Goal: Task Accomplishment & Management: Manage account settings

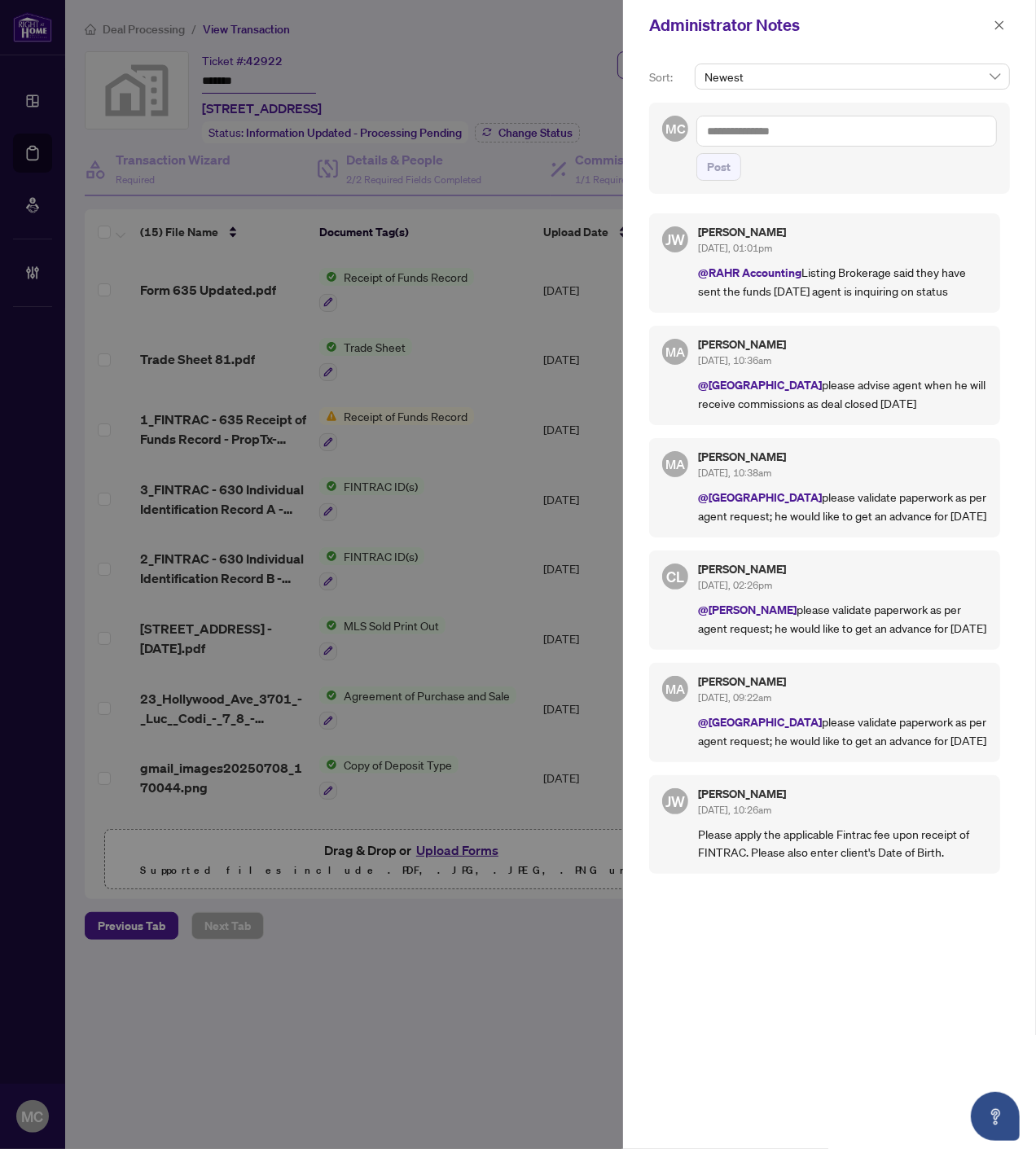
click at [994, 23] on icon "close" at bounding box center [999, 26] width 11 height 11
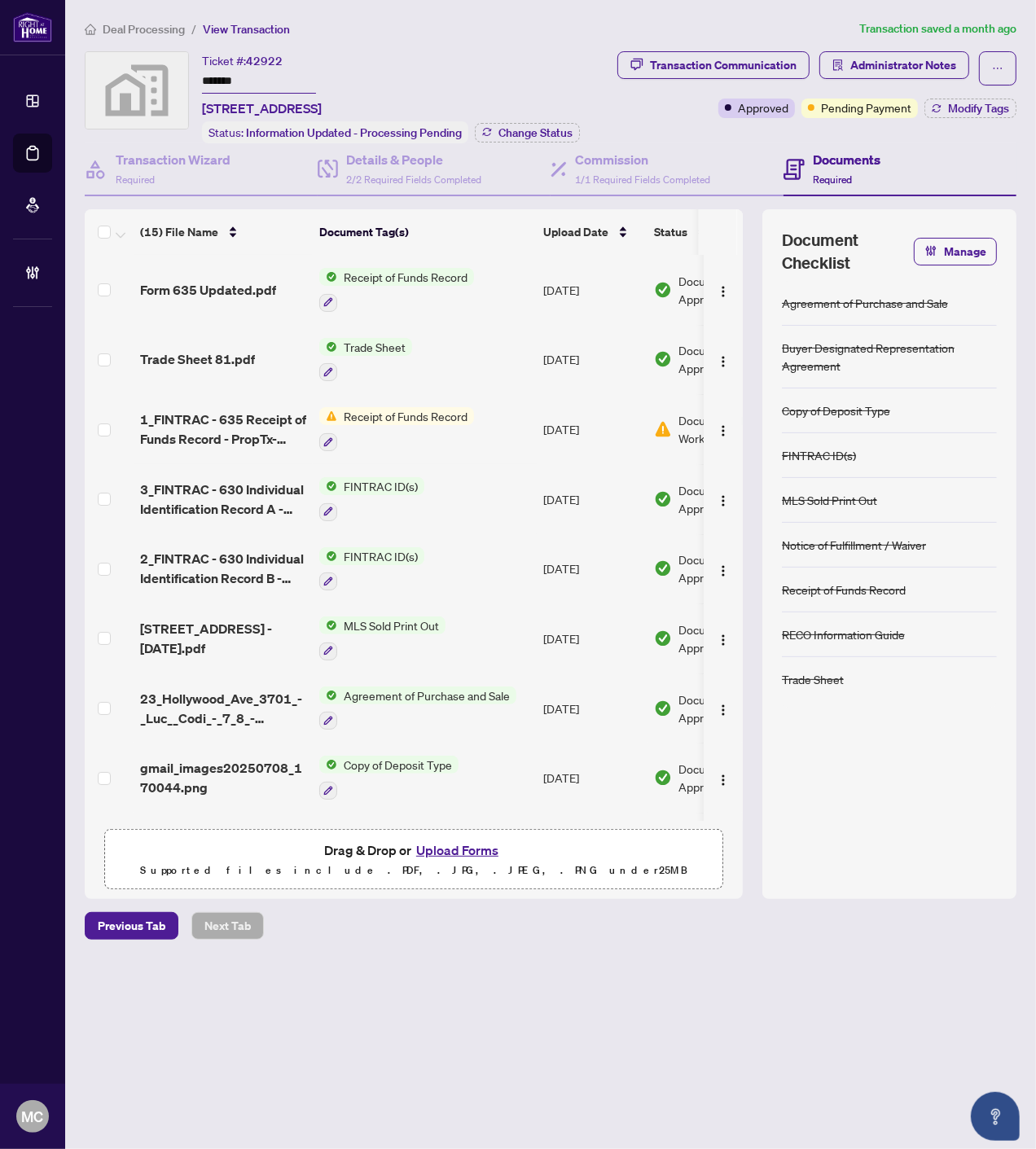
click at [144, 23] on span "Deal Processing" at bounding box center [144, 29] width 82 height 14
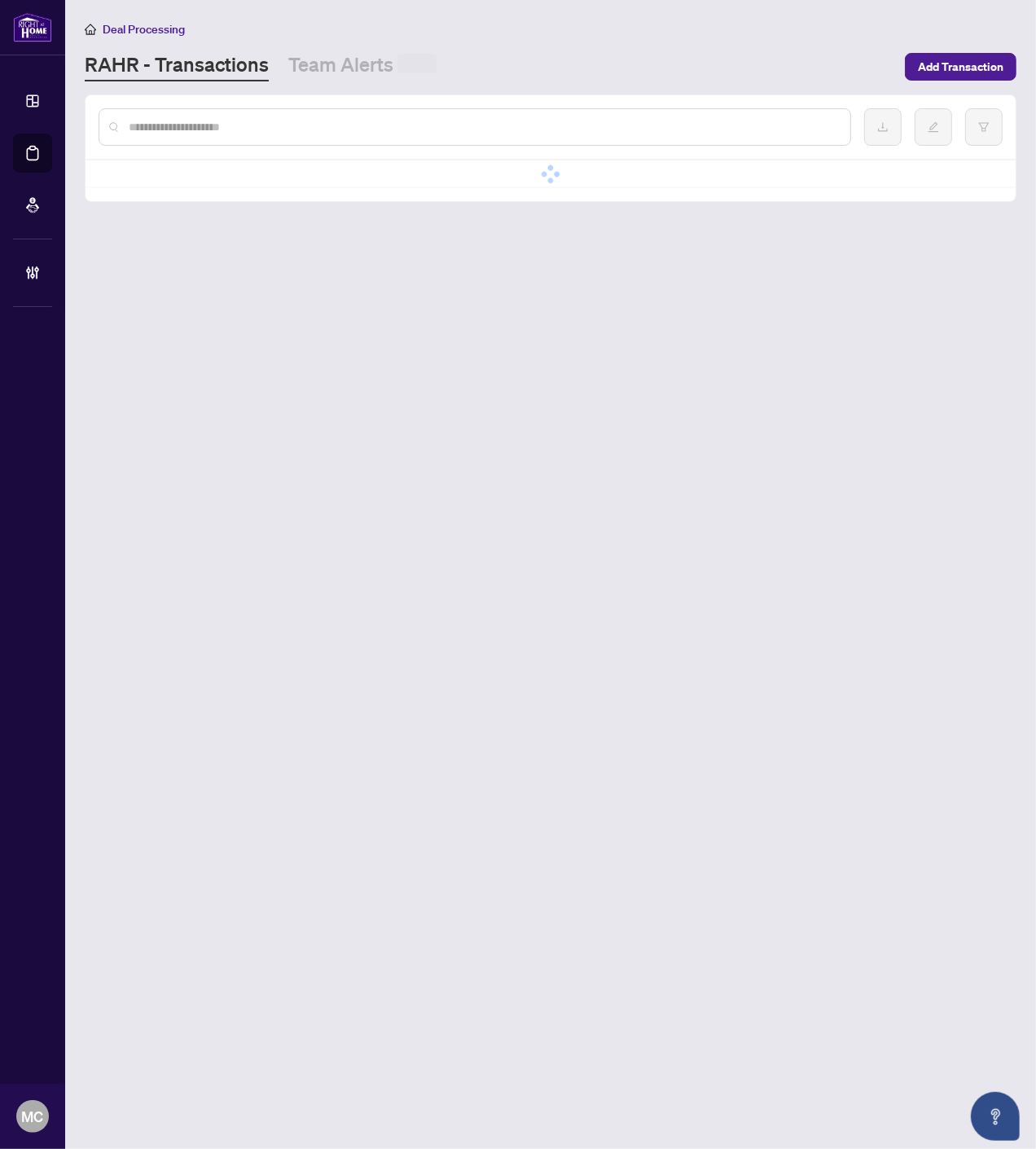
click at [440, 130] on input "text" at bounding box center [482, 127] width 709 height 18
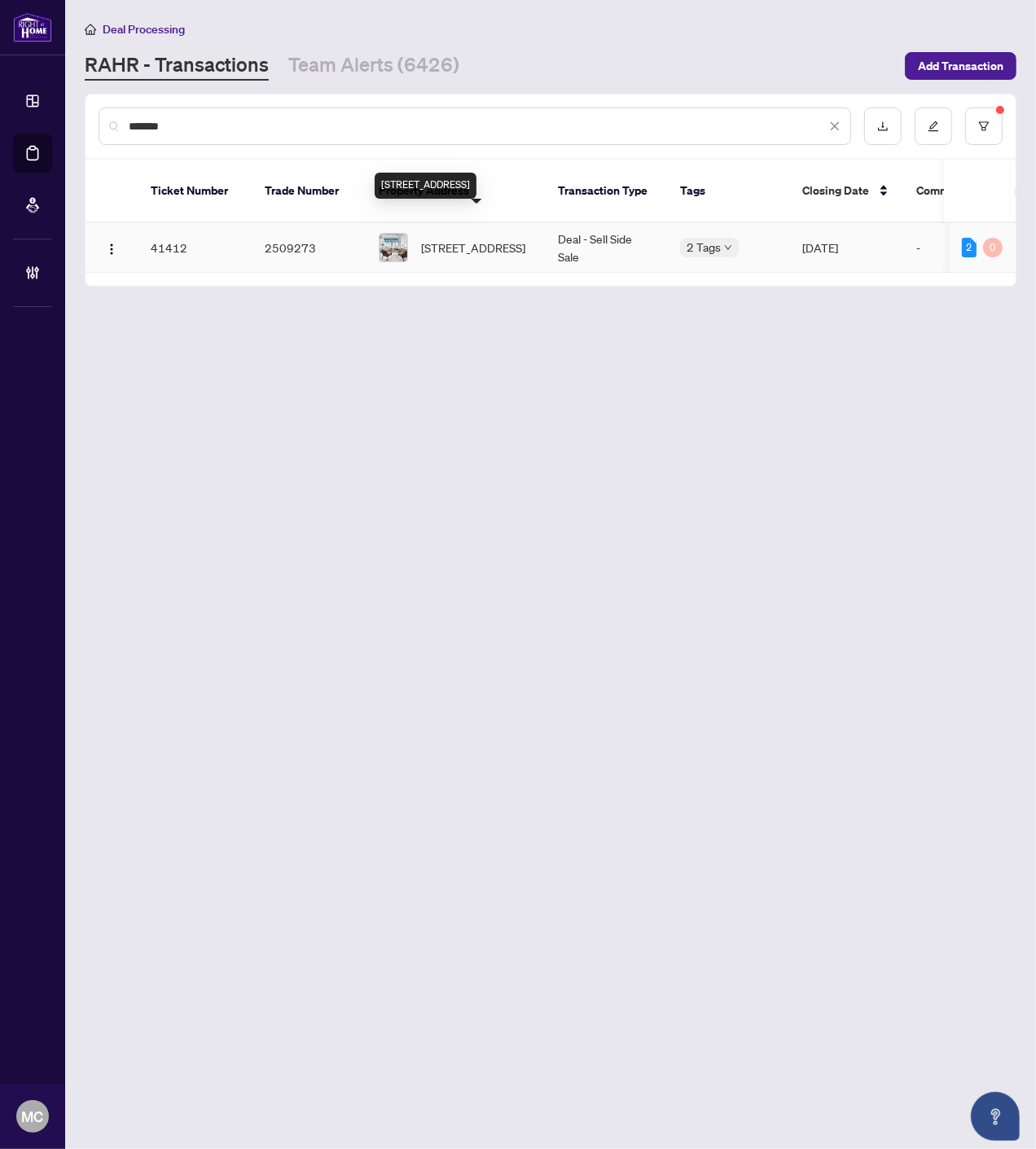
type input "*******"
click at [457, 239] on span "1132-155 Dalhousie St, Toronto, Ontario M5B 2P7, Canada" at bounding box center [474, 247] width 105 height 18
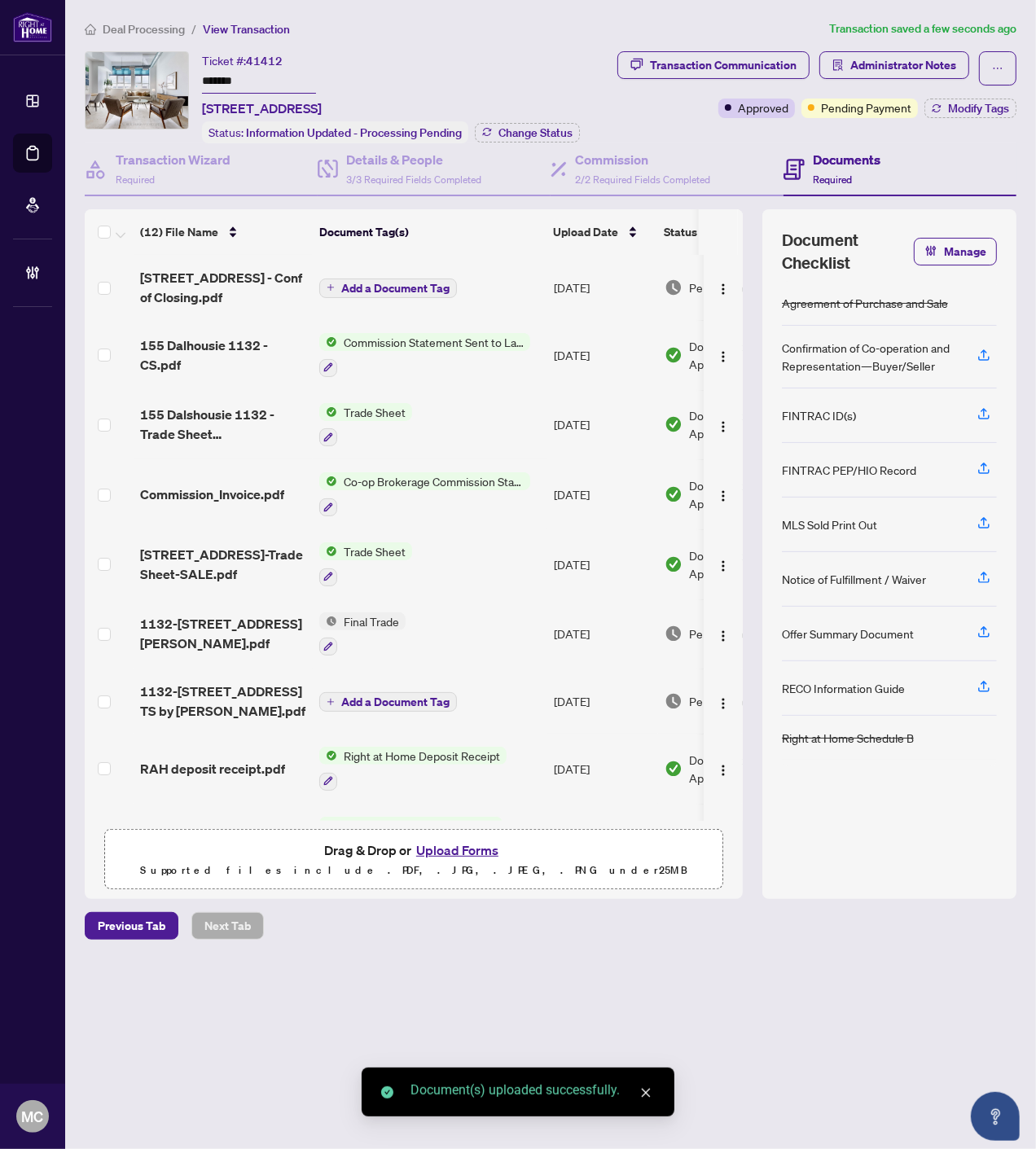
click at [393, 282] on span "Add a Document Tag" at bounding box center [396, 288] width 108 height 11
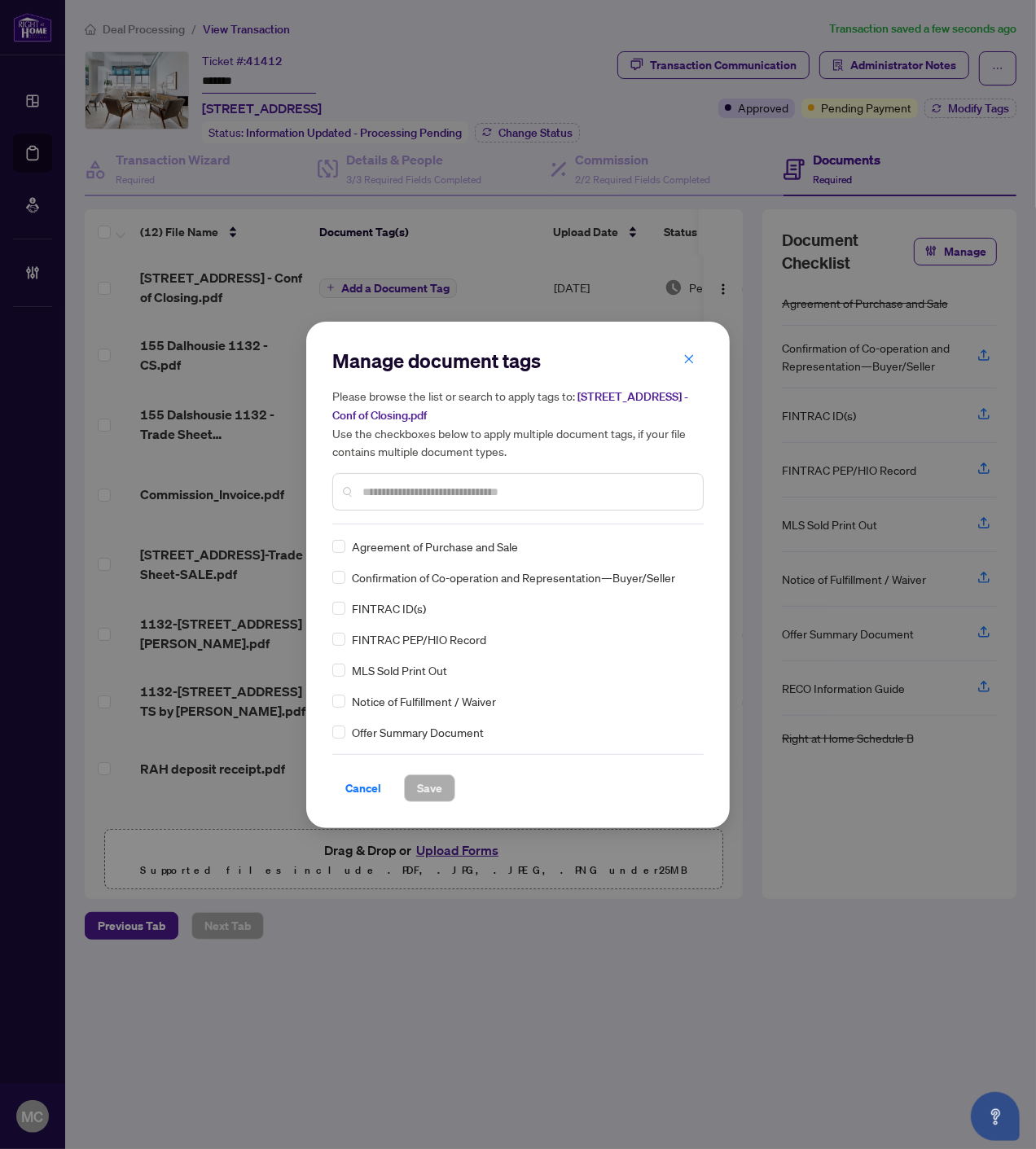
click at [580, 491] on input "text" at bounding box center [526, 492] width 327 height 18
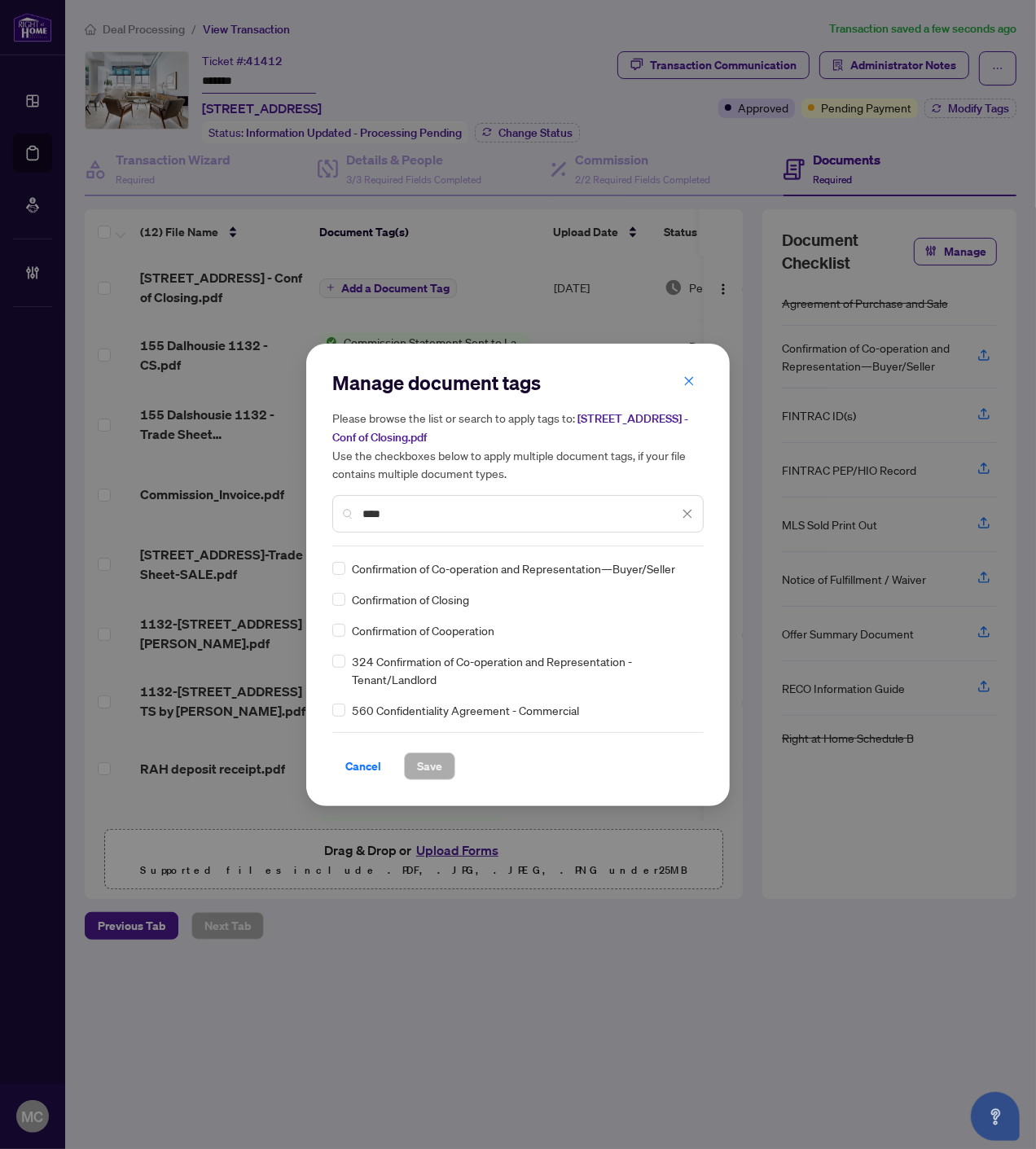
type input "****"
click at [682, 565] on div at bounding box center [677, 568] width 31 height 16
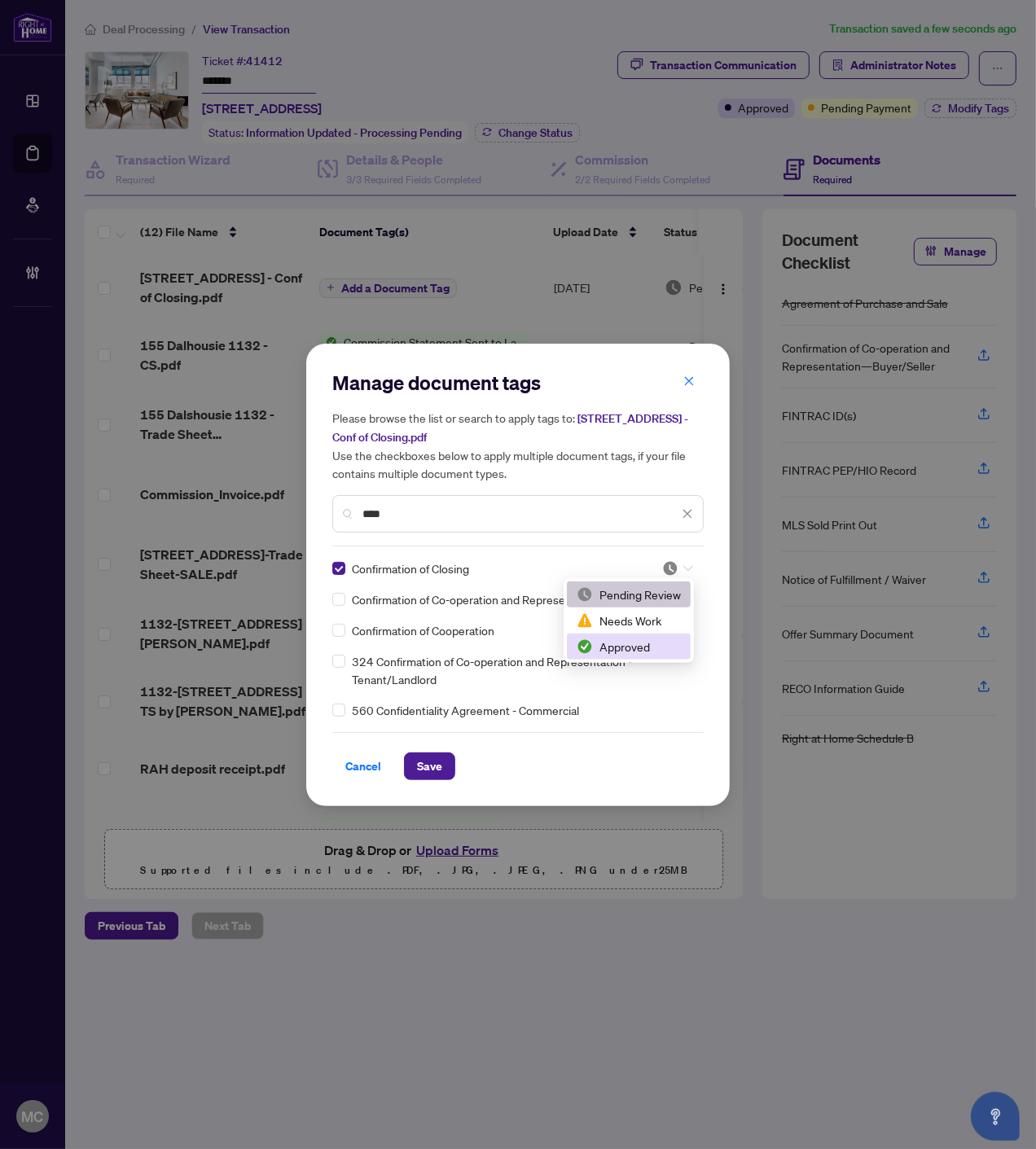
click at [643, 648] on div "Approved" at bounding box center [629, 646] width 105 height 18
click at [433, 760] on span "Save" at bounding box center [429, 766] width 26 height 26
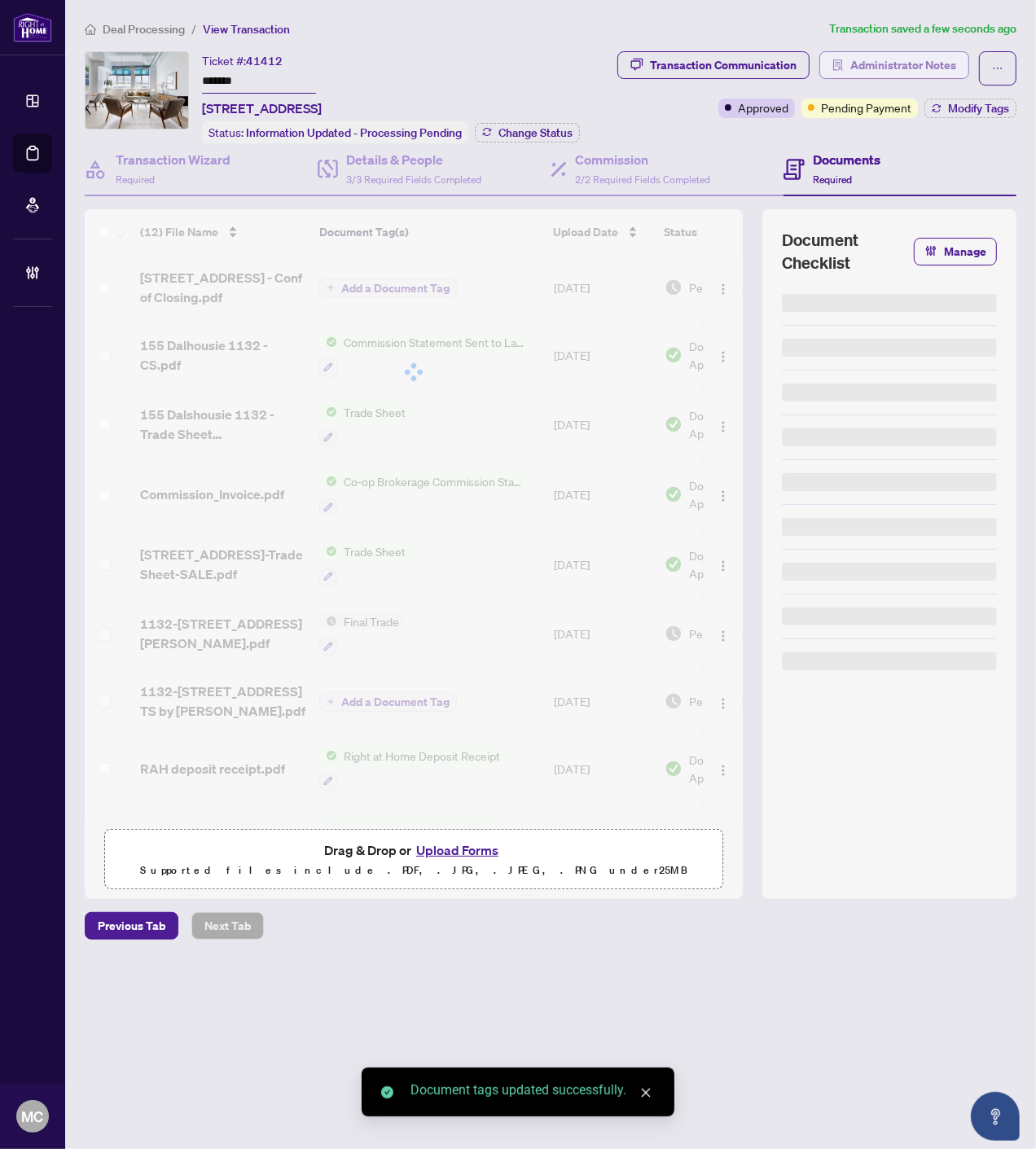
click at [930, 59] on span "Administrator Notes" at bounding box center [903, 65] width 106 height 26
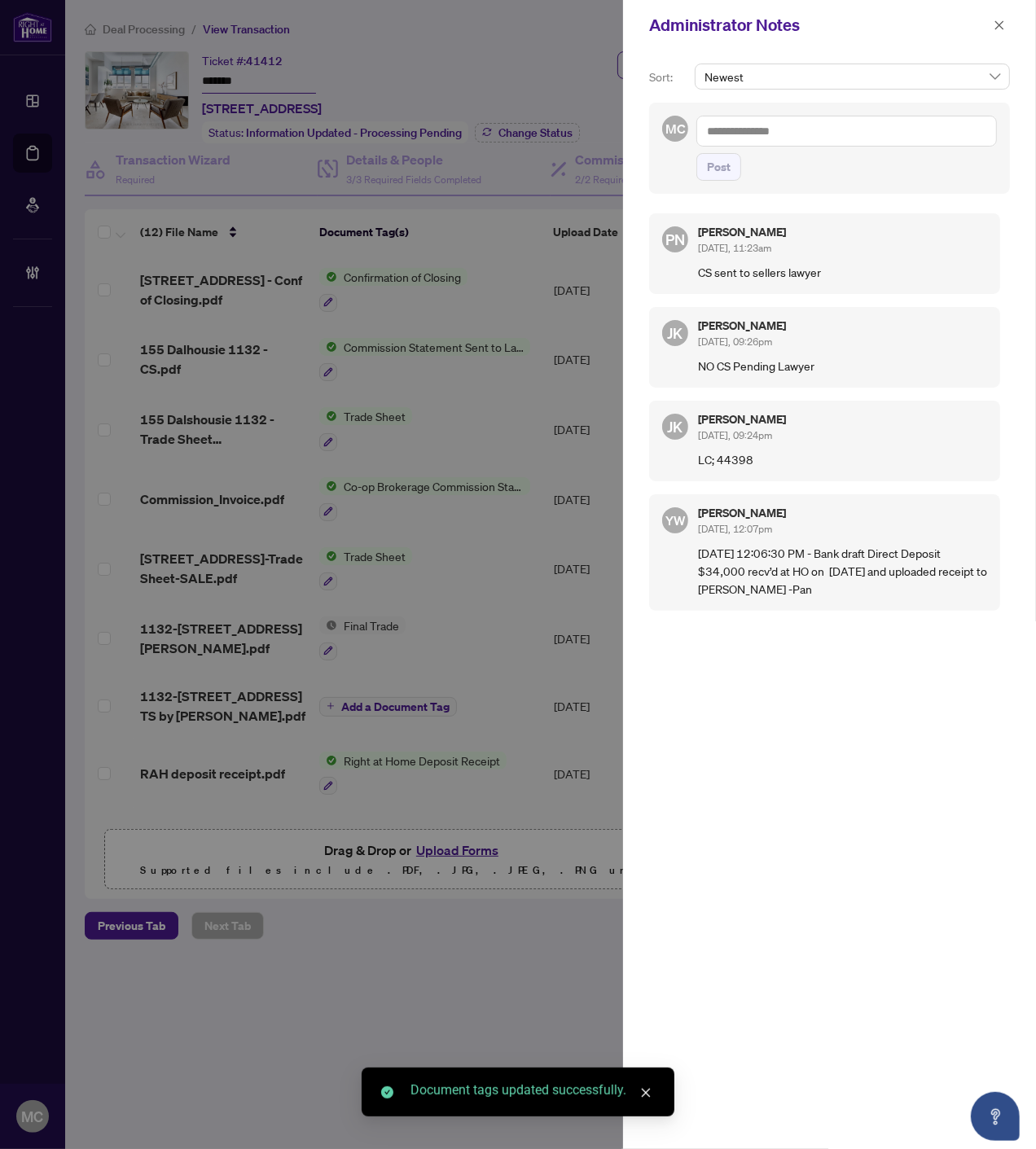
click at [871, 140] on textarea at bounding box center [847, 131] width 301 height 31
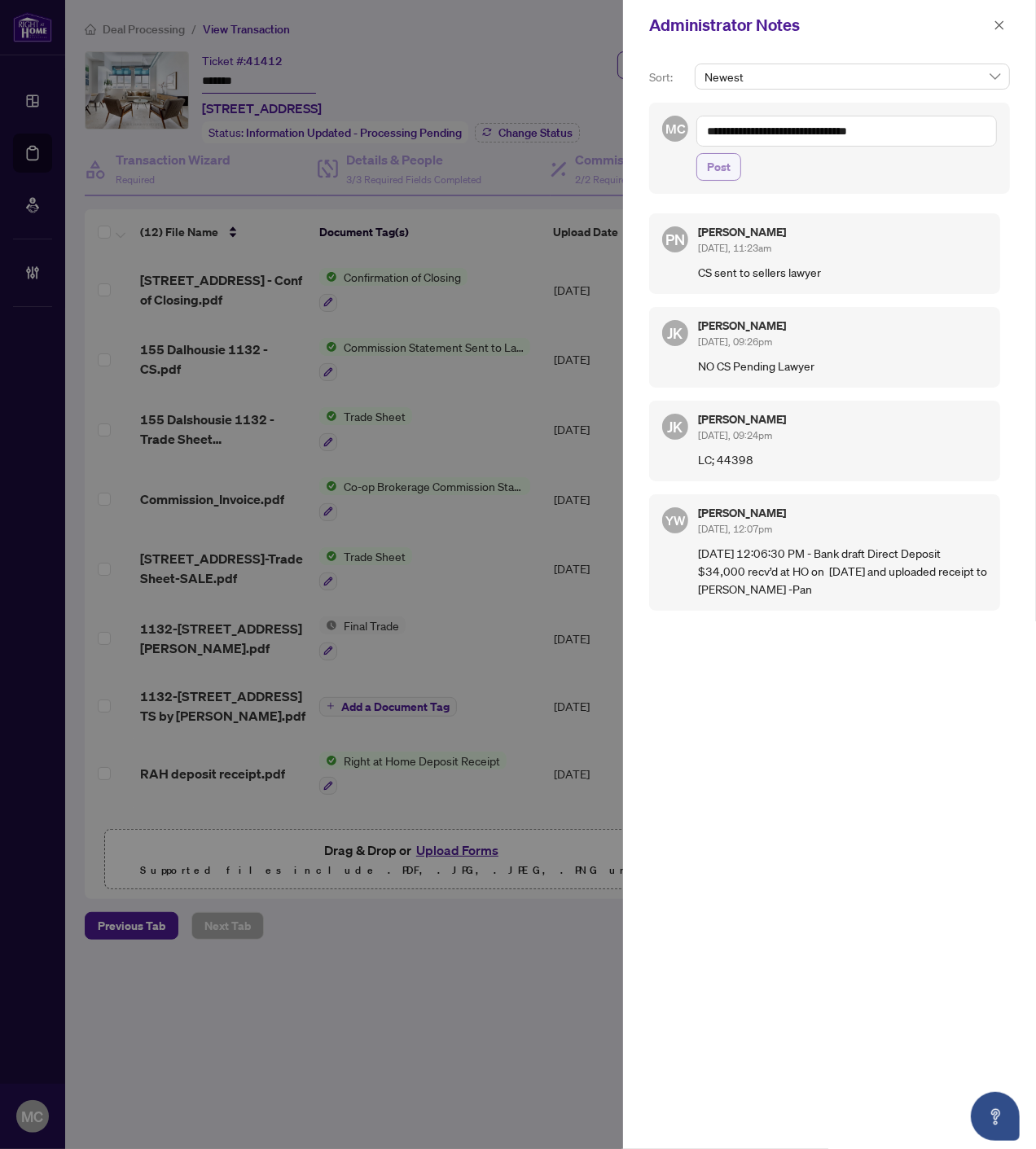
type textarea "**********"
click at [734, 167] on button "Post" at bounding box center [718, 166] width 45 height 28
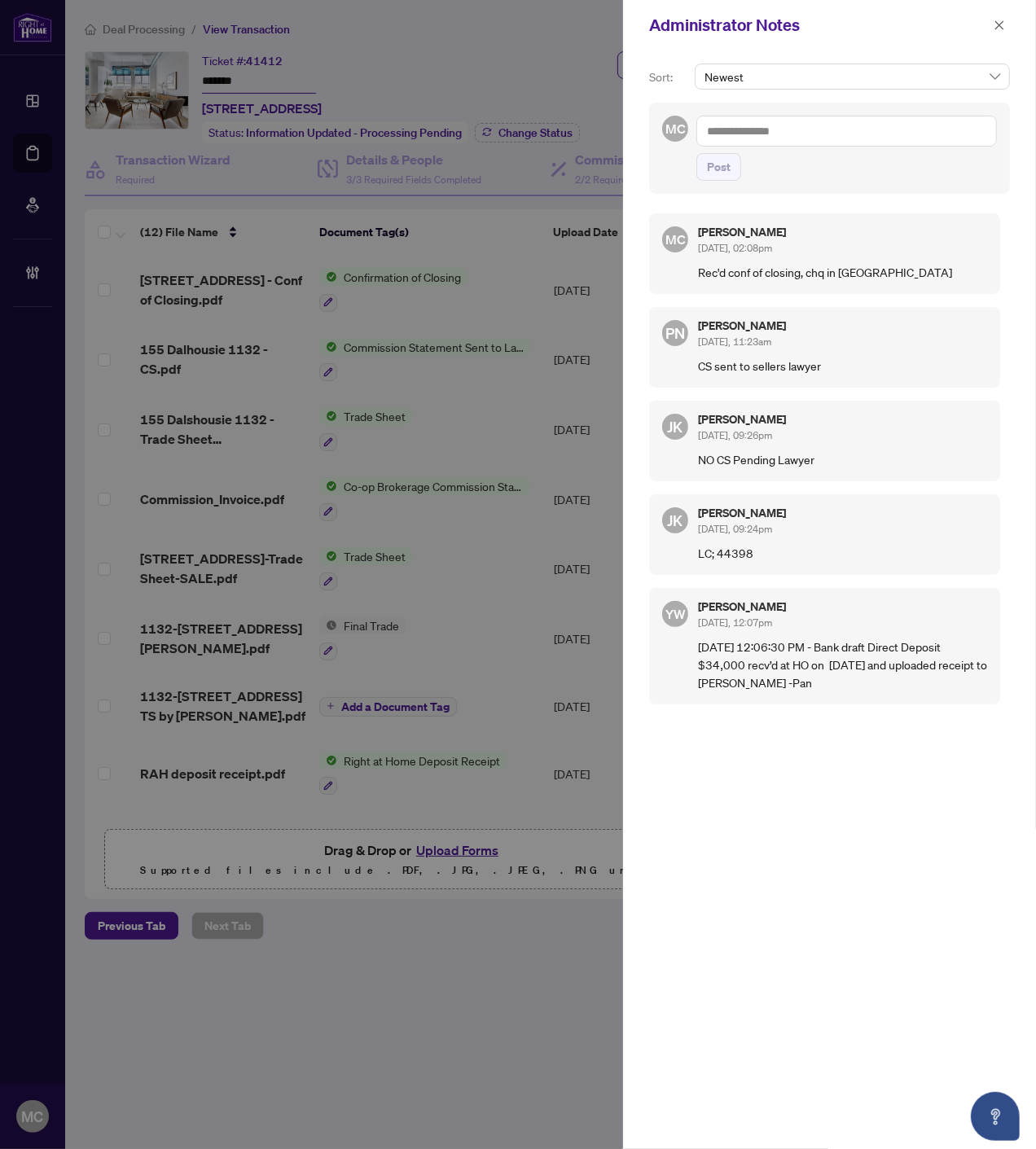
click at [584, 42] on div at bounding box center [518, 574] width 1036 height 1149
click at [998, 22] on icon "close" at bounding box center [999, 26] width 11 height 11
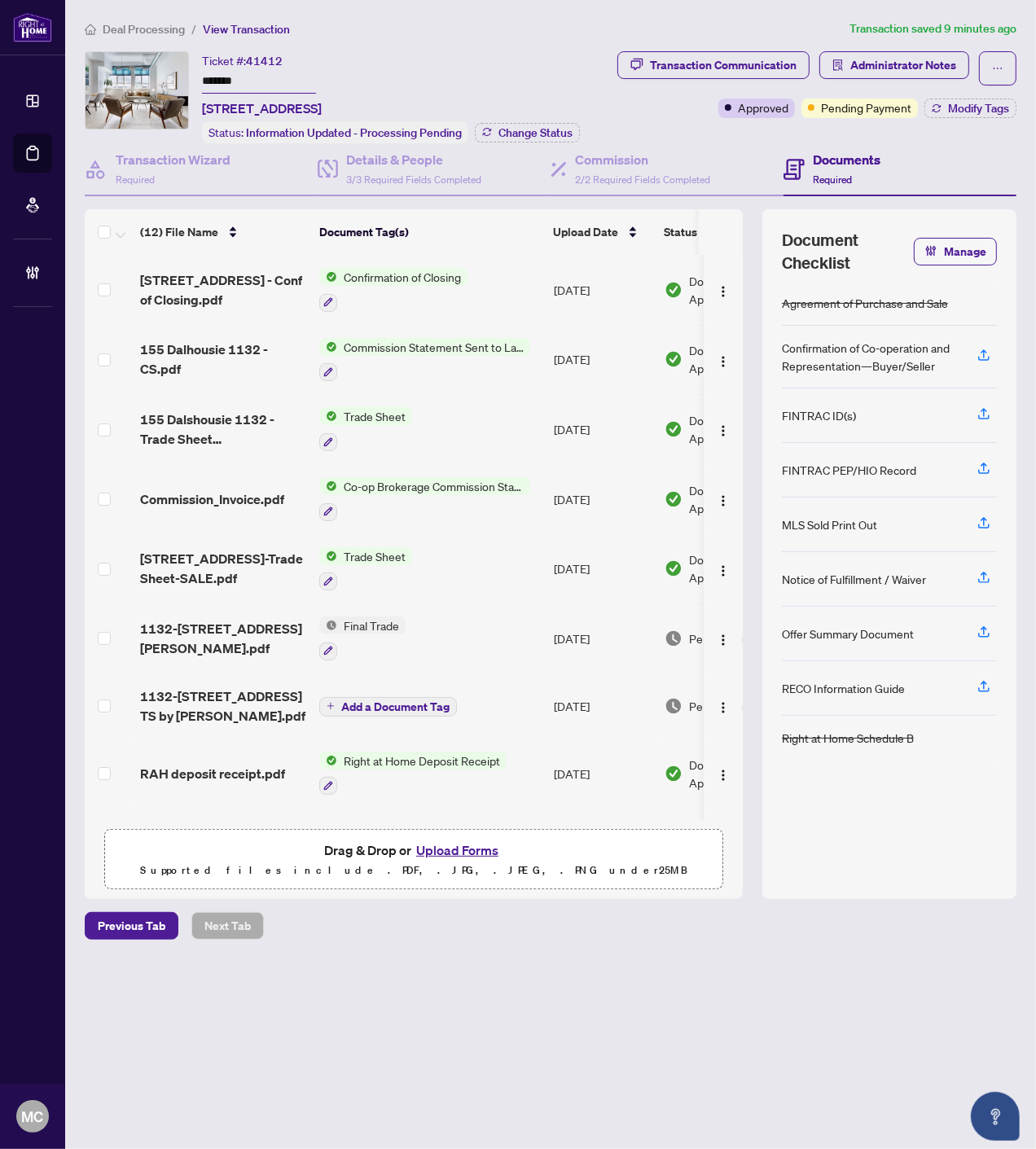
click at [137, 29] on span "Deal Processing" at bounding box center [144, 29] width 82 height 14
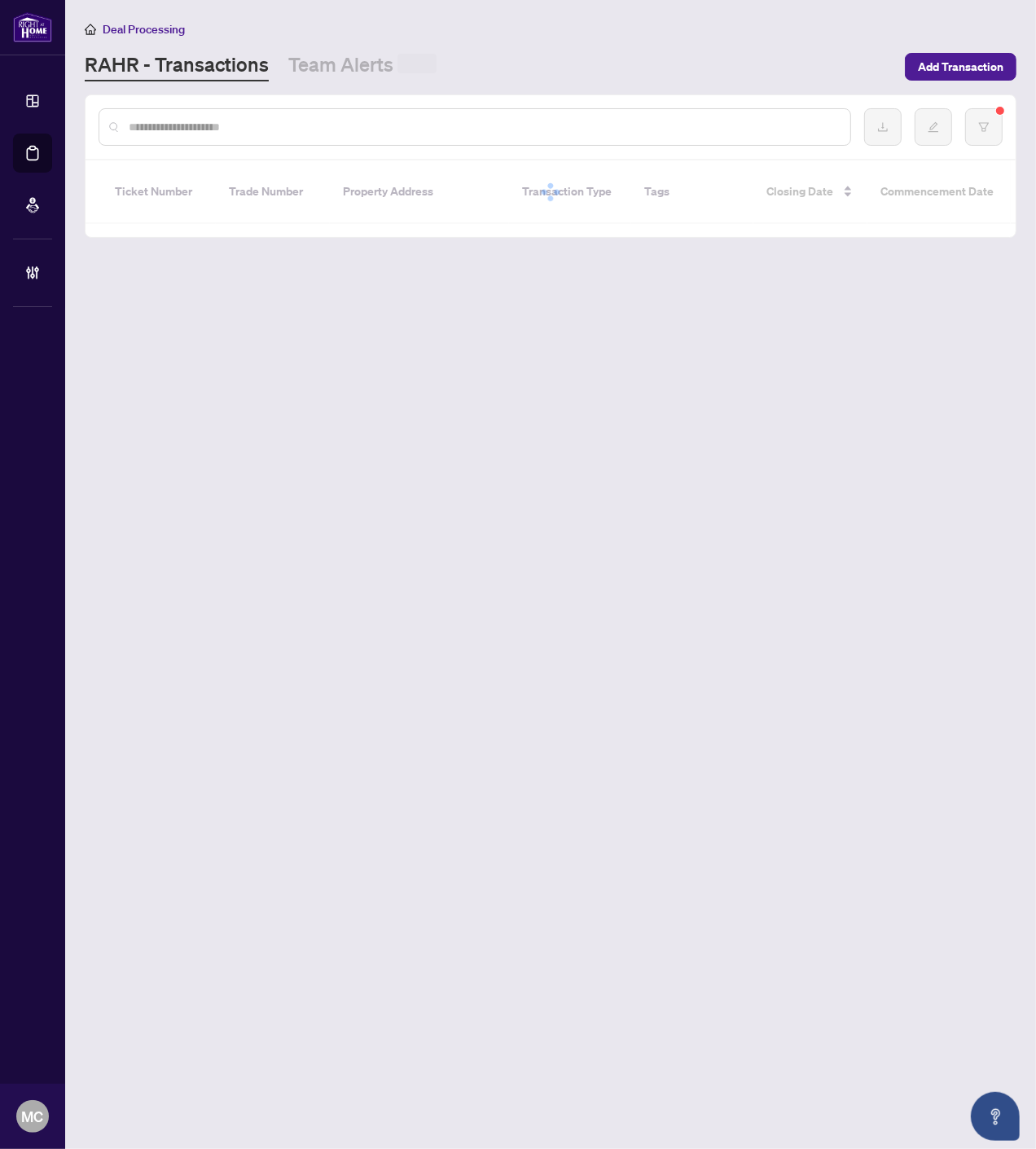
click at [385, 122] on input "text" at bounding box center [482, 127] width 709 height 18
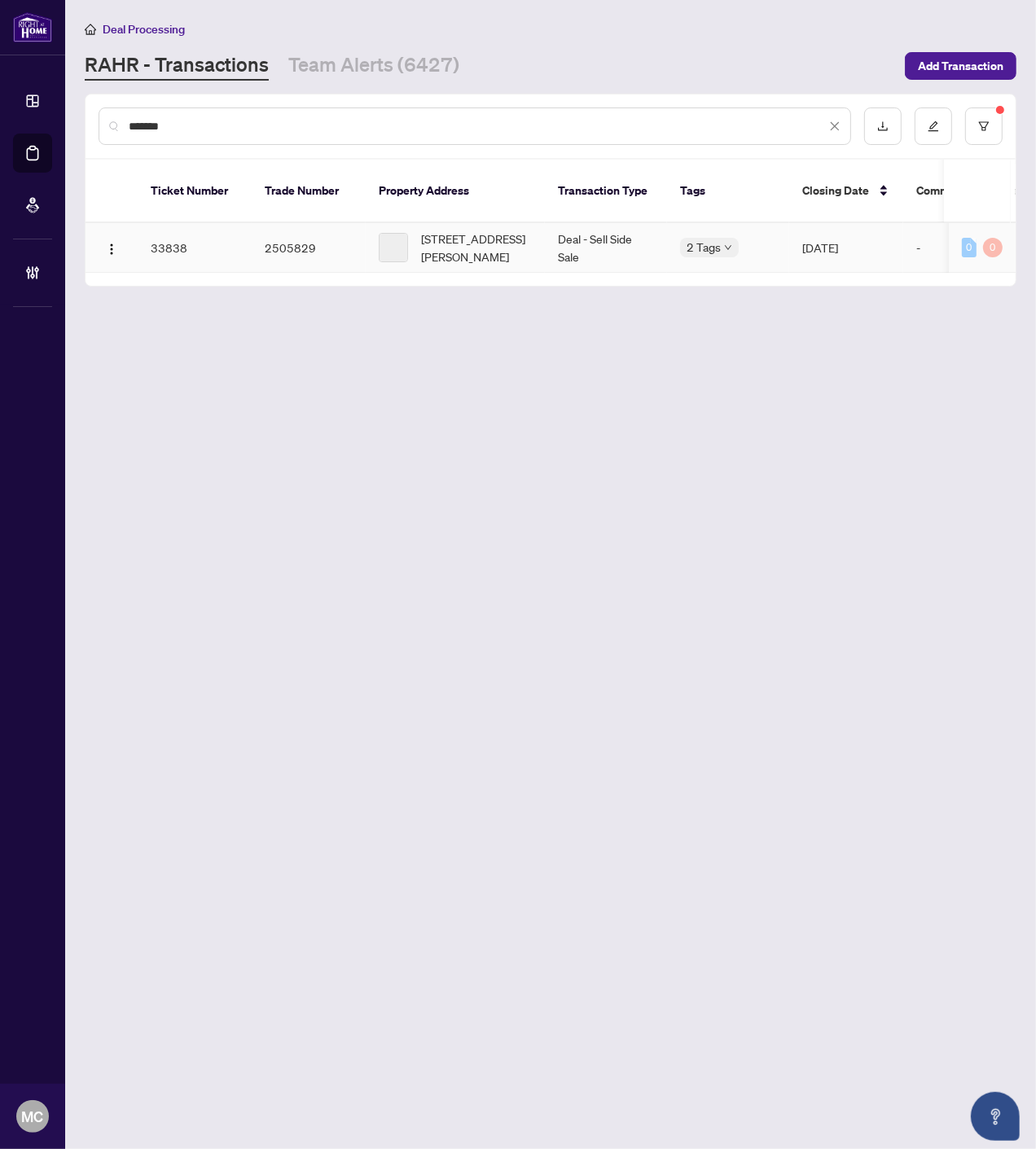
type input "*******"
click at [464, 229] on span "1393 Bouton D'Or Way, Ottawa, Ontario K1E 3L3, Canada" at bounding box center [477, 247] width 110 height 36
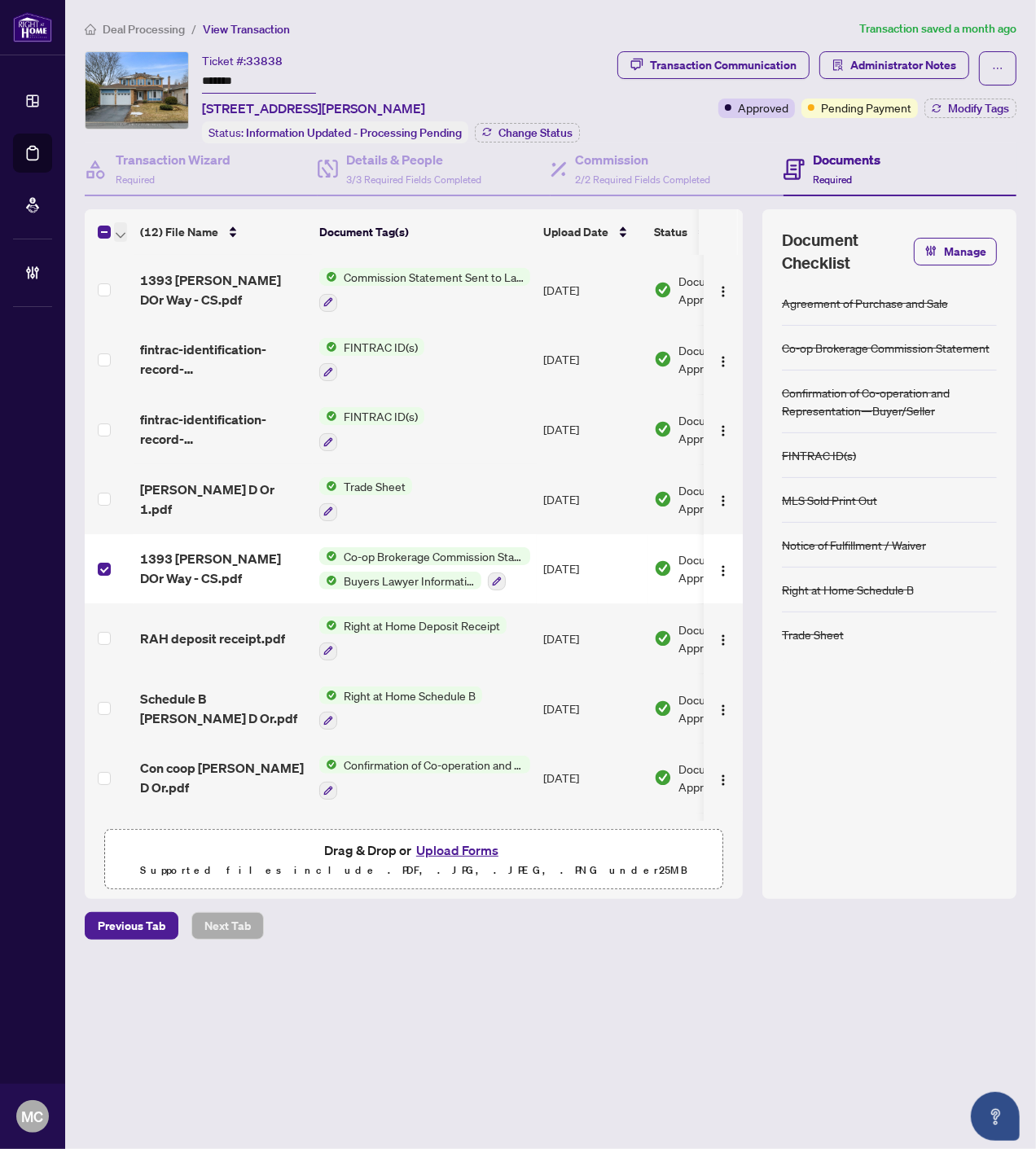
click at [117, 224] on span "button" at bounding box center [121, 232] width 10 height 18
click at [139, 250] on span "Open Selected in New Tab(s)" at bounding box center [200, 257] width 145 height 18
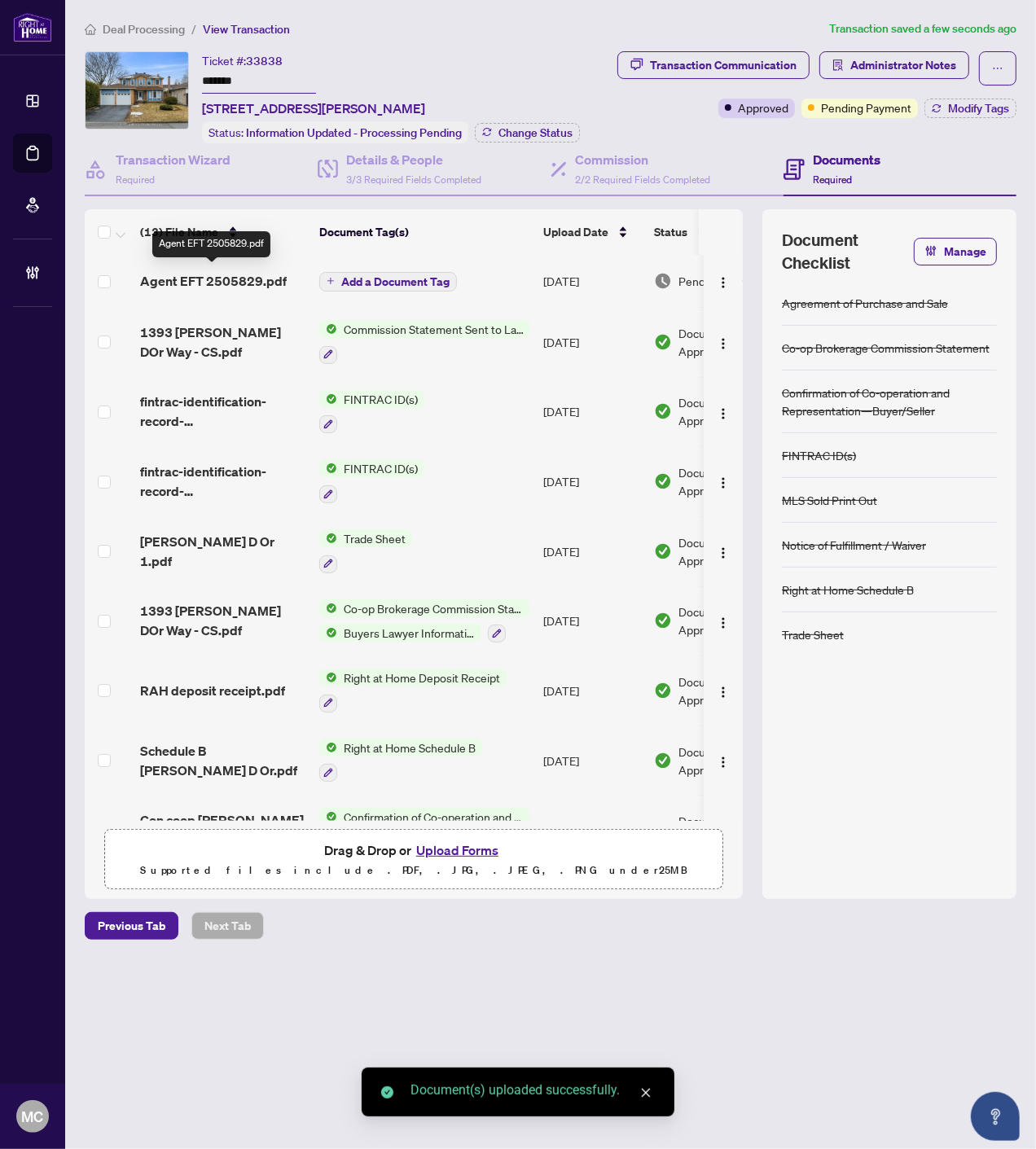
click at [356, 278] on span "Add a Document Tag" at bounding box center [396, 282] width 108 height 11
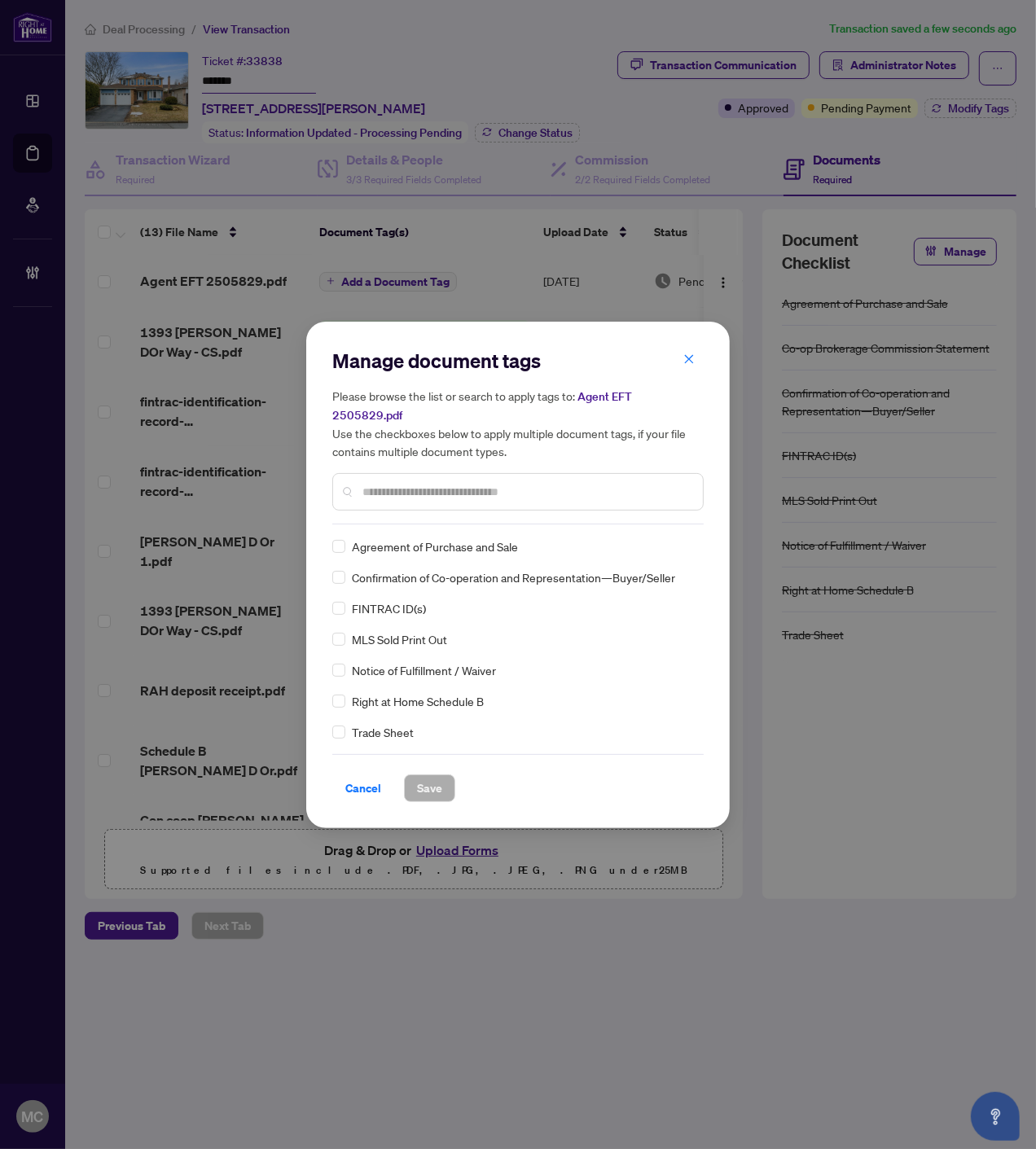
click at [526, 486] on input "text" at bounding box center [526, 492] width 327 height 18
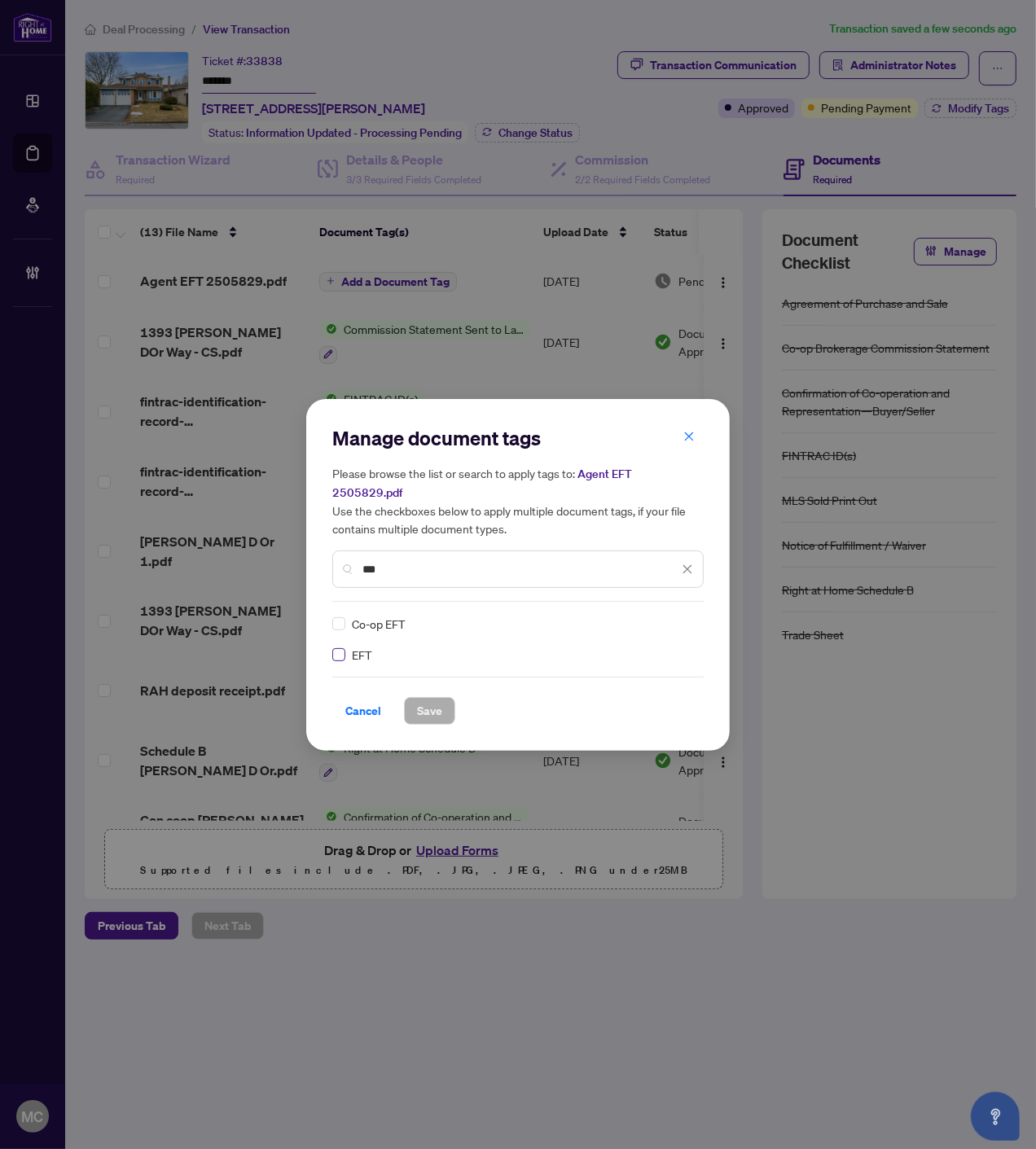
type input "***"
drag, startPoint x: 662, startPoint y: 615, endPoint x: 656, endPoint y: 635, distance: 20.9
click at [662, 615] on img at bounding box center [670, 623] width 16 height 16
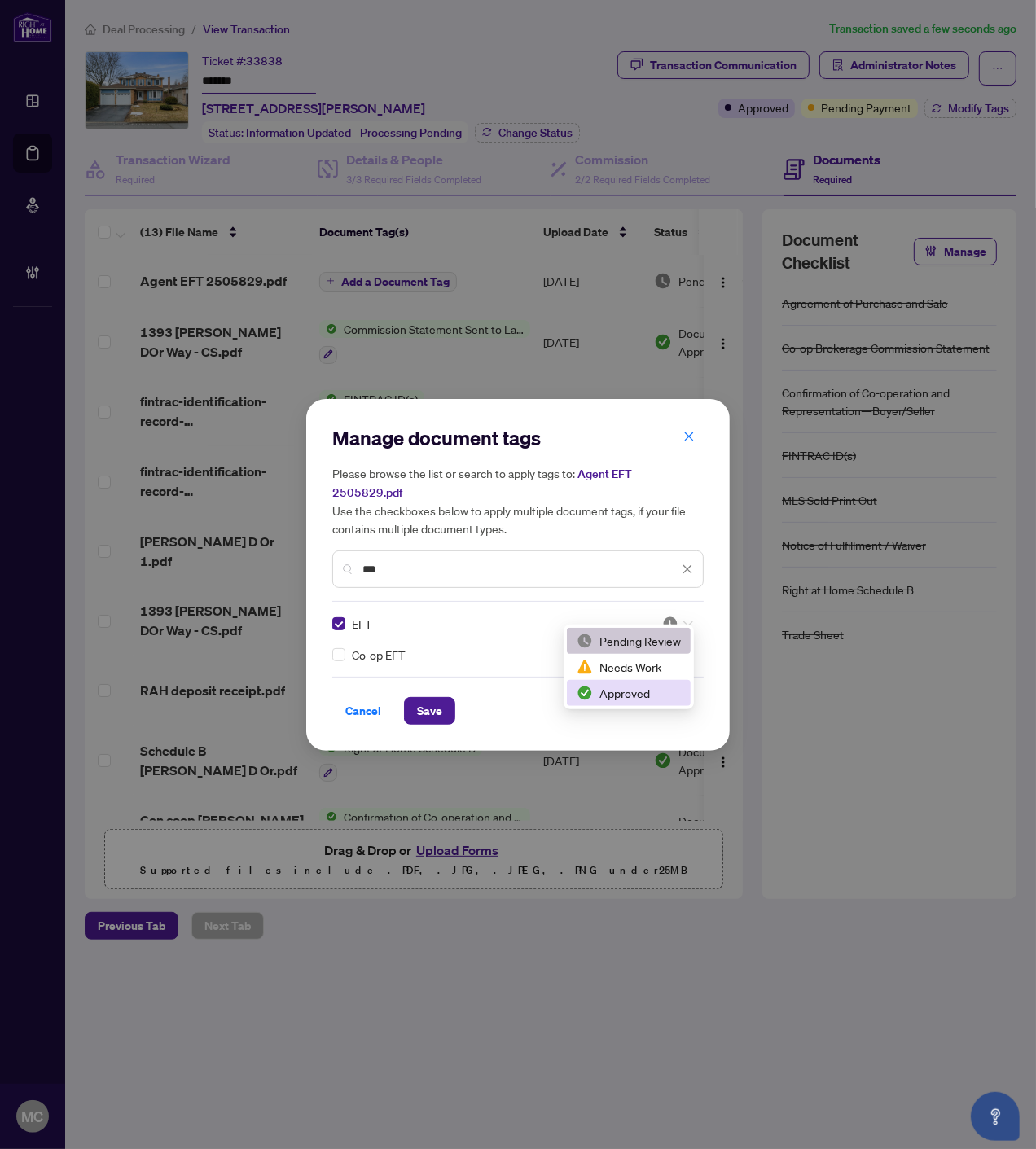
click at [629, 693] on div "Approved" at bounding box center [629, 692] width 105 height 18
click at [439, 711] on span "Save" at bounding box center [429, 711] width 26 height 26
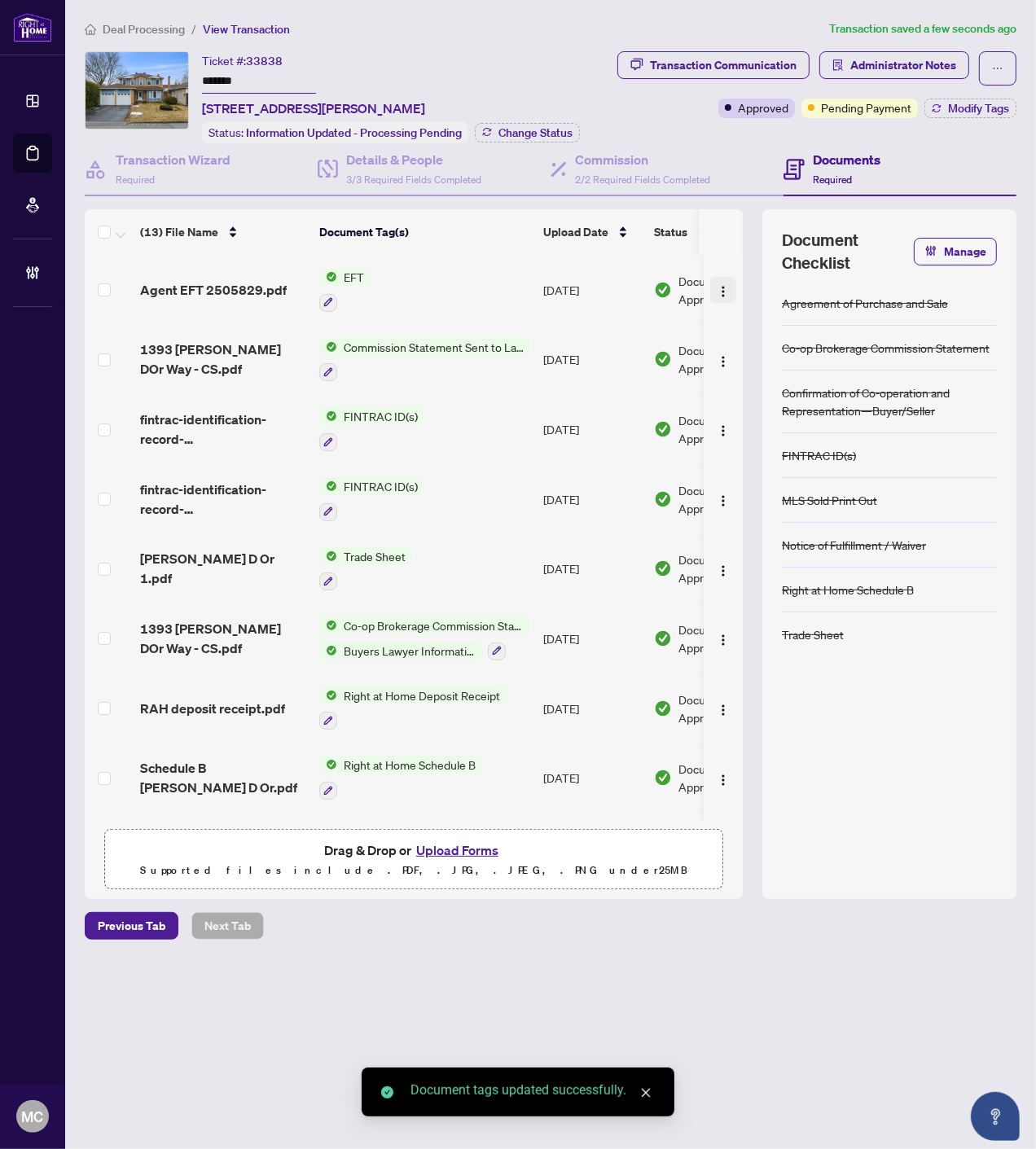
click at [720, 285] on img "button" at bounding box center [723, 292] width 13 height 13
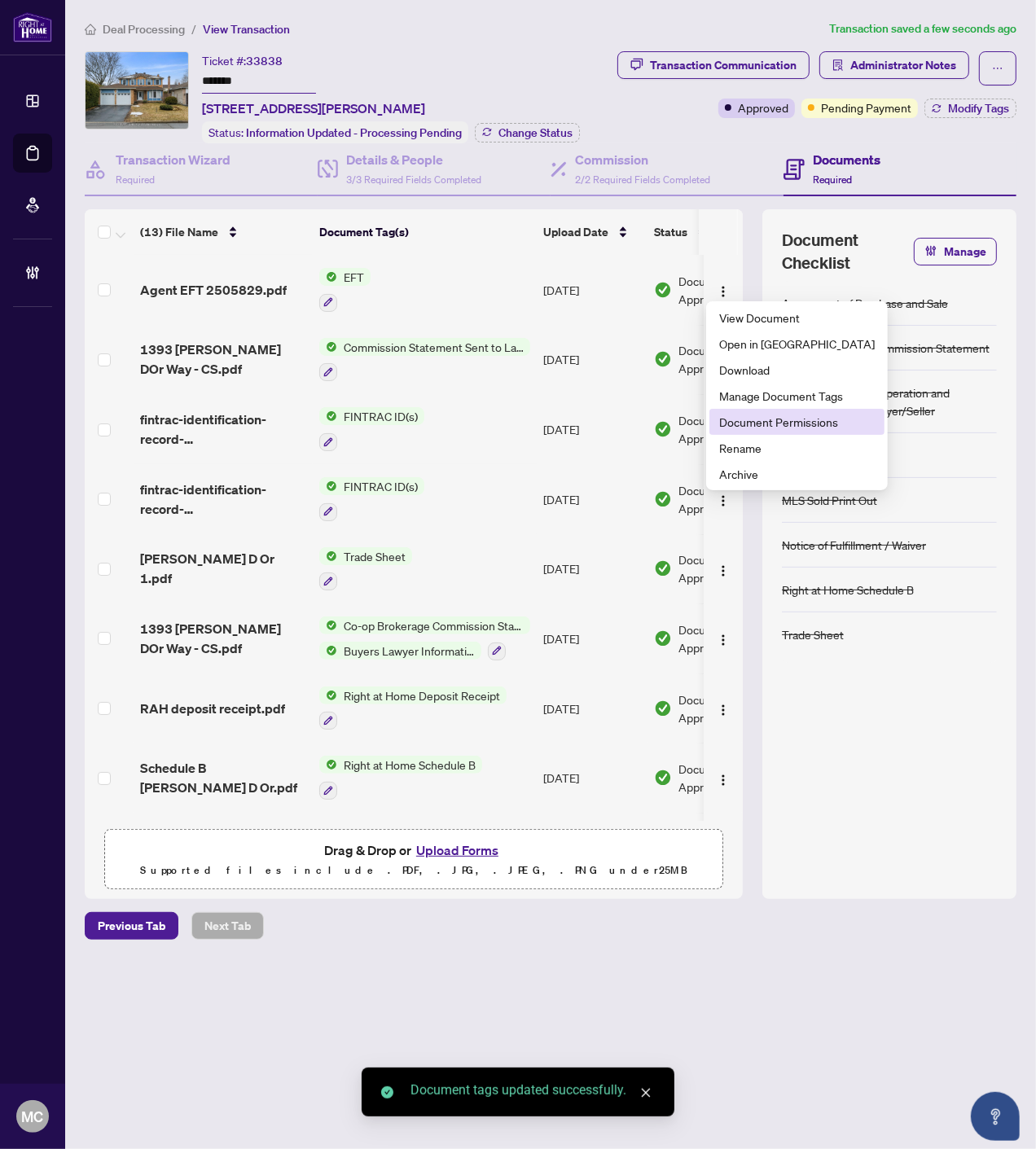
click at [760, 427] on span "Document Permissions" at bounding box center [796, 421] width 155 height 18
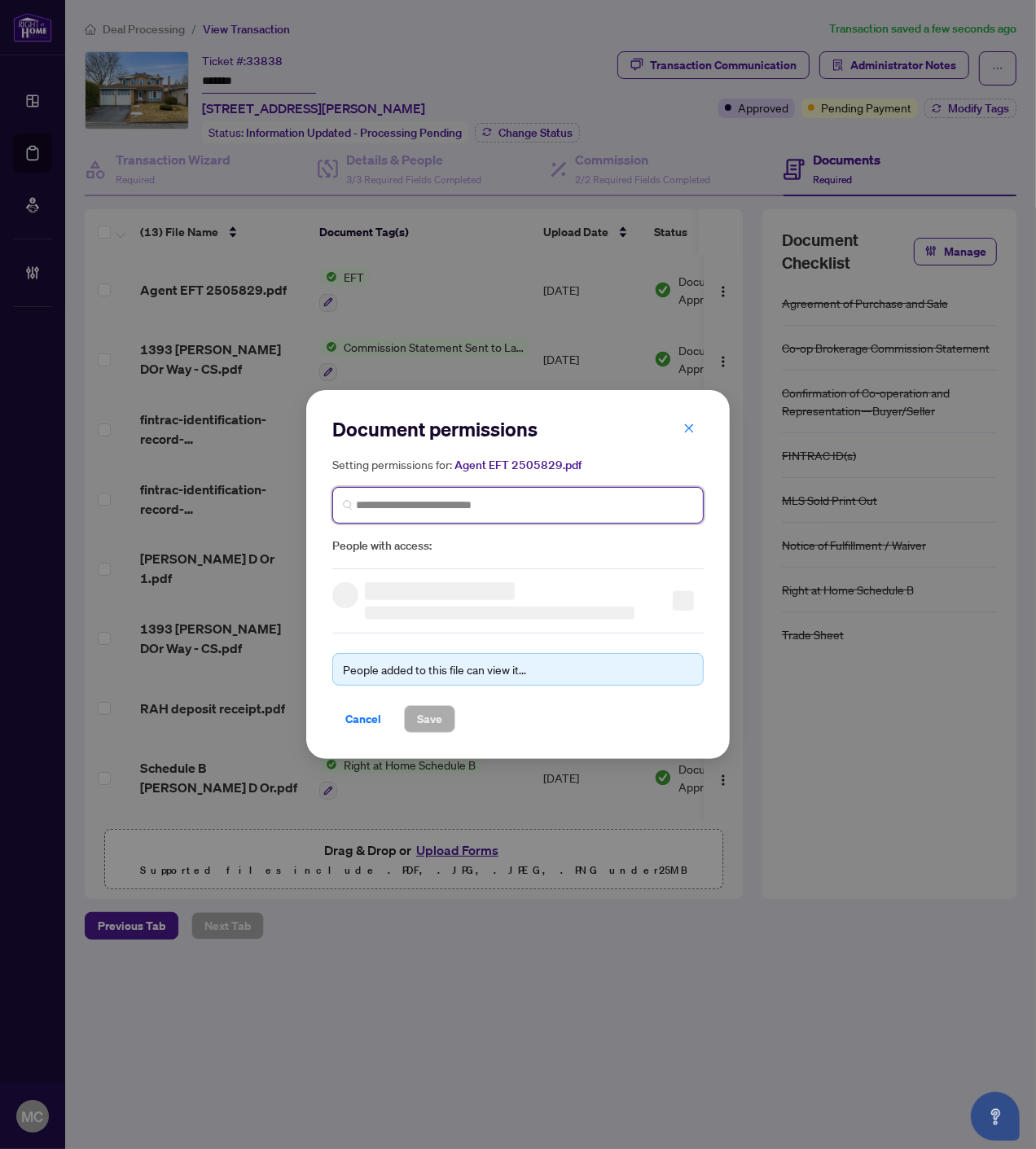
click at [514, 500] on input "search" at bounding box center [524, 505] width 337 height 17
paste input "**********"
type input "**********"
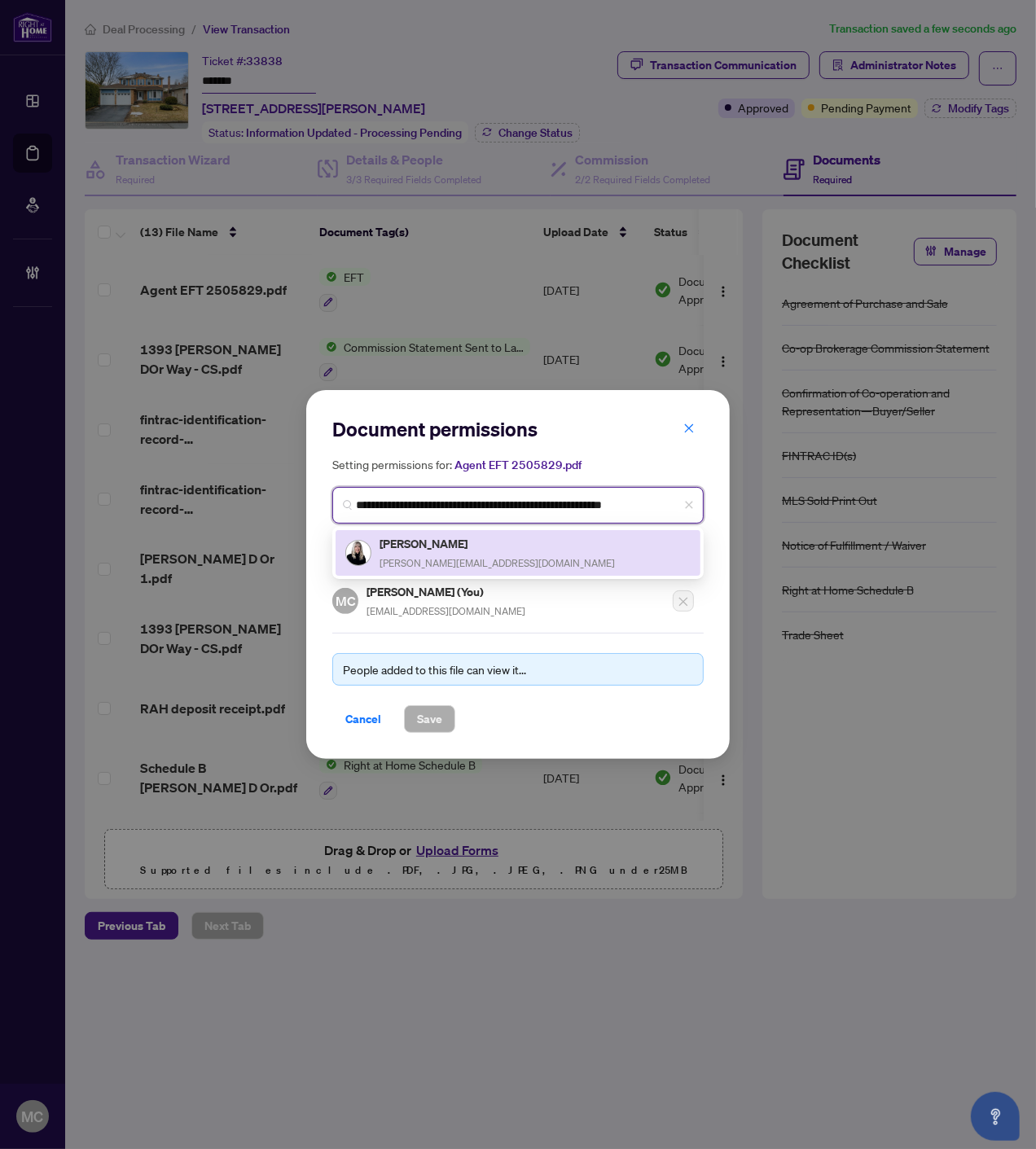
click at [421, 559] on span "carolyn@carolynbradley.ca" at bounding box center [497, 562] width 235 height 12
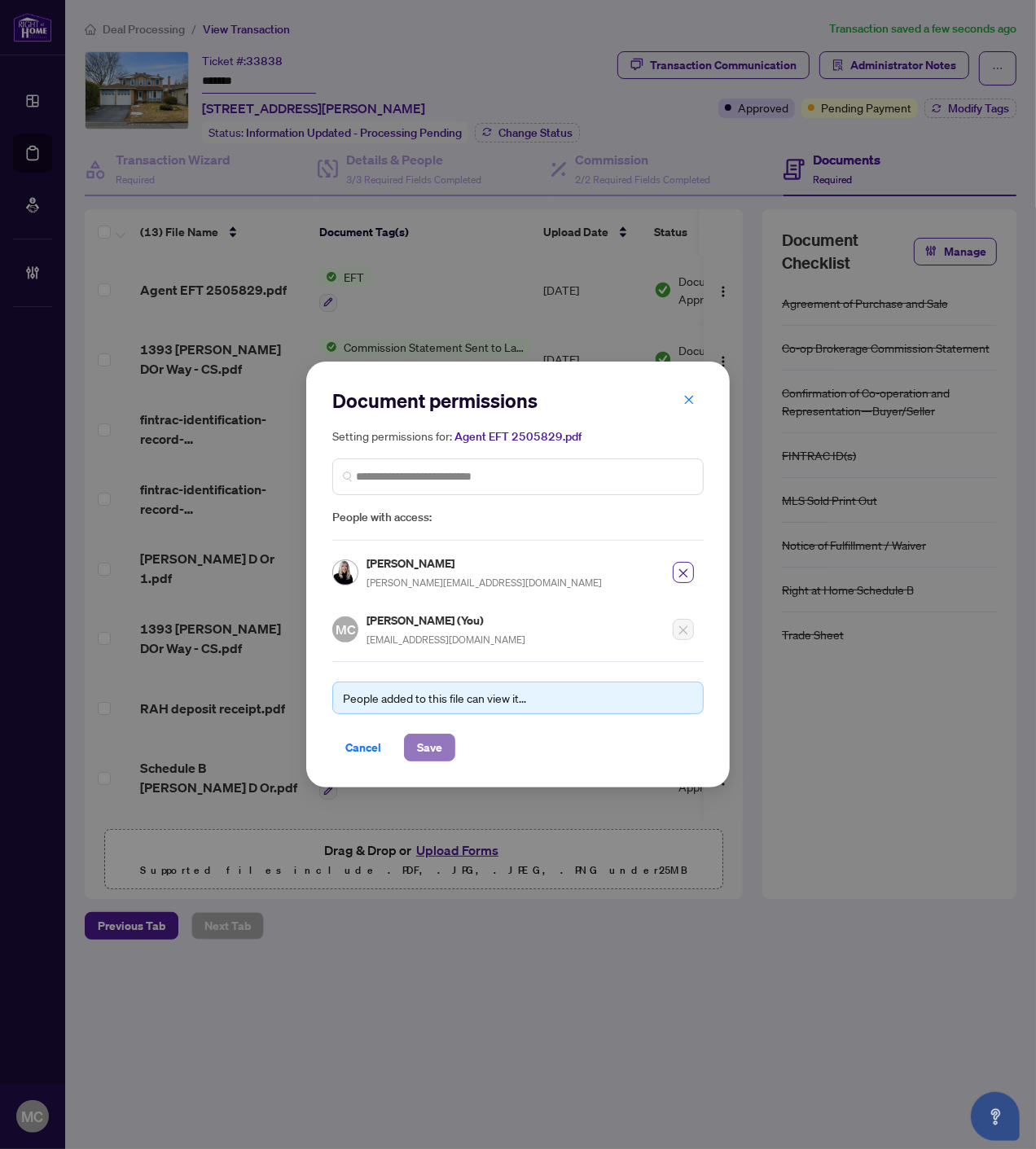
click at [436, 747] on span "Save" at bounding box center [429, 747] width 26 height 26
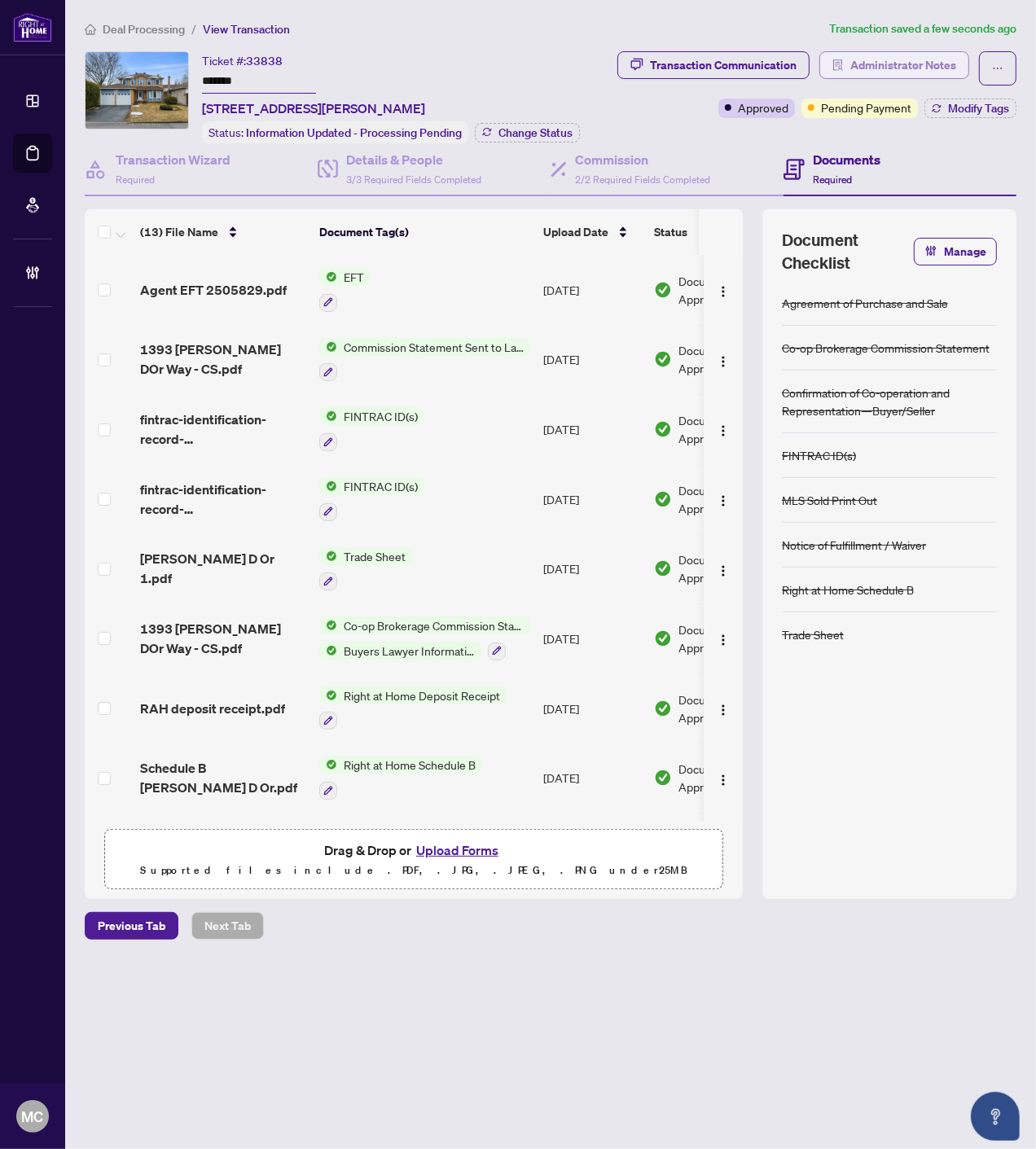
click at [921, 75] on span "Administrator Notes" at bounding box center [903, 65] width 106 height 26
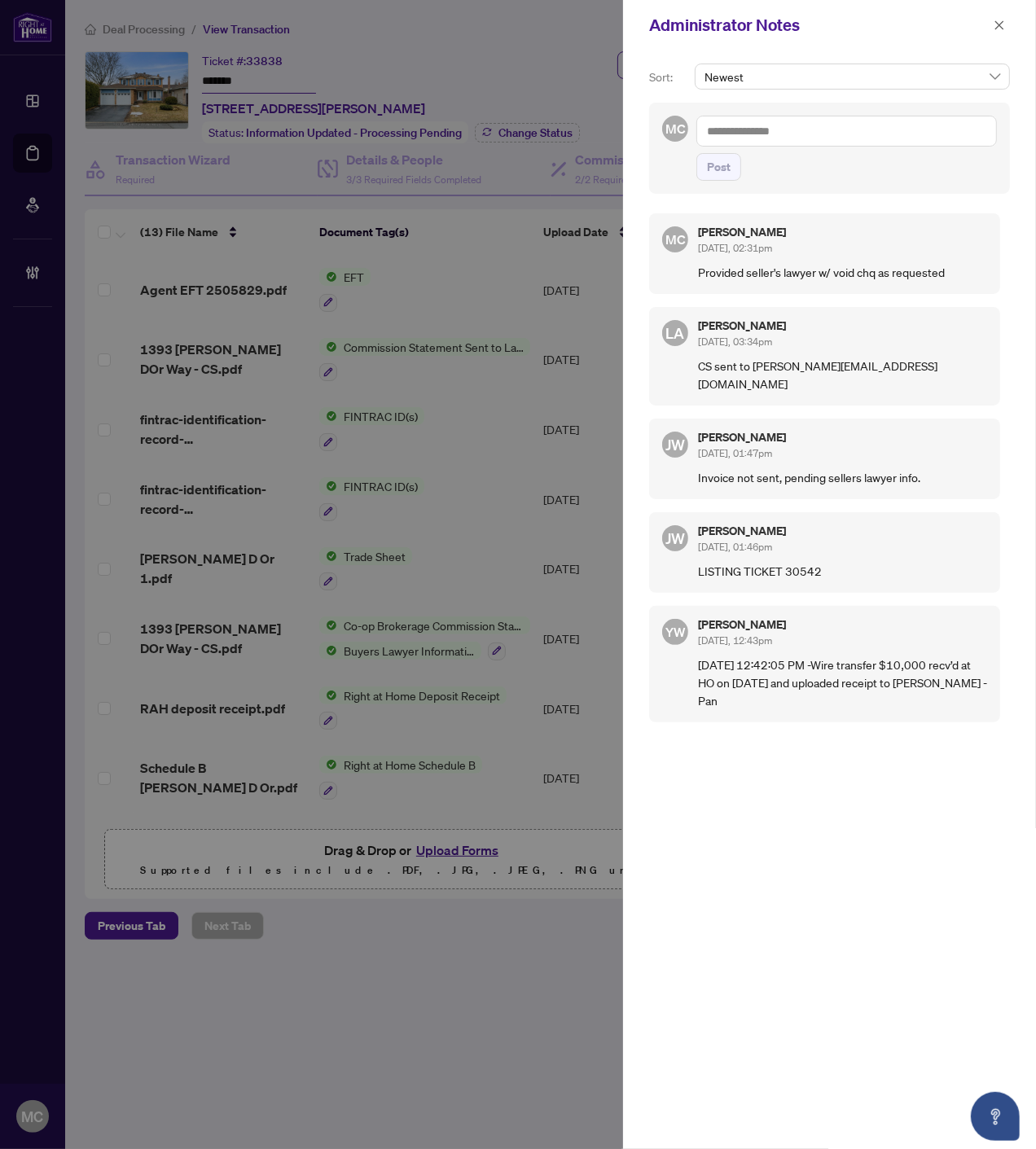
drag, startPoint x: 769, startPoint y: 136, endPoint x: 862, endPoint y: 235, distance: 135.8
click at [769, 136] on textarea at bounding box center [847, 131] width 301 height 31
paste textarea "**********"
type textarea "**********"
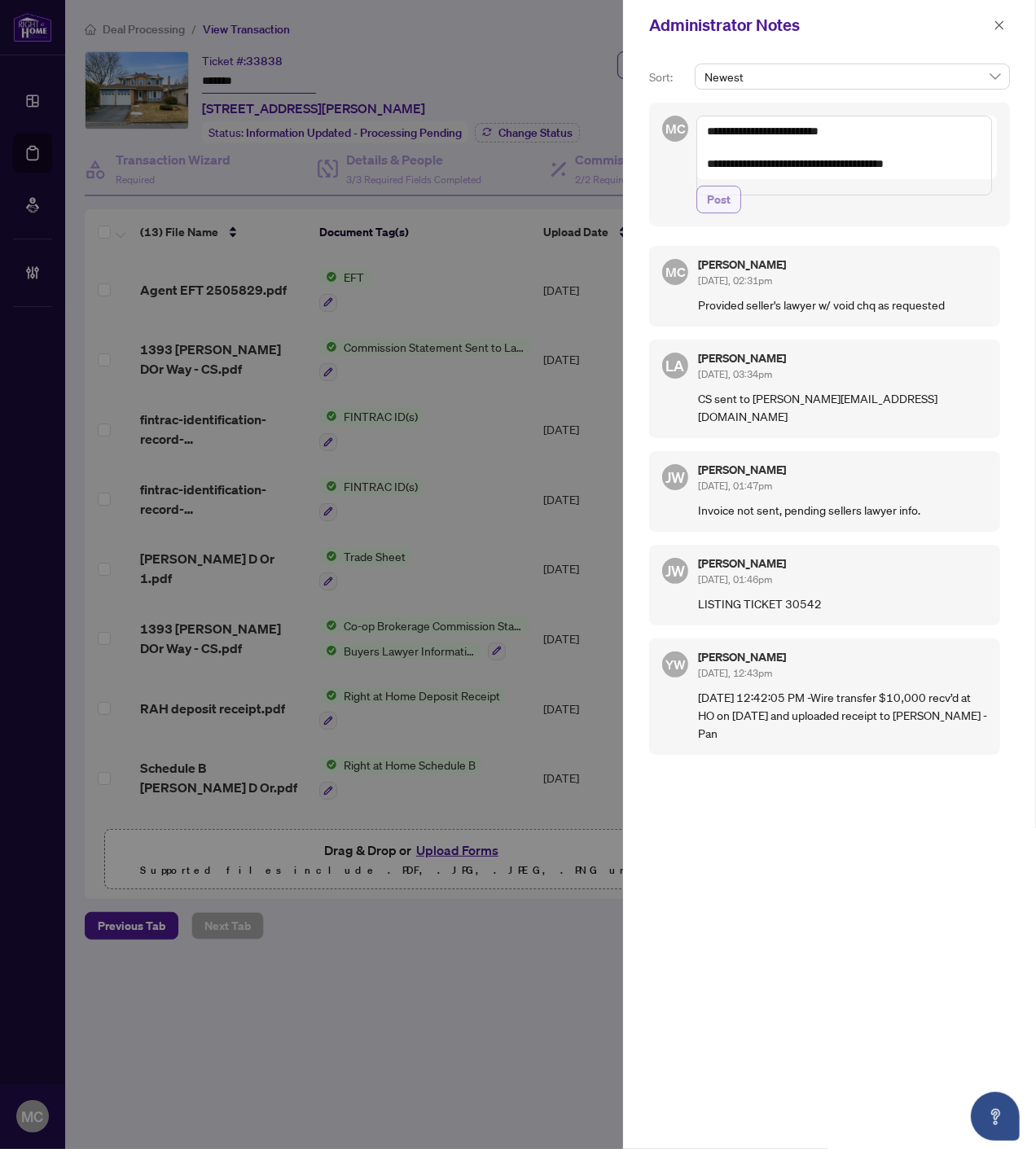
click at [726, 212] on span "Post" at bounding box center [718, 199] width 24 height 26
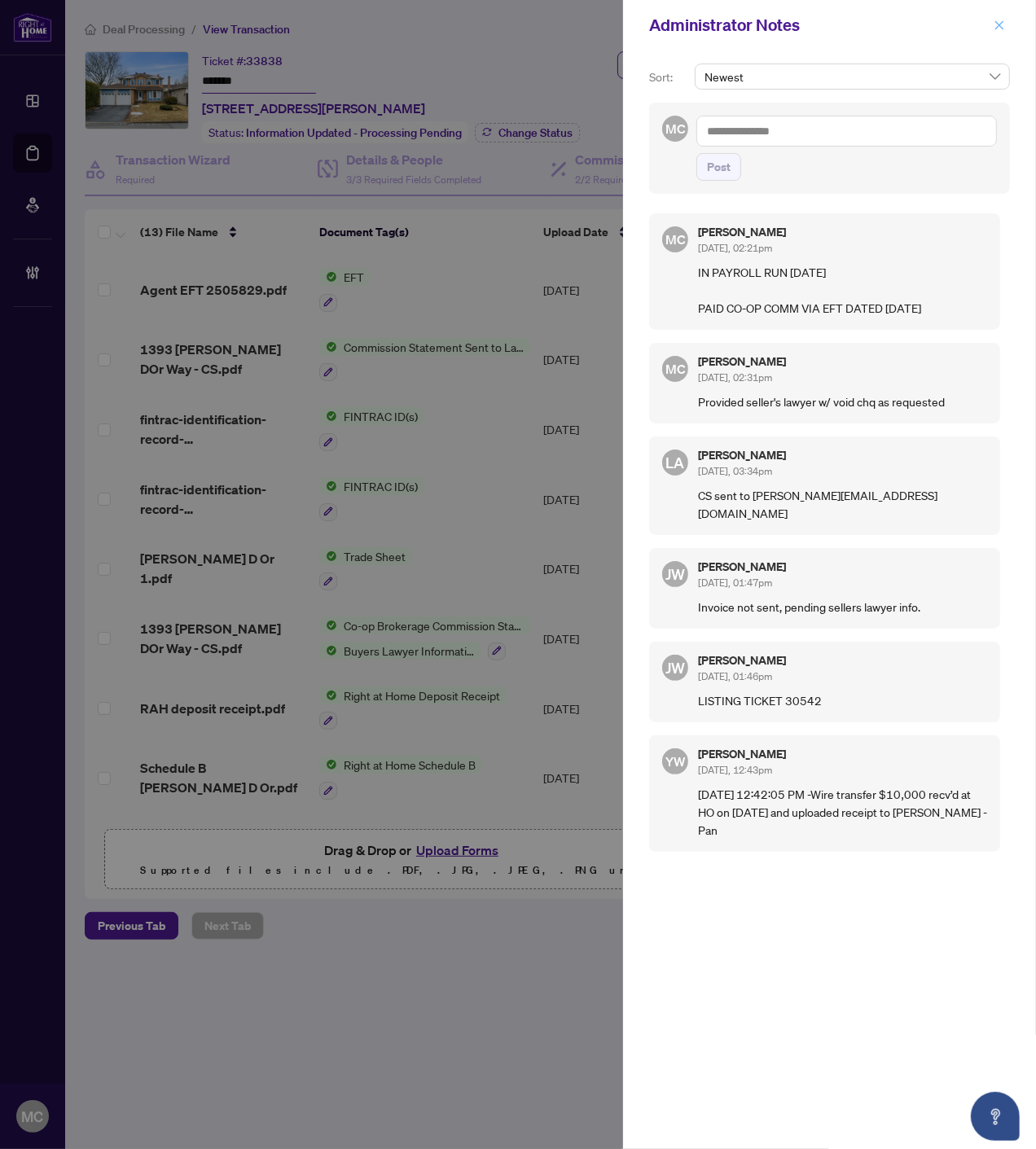
click at [994, 25] on icon "close" at bounding box center [999, 26] width 11 height 11
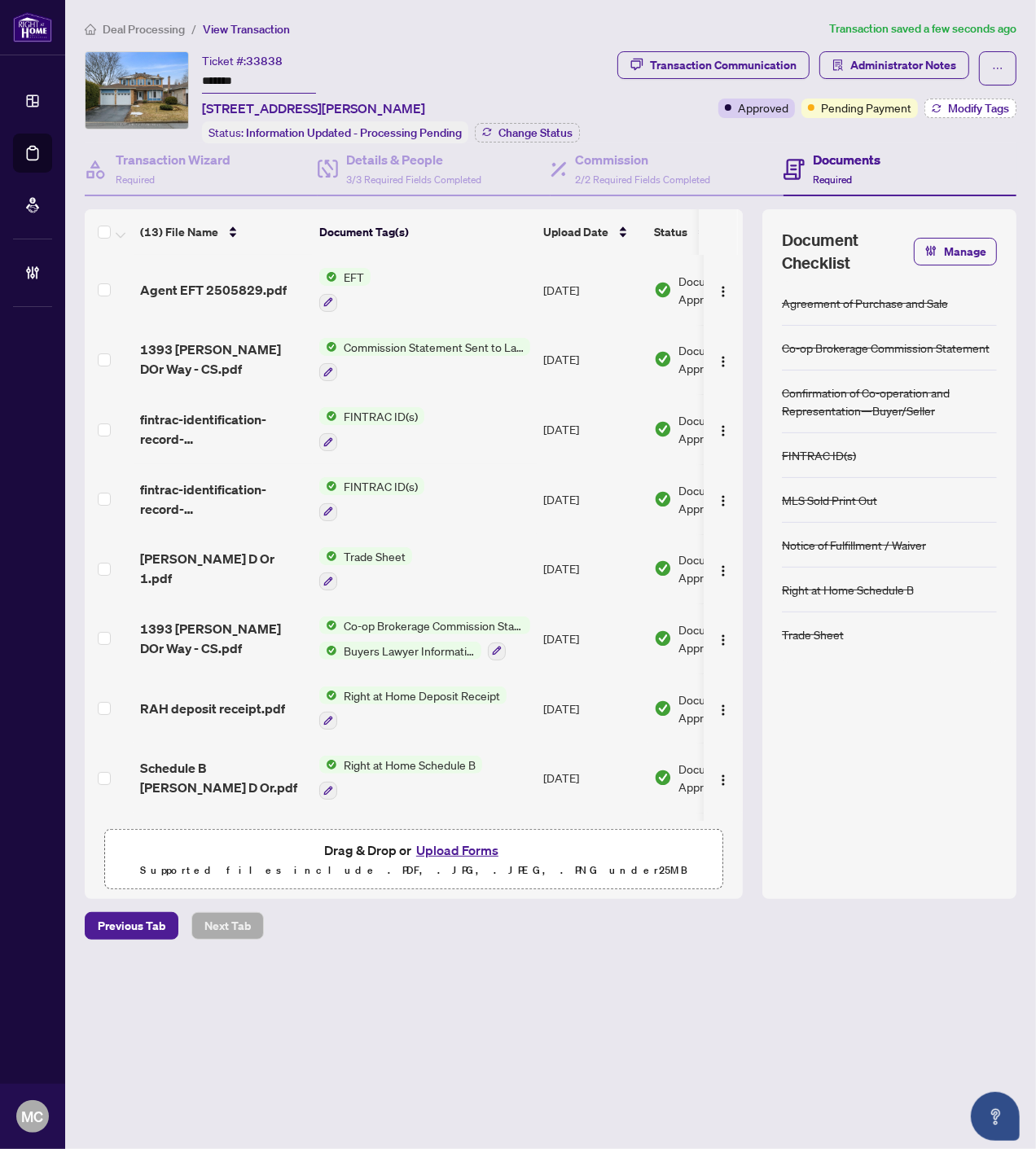
click at [962, 106] on span "Modify Tags" at bounding box center [978, 108] width 61 height 11
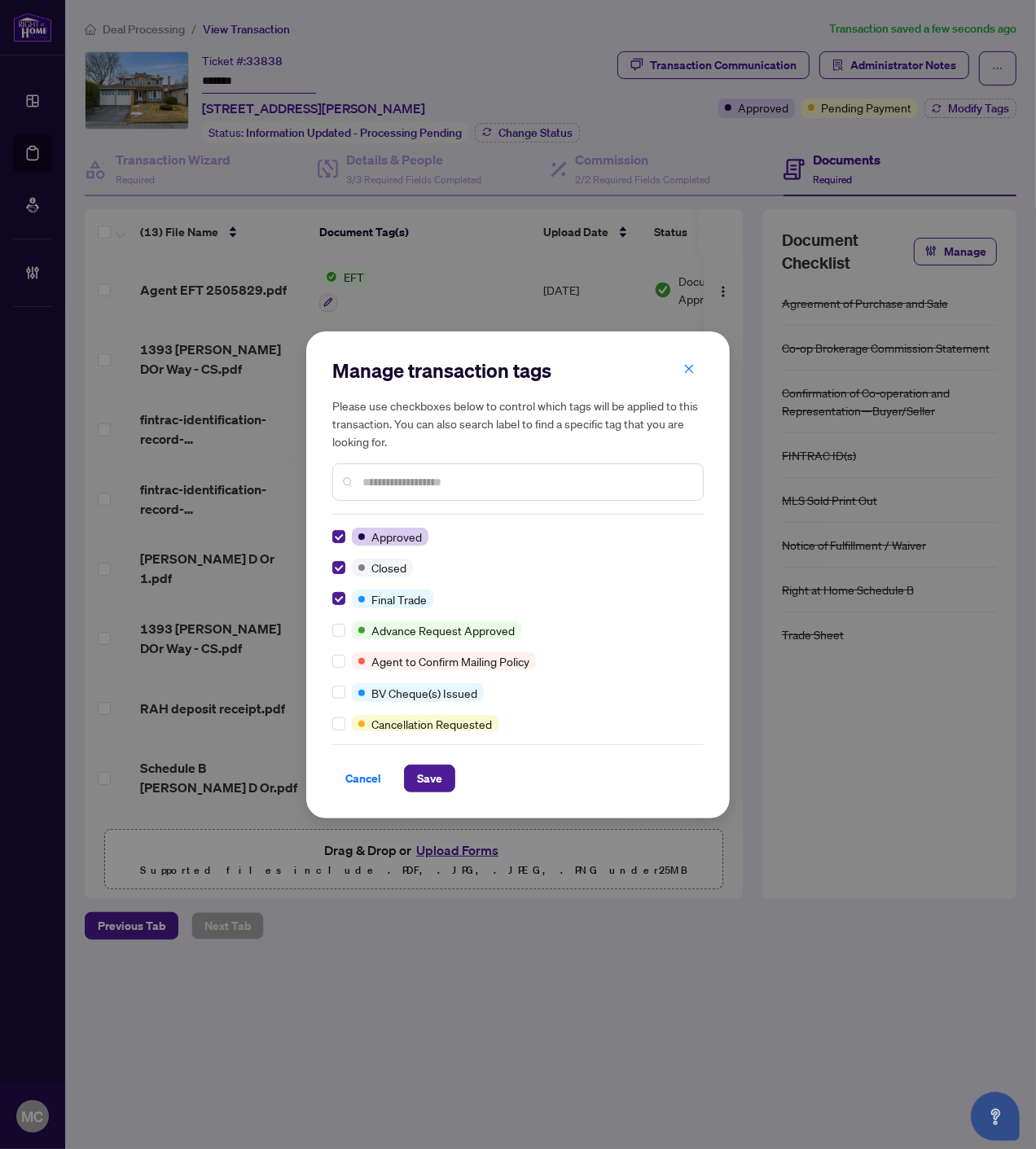
click at [468, 811] on div "Manage transaction tags Please use checkboxes below to control which tags will …" at bounding box center [518, 574] width 423 height 487
click at [434, 796] on div "Manage transaction tags Please use checkboxes below to control which tags will …" at bounding box center [518, 574] width 423 height 487
click at [429, 783] on span "Save" at bounding box center [429, 778] width 26 height 26
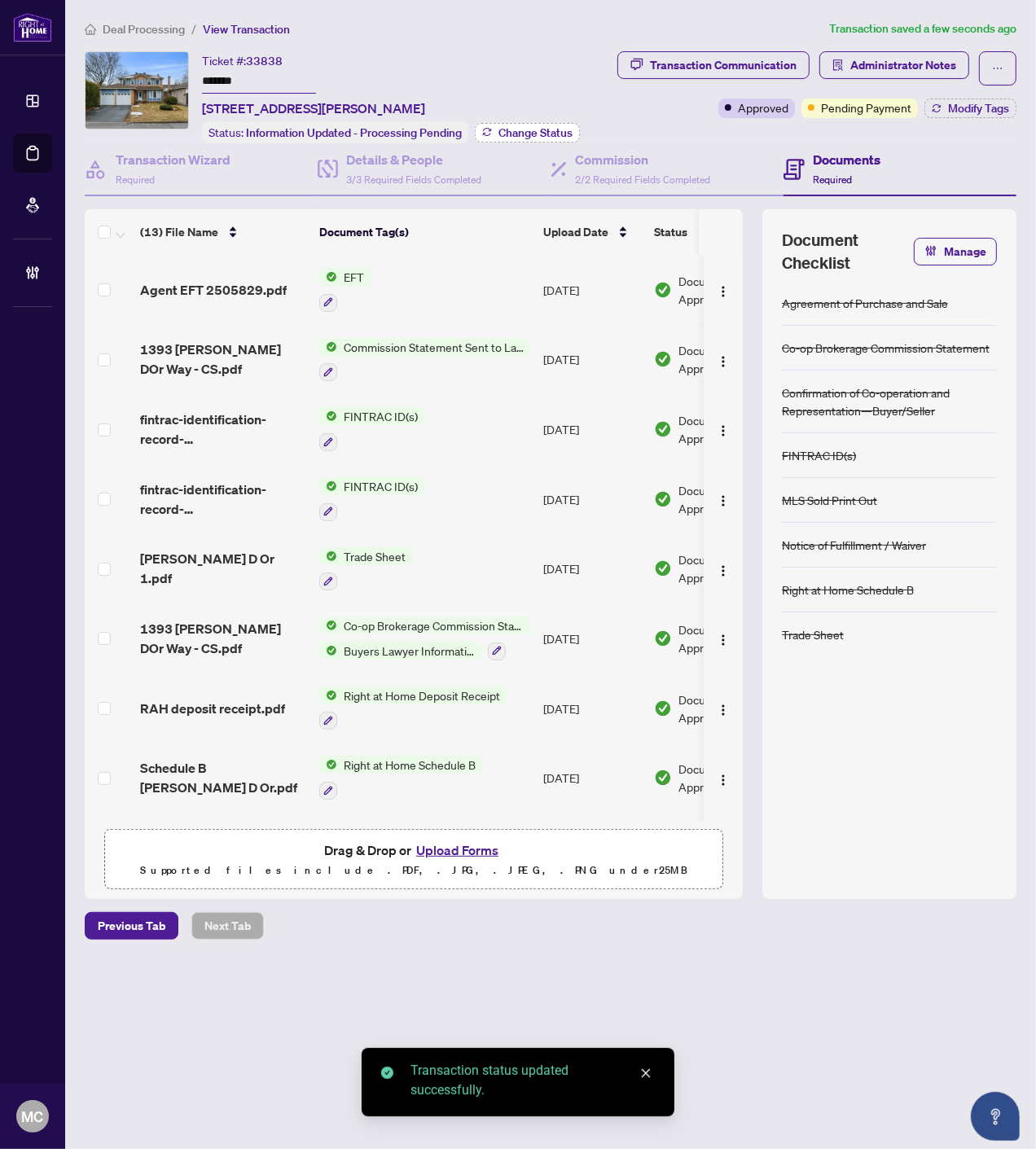
click at [532, 127] on span "Change Status" at bounding box center [536, 133] width 74 height 11
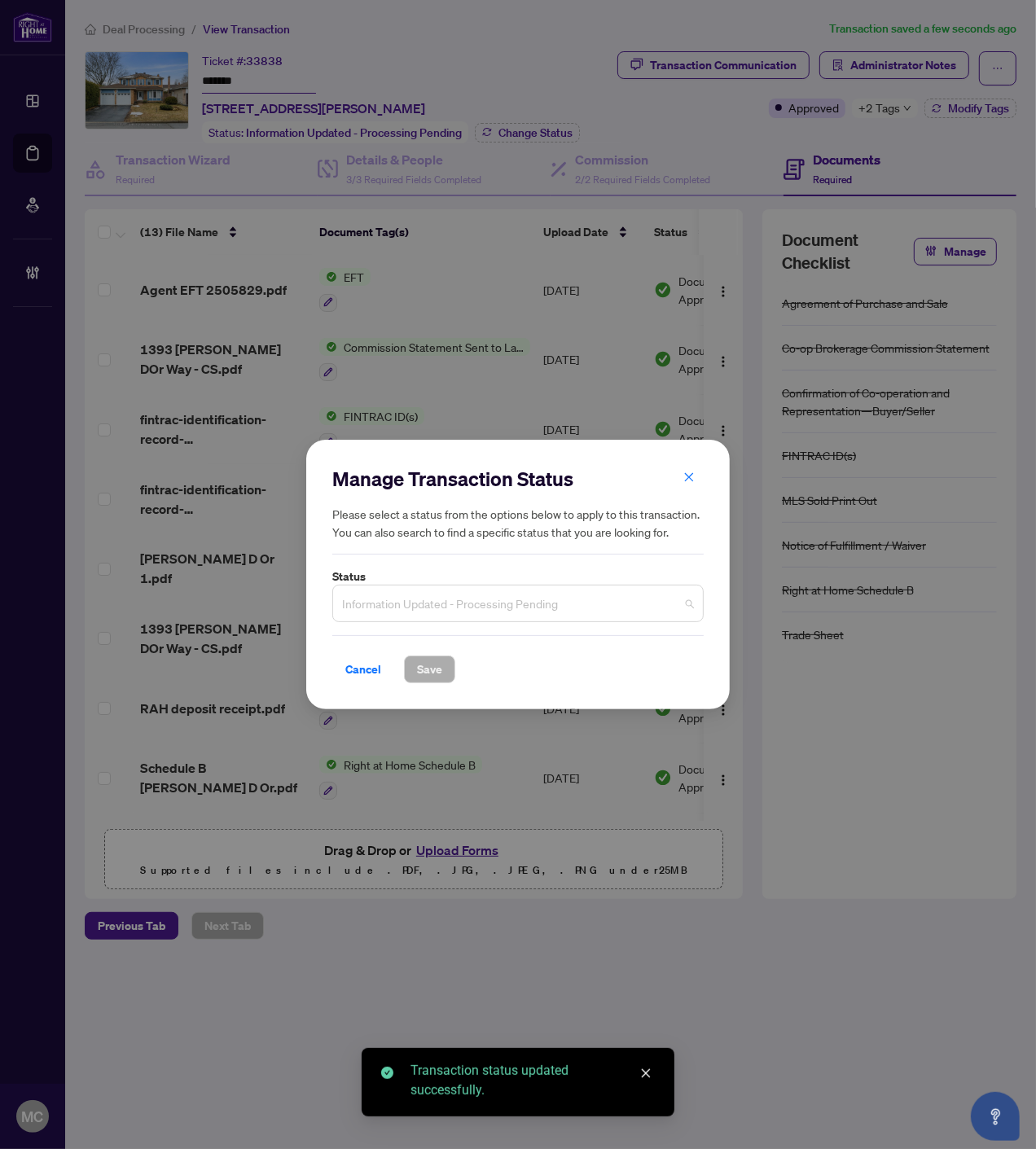
drag, startPoint x: 532, startPoint y: 616, endPoint x: 519, endPoint y: 601, distance: 19.8
click at [531, 616] on span "Information Updated - Processing Pending" at bounding box center [518, 603] width 352 height 31
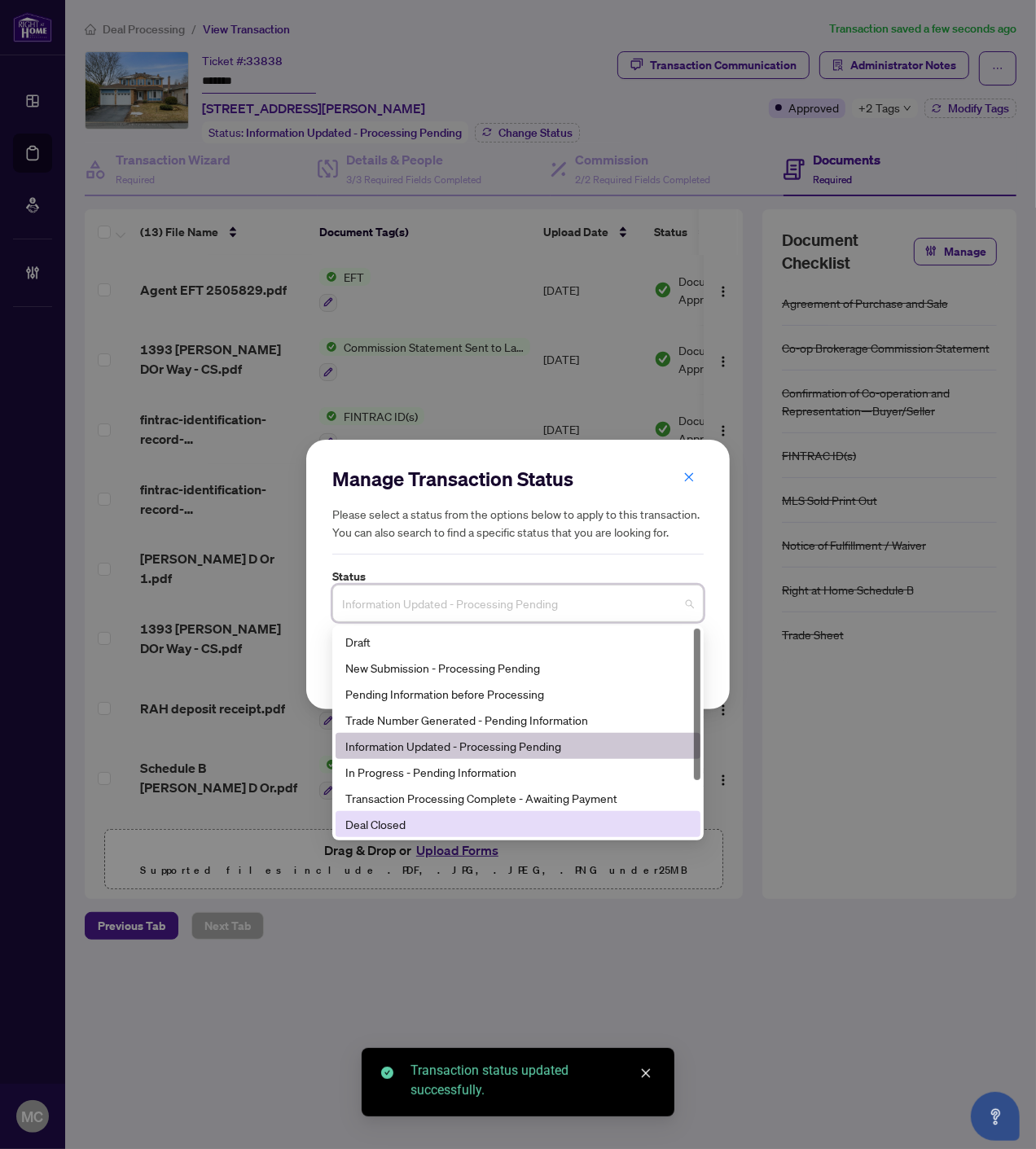
click at [443, 823] on div "Deal Closed" at bounding box center [518, 824] width 345 height 18
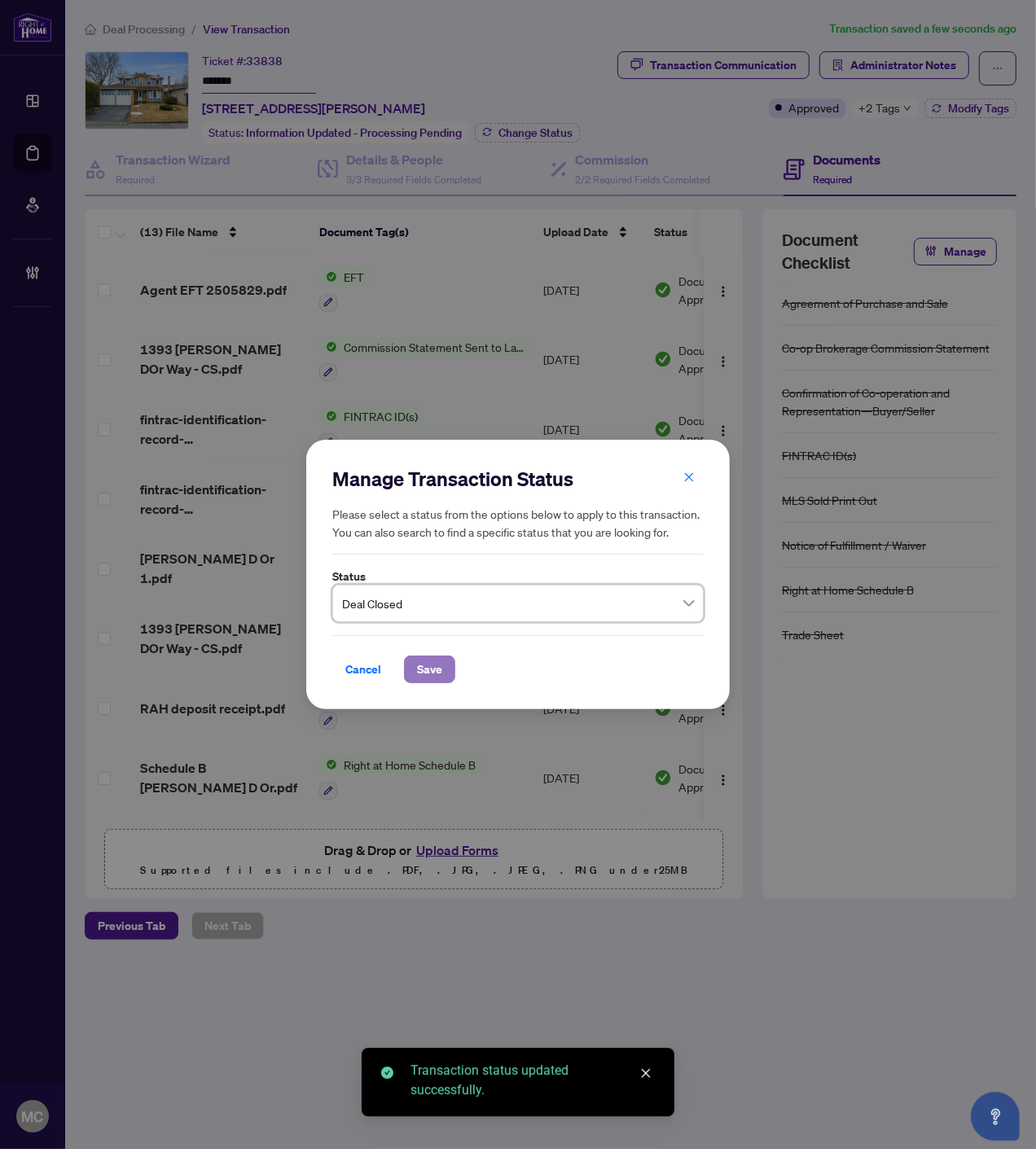
click at [438, 664] on span "Save" at bounding box center [429, 669] width 26 height 26
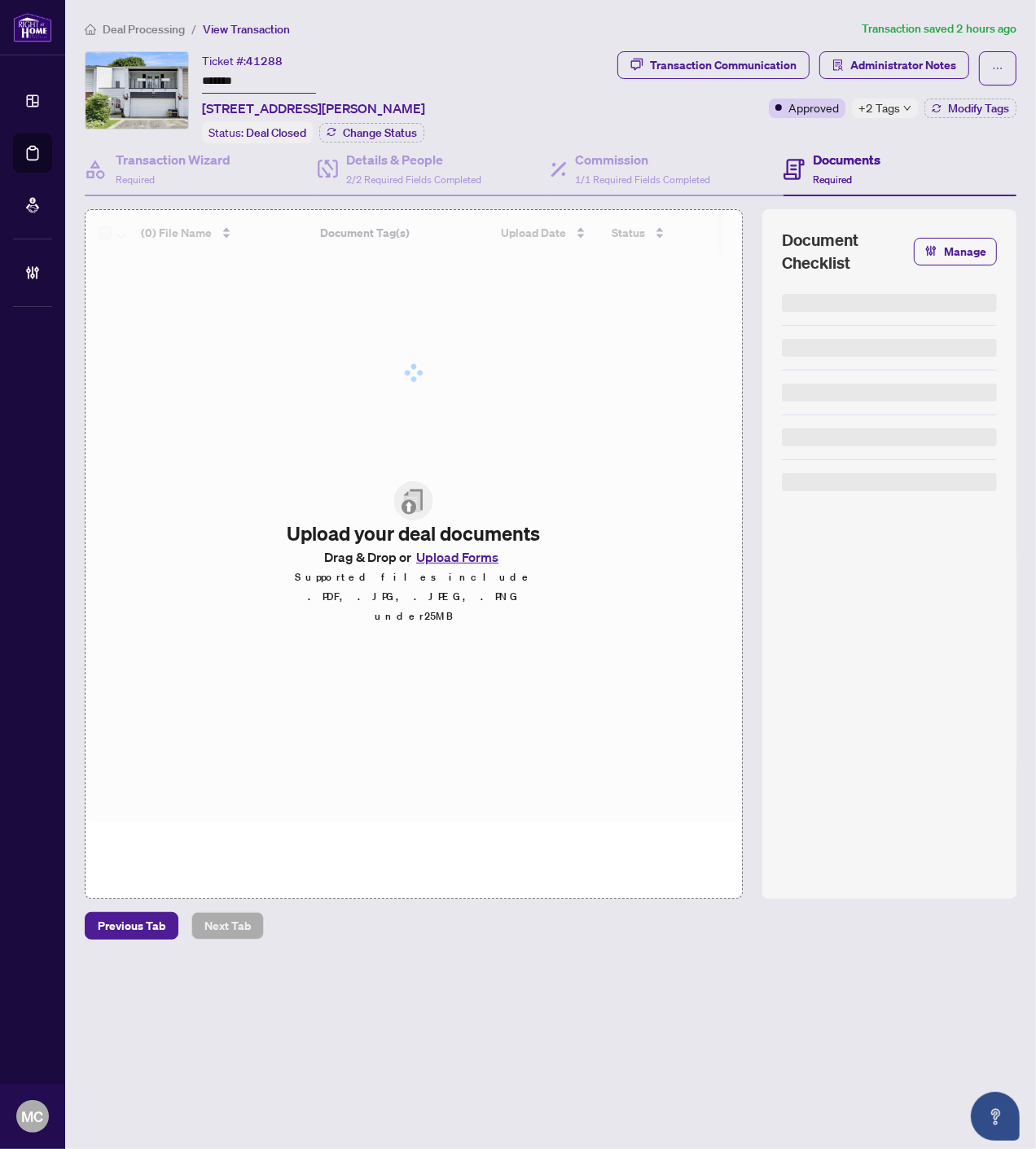
click at [217, 70] on input "*******" at bounding box center [259, 82] width 114 height 24
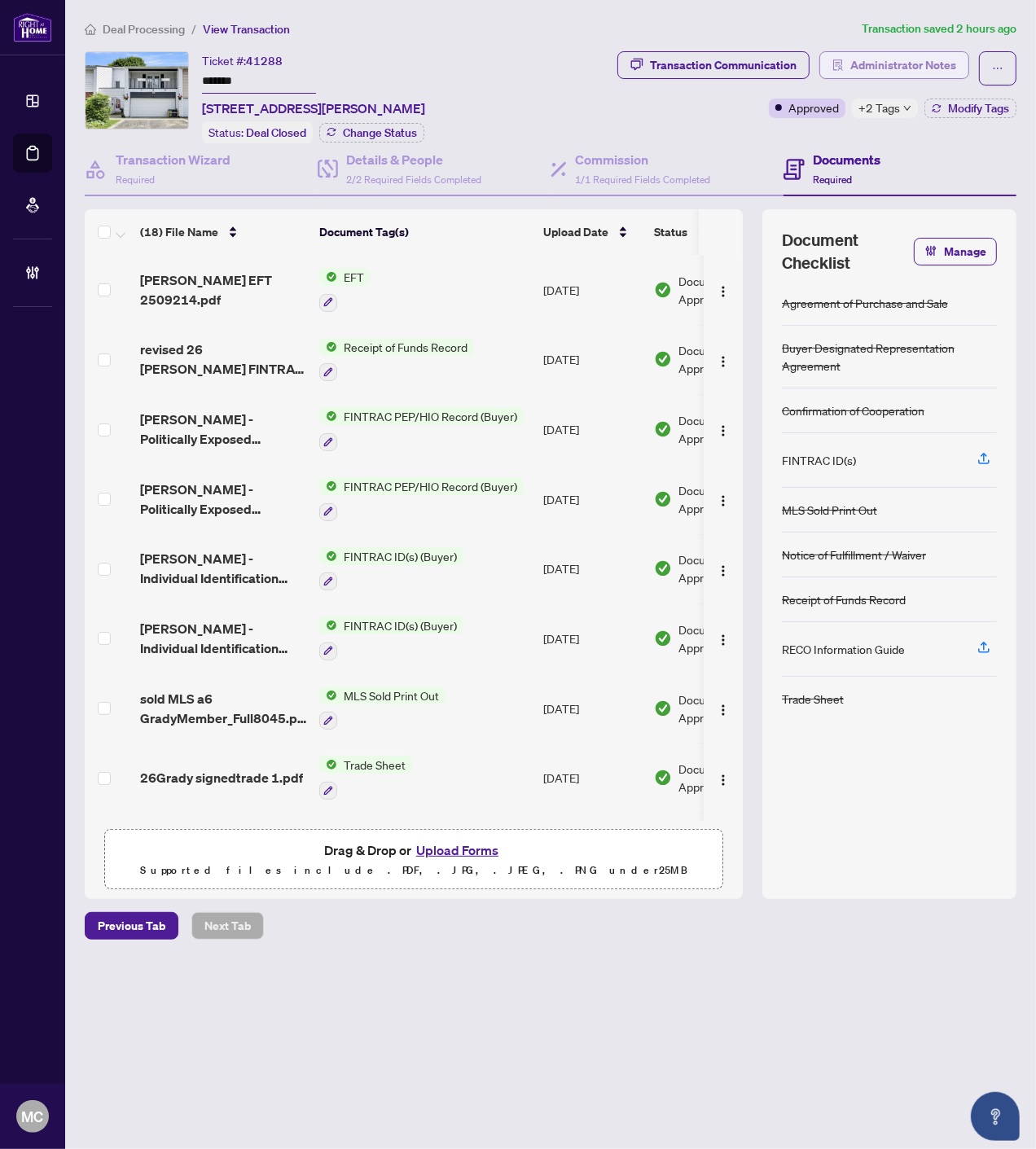
click at [915, 79] on span "Administrator Notes" at bounding box center [893, 68] width 149 height 34
click at [896, 64] on span "Administrator Notes" at bounding box center [903, 65] width 106 height 26
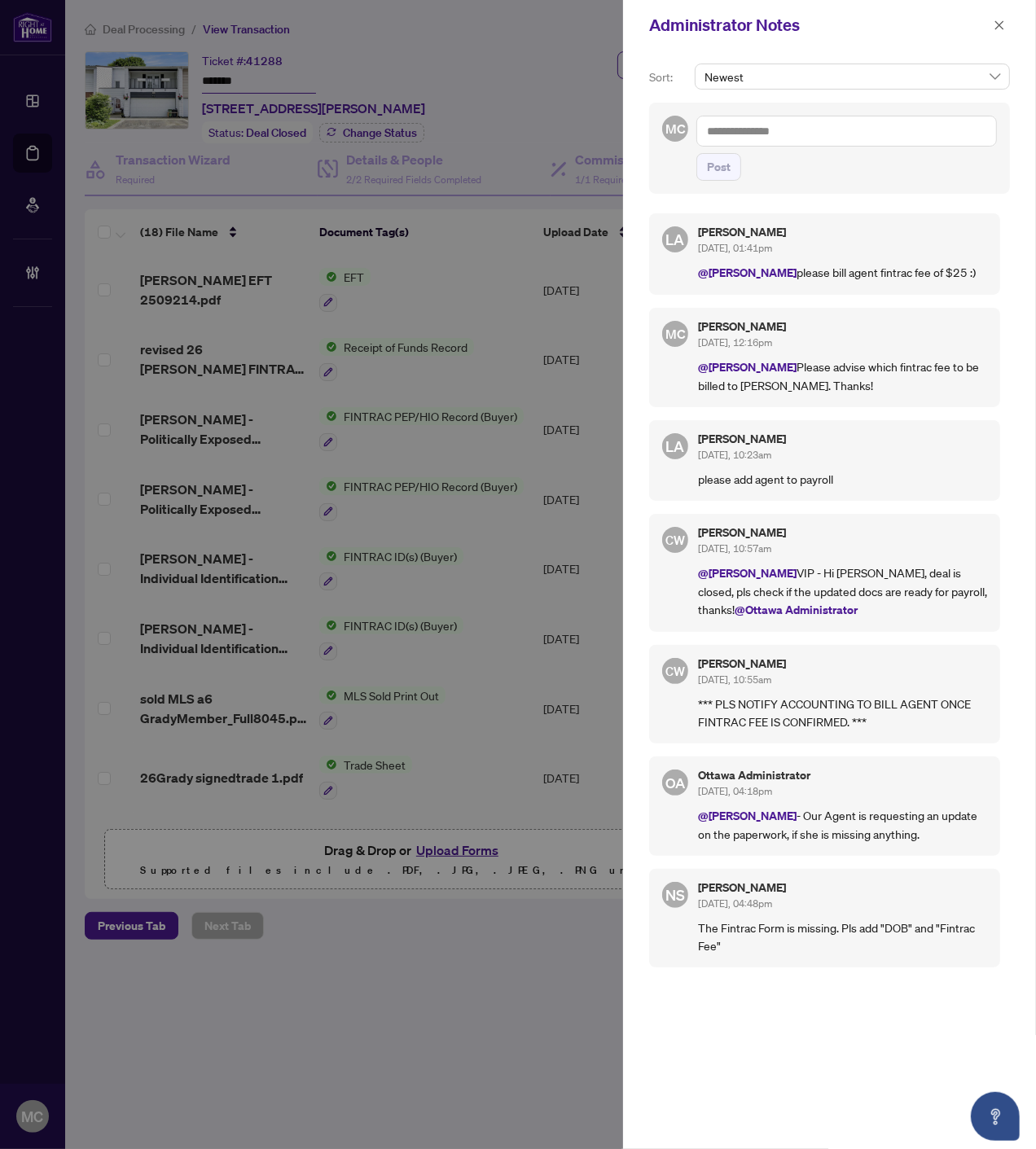
drag, startPoint x: 868, startPoint y: 152, endPoint x: 864, endPoint y: 139, distance: 13.6
click at [868, 153] on span "Post" at bounding box center [847, 166] width 301 height 28
click at [864, 137] on textarea at bounding box center [847, 131] width 301 height 31
paste textarea "**********"
type textarea "**********"
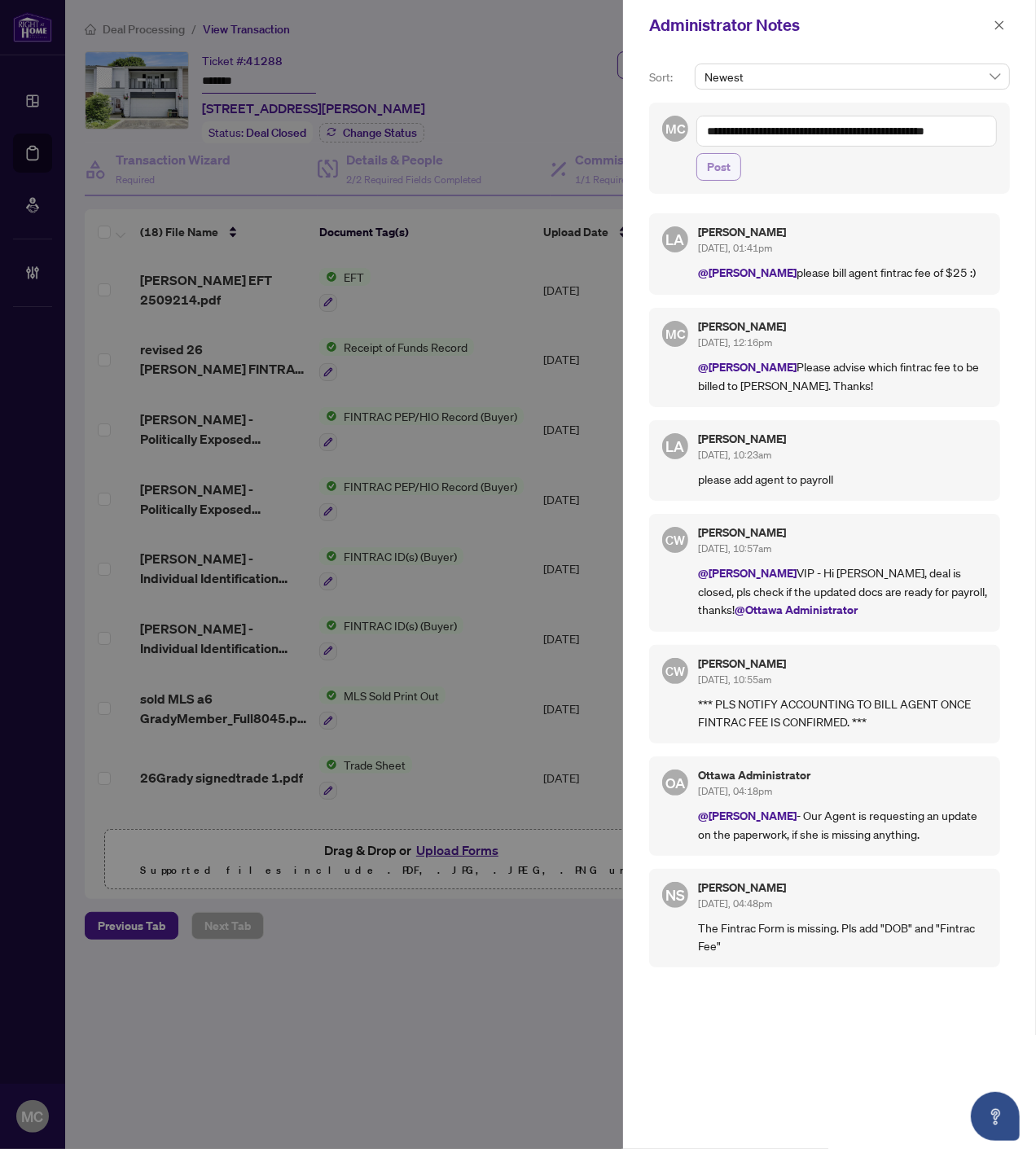
click at [711, 163] on span "Post" at bounding box center [718, 166] width 24 height 26
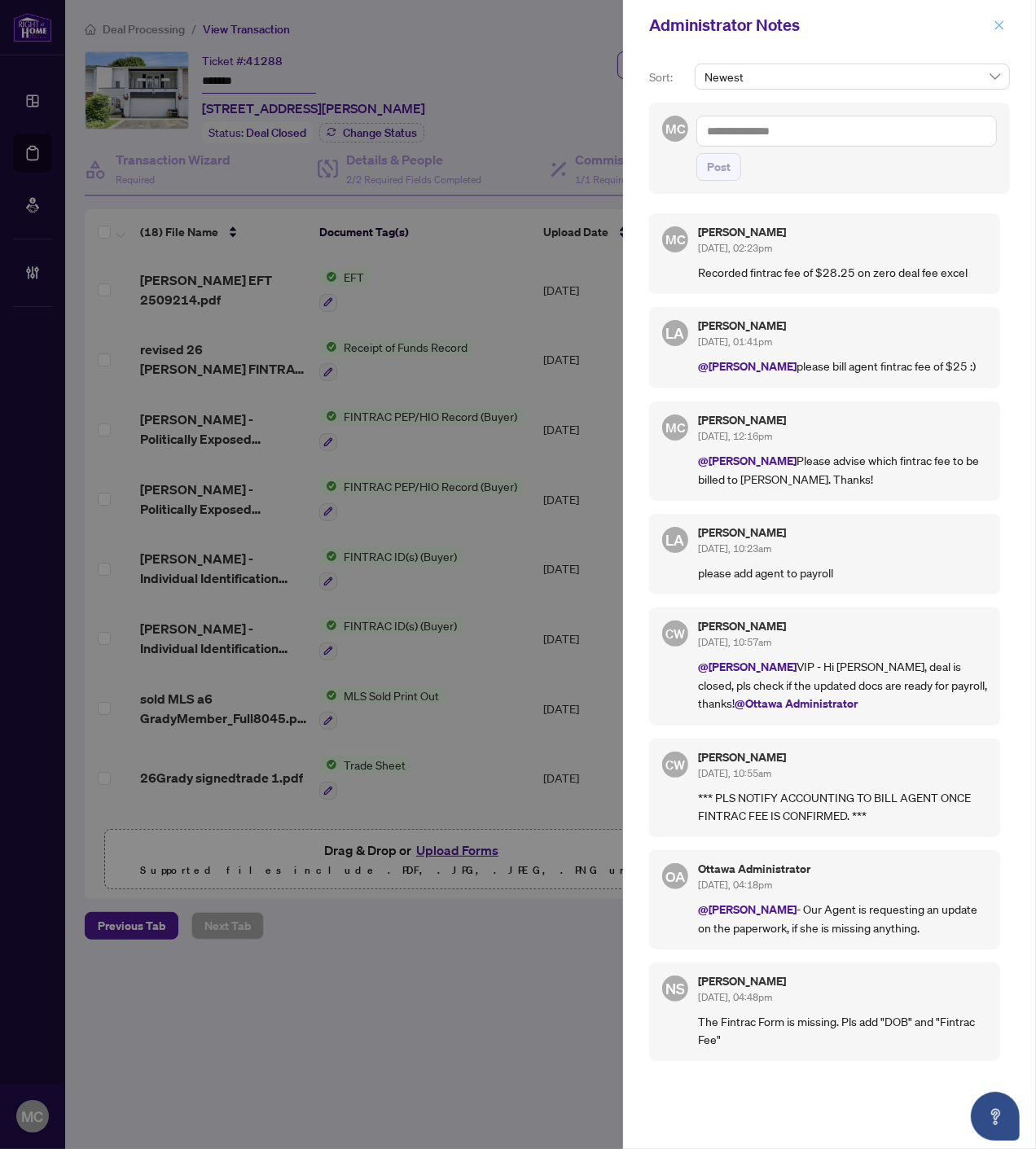
click at [998, 23] on icon "close" at bounding box center [999, 24] width 9 height 9
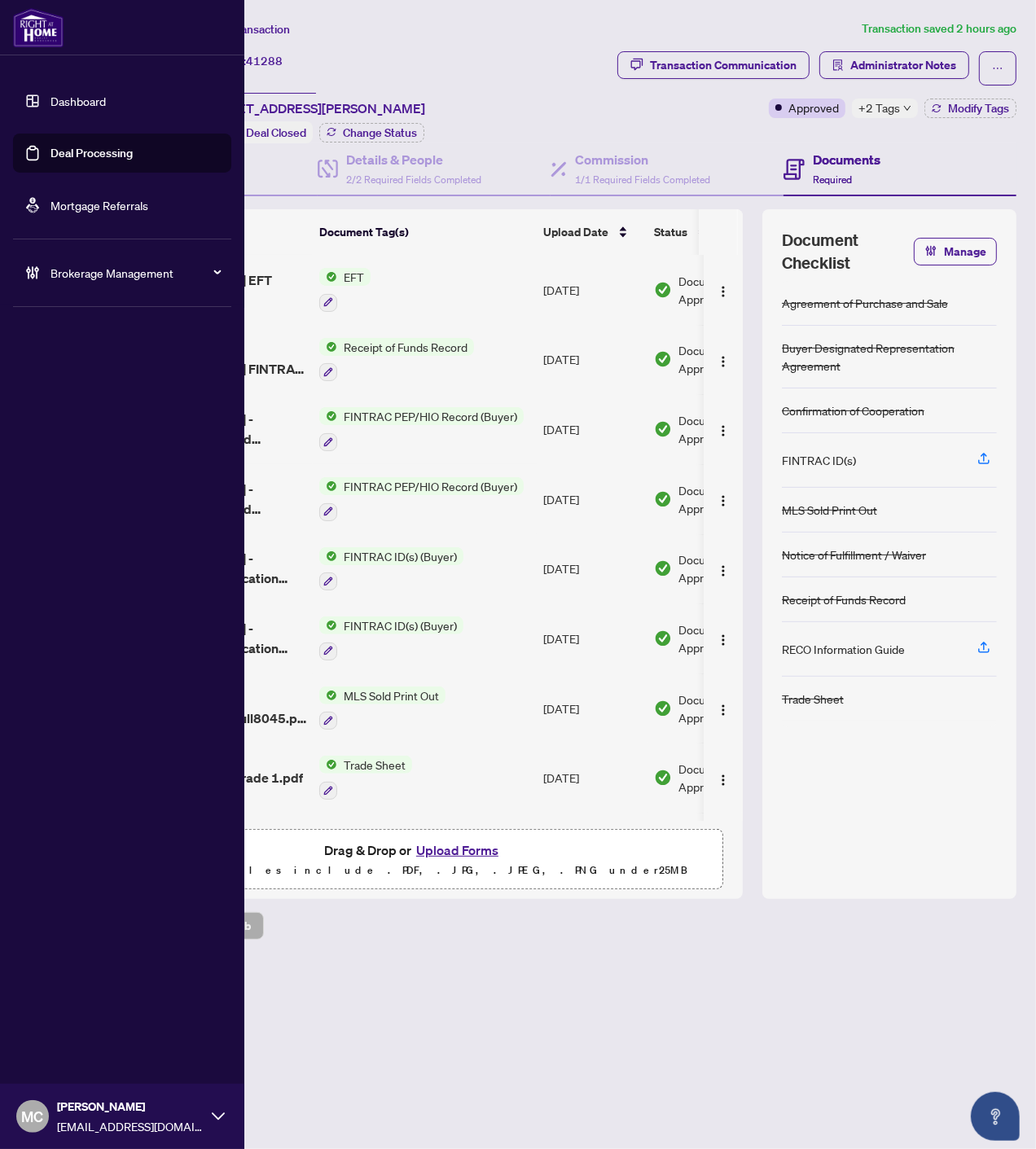
drag, startPoint x: 31, startPoint y: 266, endPoint x: 42, endPoint y: 280, distance: 17.8
click at [31, 266] on icon at bounding box center [32, 272] width 16 height 16
click at [71, 394] on link "Manage Agents" at bounding box center [74, 389] width 81 height 14
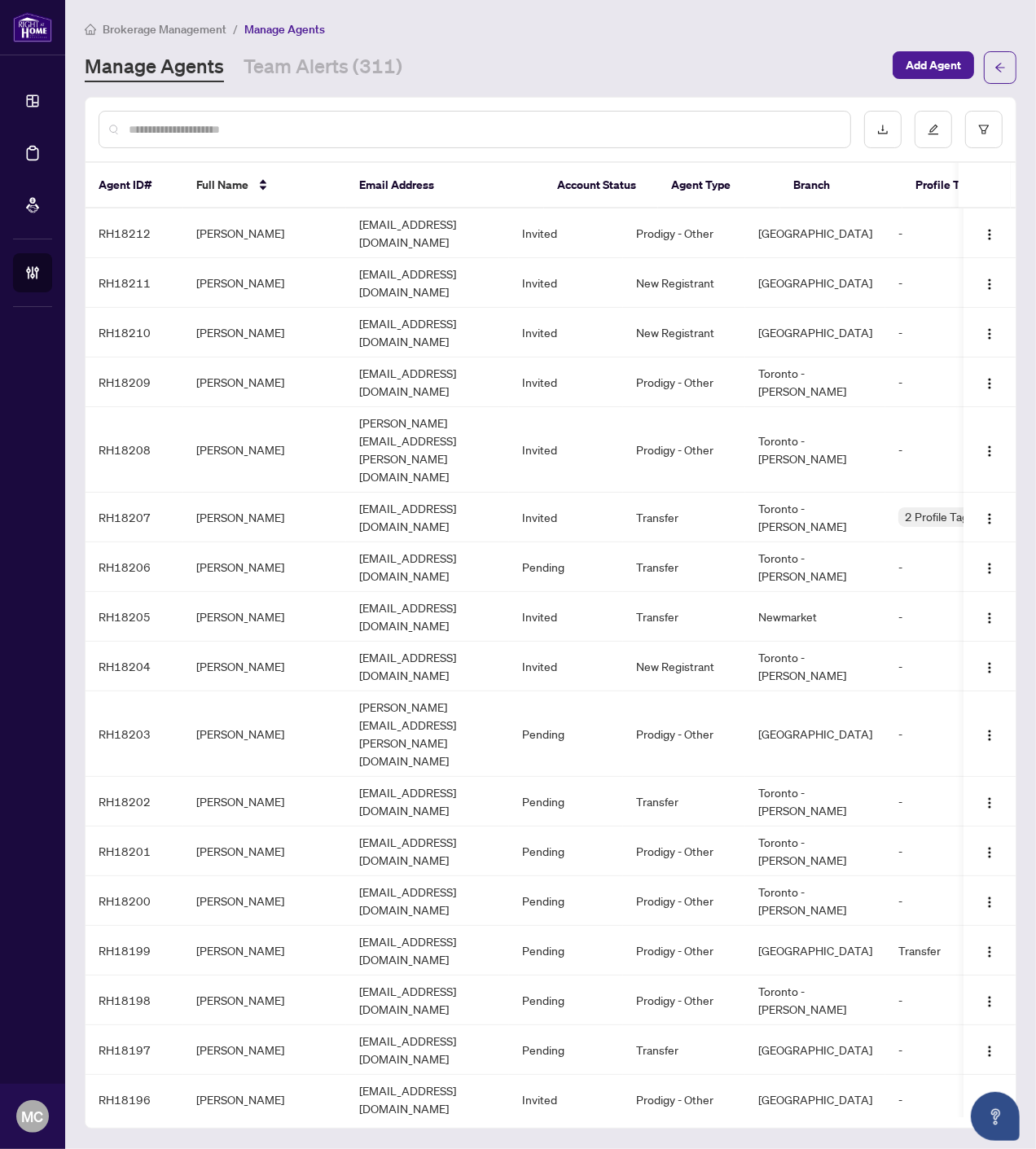
click at [303, 123] on input "text" at bounding box center [482, 129] width 709 height 18
type input "*****"
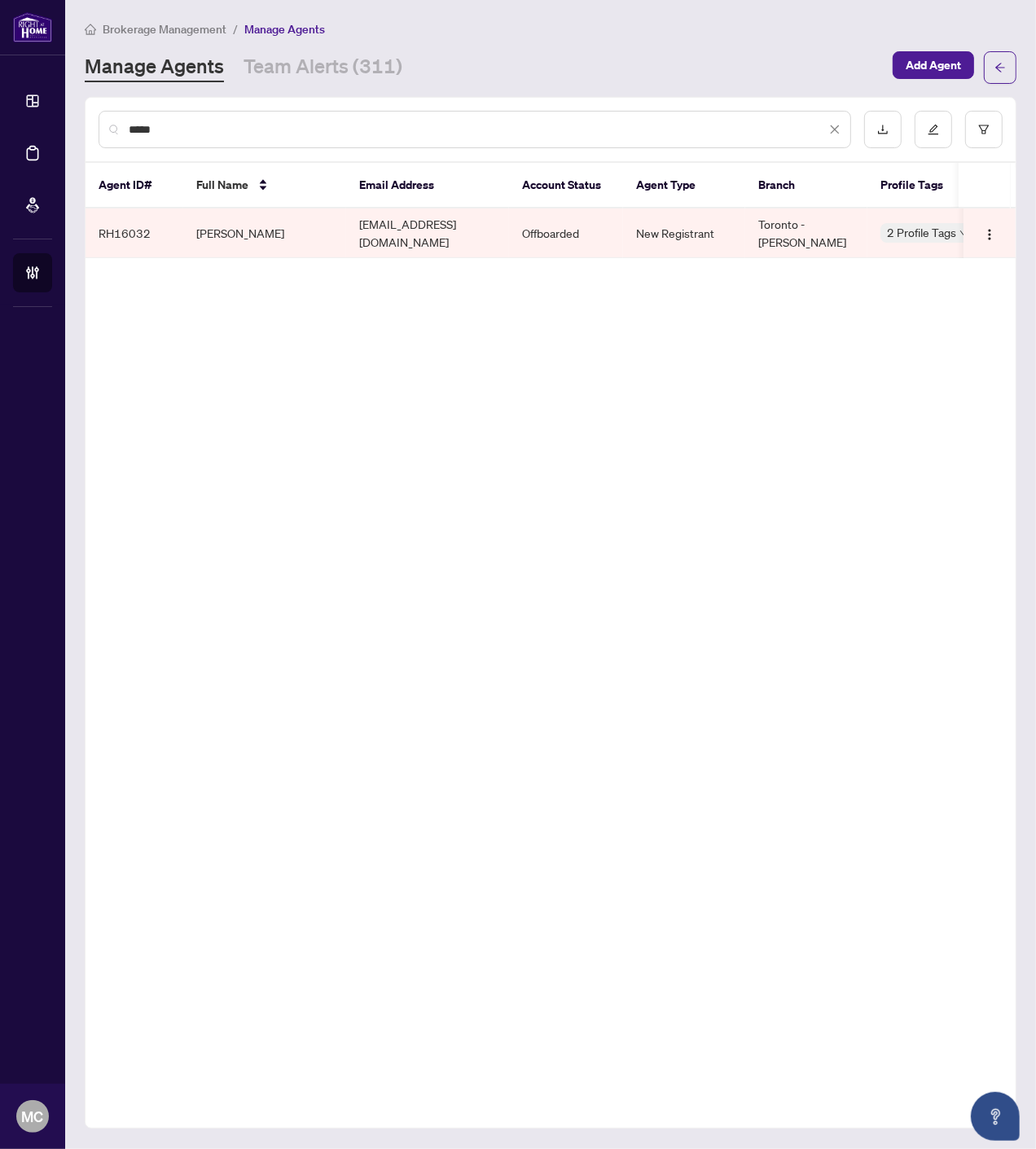
click at [230, 224] on td "Amine Elias Agha" at bounding box center [264, 233] width 163 height 49
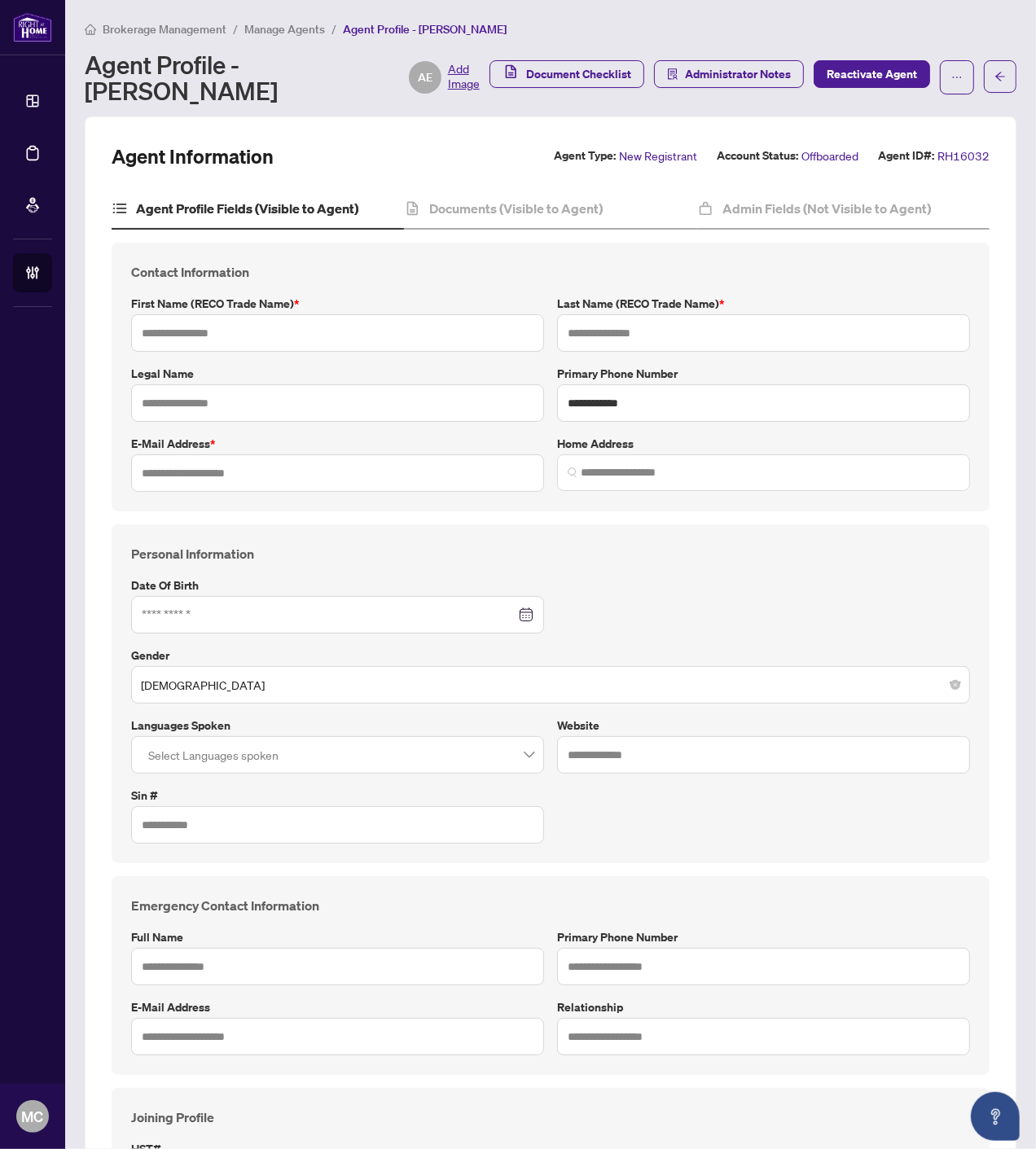
type input "**********"
type input "****"
type input "**********"
type input "*********"
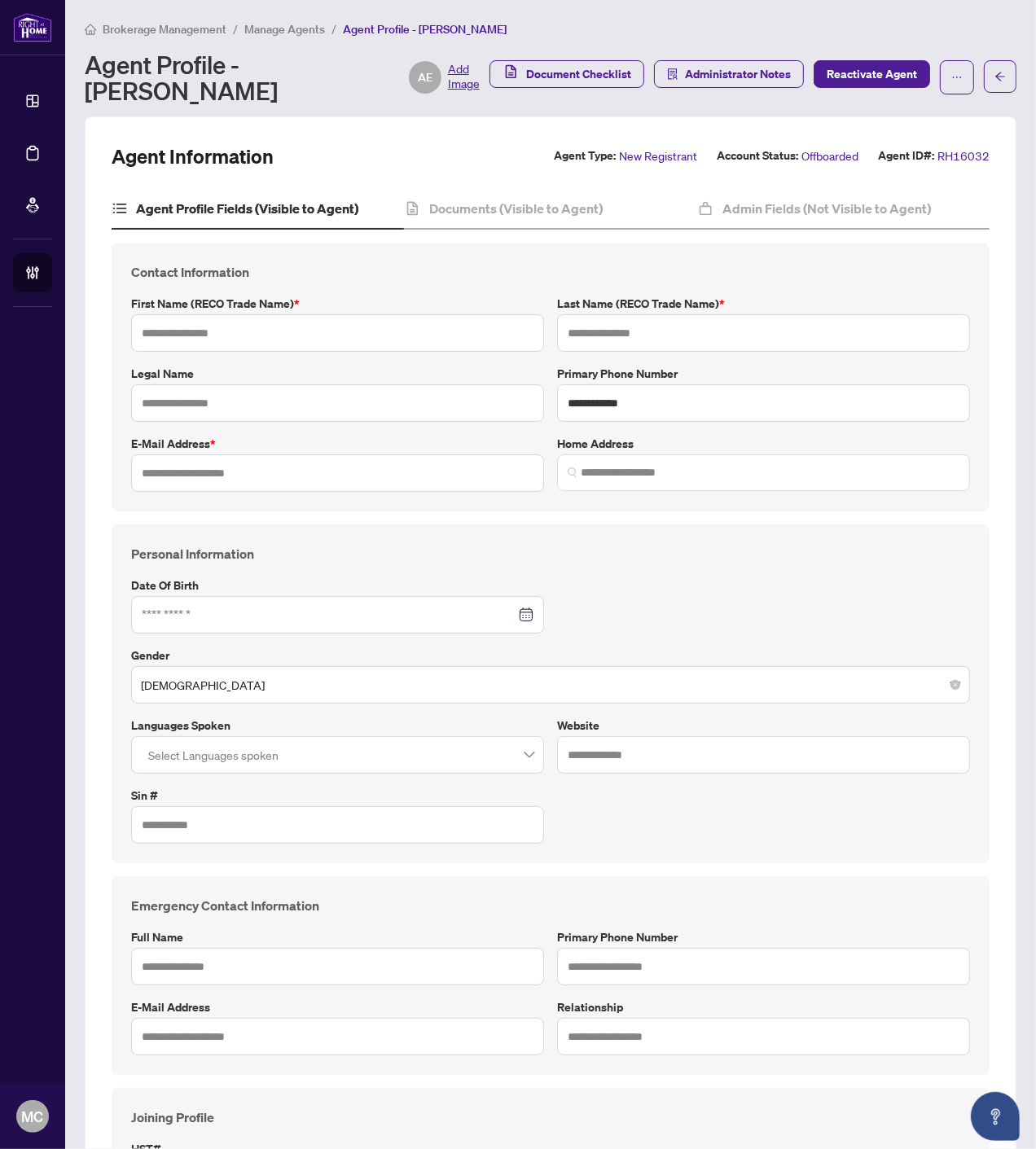
type input "*"
type input "*******"
type input "**********"
type input "****"
type input "**********"
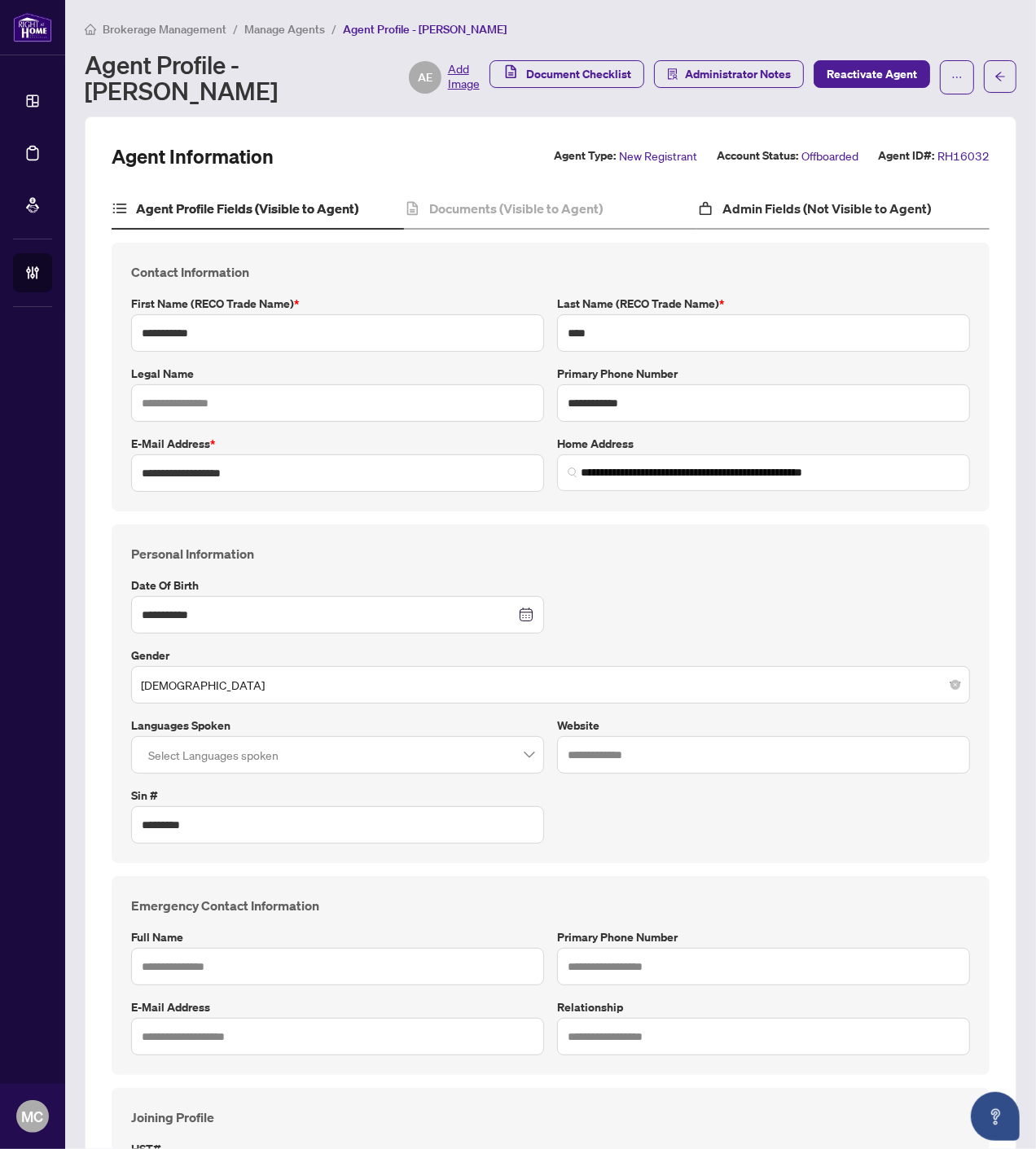
click at [845, 222] on div "Admin Fields (Not Visible to Agent)" at bounding box center [843, 209] width 292 height 41
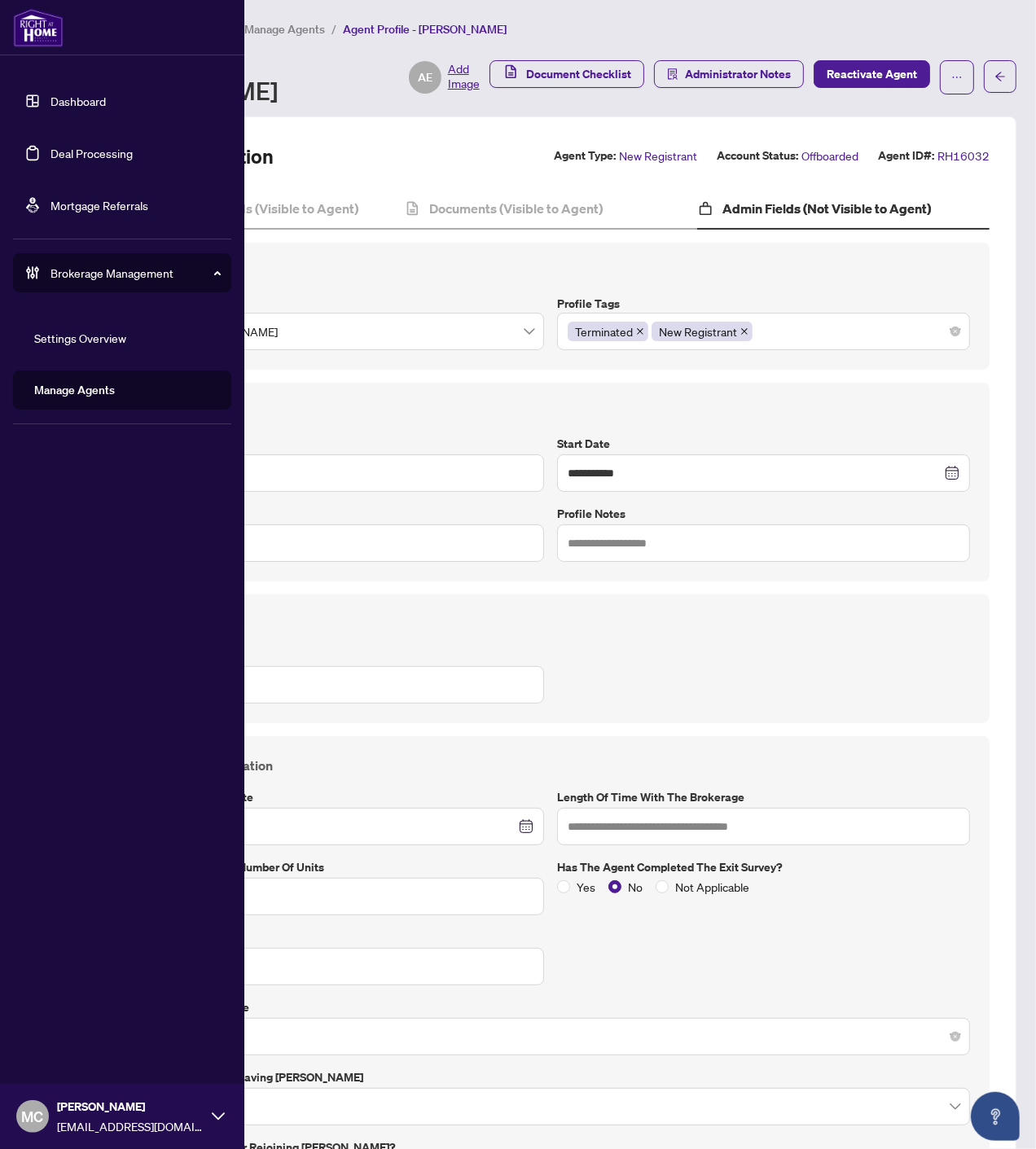
drag, startPoint x: 88, startPoint y: 381, endPoint x: 108, endPoint y: 382, distance: 20.0
click at [88, 382] on link "Manage Agents" at bounding box center [74, 389] width 81 height 14
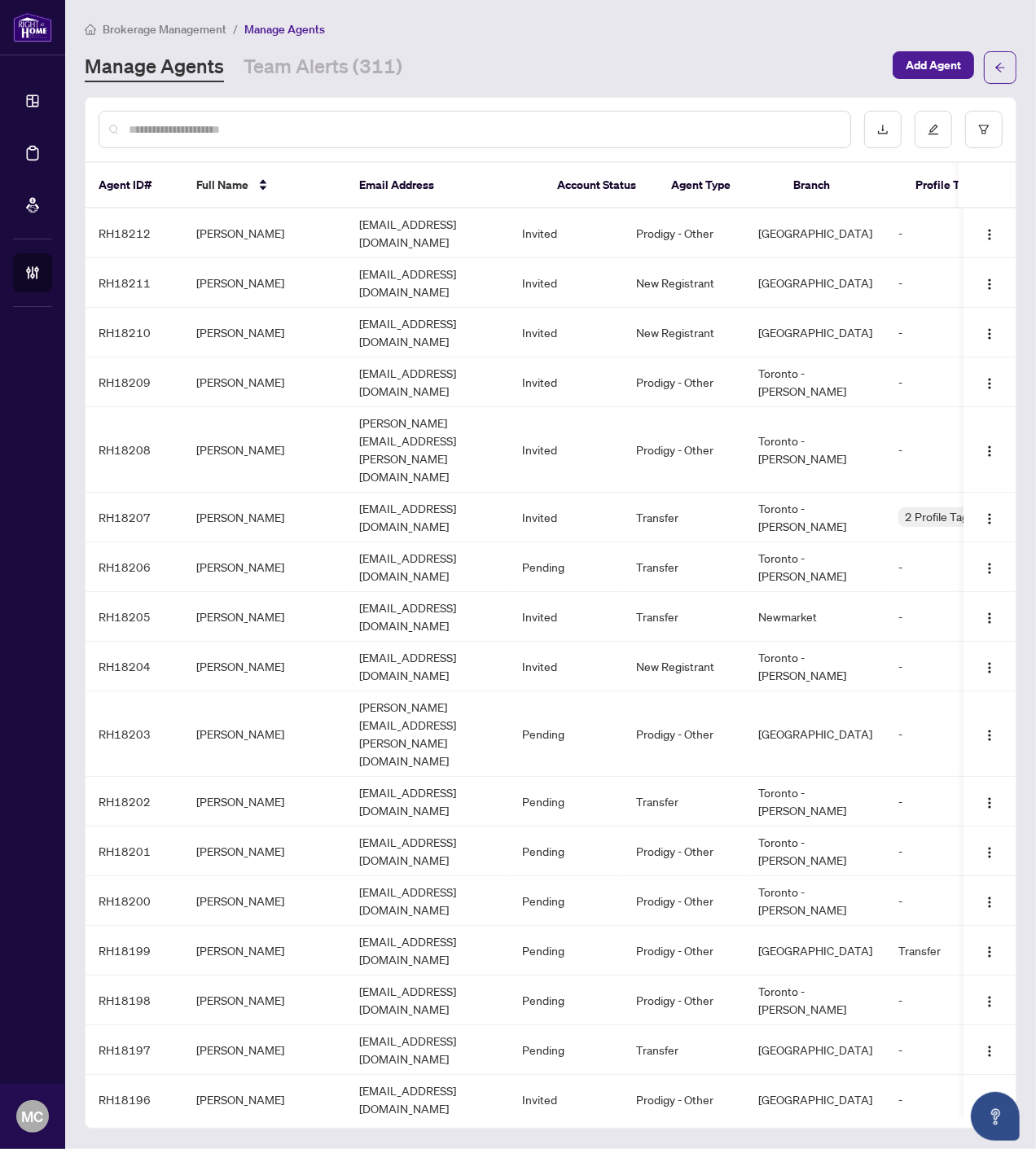
click at [370, 133] on input "text" at bounding box center [482, 129] width 709 height 18
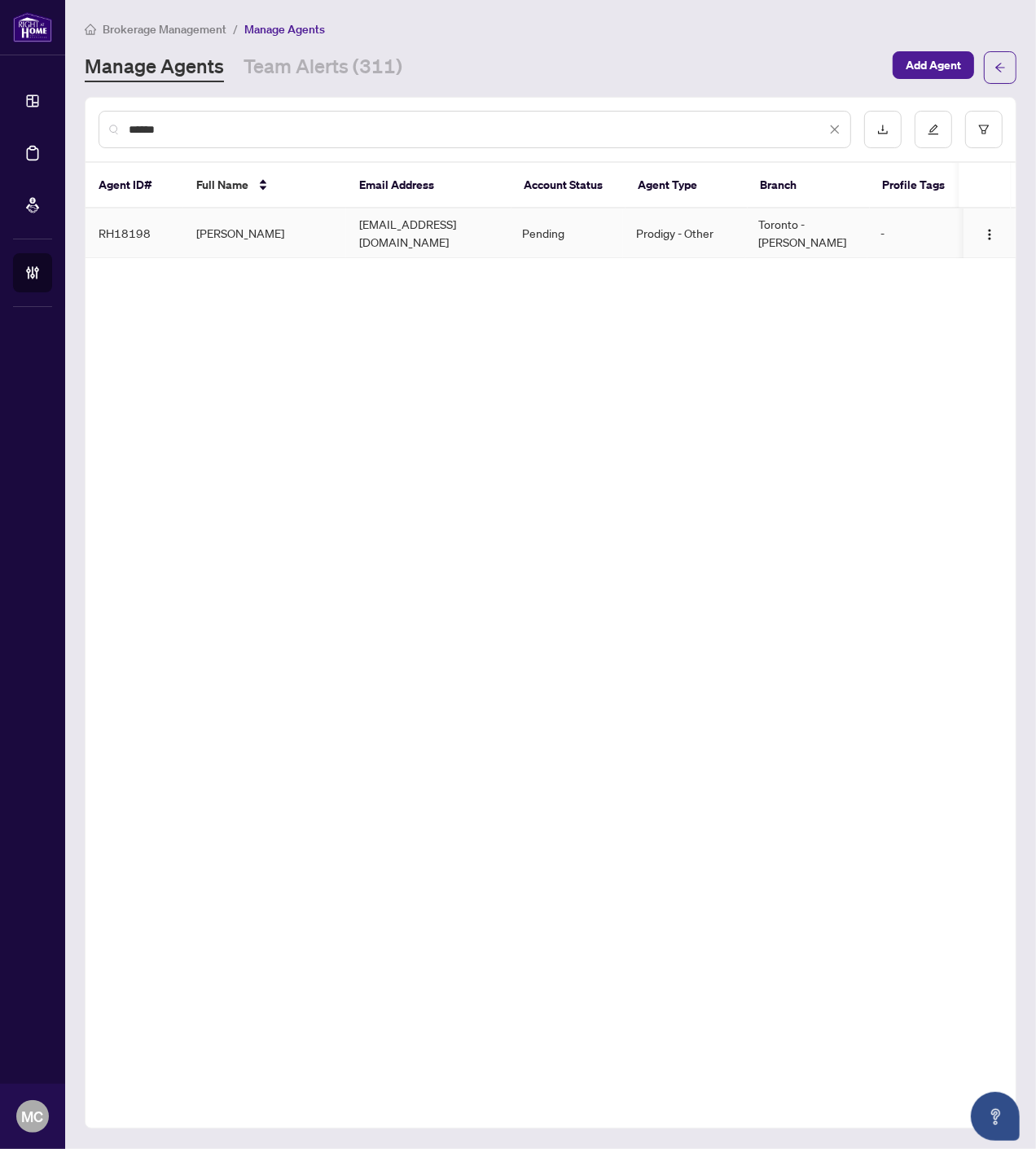
type input "******"
click at [259, 224] on td "Asif Ijlal Khan" at bounding box center [264, 233] width 163 height 49
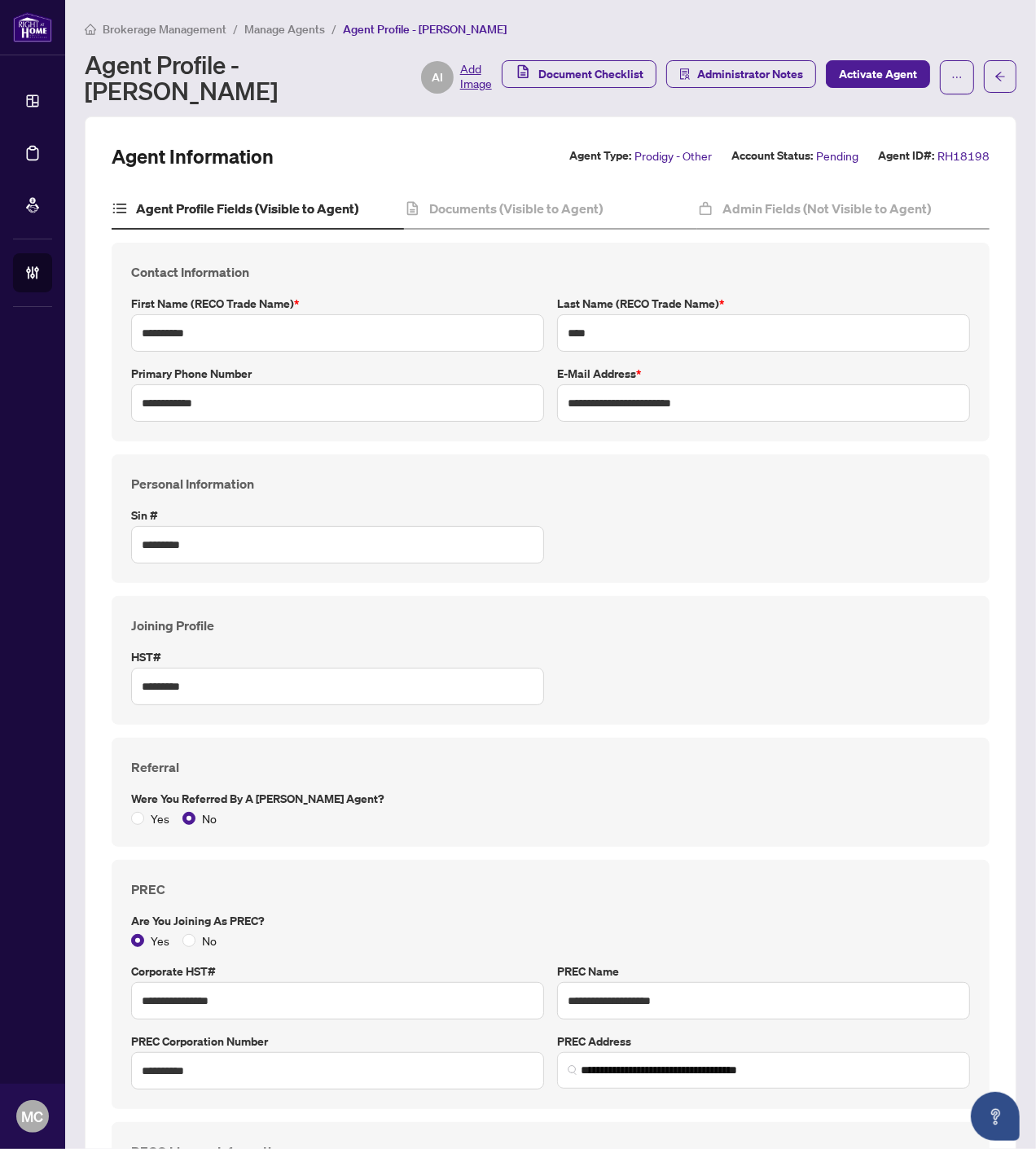
type input "****"
type input "**********"
click at [881, 206] on h4 "Admin Fields (Not Visible to Agent)" at bounding box center [826, 208] width 208 height 20
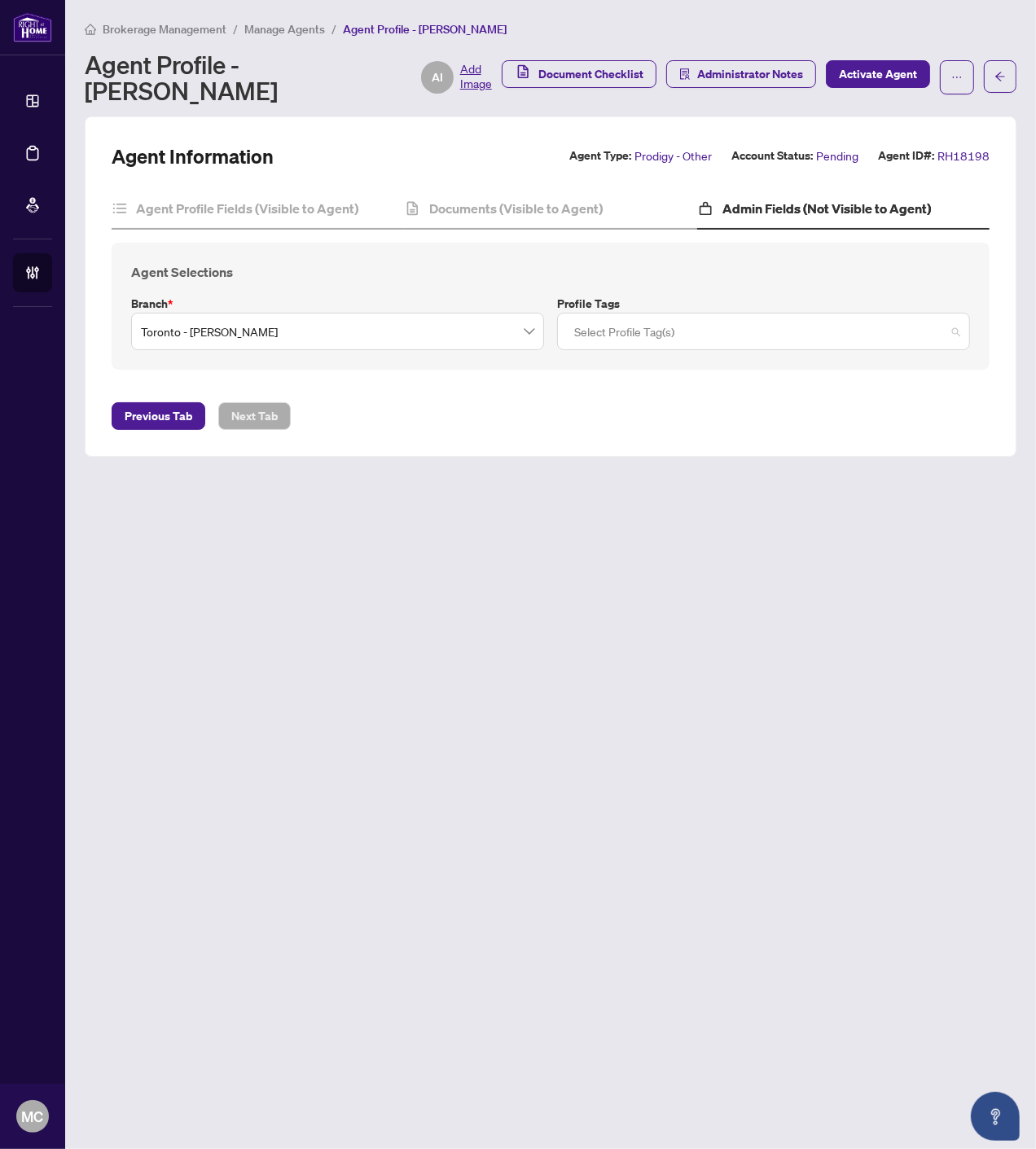
click at [734, 317] on div at bounding box center [764, 331] width 392 height 29
click at [752, 263] on h4 "Agent Selections" at bounding box center [551, 272] width 839 height 20
click at [719, 317] on div at bounding box center [764, 331] width 392 height 29
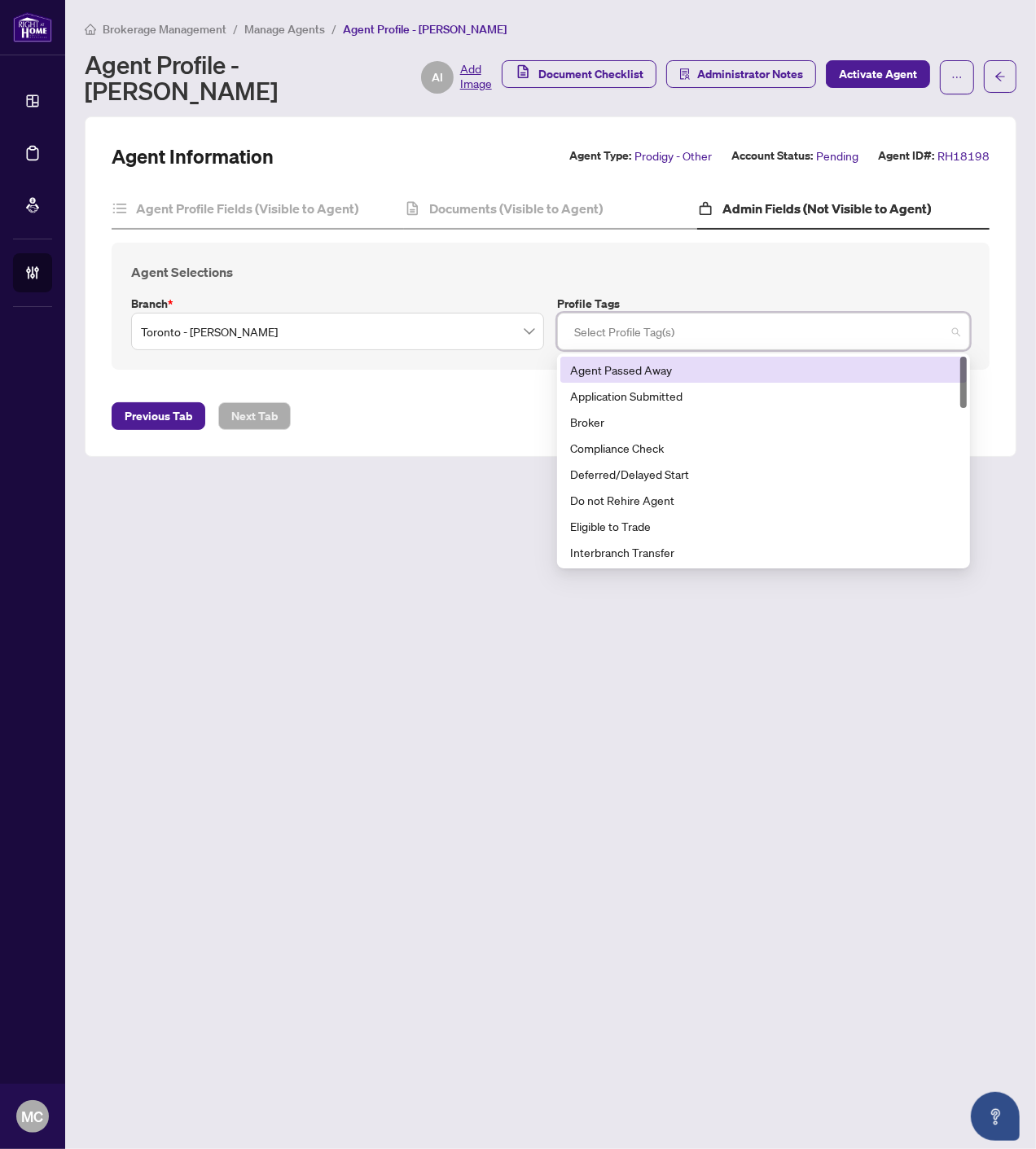
click at [713, 263] on div "Agent Selections Branch * Toronto - Don Mills Profile Tags Select Profile Tag(s…" at bounding box center [550, 306] width 878 height 127
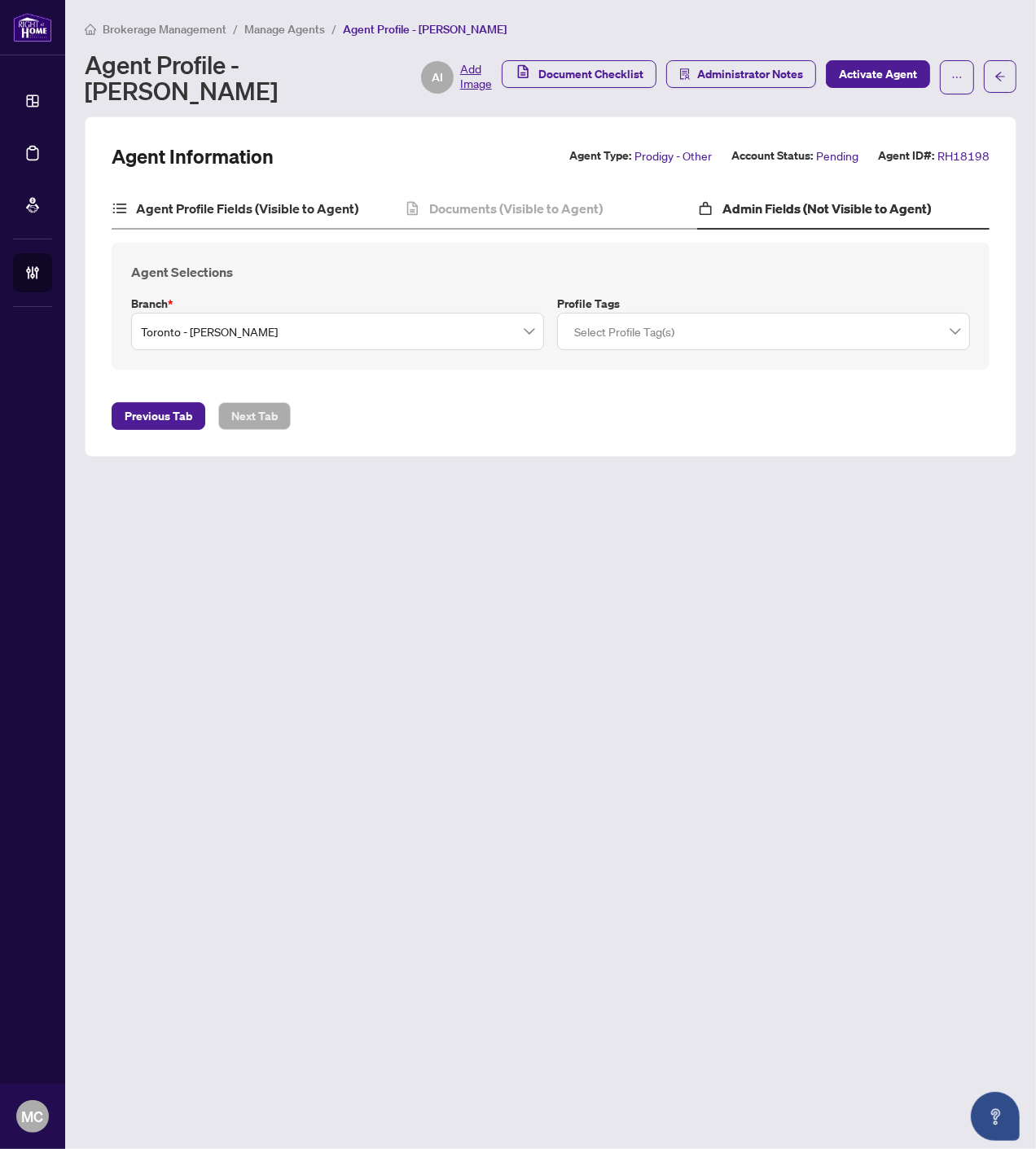
click at [245, 204] on div "Agent Profile Fields (Visible to Agent)" at bounding box center [257, 209] width 292 height 41
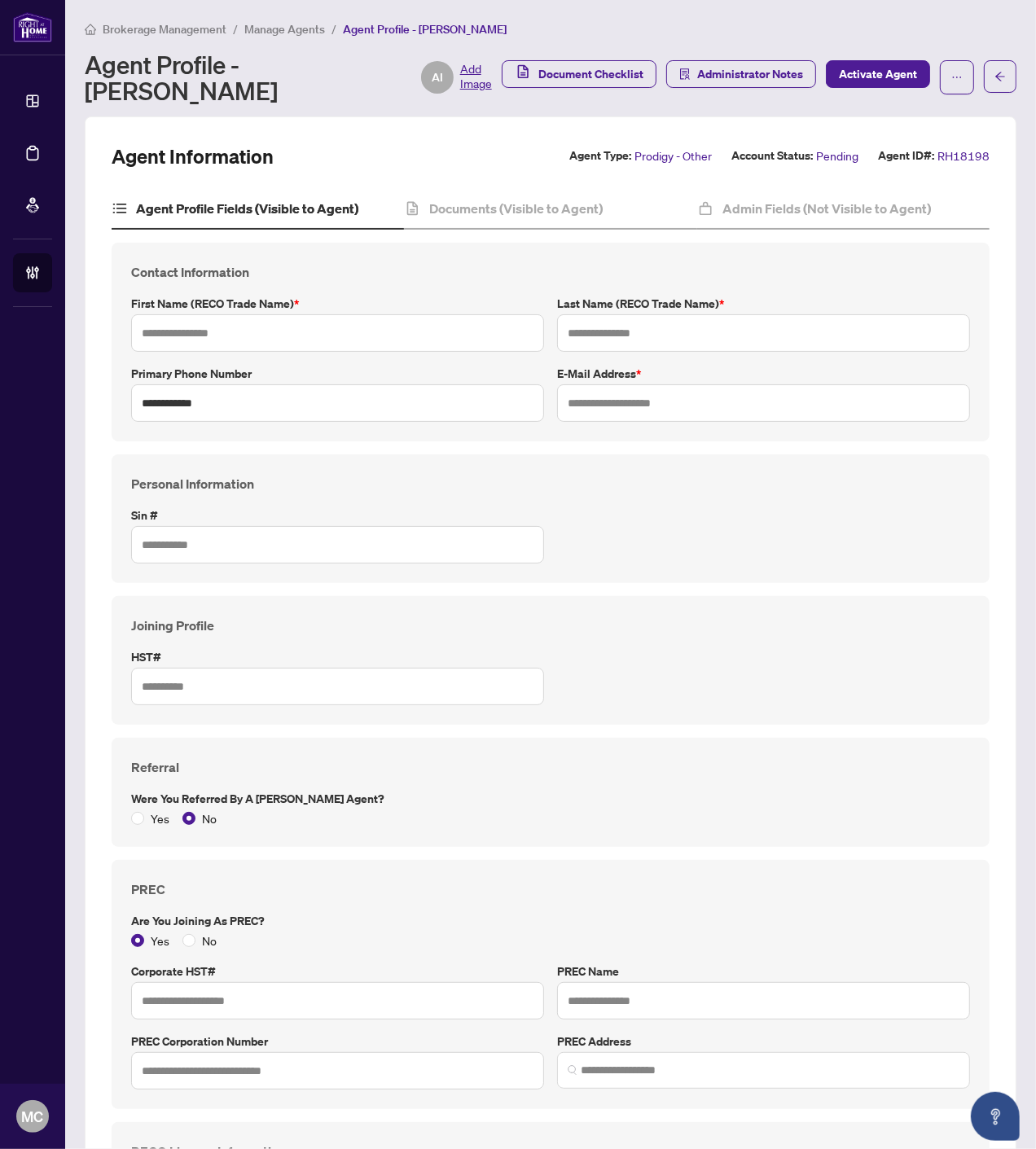
type input "**********"
type input "****"
type input "**********"
type input "*********"
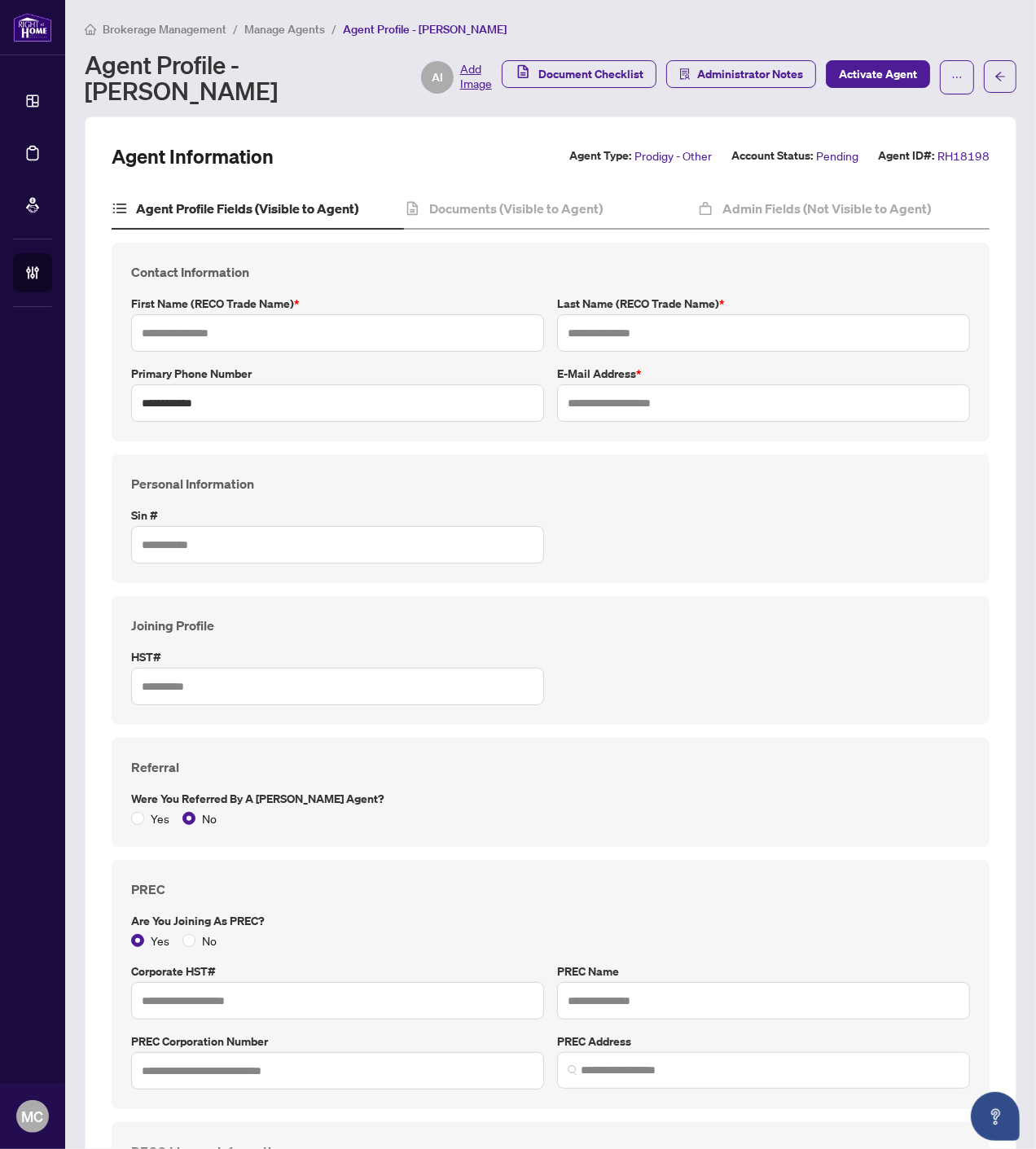
type input "**********"
type input "*******"
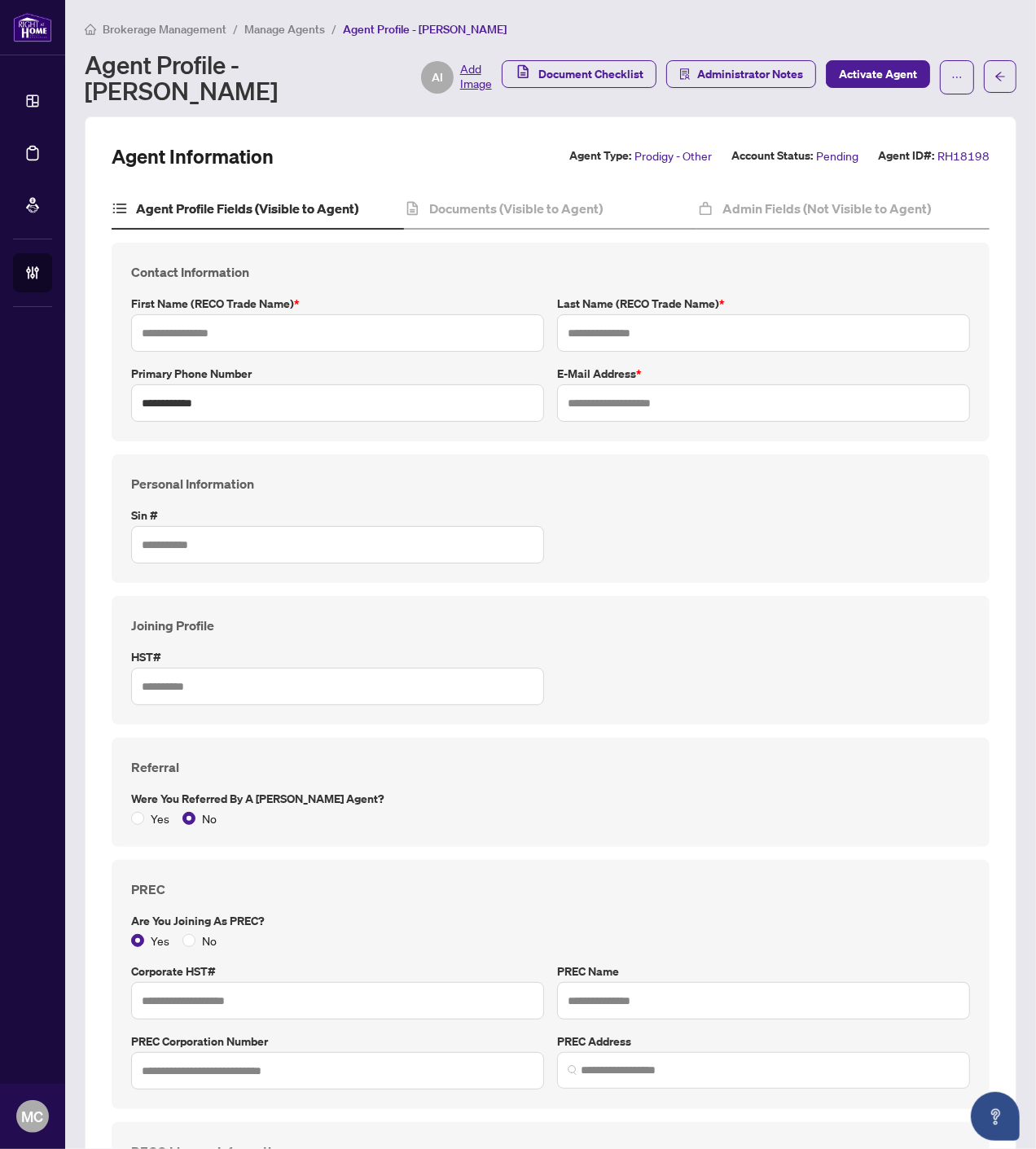
type input "*******"
type input "****"
type input "**********"
click at [536, 193] on div "Documents (Visible to Agent)" at bounding box center [550, 209] width 292 height 41
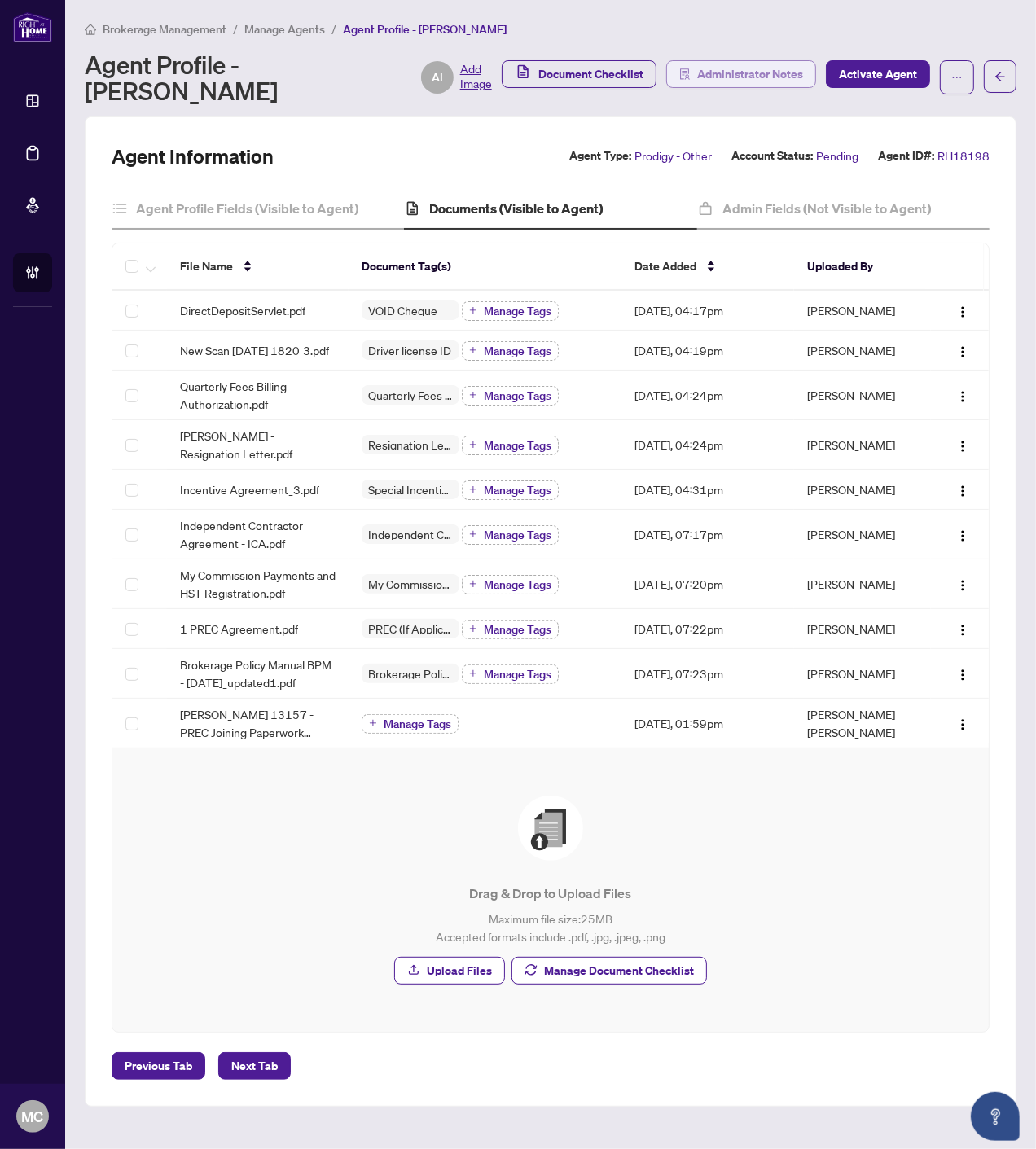
click at [695, 70] on button "Administrator Notes" at bounding box center [740, 73] width 149 height 28
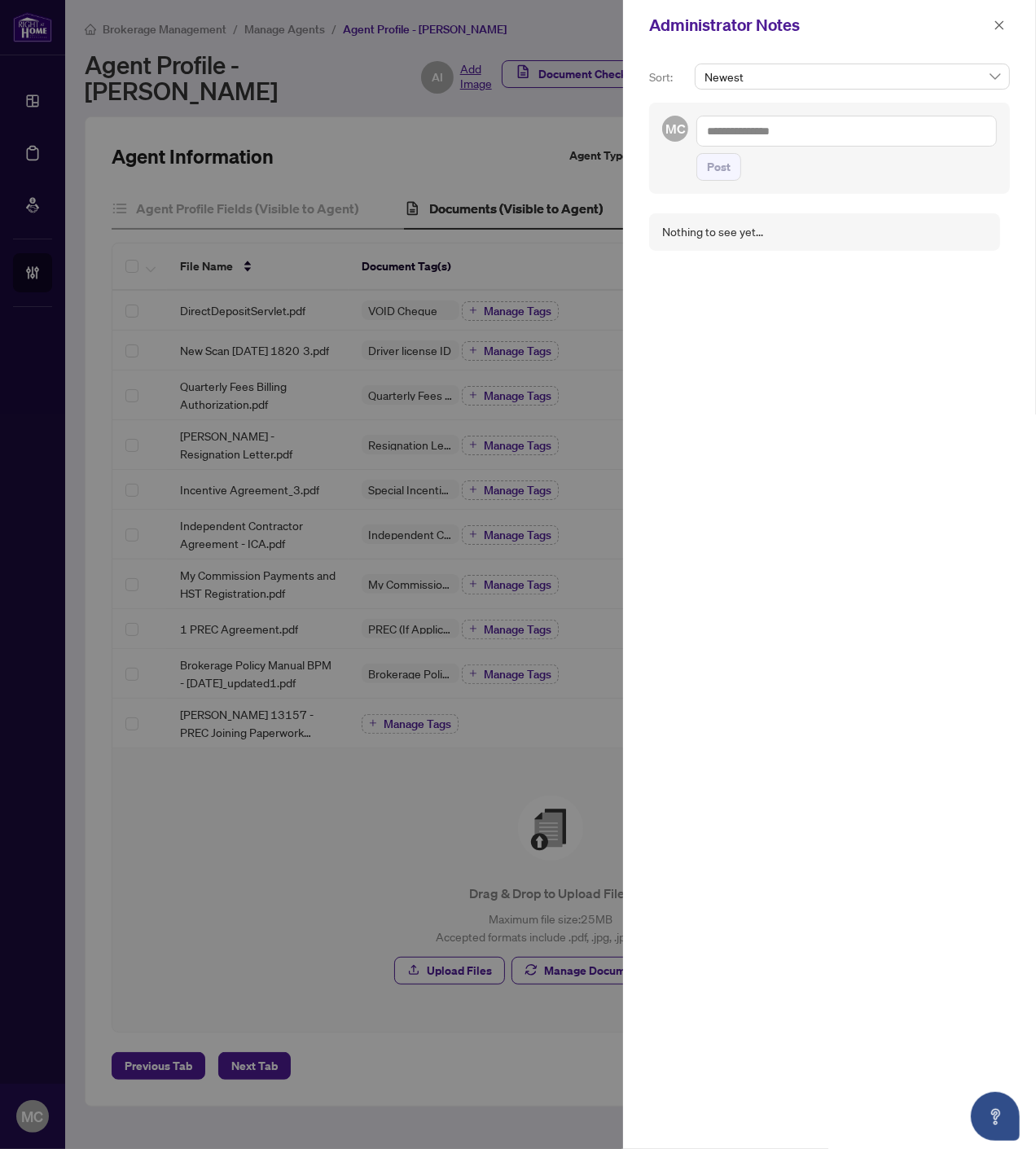
click at [733, 134] on textarea at bounding box center [847, 131] width 301 height 31
paste textarea "**********"
type textarea "**********"
click at [710, 192] on span "Post" at bounding box center [718, 183] width 24 height 26
click at [842, 139] on textarea at bounding box center [847, 131] width 301 height 31
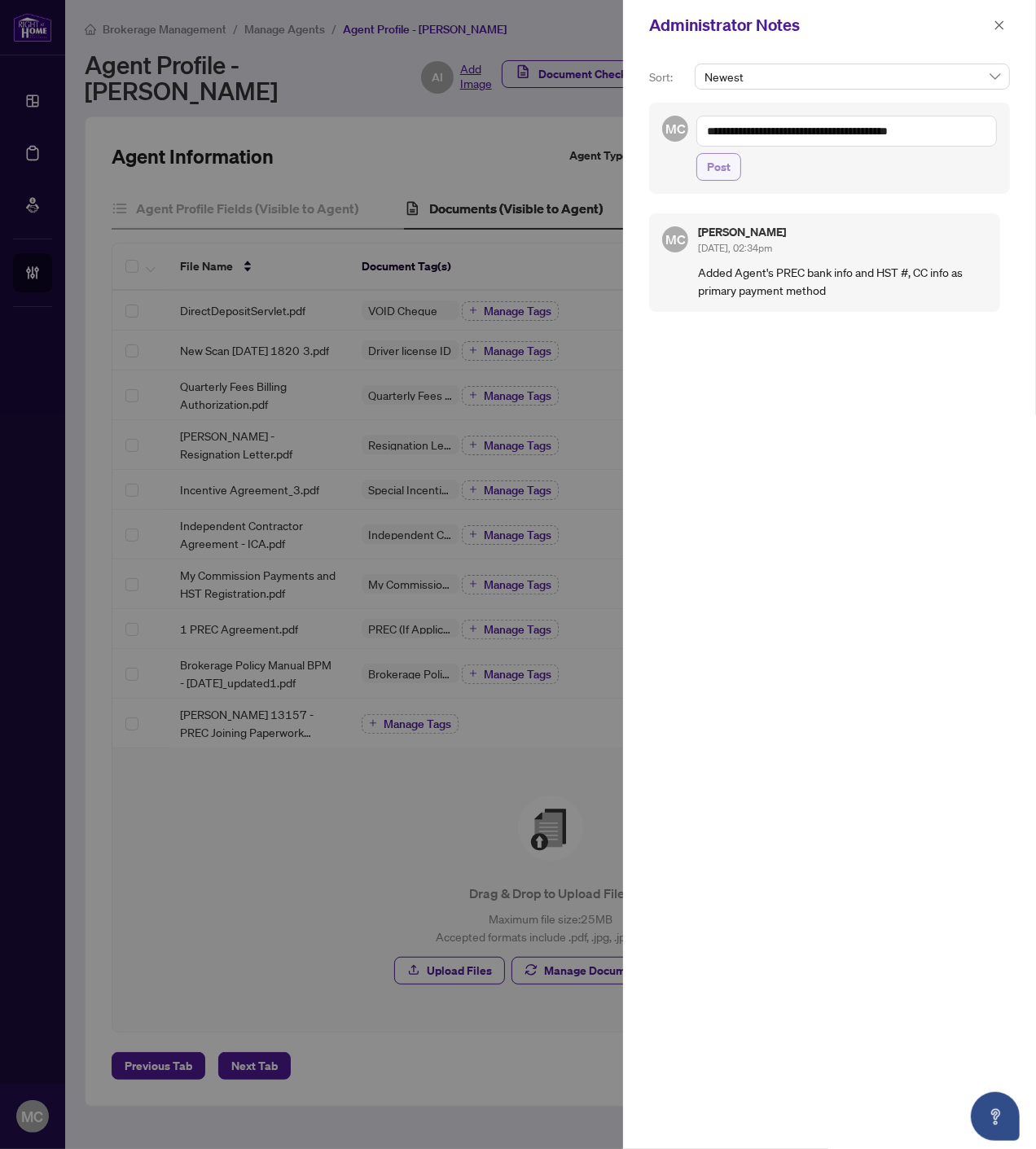
type textarea "**********"
click at [721, 166] on span "Post" at bounding box center [718, 166] width 24 height 26
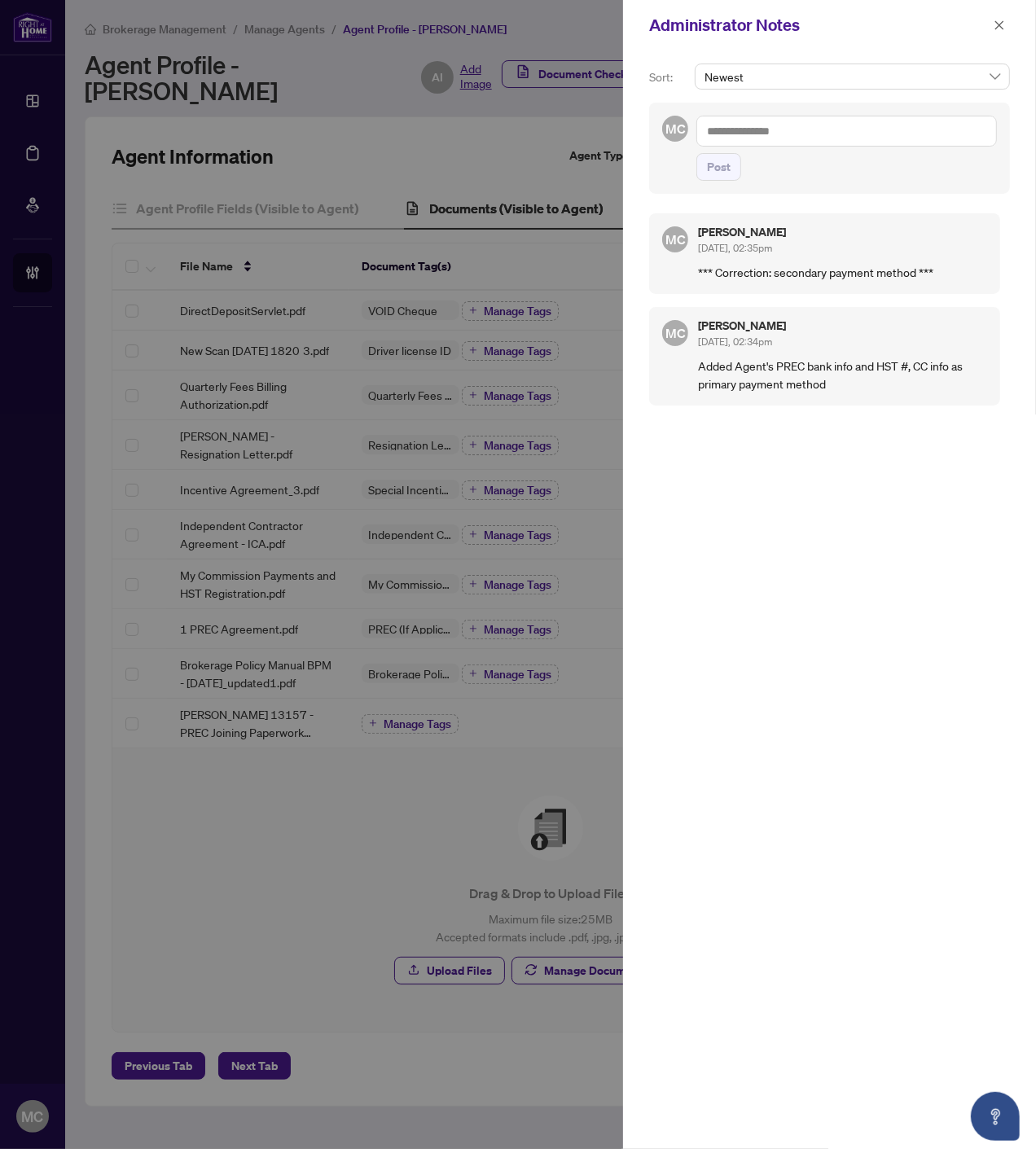
drag, startPoint x: 995, startPoint y: 20, endPoint x: 948, endPoint y: 0, distance: 51.1
click at [995, 20] on icon "close" at bounding box center [999, 26] width 11 height 11
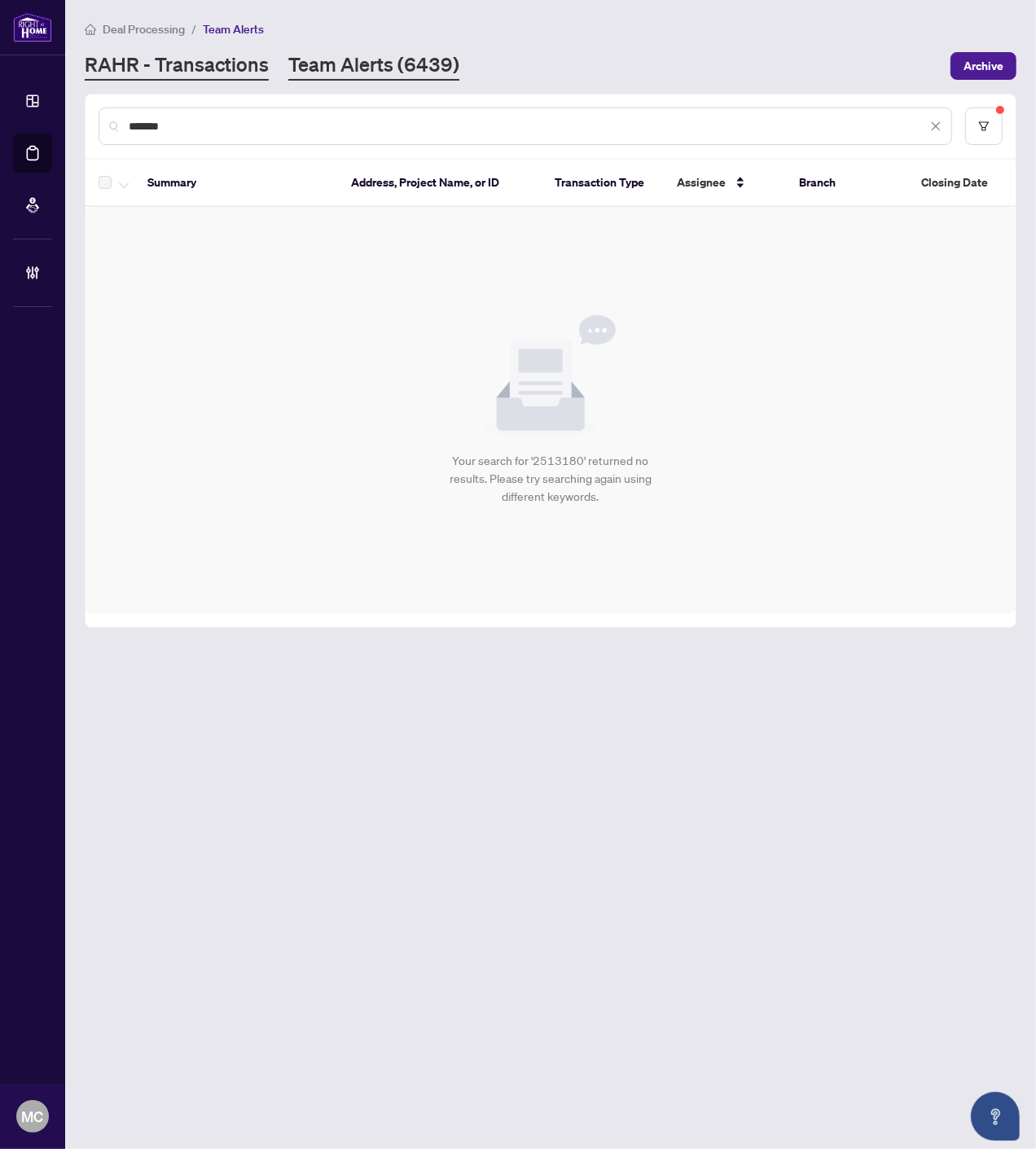
click at [223, 64] on link "RAHR - Transactions" at bounding box center [176, 66] width 184 height 29
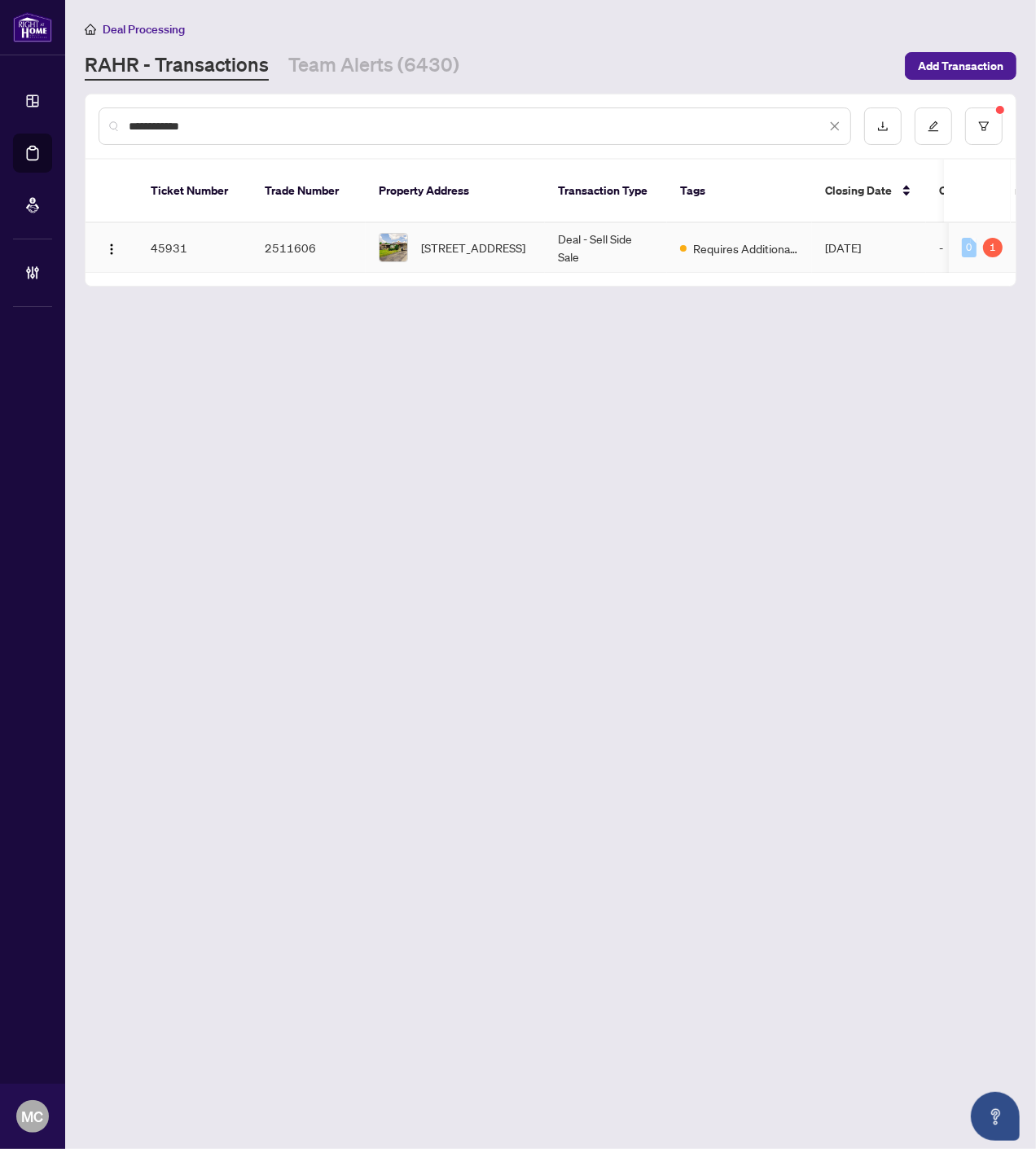
type input "**********"
click at [473, 239] on span "42 Chalkfarm Dr, Toronto, Ontario M3L 1L2, Canada" at bounding box center [474, 247] width 105 height 18
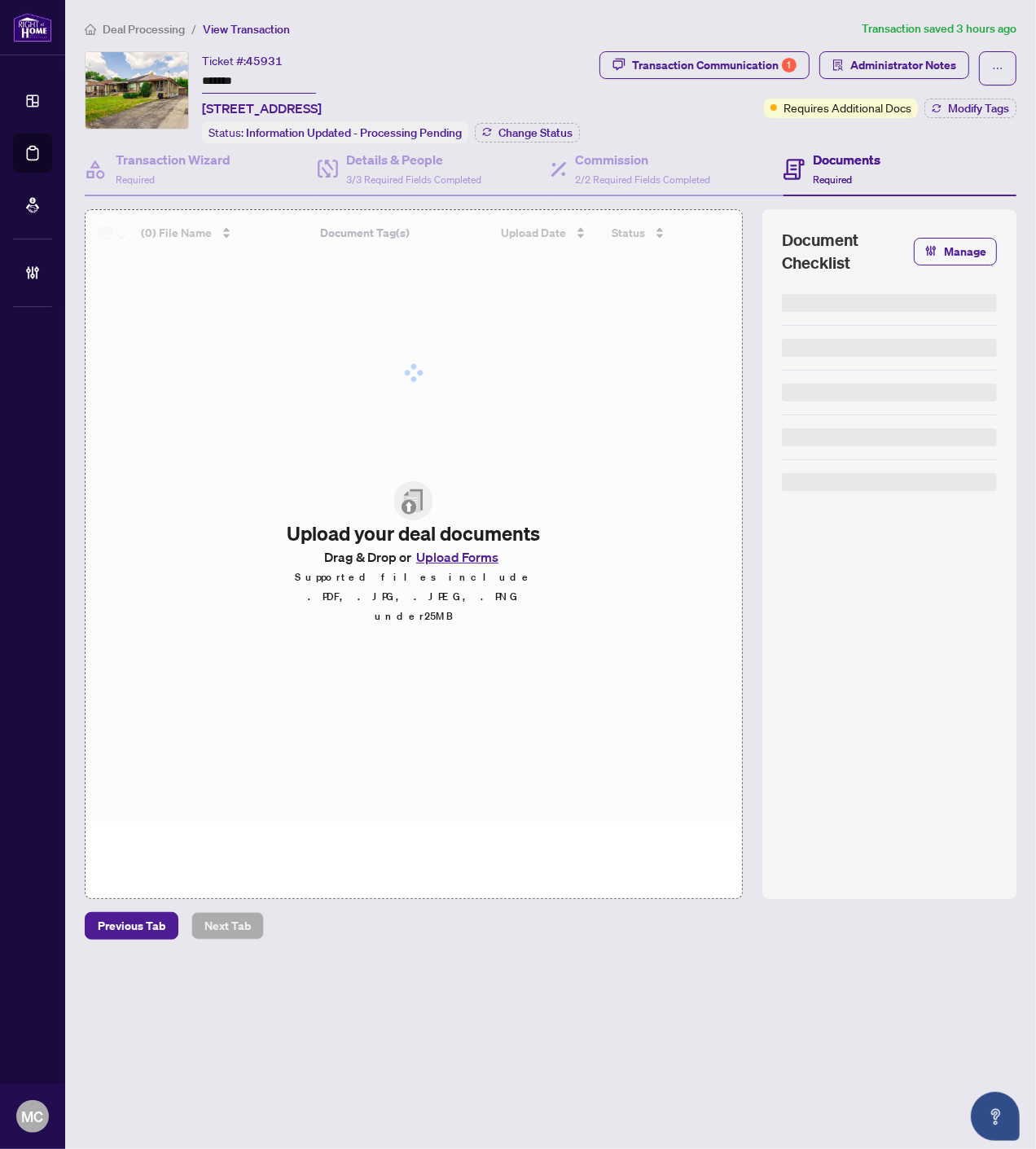
click at [234, 76] on input "*******" at bounding box center [259, 82] width 114 height 24
click at [233, 75] on input "*******" at bounding box center [259, 82] width 114 height 24
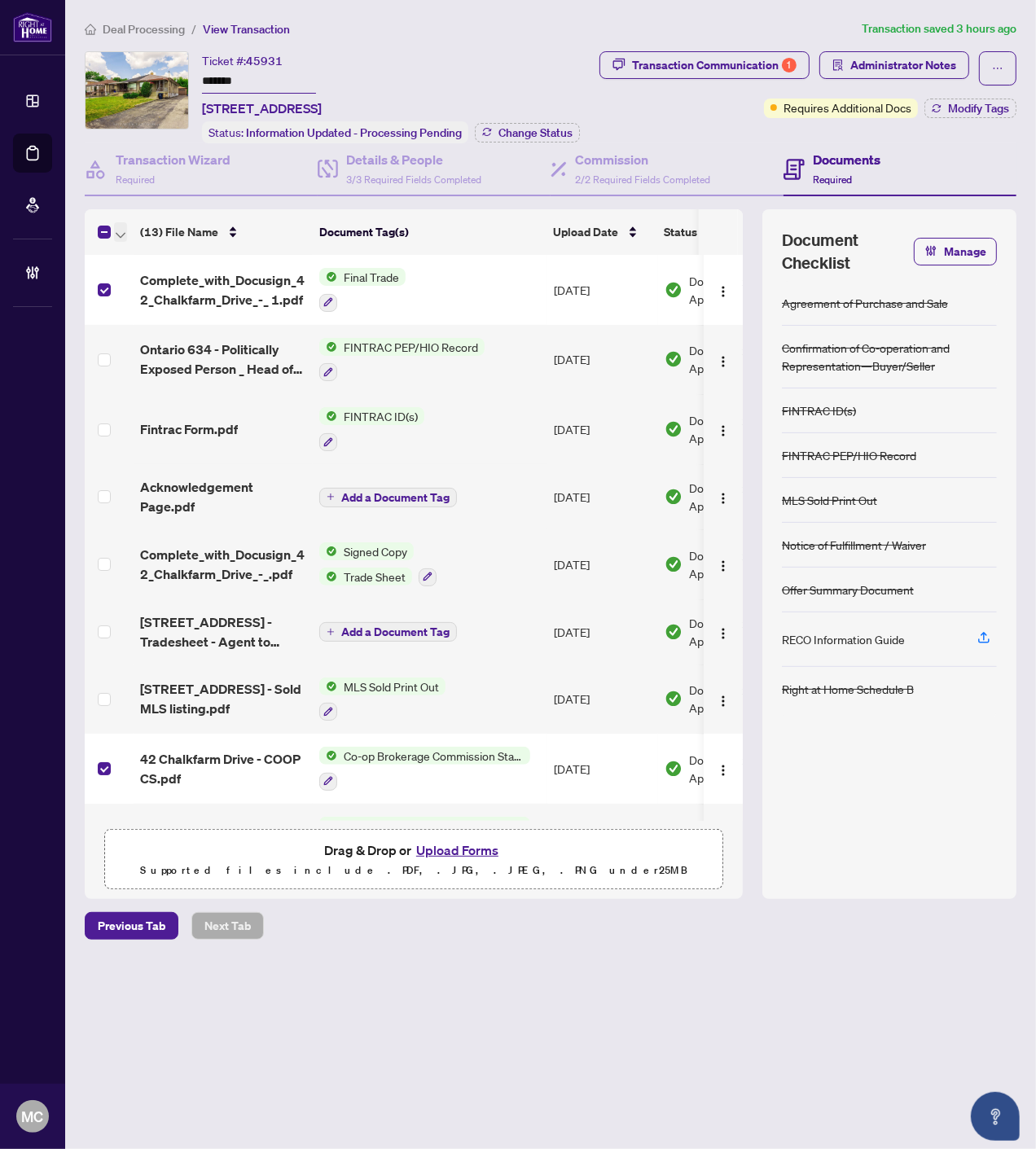
click at [116, 232] on icon "button" at bounding box center [121, 235] width 10 height 7
click at [148, 257] on span "Open Selected in New Tab(s)" at bounding box center [200, 257] width 145 height 18
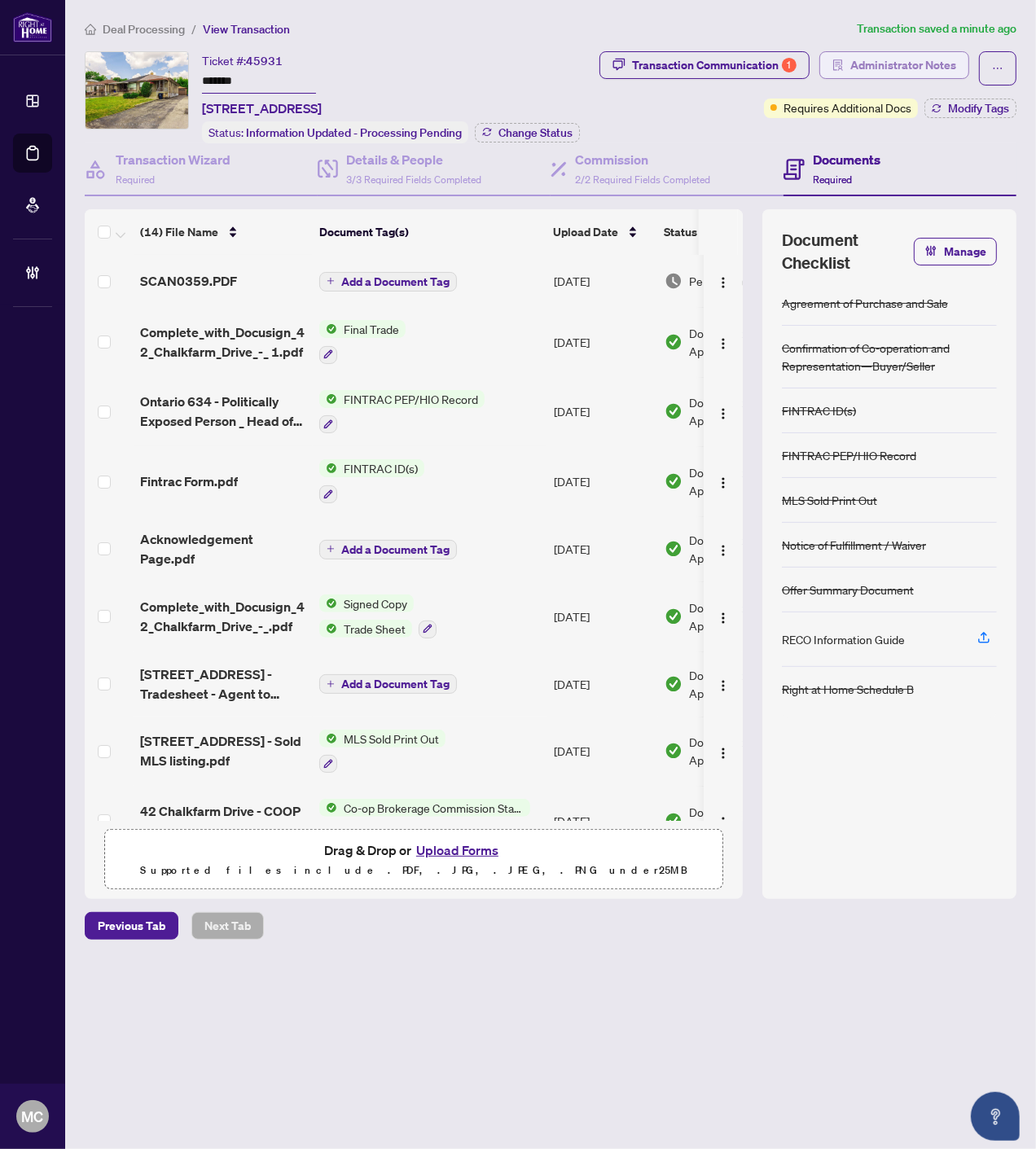
click at [930, 74] on span "Administrator Notes" at bounding box center [903, 65] width 106 height 26
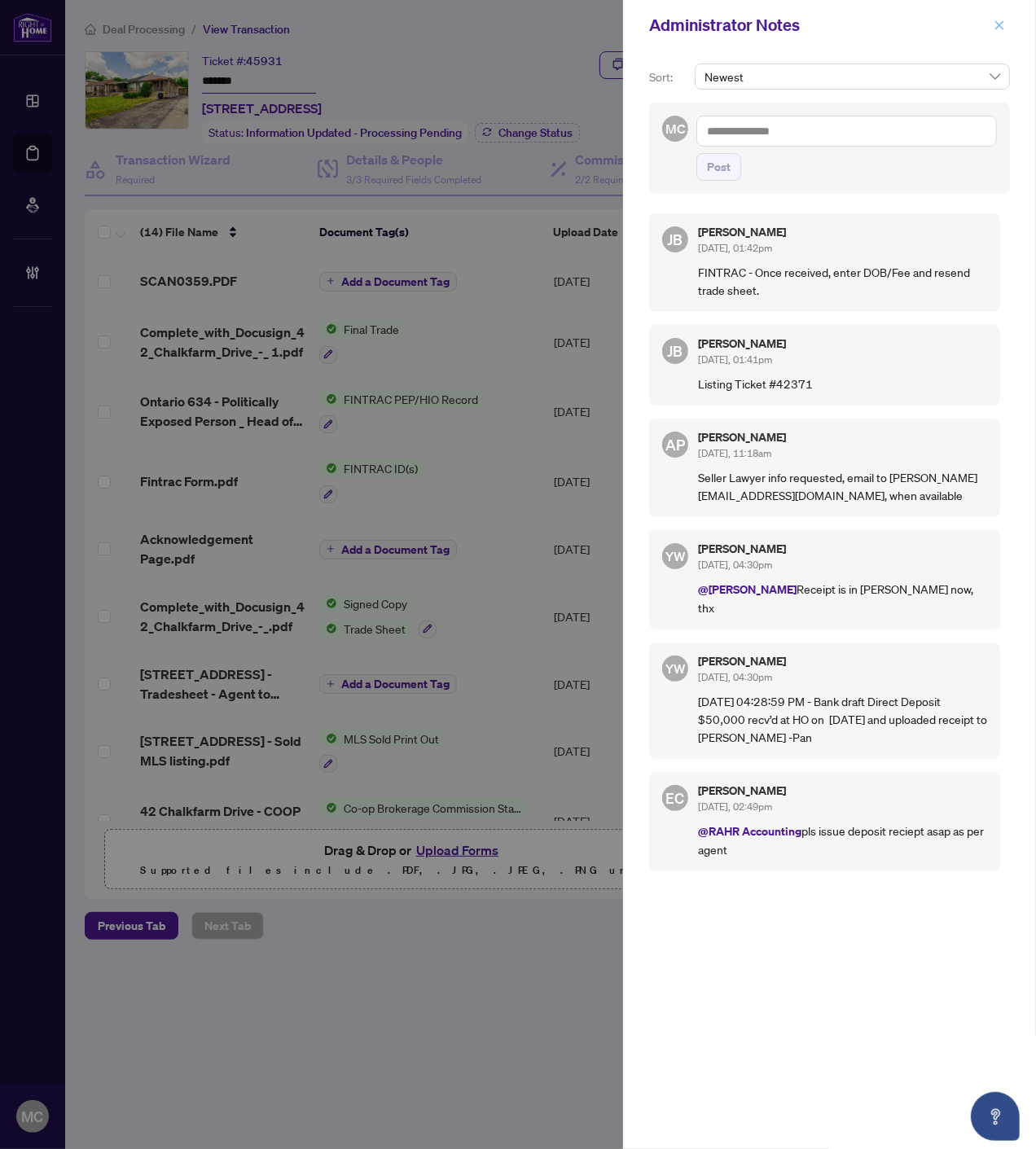
click at [1002, 22] on icon "close" at bounding box center [999, 24] width 9 height 9
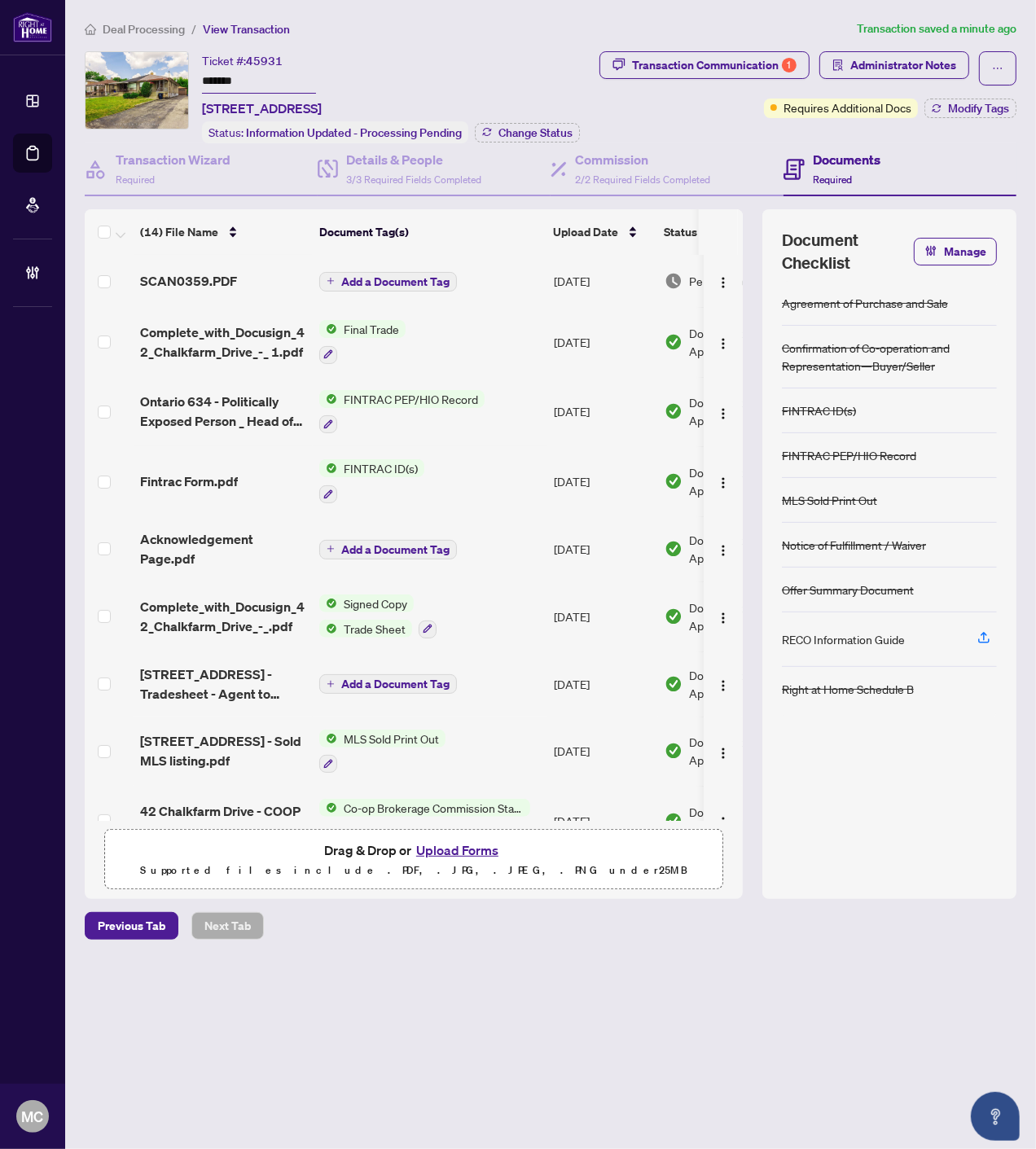
click at [380, 276] on span "Add a Document Tag" at bounding box center [396, 282] width 108 height 11
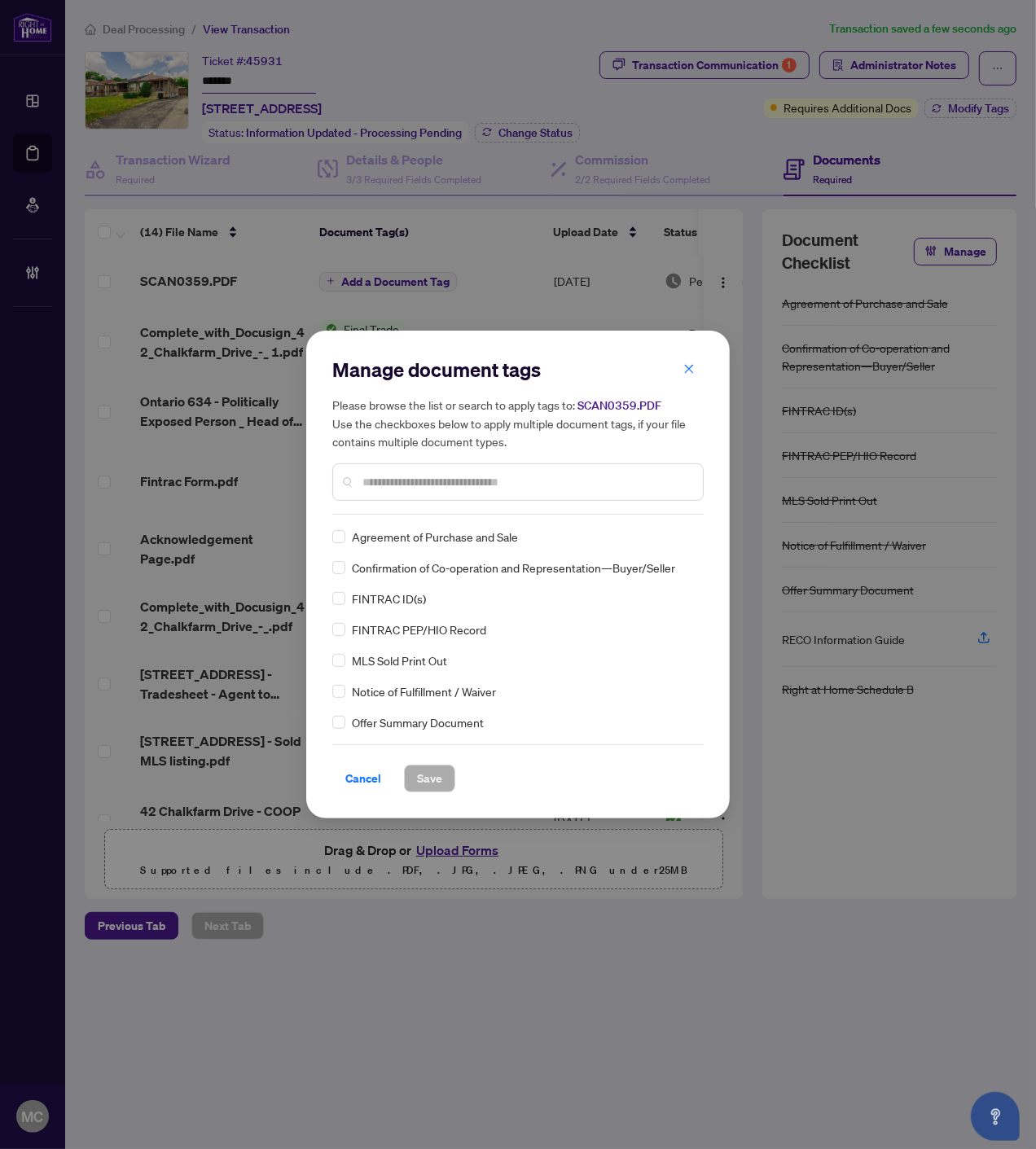
click at [588, 475] on input "text" at bounding box center [526, 481] width 327 height 18
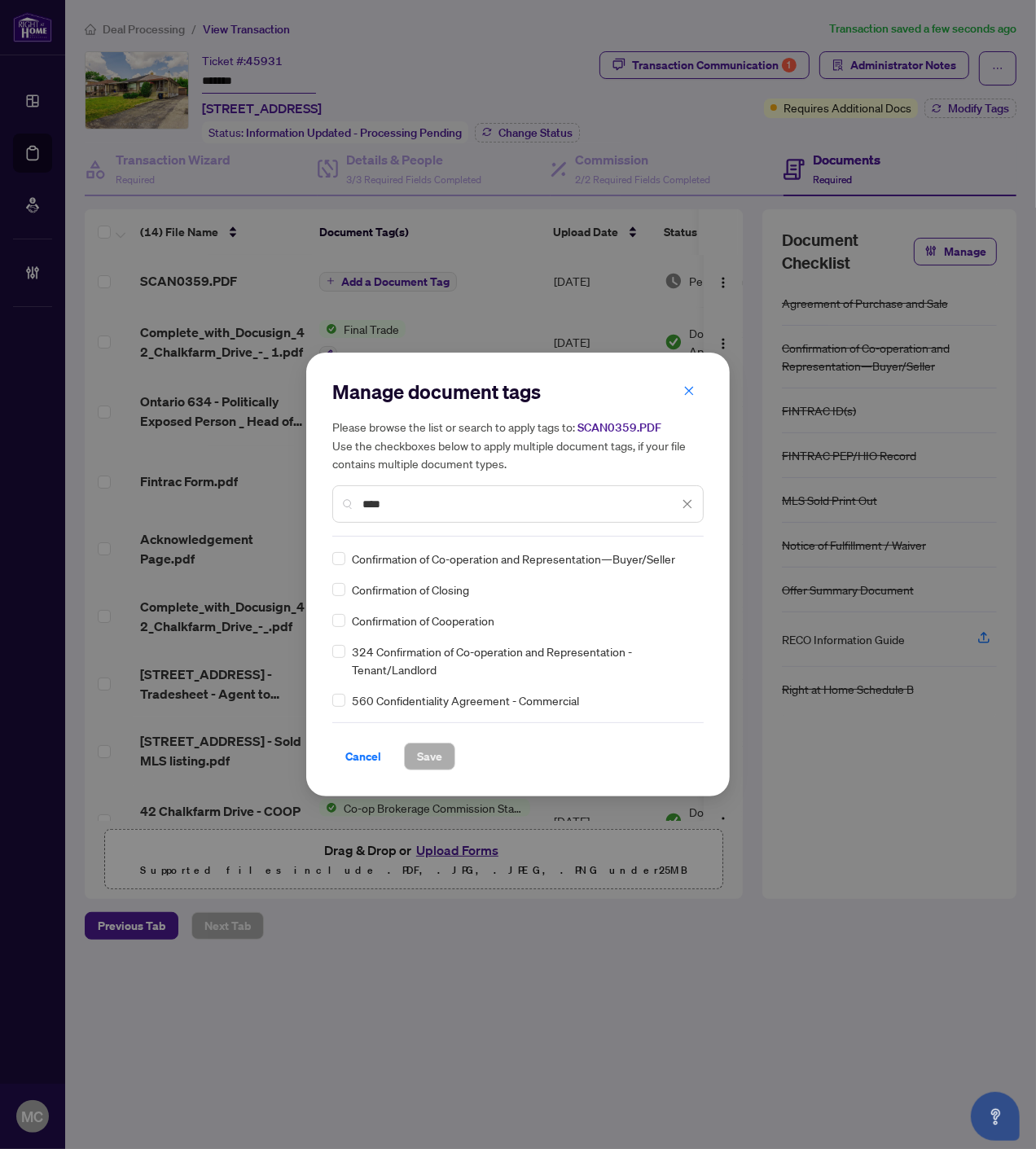
type input "****"
click at [665, 555] on img at bounding box center [670, 558] width 16 height 16
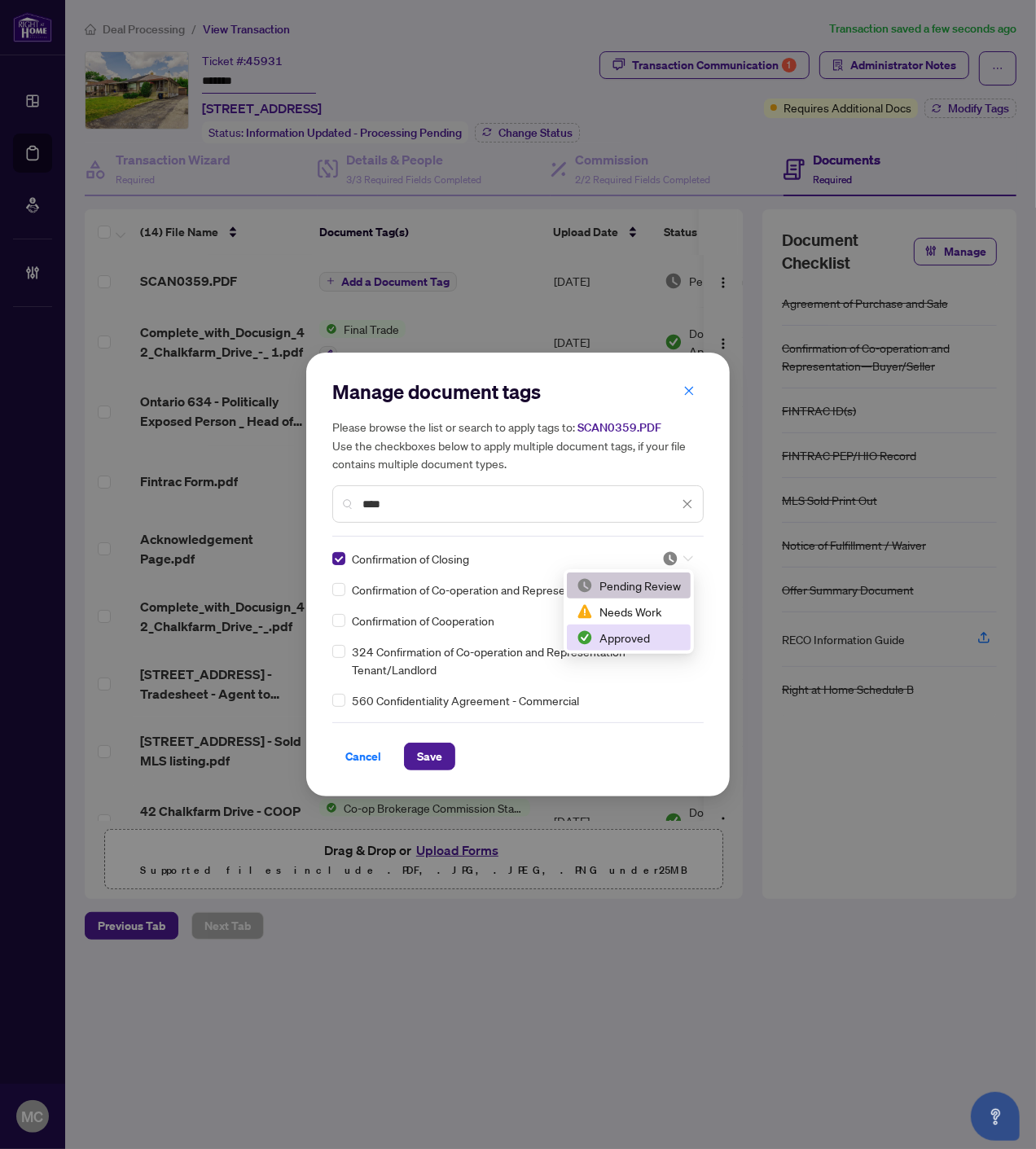
click at [644, 639] on div "Approved" at bounding box center [629, 637] width 105 height 18
click at [457, 743] on div "Cancel Save" at bounding box center [518, 756] width 371 height 28
click at [430, 752] on span "Save" at bounding box center [429, 755] width 26 height 26
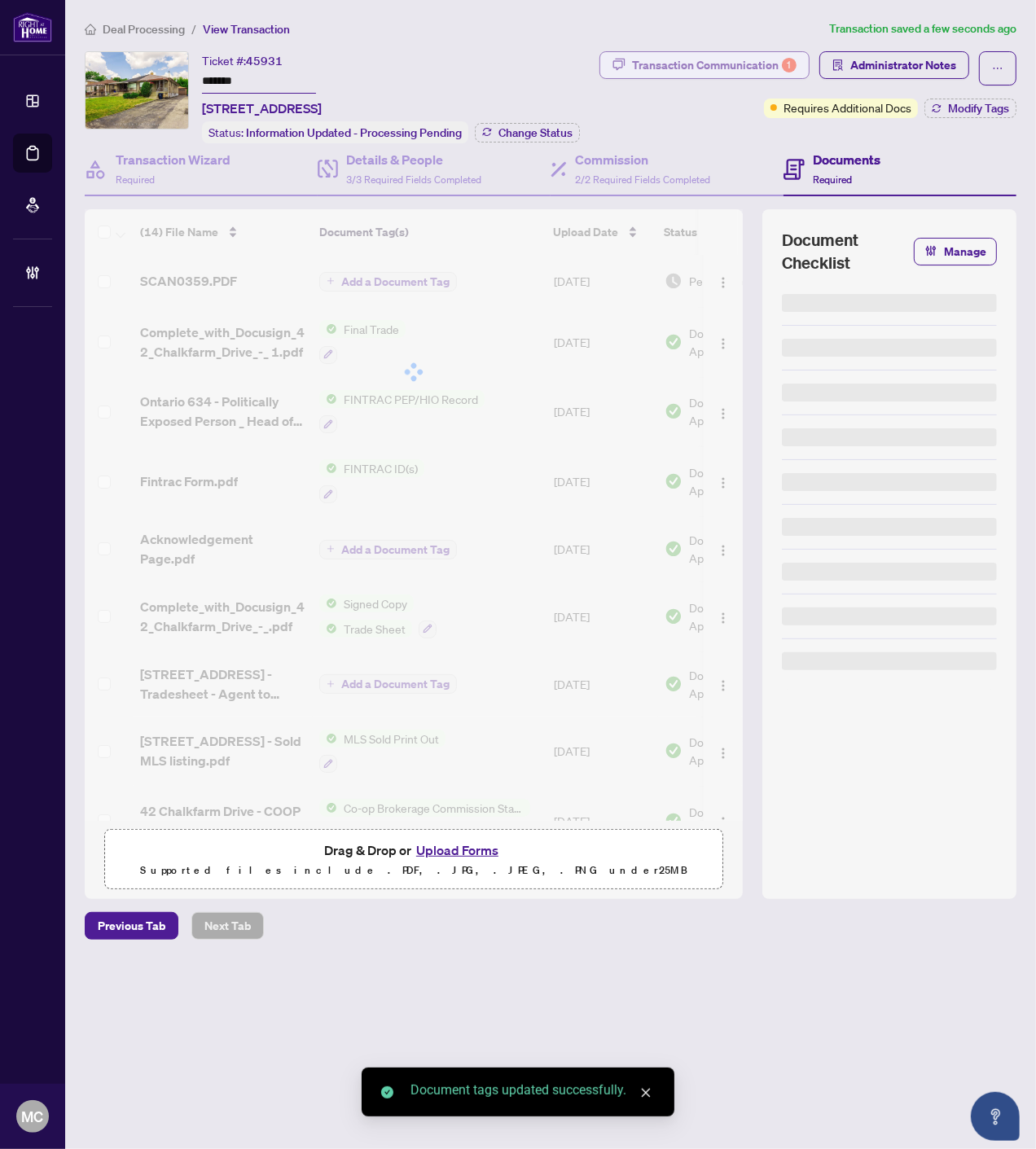
click at [715, 63] on div "Transaction Communication 1" at bounding box center [713, 65] width 165 height 26
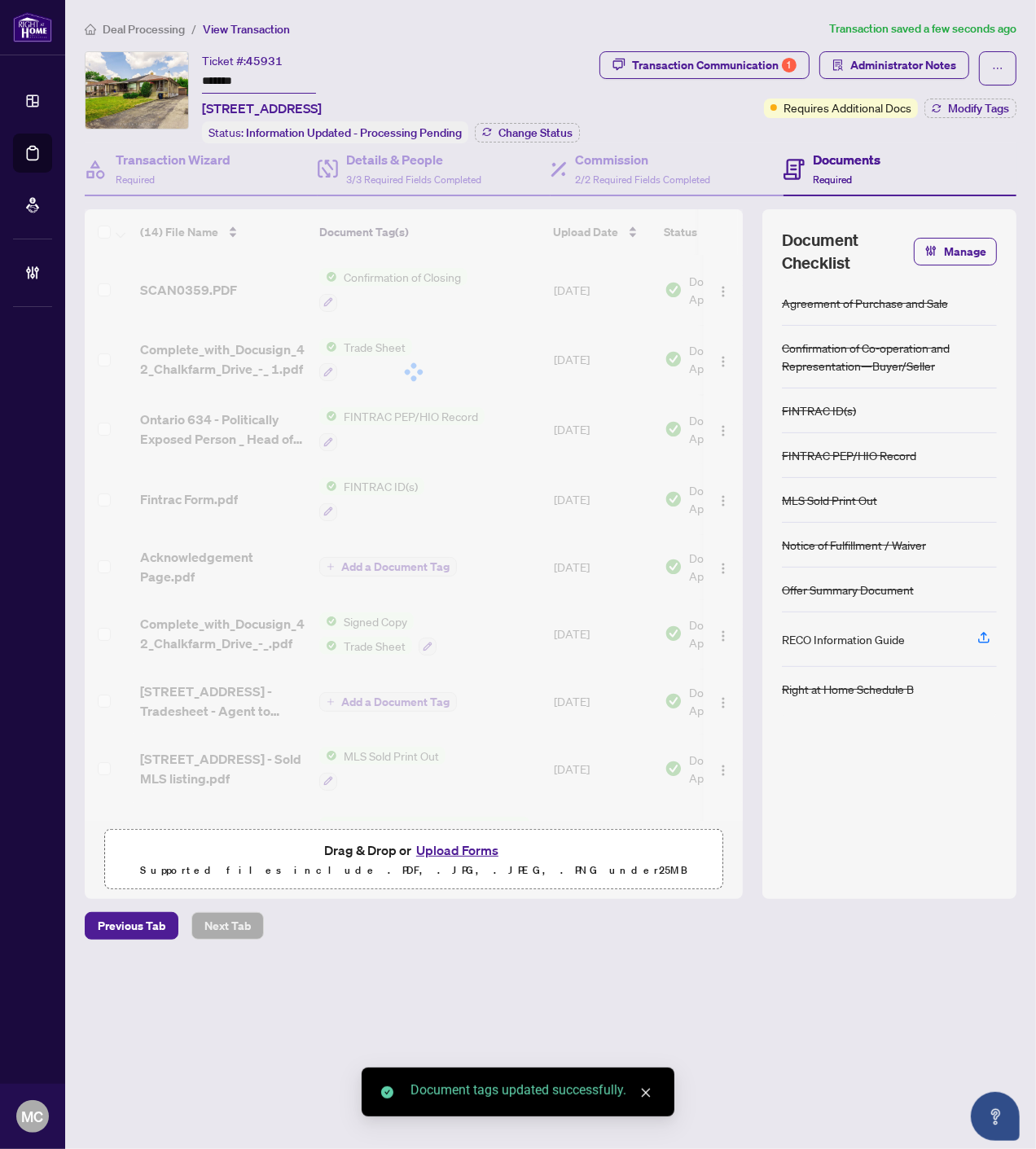
click at [712, 73] on div at bounding box center [518, 574] width 1036 height 1149
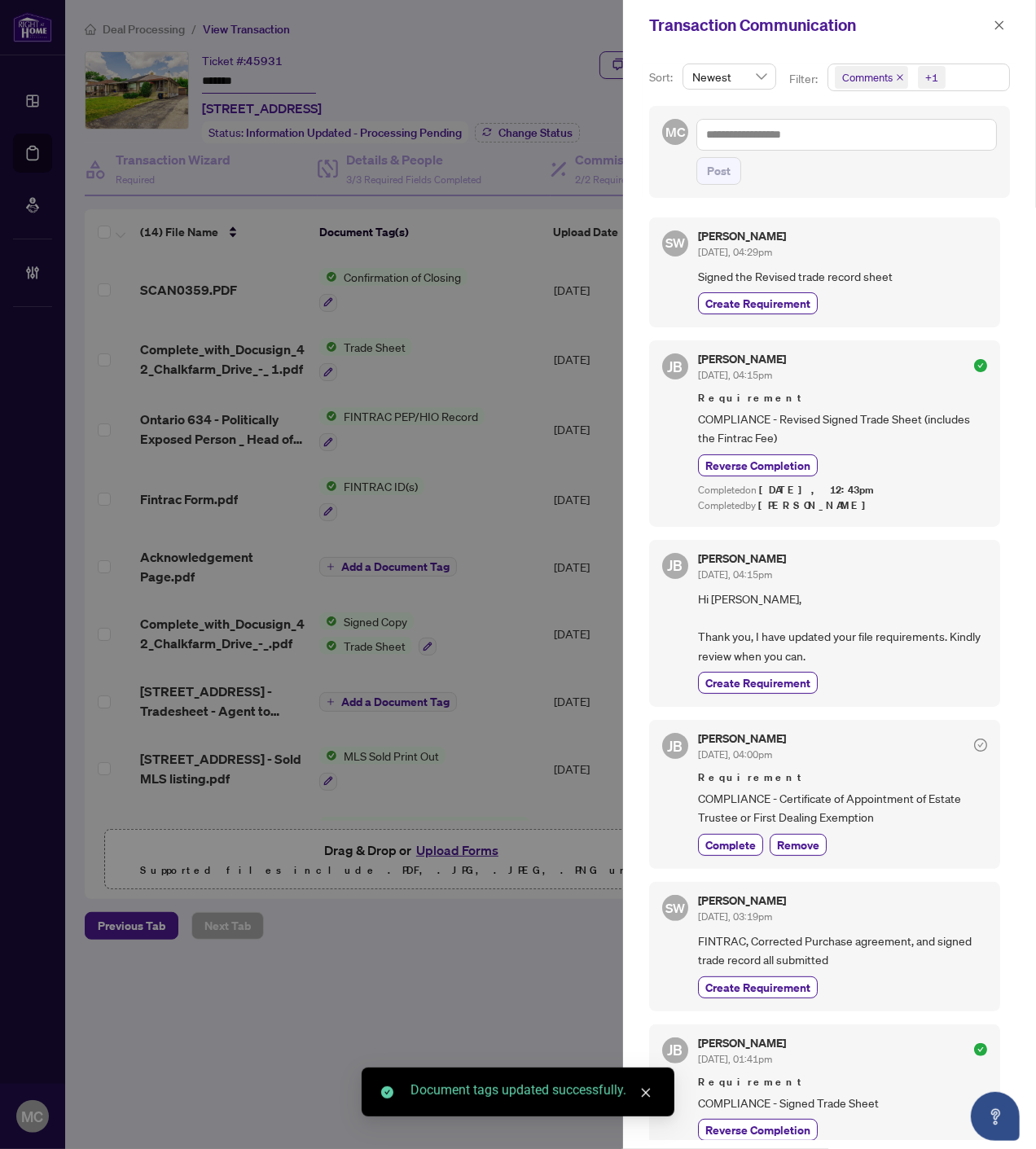
click at [937, 68] on span "+1" at bounding box center [931, 77] width 28 height 23
click at [902, 178] on div "Requirements" at bounding box center [917, 168] width 161 height 20
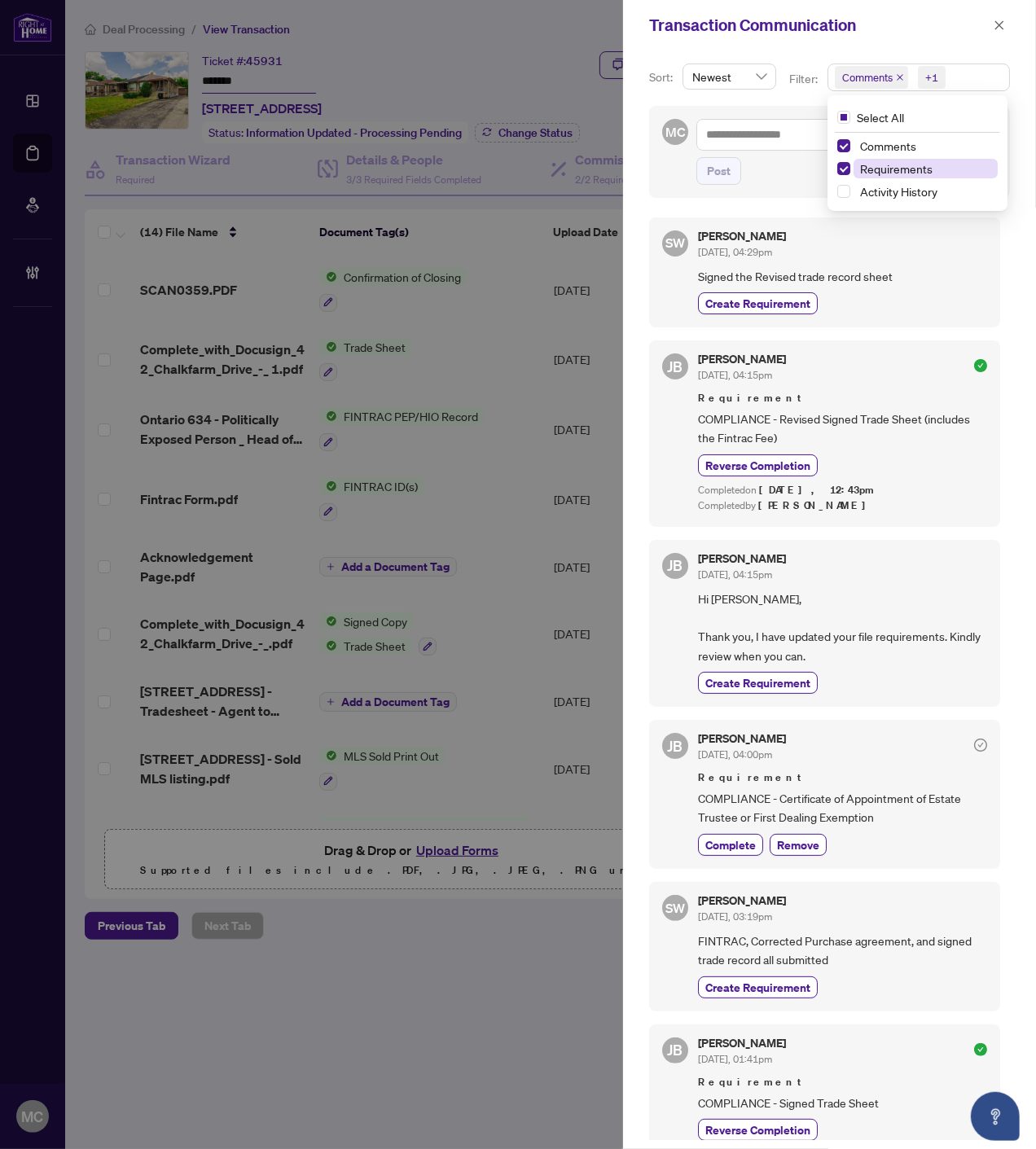
click at [896, 166] on span "Requirements" at bounding box center [896, 167] width 72 height 14
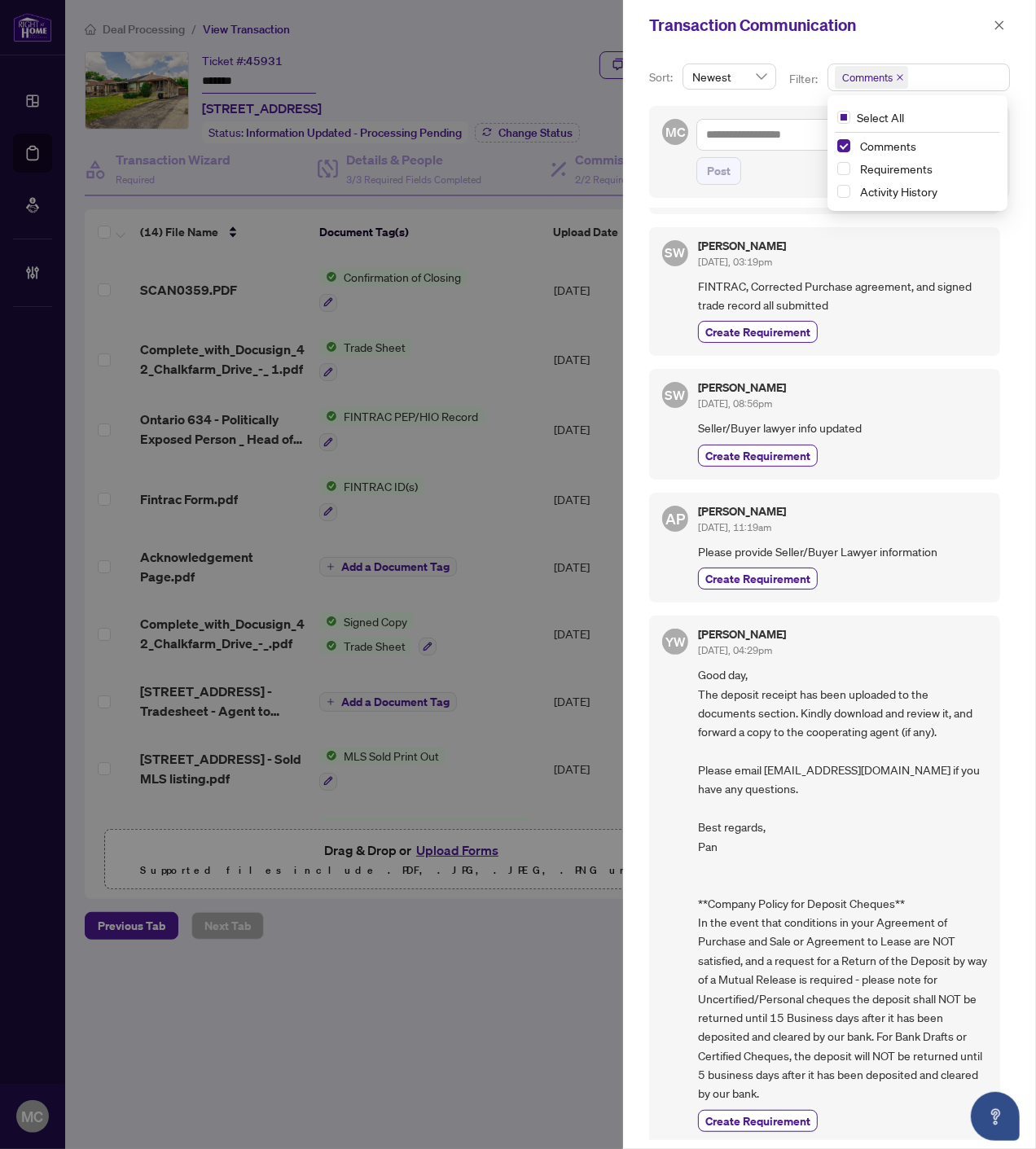
scroll to position [4, 0]
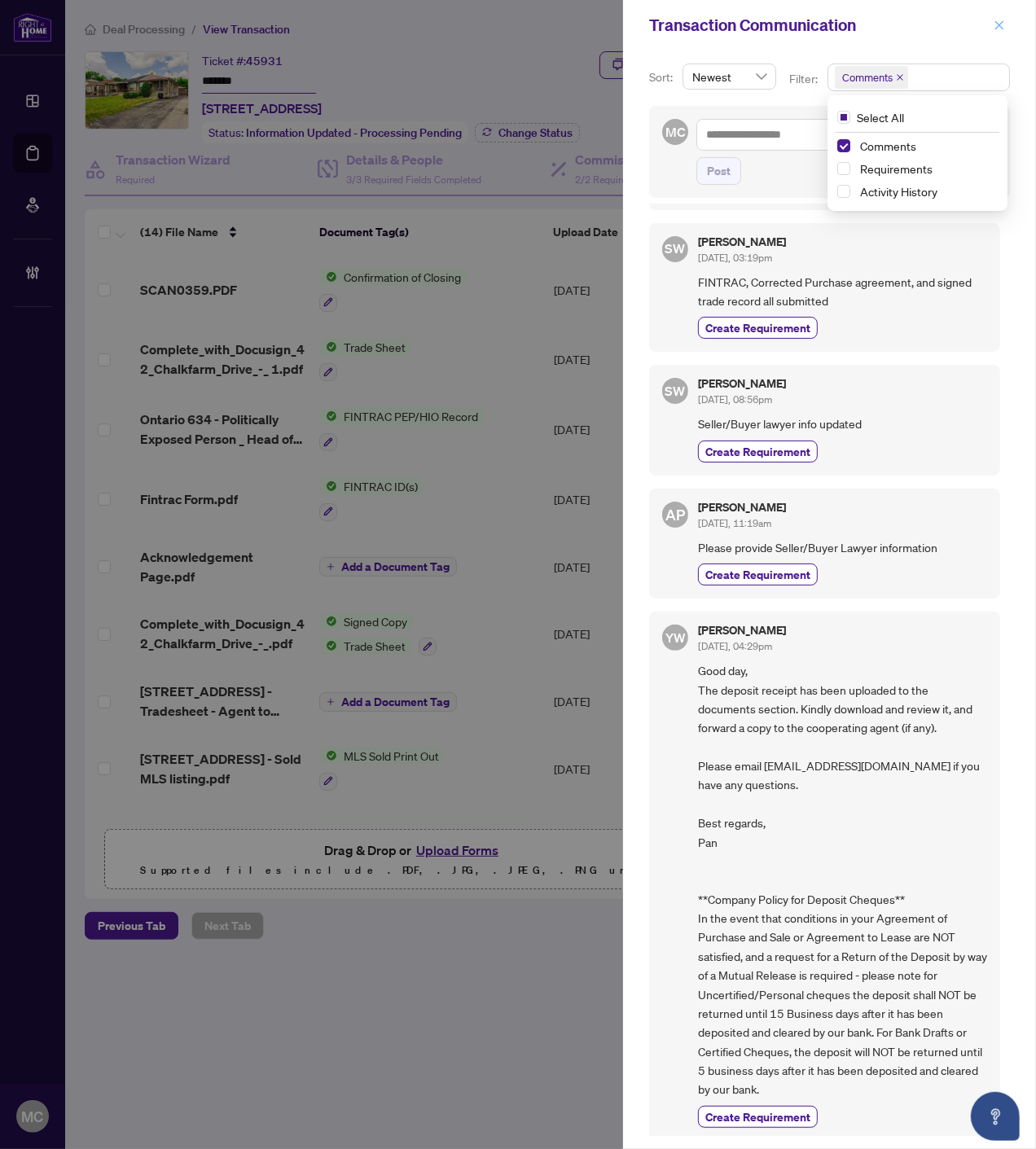
click at [995, 20] on icon "close" at bounding box center [999, 26] width 11 height 11
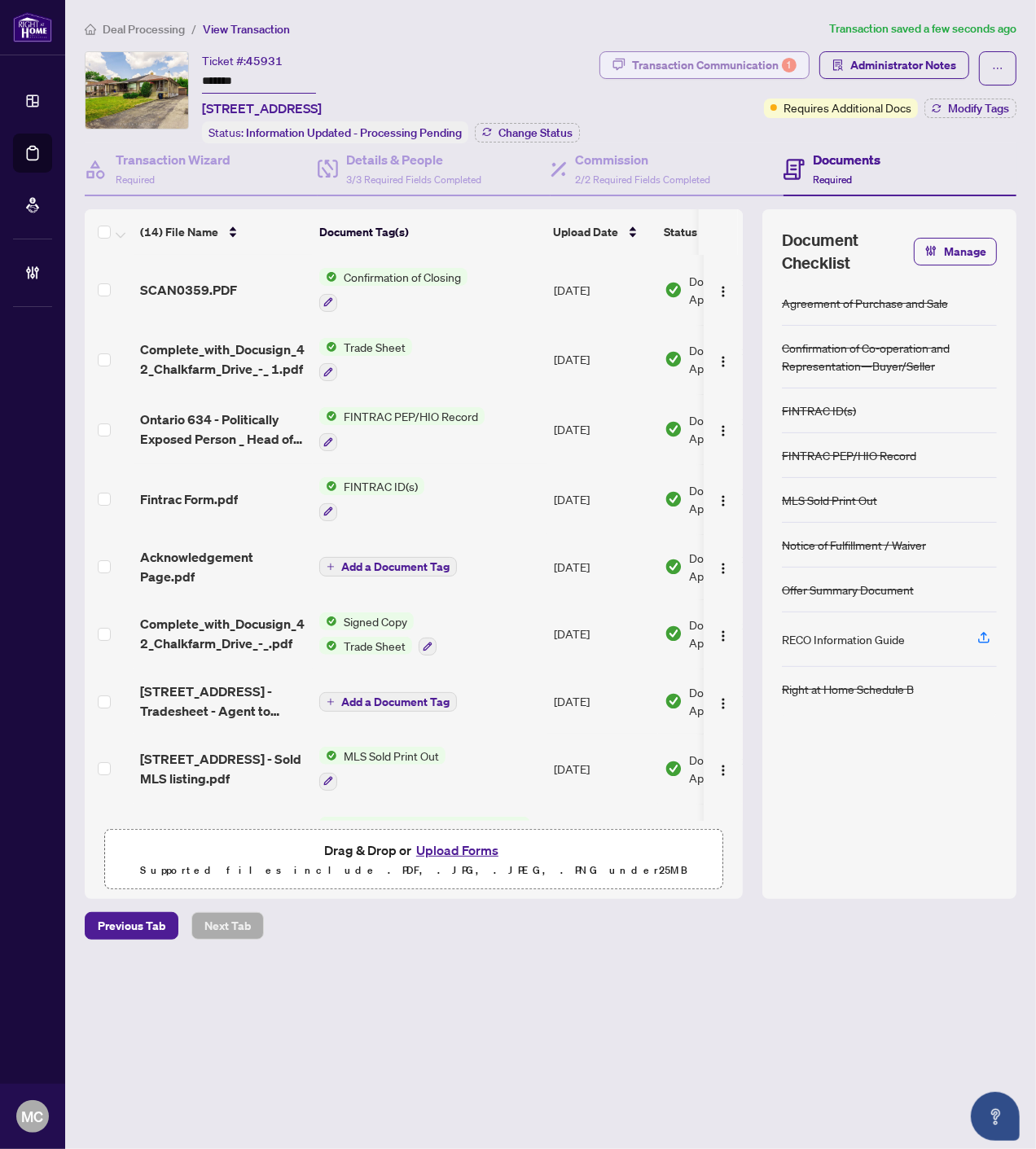
click at [702, 53] on div "Transaction Communication 1" at bounding box center [713, 65] width 165 height 26
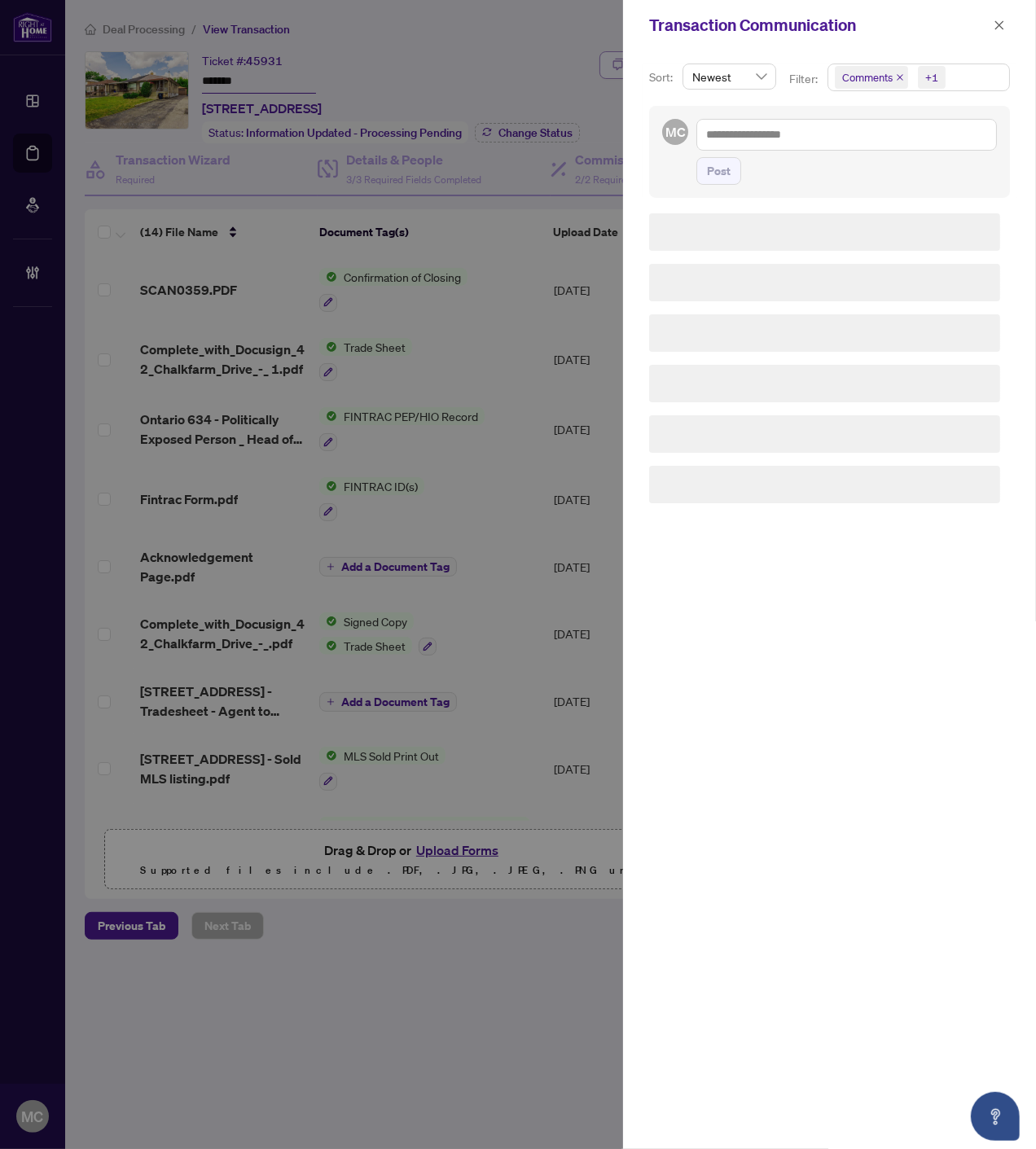
scroll to position [0, 0]
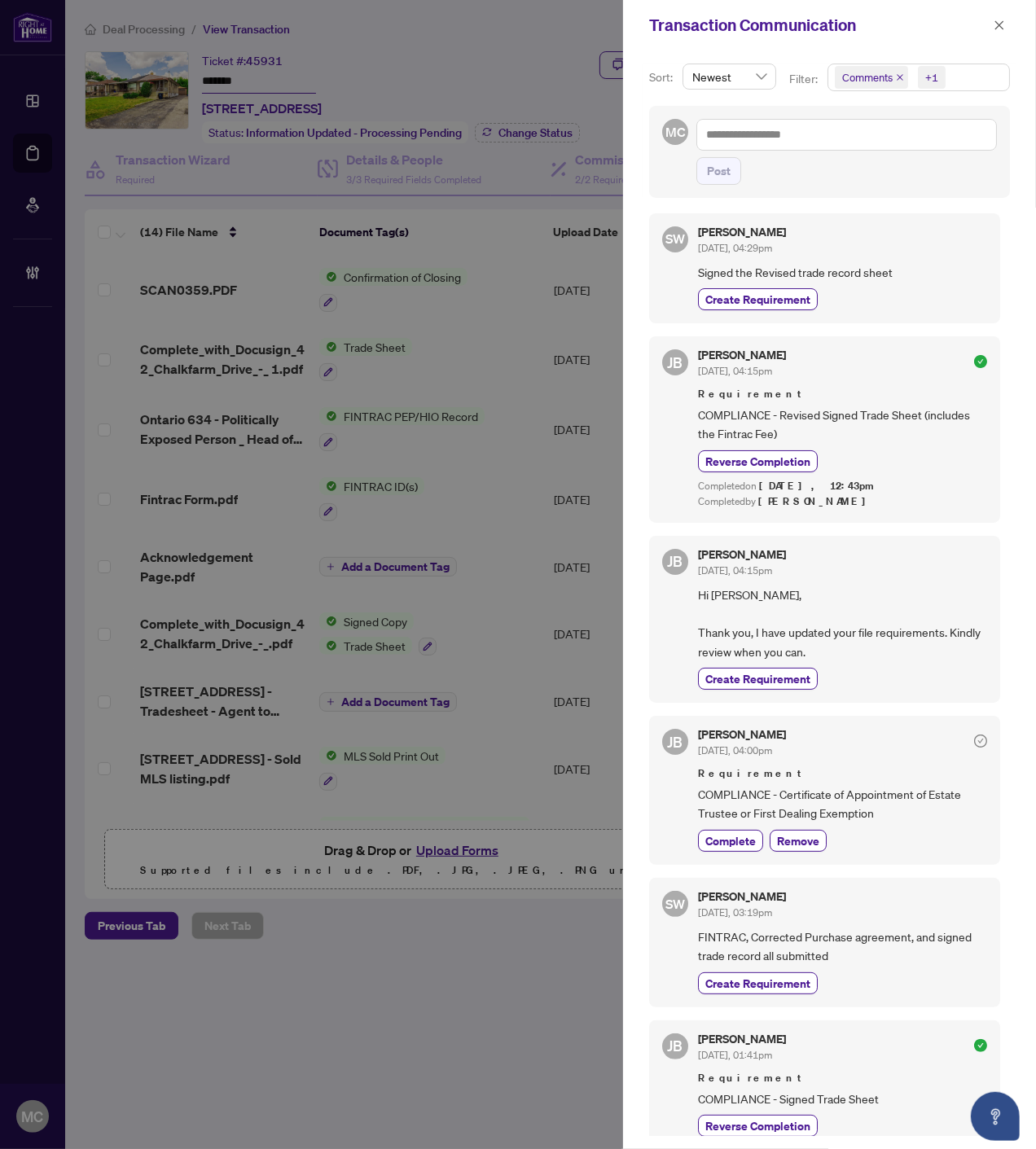
click at [896, 73] on icon "close" at bounding box center [900, 77] width 9 height 9
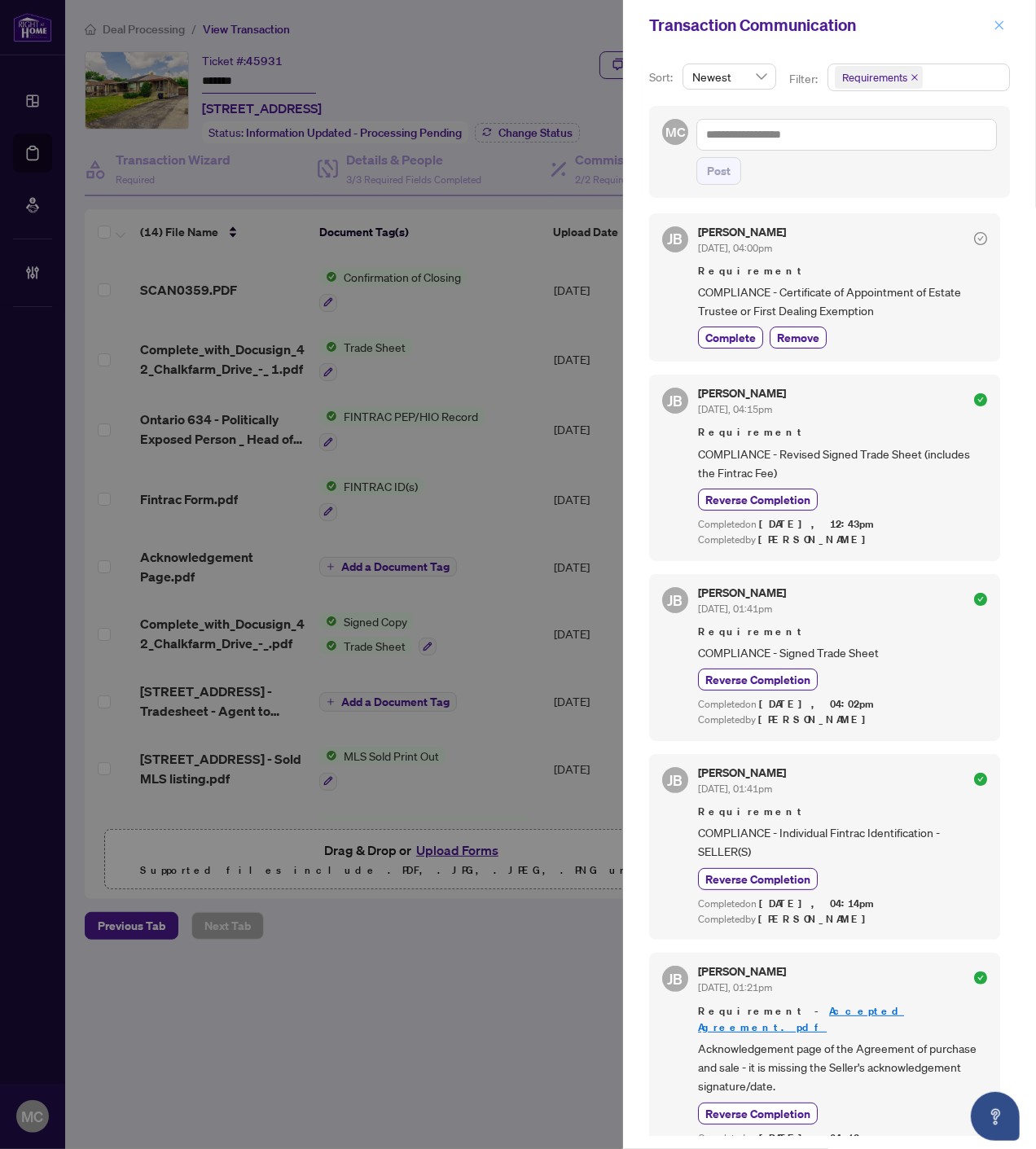
click at [990, 23] on button "button" at bounding box center [999, 25] width 21 height 20
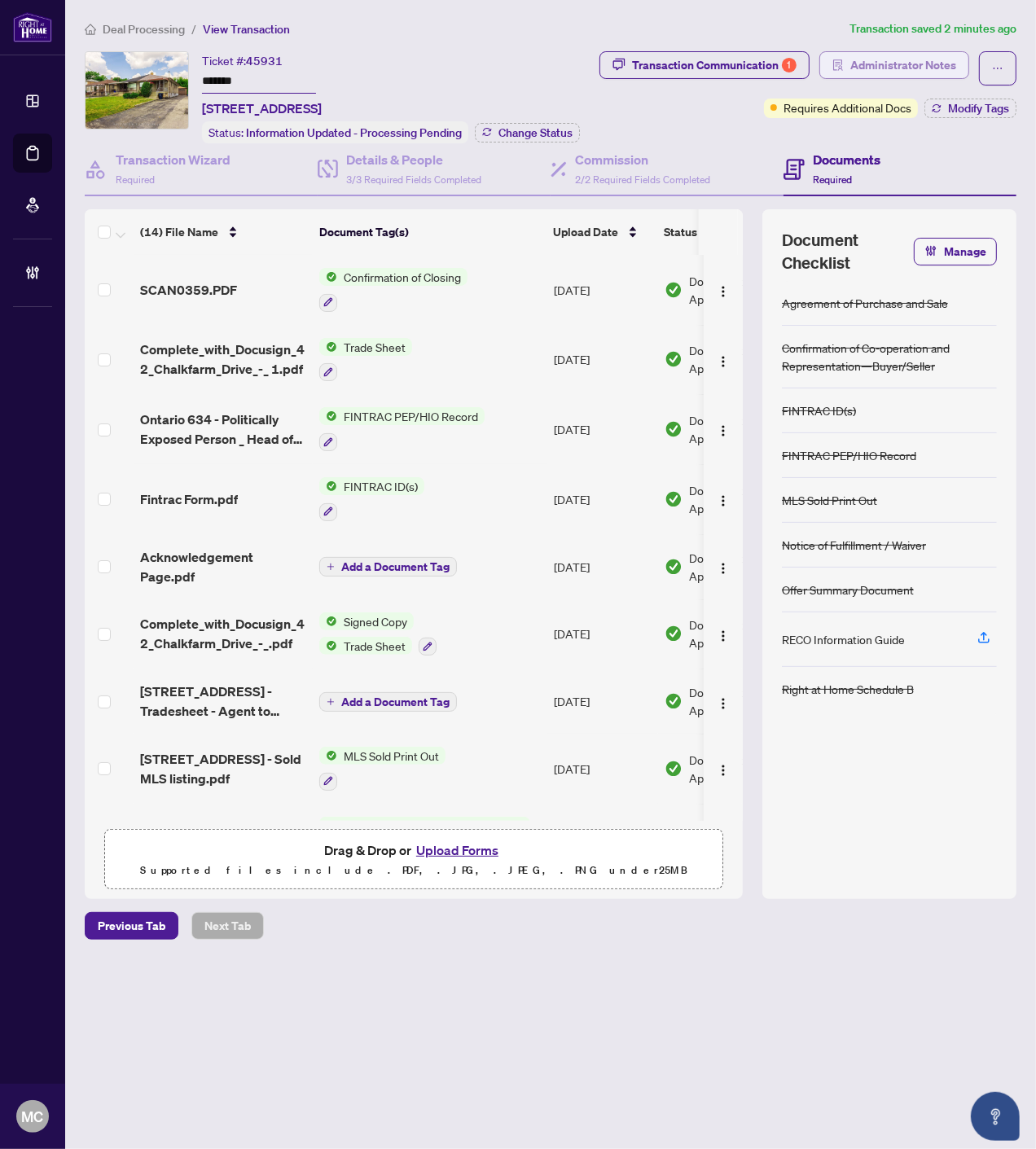
click at [915, 62] on span "Administrator Notes" at bounding box center [903, 65] width 106 height 26
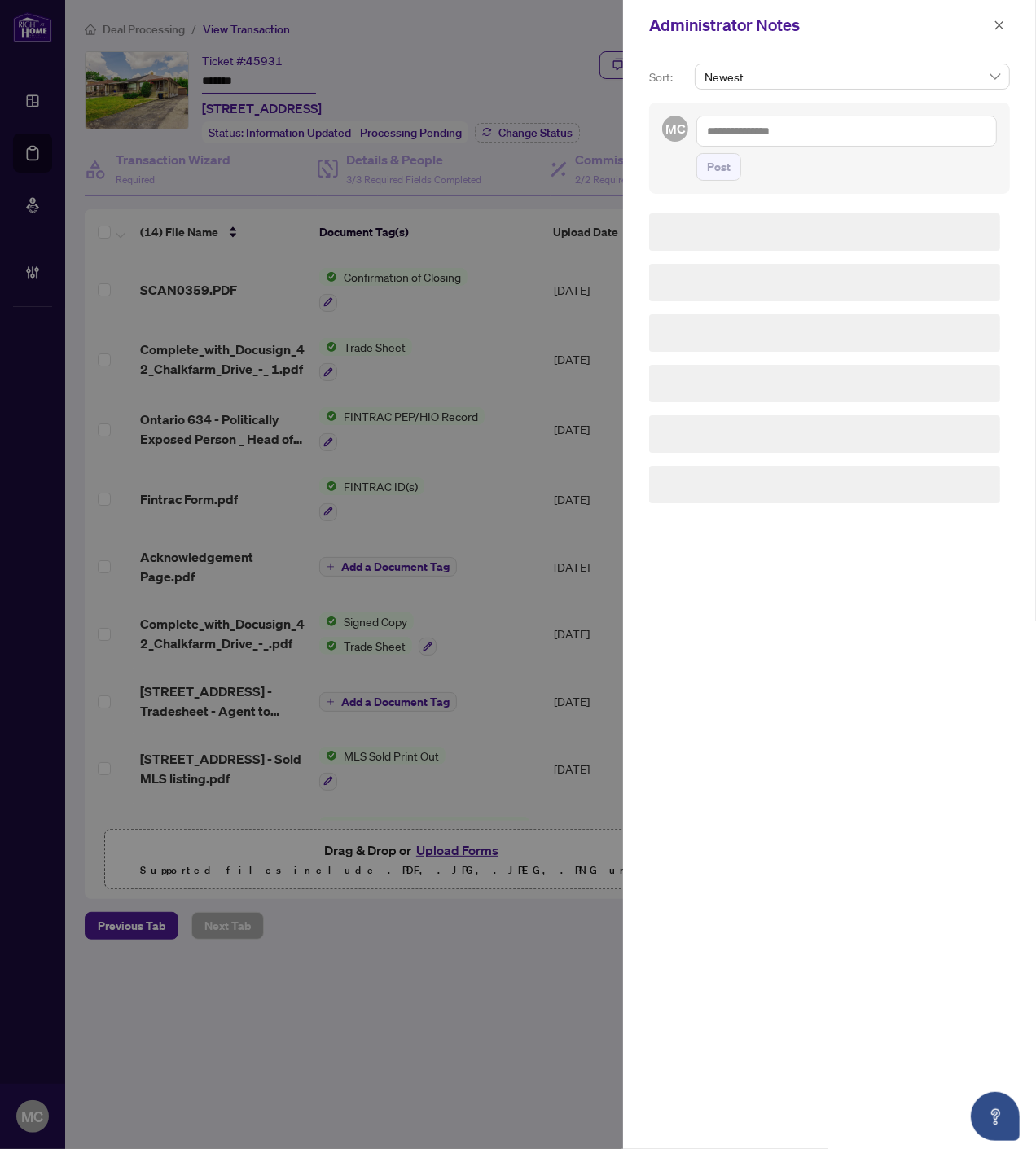
click at [902, 105] on div "MC Post" at bounding box center [829, 148] width 361 height 91
drag, startPoint x: 897, startPoint y: 120, endPoint x: 925, endPoint y: 127, distance: 28.9
click at [898, 120] on textarea at bounding box center [847, 131] width 301 height 31
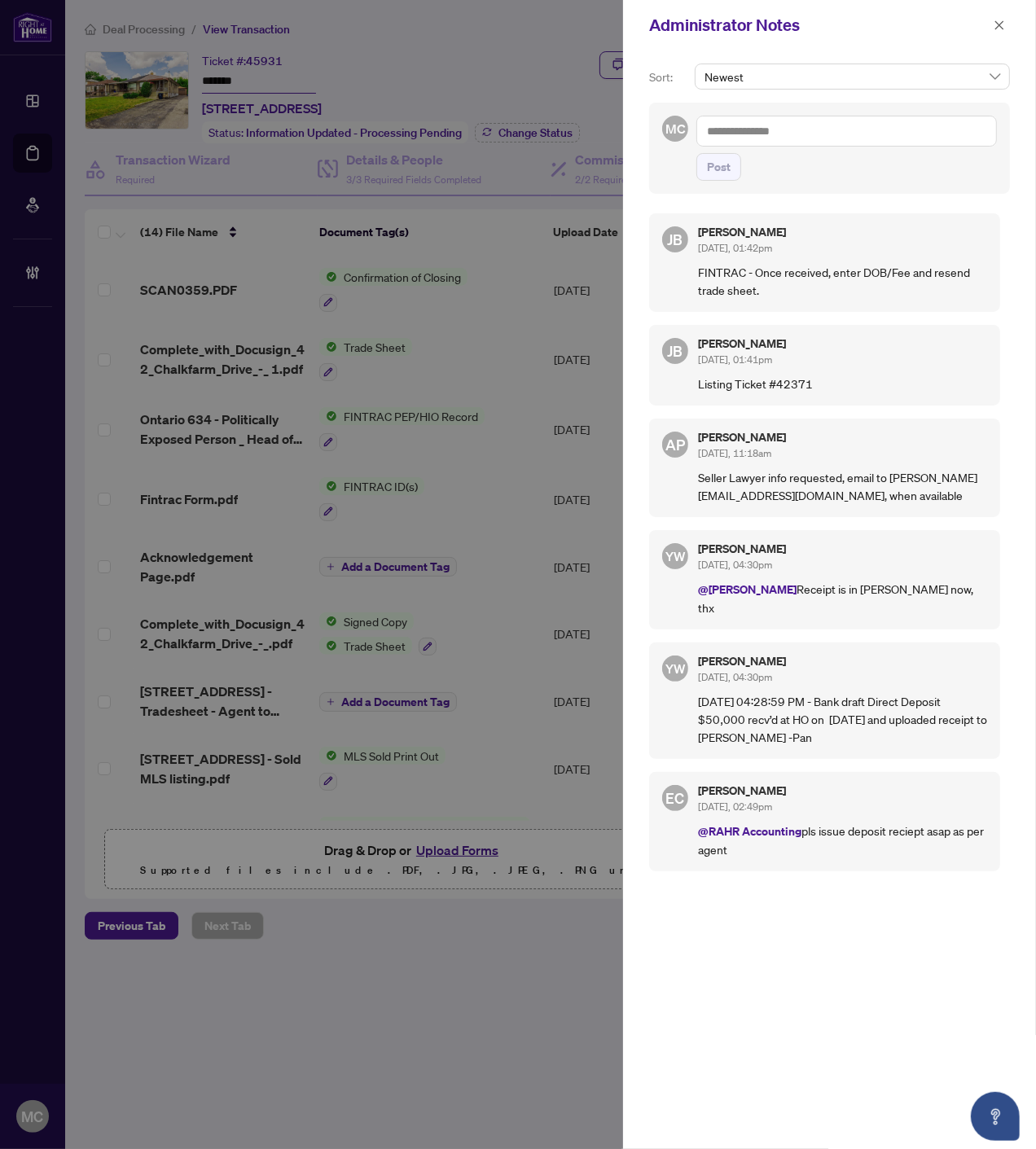
paste textarea "**********"
click at [704, 127] on textarea "**********" at bounding box center [847, 131] width 301 height 31
paste textarea "**********"
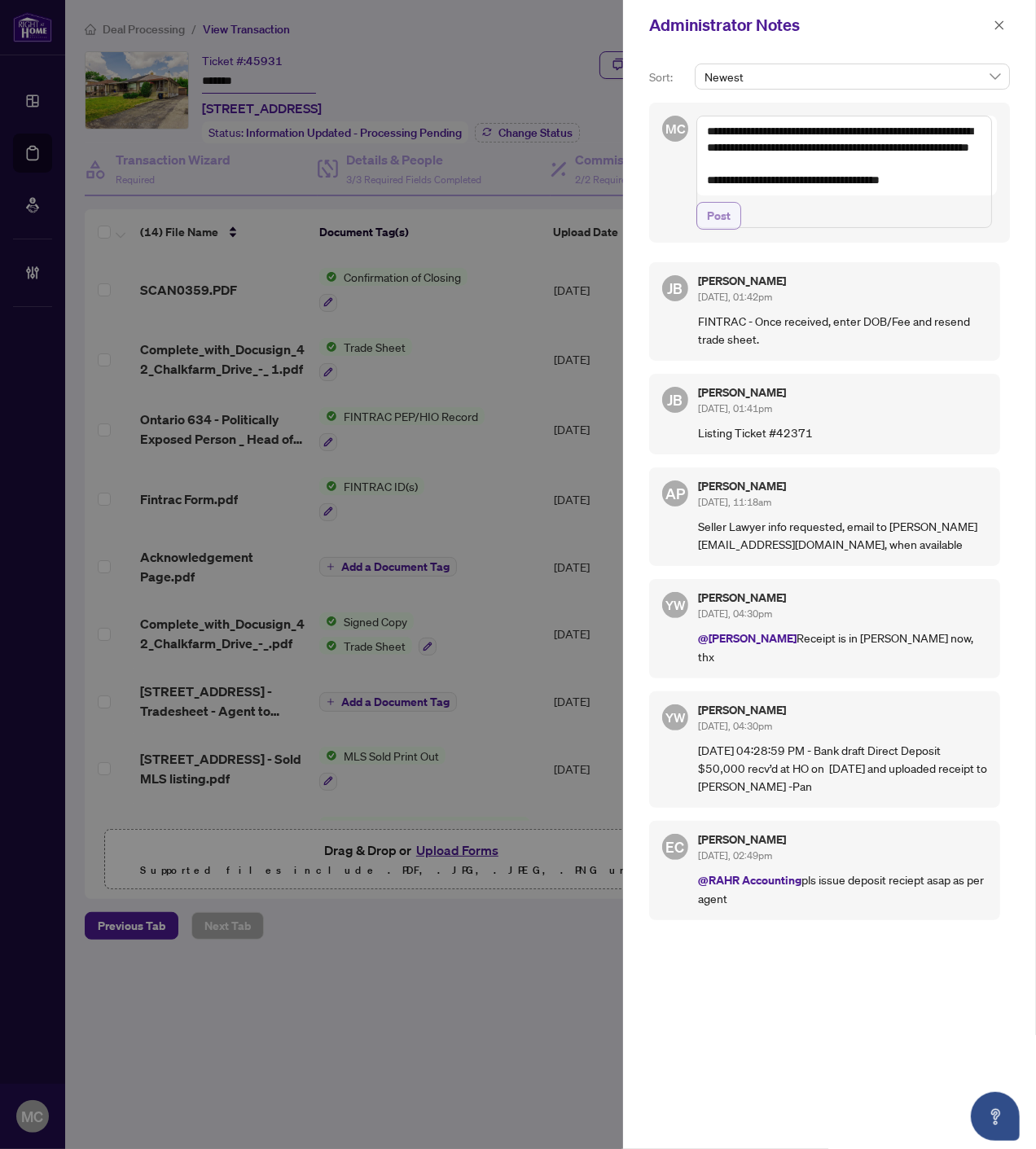
type textarea "**********"
click at [714, 229] on span "Post" at bounding box center [718, 215] width 24 height 26
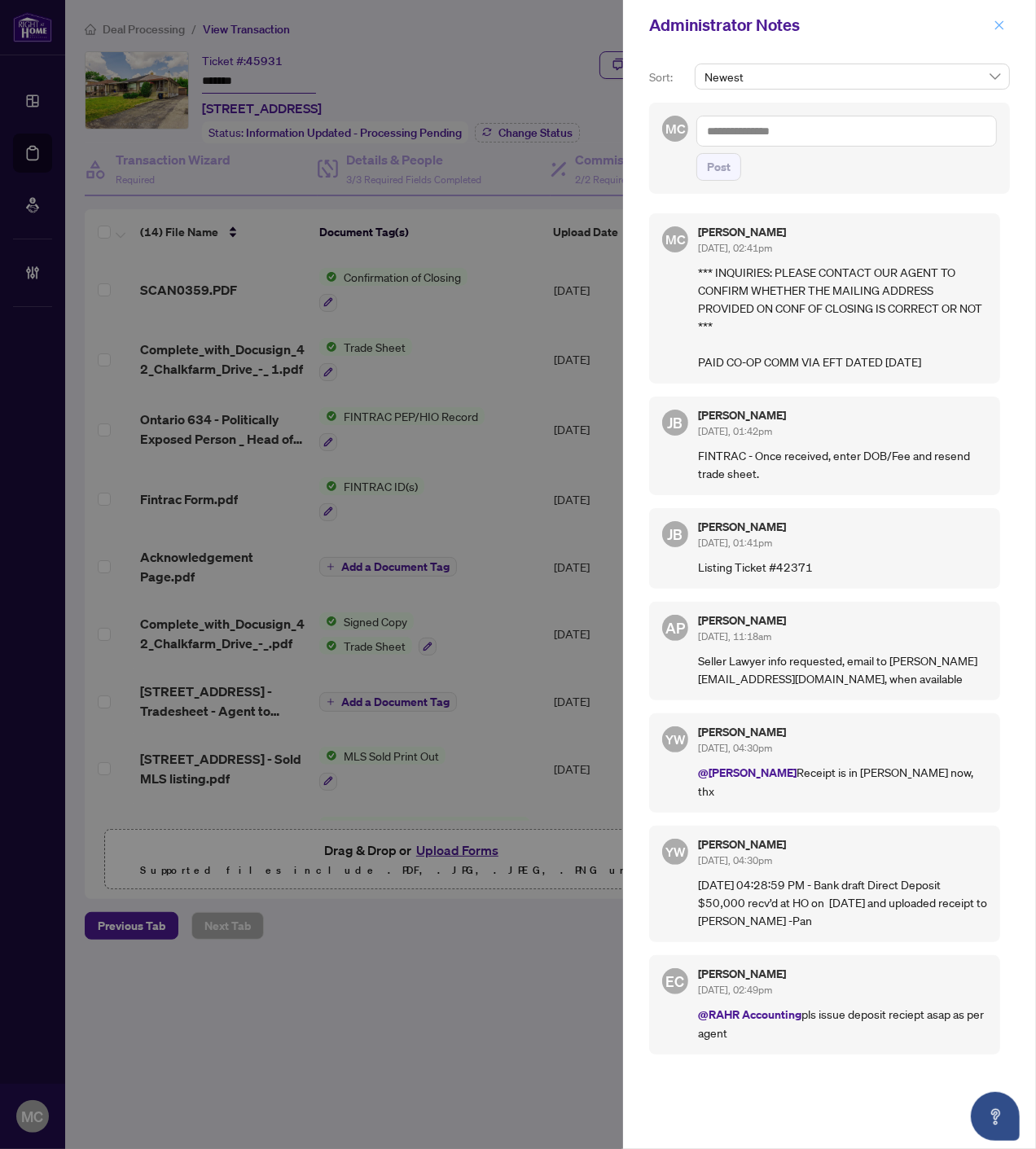
click at [996, 23] on icon "close" at bounding box center [999, 26] width 11 height 11
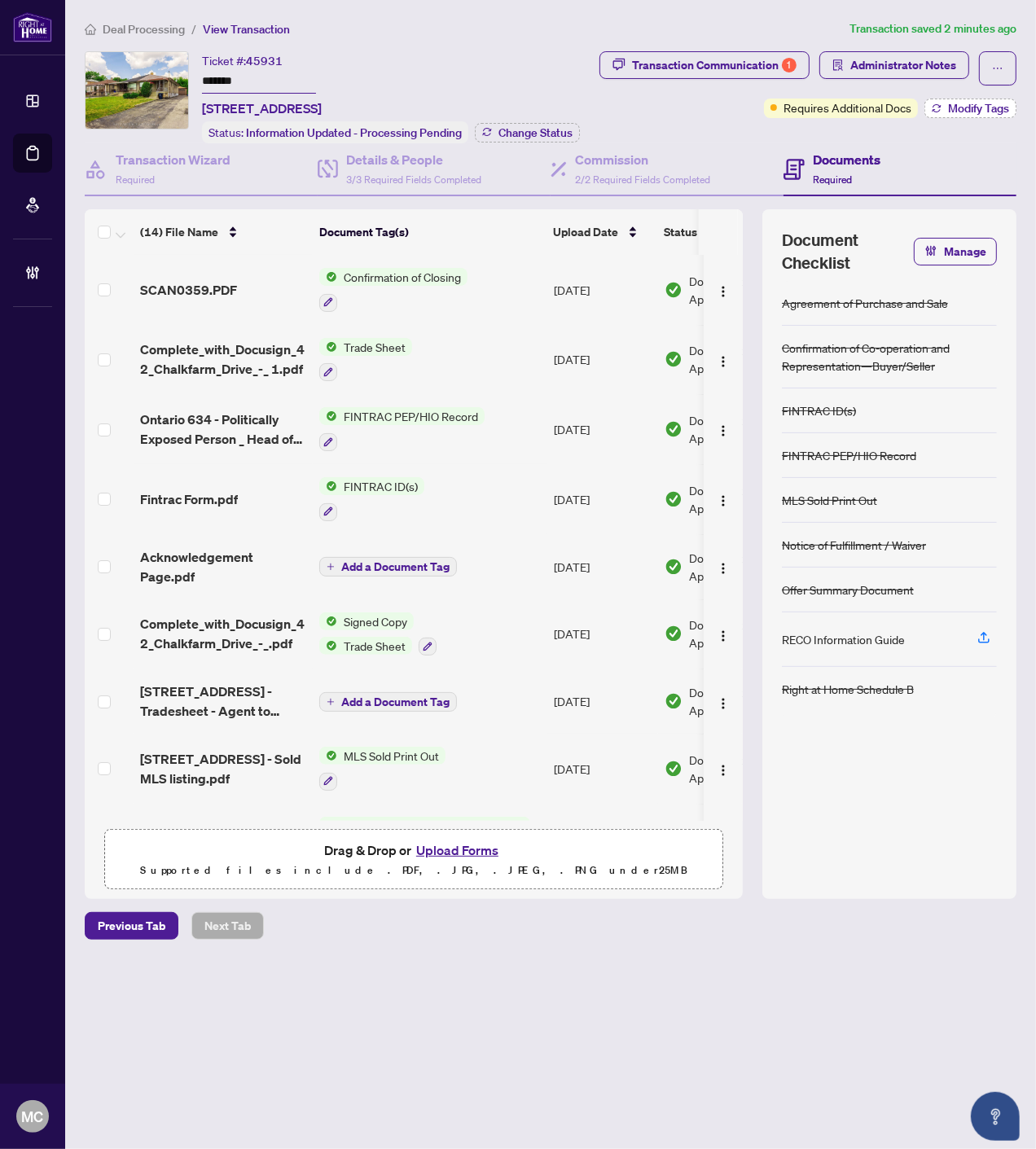
click at [964, 112] on span "Modify Tags" at bounding box center [978, 108] width 61 height 11
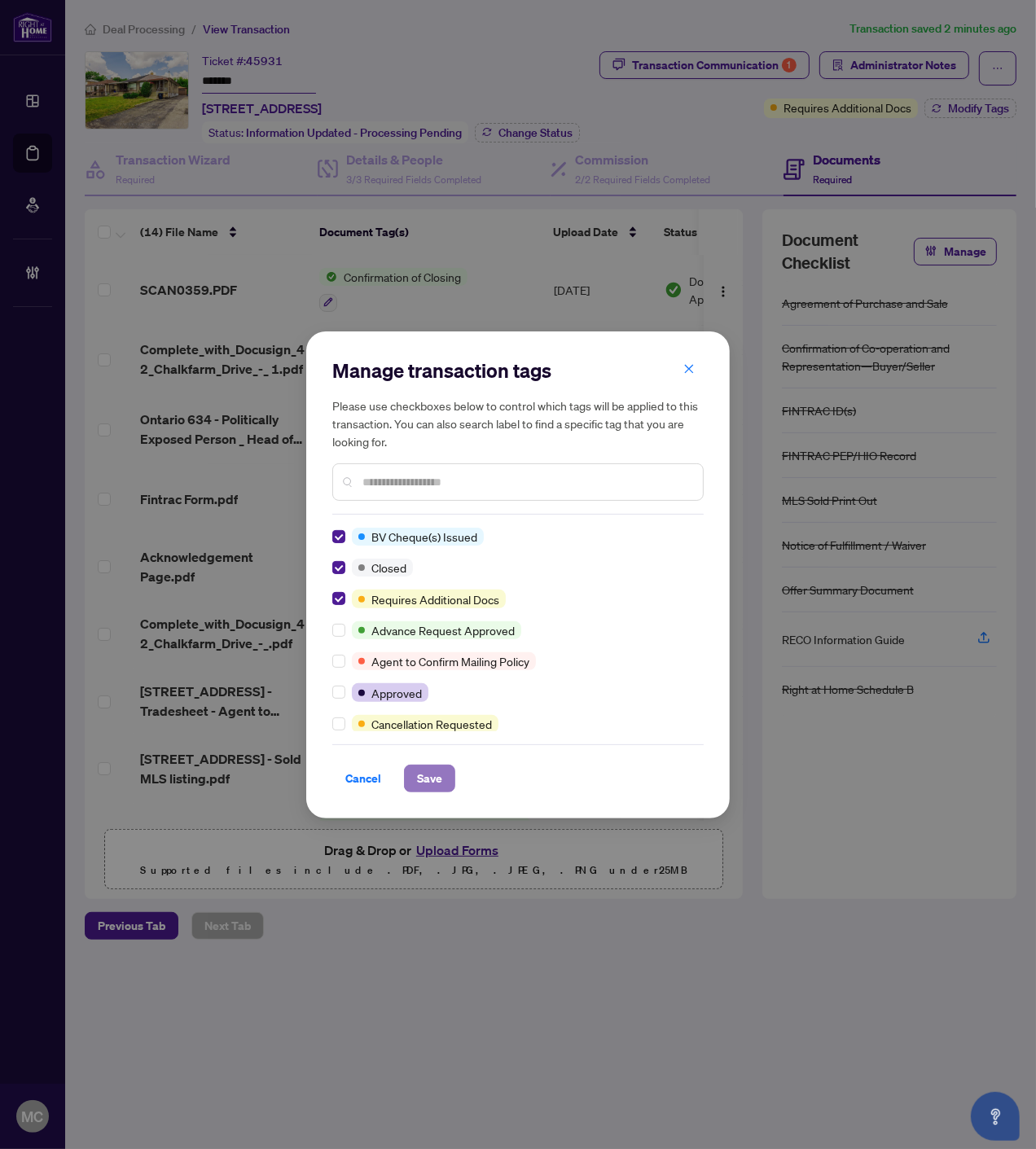
click at [405, 768] on button "Save" at bounding box center [430, 778] width 51 height 28
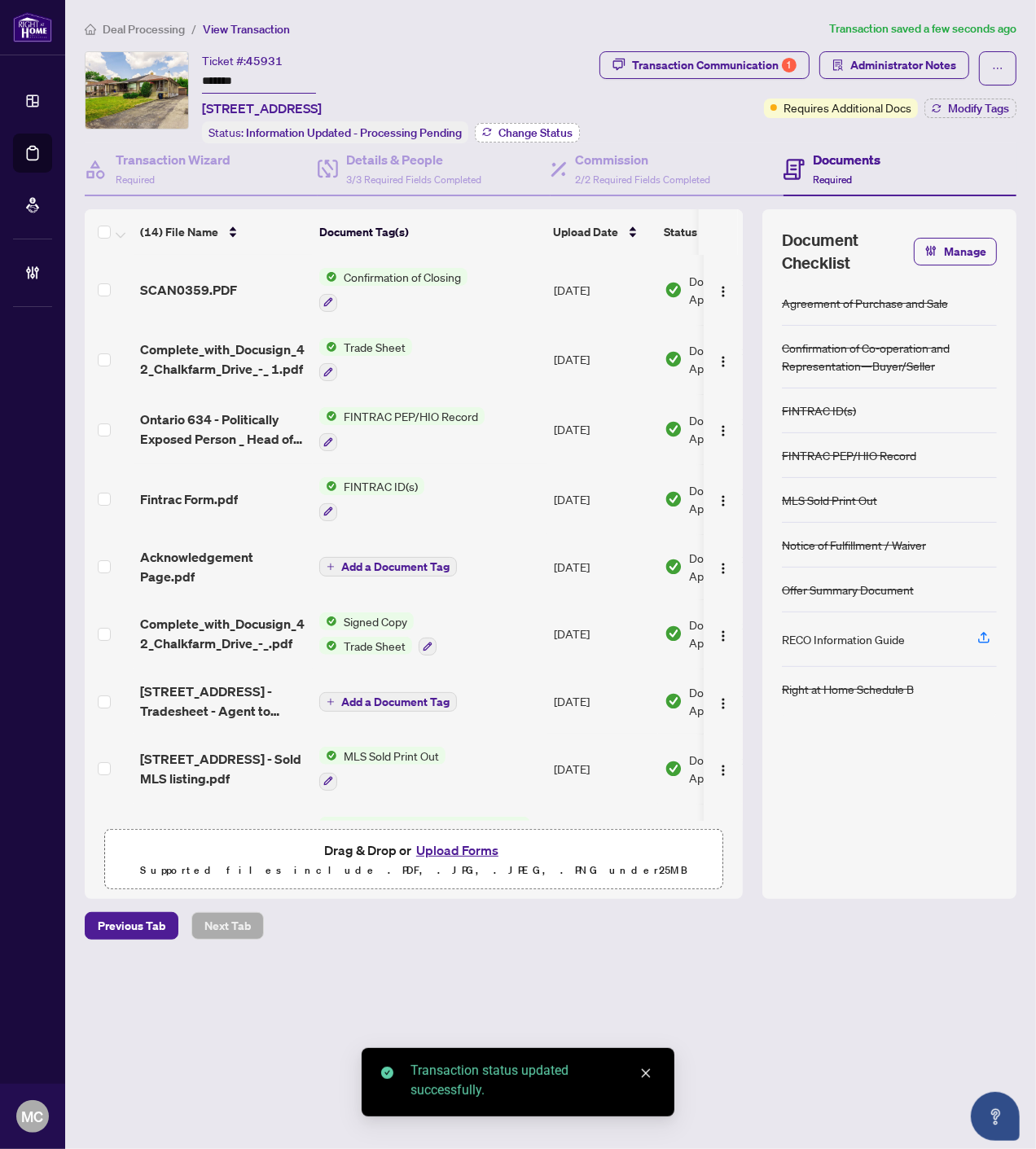
click at [508, 128] on span "Change Status" at bounding box center [536, 133] width 74 height 11
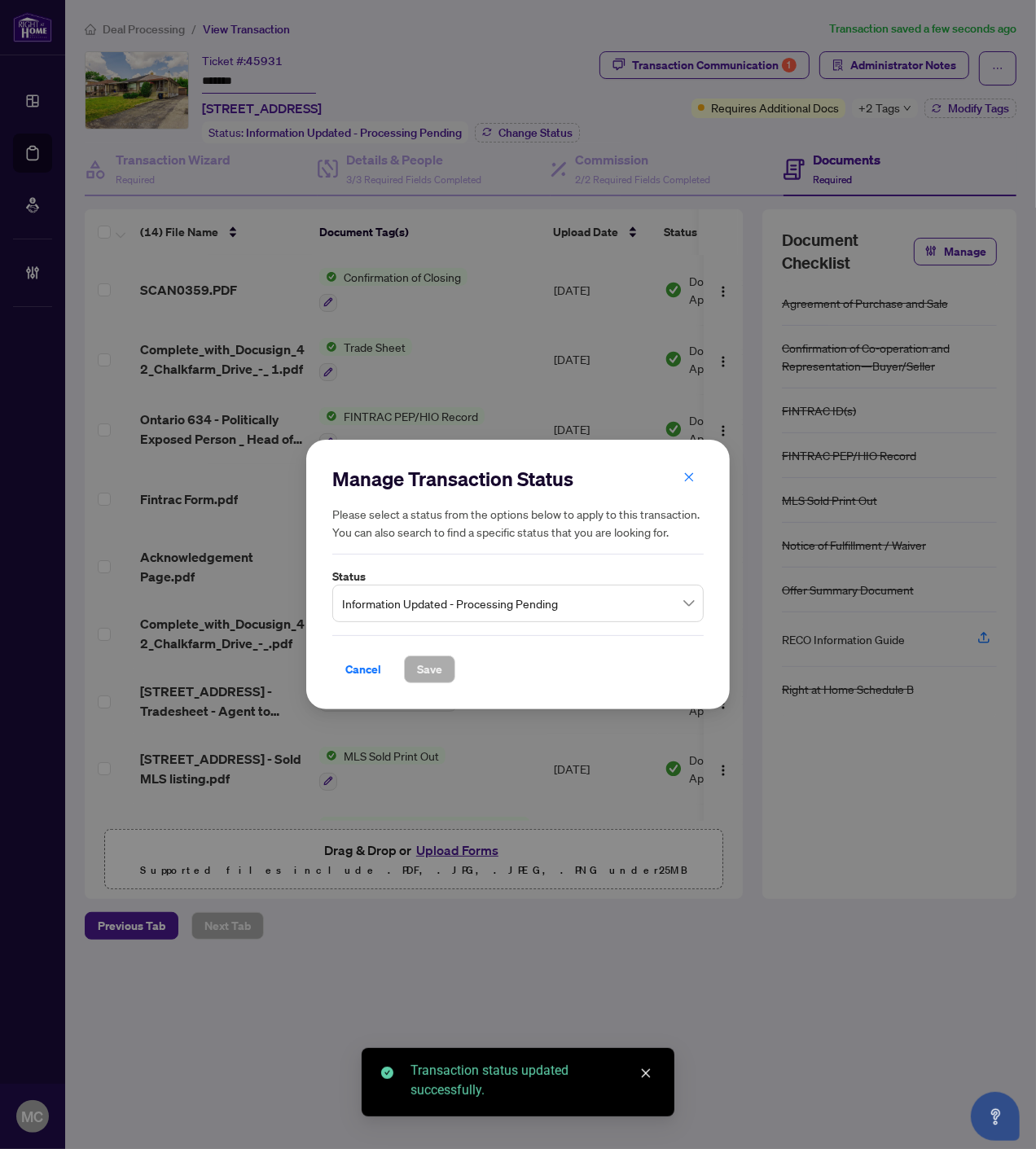
click at [474, 599] on span "Information Updated - Processing Pending" at bounding box center [518, 603] width 352 height 31
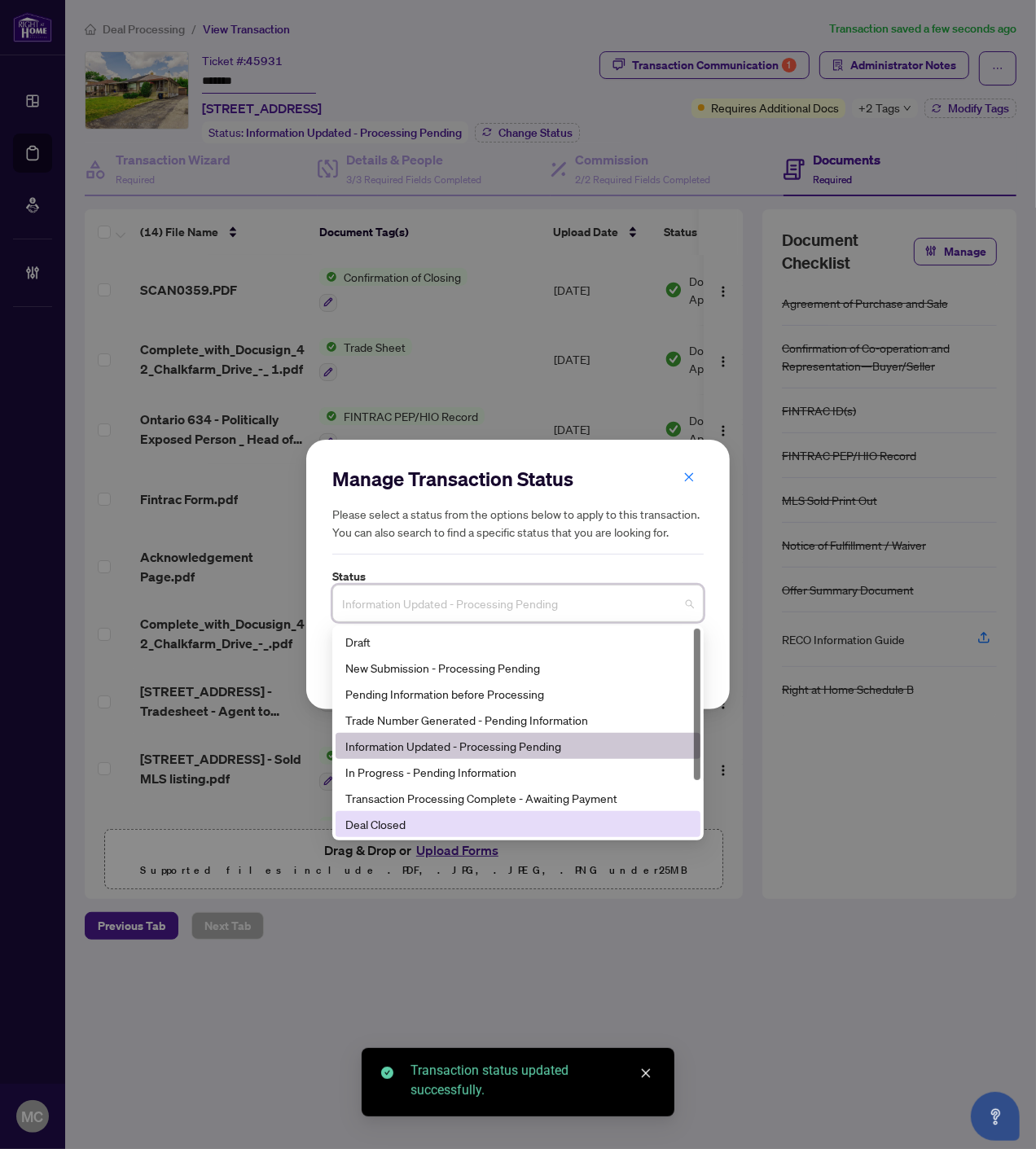
click at [435, 837] on div "8 3 11 Draft New Submission - Processing Pending Pending Information before Pro…" at bounding box center [518, 732] width 371 height 215
click at [434, 832] on div "Deal Closed" at bounding box center [518, 824] width 345 height 18
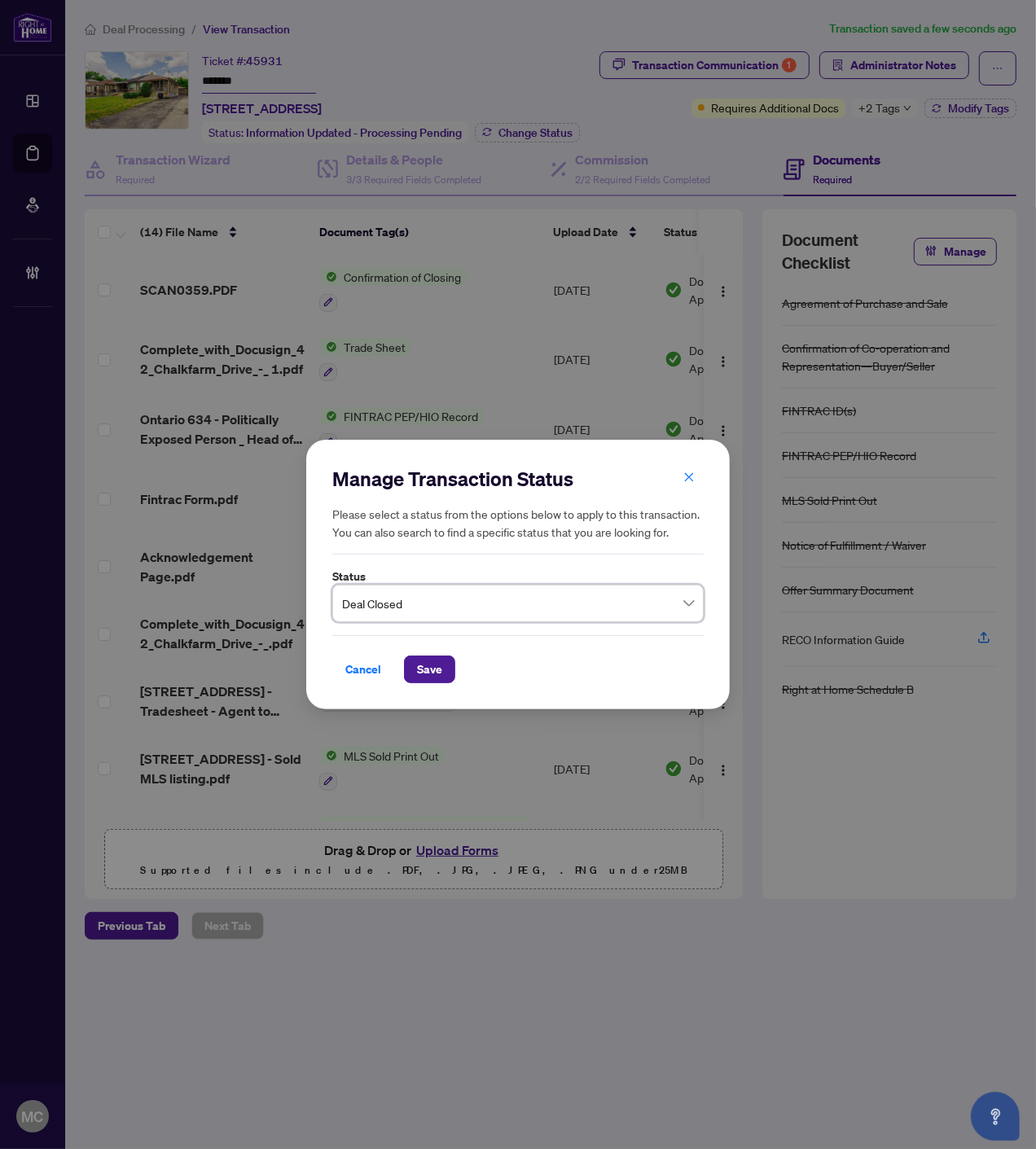
click at [443, 639] on div "Cancel Save" at bounding box center [518, 659] width 371 height 49
click at [440, 658] on span "Save" at bounding box center [429, 669] width 26 height 26
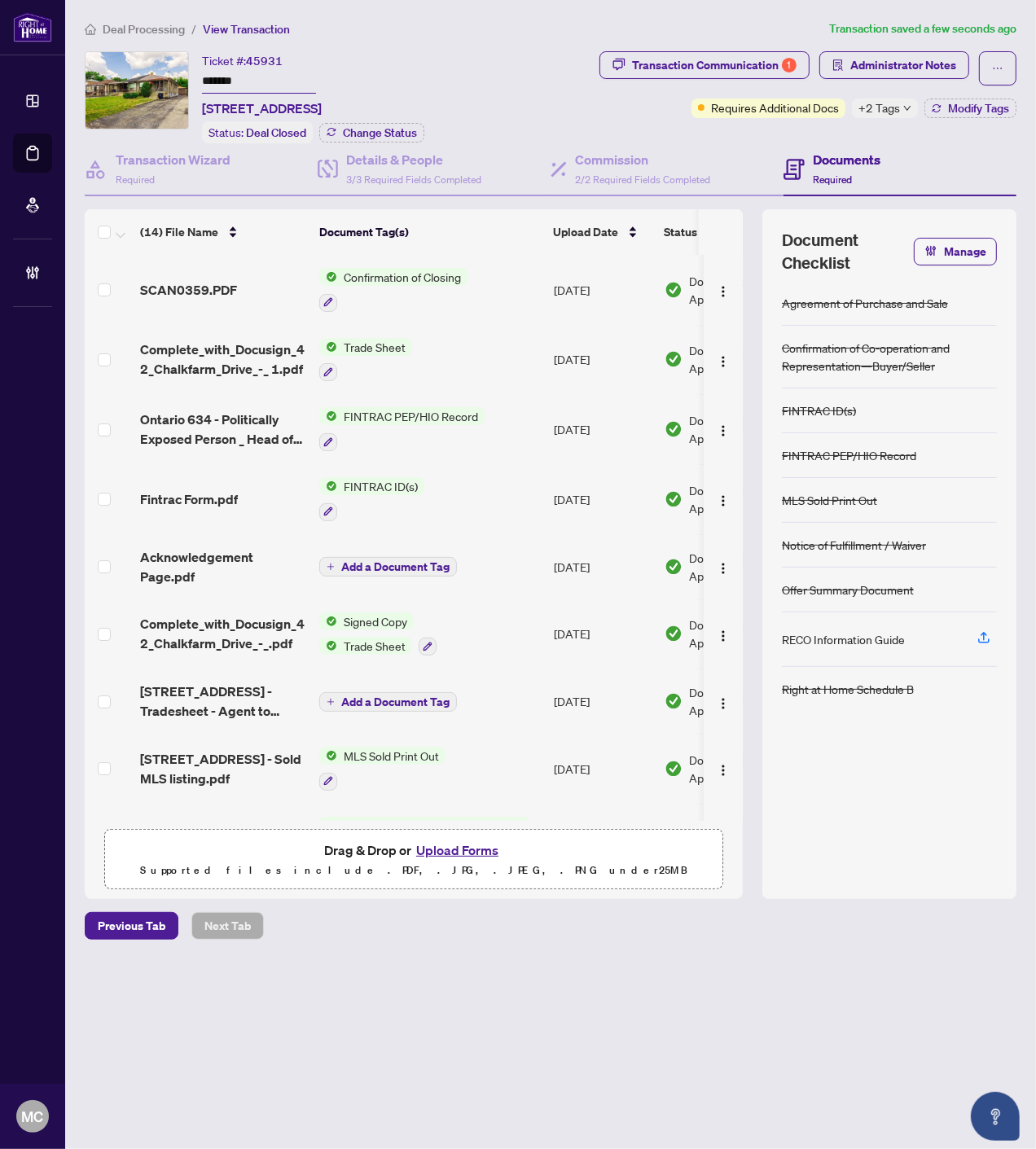
click at [149, 26] on span "Deal Processing" at bounding box center [144, 29] width 82 height 14
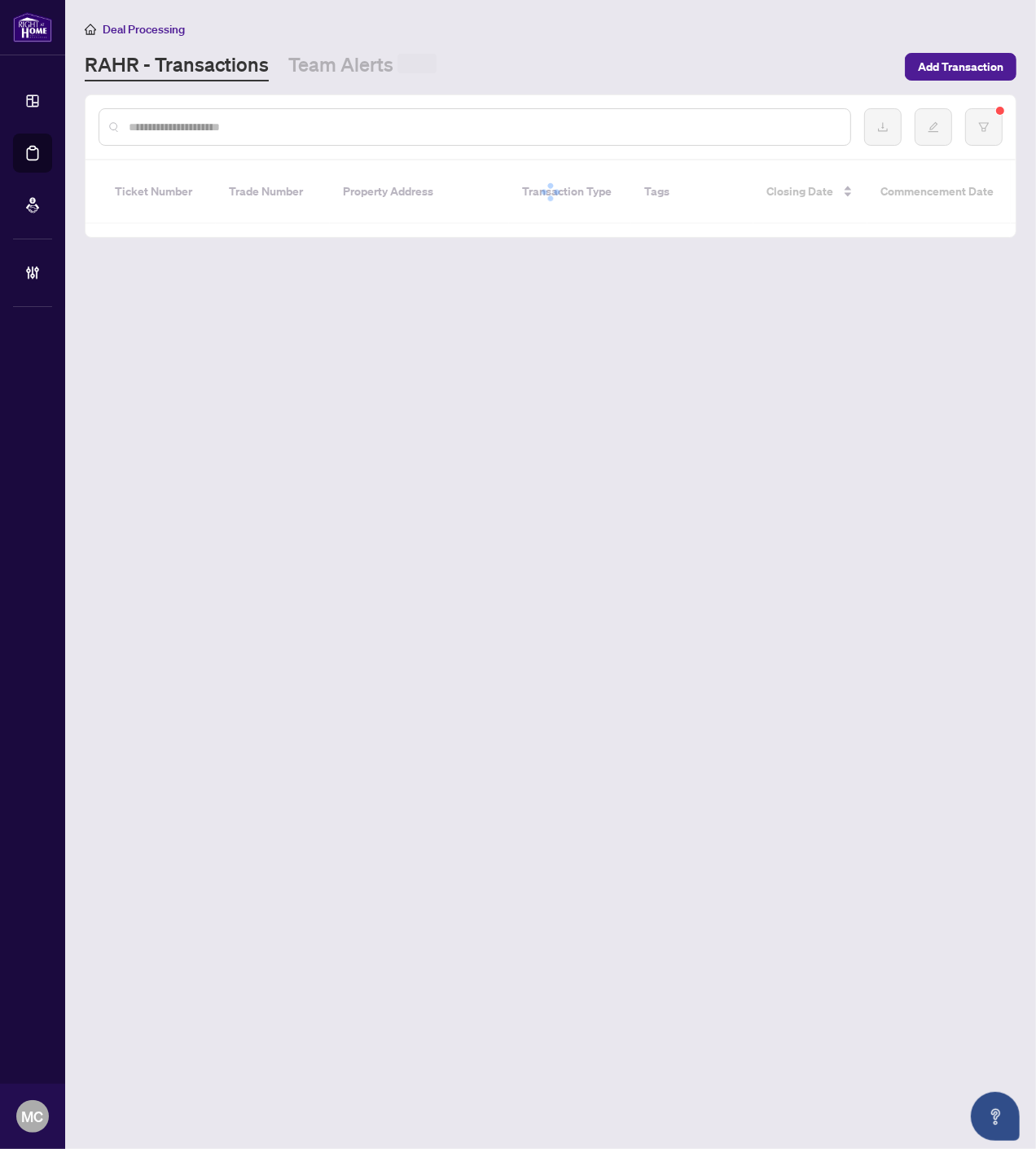
click at [417, 123] on input "text" at bounding box center [482, 127] width 709 height 18
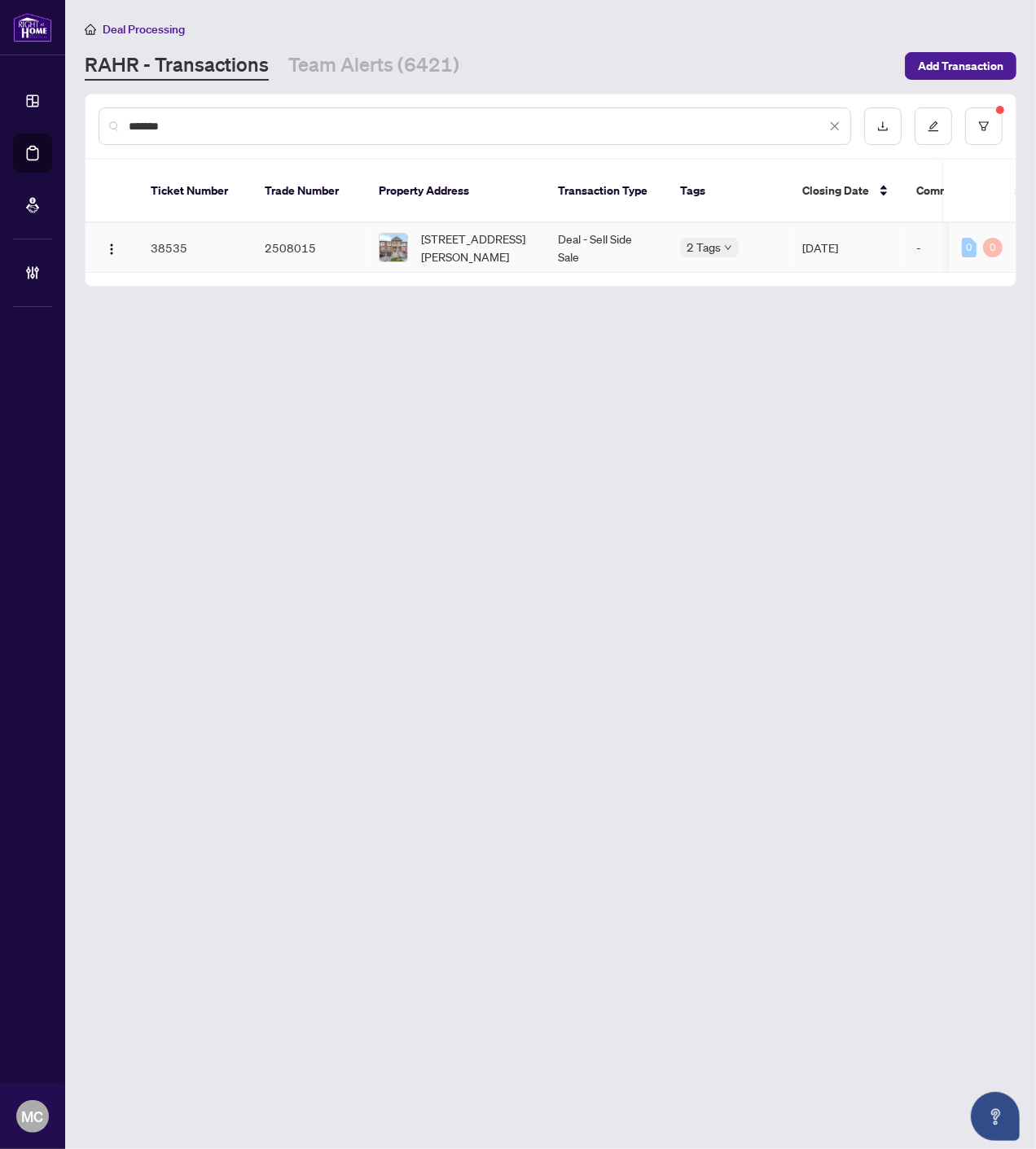
type input "*******"
click at [489, 229] on span "44 MARTELL Gate, Aurora, Ontario L4G 0A3, Canada" at bounding box center [477, 247] width 110 height 36
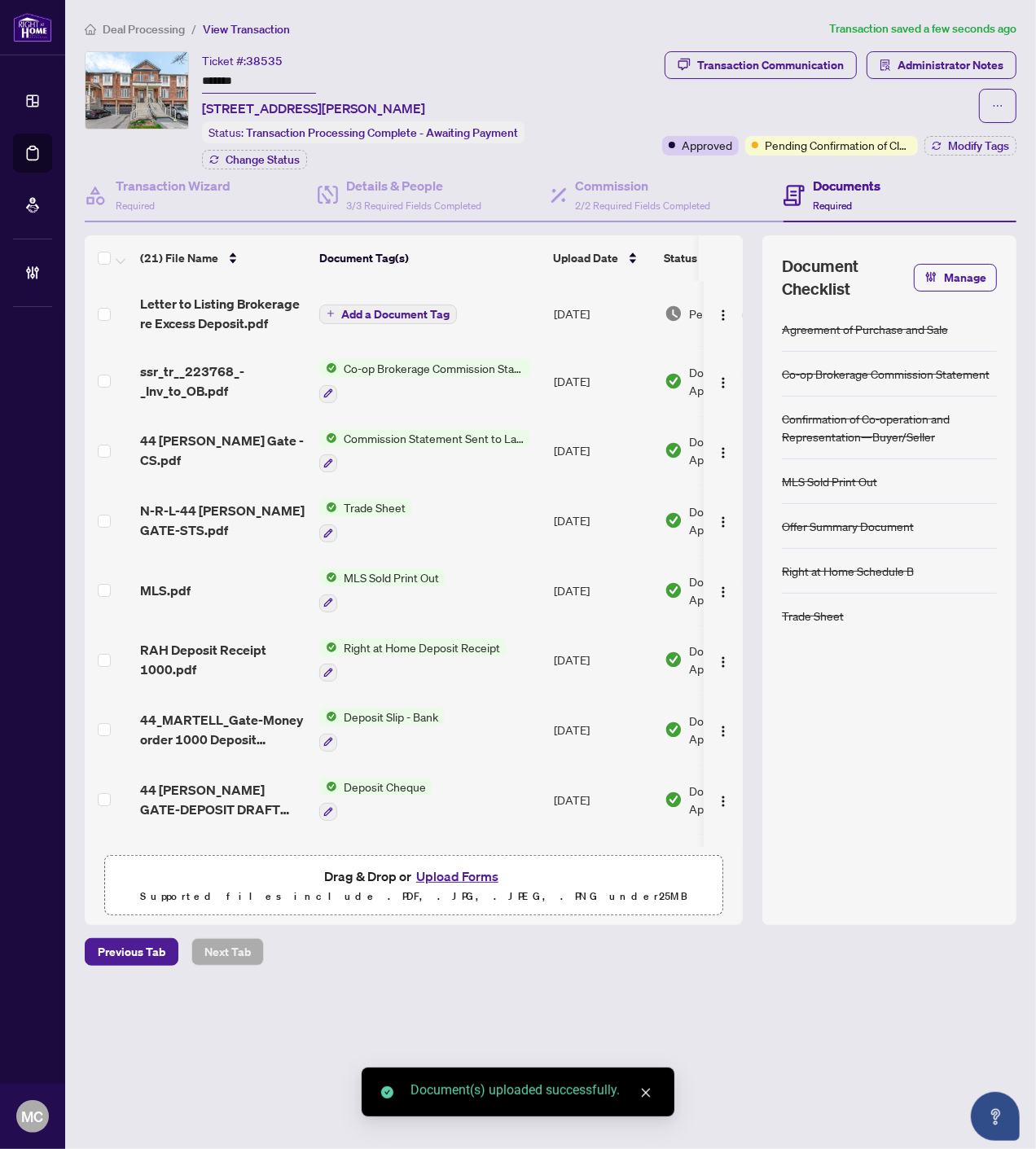
click at [334, 309] on icon "plus" at bounding box center [330, 313] width 9 height 9
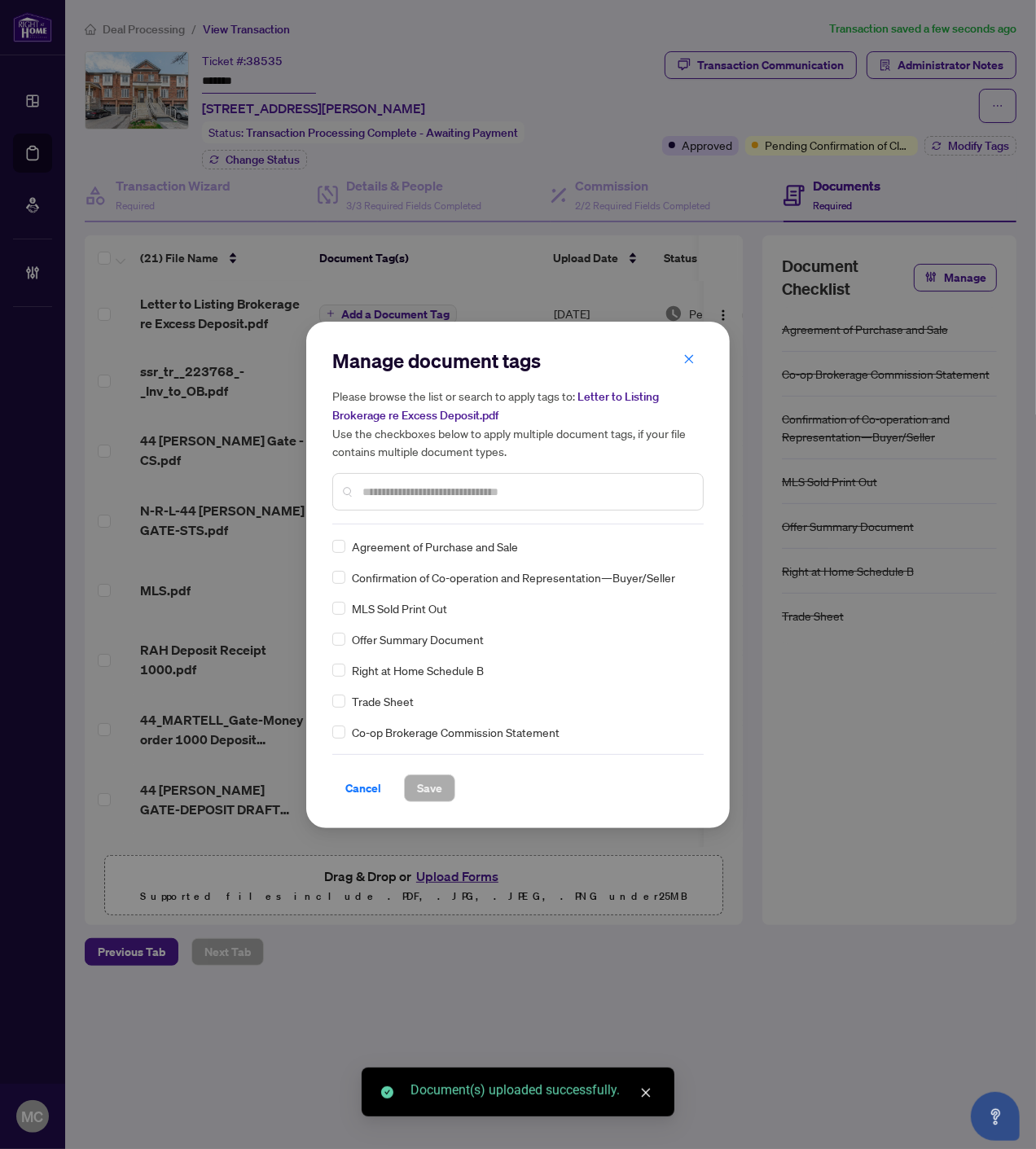
click at [580, 489] on input "text" at bounding box center [526, 492] width 327 height 18
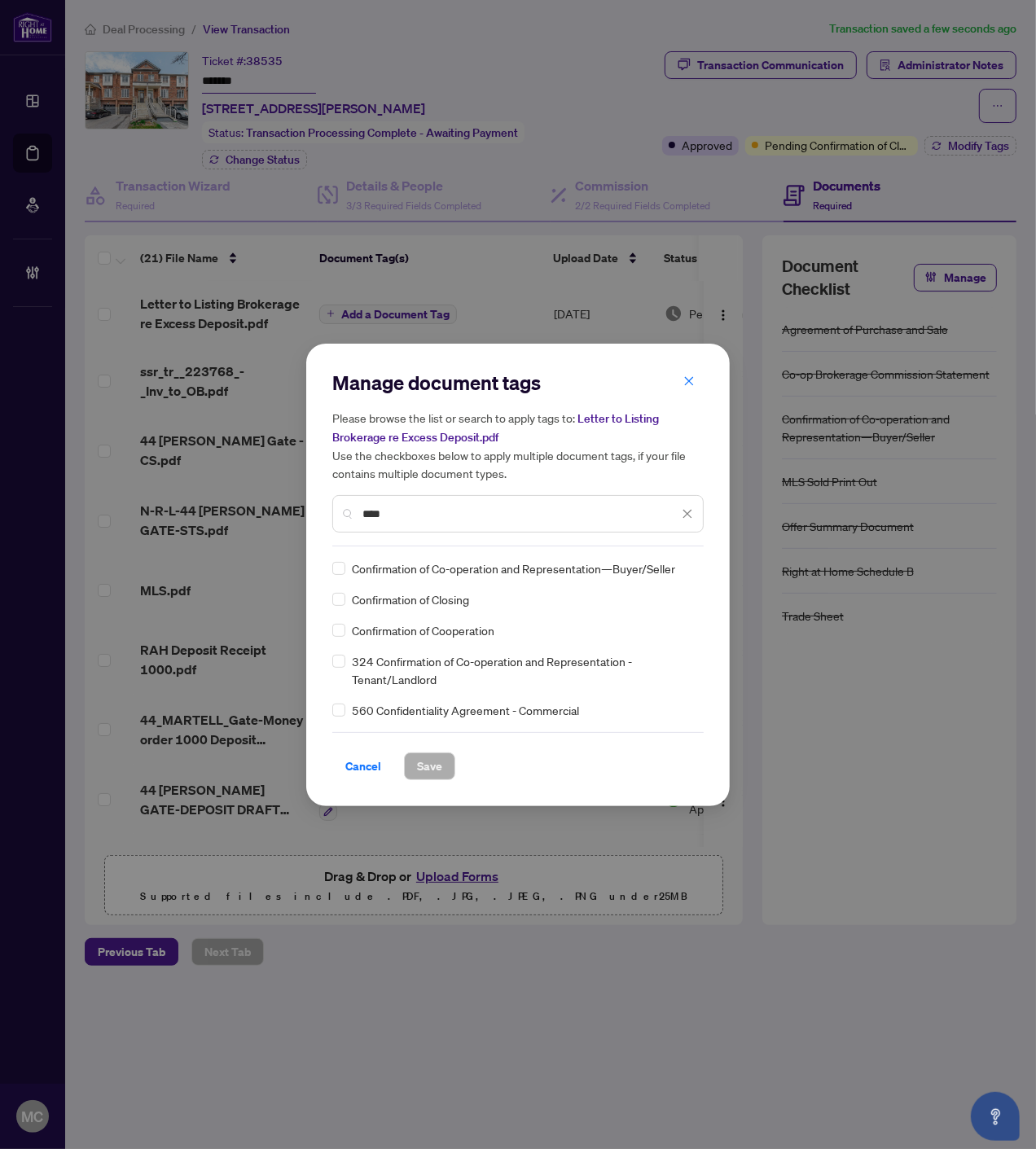
type input "****"
click at [674, 568] on img at bounding box center [670, 568] width 16 height 16
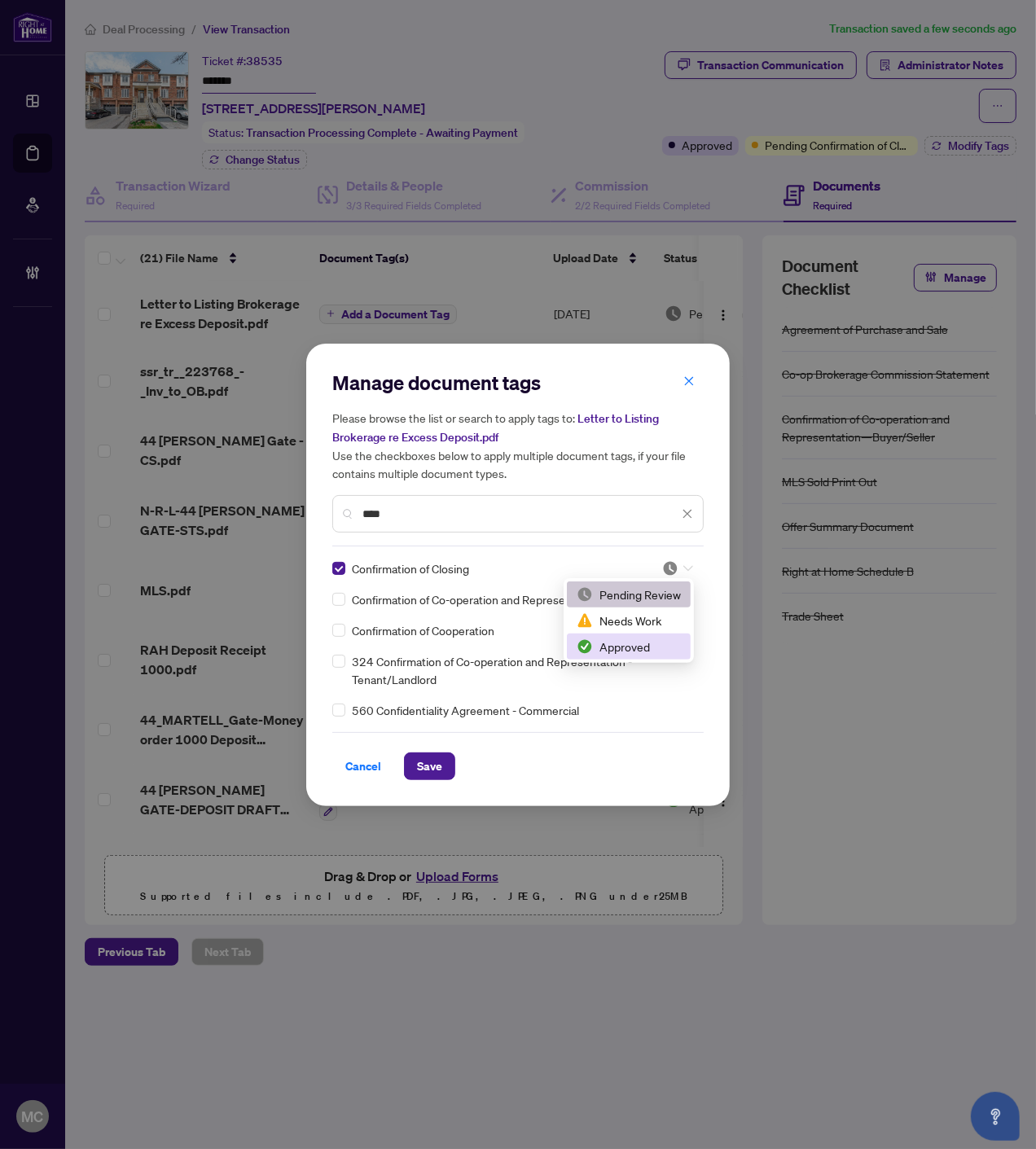
click at [657, 649] on div "Approved" at bounding box center [629, 646] width 105 height 18
click at [435, 762] on span "Save" at bounding box center [429, 766] width 26 height 26
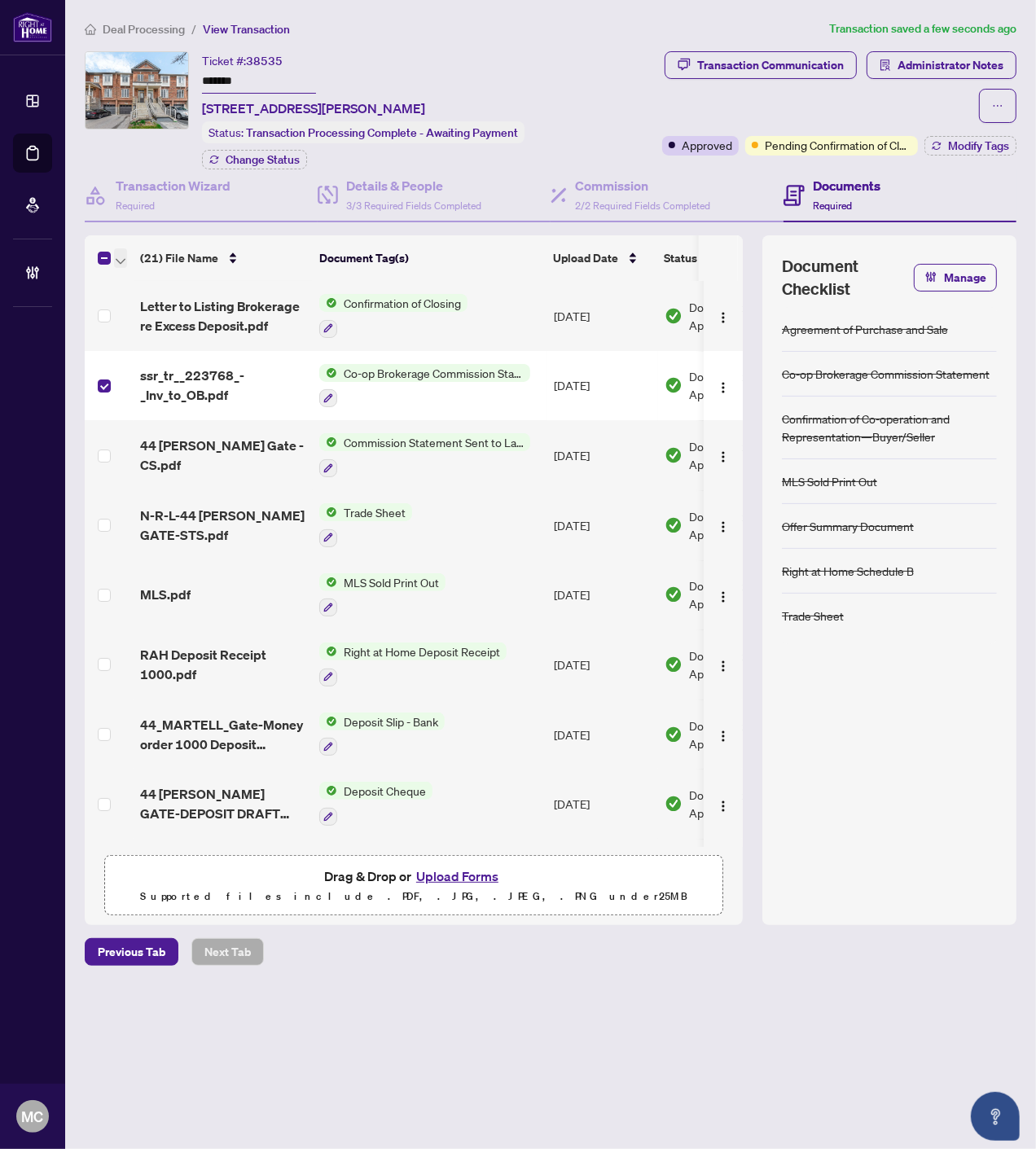
click at [118, 258] on icon "button" at bounding box center [121, 261] width 10 height 7
click at [137, 275] on span "Open Selected in New Tab(s)" at bounding box center [200, 282] width 145 height 18
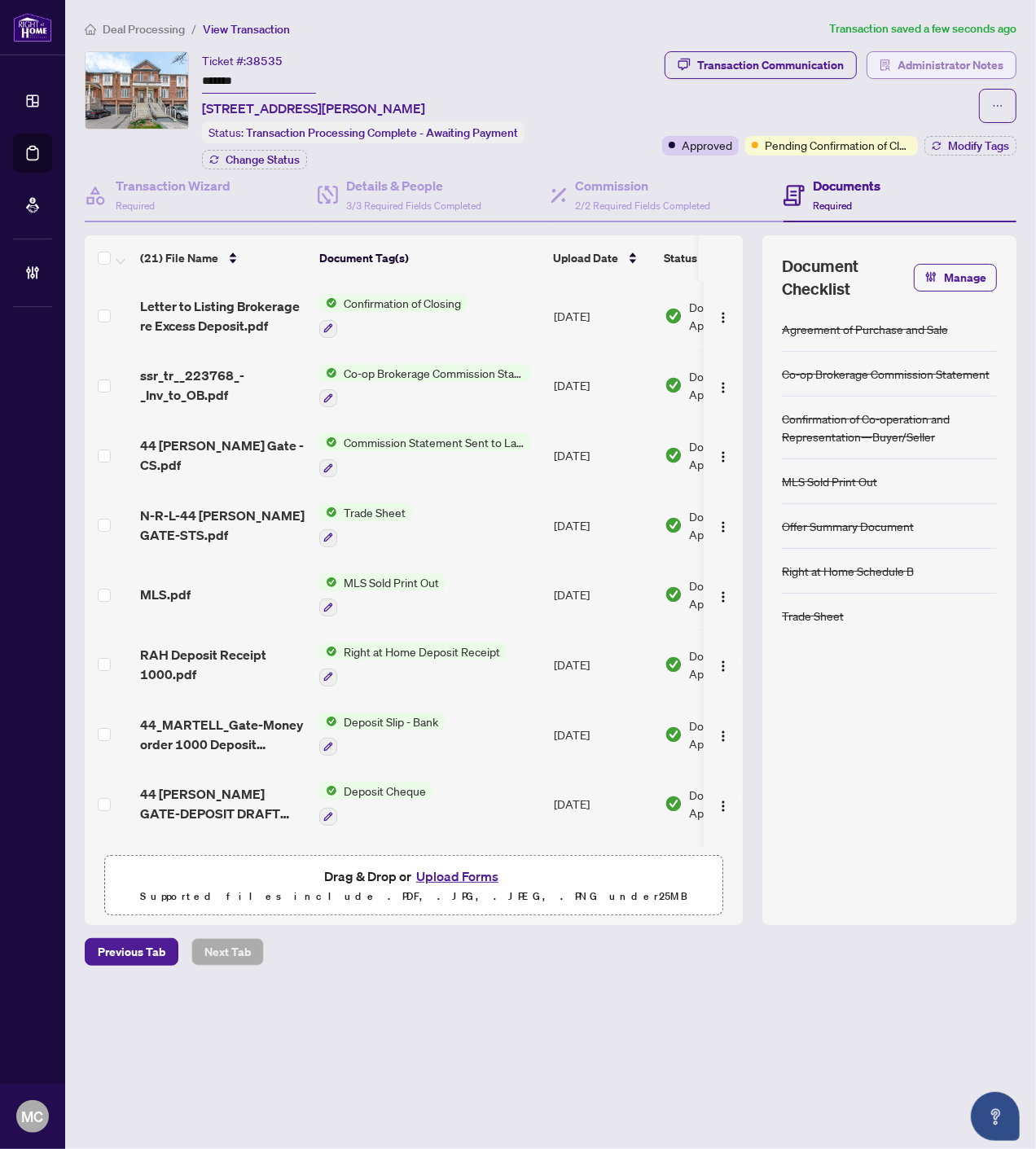
click at [916, 65] on span "Administrator Notes" at bounding box center [949, 65] width 106 height 26
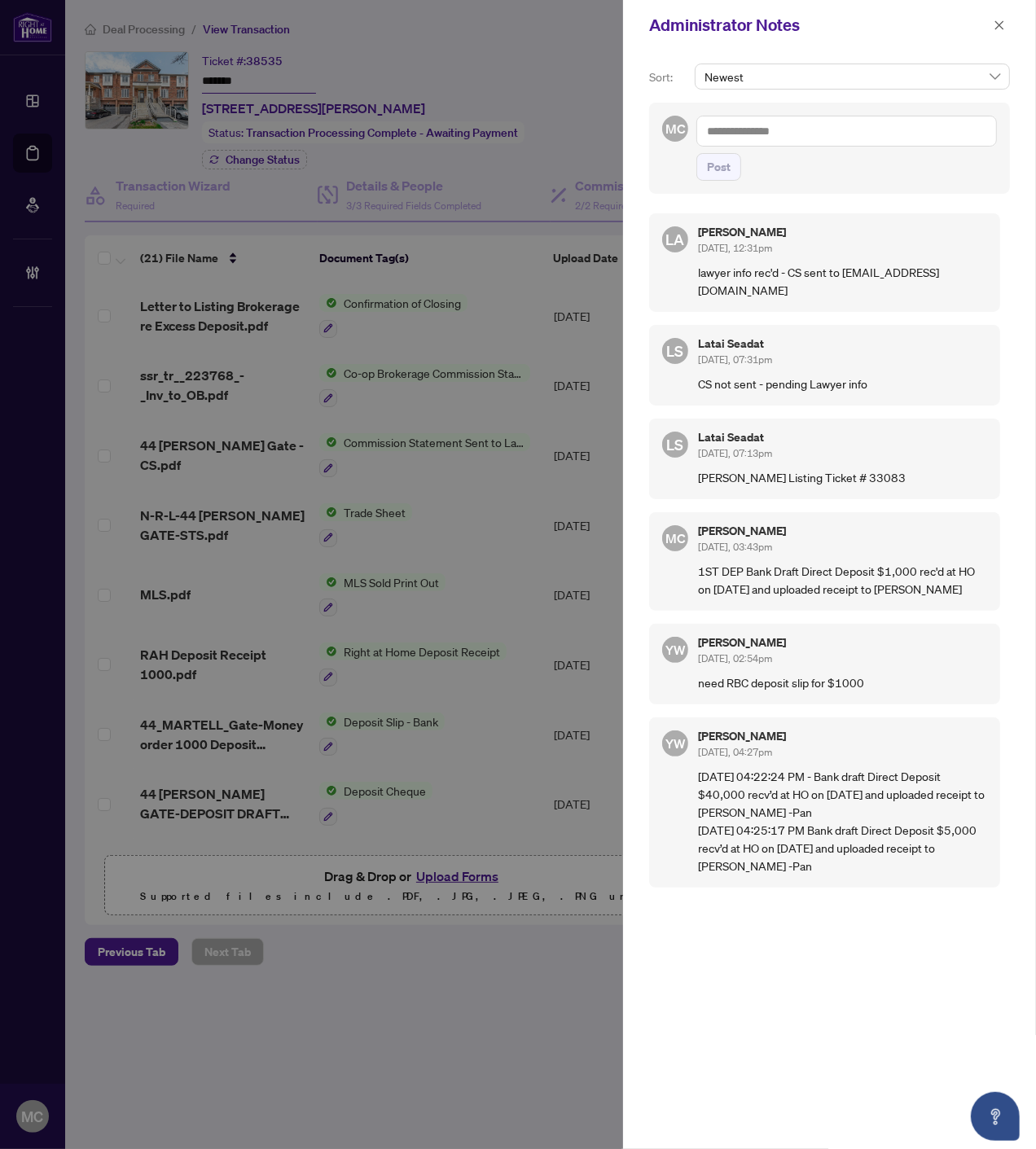
click at [999, 25] on icon "close" at bounding box center [999, 24] width 9 height 9
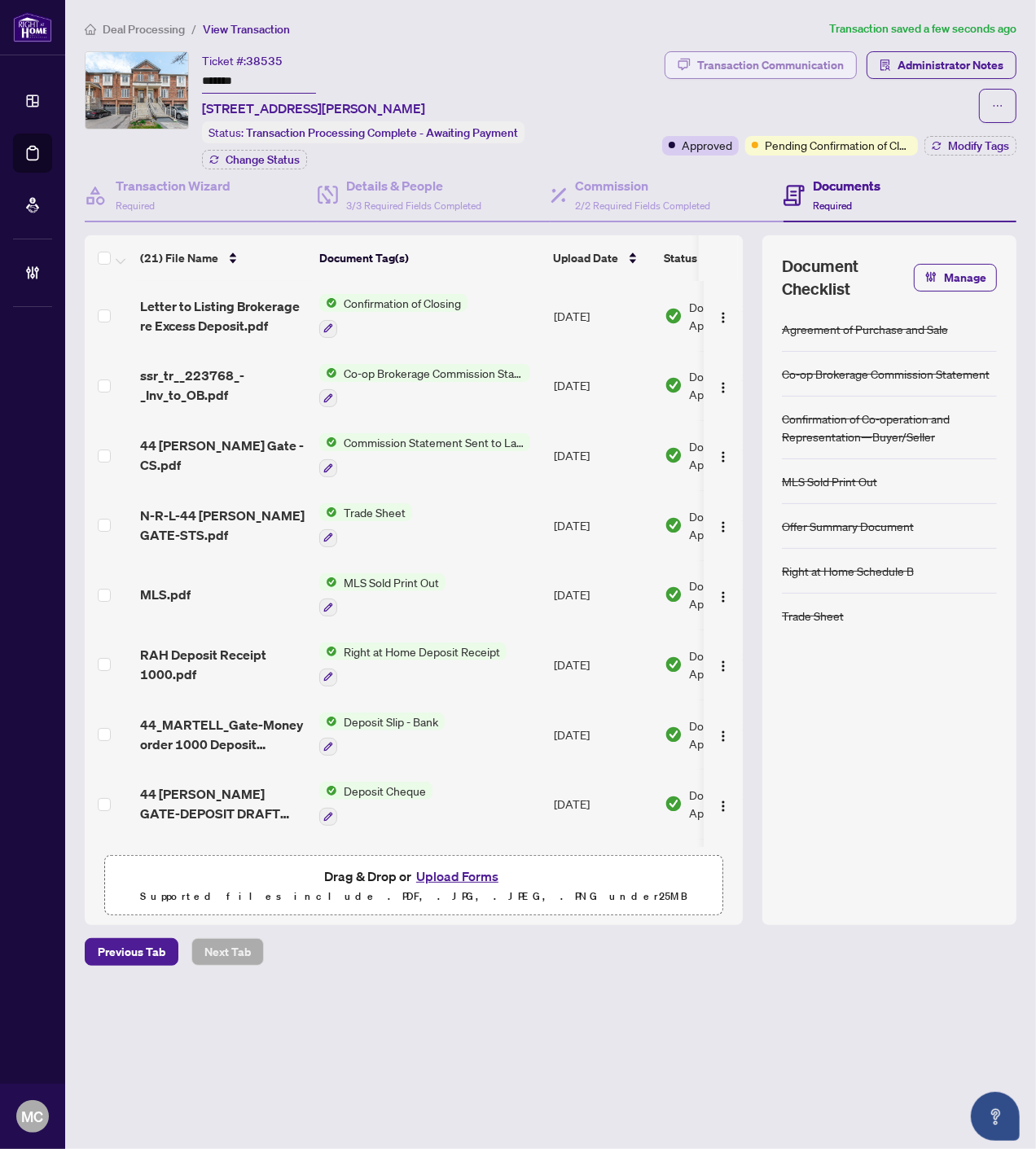
click at [697, 75] on div "Transaction Communication" at bounding box center [771, 65] width 147 height 26
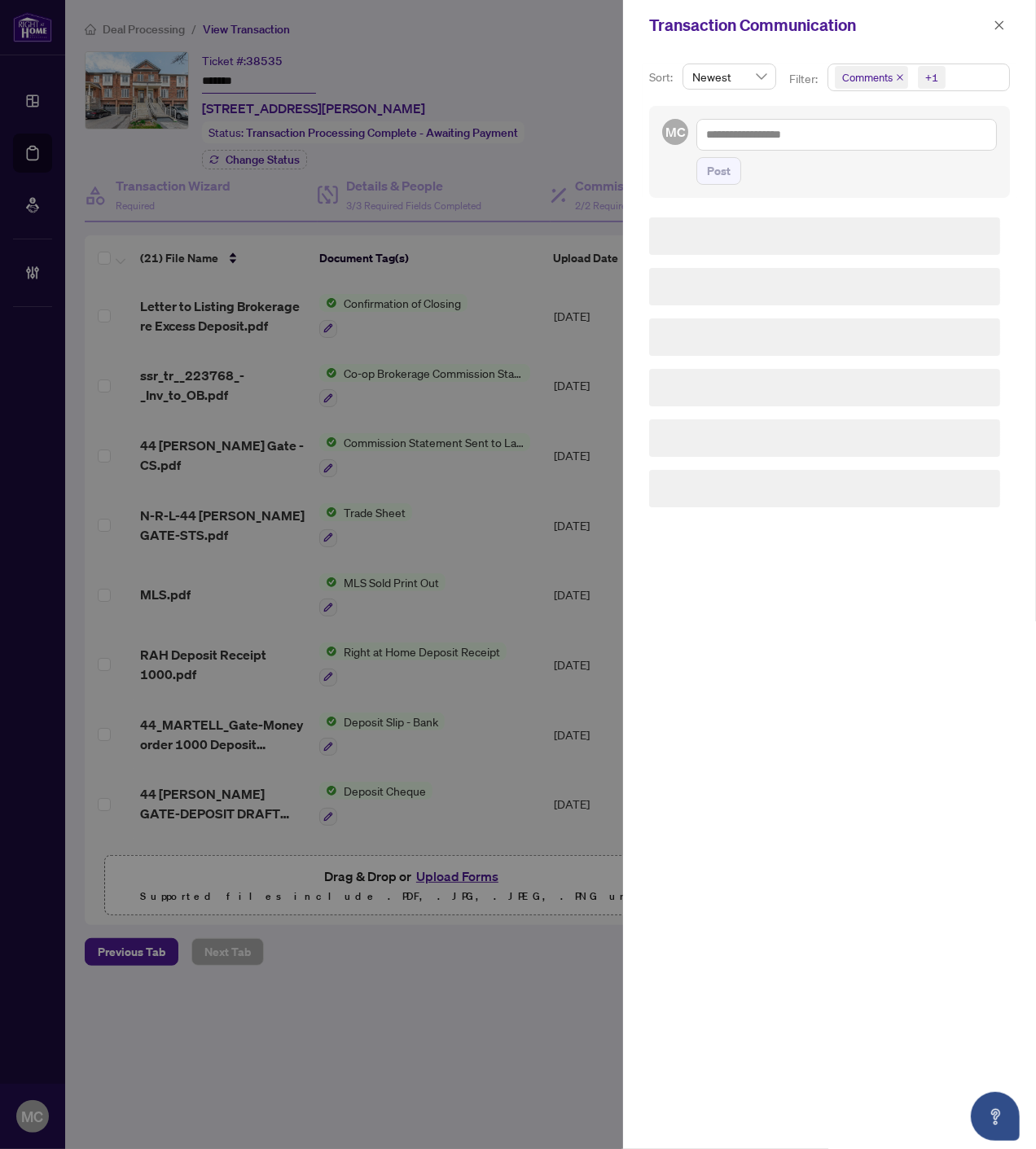
click at [919, 82] on span "+1" at bounding box center [931, 77] width 28 height 23
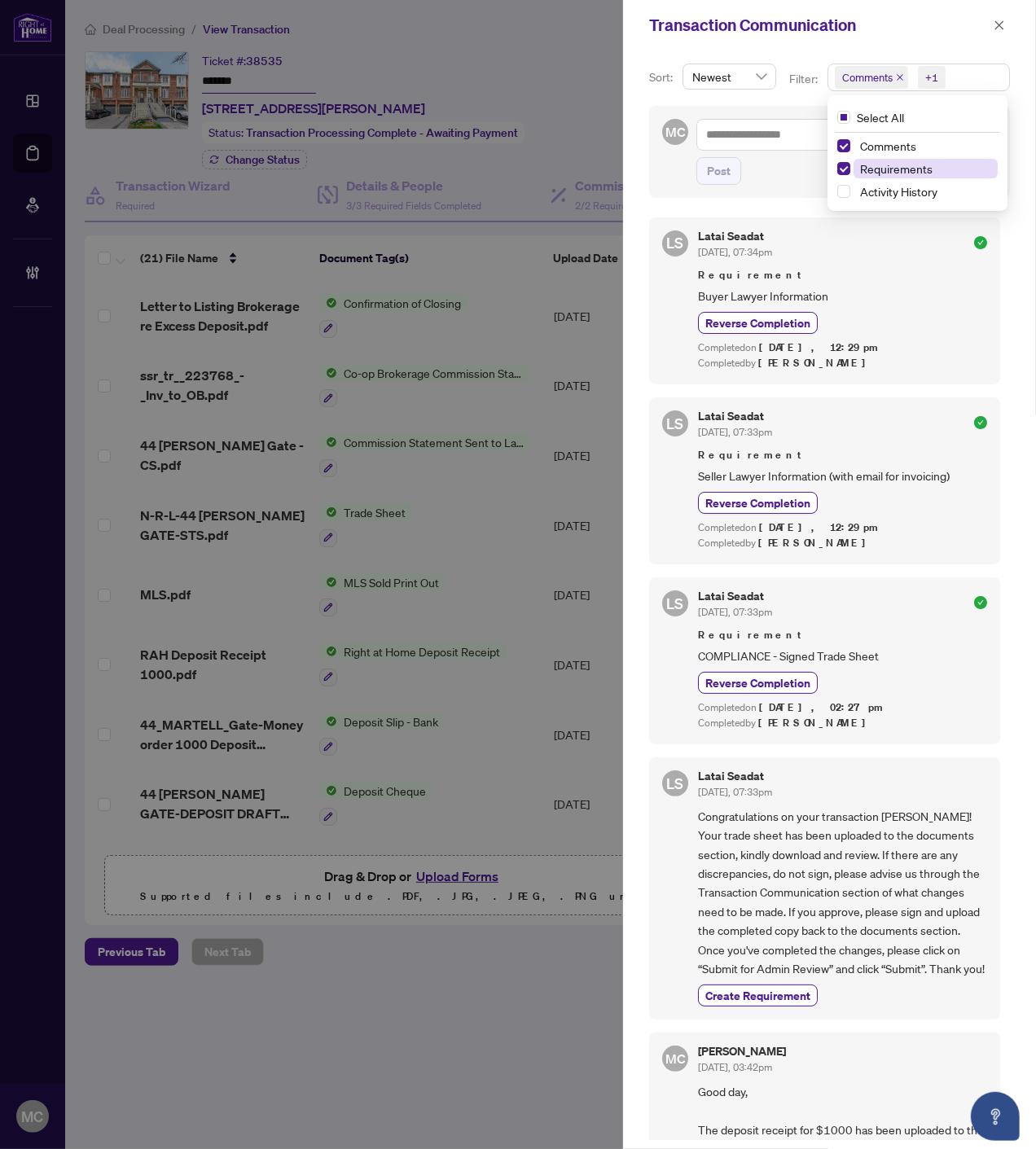
click at [889, 163] on span "Requirements" at bounding box center [896, 167] width 72 height 14
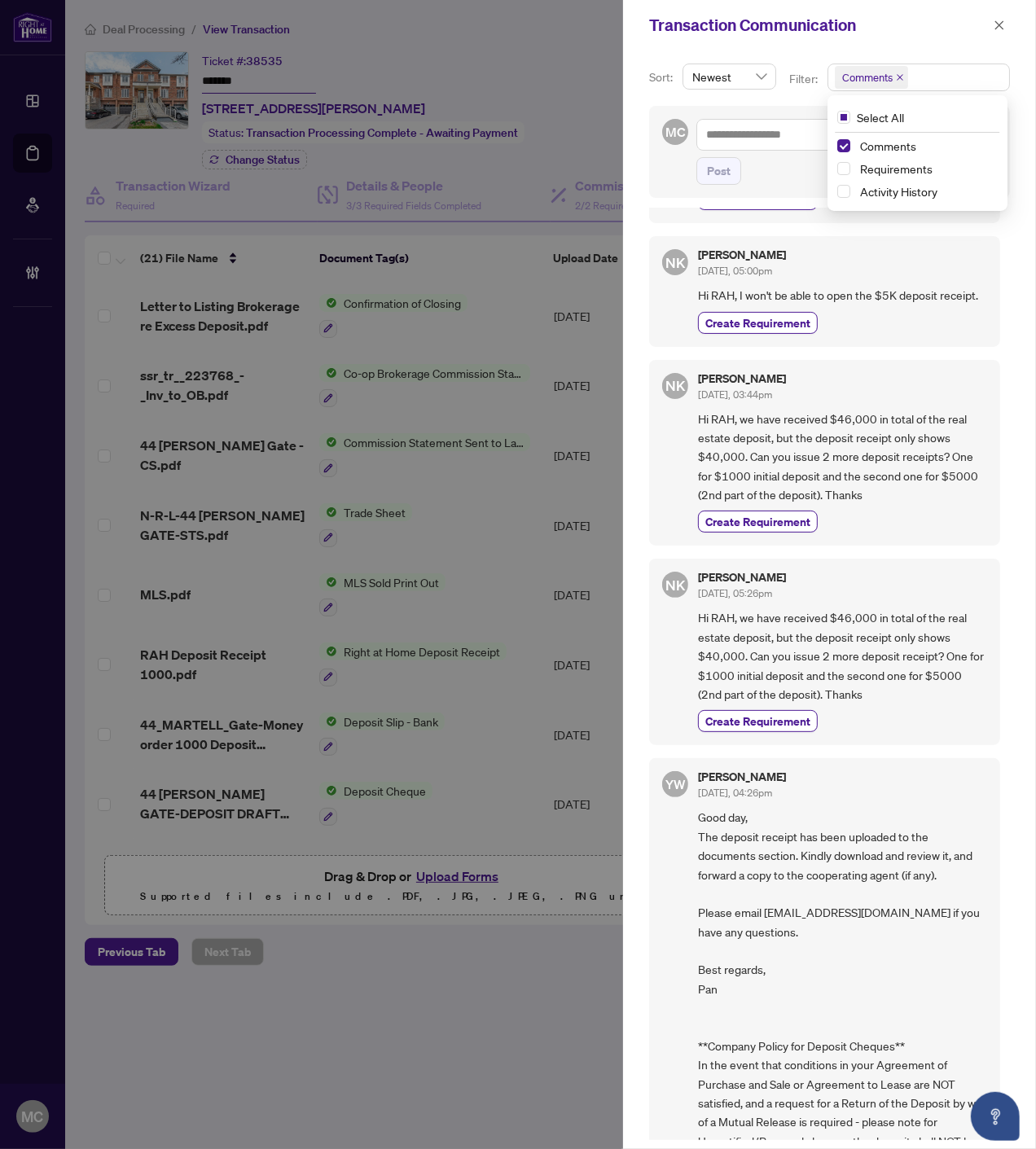
scroll to position [1337, 0]
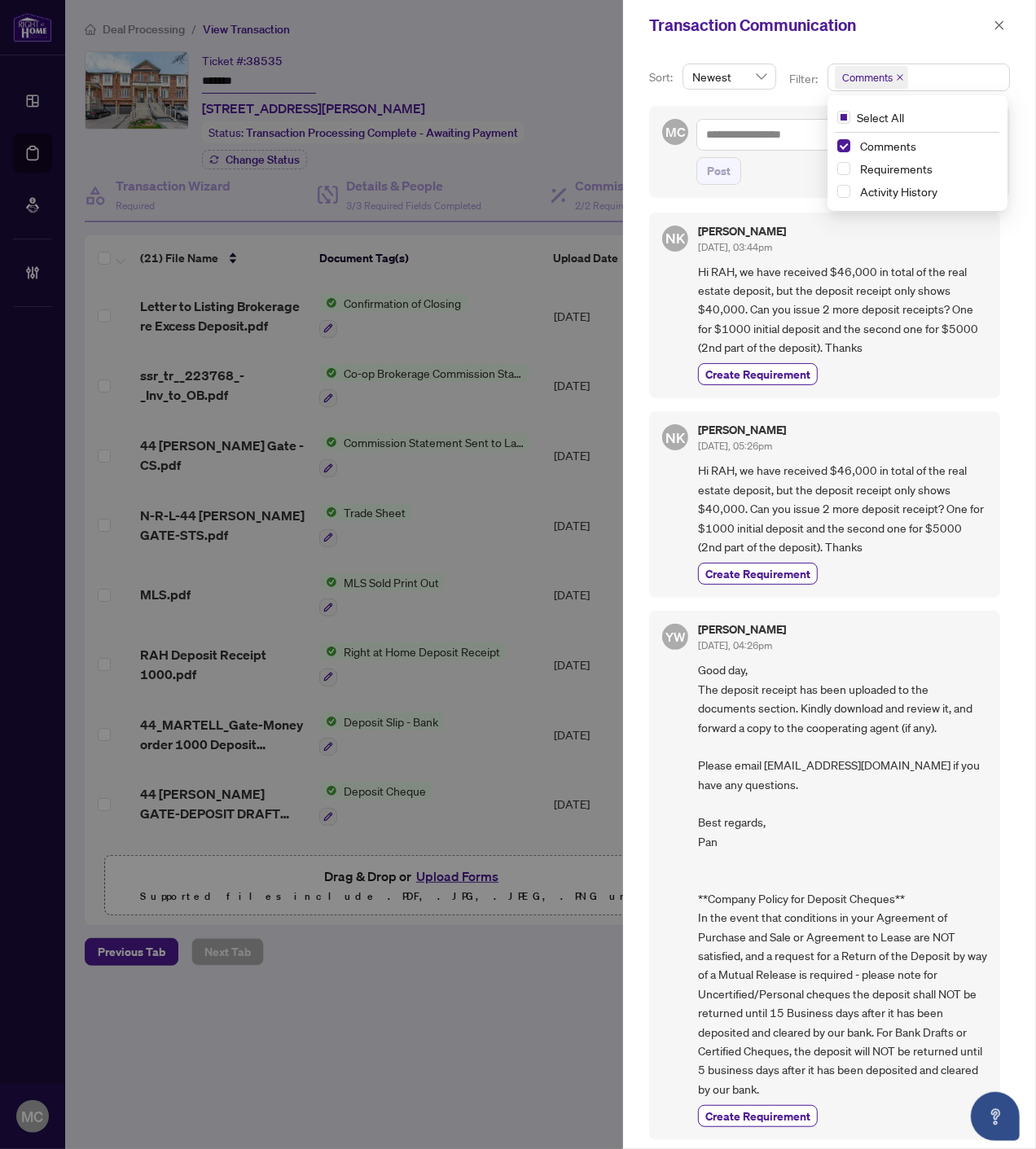
drag, startPoint x: 998, startPoint y: 27, endPoint x: 1023, endPoint y: 103, distance: 80.0
click at [998, 27] on icon "close" at bounding box center [999, 26] width 11 height 11
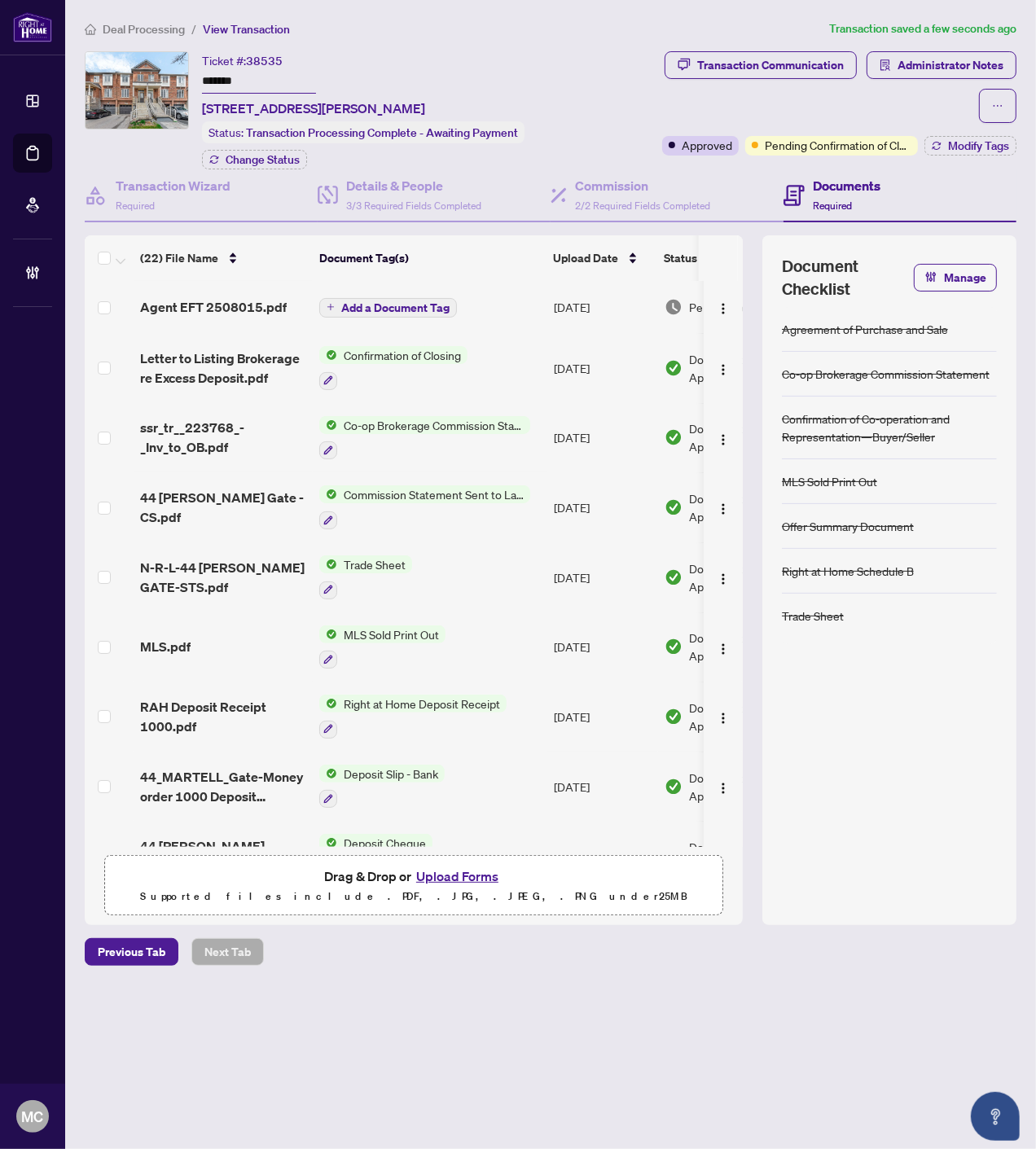
click at [418, 302] on span "Add a Document Tag" at bounding box center [396, 308] width 108 height 11
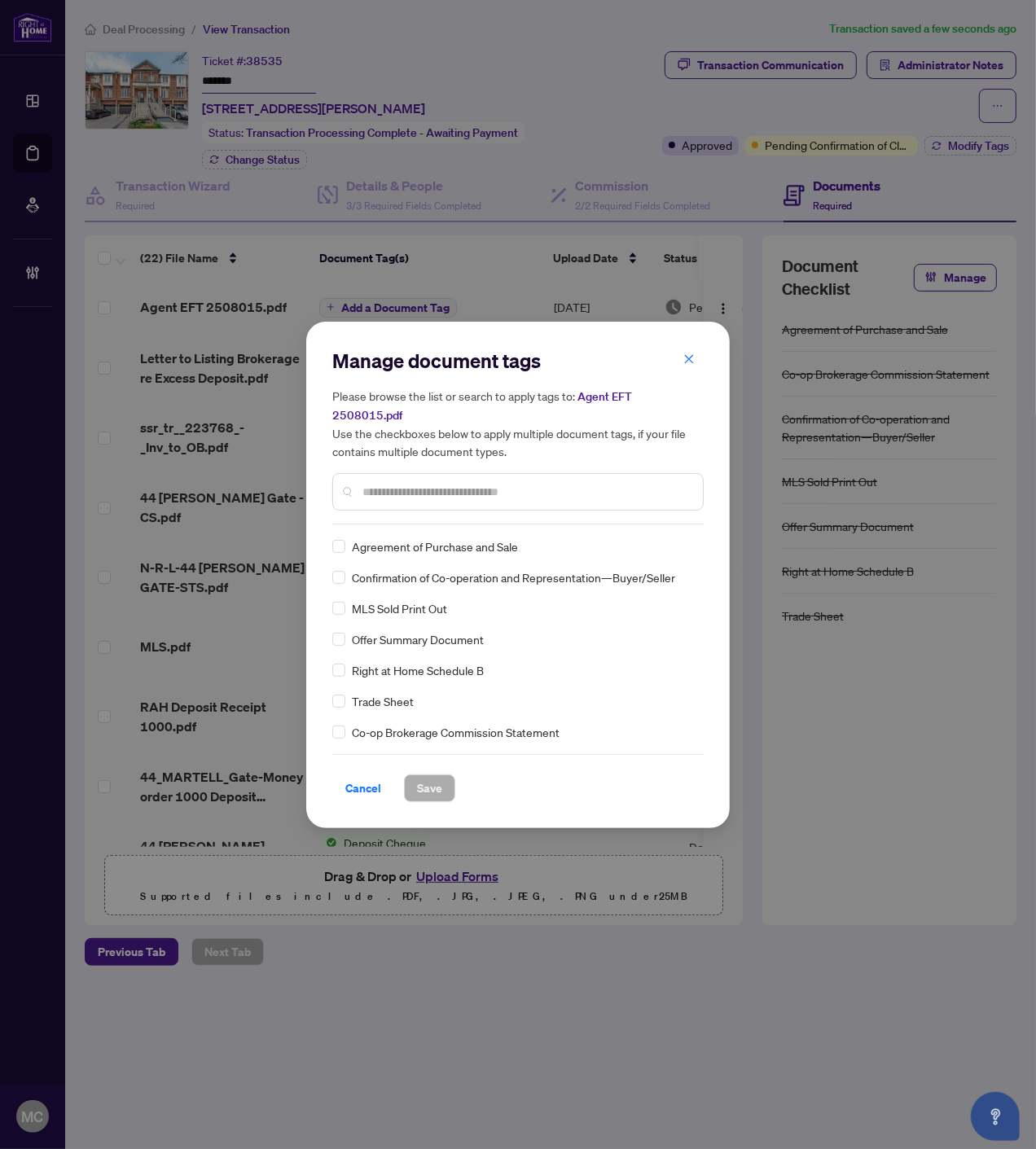
click at [524, 483] on input "text" at bounding box center [526, 492] width 327 height 18
type input "*"
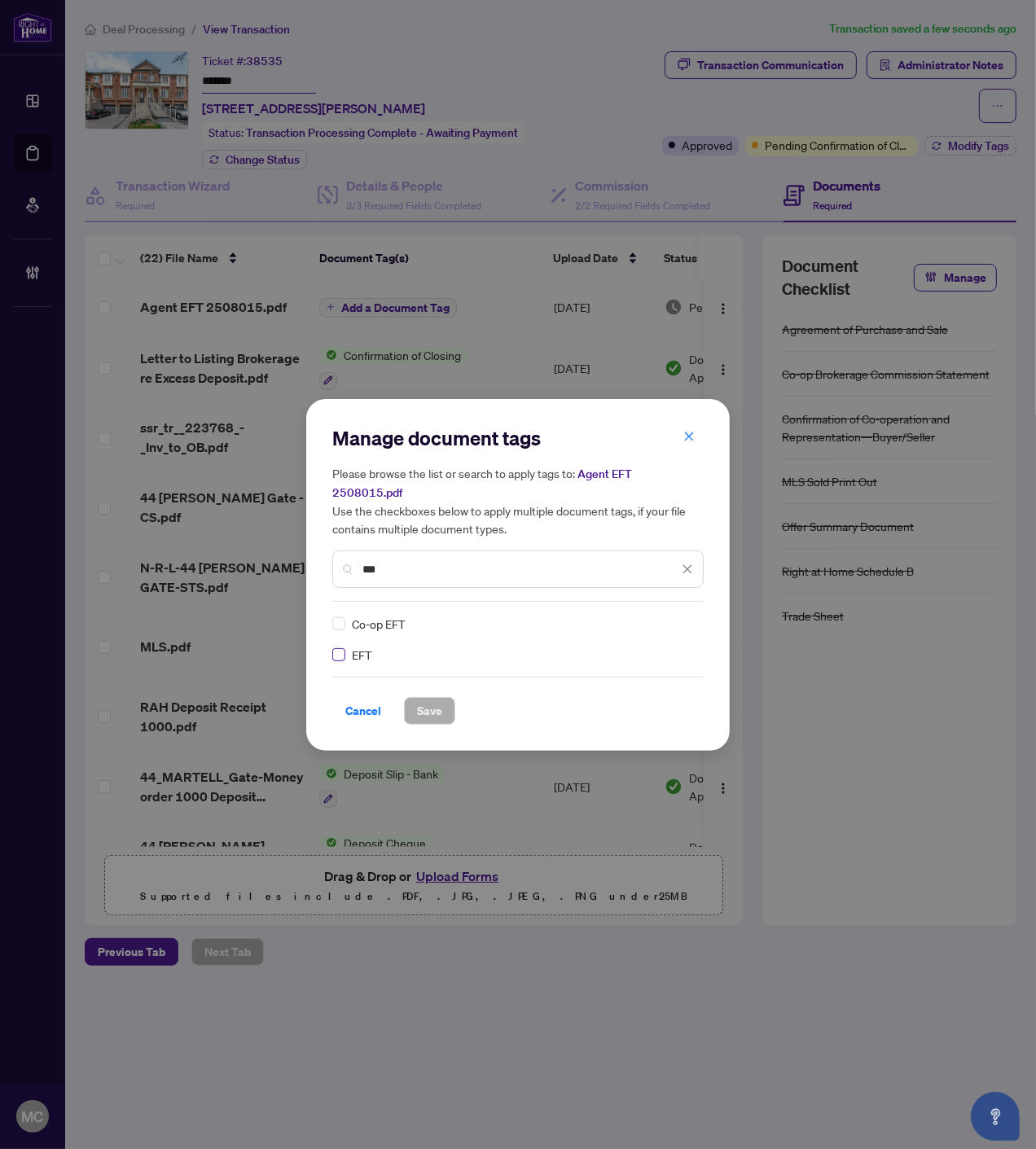
type input "***"
click at [672, 615] on img at bounding box center [670, 623] width 16 height 16
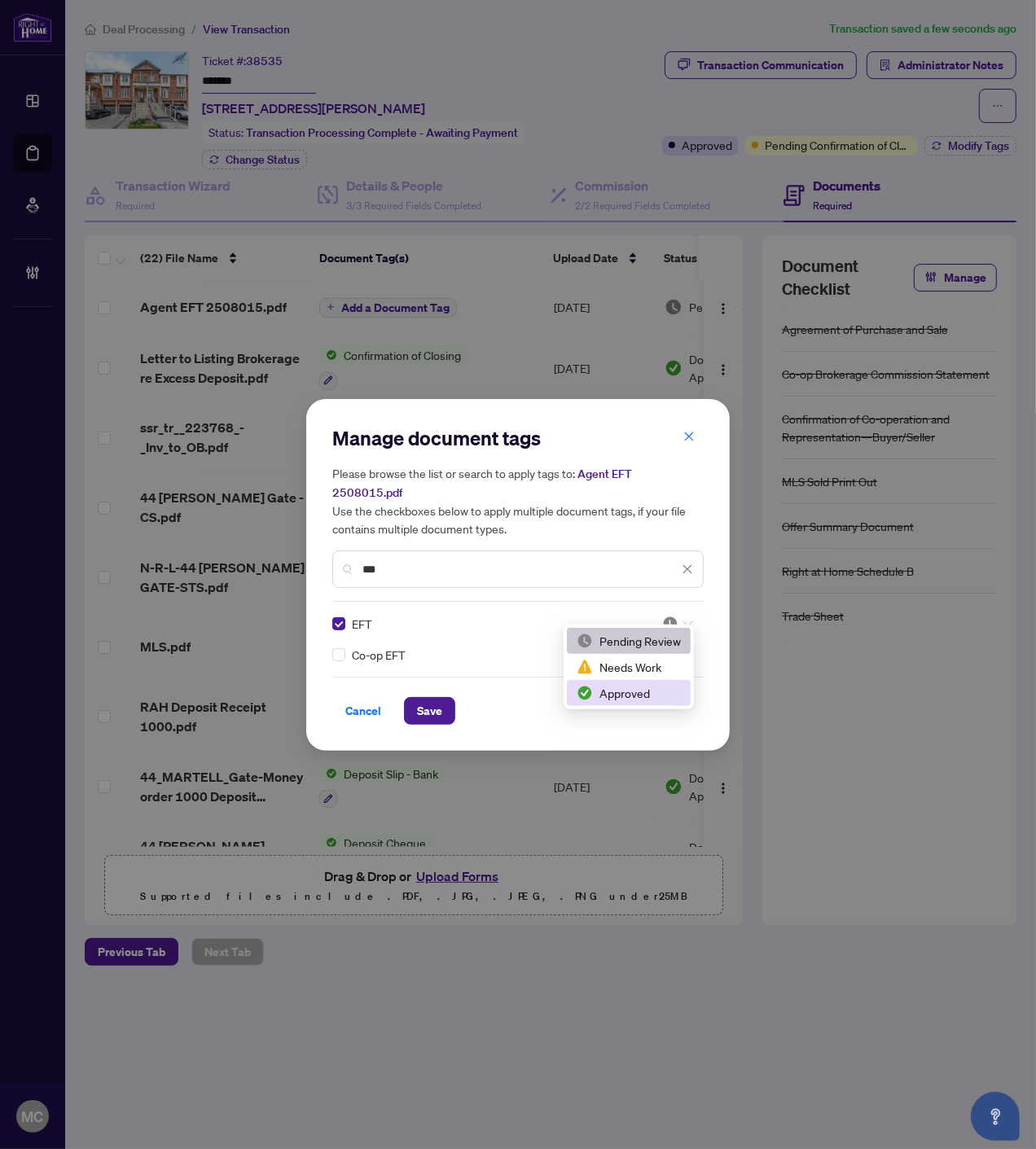
click at [641, 693] on div "Approved" at bounding box center [629, 692] width 105 height 18
click at [440, 702] on span "Save" at bounding box center [429, 711] width 26 height 26
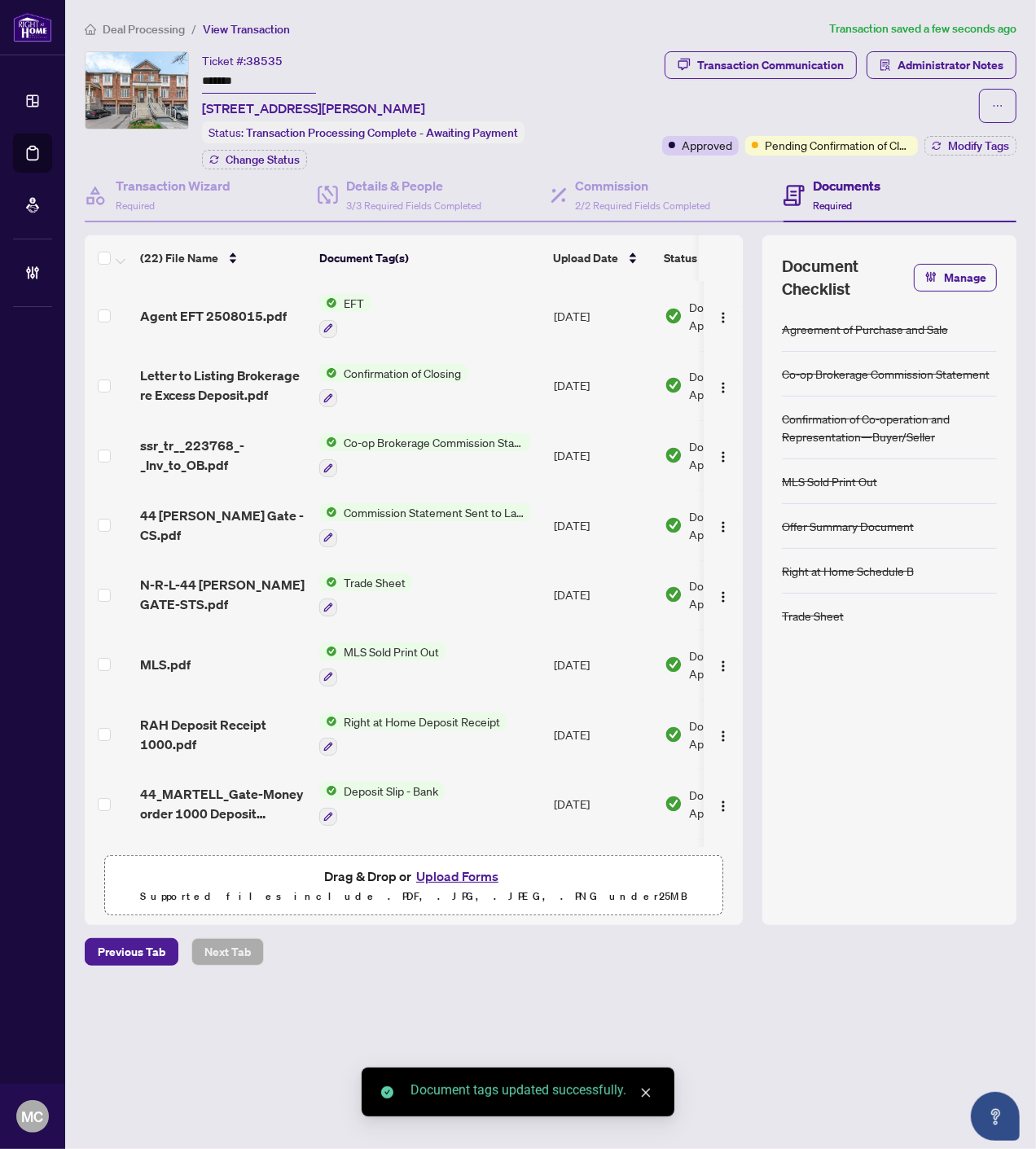
click at [716, 311] on img "button" at bounding box center [723, 318] width 13 height 13
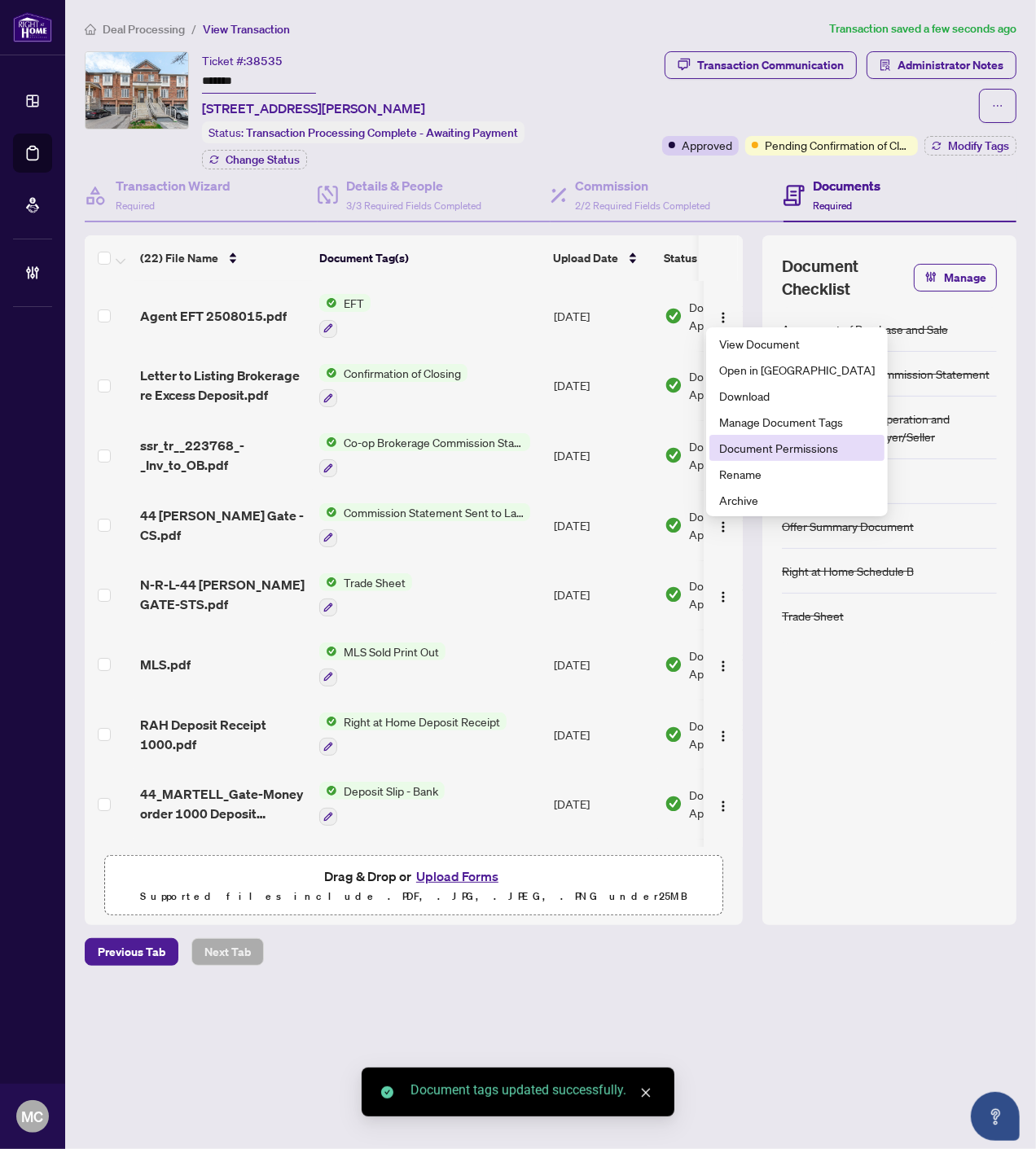
click at [801, 445] on span "Document Permissions" at bounding box center [796, 447] width 155 height 18
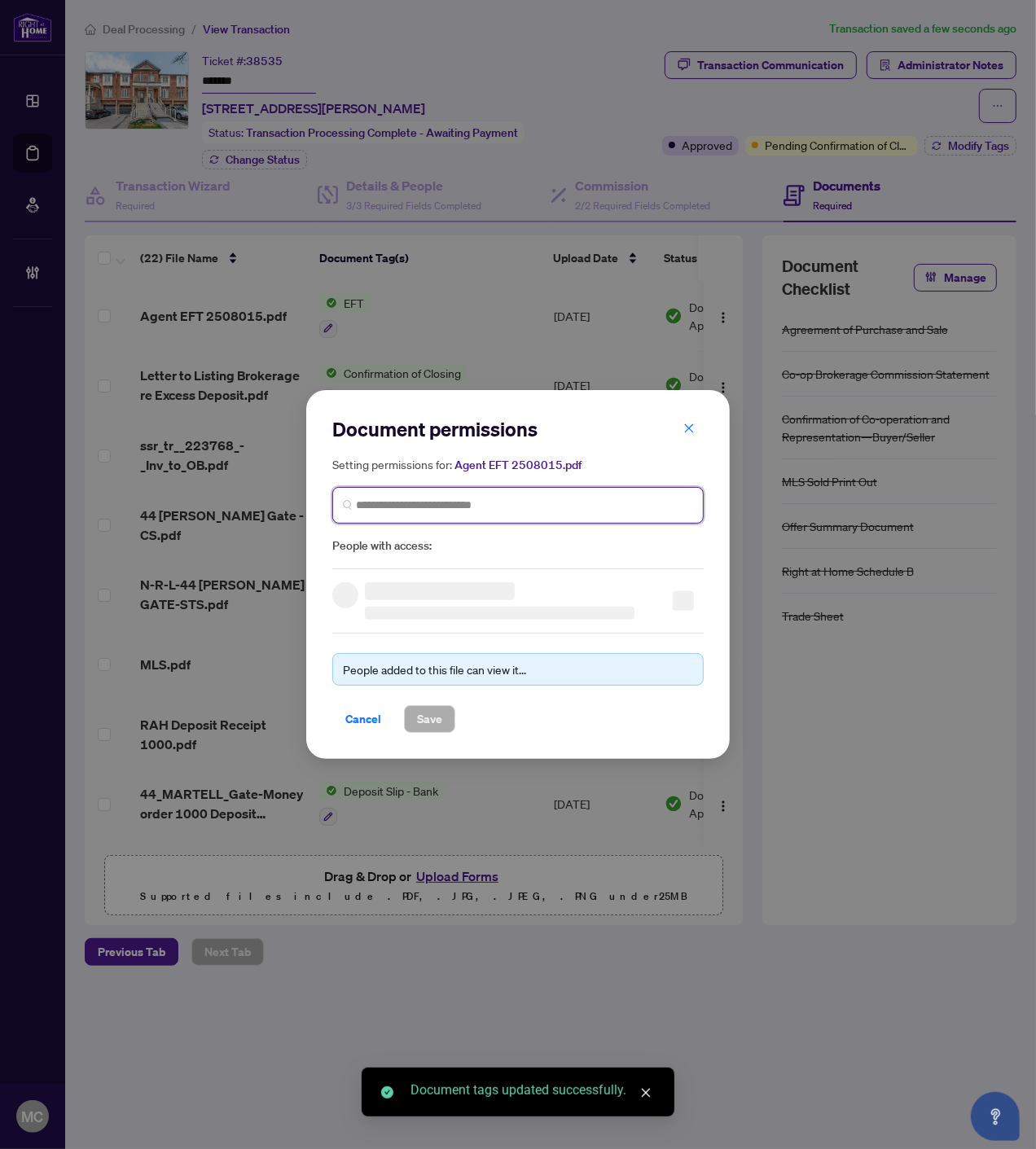
click at [564, 506] on input "search" at bounding box center [524, 505] width 337 height 17
paste input "**********"
type input "**********"
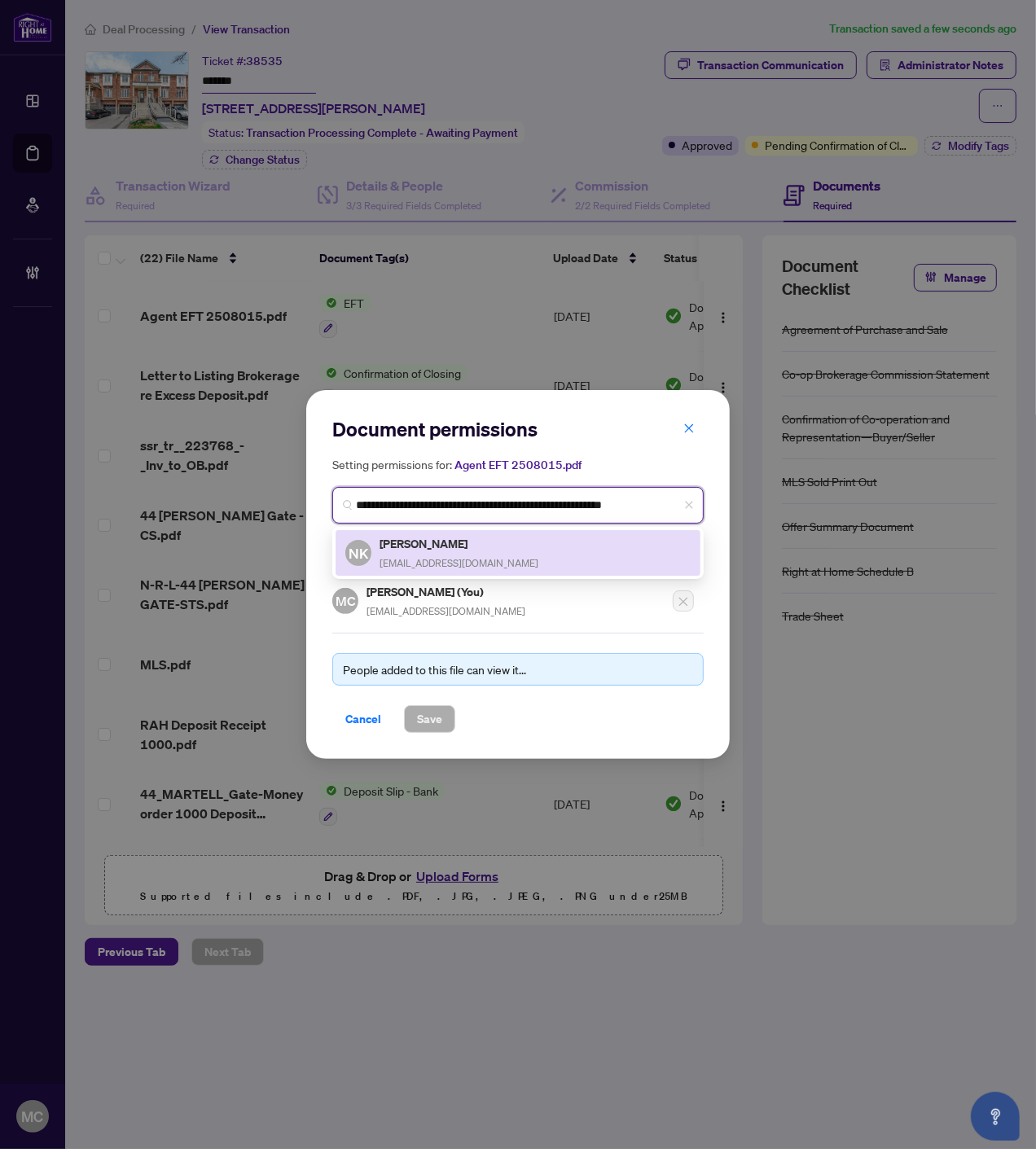
drag, startPoint x: 380, startPoint y: 579, endPoint x: 417, endPoint y: 560, distance: 41.6
click at [417, 560] on span "noreenkho@gmail.com" at bounding box center [459, 562] width 159 height 12
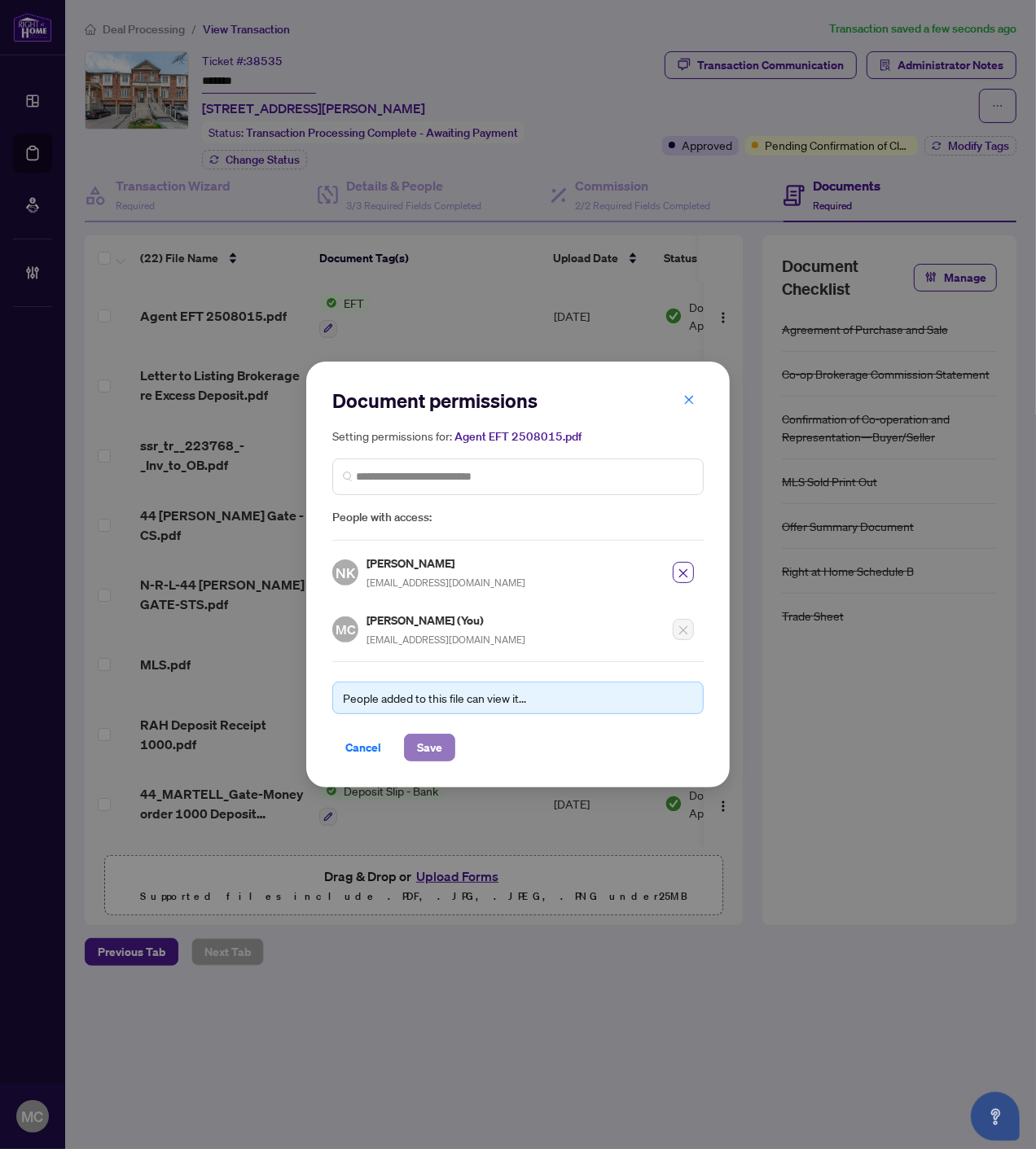
click at [423, 750] on span "Save" at bounding box center [429, 747] width 26 height 26
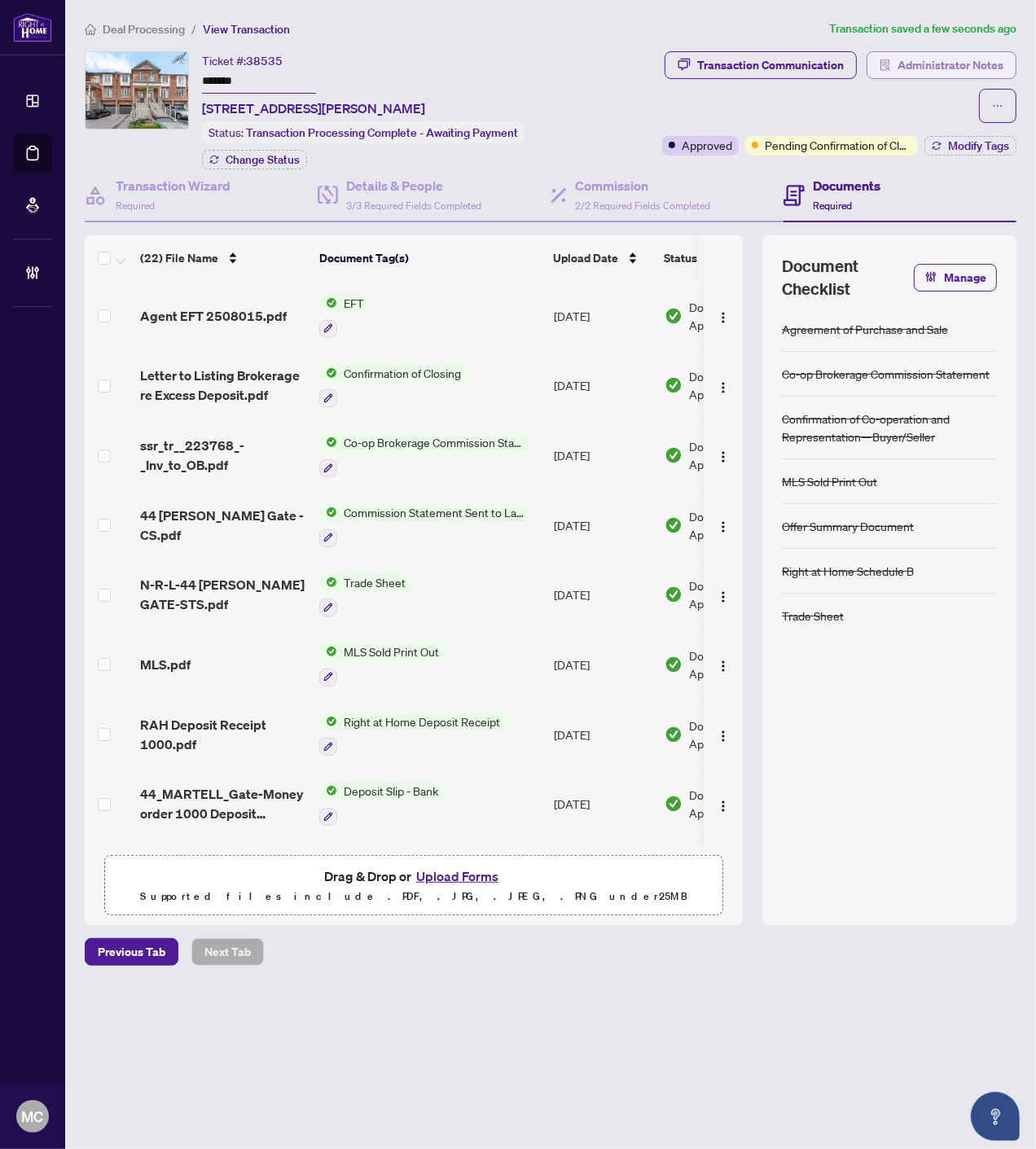
click at [915, 62] on span "Administrator Notes" at bounding box center [949, 65] width 106 height 26
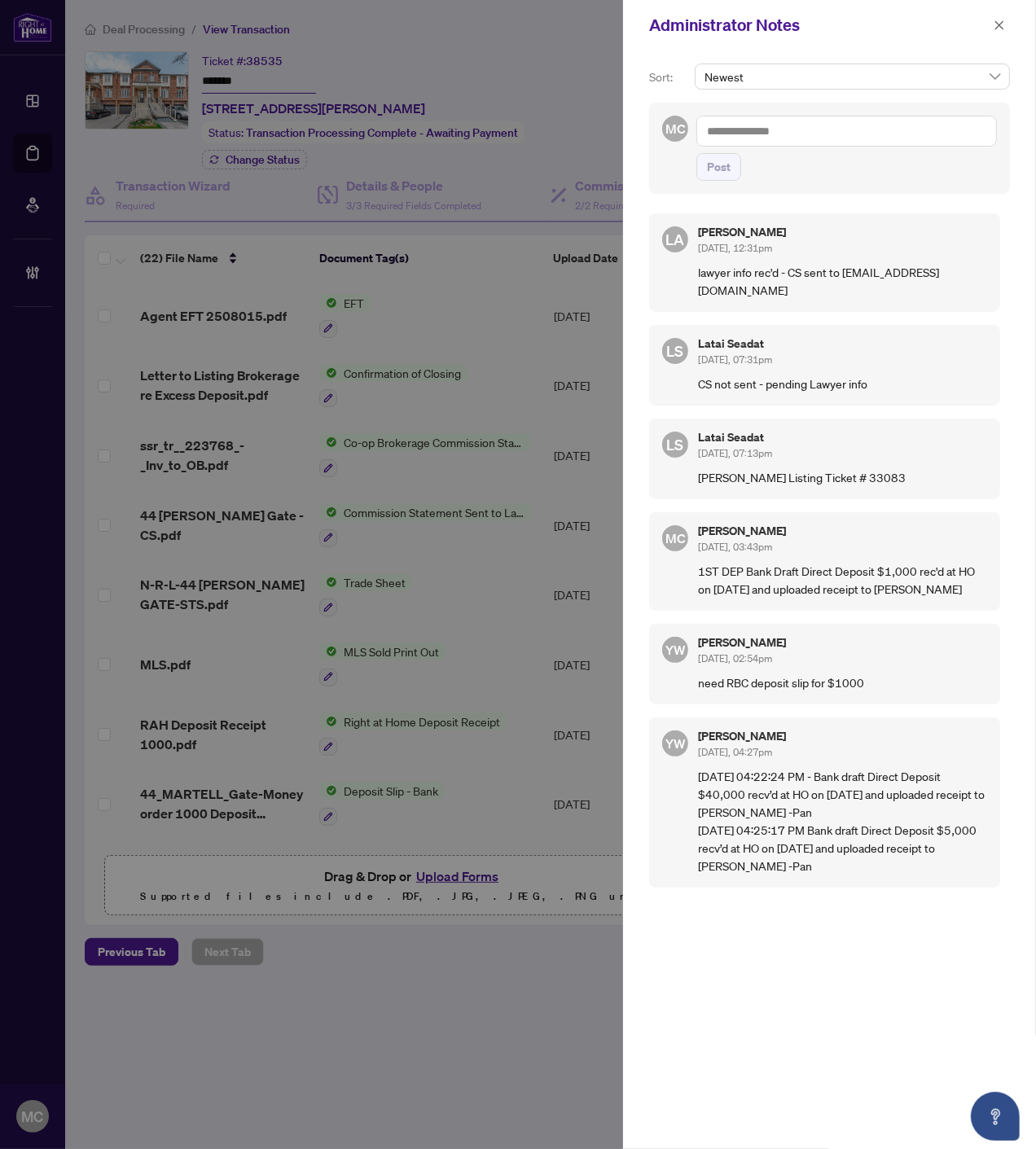
click at [943, 139] on textarea at bounding box center [847, 131] width 301 height 31
click at [852, 124] on textarea at bounding box center [847, 131] width 301 height 31
paste textarea "**********"
type textarea "**********"
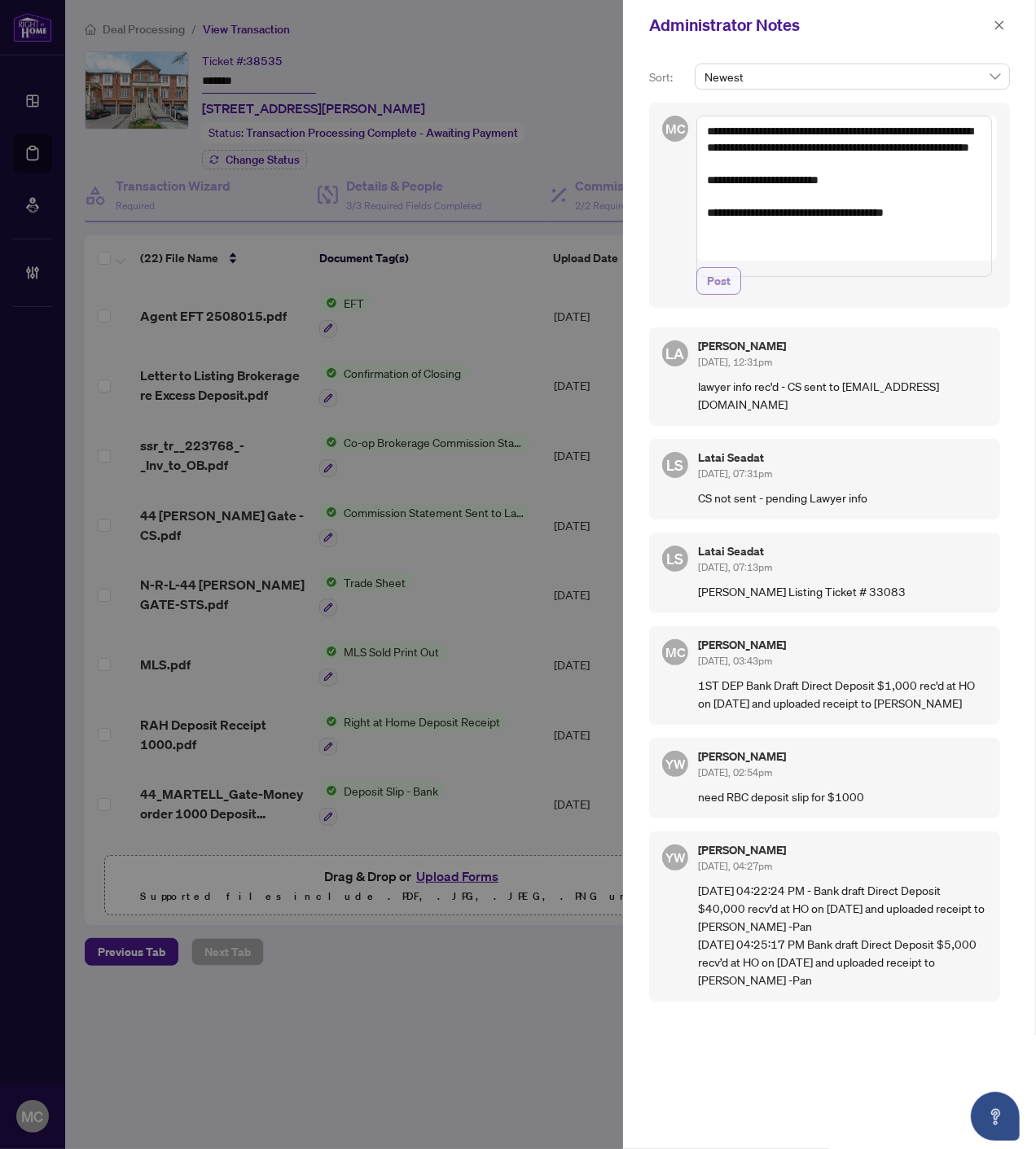
click at [723, 294] on span "Post" at bounding box center [718, 281] width 24 height 26
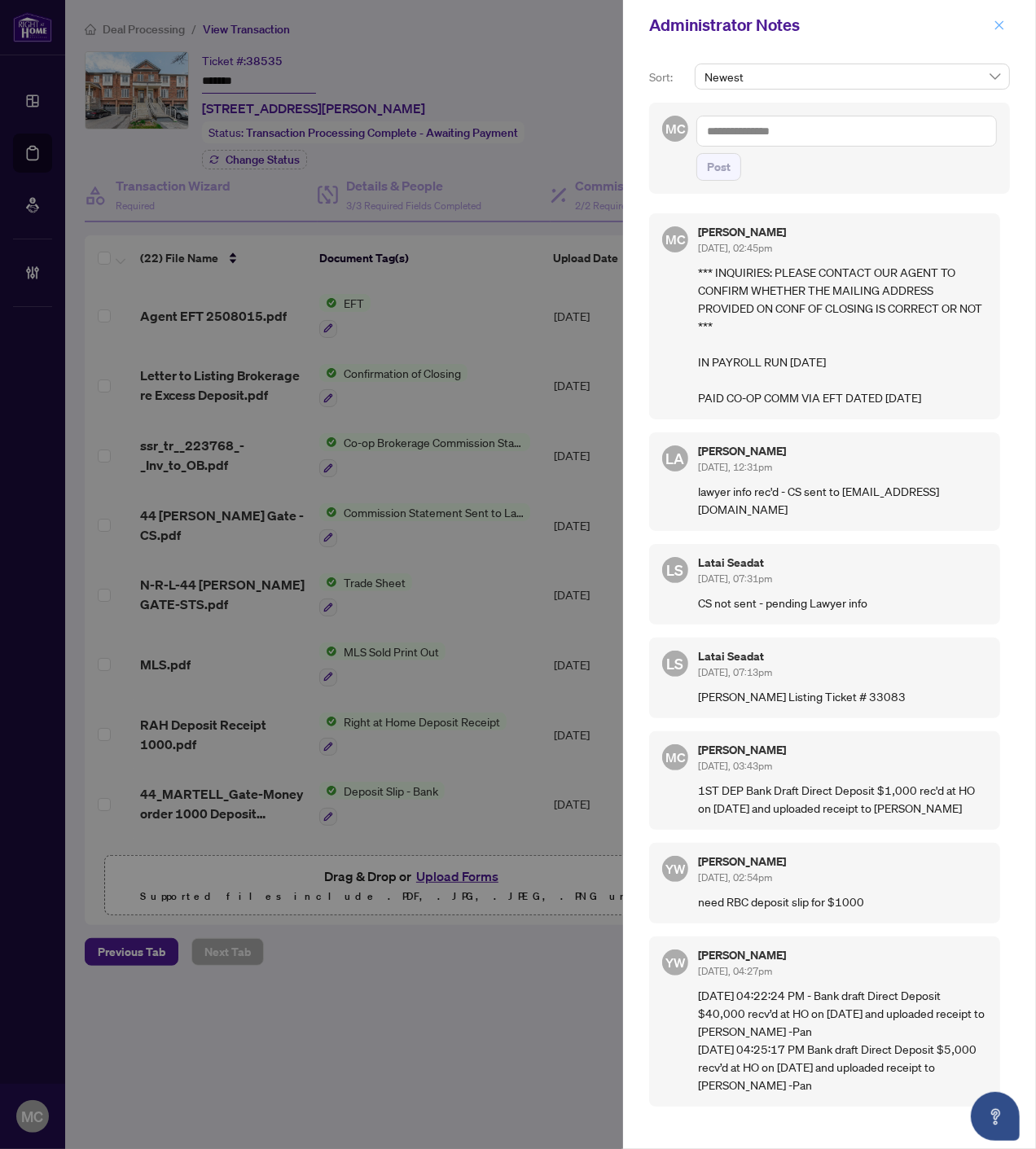
click at [997, 28] on icon "close" at bounding box center [999, 26] width 11 height 11
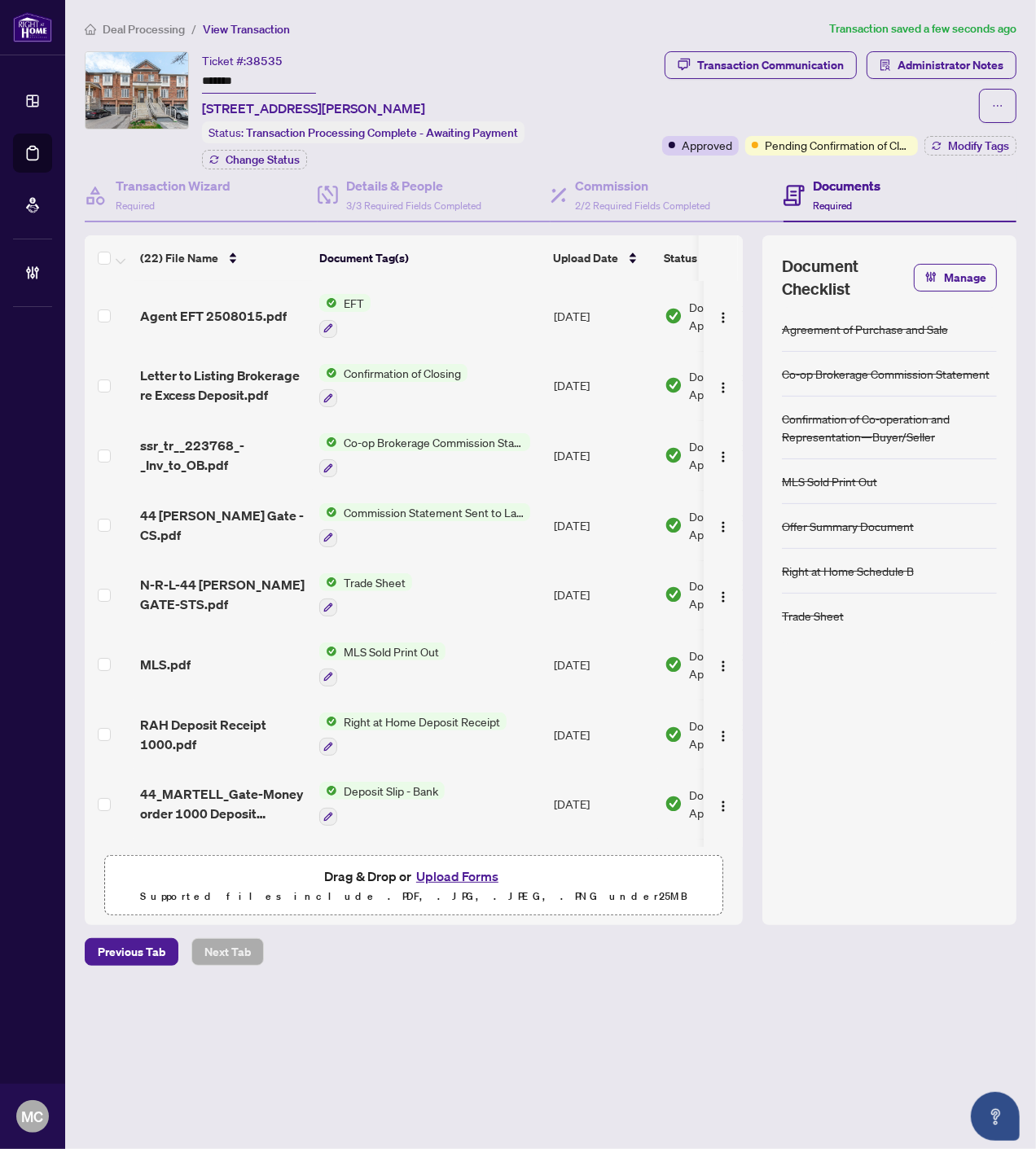
click at [964, 132] on div "Transaction Communication Administrator Notes Approved Pending Confirmation of …" at bounding box center [822, 104] width 388 height 105
click at [964, 143] on span "Modify Tags" at bounding box center [978, 146] width 61 height 11
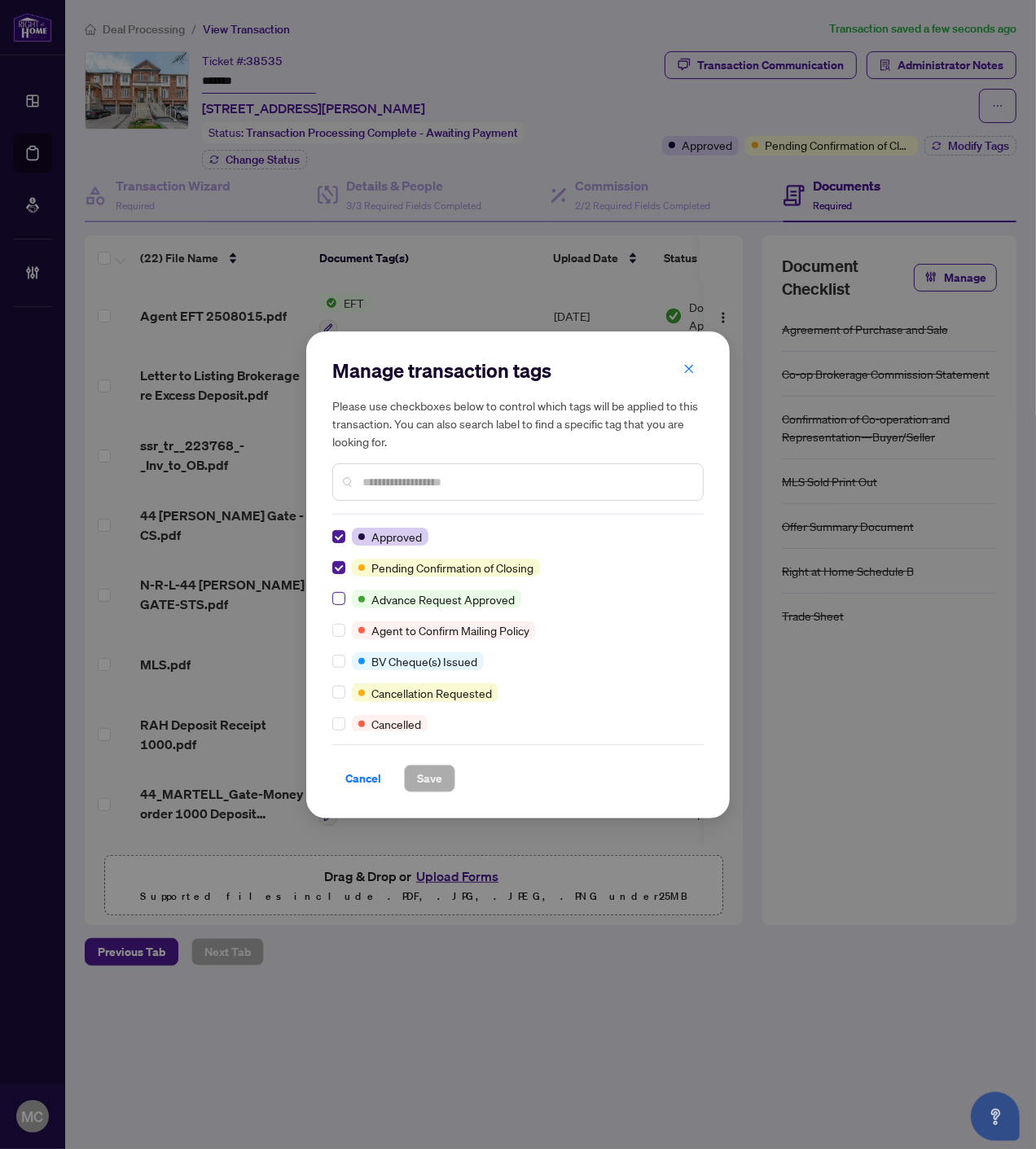
click at [334, 574] on label at bounding box center [339, 567] width 13 height 18
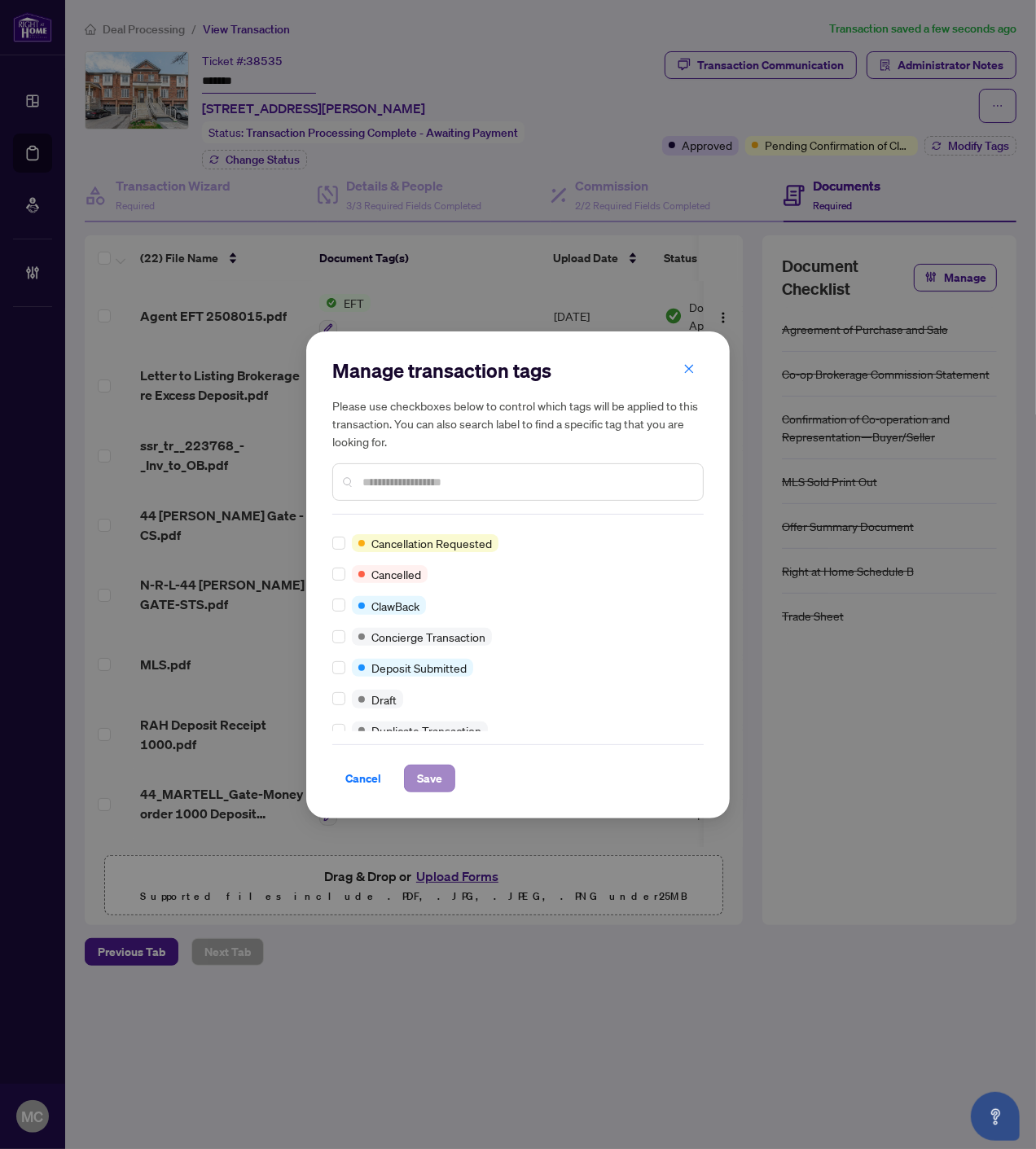
scroll to position [0, 0]
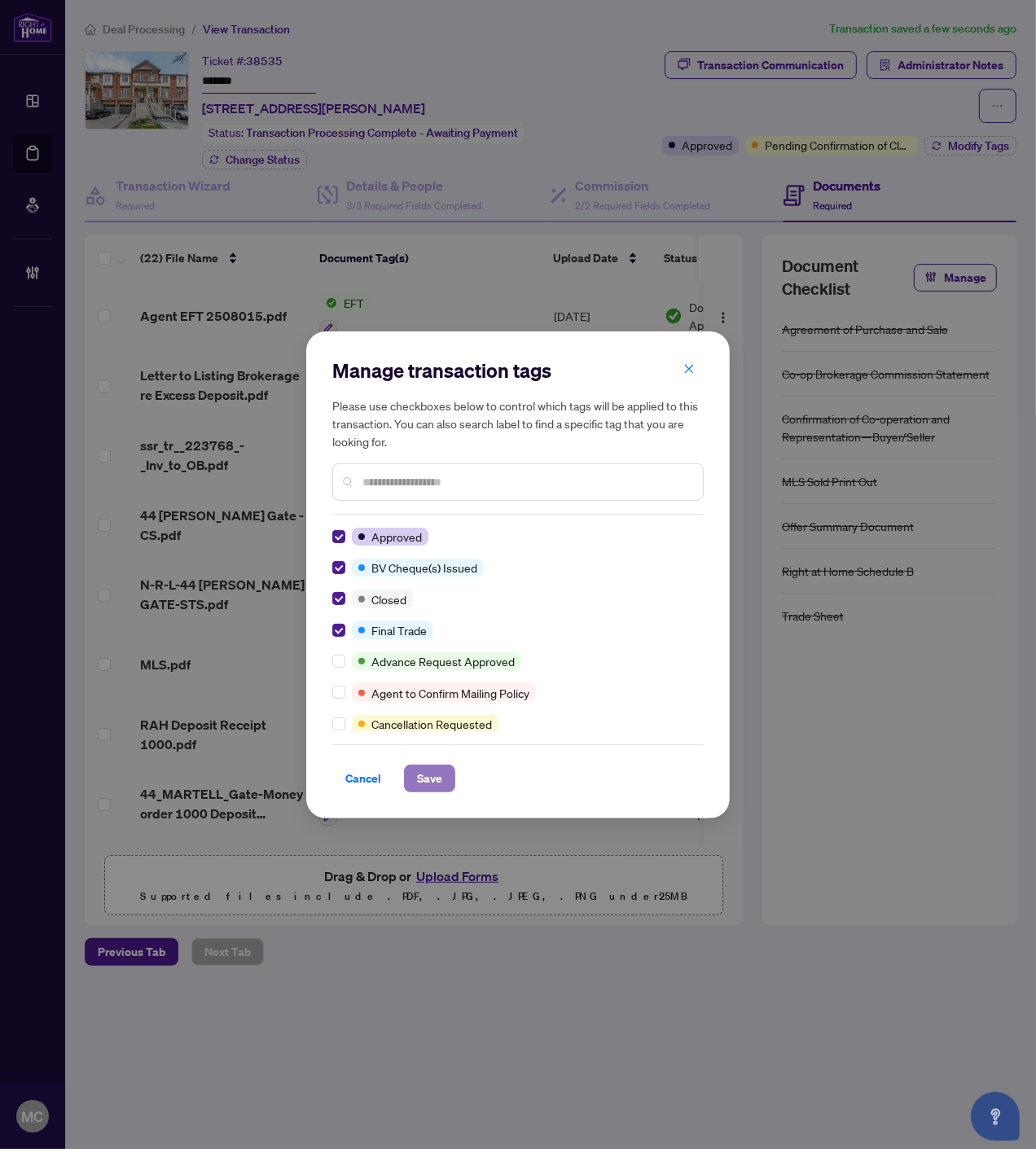
click at [429, 770] on span "Save" at bounding box center [429, 778] width 26 height 26
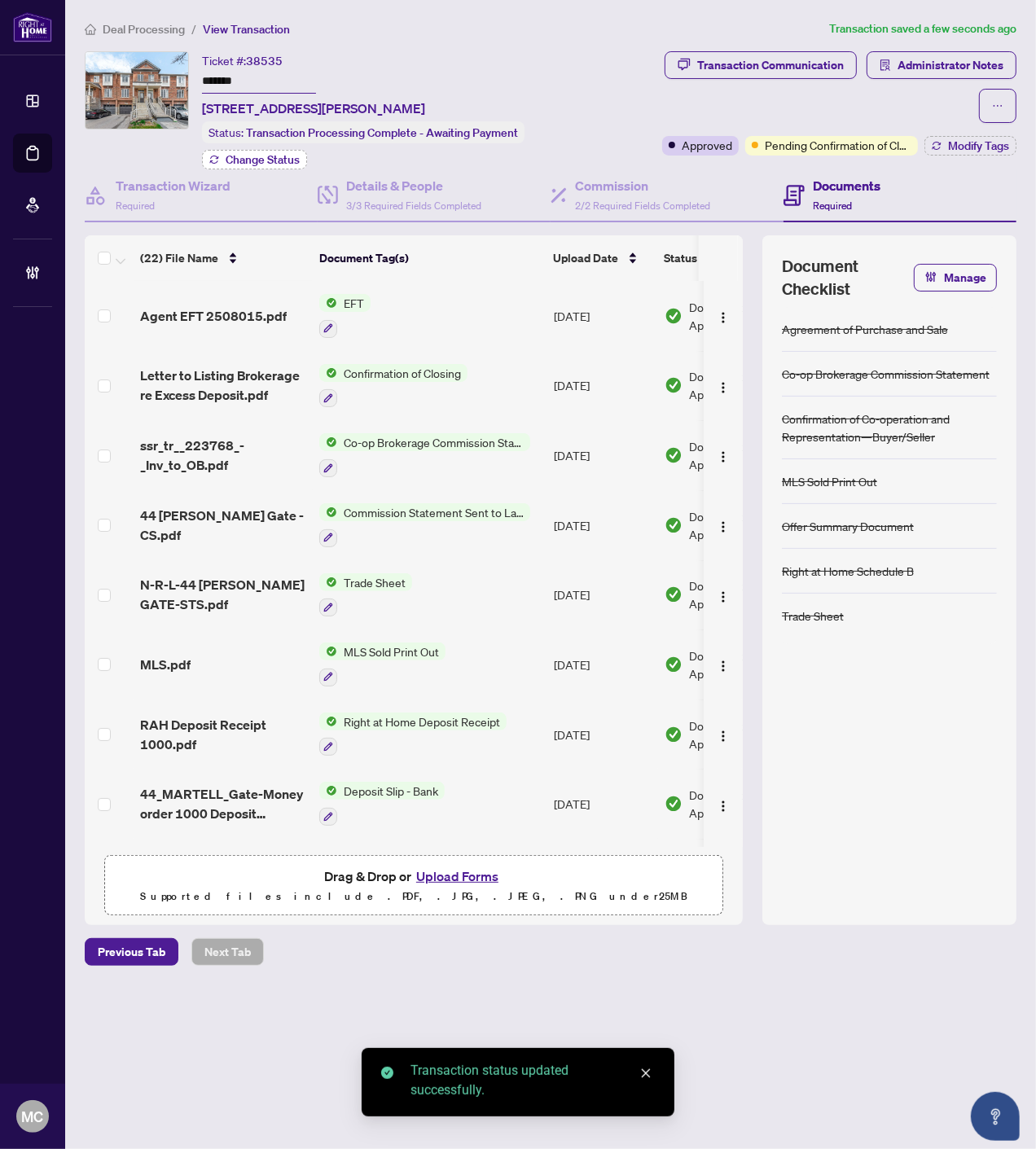
click at [271, 158] on span "Change Status" at bounding box center [263, 160] width 74 height 11
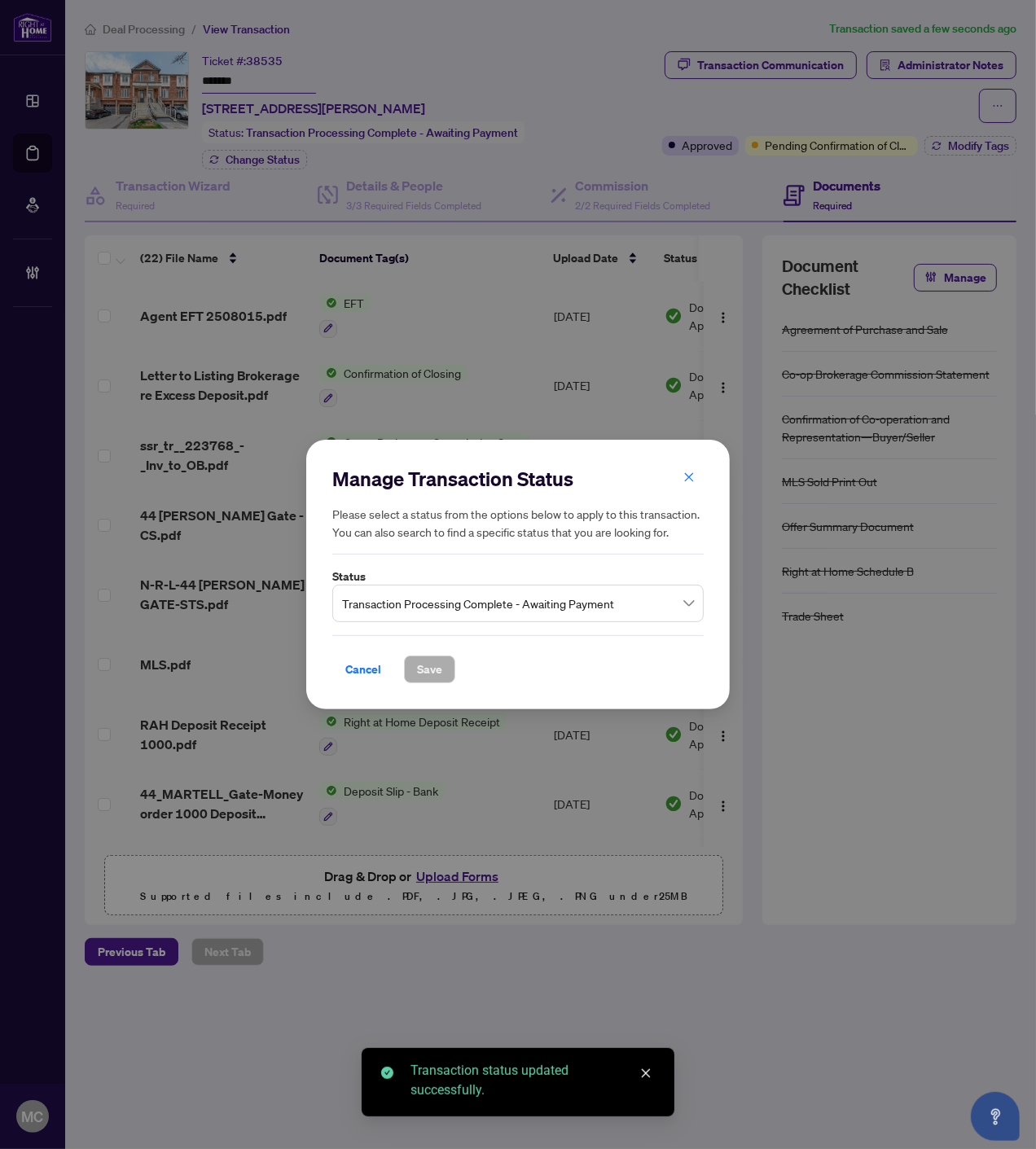
click at [427, 619] on input "search" at bounding box center [510, 606] width 337 height 36
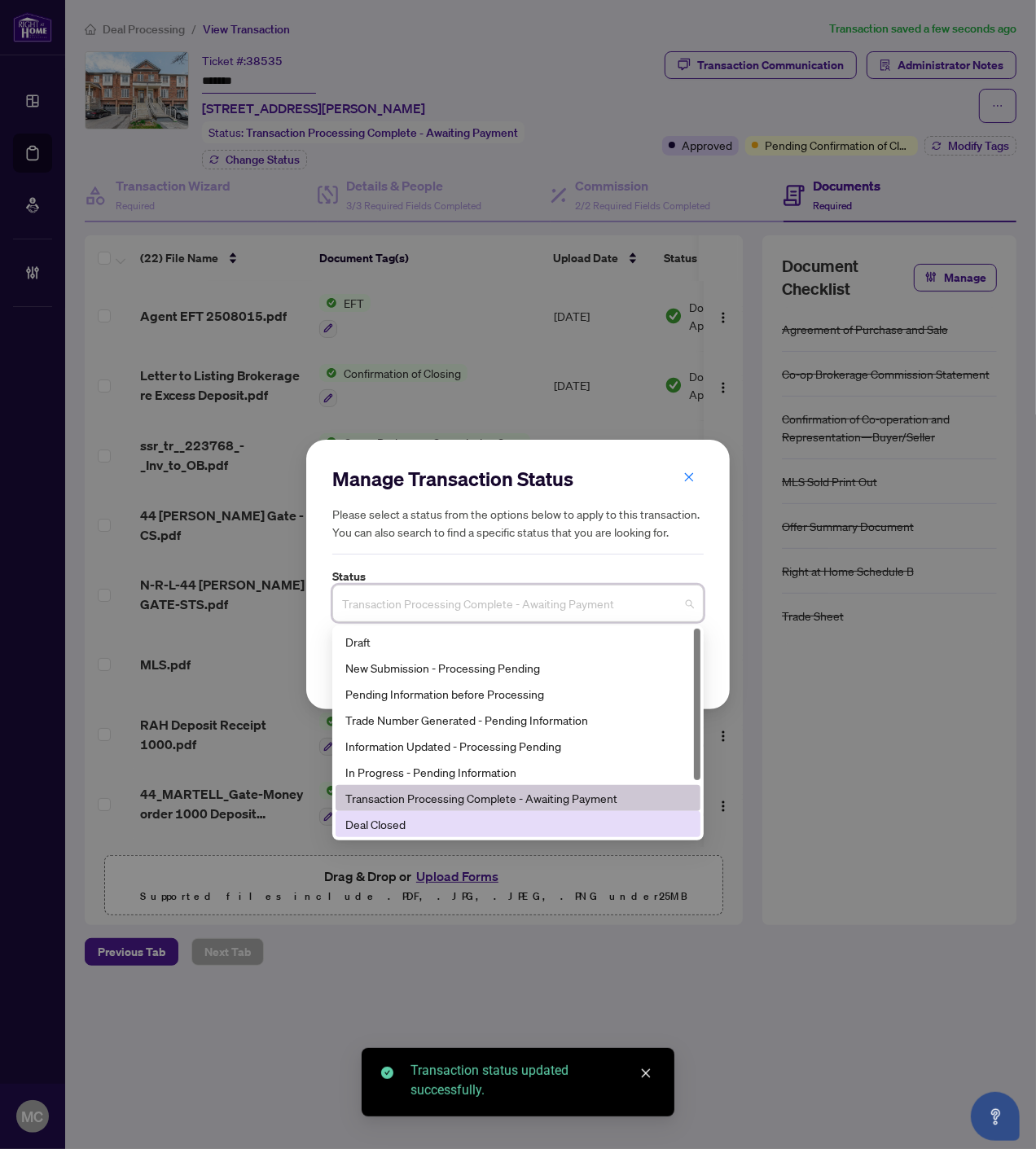
click at [456, 850] on div "Manage Transaction Status Please select a status from the options below to appl…" at bounding box center [518, 574] width 1036 height 1149
click at [458, 828] on div "Manage Transaction Status Please select a status from the options below to appl…" at bounding box center [518, 574] width 1036 height 1149
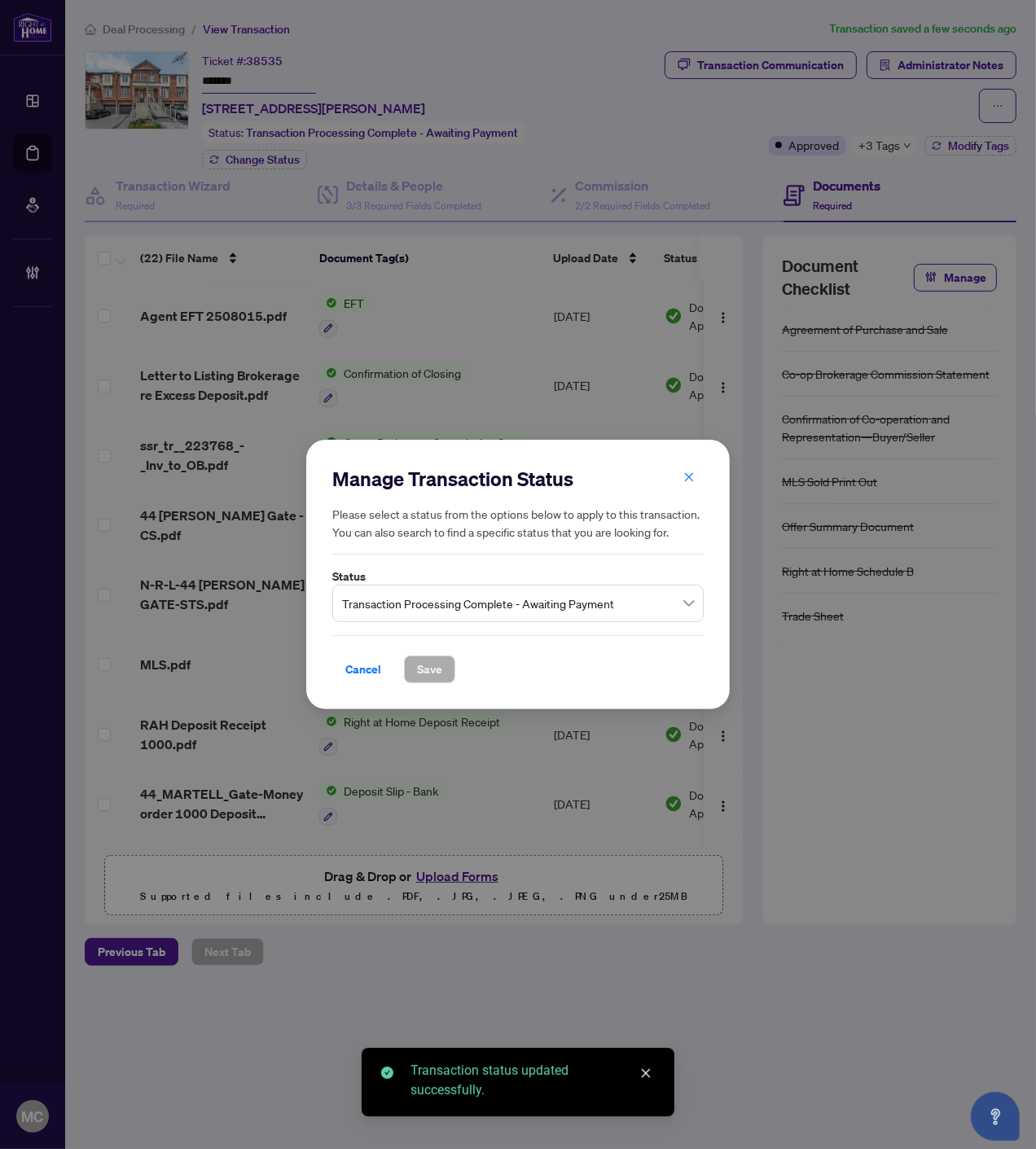
click at [438, 606] on span "Transaction Processing Complete - Awaiting Payment" at bounding box center [518, 603] width 352 height 31
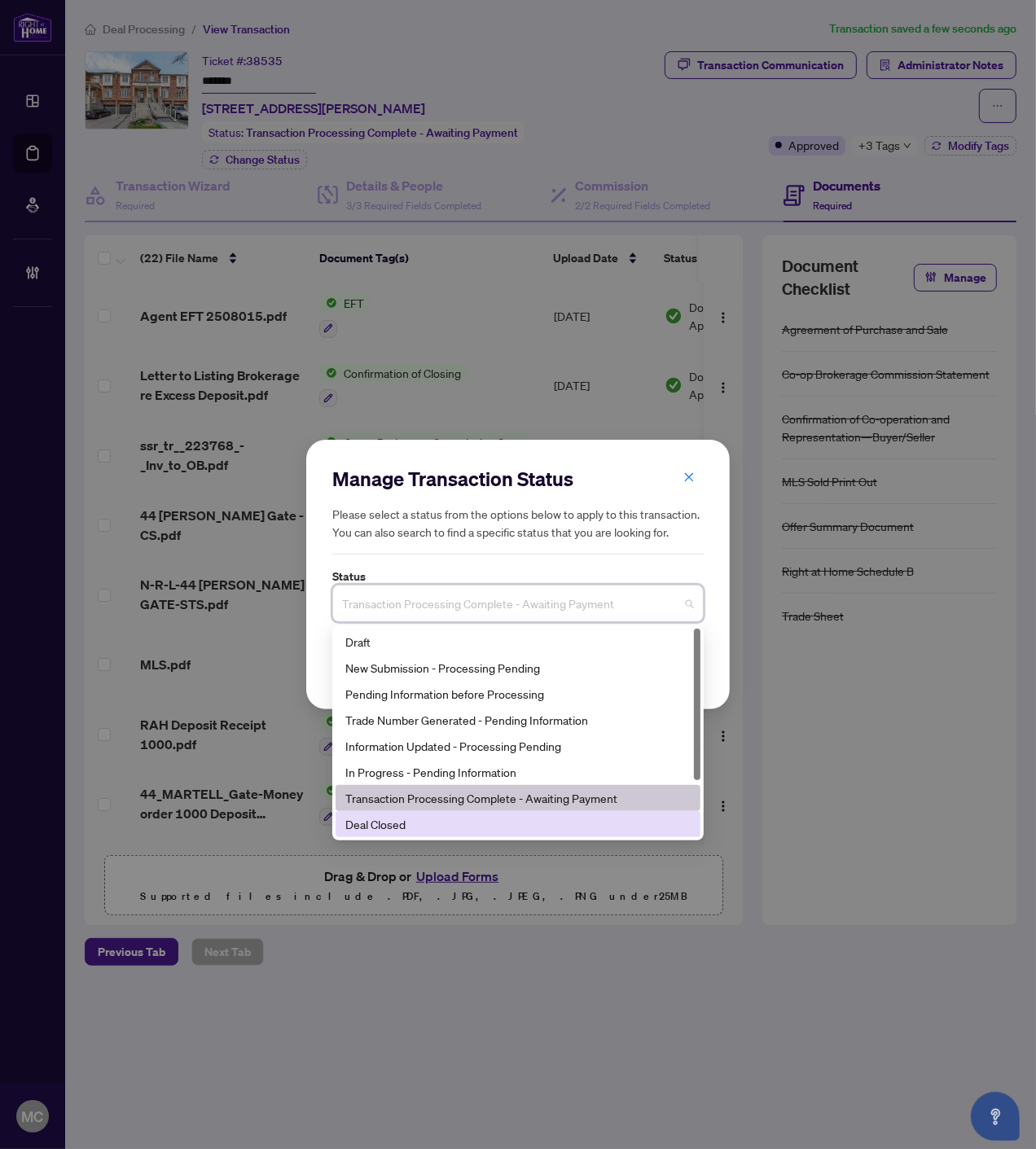
click at [404, 817] on div "Deal Closed" at bounding box center [518, 824] width 345 height 18
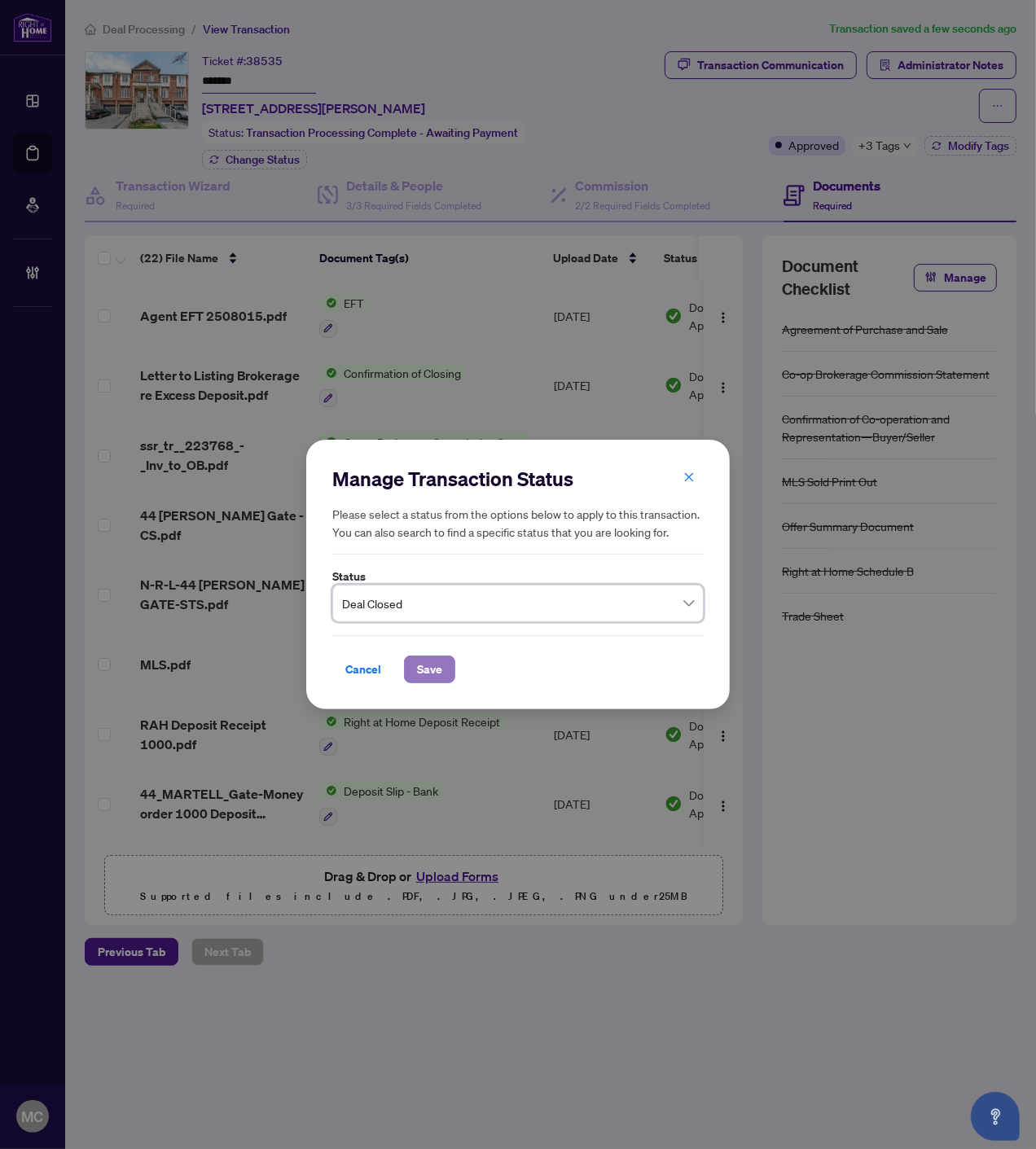
click at [441, 672] on span "Save" at bounding box center [429, 669] width 26 height 26
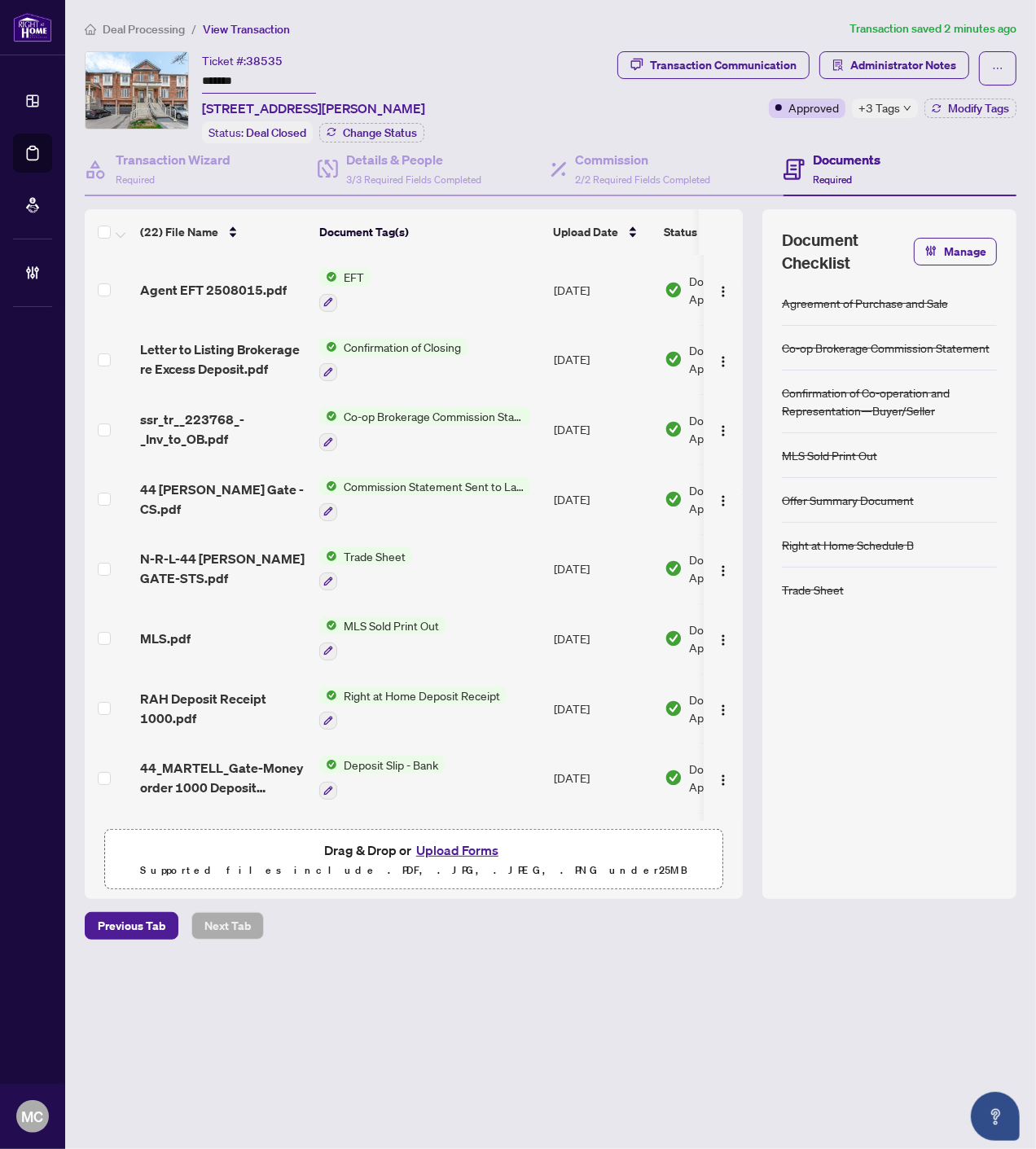
click at [161, 29] on span "Deal Processing" at bounding box center [144, 29] width 82 height 14
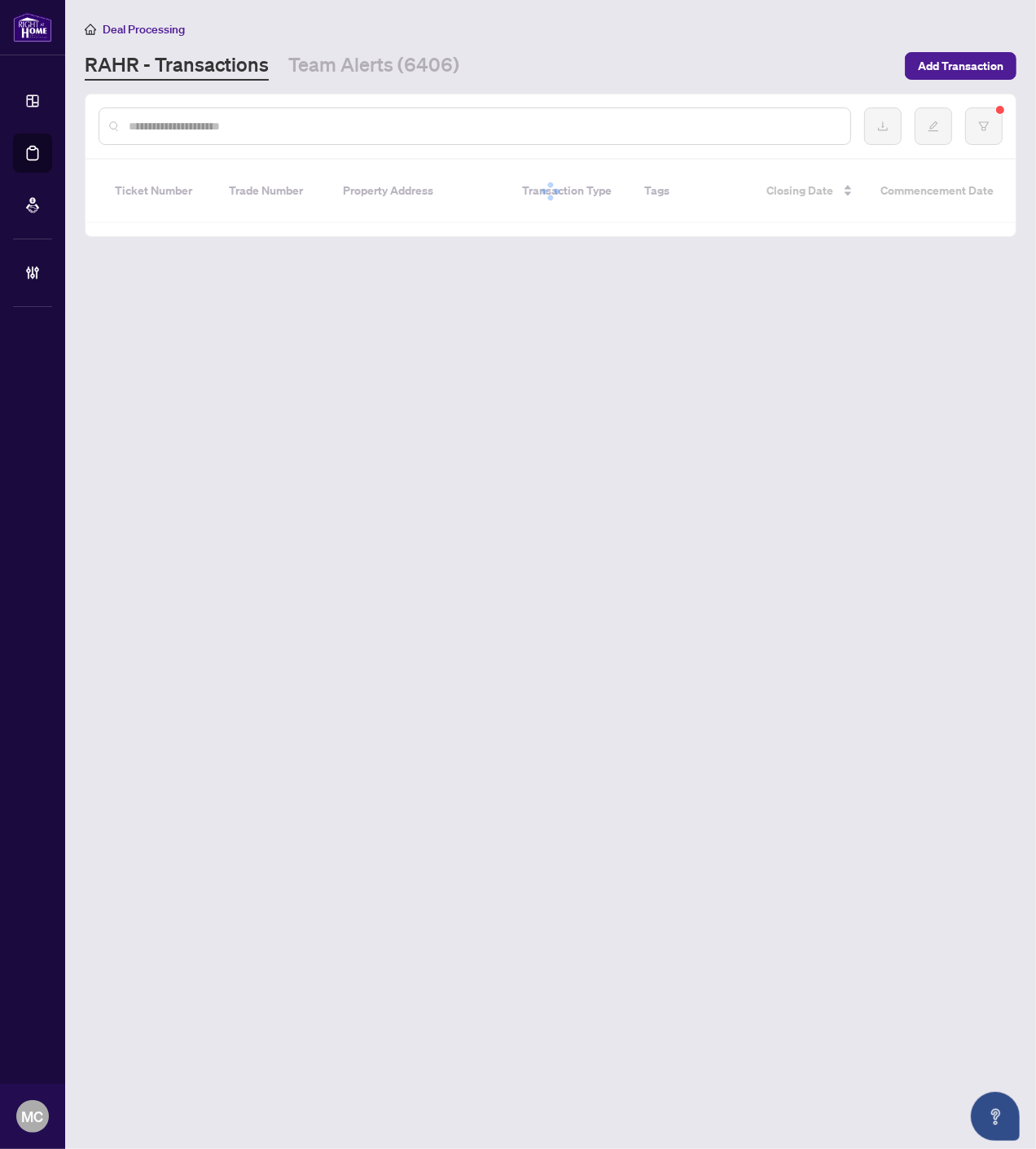
click at [433, 131] on input "text" at bounding box center [482, 126] width 709 height 18
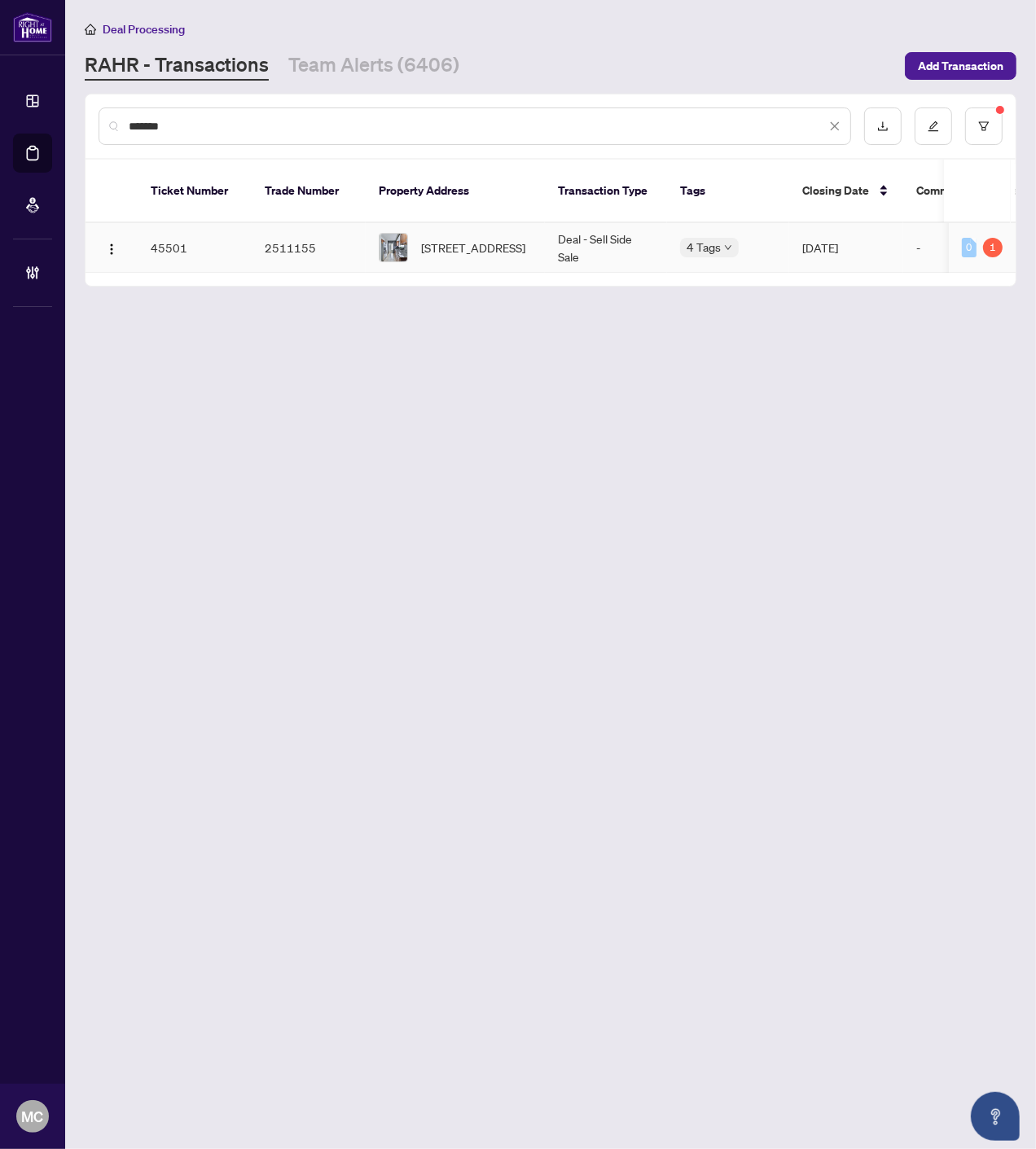
type input "*******"
click at [498, 239] on span "14 Midden Cres, Toronto, Ontario M9R 3L8, Canada" at bounding box center [474, 247] width 105 height 18
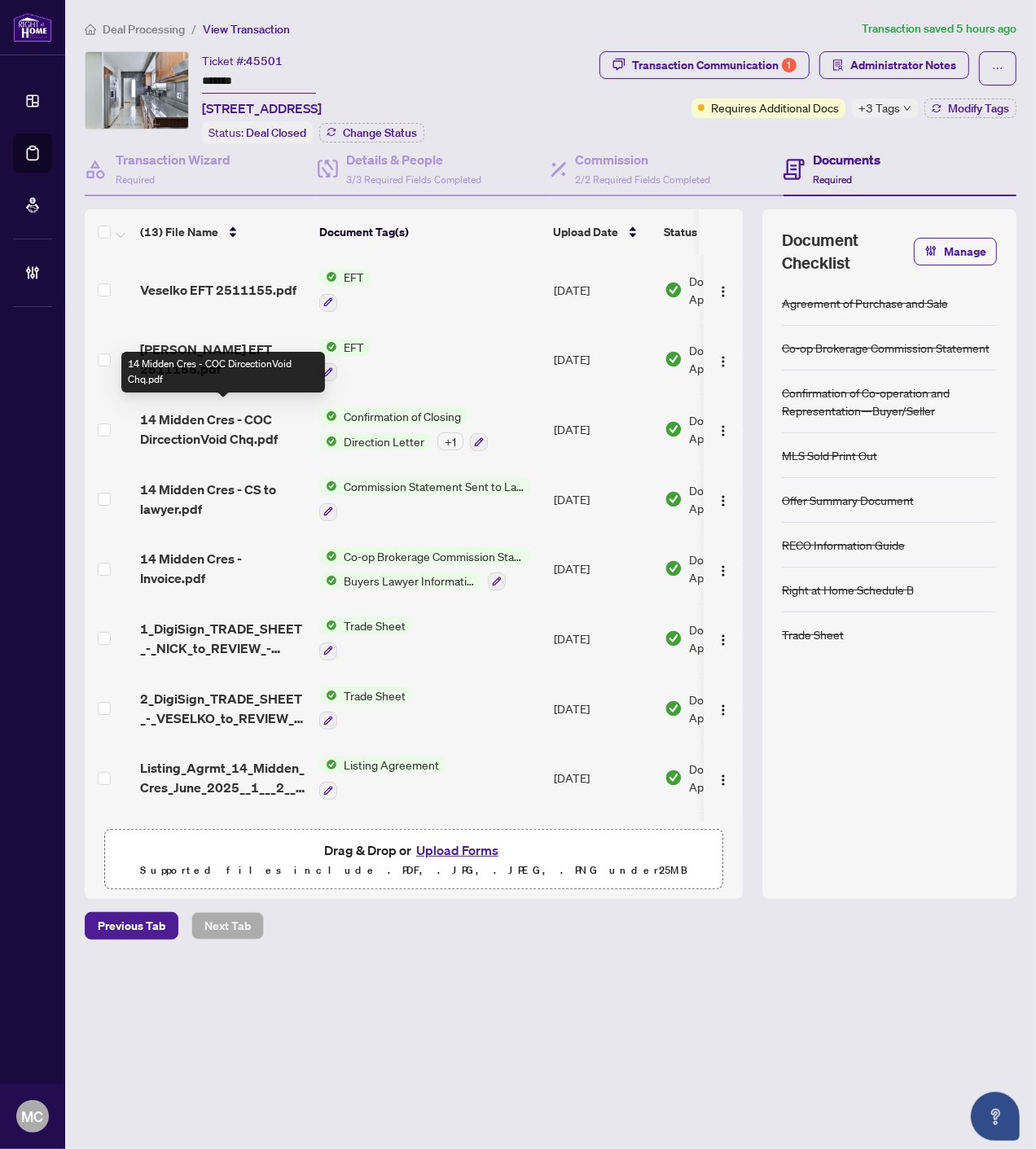
click at [187, 419] on span "14 Midden Cres - COC DircectionVoid Chq.pdf" at bounding box center [223, 429] width 166 height 39
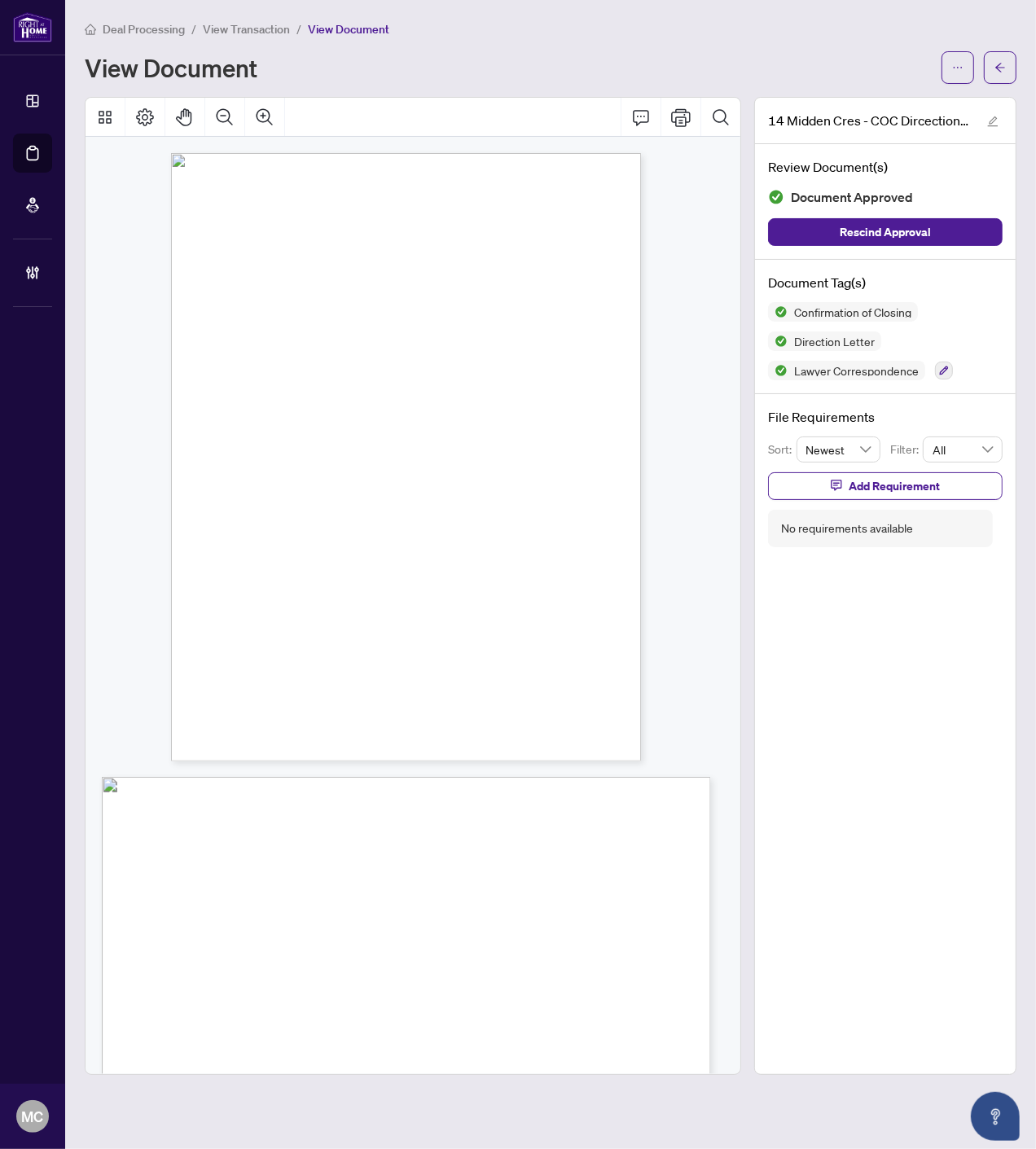
click at [145, 26] on span "Deal Processing" at bounding box center [144, 29] width 82 height 14
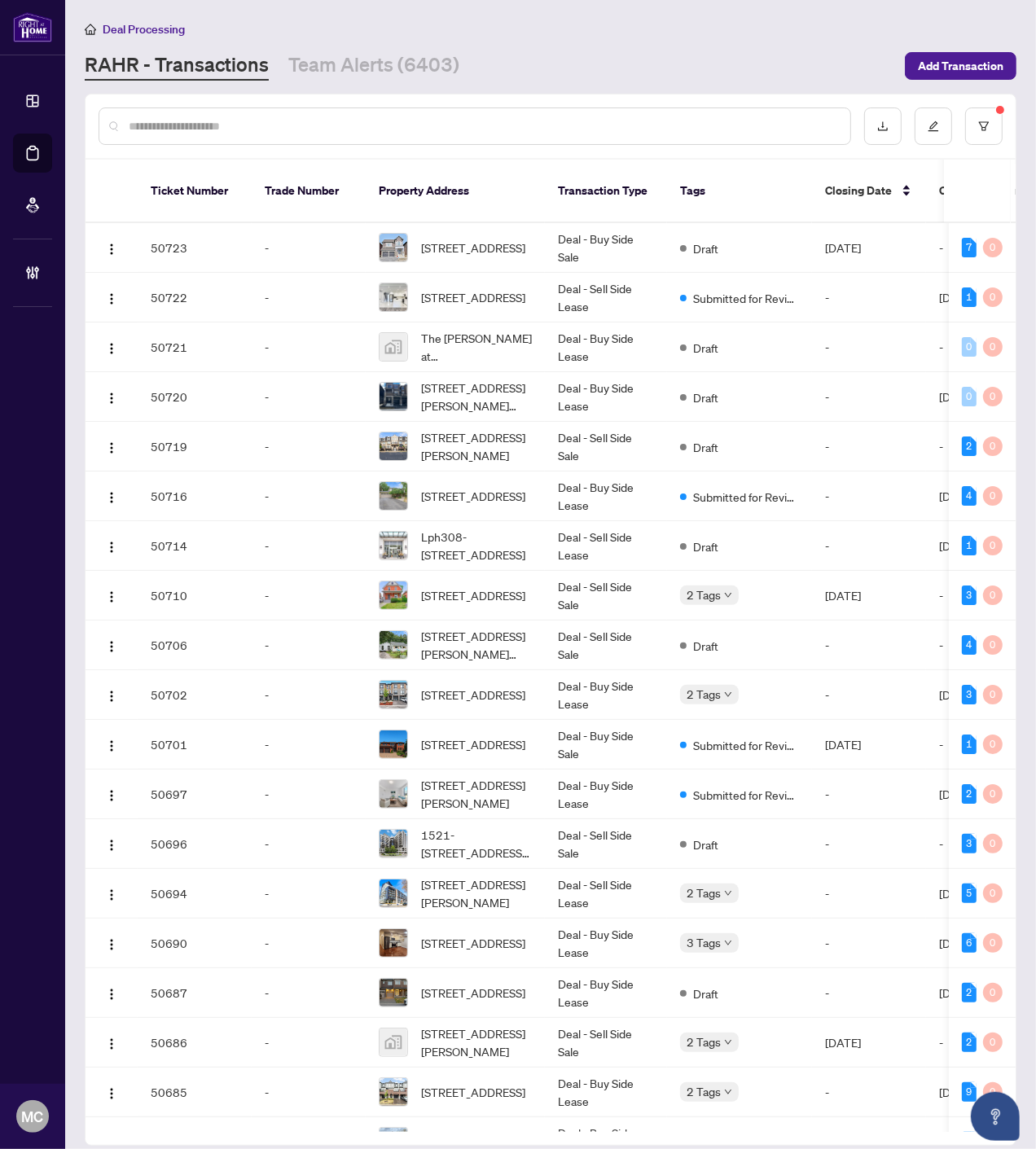
click at [481, 124] on input "text" at bounding box center [482, 126] width 709 height 18
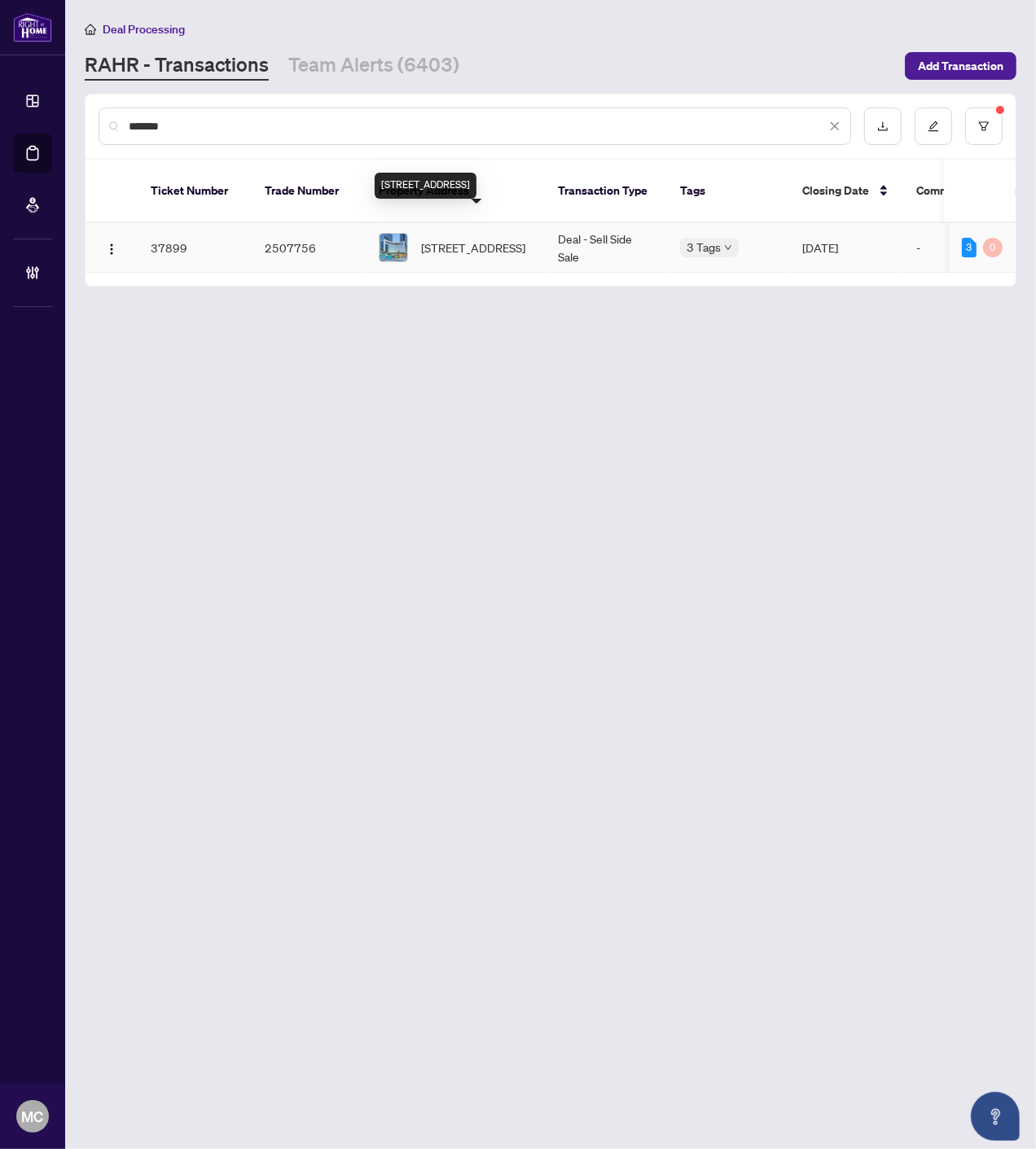
type input "*******"
click at [493, 239] on span "708-4789 Yonge St, Toronto, Ontario M2N 0G3, Canada" at bounding box center [474, 247] width 105 height 18
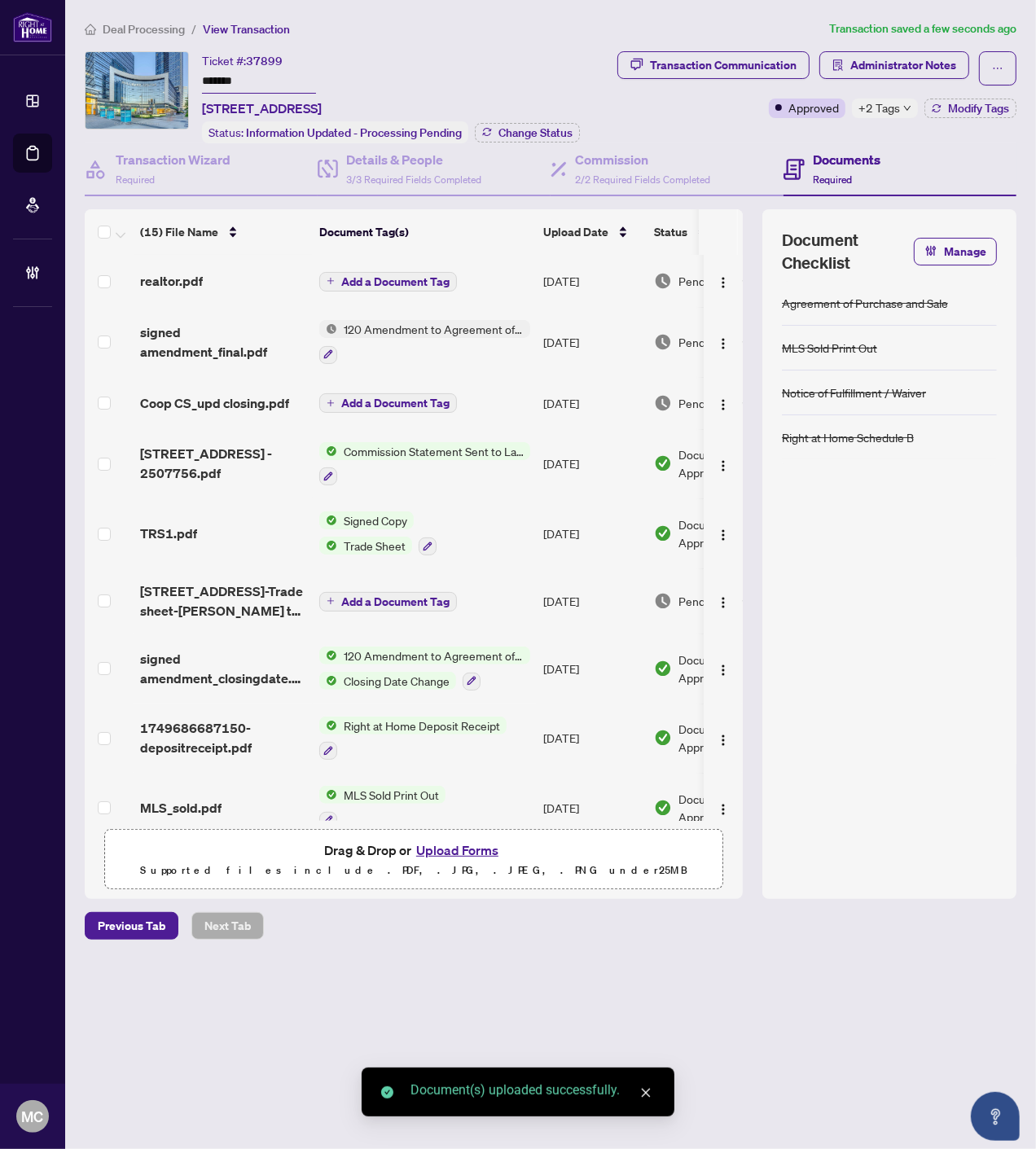
click at [381, 280] on span "Add a Document Tag" at bounding box center [396, 282] width 108 height 11
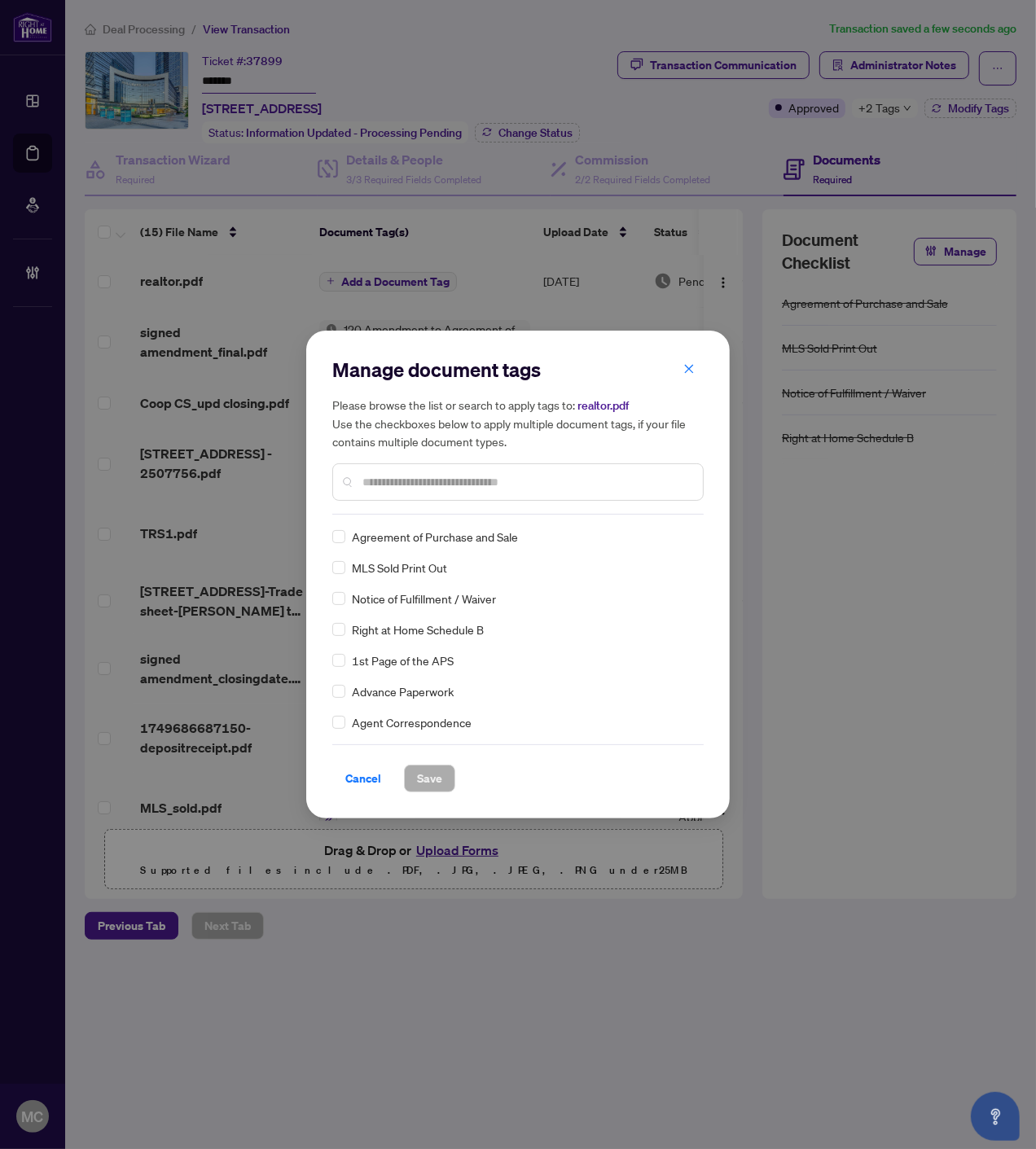
click at [562, 483] on input "text" at bounding box center [526, 481] width 327 height 18
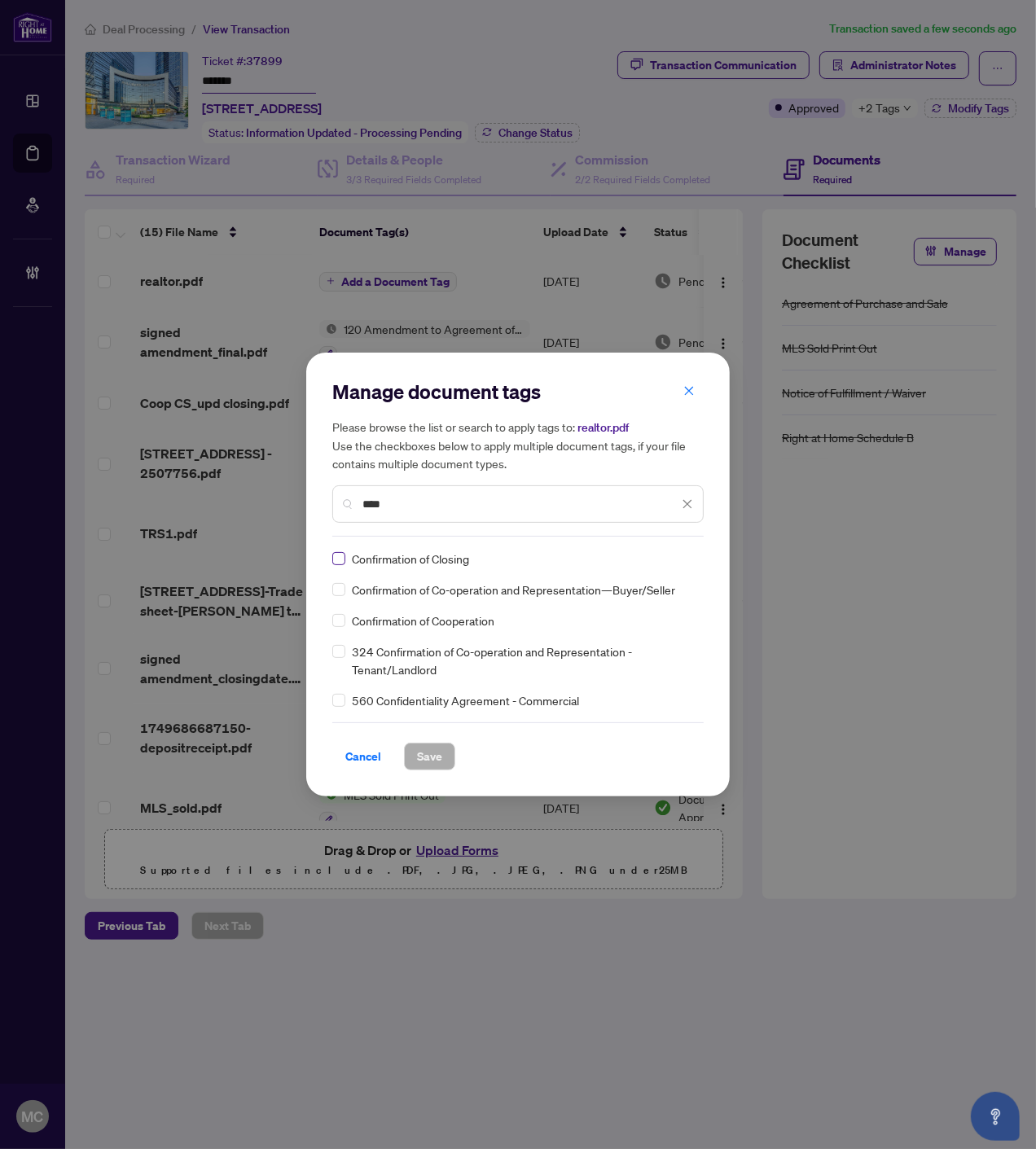
type input "****"
click at [674, 556] on img at bounding box center [670, 558] width 16 height 16
click at [631, 641] on div "Approved" at bounding box center [629, 637] width 105 height 18
click at [425, 760] on span "Save" at bounding box center [429, 755] width 26 height 26
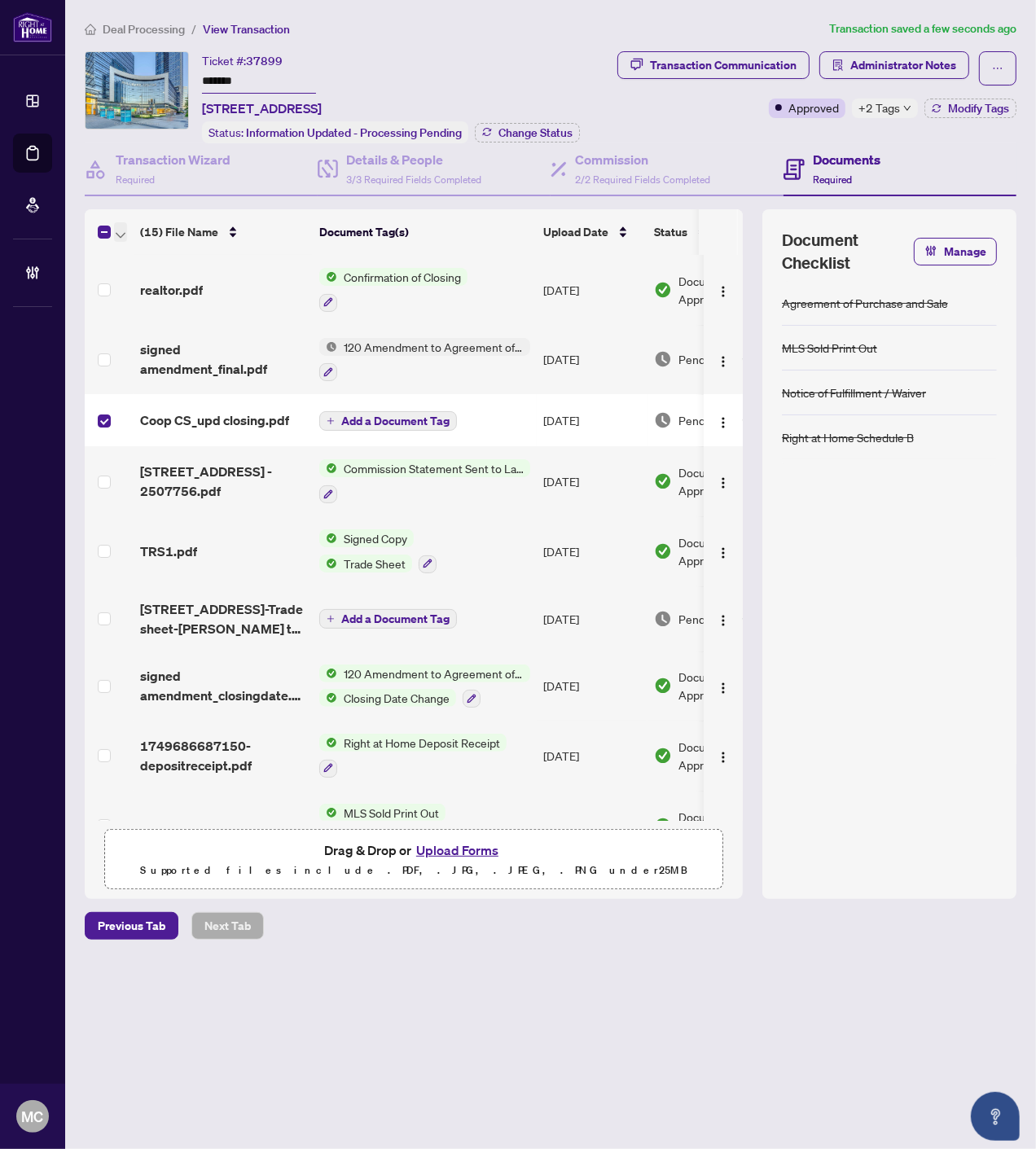
drag, startPoint x: 115, startPoint y: 226, endPoint x: 124, endPoint y: 236, distance: 13.5
click at [116, 232] on icon "button" at bounding box center [121, 235] width 10 height 7
click at [139, 246] on li "Open Selected in New Tab(s)" at bounding box center [199, 257] width 165 height 26
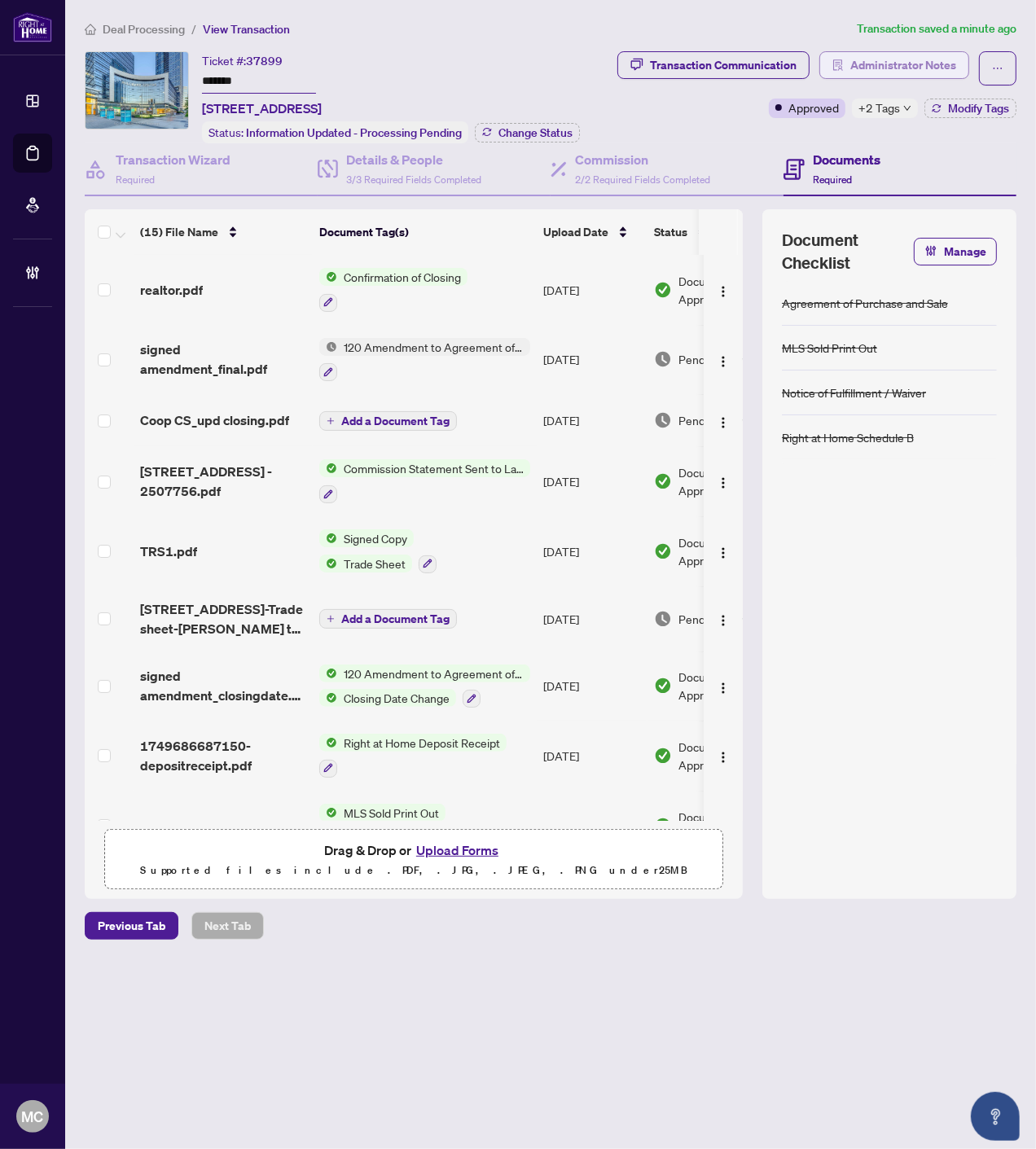
click at [925, 62] on span "Administrator Notes" at bounding box center [903, 65] width 106 height 26
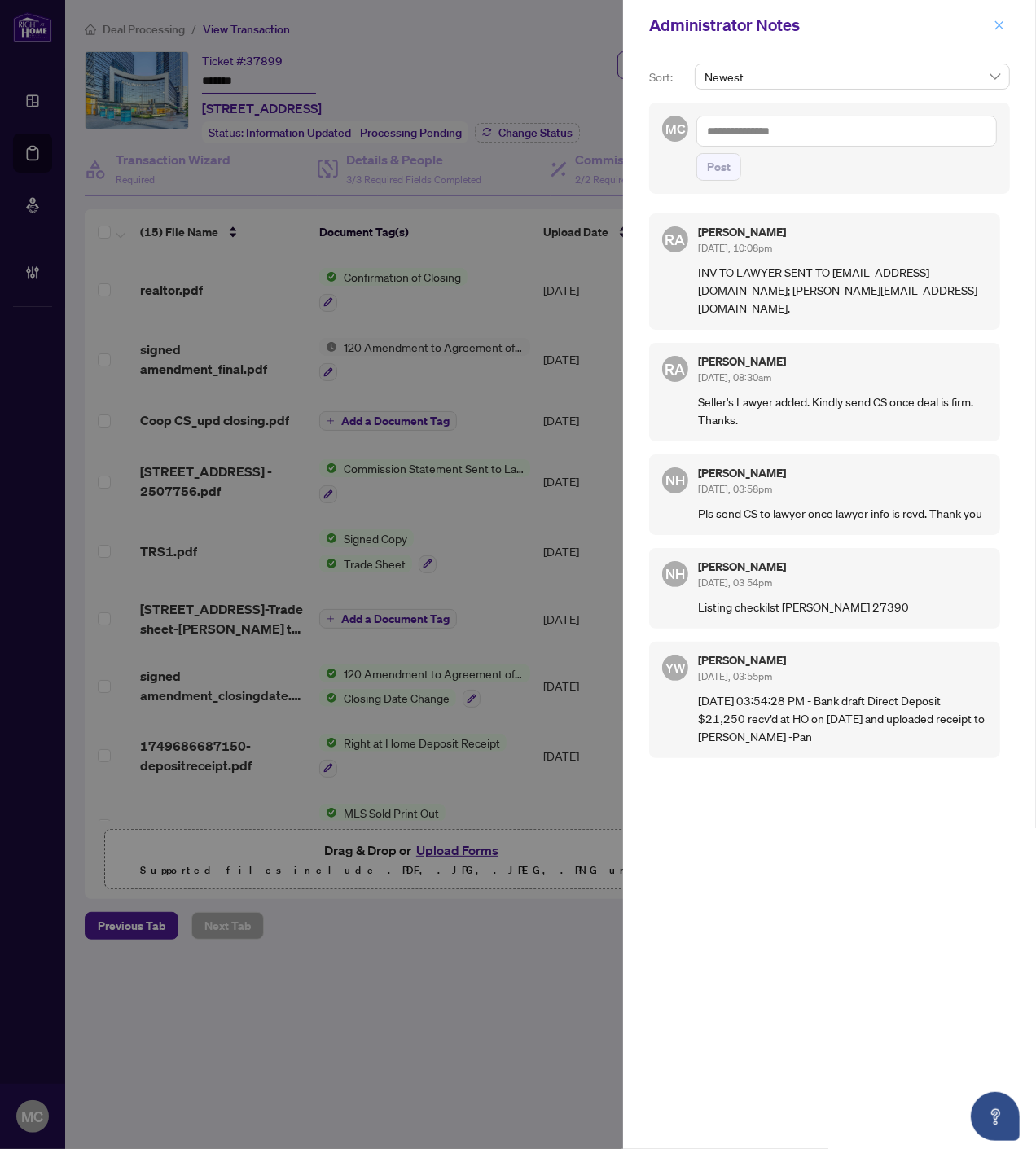
click at [997, 23] on icon "close" at bounding box center [999, 24] width 9 height 9
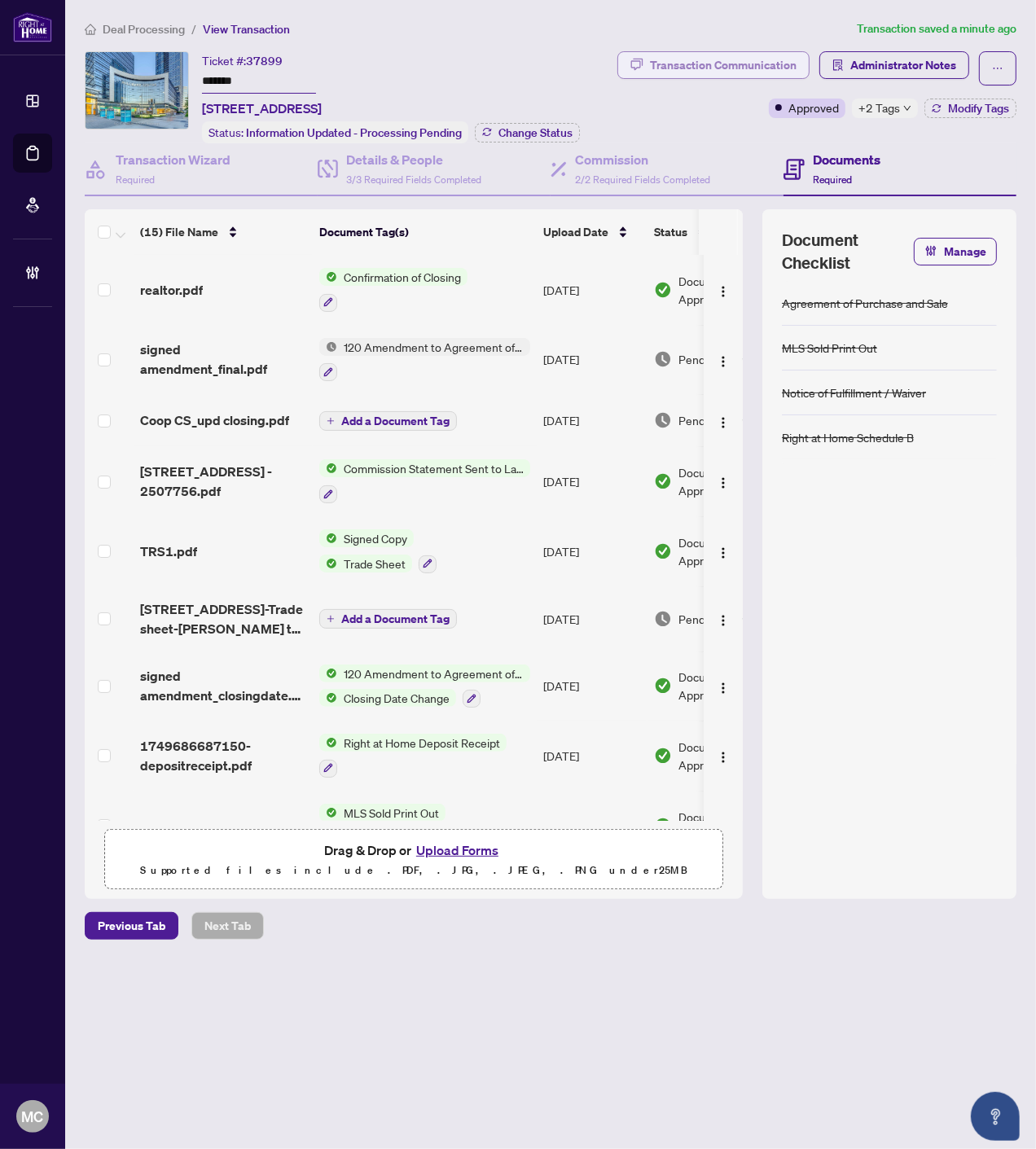
click at [737, 62] on div "Transaction Communication" at bounding box center [723, 65] width 147 height 26
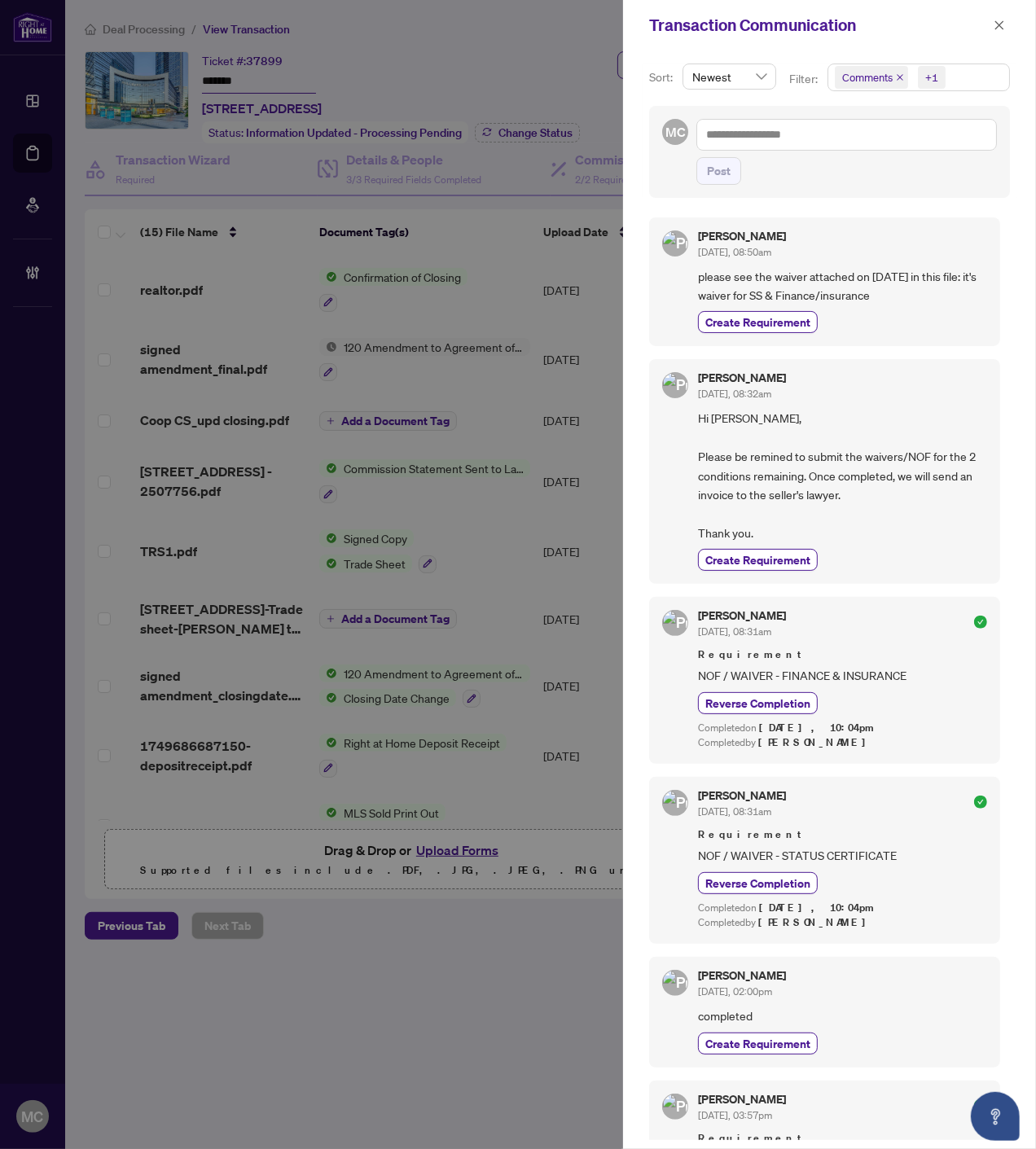
click at [913, 85] on div "+1" at bounding box center [929, 77] width 37 height 26
click at [891, 166] on span "Requirements" at bounding box center [896, 167] width 72 height 14
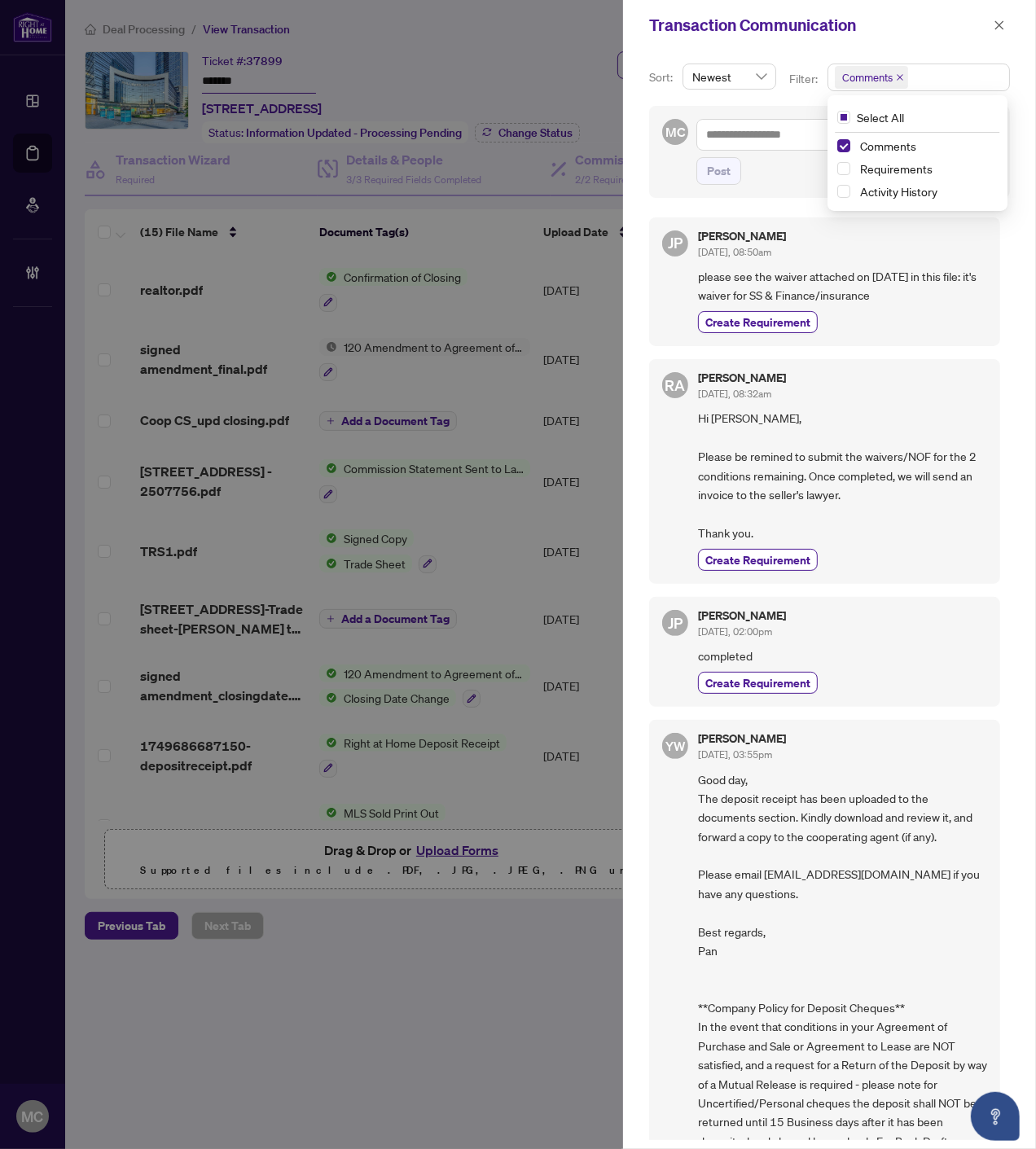
drag, startPoint x: 884, startPoint y: 172, endPoint x: 877, endPoint y: 157, distance: 16.6
click at [883, 171] on span "Requirements" at bounding box center [896, 167] width 72 height 14
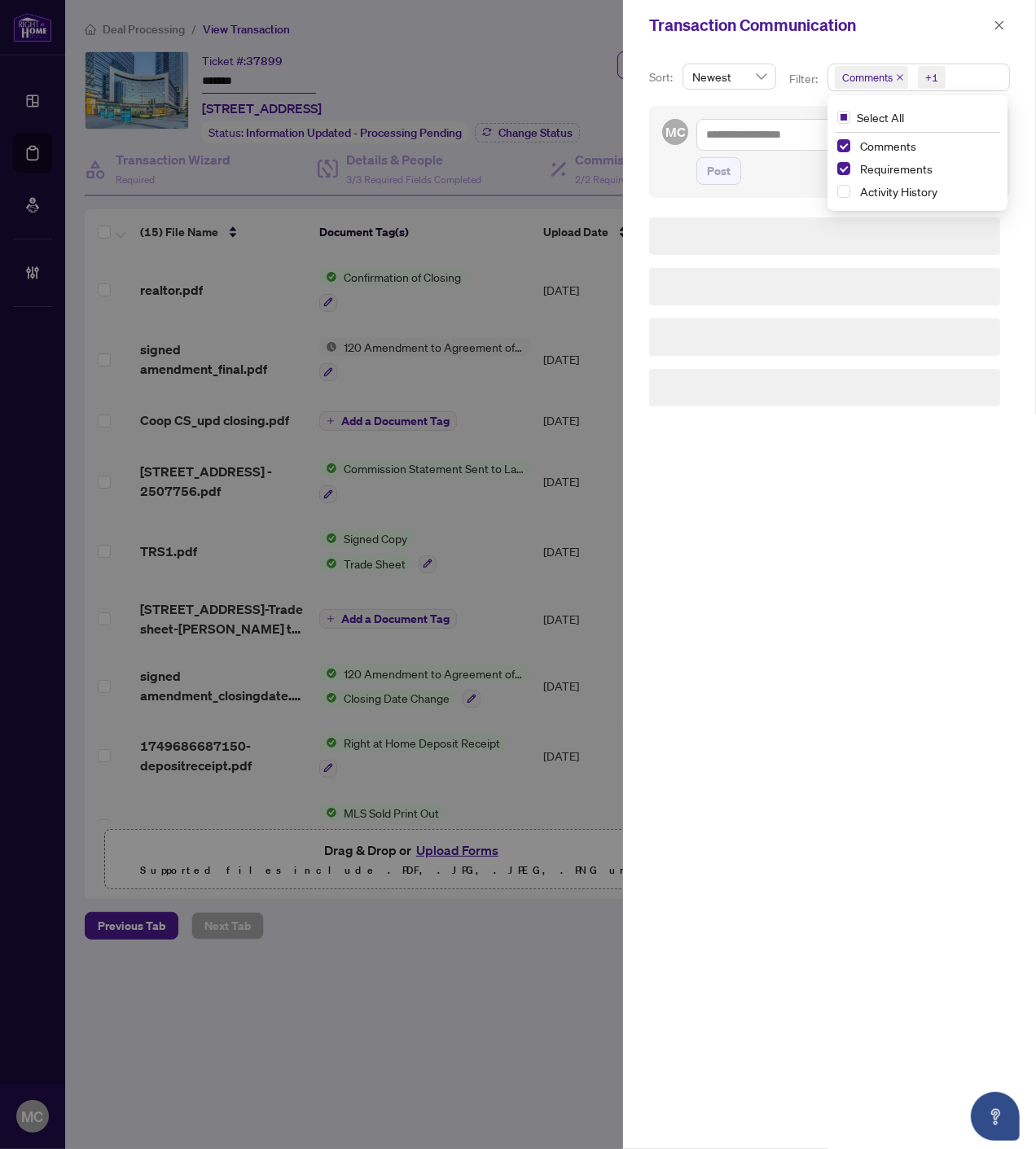
click at [876, 155] on div "Comments" at bounding box center [917, 146] width 161 height 20
click at [876, 153] on span "Comments" at bounding box center [926, 146] width 145 height 20
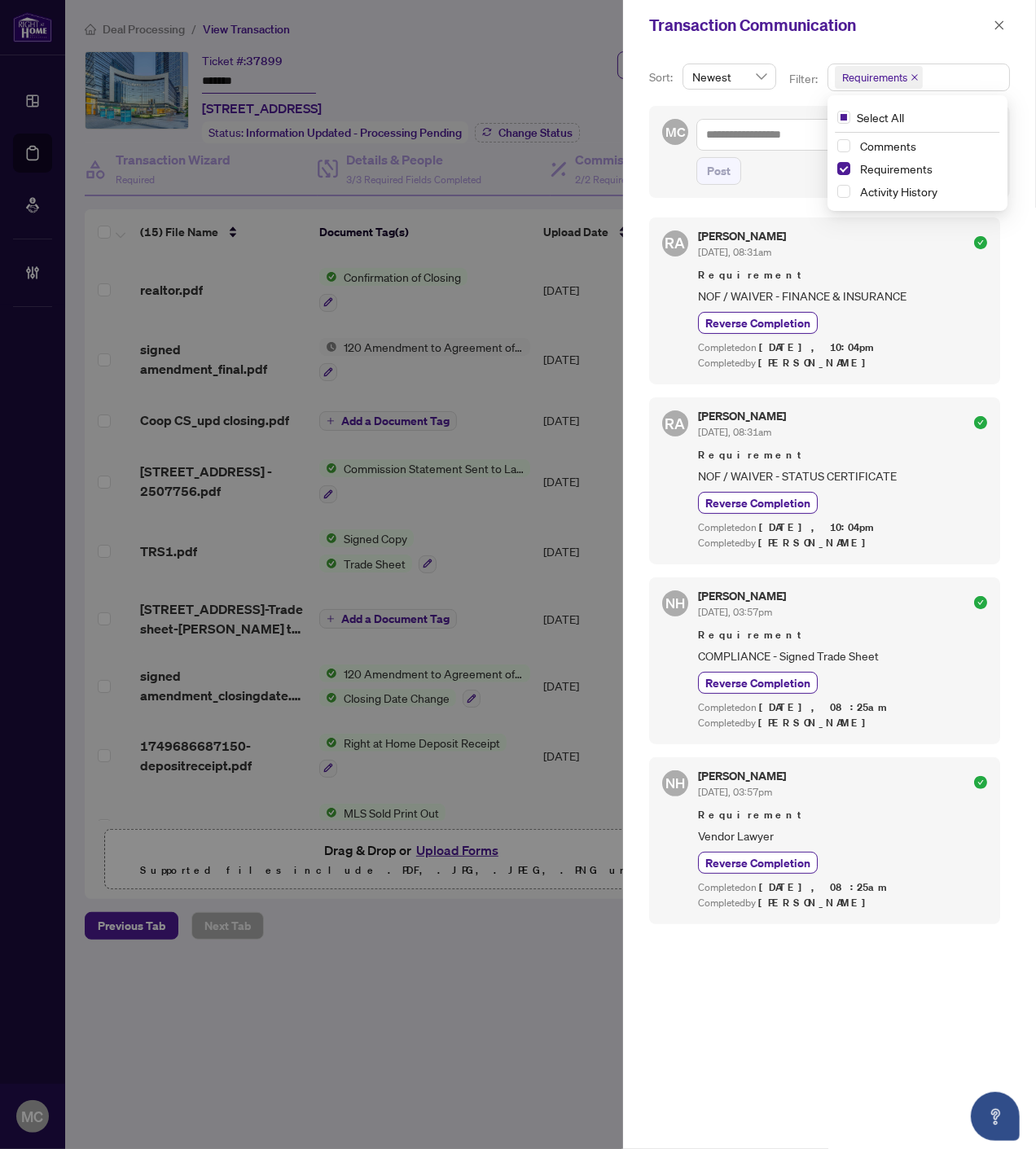
click at [999, 16] on span "button" at bounding box center [999, 25] width 11 height 26
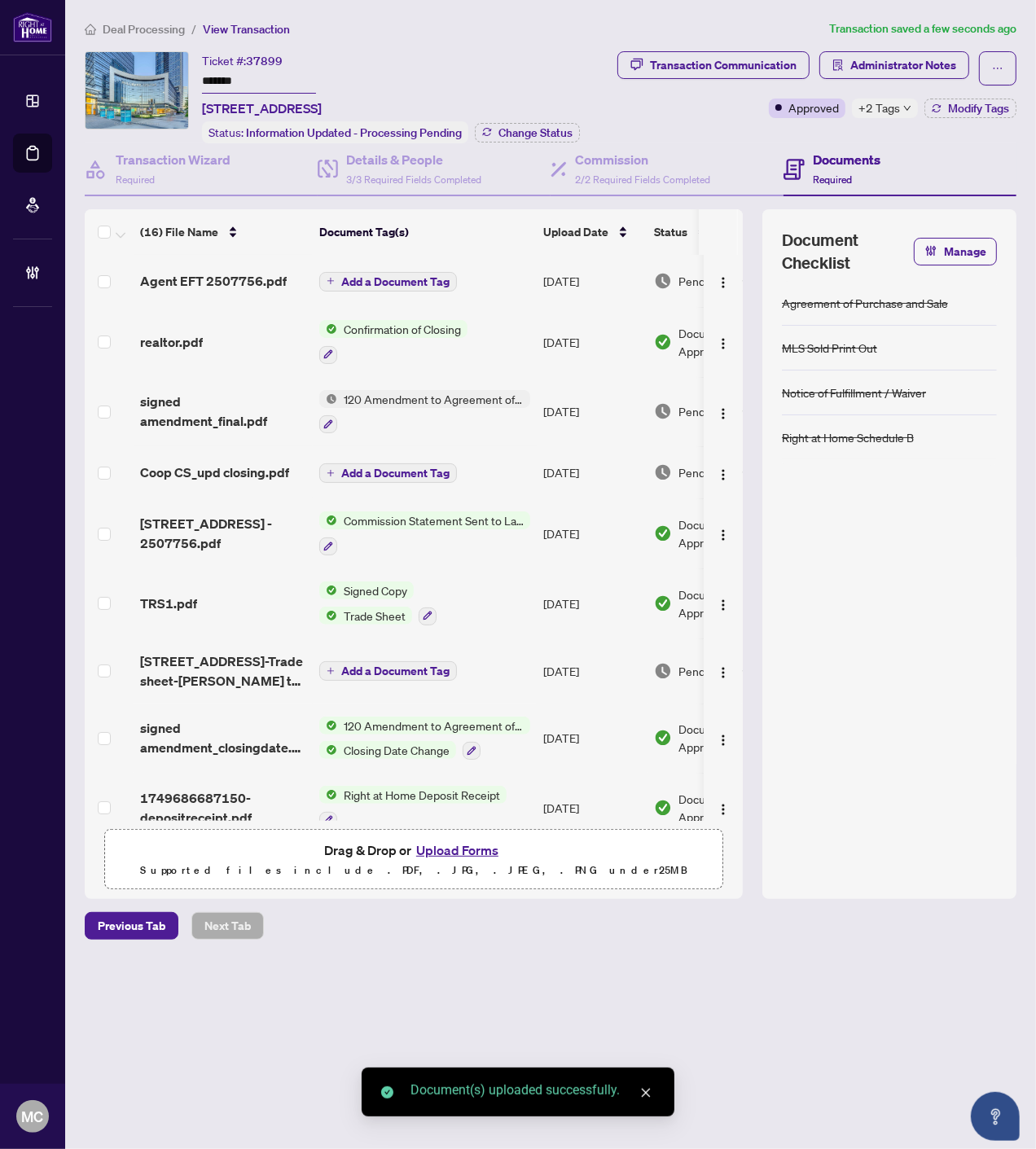
click at [420, 281] on span "Add a Document Tag" at bounding box center [396, 282] width 108 height 11
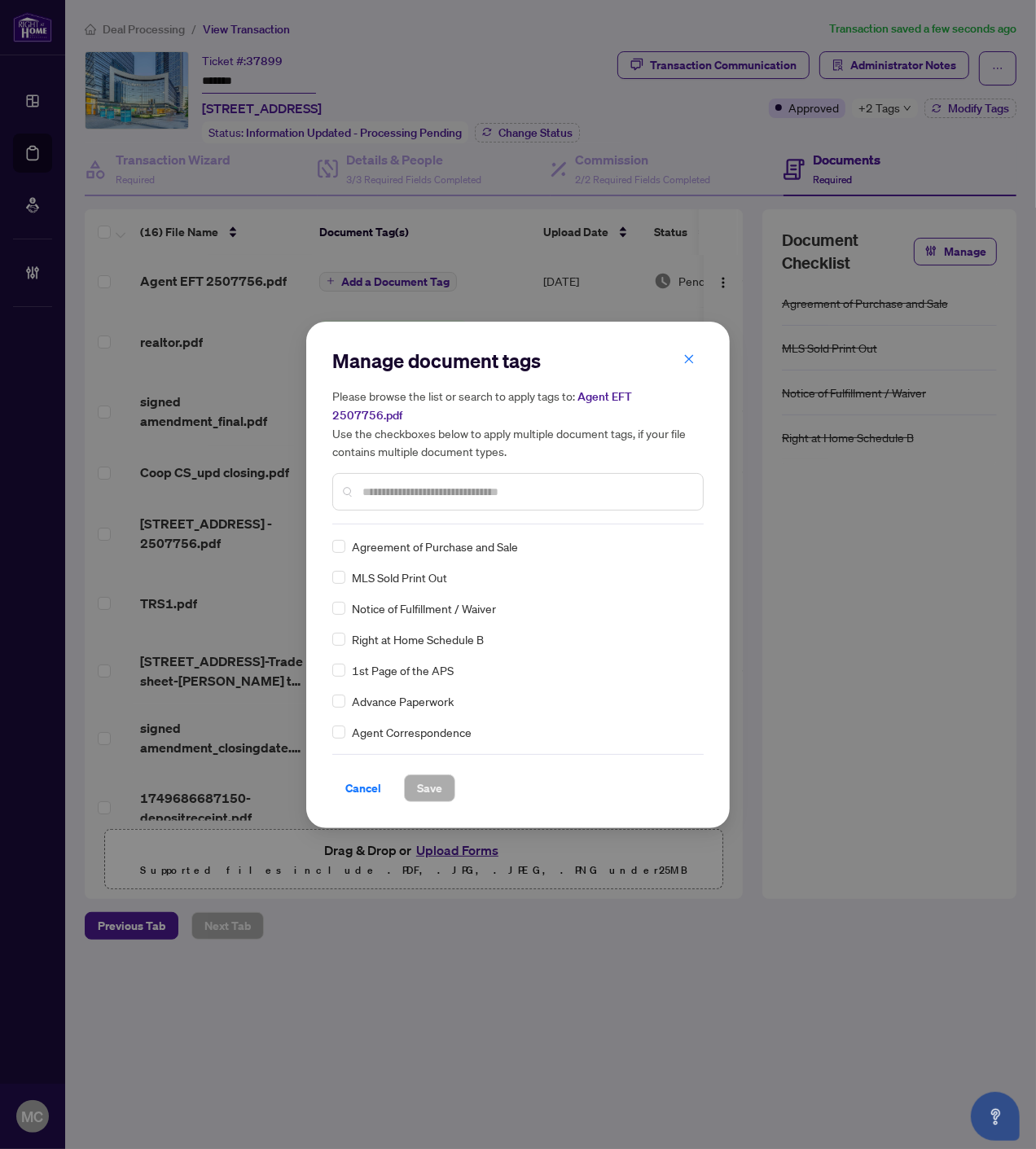
click at [551, 483] on input "text" at bounding box center [526, 492] width 327 height 18
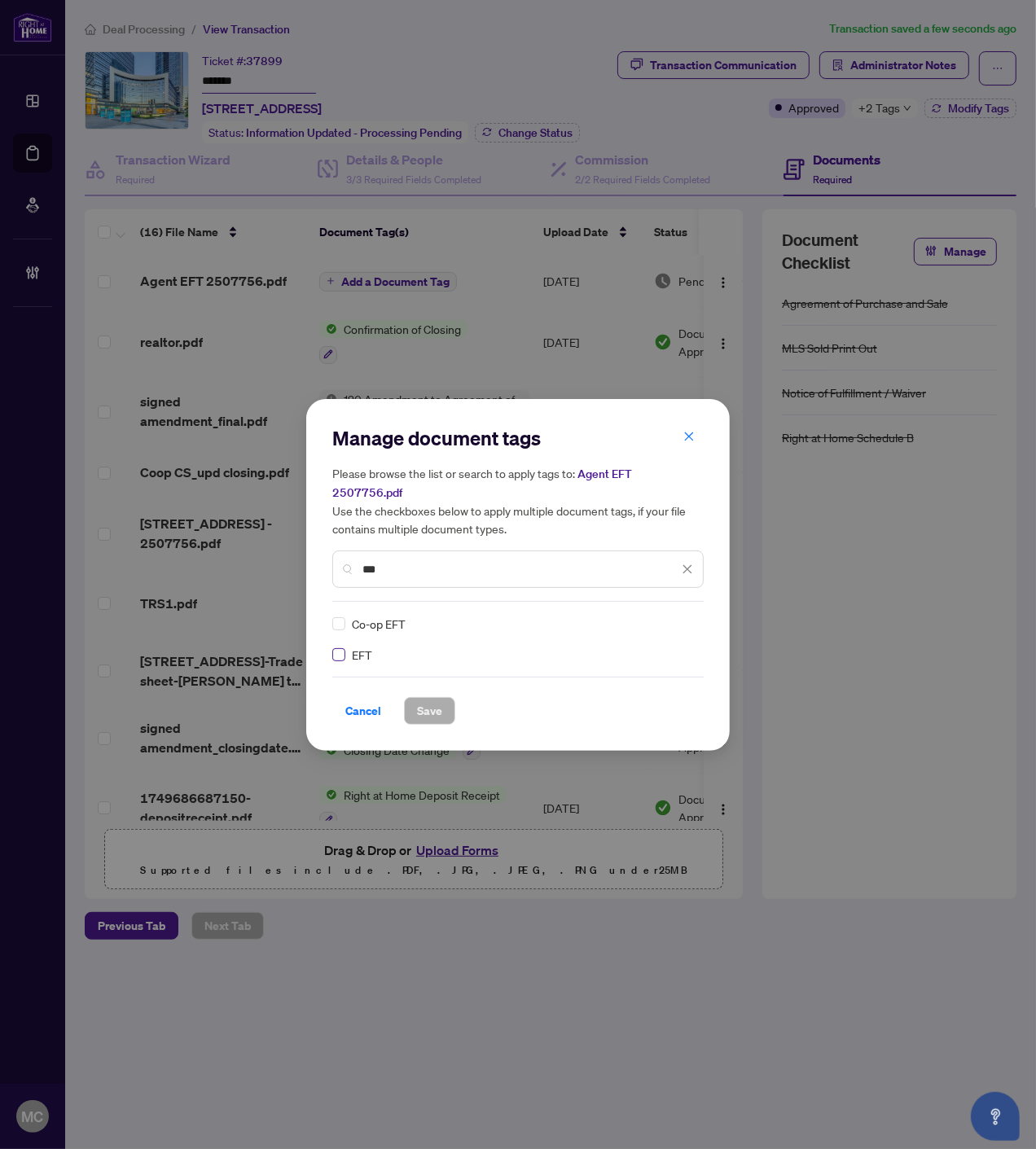
type input "***"
click at [673, 615] on img at bounding box center [670, 623] width 16 height 16
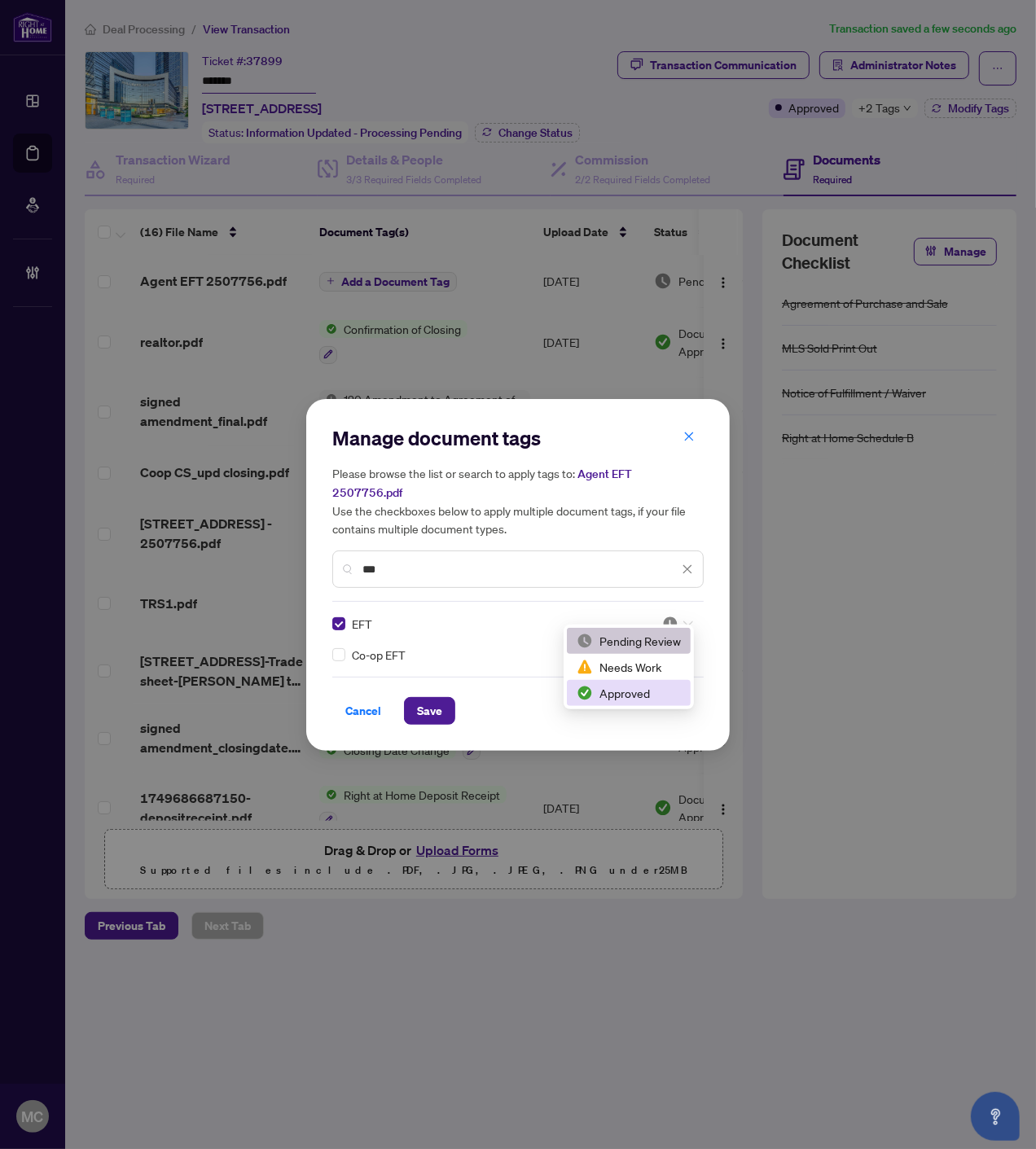
click at [631, 687] on div "Approved" at bounding box center [629, 692] width 105 height 18
click at [427, 700] on span "Save" at bounding box center [429, 711] width 26 height 26
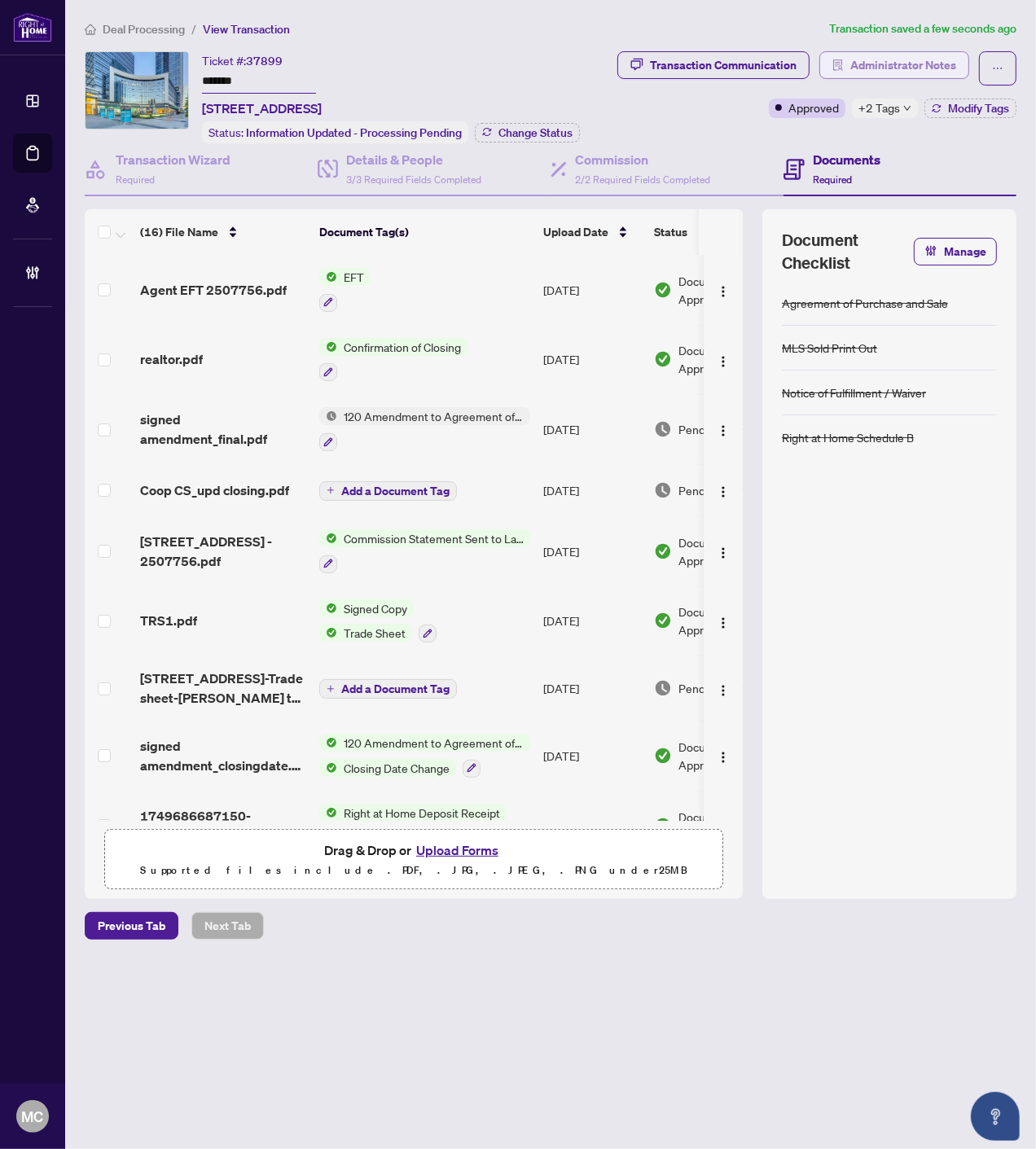
click at [894, 66] on span "Administrator Notes" at bounding box center [903, 65] width 106 height 26
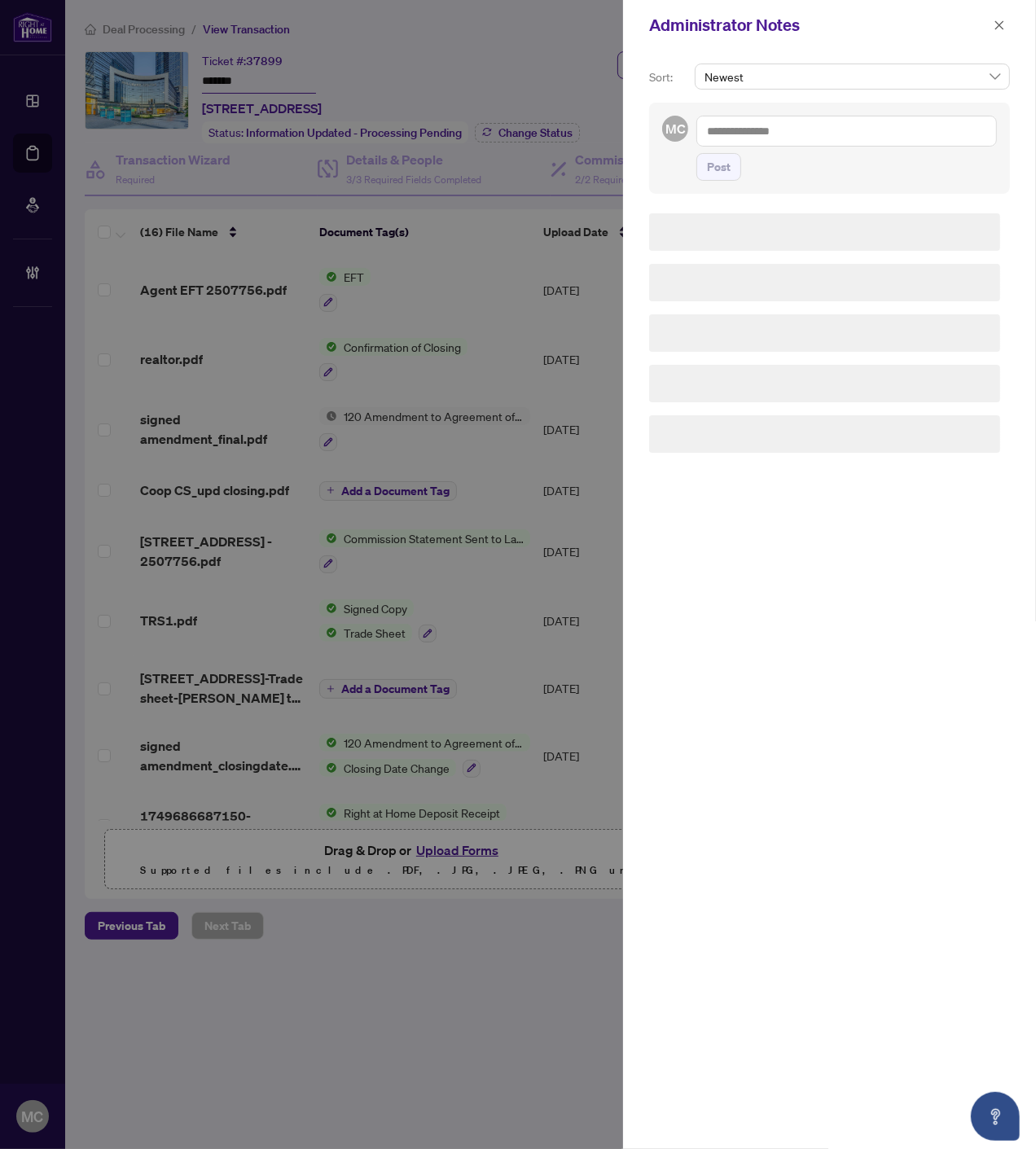
click at [900, 121] on textarea at bounding box center [847, 131] width 301 height 31
paste textarea "**********"
type textarea "**********"
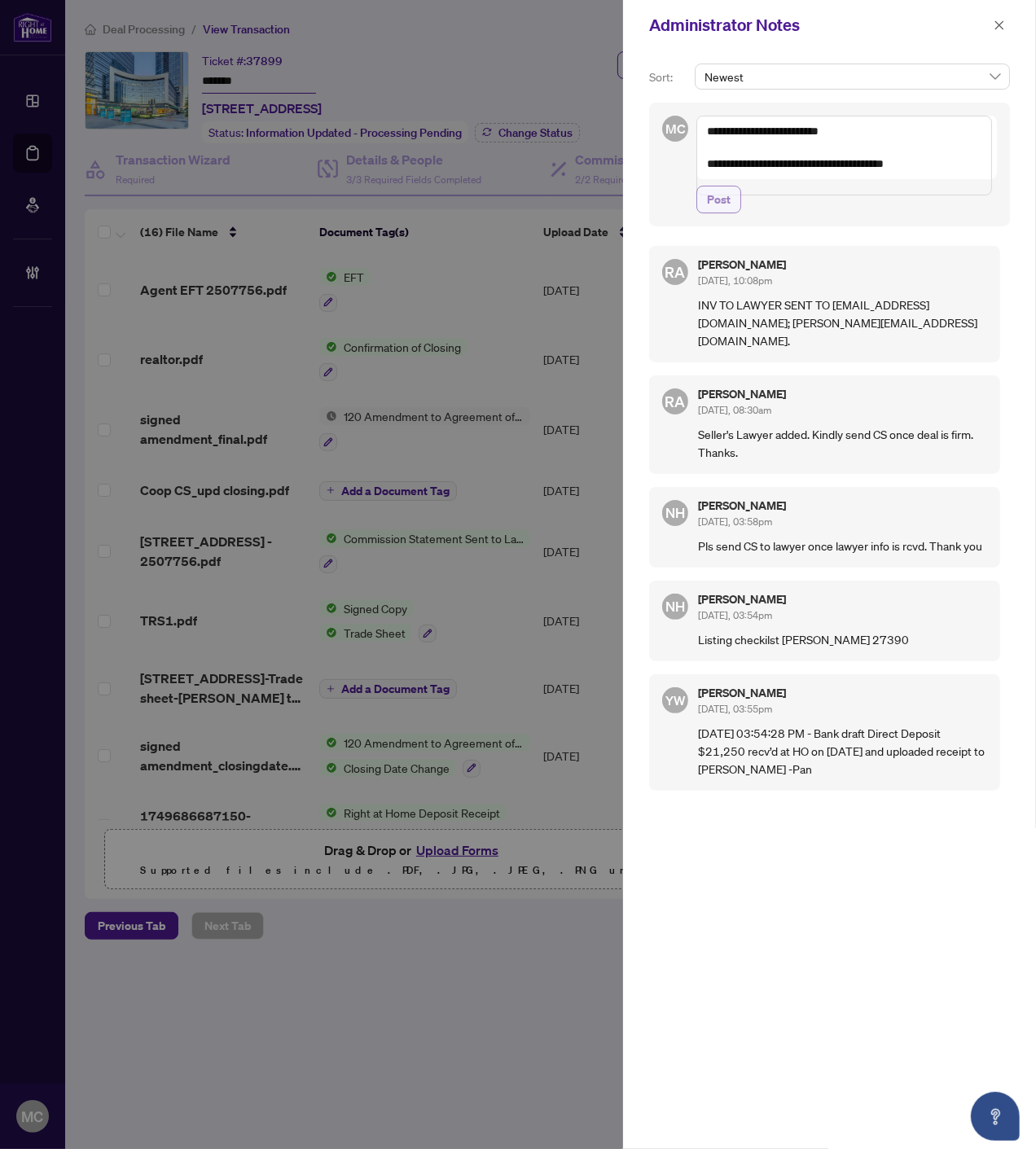
click at [719, 212] on span "Post" at bounding box center [718, 199] width 24 height 26
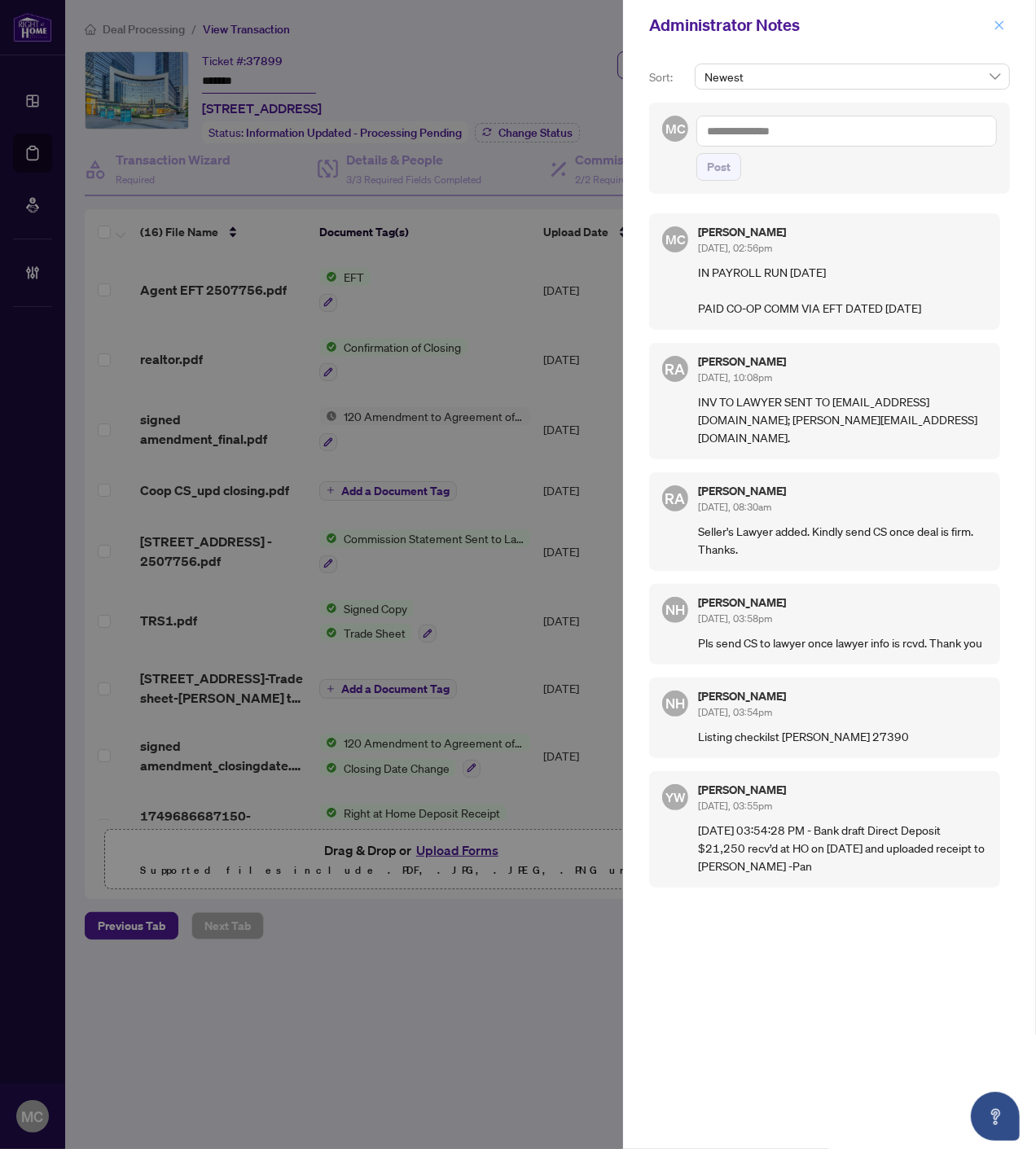
click at [1003, 18] on span "button" at bounding box center [999, 25] width 11 height 26
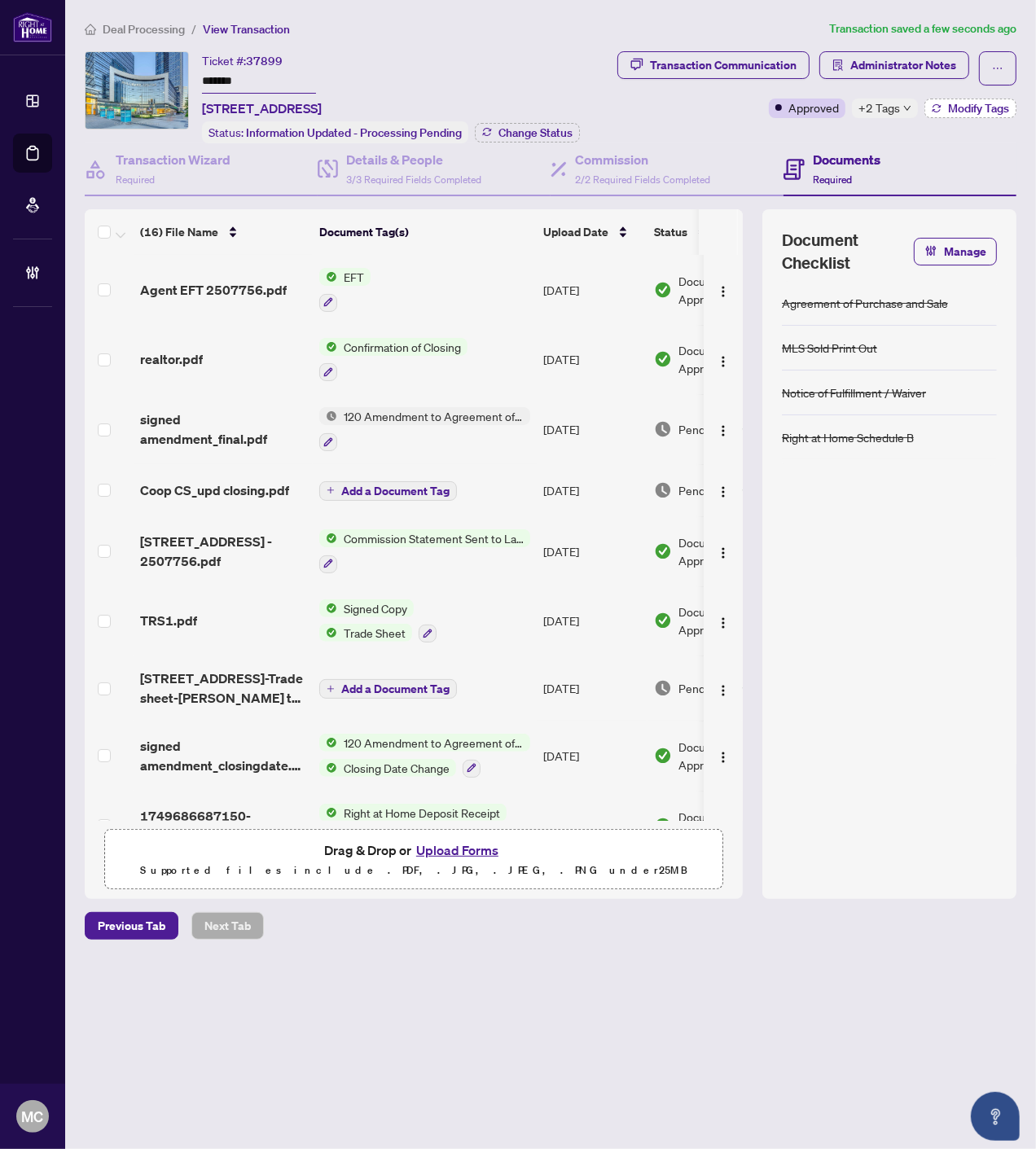
click at [969, 114] on button "Modify Tags" at bounding box center [970, 108] width 92 height 20
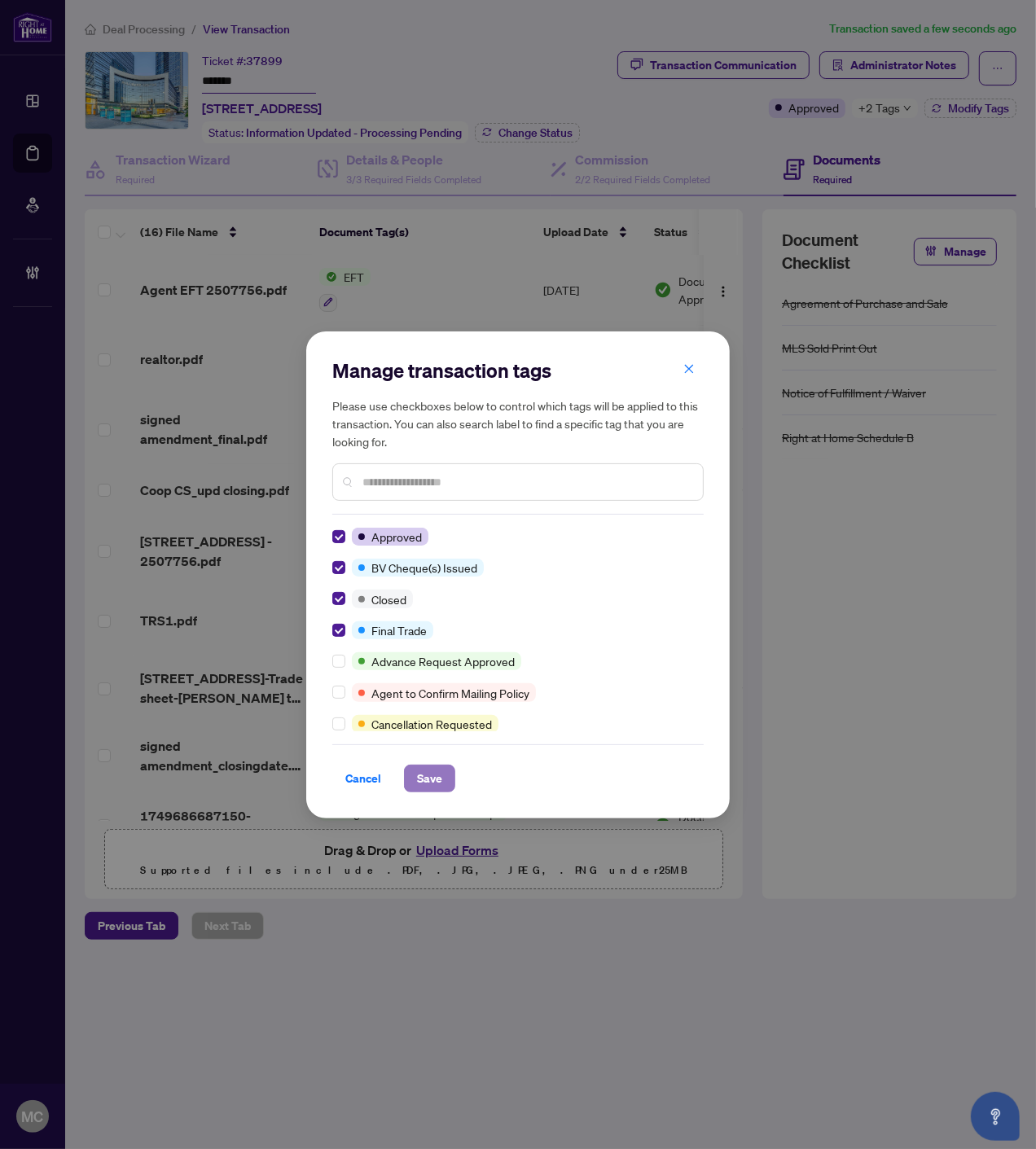
click at [428, 777] on span "Save" at bounding box center [429, 778] width 26 height 26
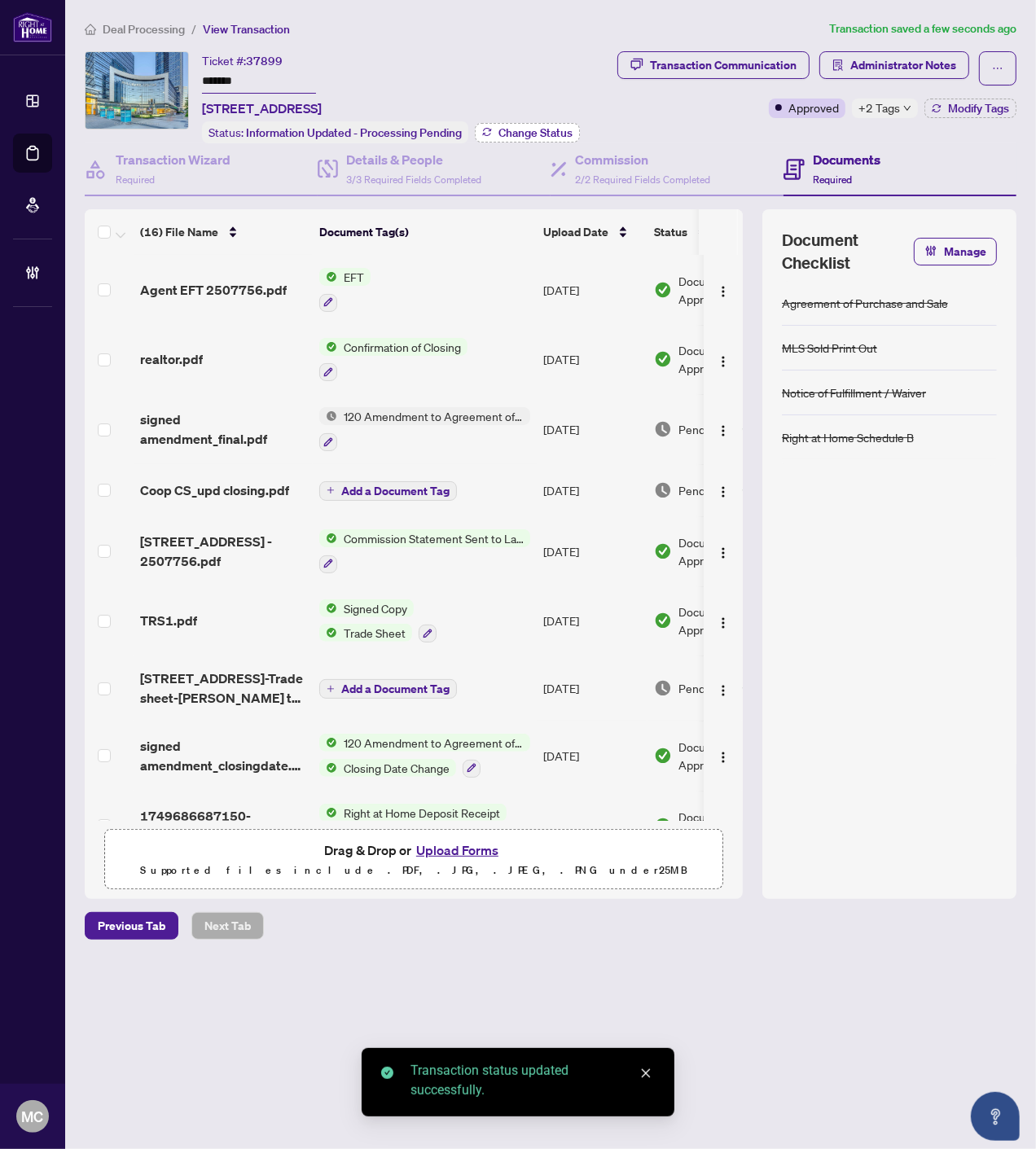
click at [530, 127] on span "Change Status" at bounding box center [536, 133] width 74 height 11
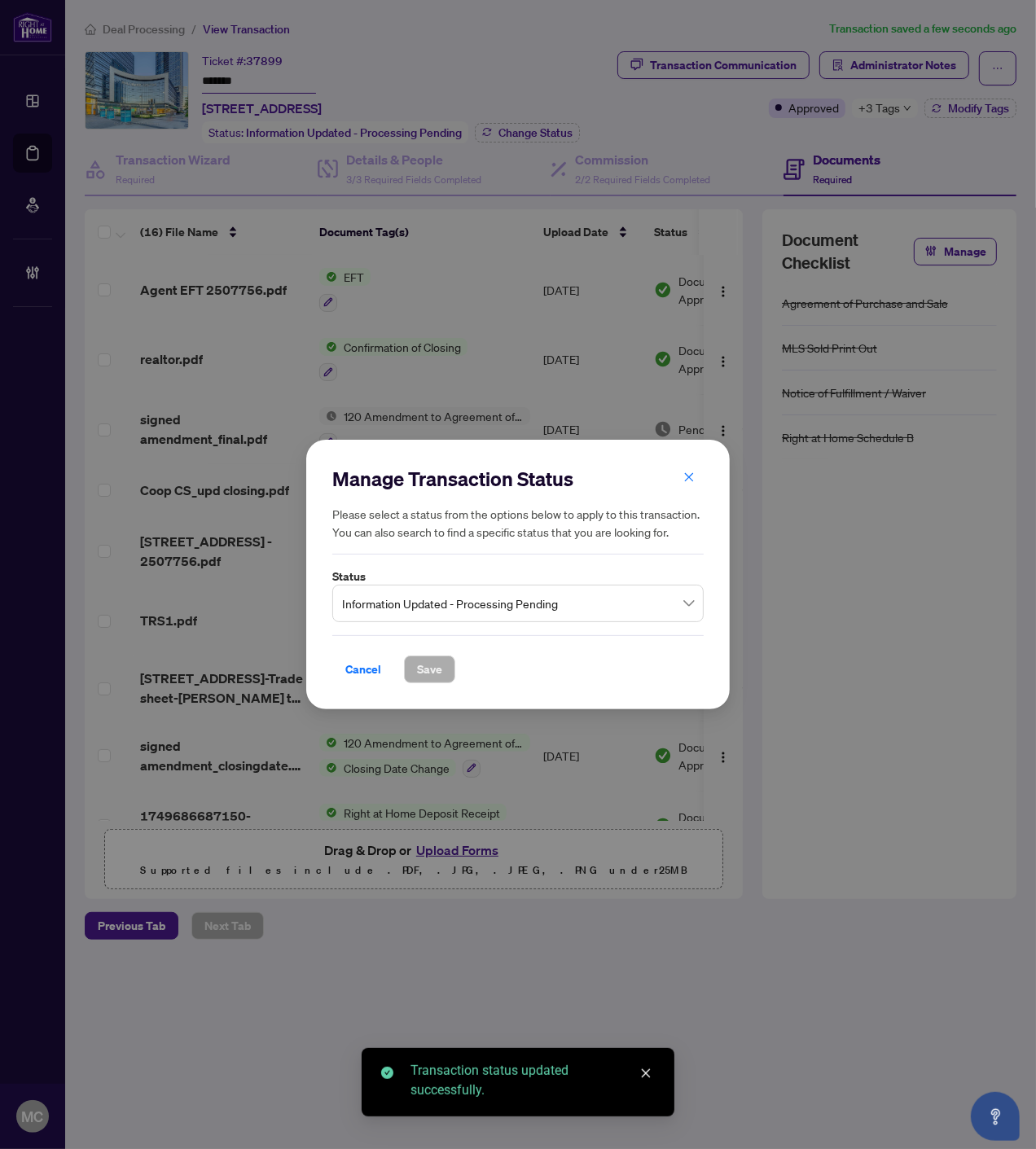
click at [487, 596] on span "Information Updated - Processing Pending" at bounding box center [518, 603] width 352 height 31
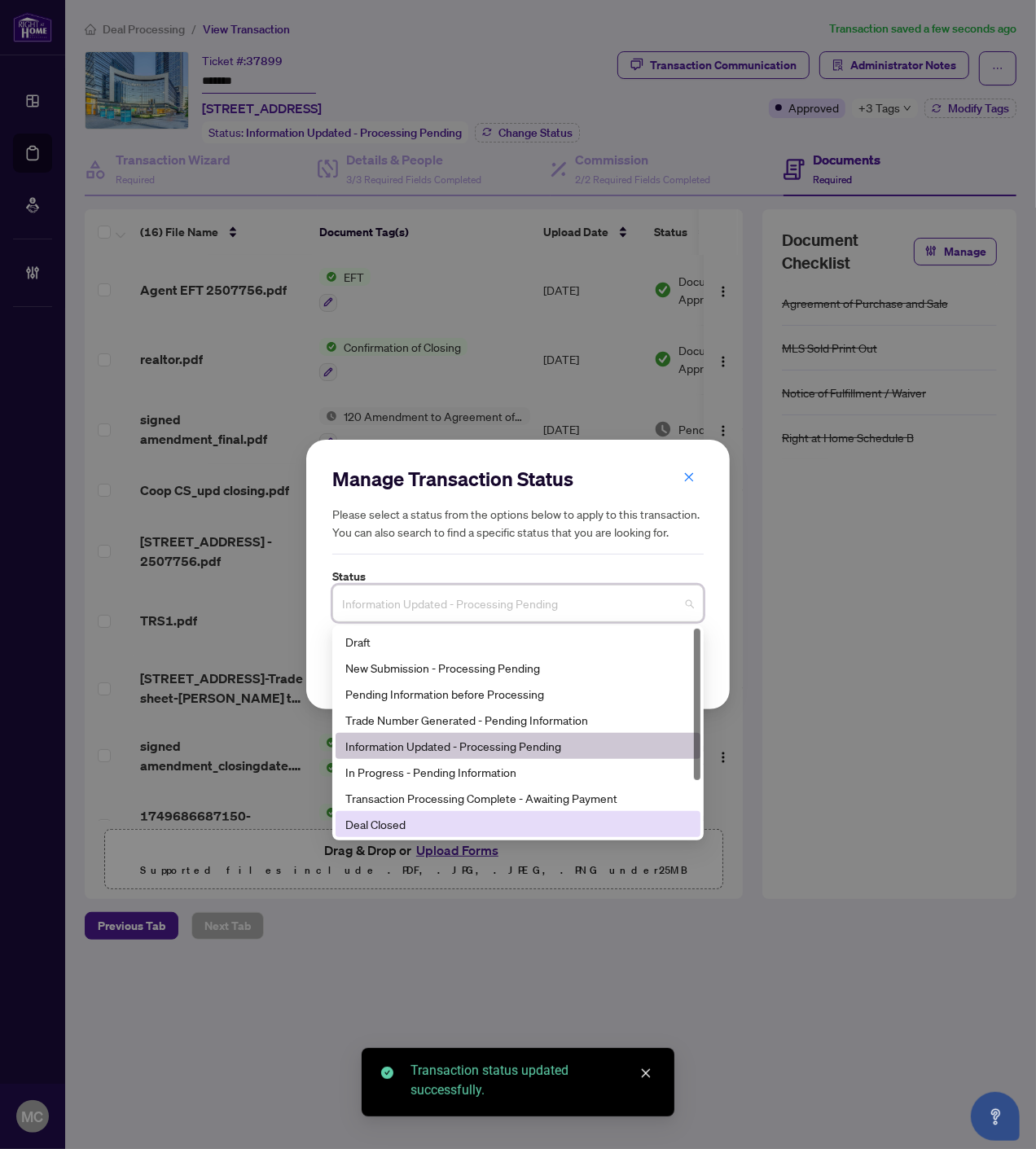
click at [444, 812] on div "Deal Closed" at bounding box center [518, 824] width 364 height 26
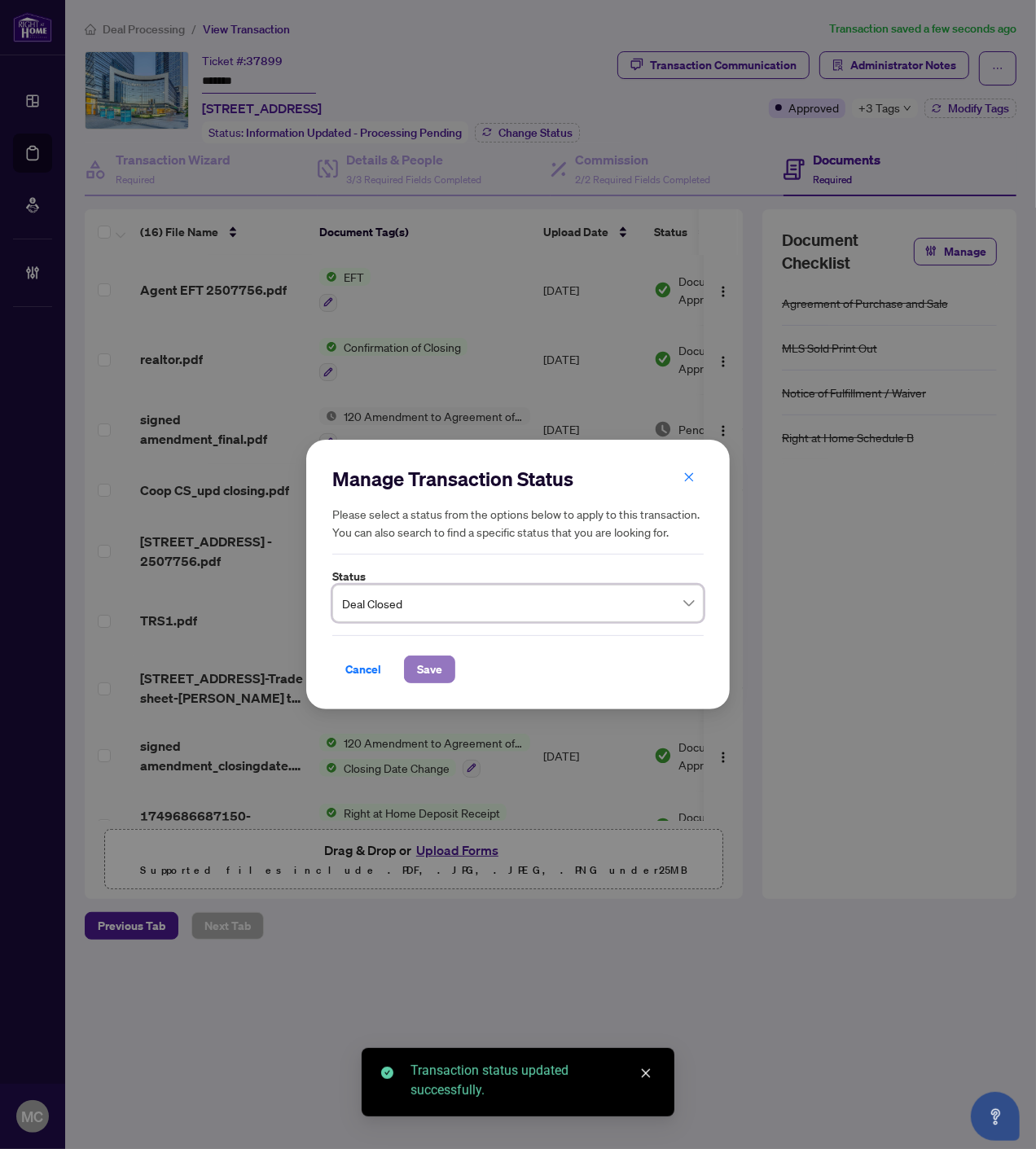
click at [417, 681] on span "Save" at bounding box center [429, 669] width 26 height 26
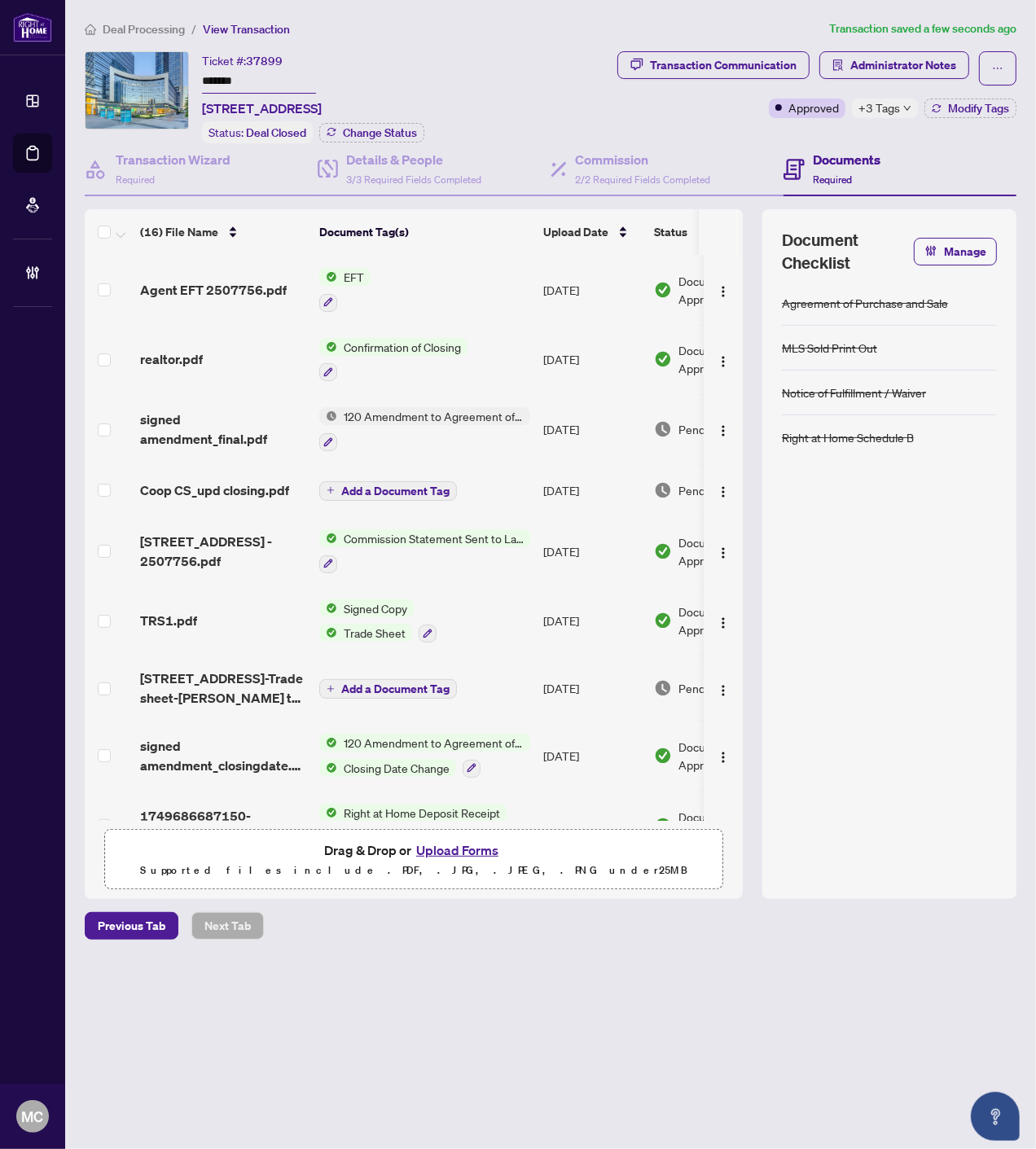
click at [378, 485] on span "Add a Document Tag" at bounding box center [396, 491] width 108 height 11
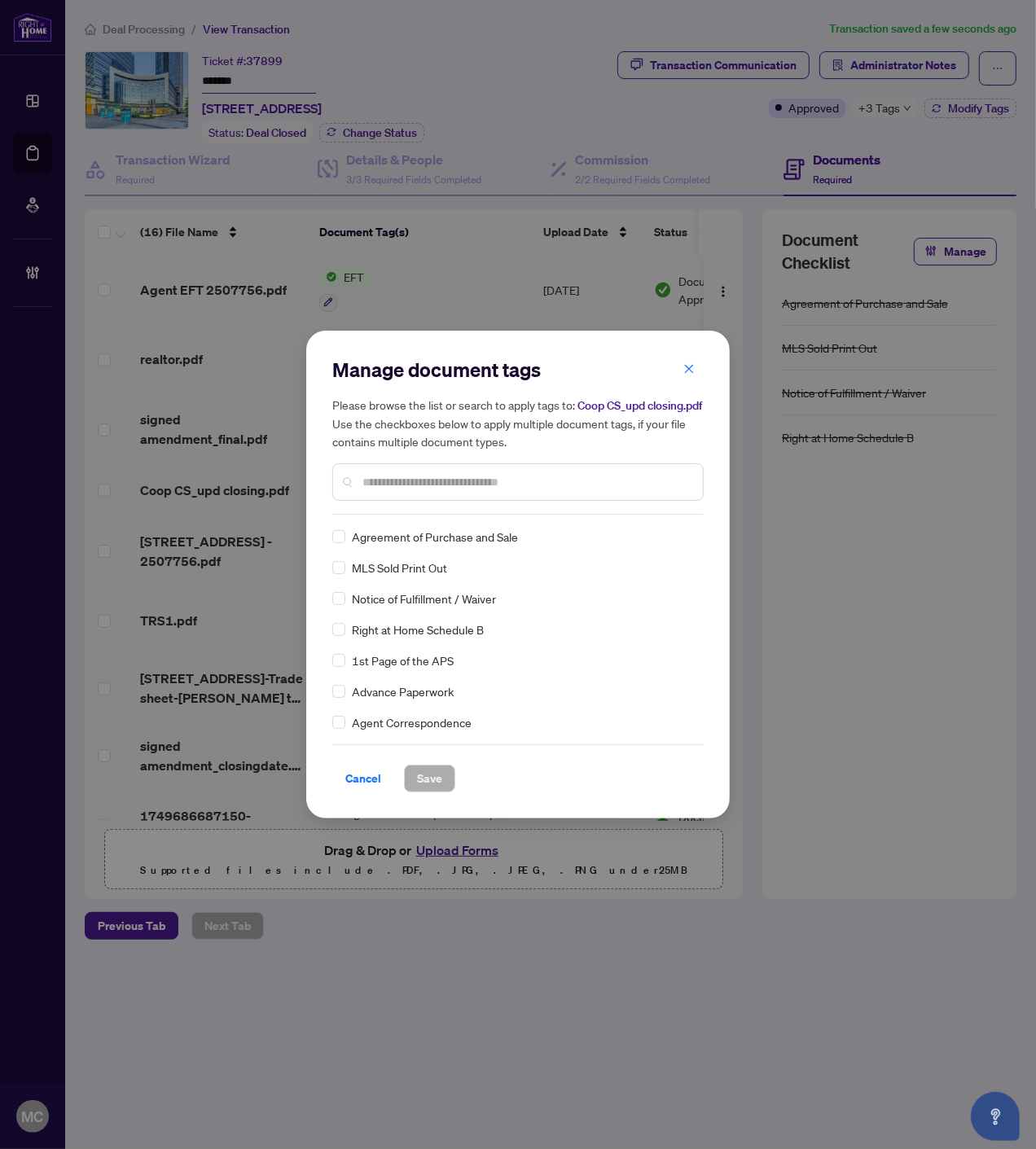
click at [529, 491] on input "text" at bounding box center [526, 481] width 327 height 18
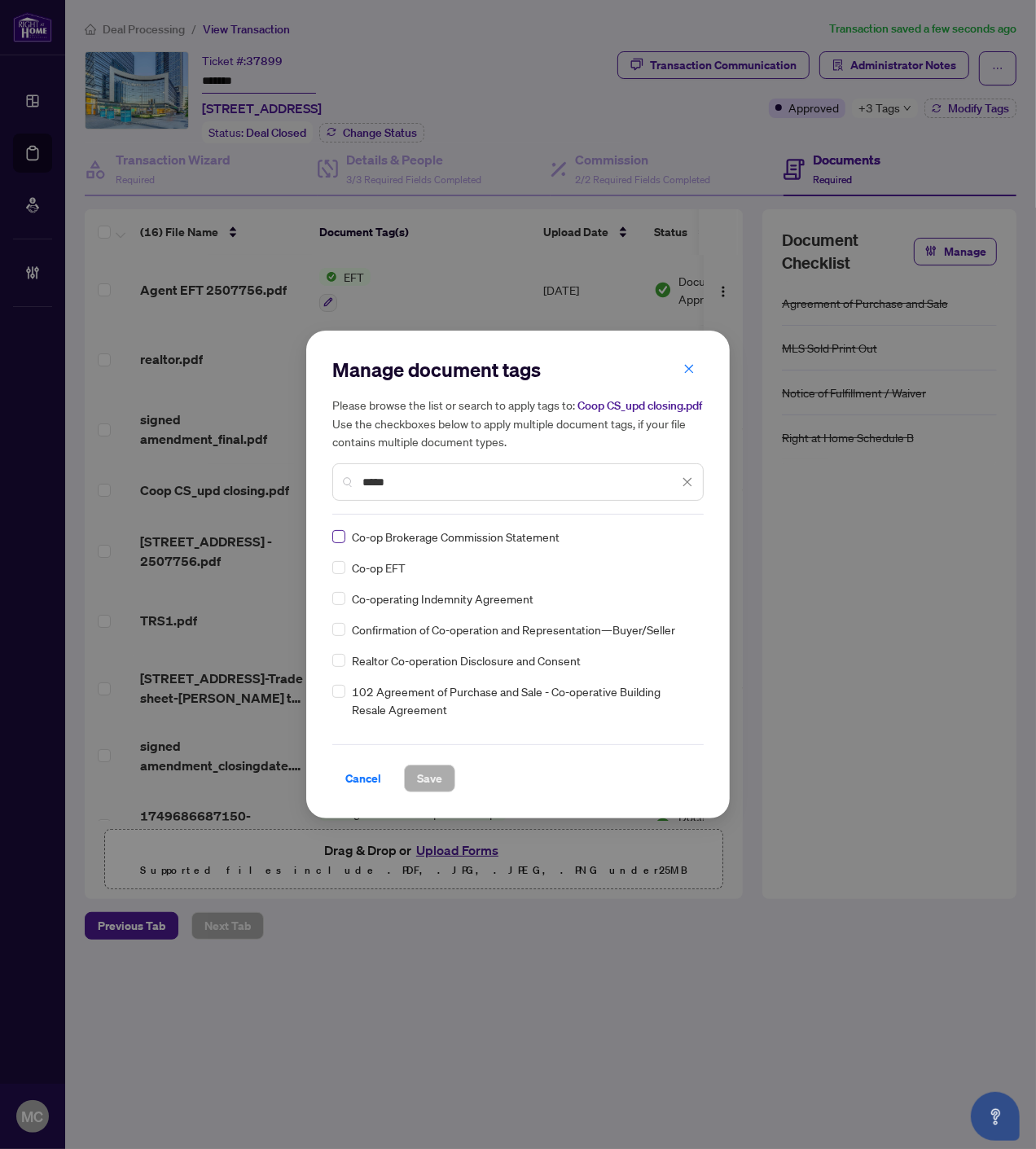
type input "*****"
click at [662, 545] on img at bounding box center [670, 536] width 16 height 16
click at [646, 625] on div "Approved" at bounding box center [624, 624] width 105 height 18
click at [426, 791] on span "Save" at bounding box center [429, 778] width 26 height 26
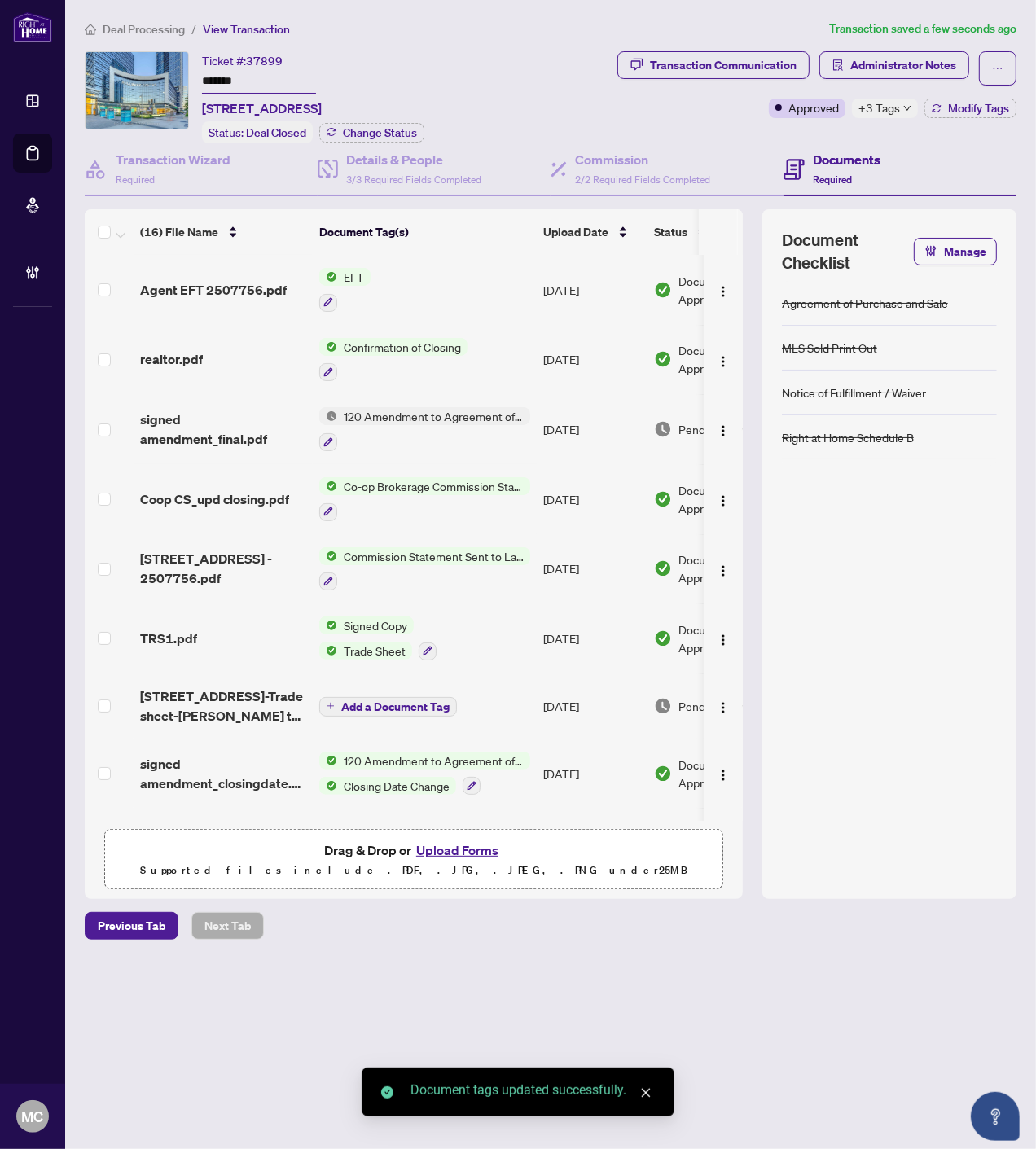
click at [206, 499] on span "Coop CS_upd closing.pdf" at bounding box center [214, 498] width 149 height 20
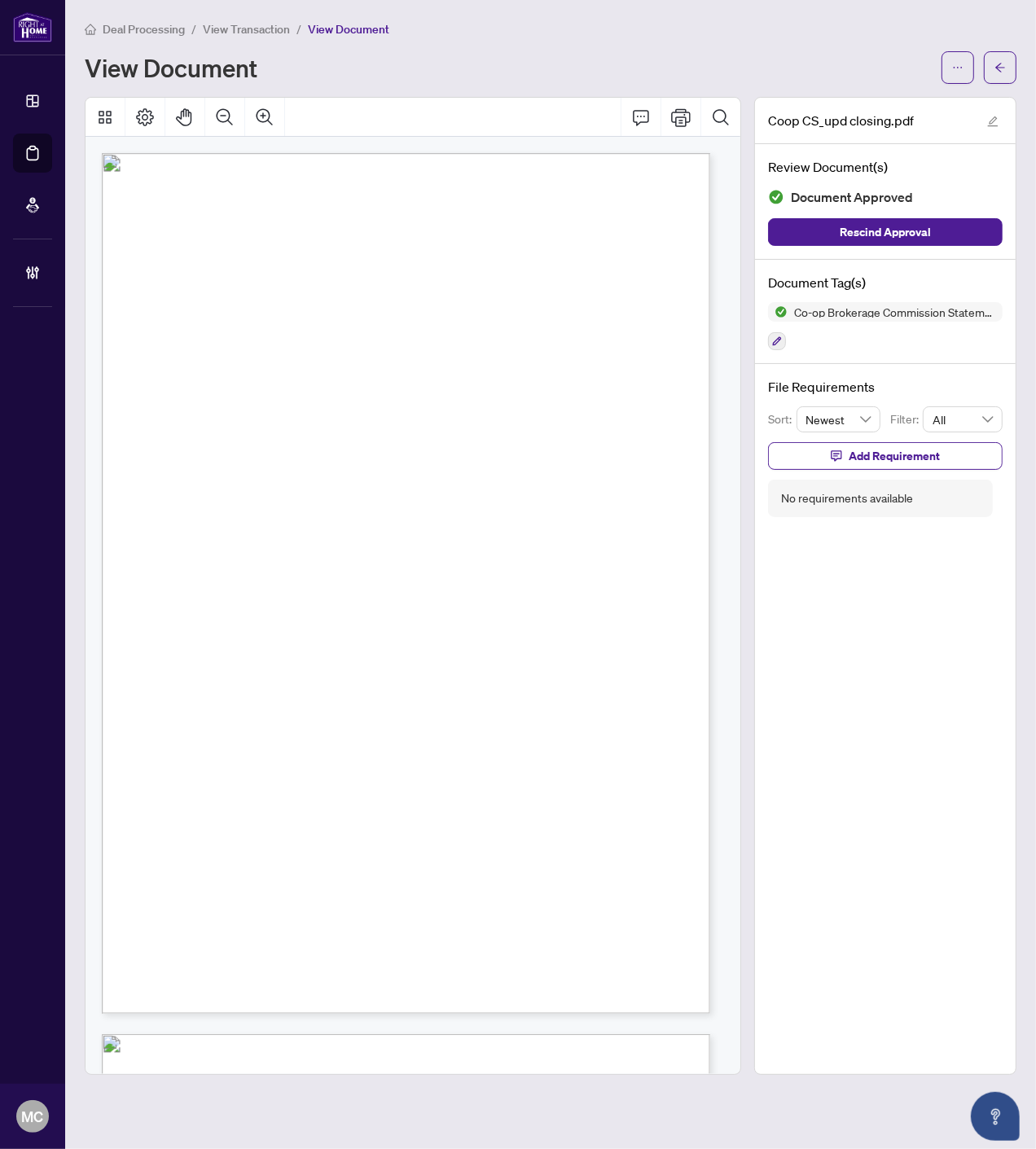
click at [131, 31] on span "Deal Processing" at bounding box center [144, 29] width 82 height 14
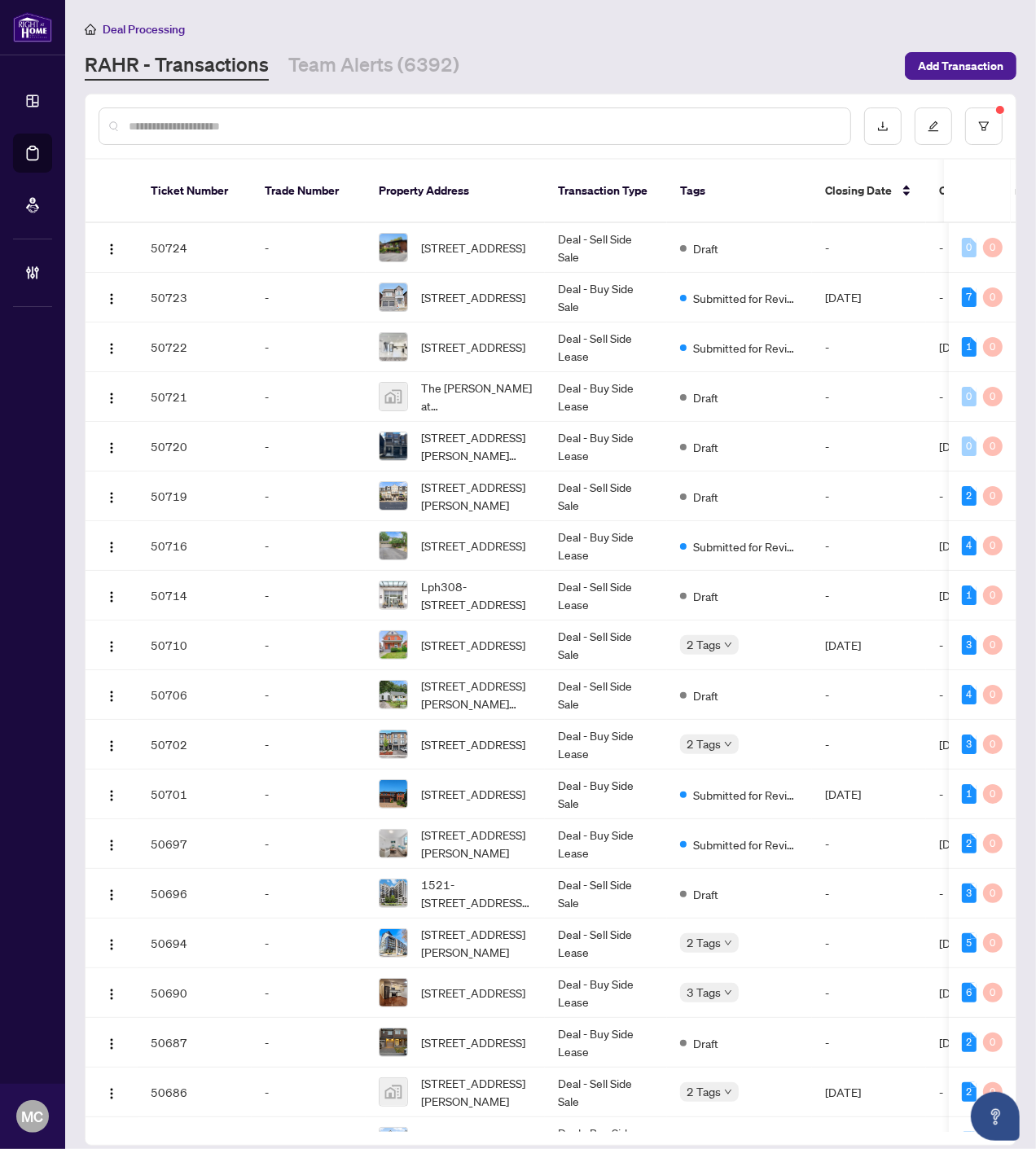
click at [533, 128] on input "text" at bounding box center [482, 126] width 709 height 18
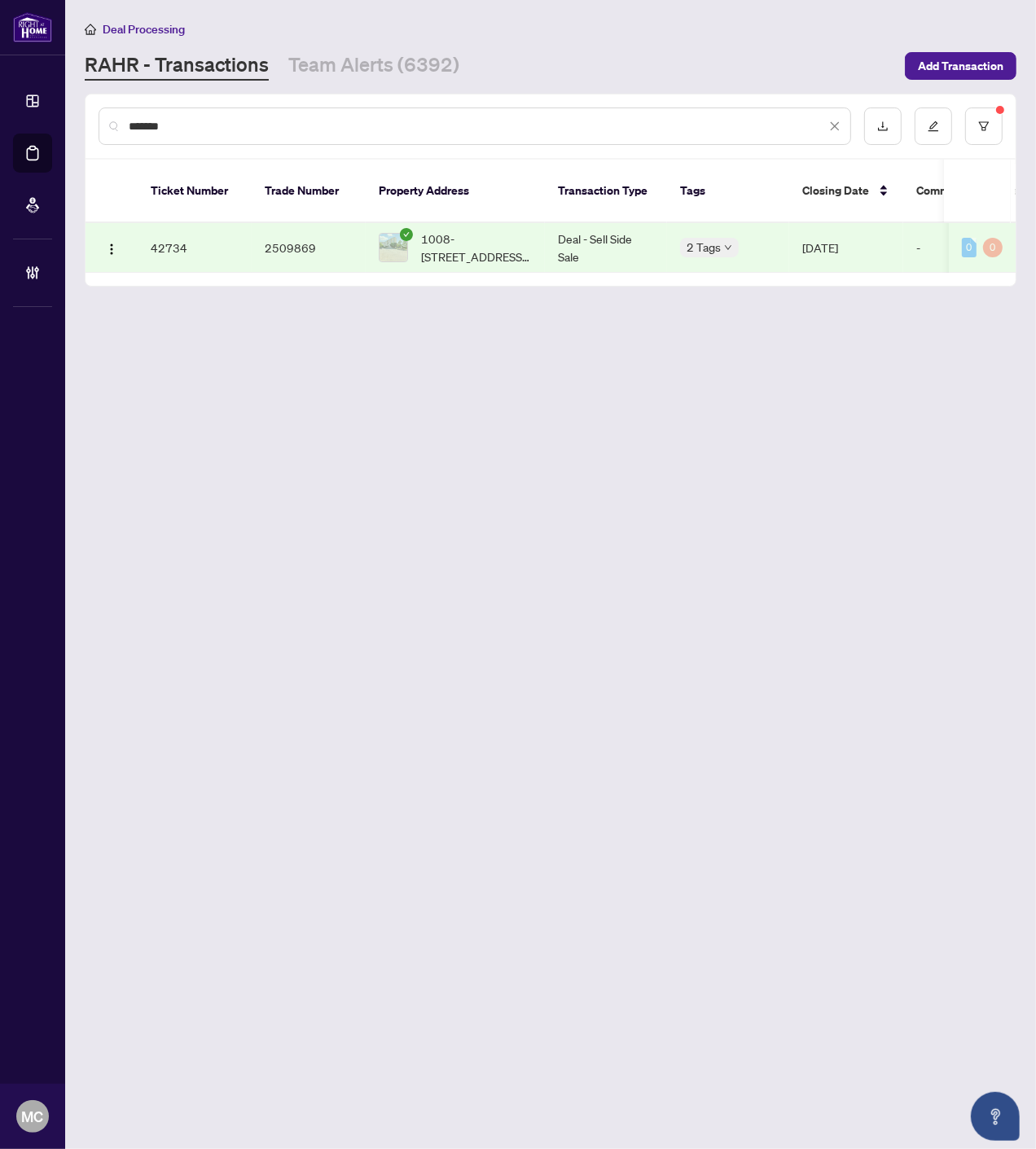
type input "*******"
click at [482, 234] on span "1008-700 Dynes Rd, Burlington, Ontario L7N 3M2, Canada" at bounding box center [477, 247] width 110 height 36
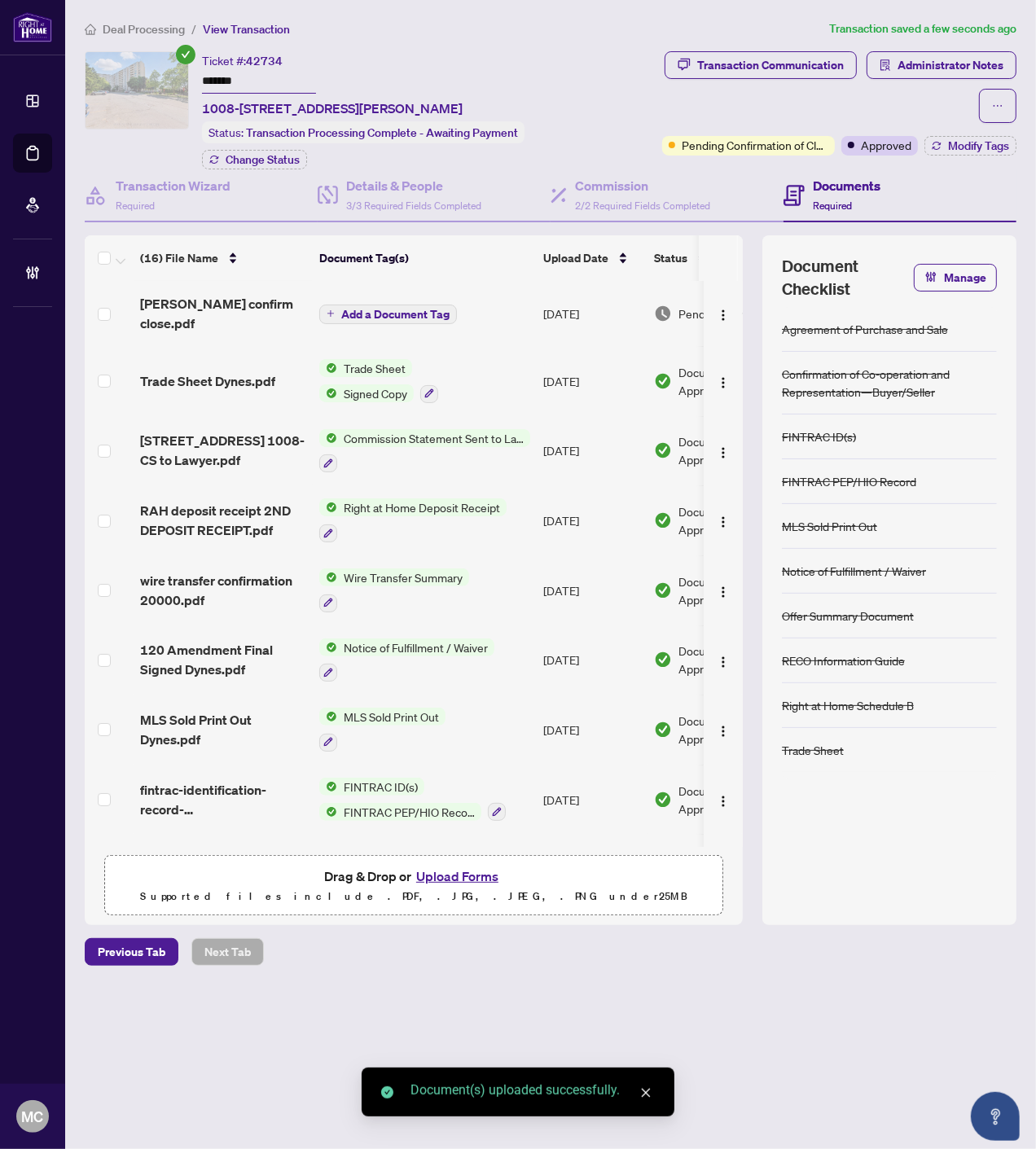
click at [410, 308] on span "Add a Document Tag" at bounding box center [396, 314] width 108 height 11
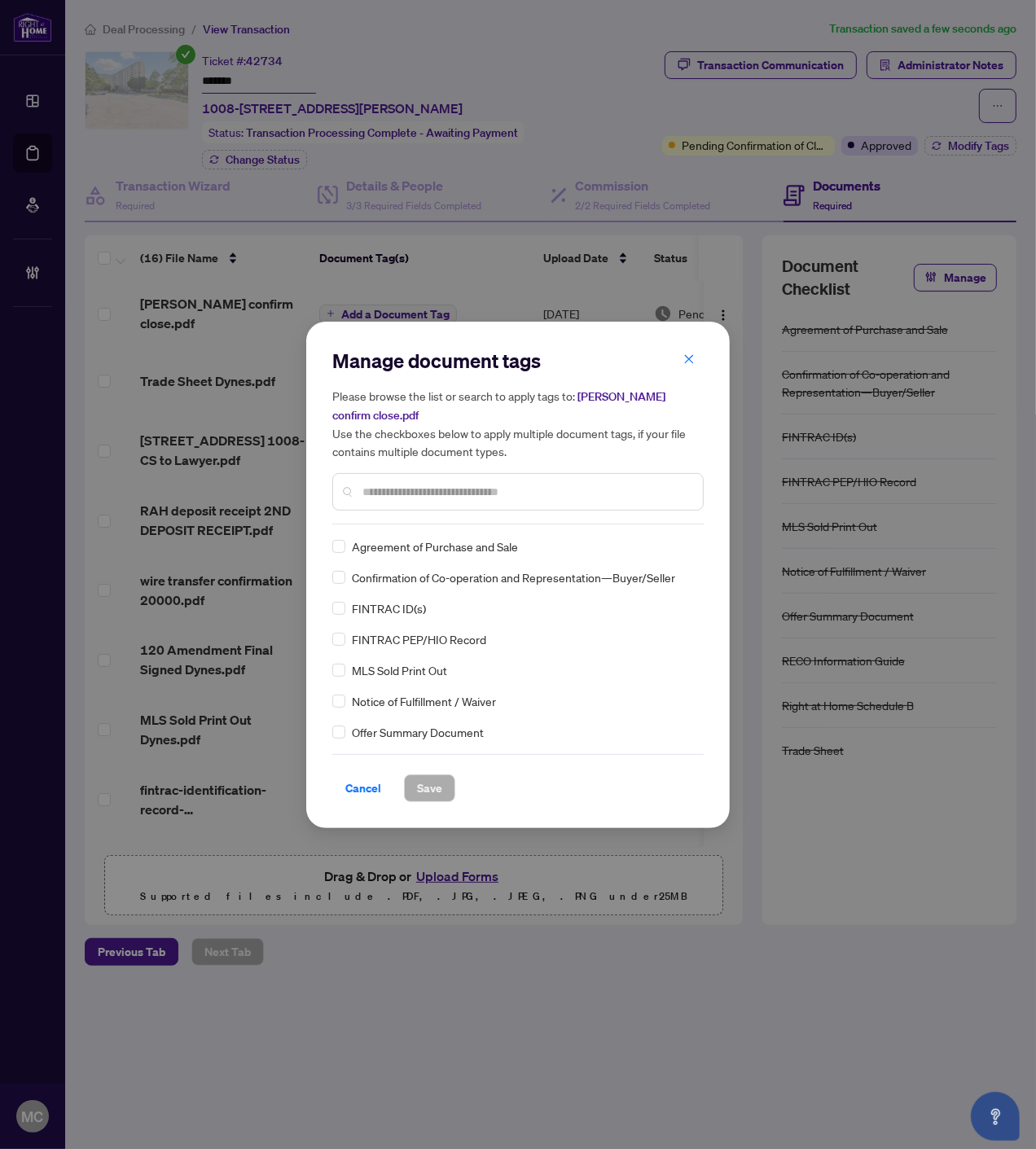
click at [482, 483] on input "text" at bounding box center [526, 492] width 327 height 18
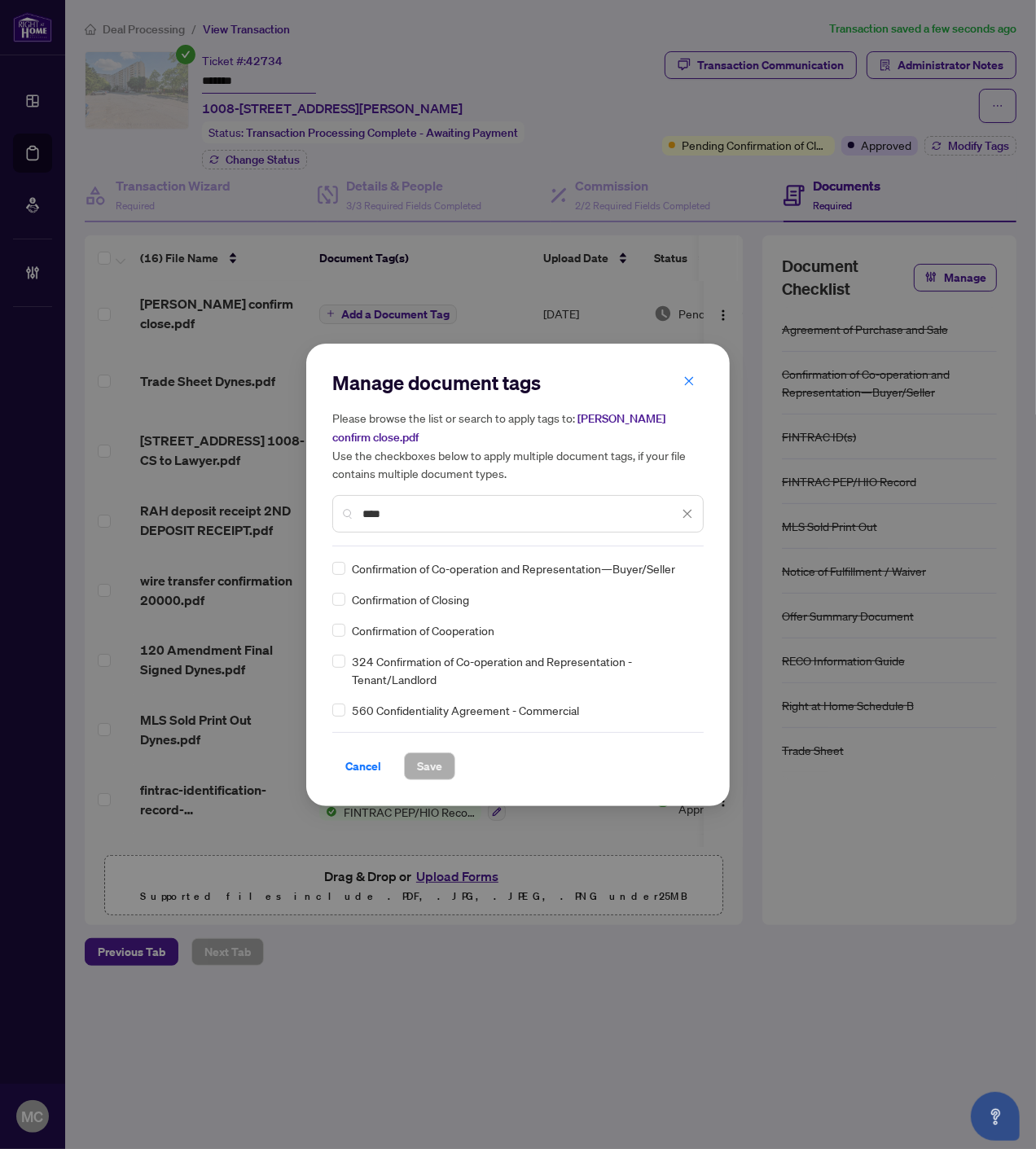
type input "****"
click at [674, 560] on img at bounding box center [670, 568] width 16 height 16
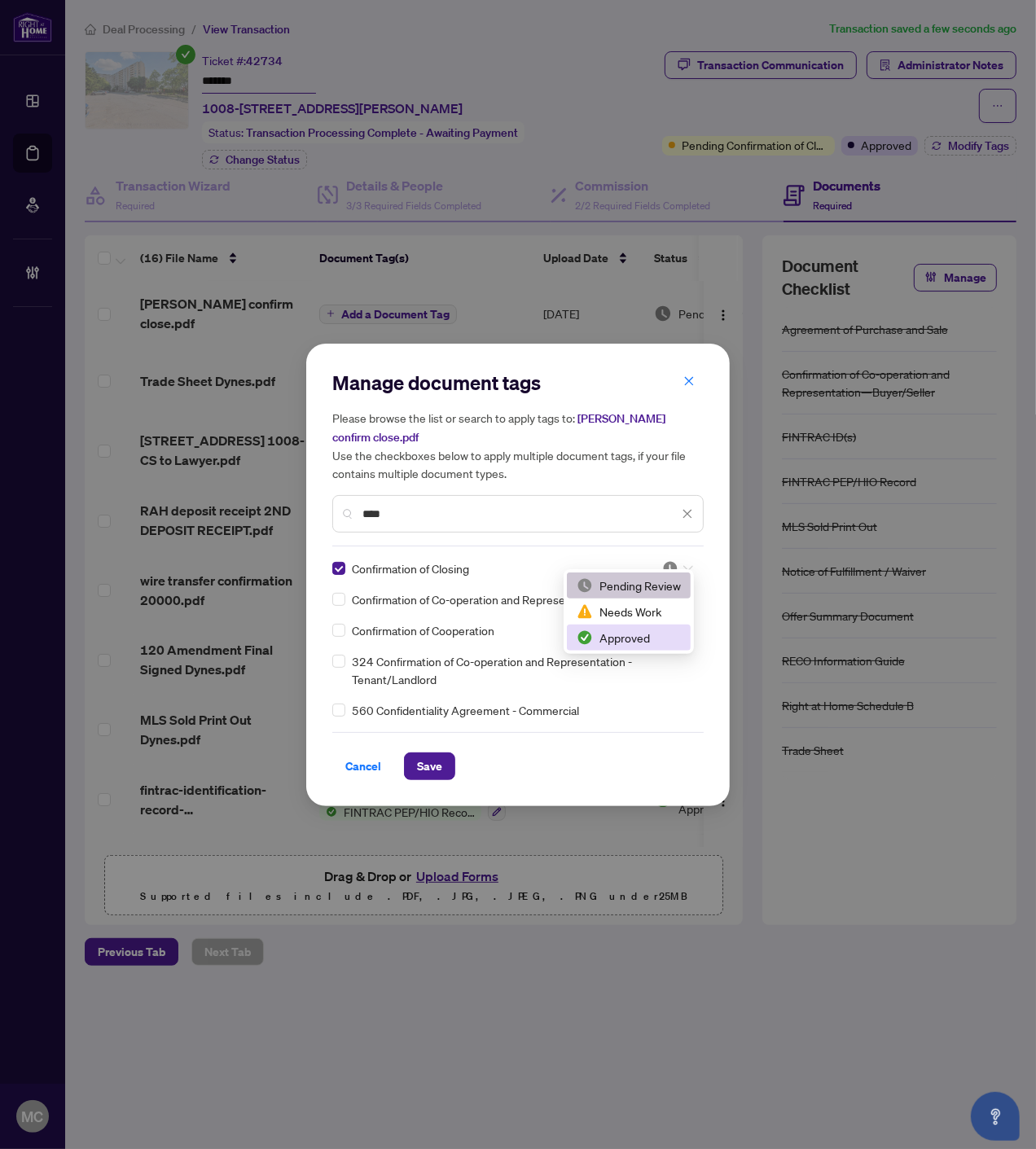
click at [634, 635] on div "Approved" at bounding box center [629, 637] width 105 height 18
click at [408, 754] on button "Save" at bounding box center [430, 766] width 51 height 28
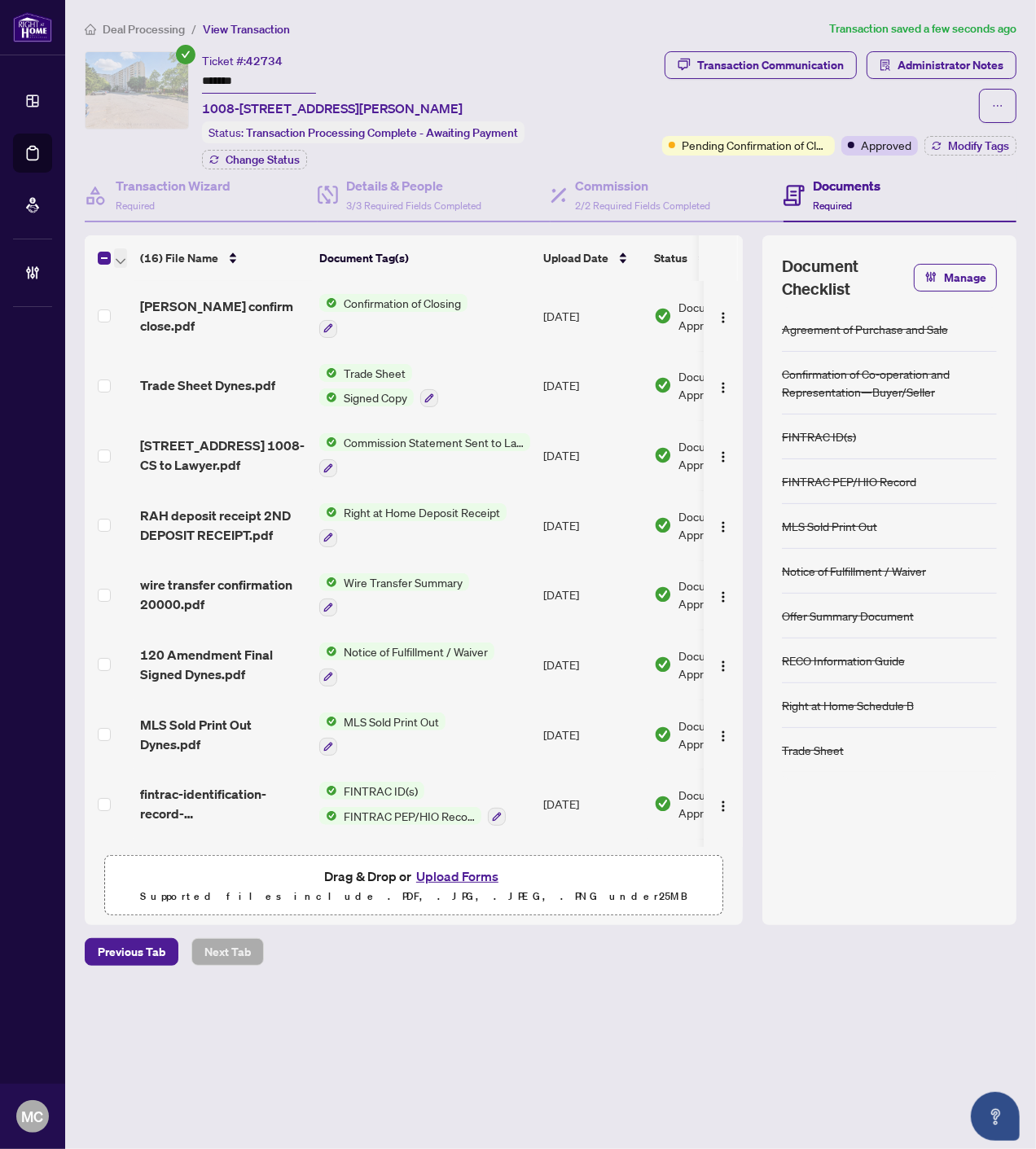
click at [117, 258] on icon "button" at bounding box center [121, 261] width 10 height 6
click at [139, 274] on span "Open Selected in New Tab(s)" at bounding box center [200, 282] width 145 height 18
click at [925, 60] on span "Administrator Notes" at bounding box center [949, 65] width 106 height 26
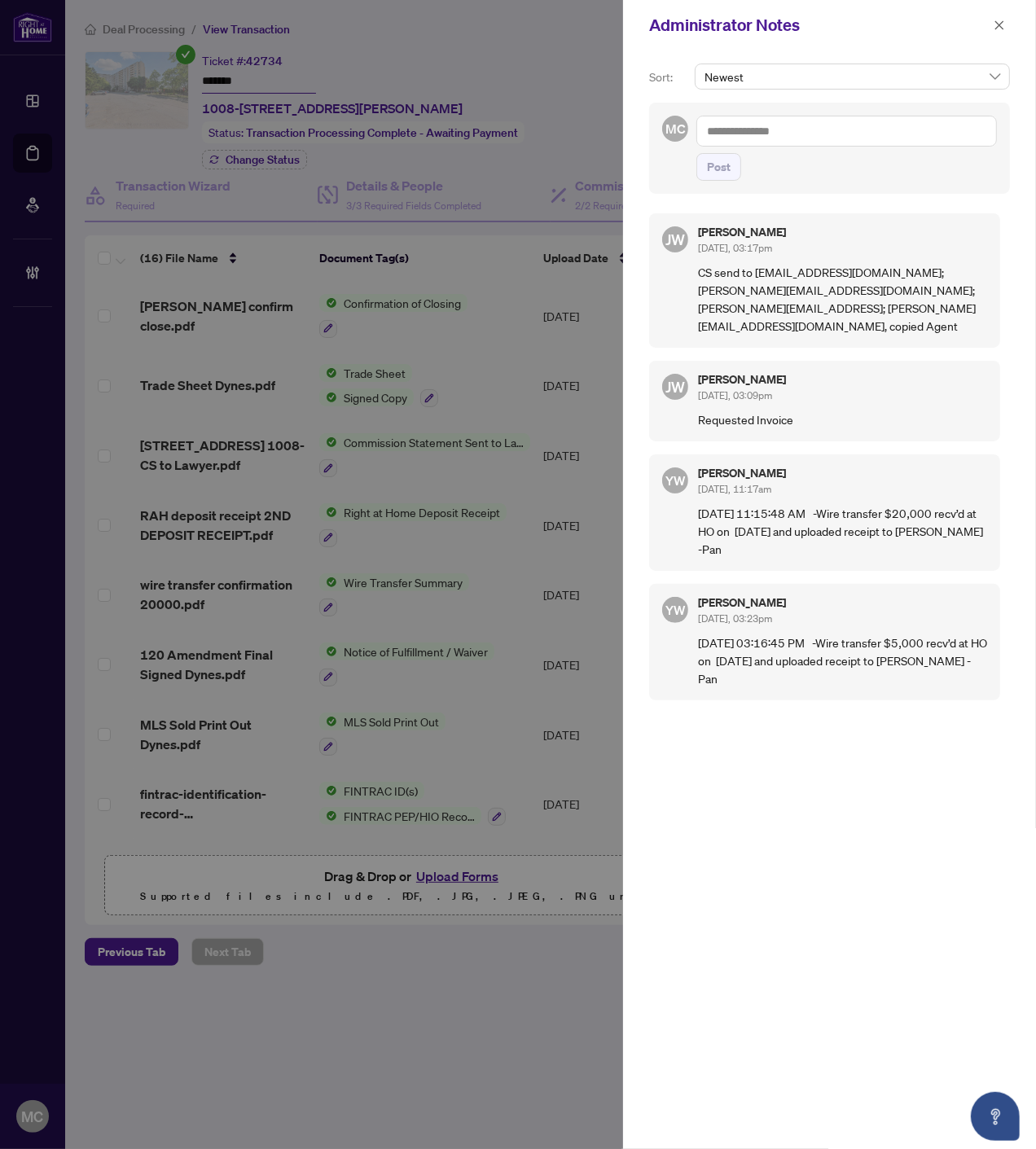
drag, startPoint x: 998, startPoint y: 26, endPoint x: 951, endPoint y: 45, distance: 50.7
click at [998, 26] on icon "close" at bounding box center [999, 26] width 11 height 11
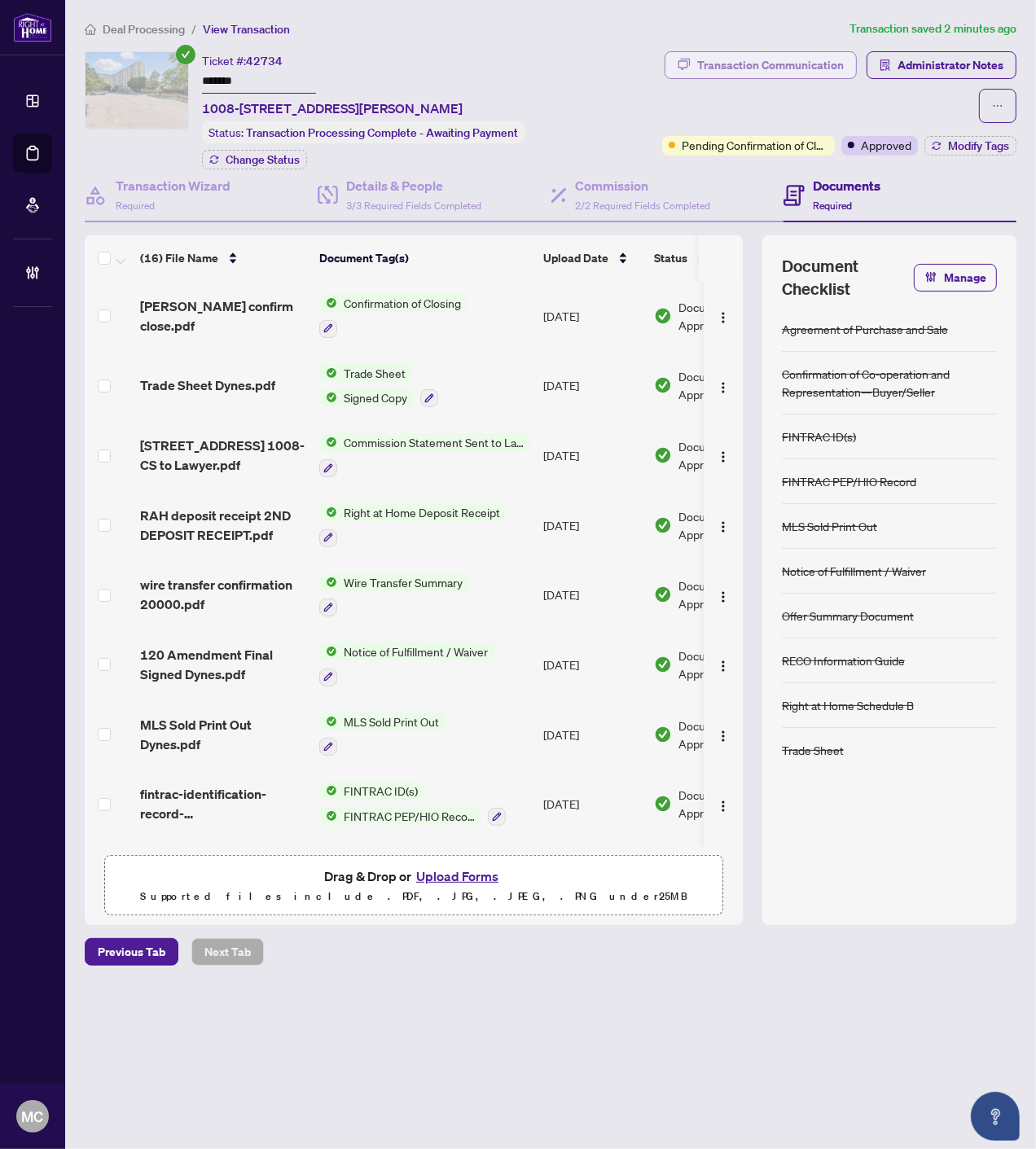
click at [736, 63] on div "Transaction Communication" at bounding box center [771, 65] width 147 height 26
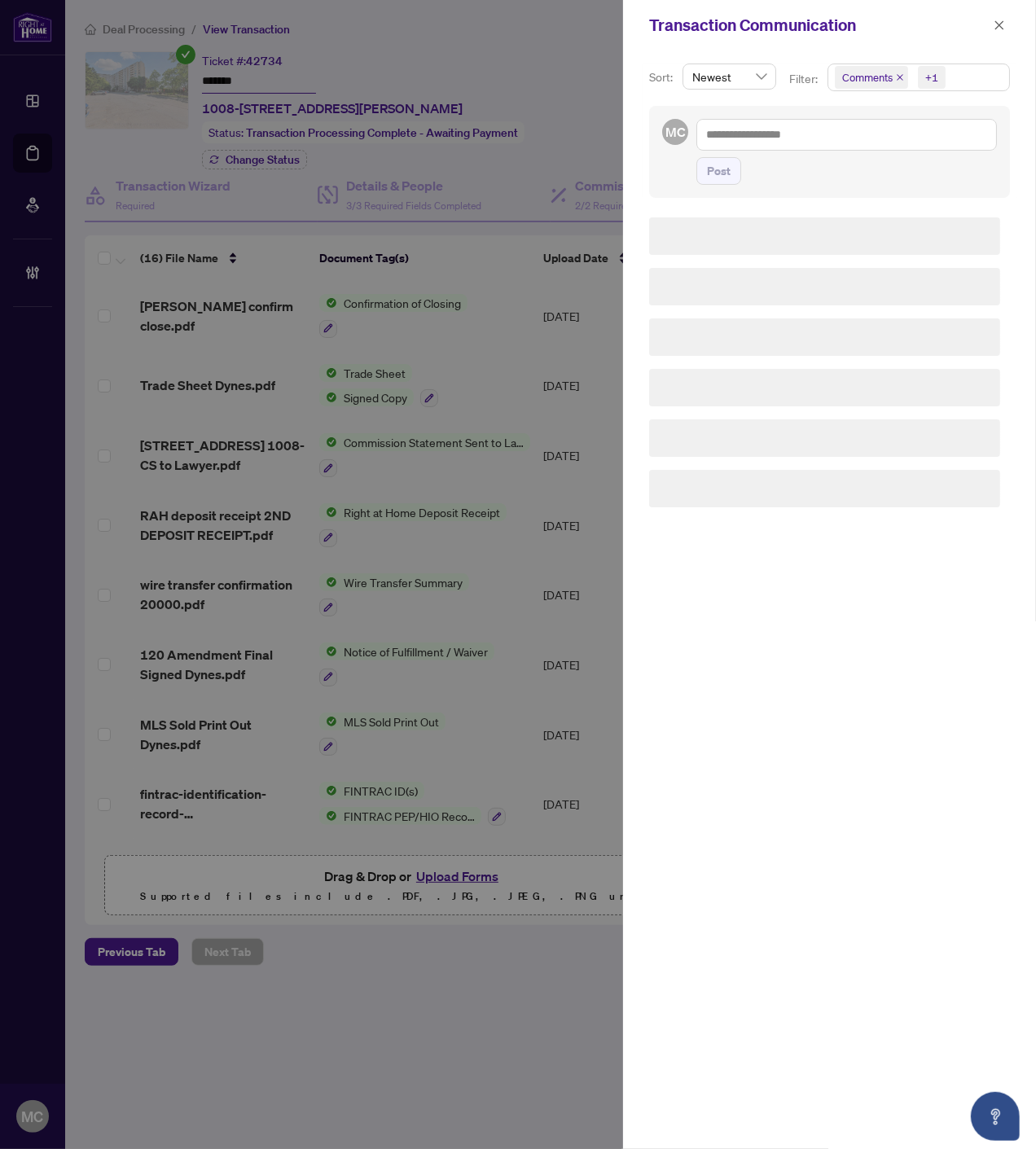
click at [958, 70] on span "Comments +1" at bounding box center [919, 77] width 181 height 26
click at [921, 167] on span "Requirements" at bounding box center [896, 167] width 72 height 14
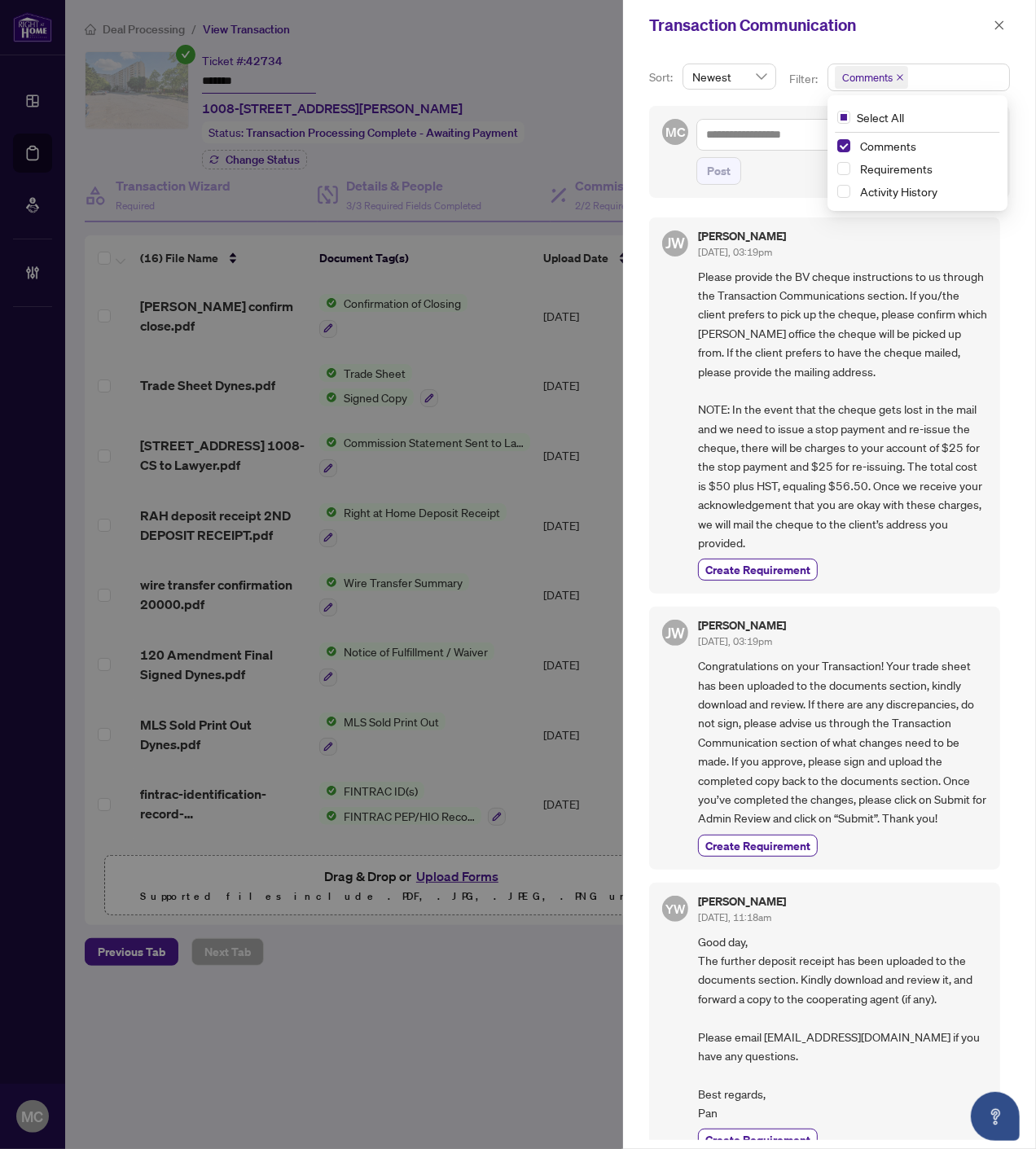
drag, startPoint x: 994, startPoint y: 19, endPoint x: 1021, endPoint y: 65, distance: 53.3
click at [998, 23] on icon "close" at bounding box center [999, 26] width 11 height 11
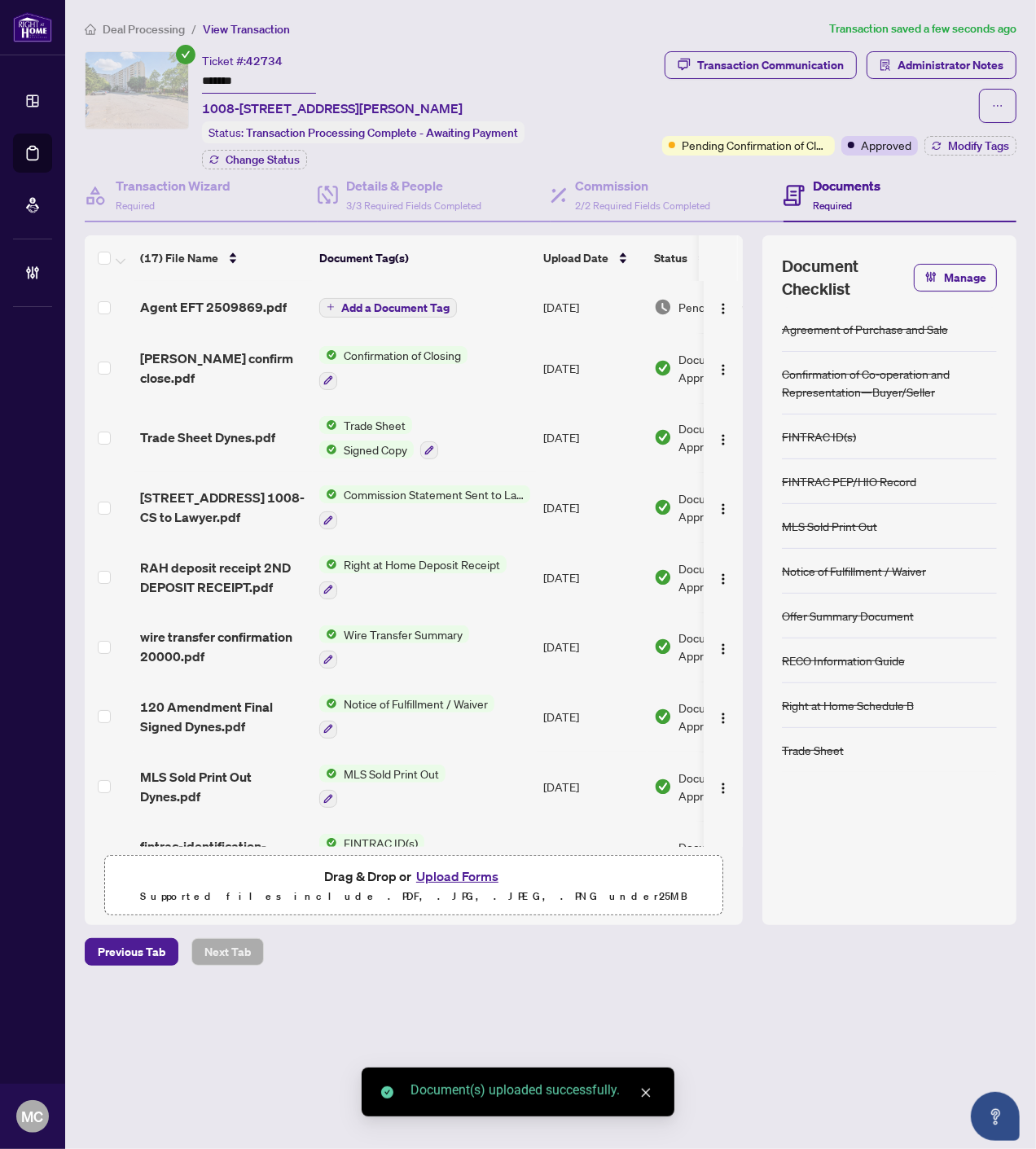
click at [420, 302] on span "Add a Document Tag" at bounding box center [396, 308] width 108 height 11
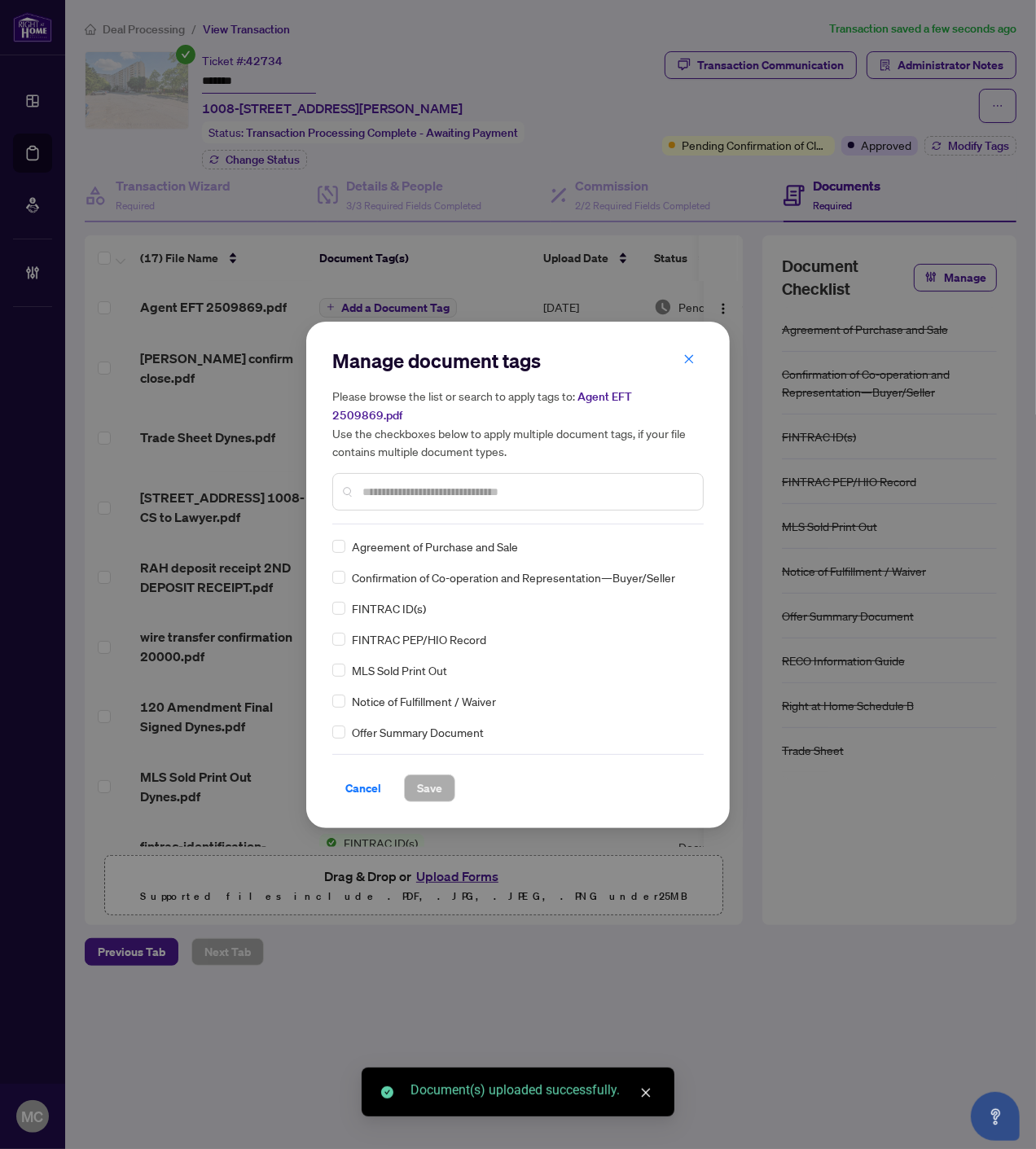
click at [588, 483] on input "text" at bounding box center [526, 492] width 327 height 18
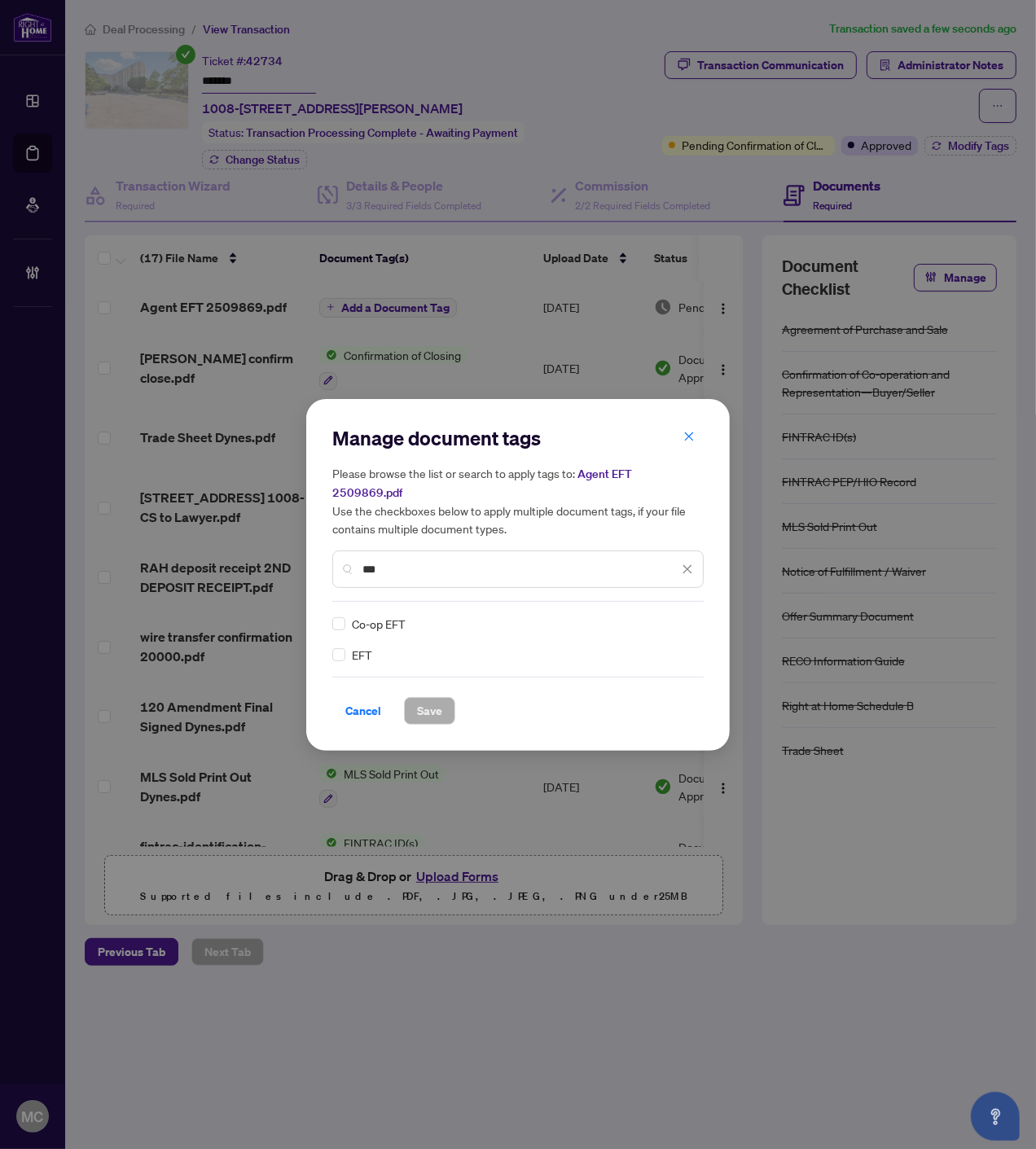
type input "***"
click at [676, 615] on img at bounding box center [670, 623] width 16 height 16
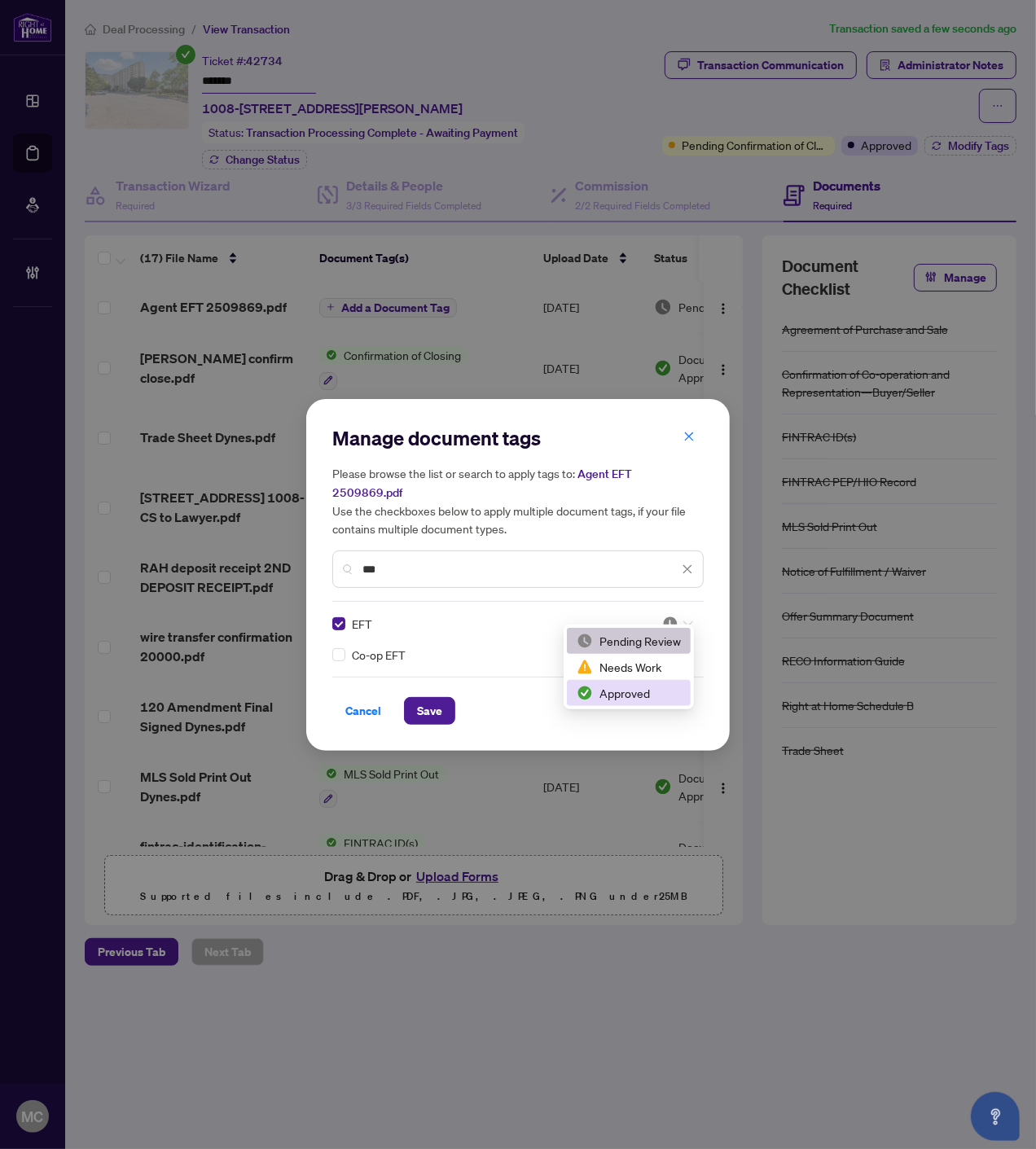
click at [631, 692] on div "Approved" at bounding box center [629, 692] width 105 height 18
click at [440, 698] on span "Save" at bounding box center [429, 711] width 26 height 26
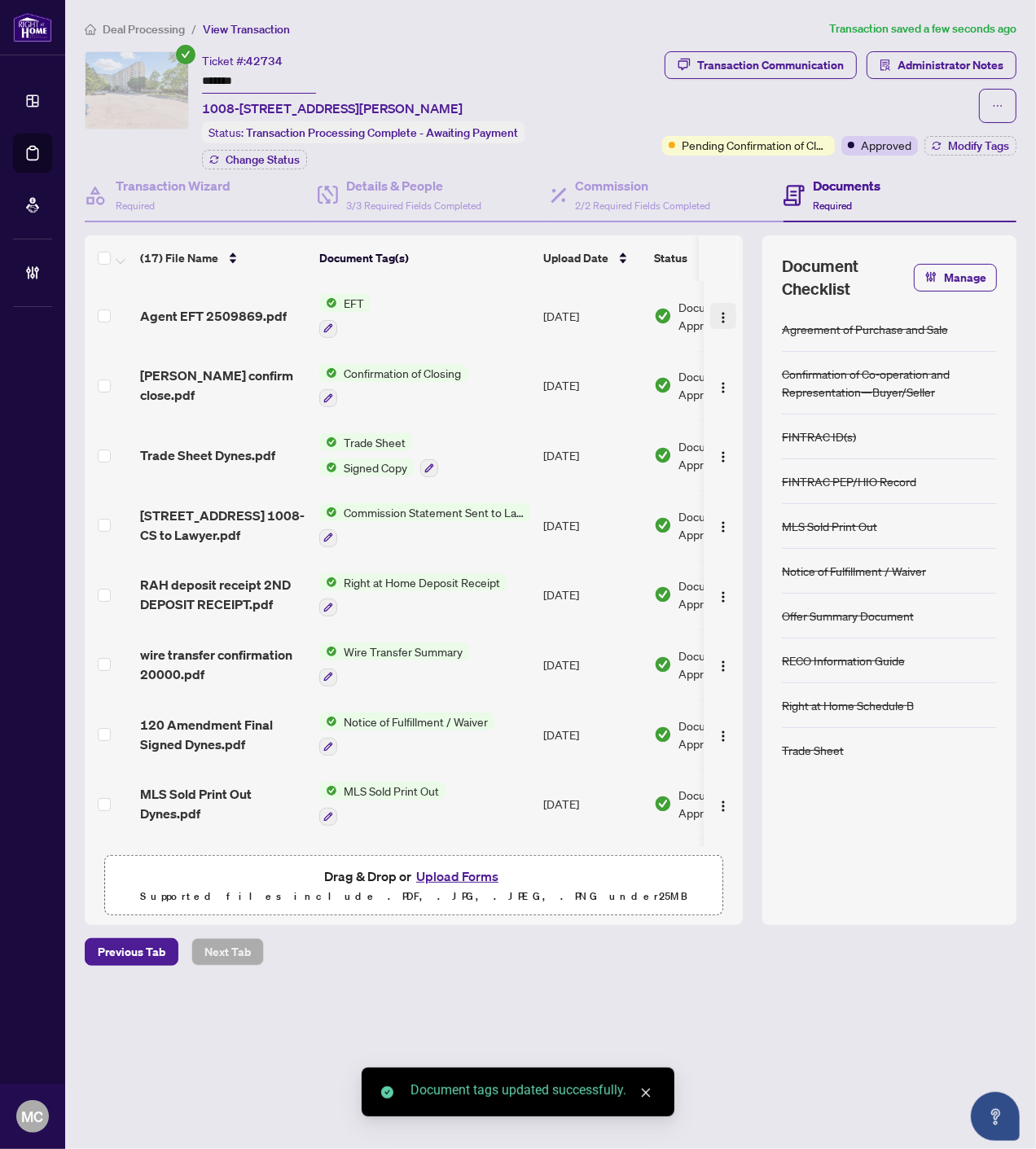
click at [721, 302] on button "button" at bounding box center [722, 315] width 26 height 26
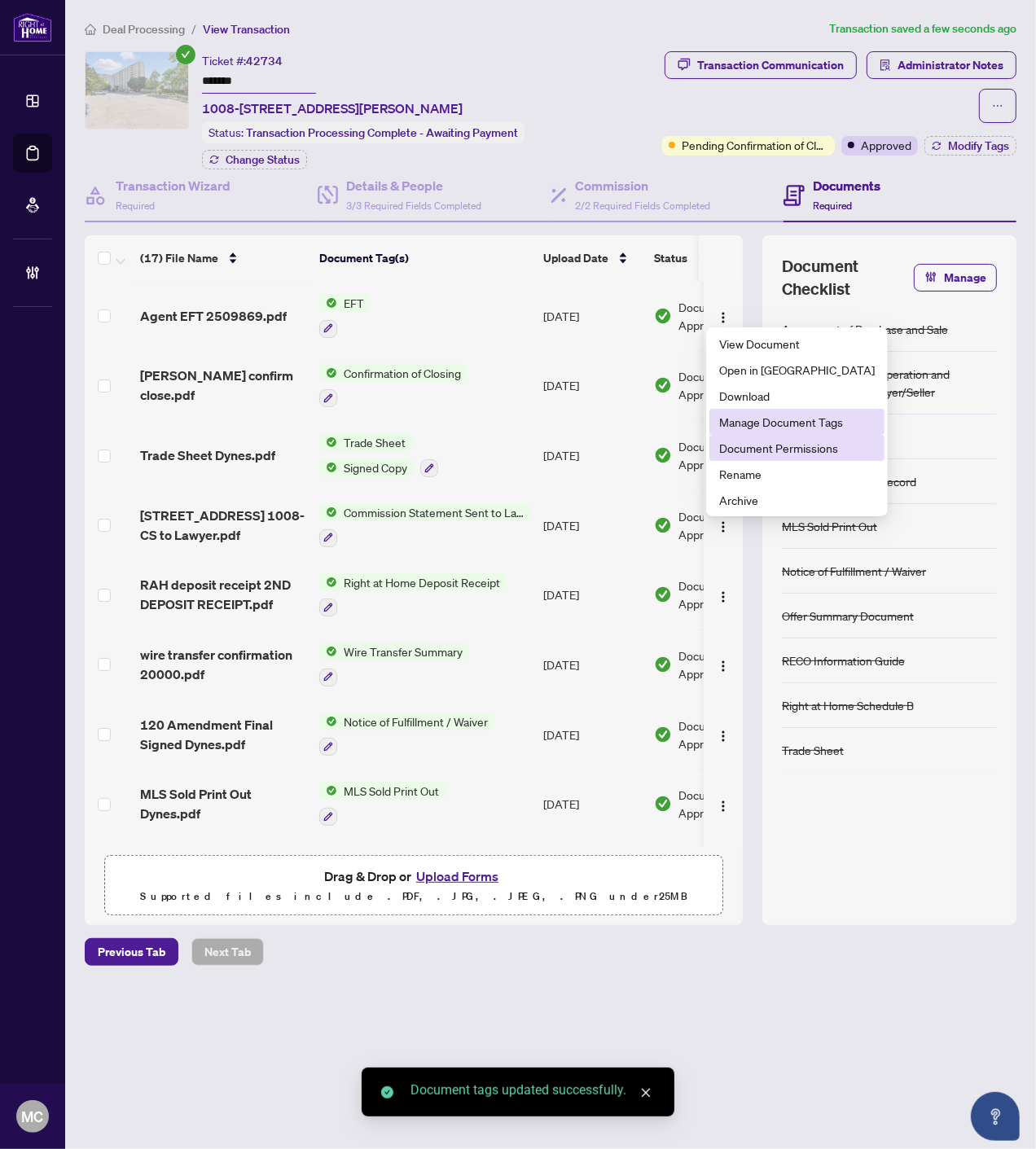
click at [737, 449] on span "Document Permissions" at bounding box center [796, 447] width 155 height 18
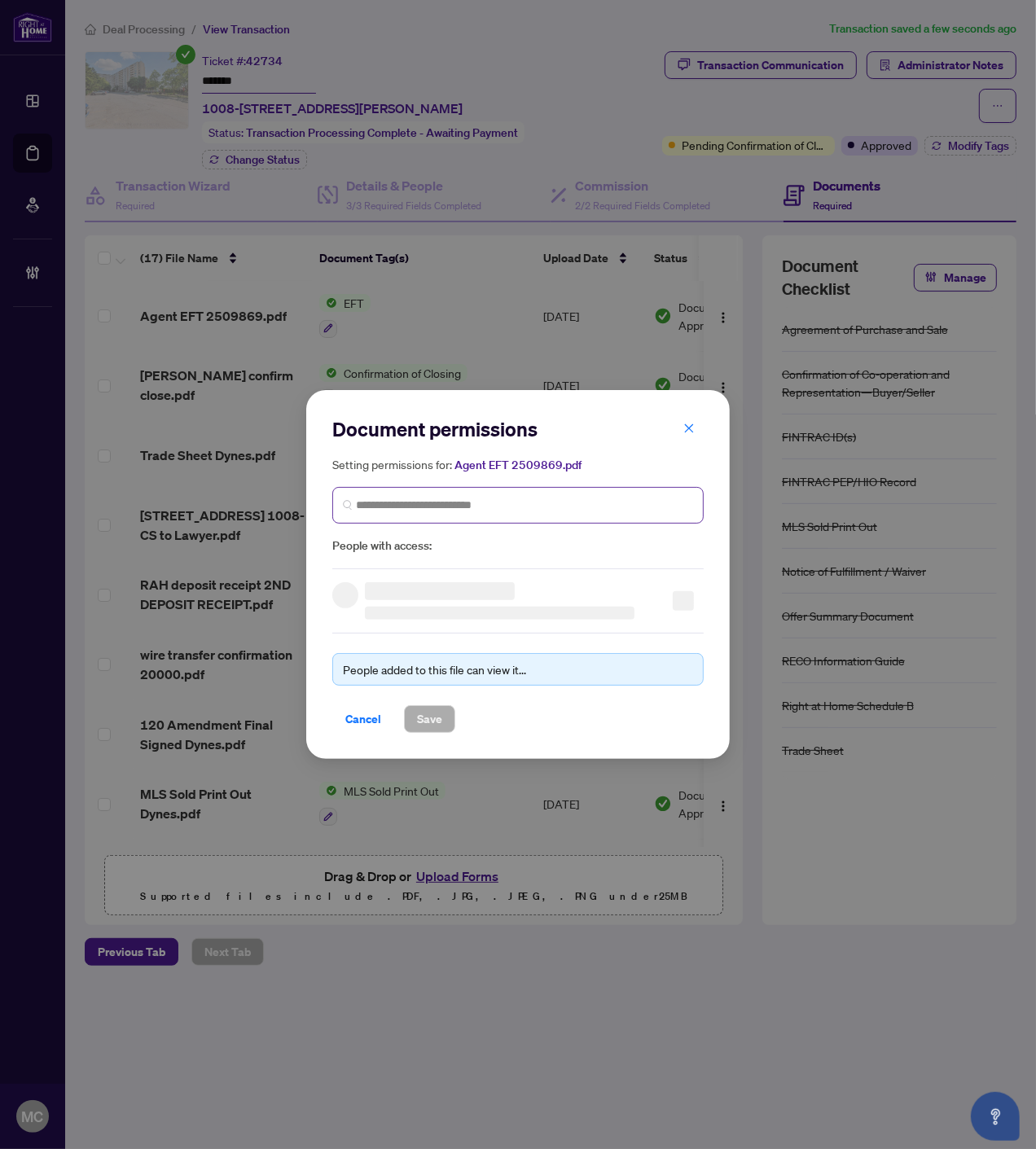
click at [551, 514] on span at bounding box center [518, 505] width 371 height 37
paste input "**********"
type input "**********"
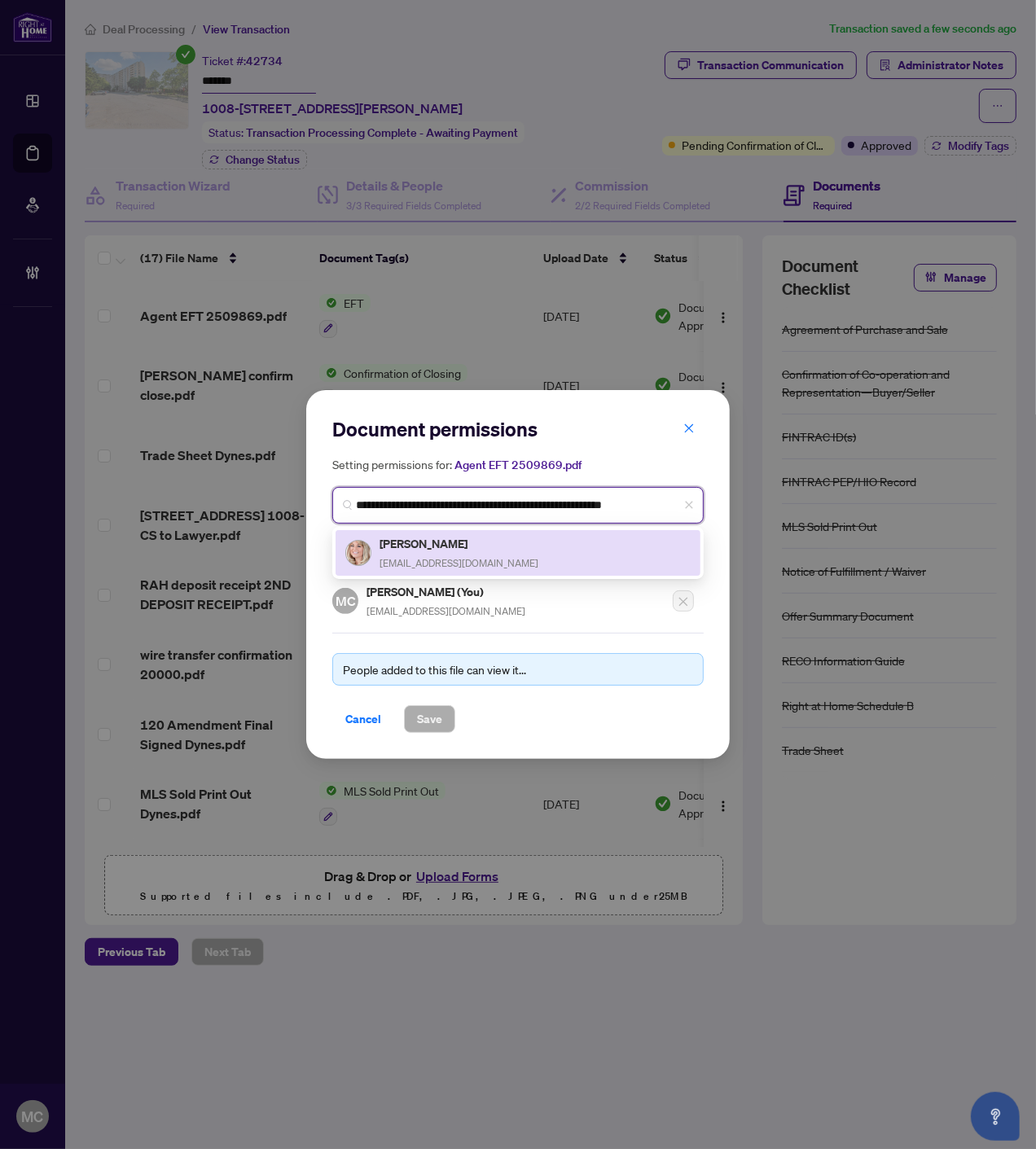
click at [421, 556] on span "leslierulton@icloud.com" at bounding box center [459, 562] width 159 height 12
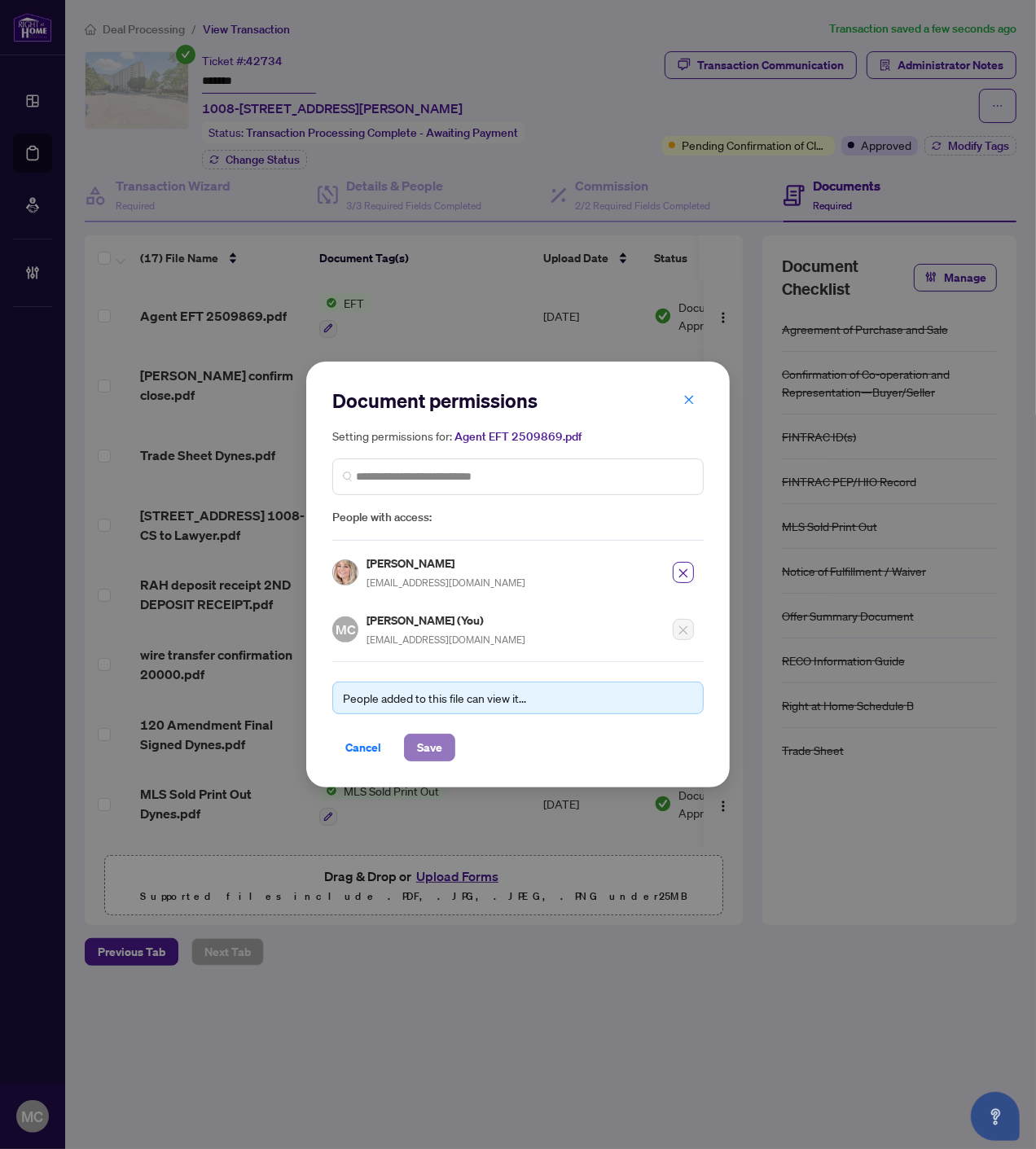
click at [427, 737] on span "Save" at bounding box center [429, 747] width 26 height 26
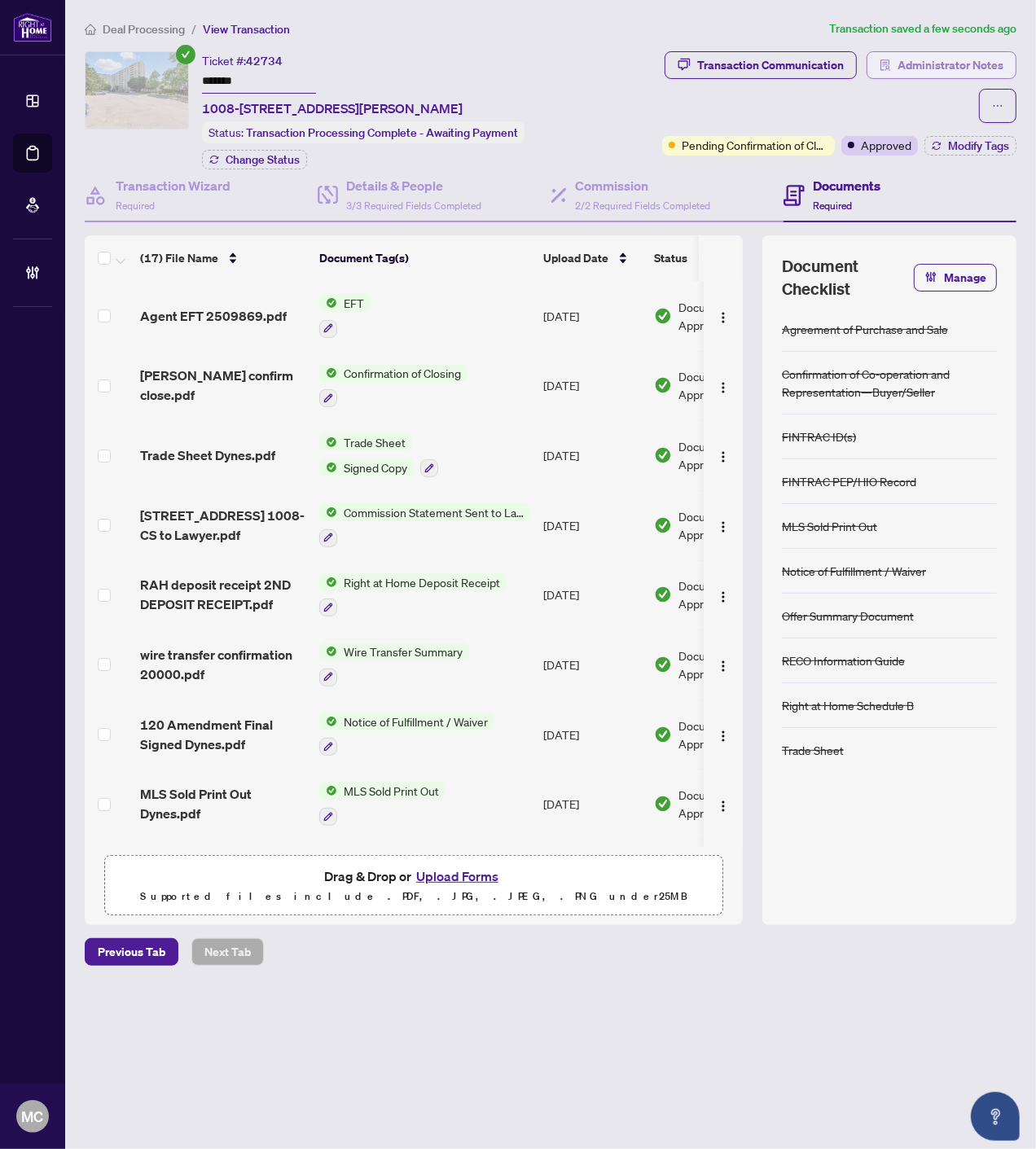
click at [943, 61] on span "Administrator Notes" at bounding box center [949, 65] width 106 height 26
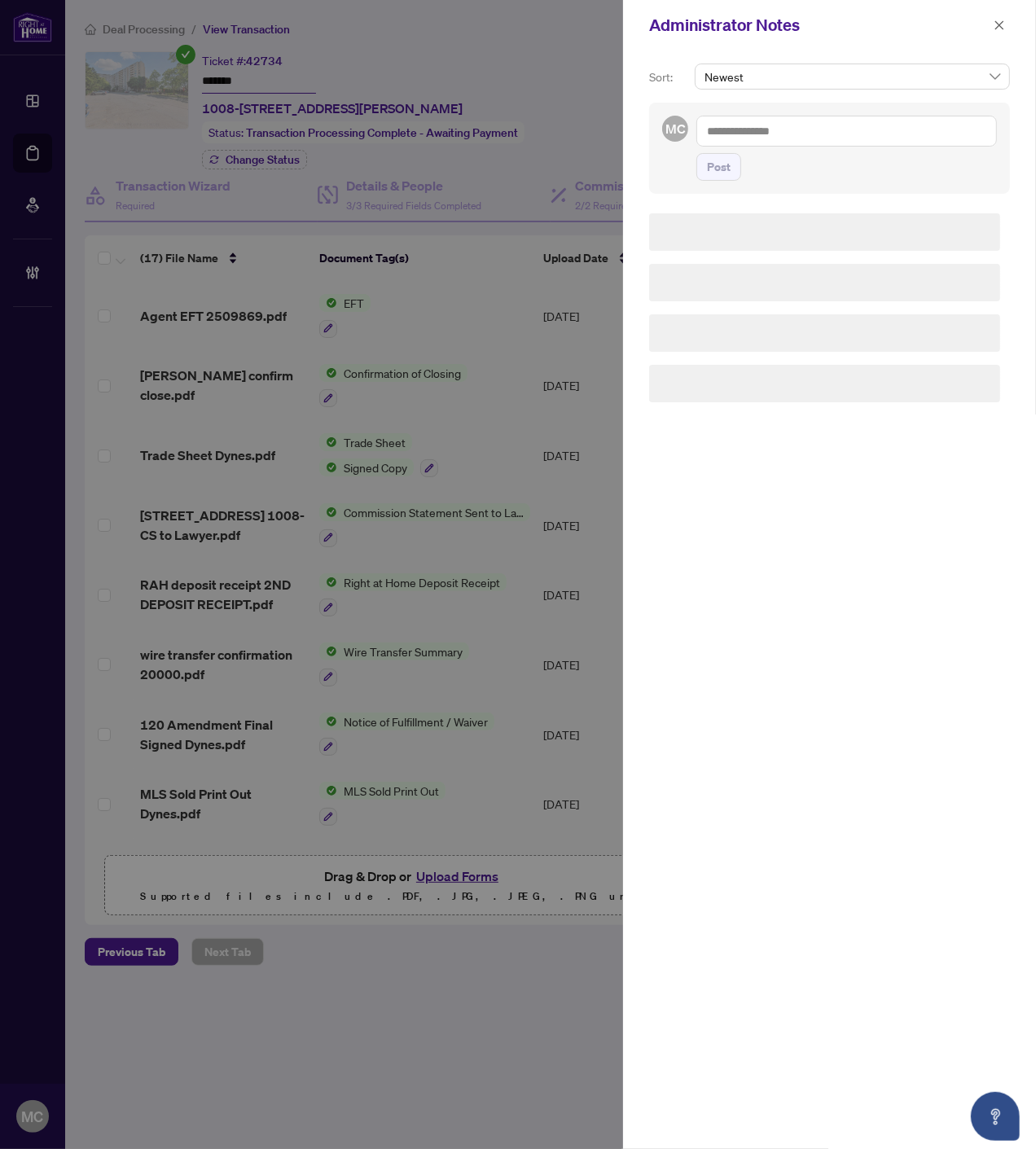
click at [889, 132] on textarea at bounding box center [847, 131] width 301 height 31
paste textarea "**********"
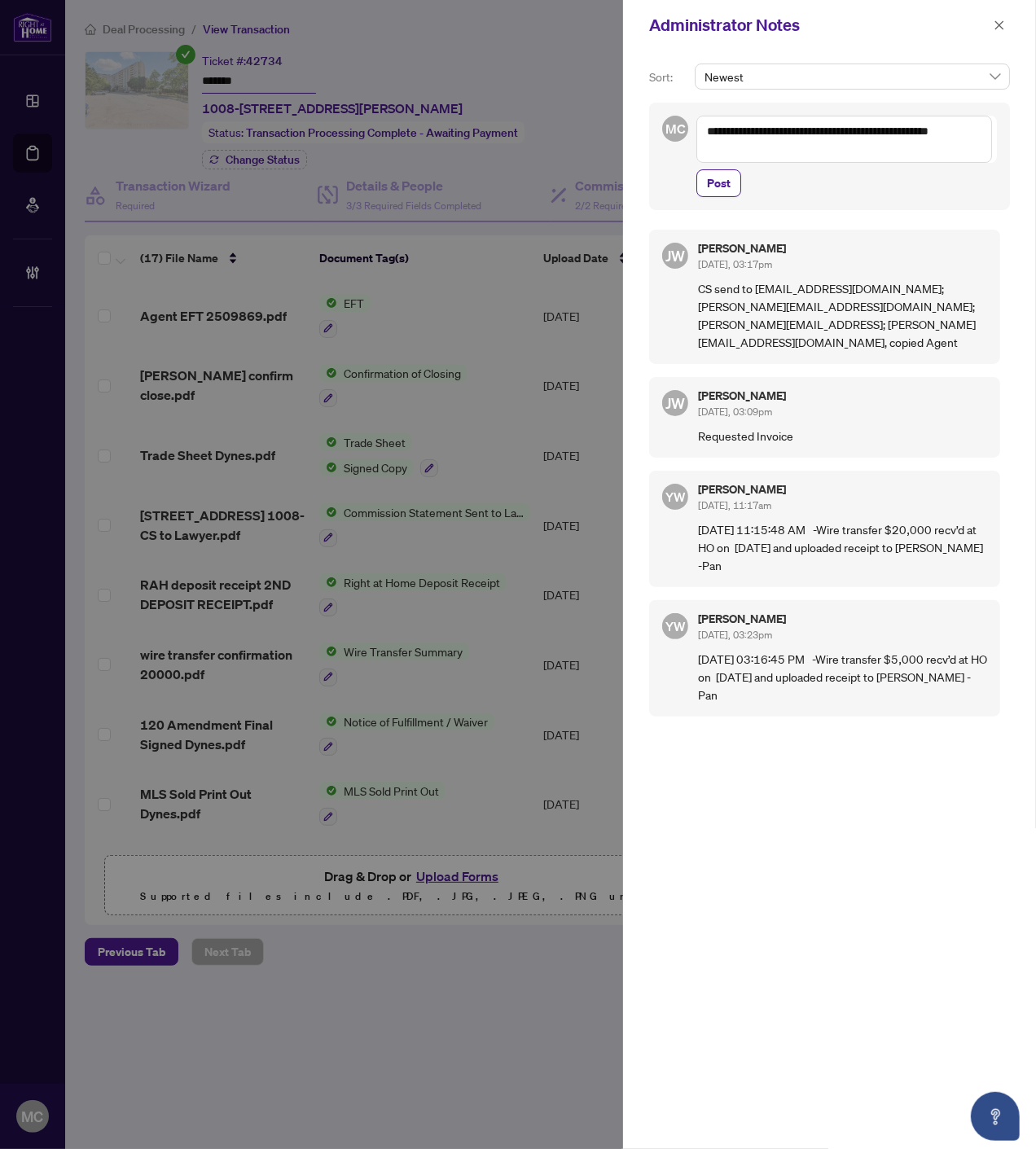
click at [710, 133] on textarea "**********" at bounding box center [844, 140] width 296 height 48
paste textarea "**********"
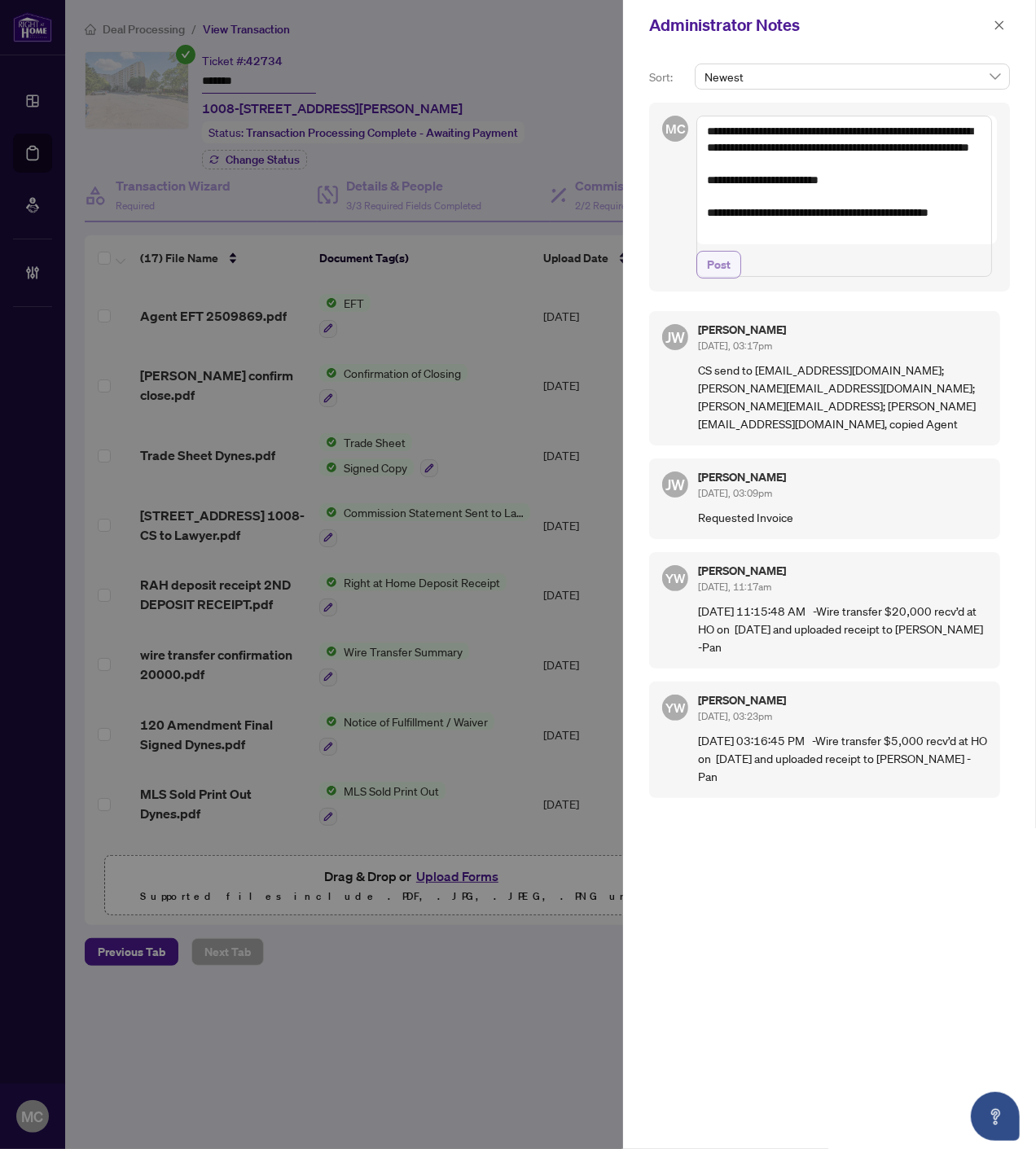
type textarea "**********"
click at [713, 278] on span "Post" at bounding box center [718, 263] width 24 height 26
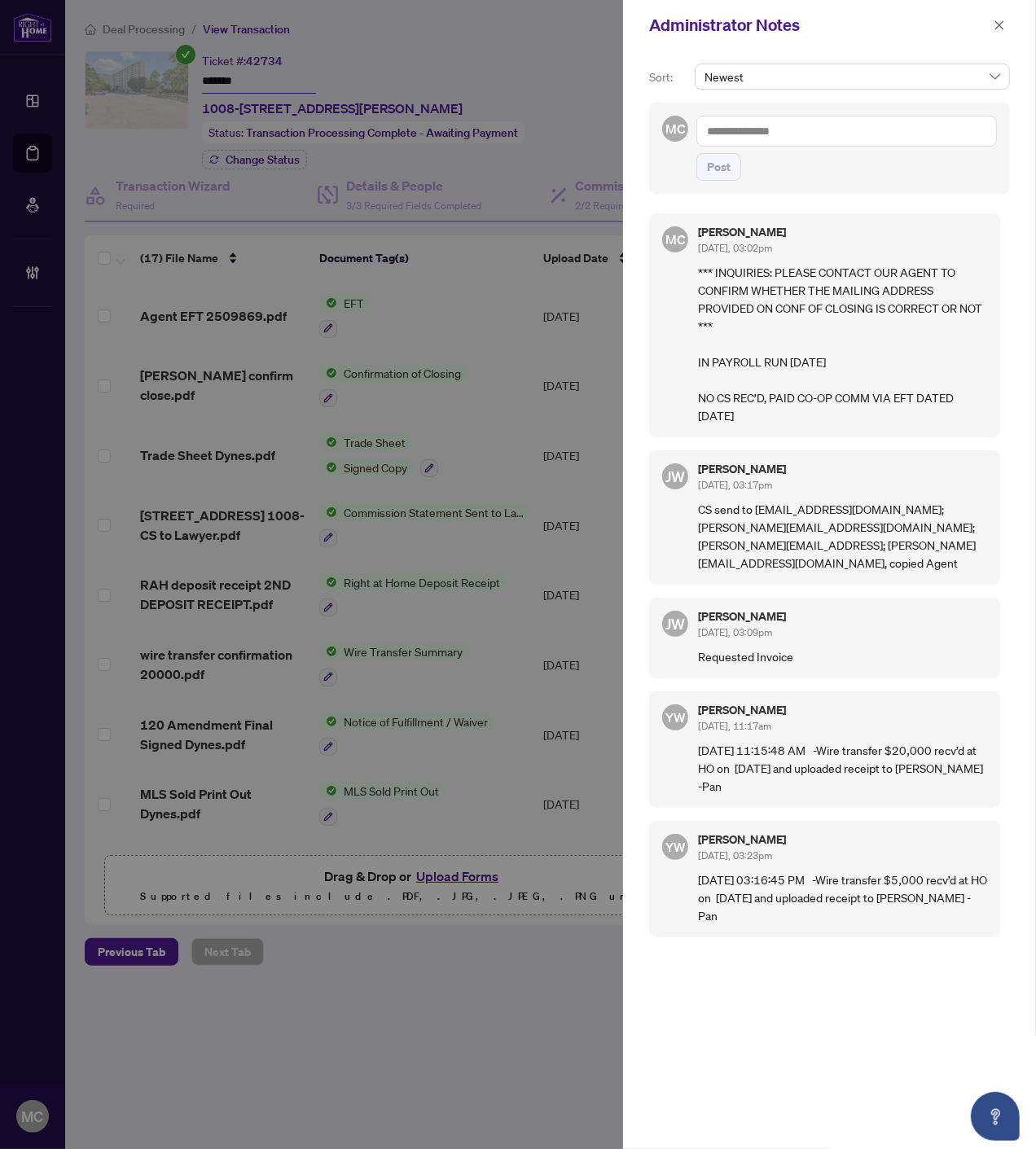
drag, startPoint x: 1000, startPoint y: 20, endPoint x: 984, endPoint y: 139, distance: 120.1
click at [1000, 20] on icon "close" at bounding box center [999, 26] width 11 height 11
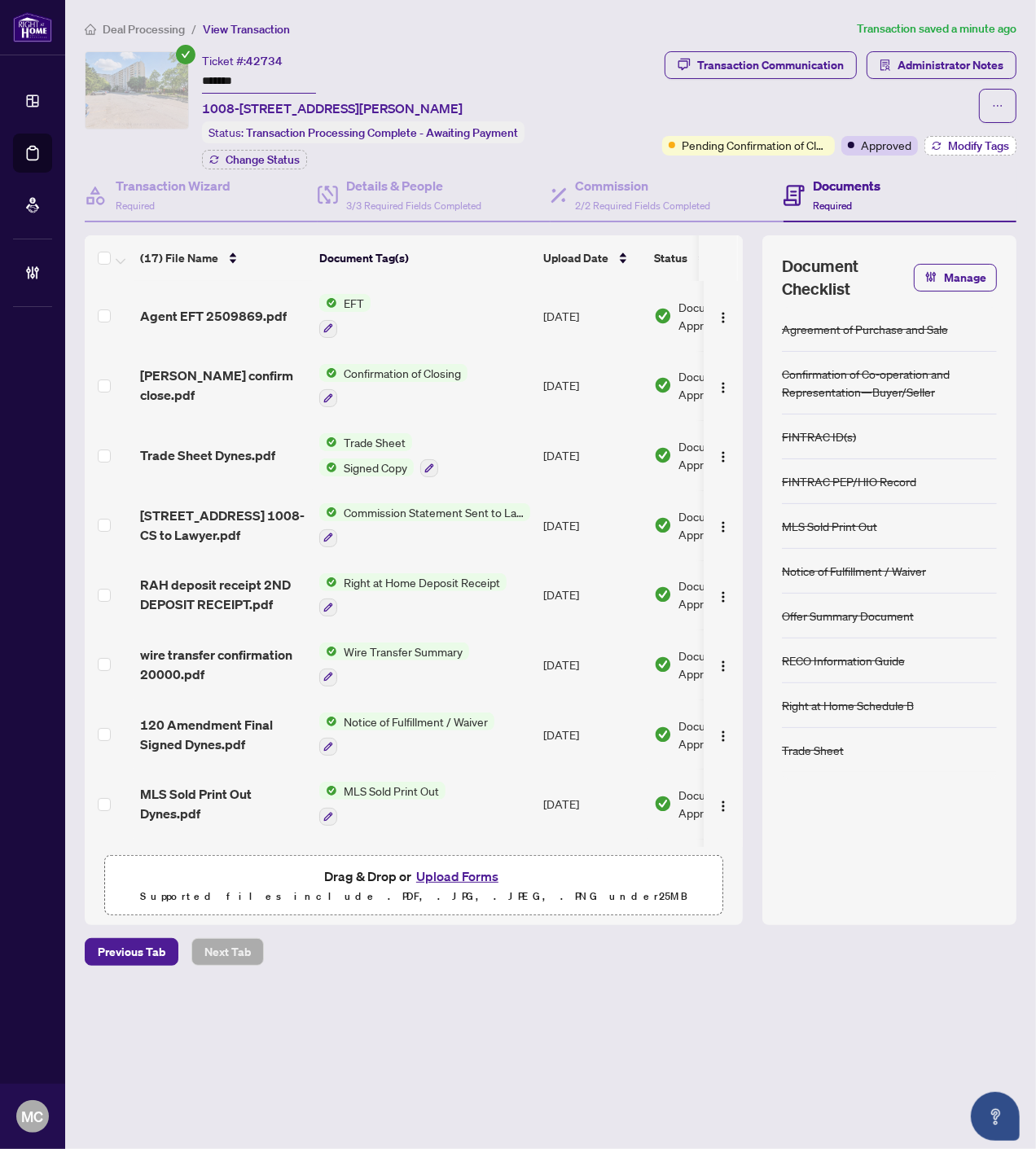
click at [977, 140] on span "Modify Tags" at bounding box center [978, 146] width 61 height 11
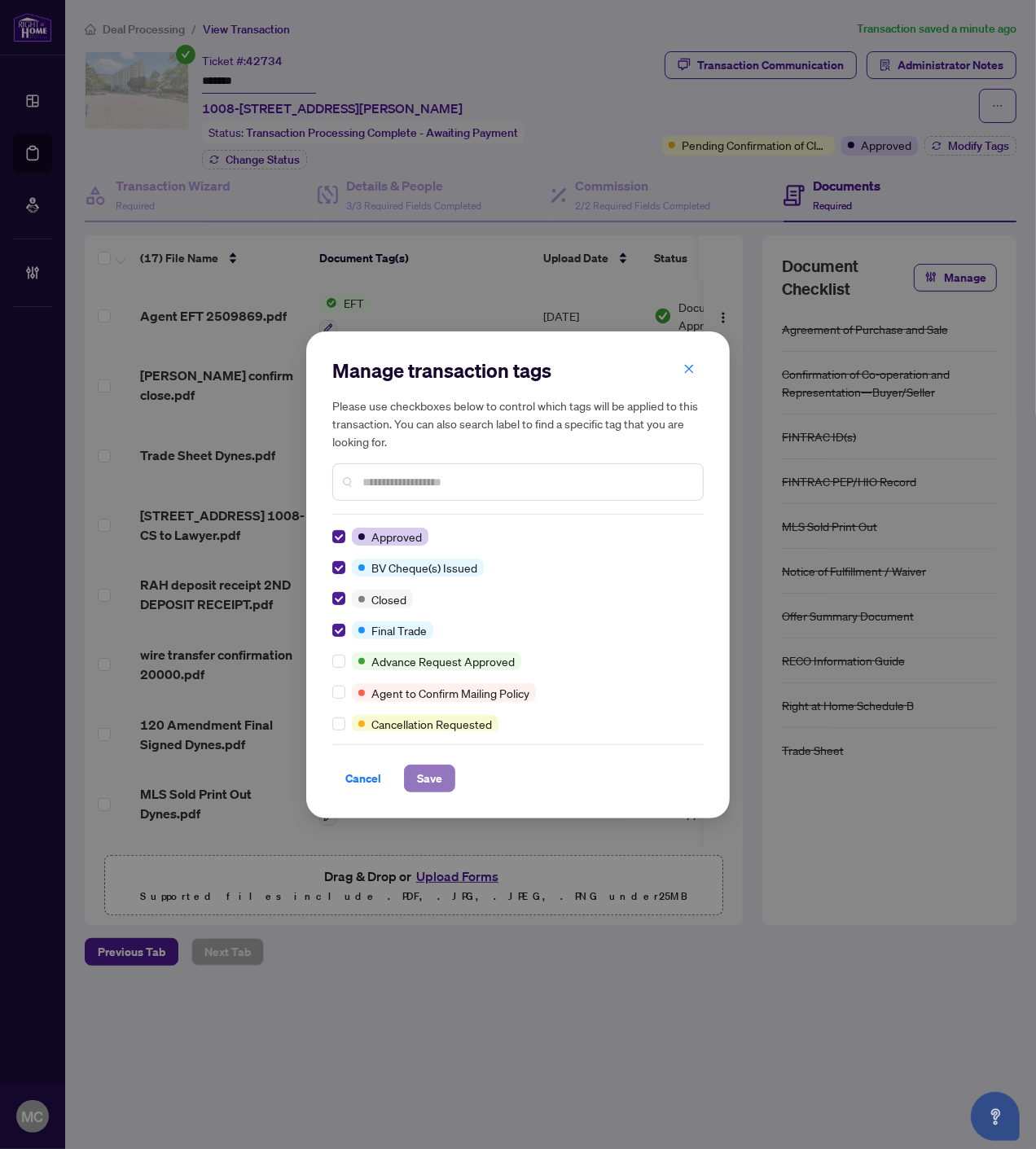
click at [418, 776] on span "Save" at bounding box center [429, 778] width 26 height 26
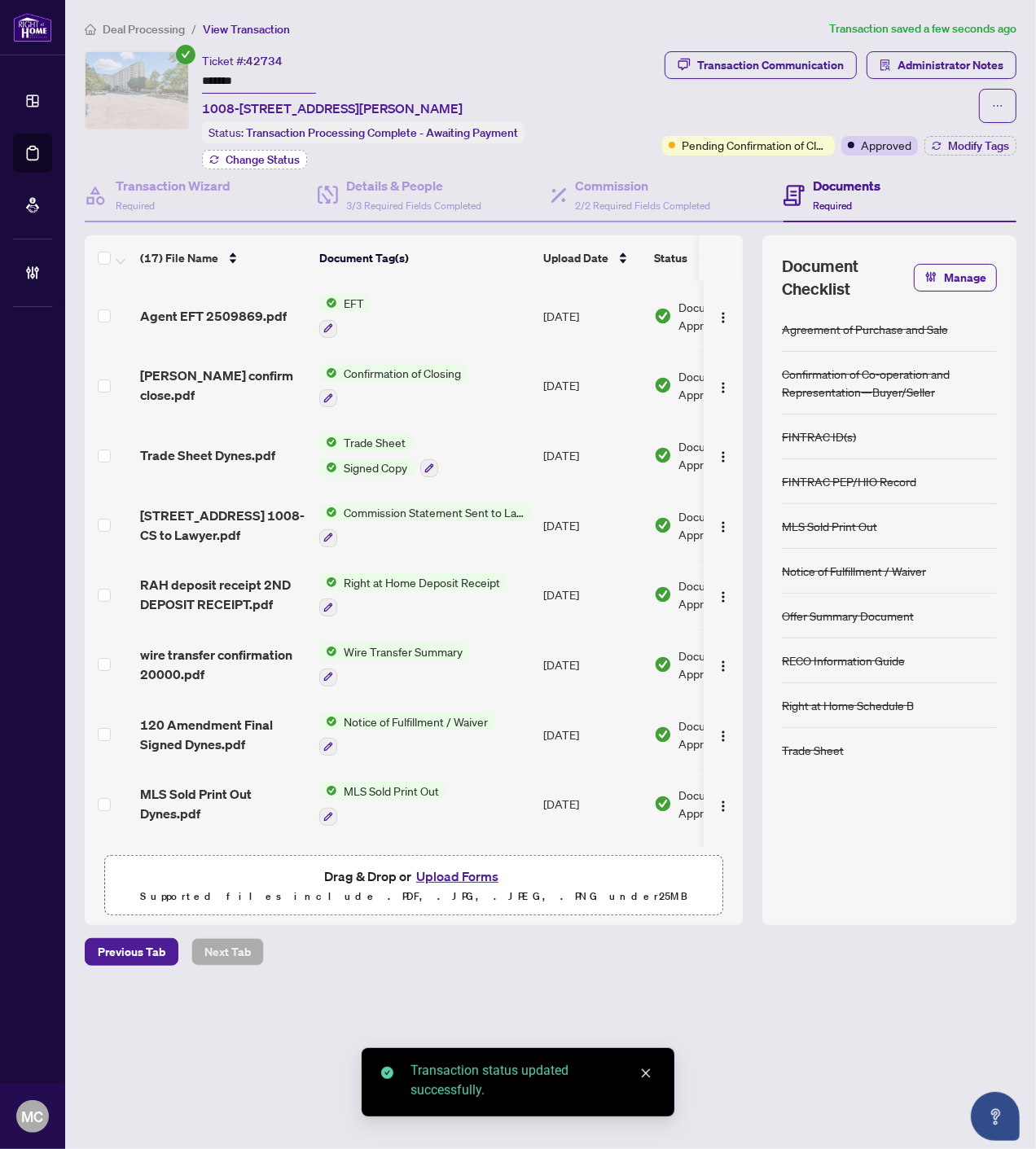
click at [263, 163] on span "Change Status" at bounding box center [263, 160] width 74 height 11
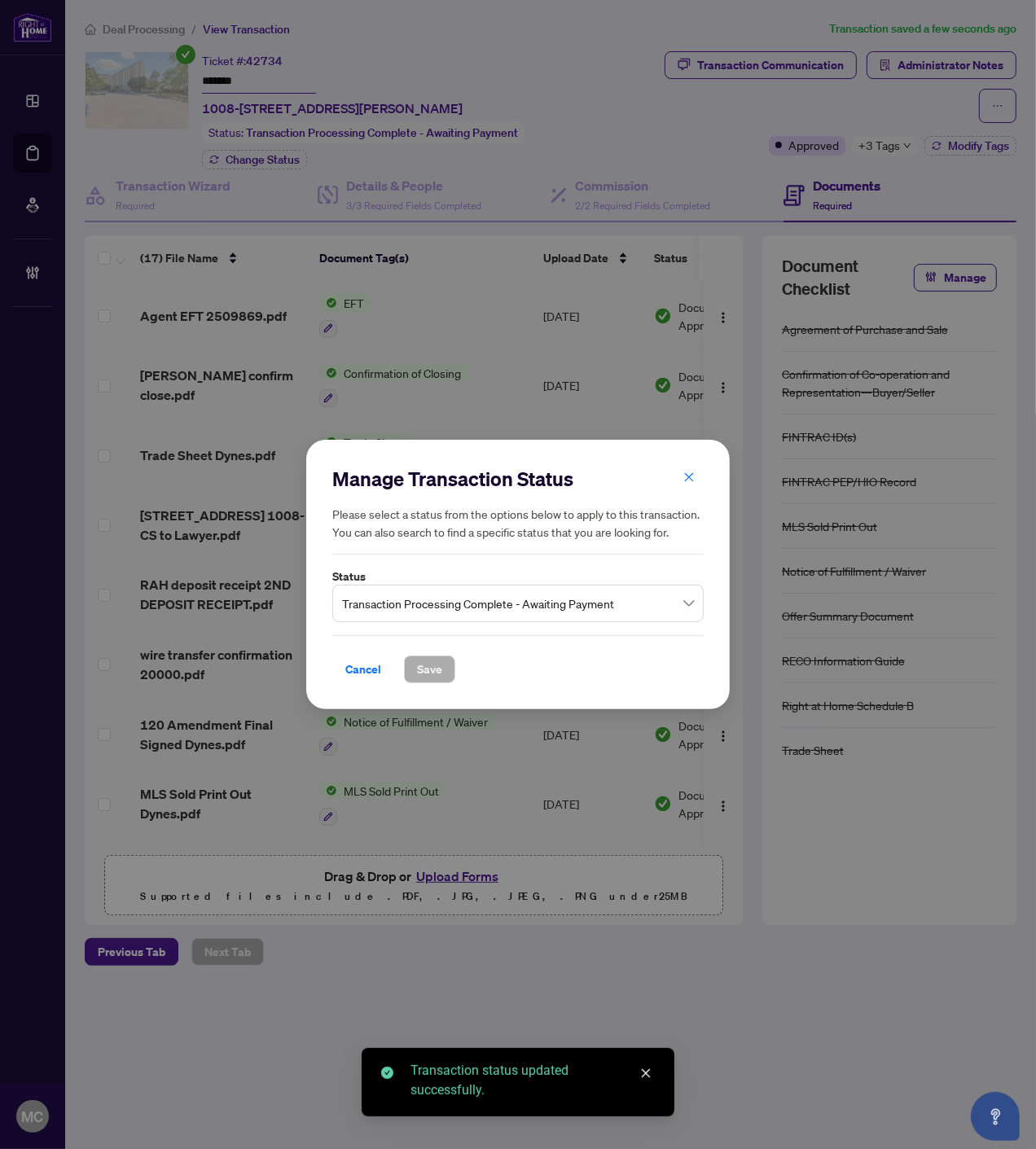
click at [453, 597] on span "Transaction Processing Complete - Awaiting Payment" at bounding box center [518, 603] width 352 height 31
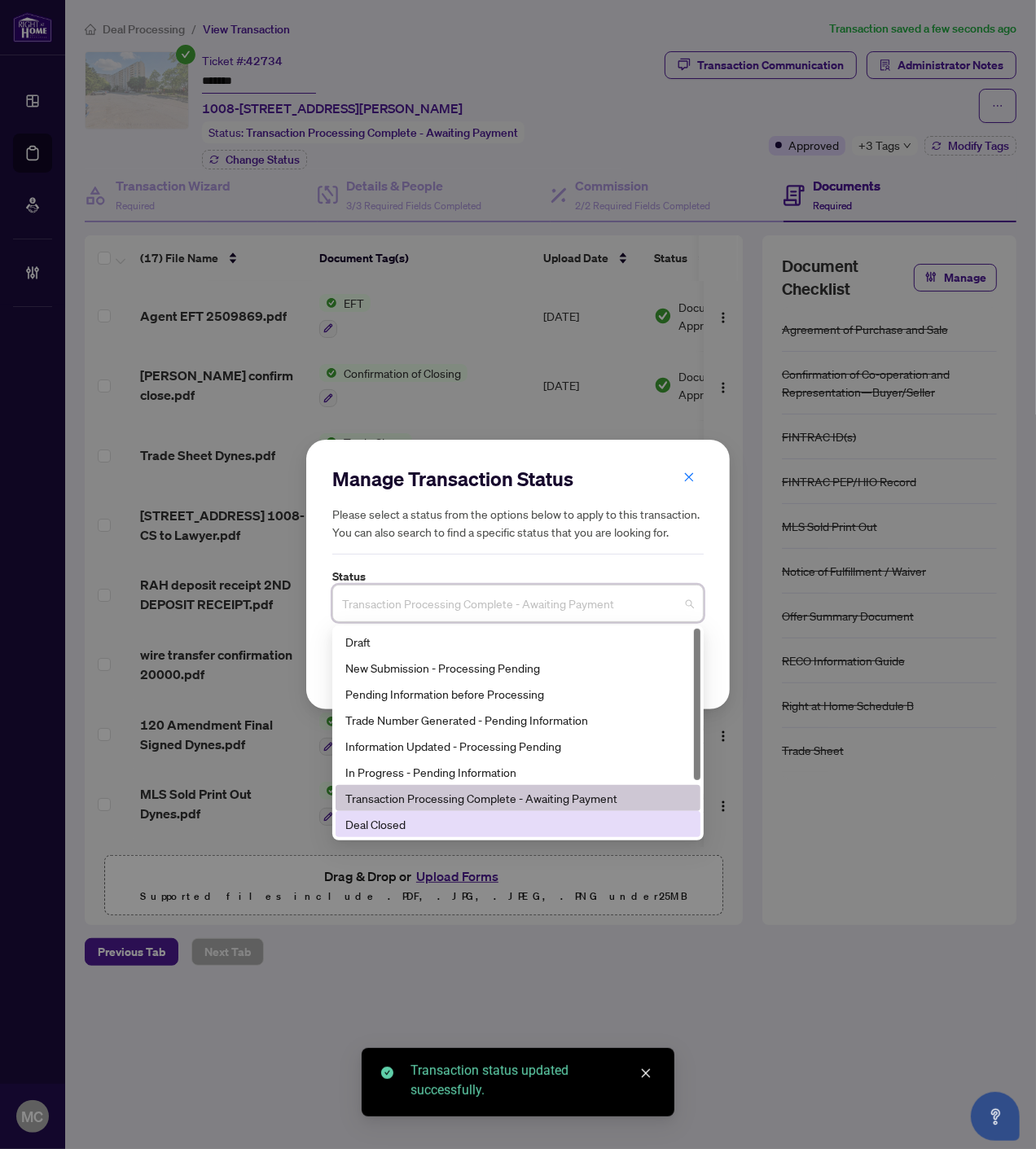
click at [439, 833] on div "Deal Closed" at bounding box center [518, 824] width 364 height 26
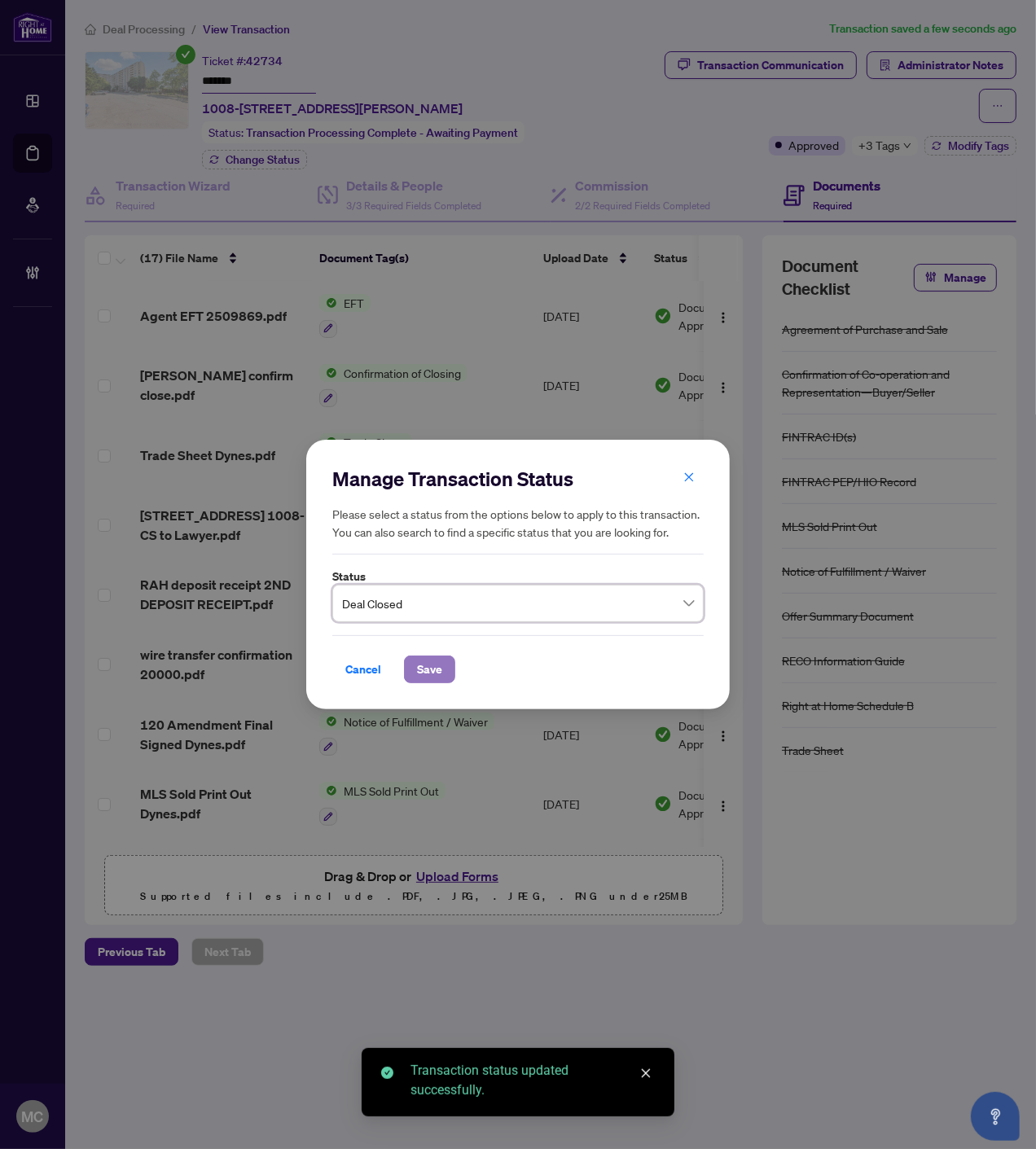
click at [435, 656] on span "Save" at bounding box center [429, 669] width 26 height 26
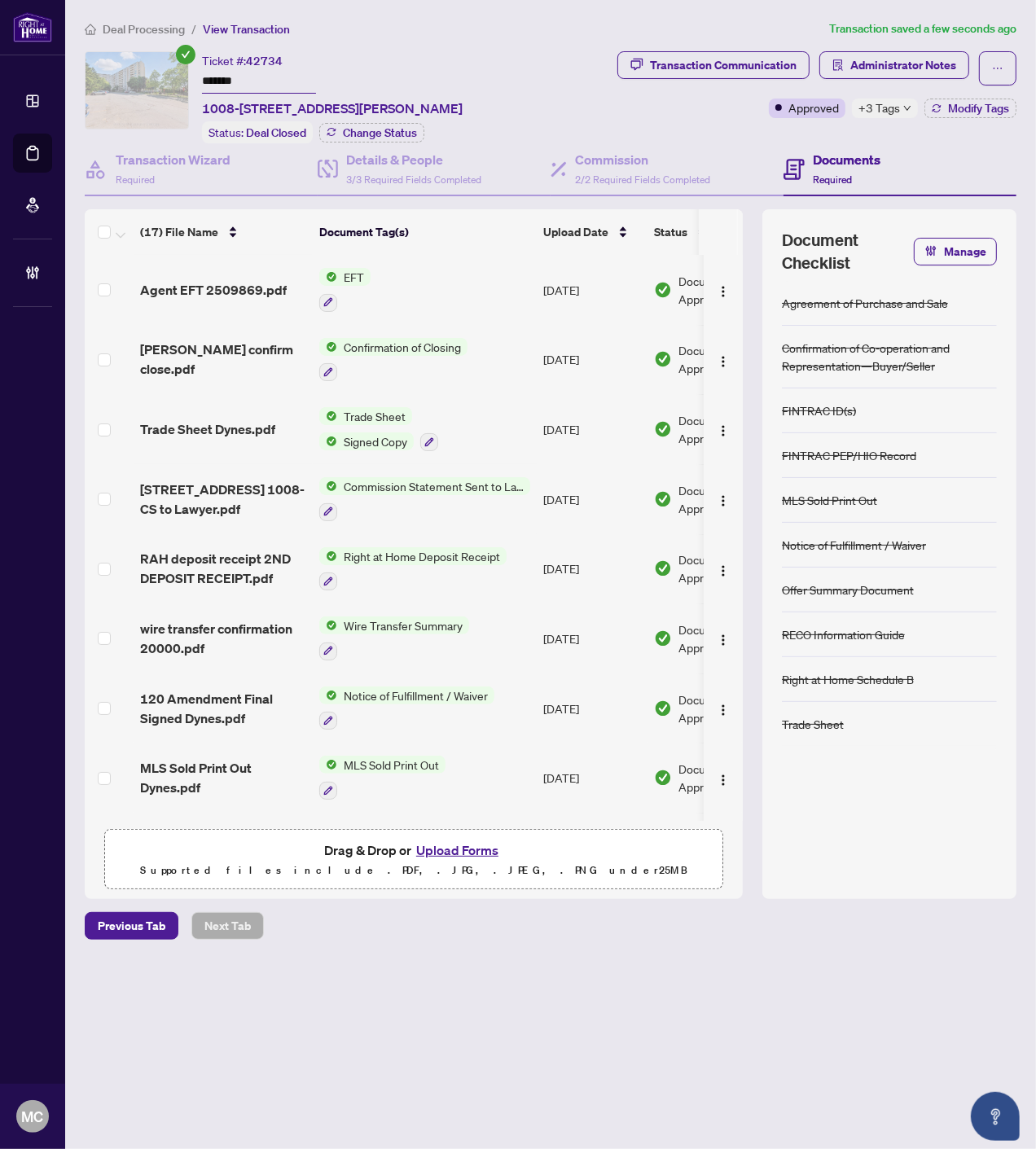
click at [172, 25] on span "Deal Processing" at bounding box center [144, 29] width 82 height 14
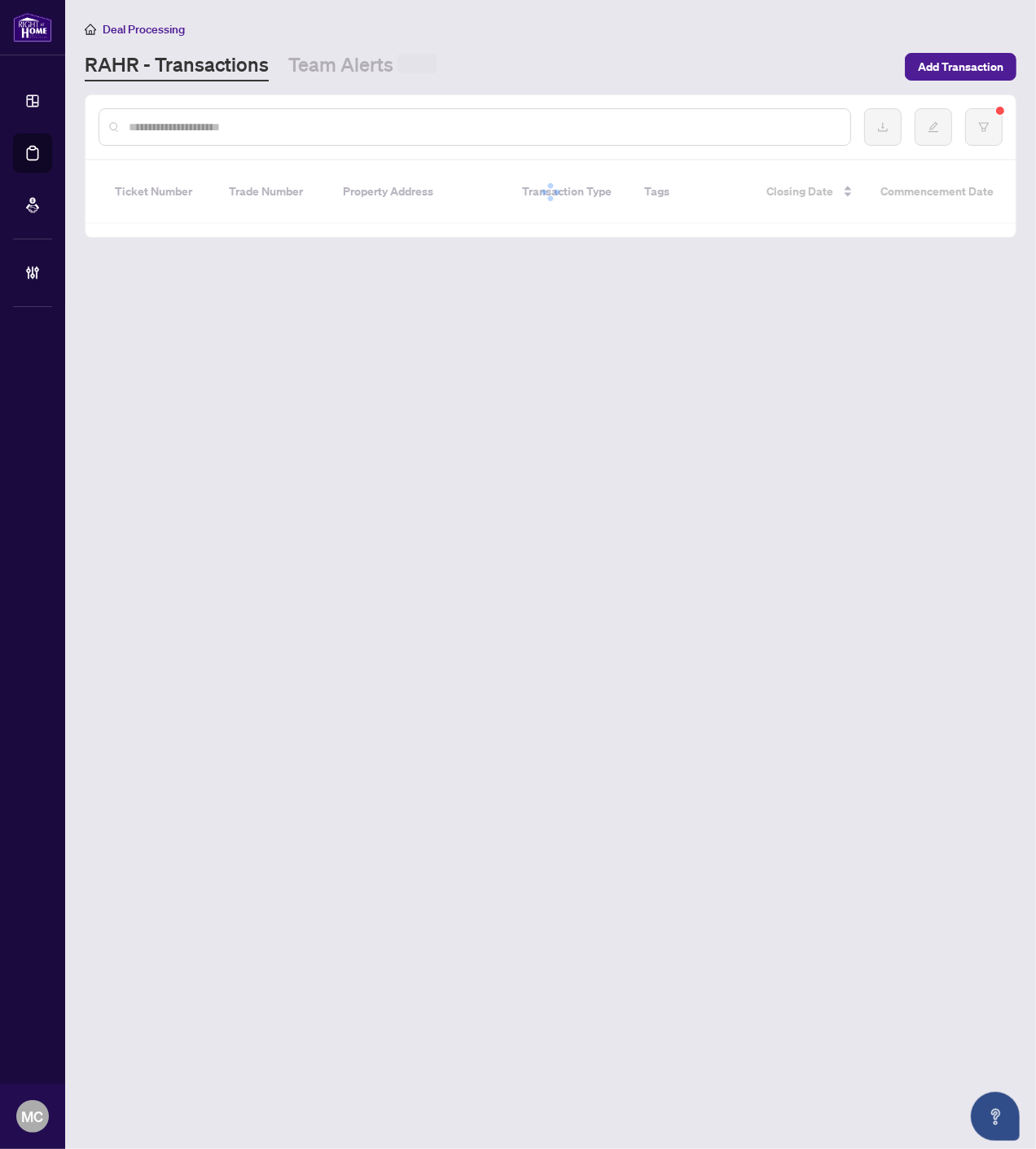
click at [420, 135] on div at bounding box center [475, 127] width 753 height 37
click at [420, 128] on input "text" at bounding box center [482, 127] width 709 height 18
paste input "*******"
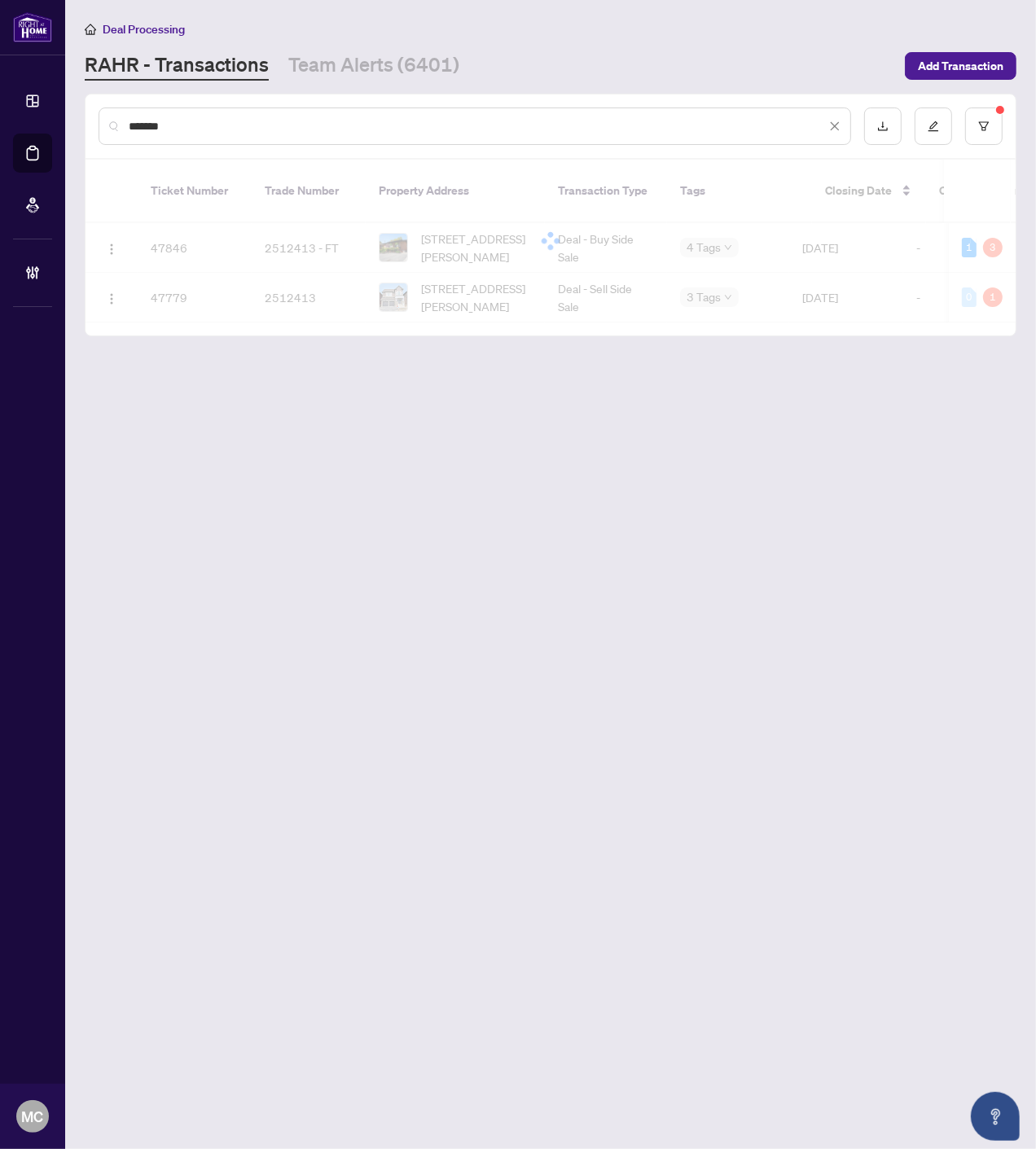
type input "*******"
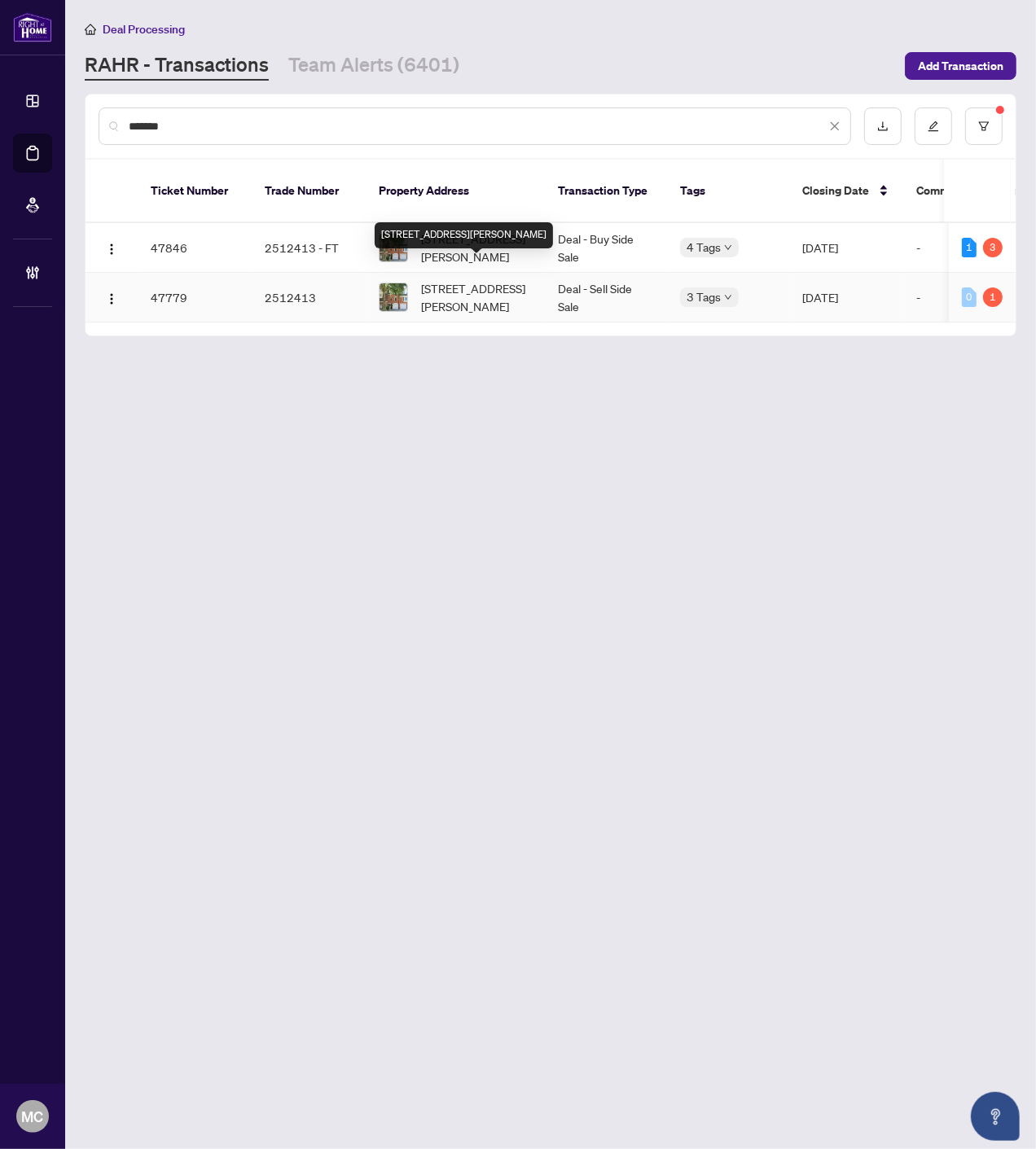
click at [455, 281] on span "111-333 Meadows Blvd, Mississauga, Ontario L4Z 1G9, Canada" at bounding box center [477, 298] width 110 height 36
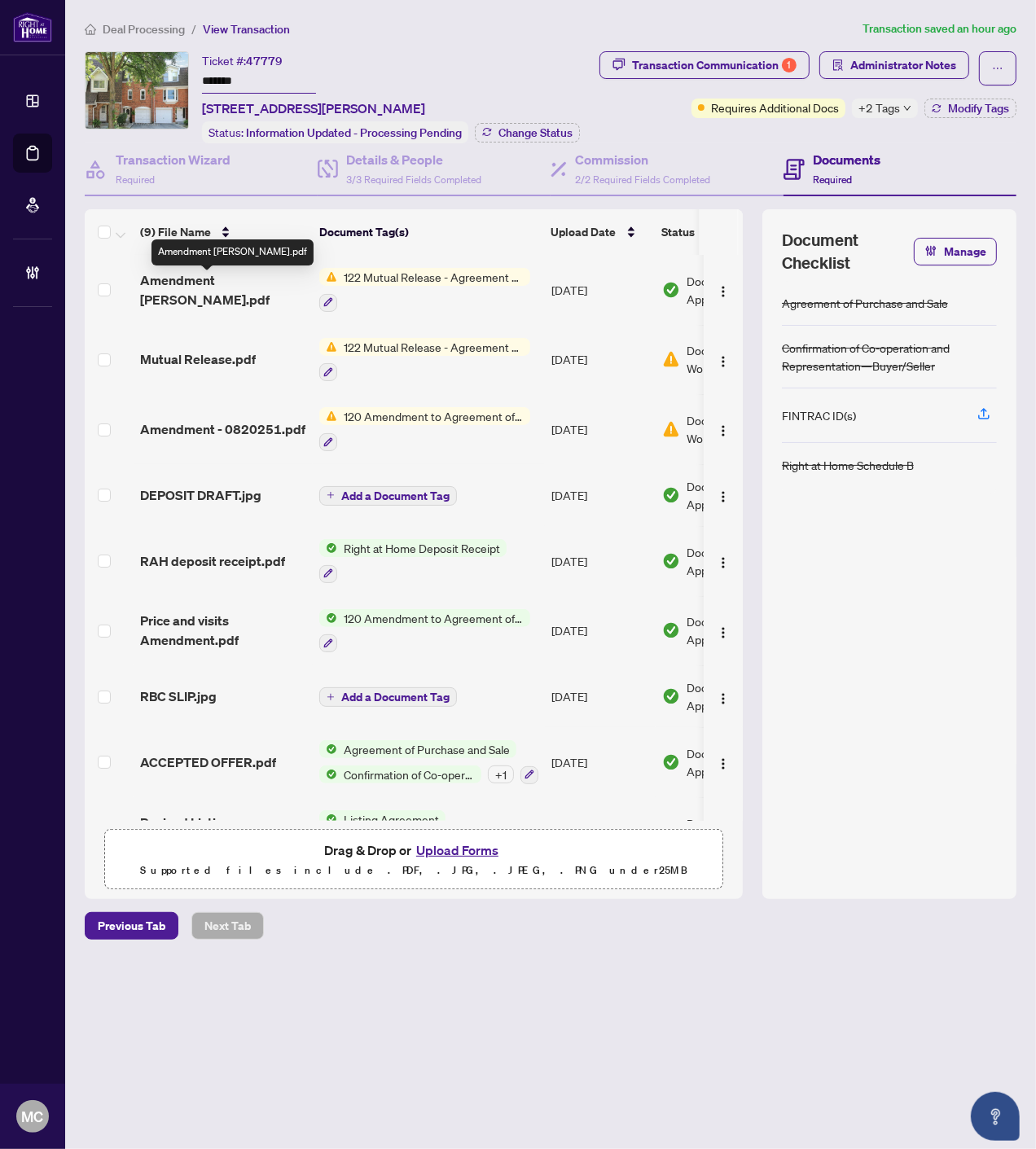
click at [213, 282] on span "Amendment RYAN.pdf" at bounding box center [223, 289] width 166 height 39
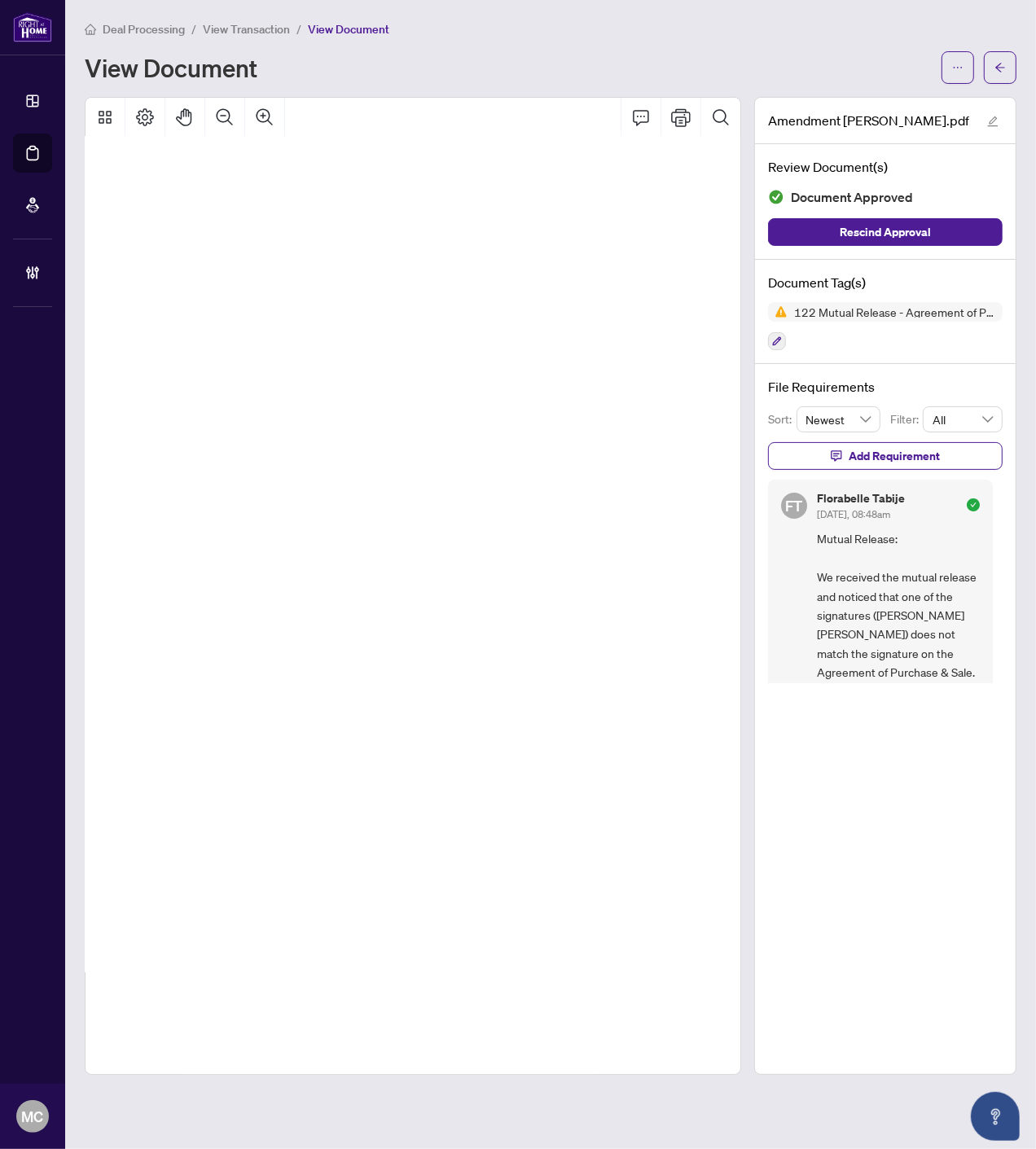
scroll to position [820, 525]
click at [172, 115] on button "Pan Mode" at bounding box center [185, 117] width 39 height 39
click at [995, 65] on icon "arrow-left" at bounding box center [1000, 68] width 11 height 11
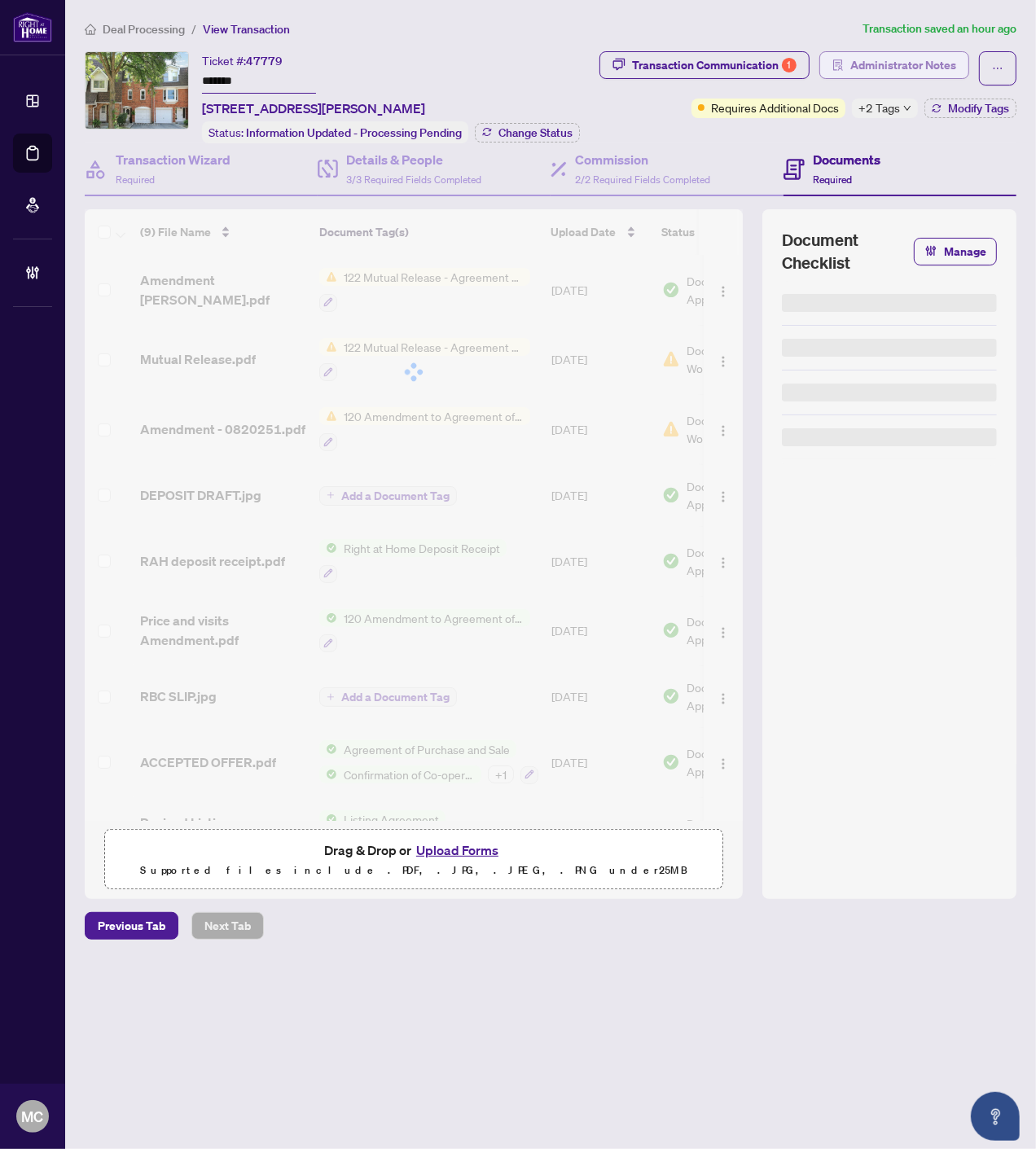
click at [939, 65] on span "Administrator Notes" at bounding box center [903, 65] width 106 height 26
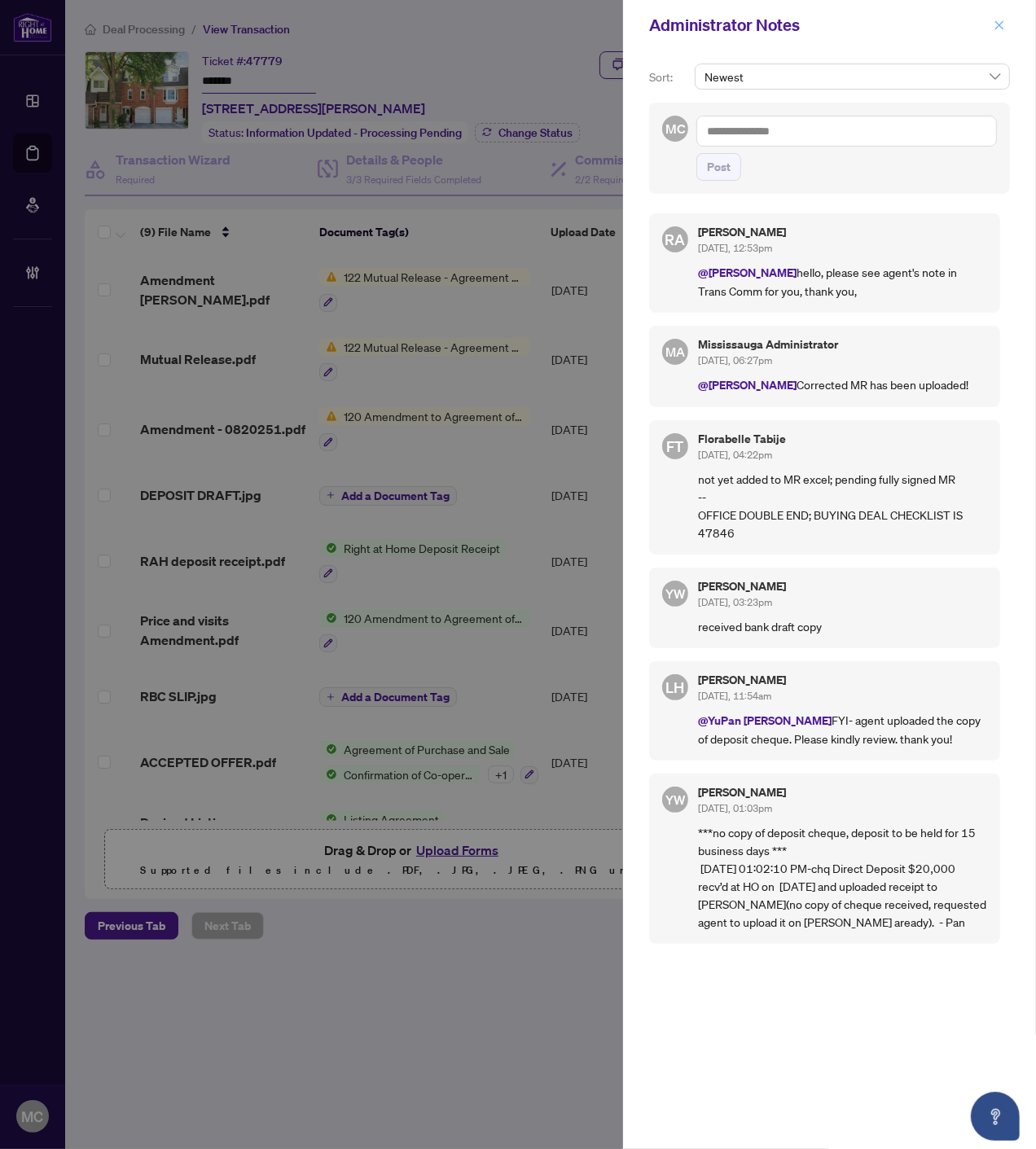
click at [998, 27] on icon "close" at bounding box center [999, 26] width 11 height 11
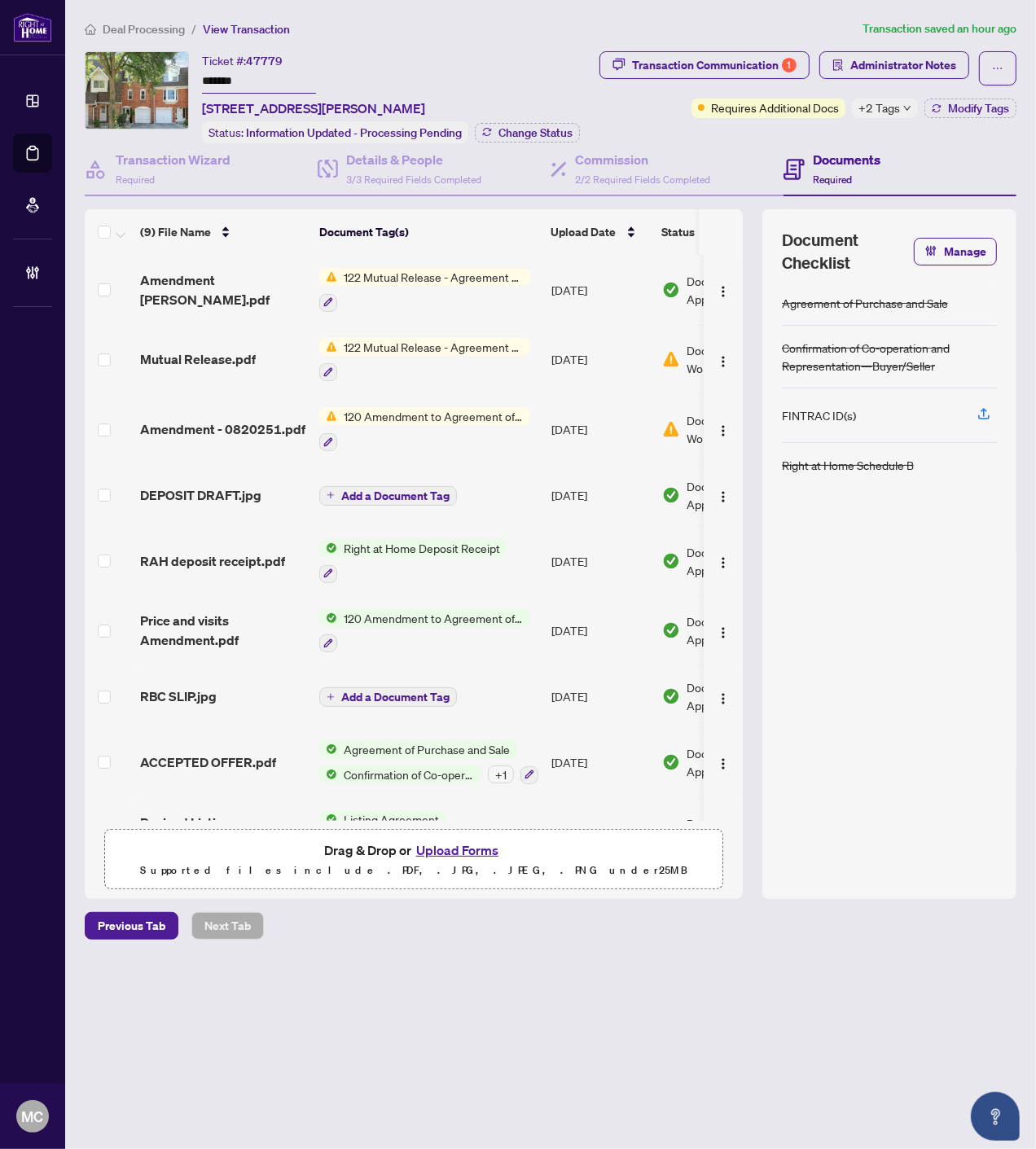
click at [989, 93] on div "Transaction Communication 1 Administrator Notes Requires Additional Docs +2 Tag…" at bounding box center [804, 85] width 423 height 67
click at [986, 110] on span "Modify Tags" at bounding box center [978, 108] width 61 height 11
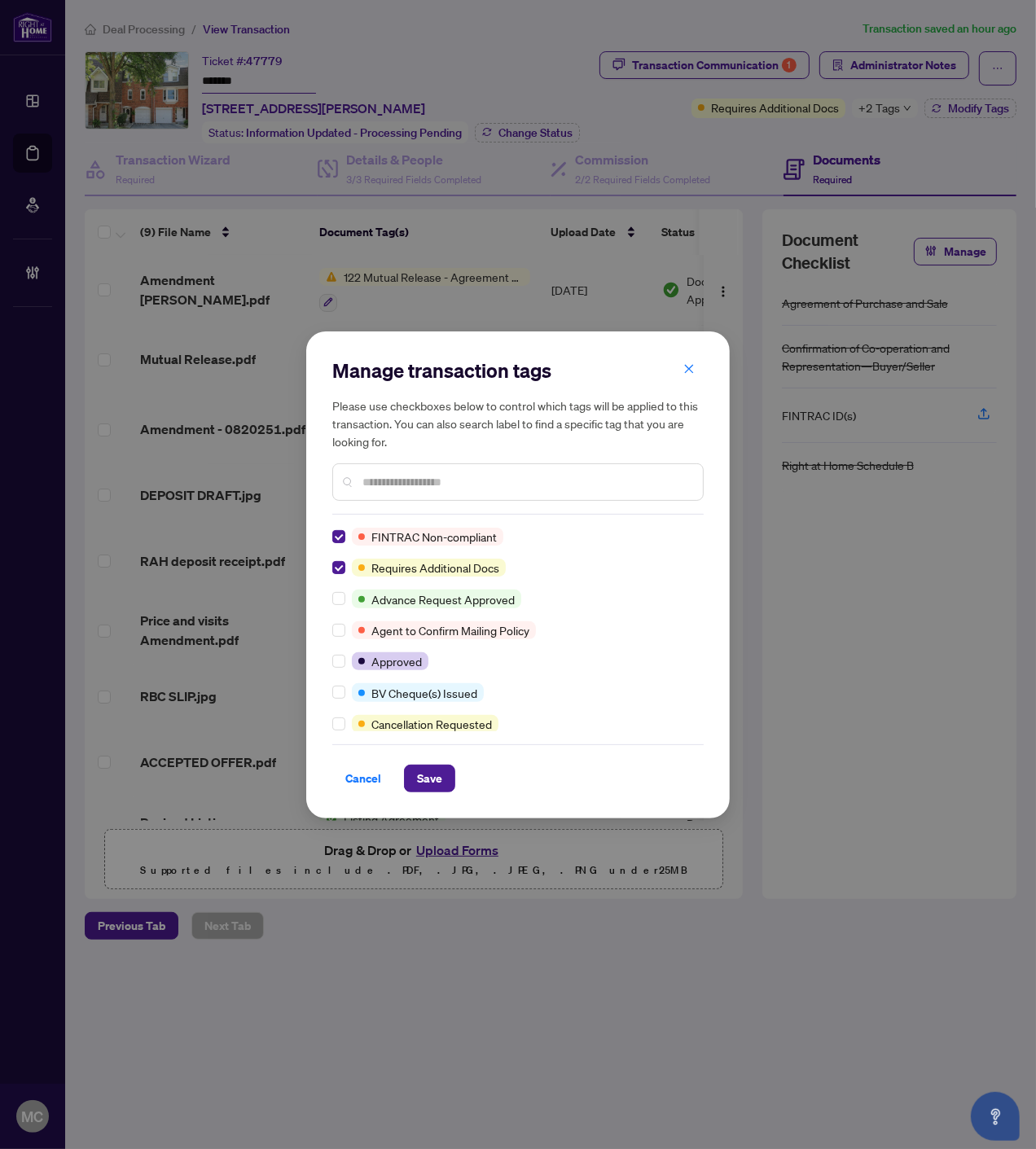
click at [570, 476] on input "text" at bounding box center [526, 481] width 327 height 18
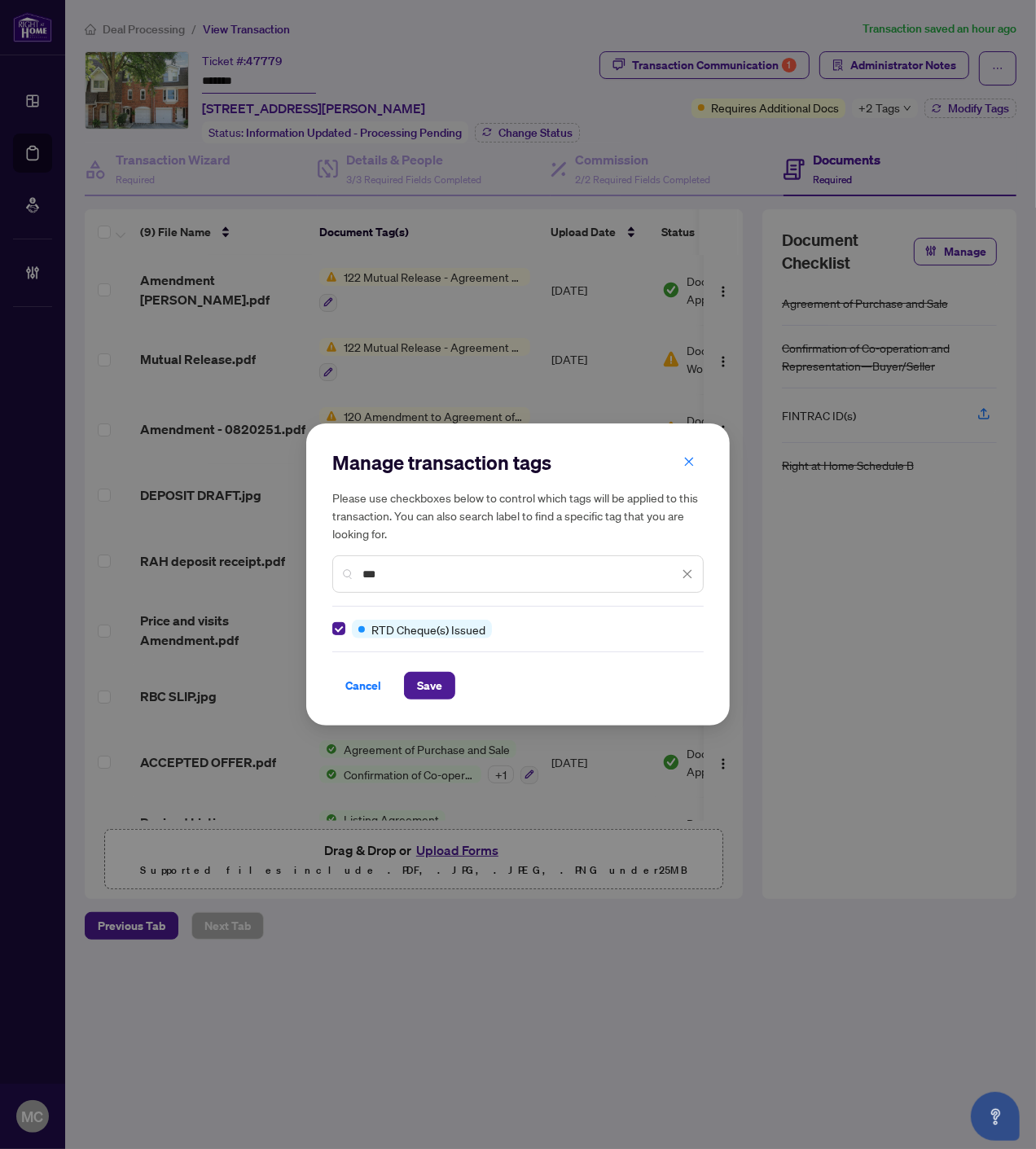
drag, startPoint x: 404, startPoint y: 574, endPoint x: 280, endPoint y: 556, distance: 125.3
click at [280, 556] on div "Manage transaction tags Please use checkboxes below to control which tags will …" at bounding box center [518, 574] width 1036 height 1149
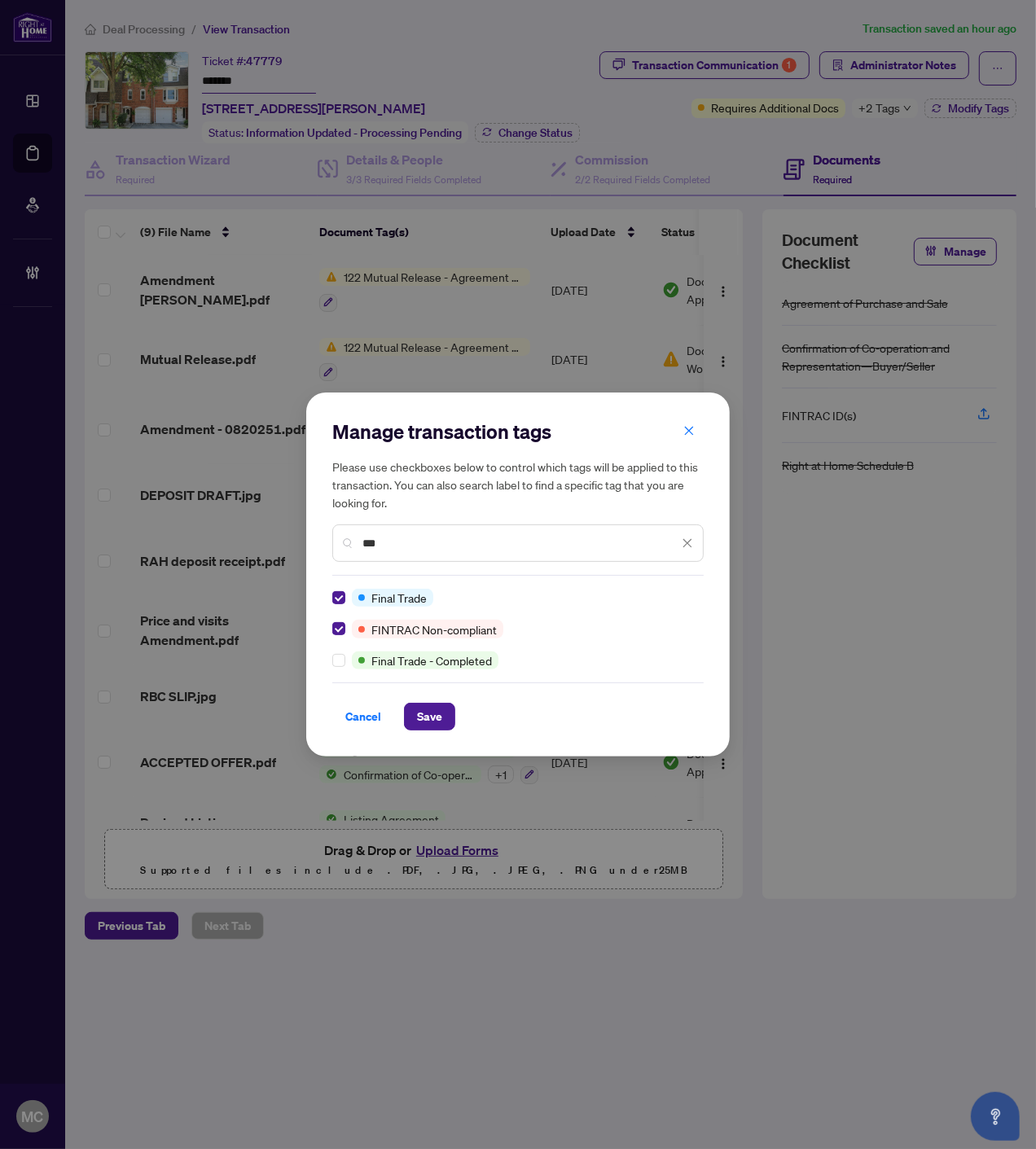
drag, startPoint x: 405, startPoint y: 548, endPoint x: 293, endPoint y: 500, distance: 121.9
click at [294, 515] on div "Manage transaction tags Please use checkboxes below to control which tags will …" at bounding box center [518, 574] width 1036 height 1149
type input "***"
click at [427, 714] on span "Save" at bounding box center [429, 716] width 26 height 26
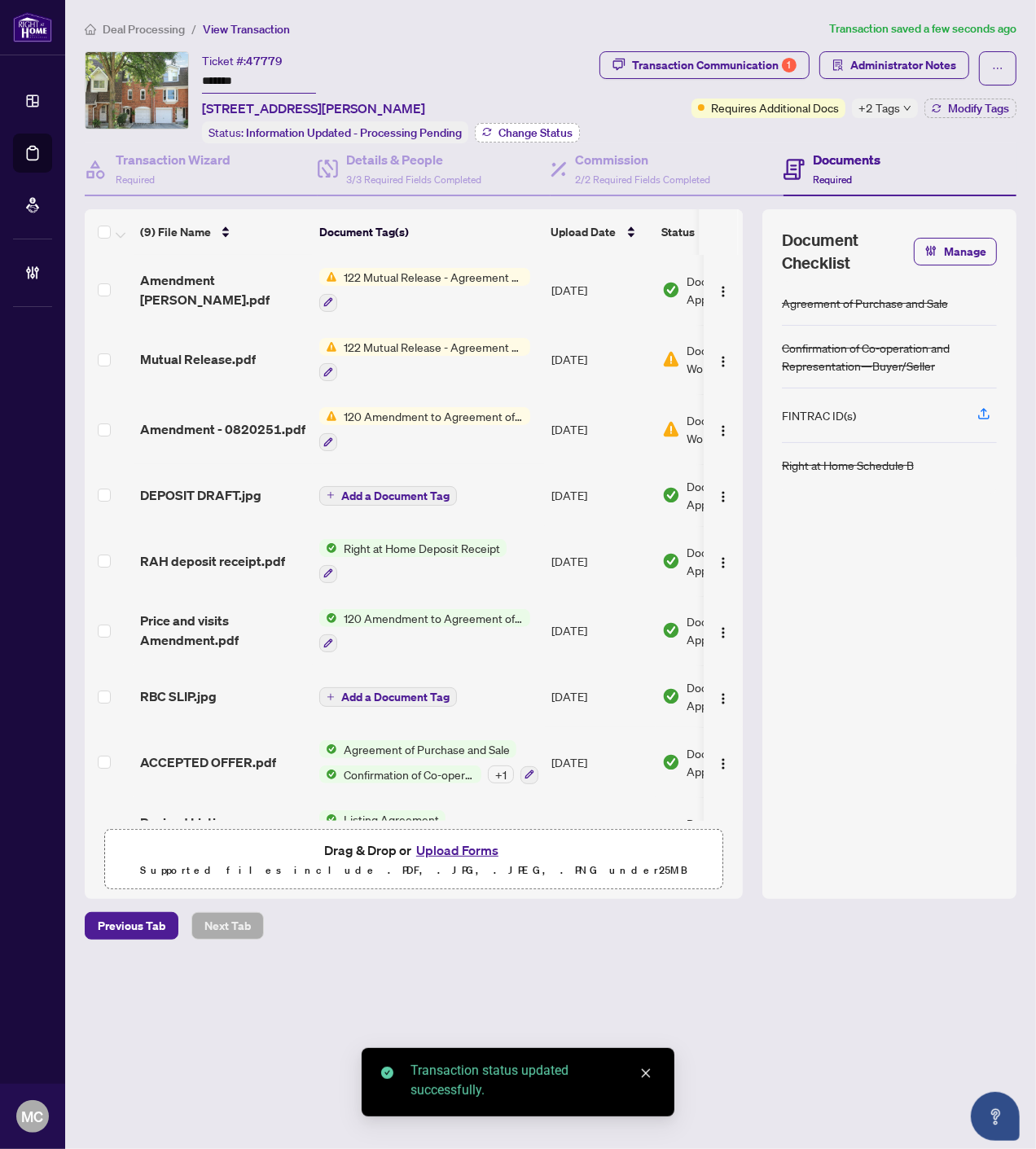
click at [547, 127] on span "Change Status" at bounding box center [536, 133] width 74 height 11
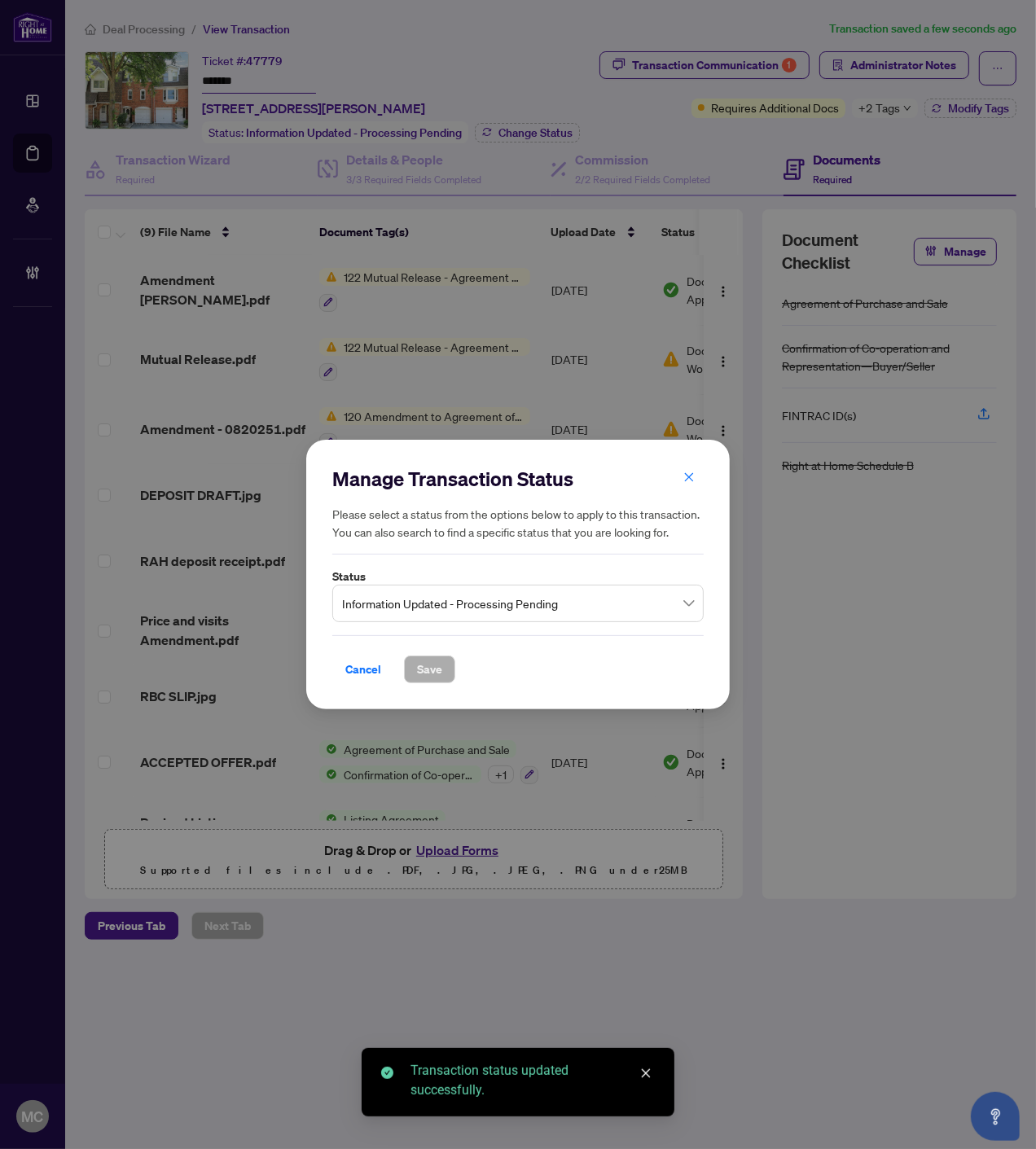
click at [506, 613] on span "Information Updated - Processing Pending" at bounding box center [518, 603] width 352 height 31
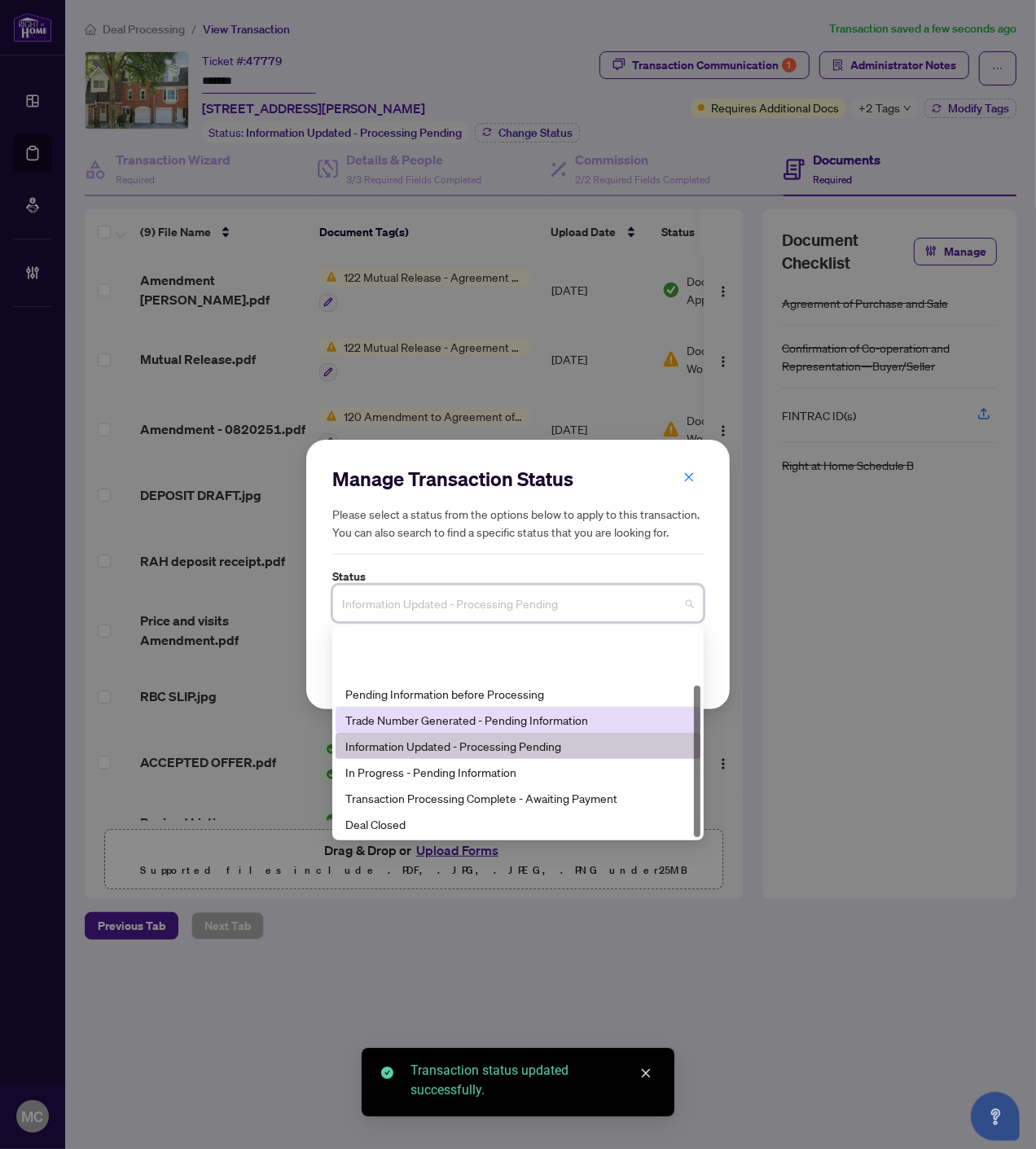
scroll to position [77, 0]
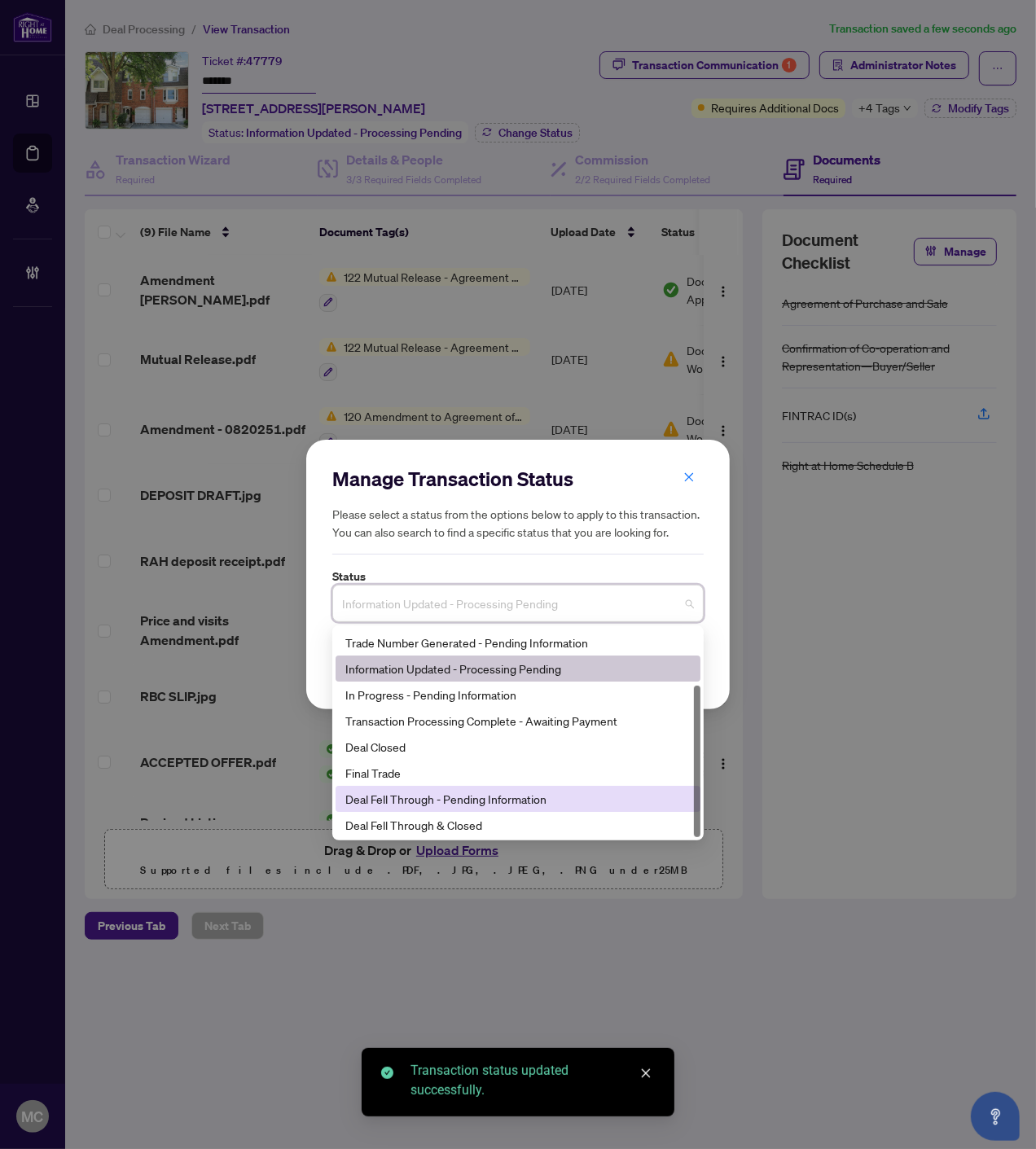
click at [540, 799] on div "Deal Fell Through - Pending Information" at bounding box center [518, 798] width 345 height 18
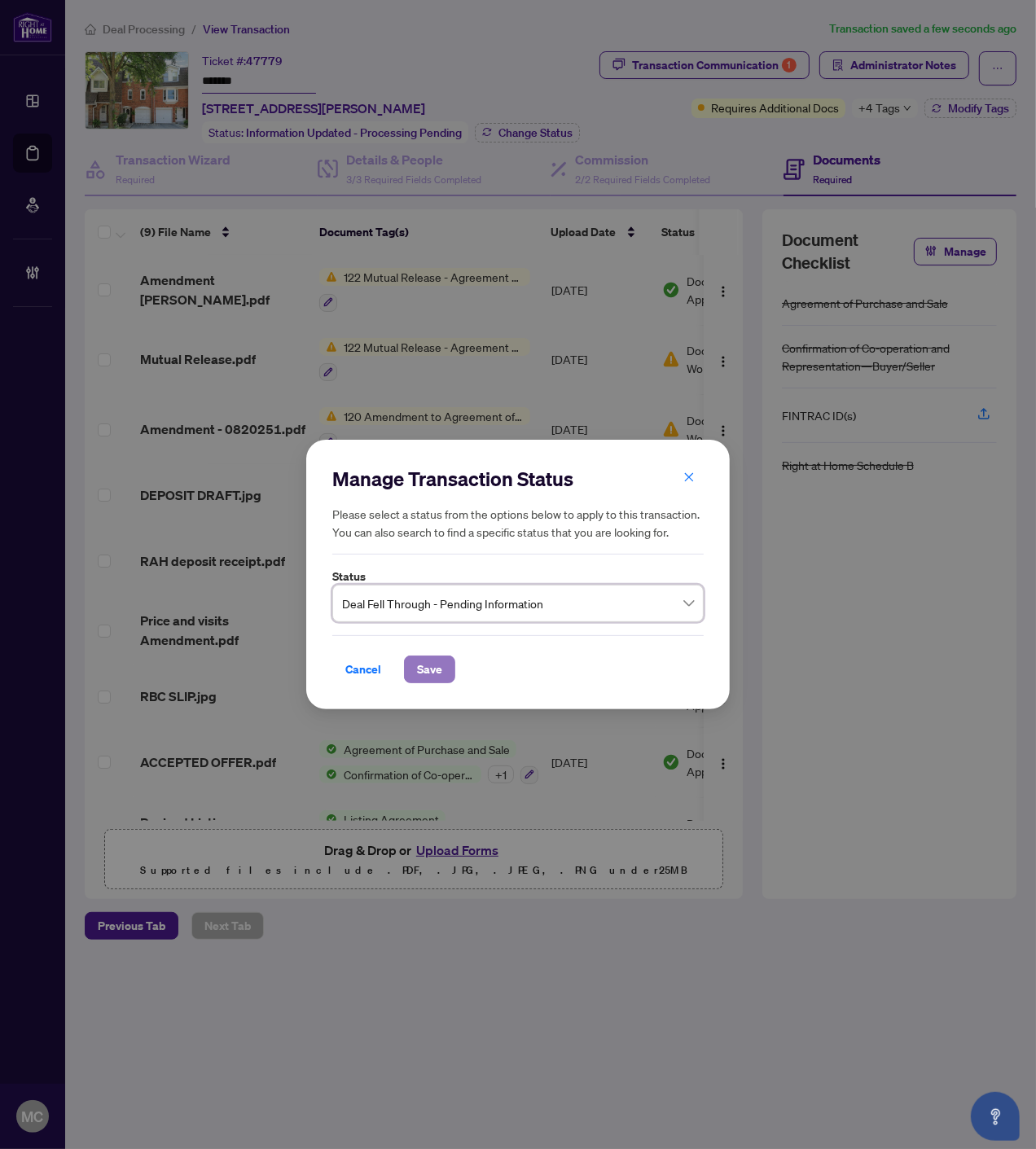
click at [434, 668] on span "Save" at bounding box center [429, 669] width 26 height 26
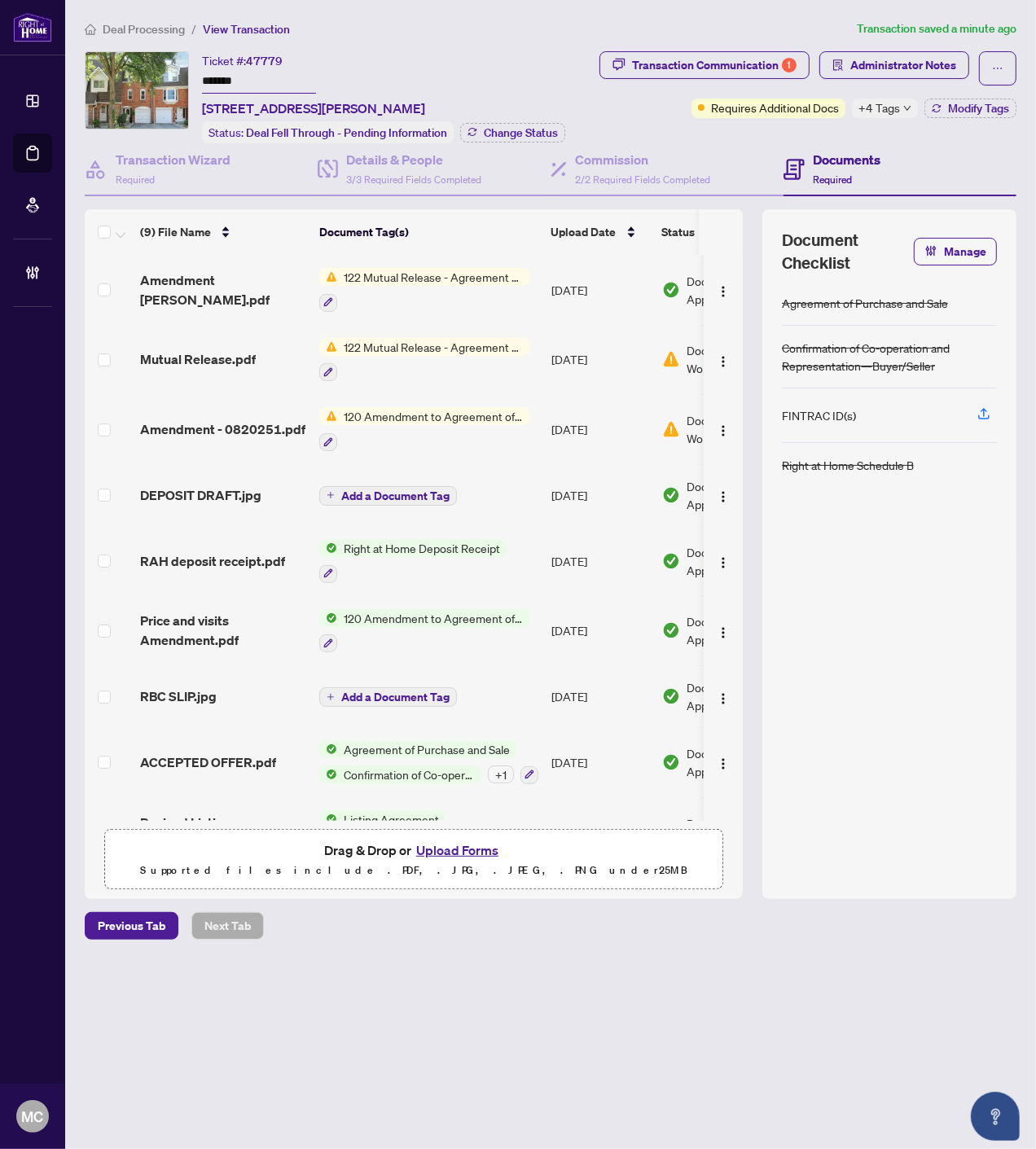
click at [155, 29] on span "Deal Processing" at bounding box center [144, 29] width 82 height 14
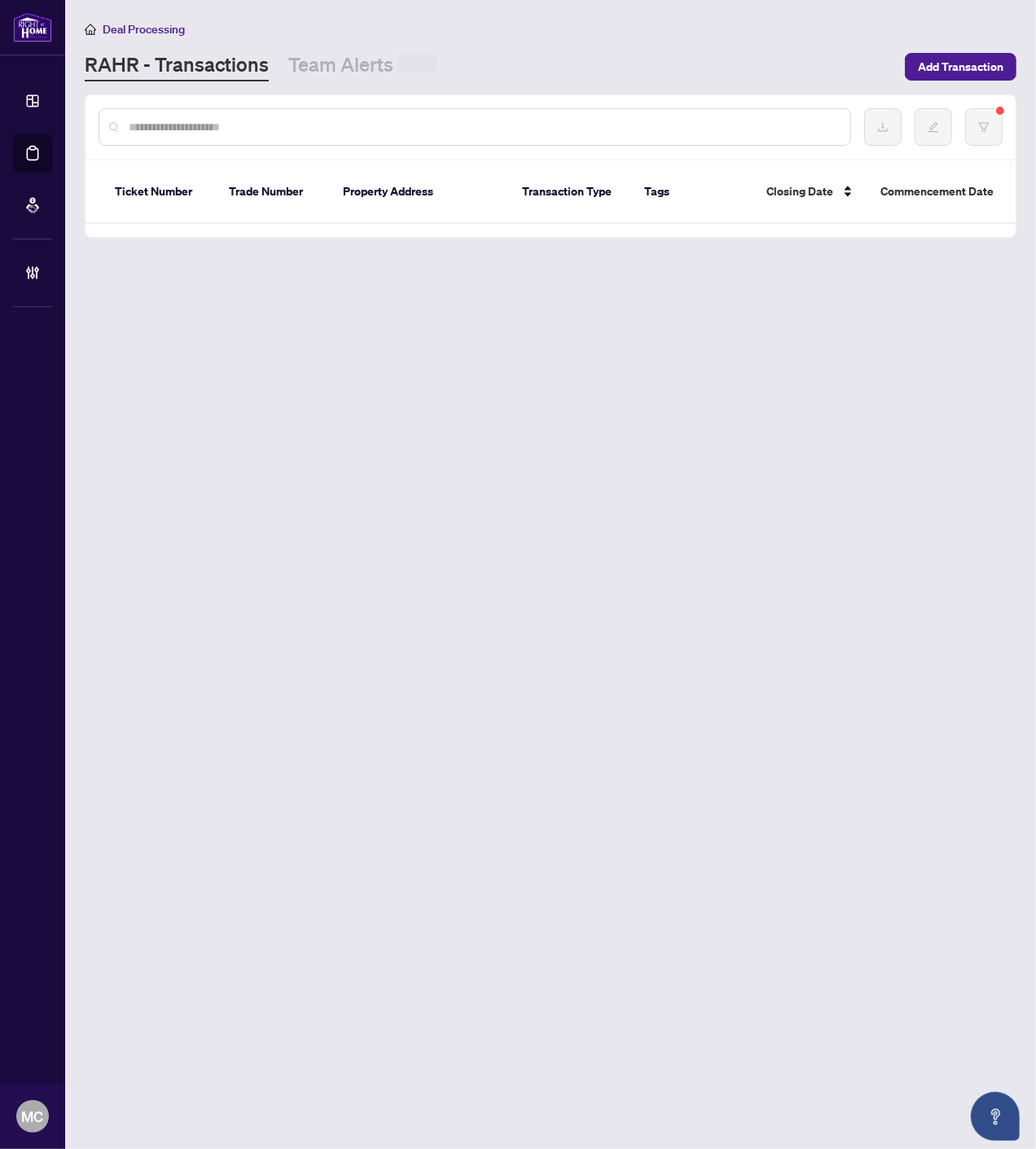
click at [381, 124] on input "text" at bounding box center [482, 127] width 709 height 18
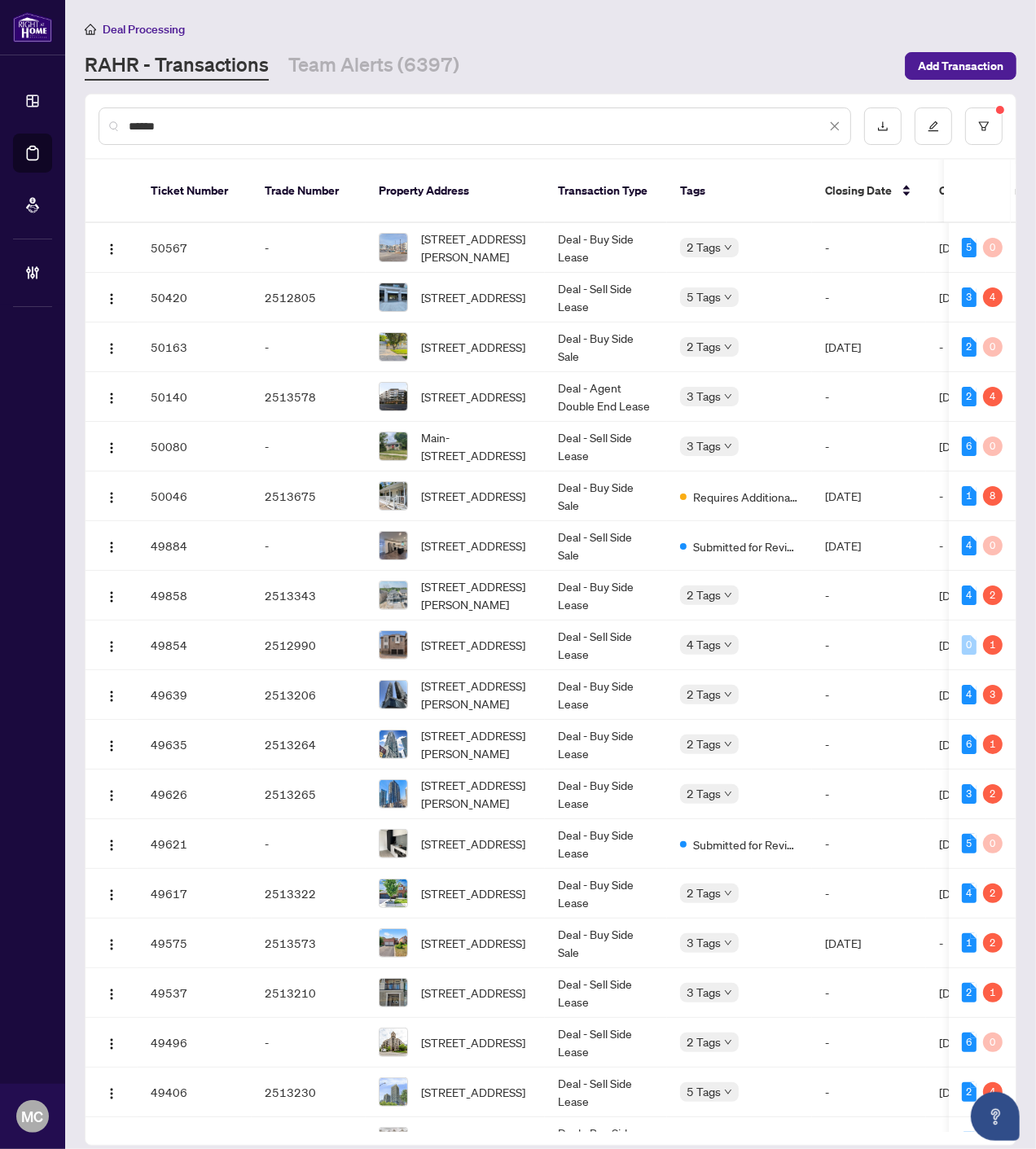
type input "*******"
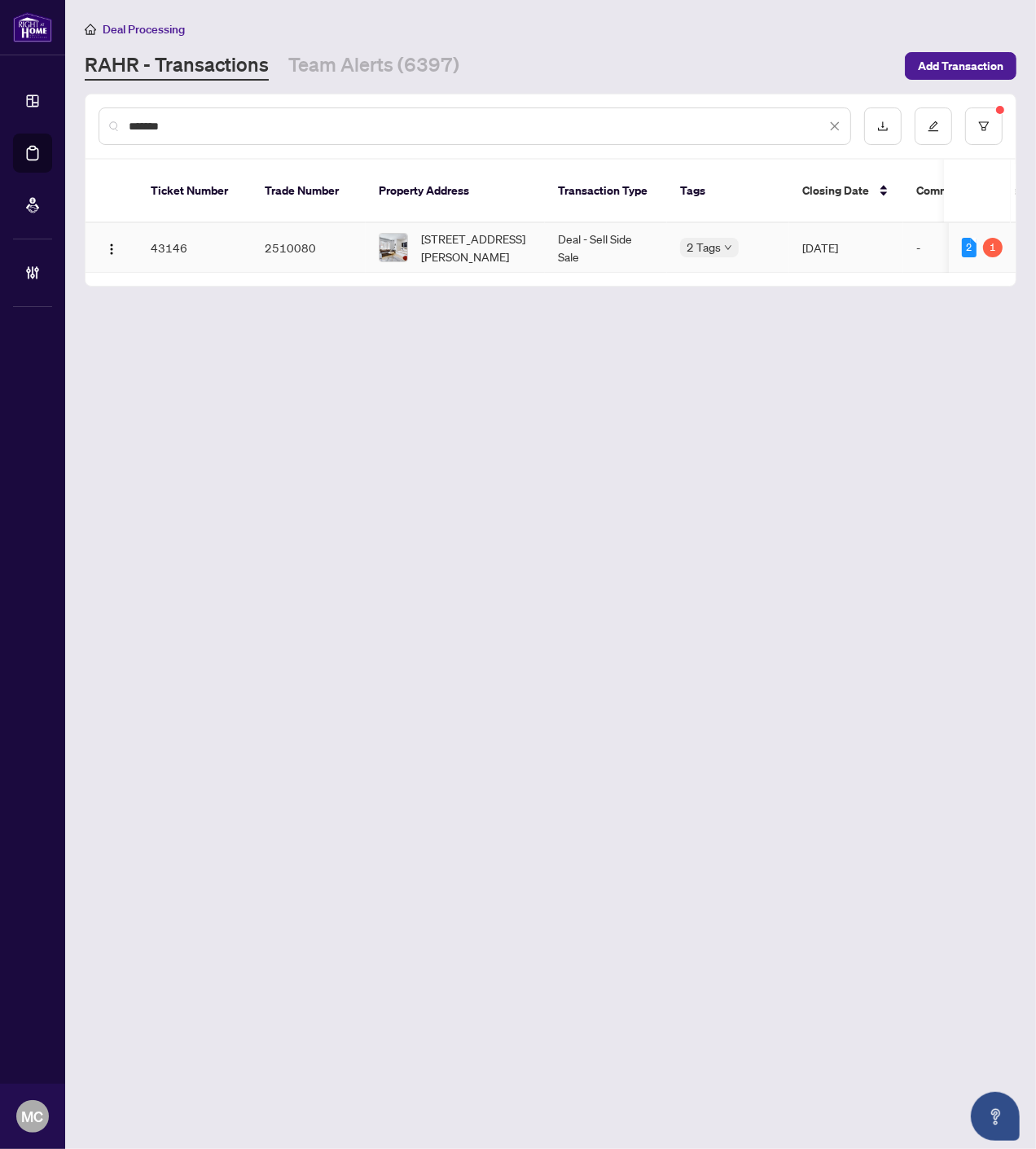
click at [480, 229] on span "6 Grogan Mews, Toronto, Ontario M6H 4J9, Canada" at bounding box center [477, 247] width 110 height 36
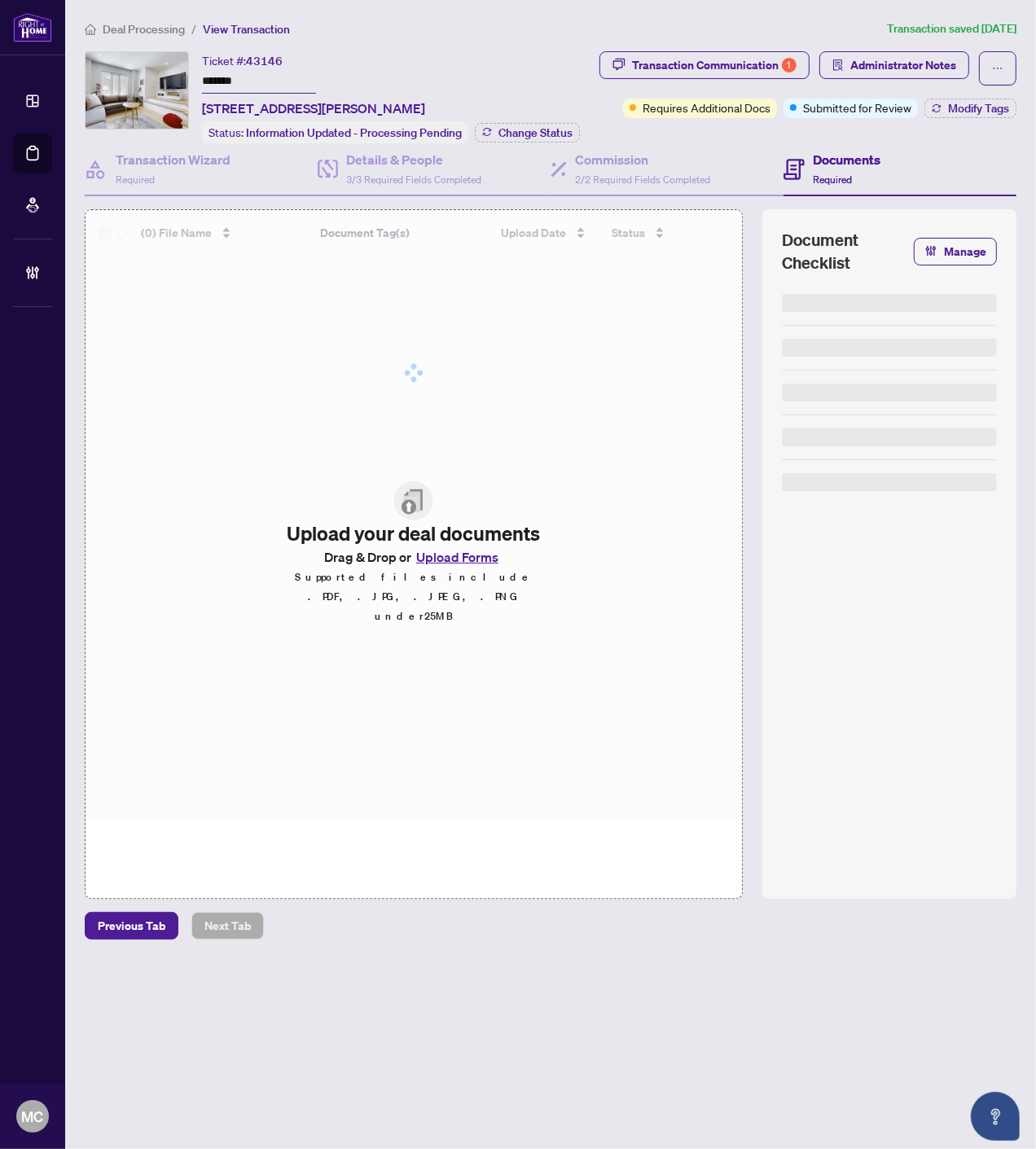
click at [224, 77] on input "*******" at bounding box center [259, 82] width 114 height 24
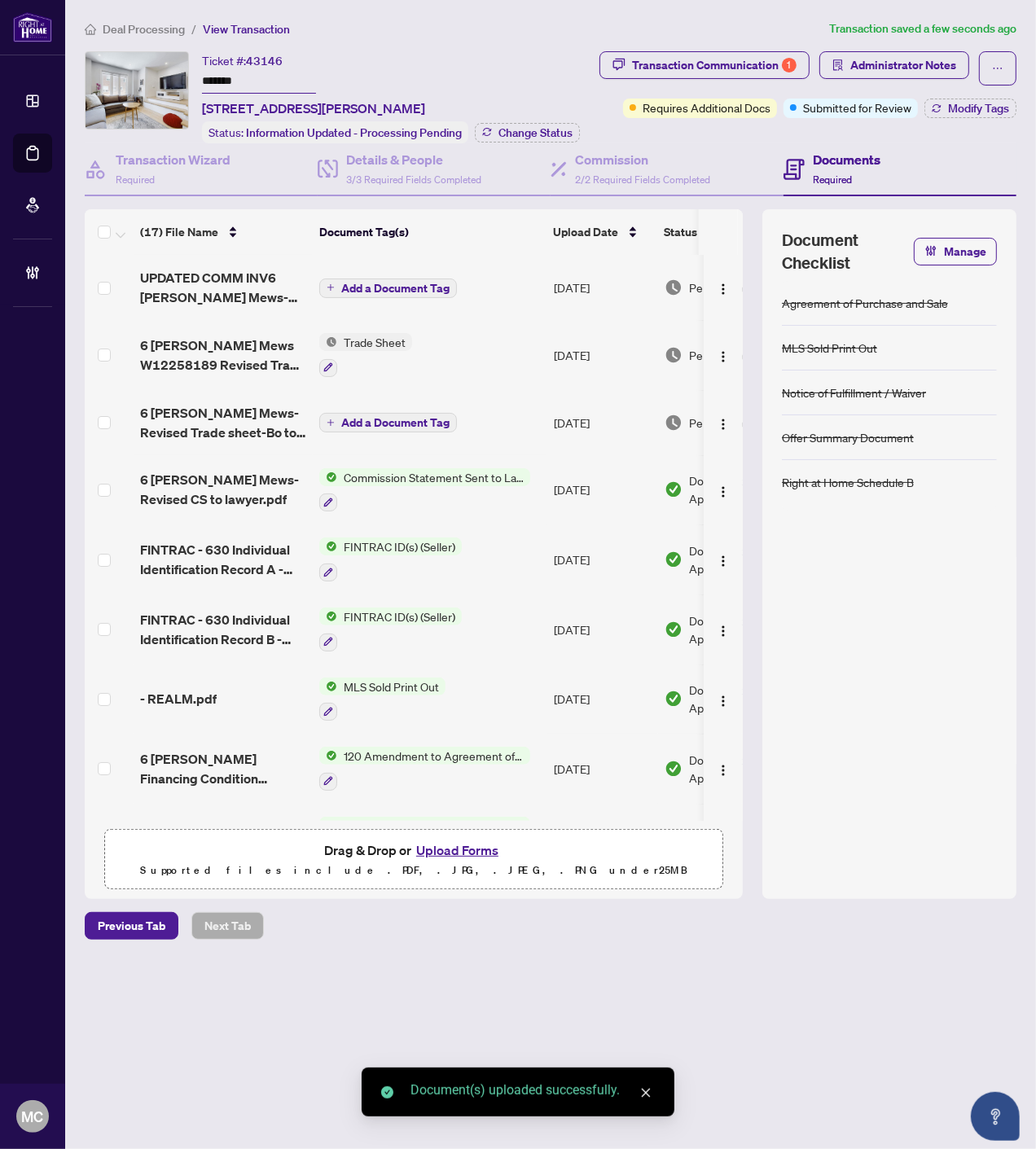
click at [385, 282] on span "Add a Document Tag" at bounding box center [396, 288] width 108 height 11
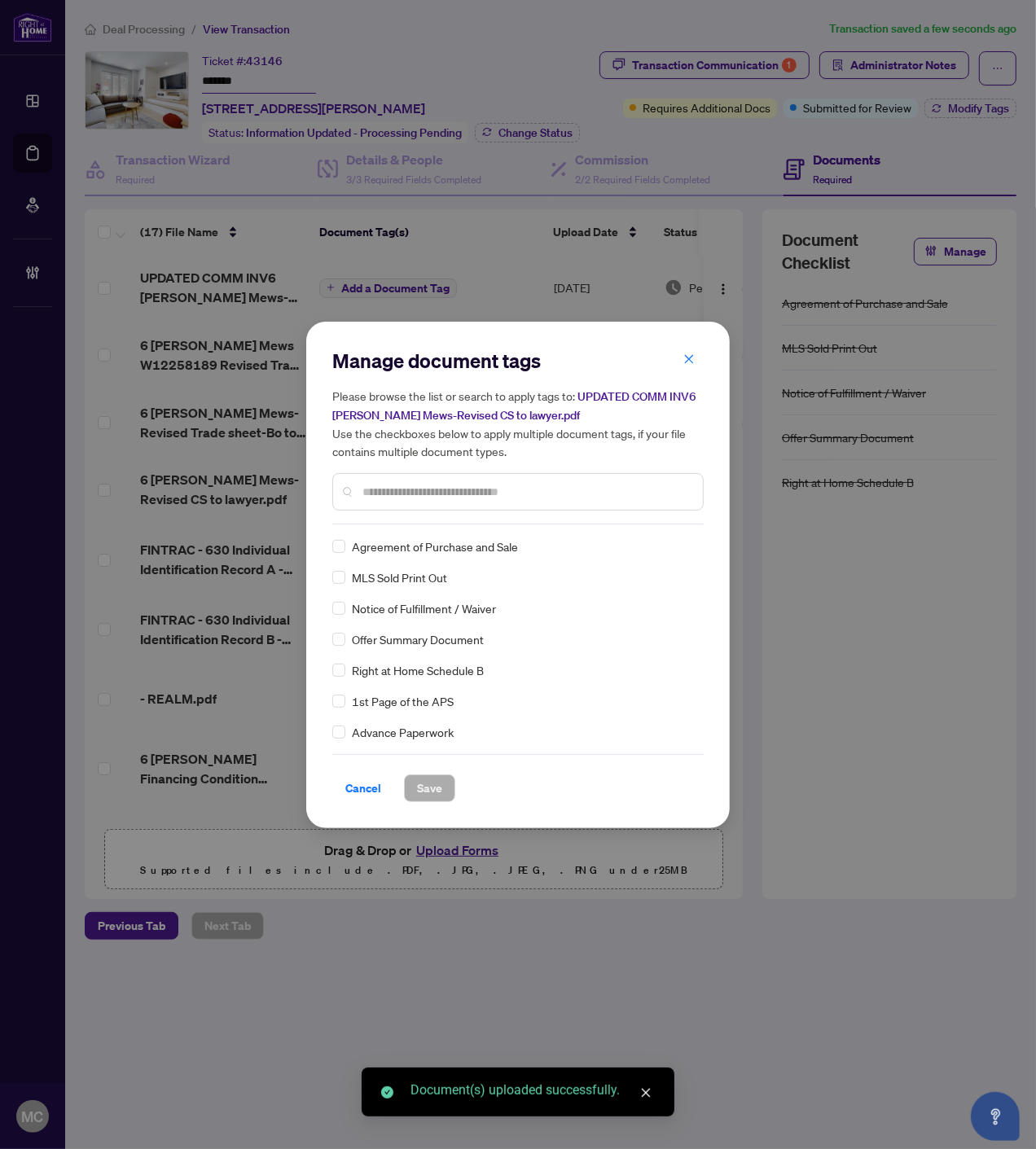
click at [548, 486] on input "text" at bounding box center [526, 492] width 327 height 18
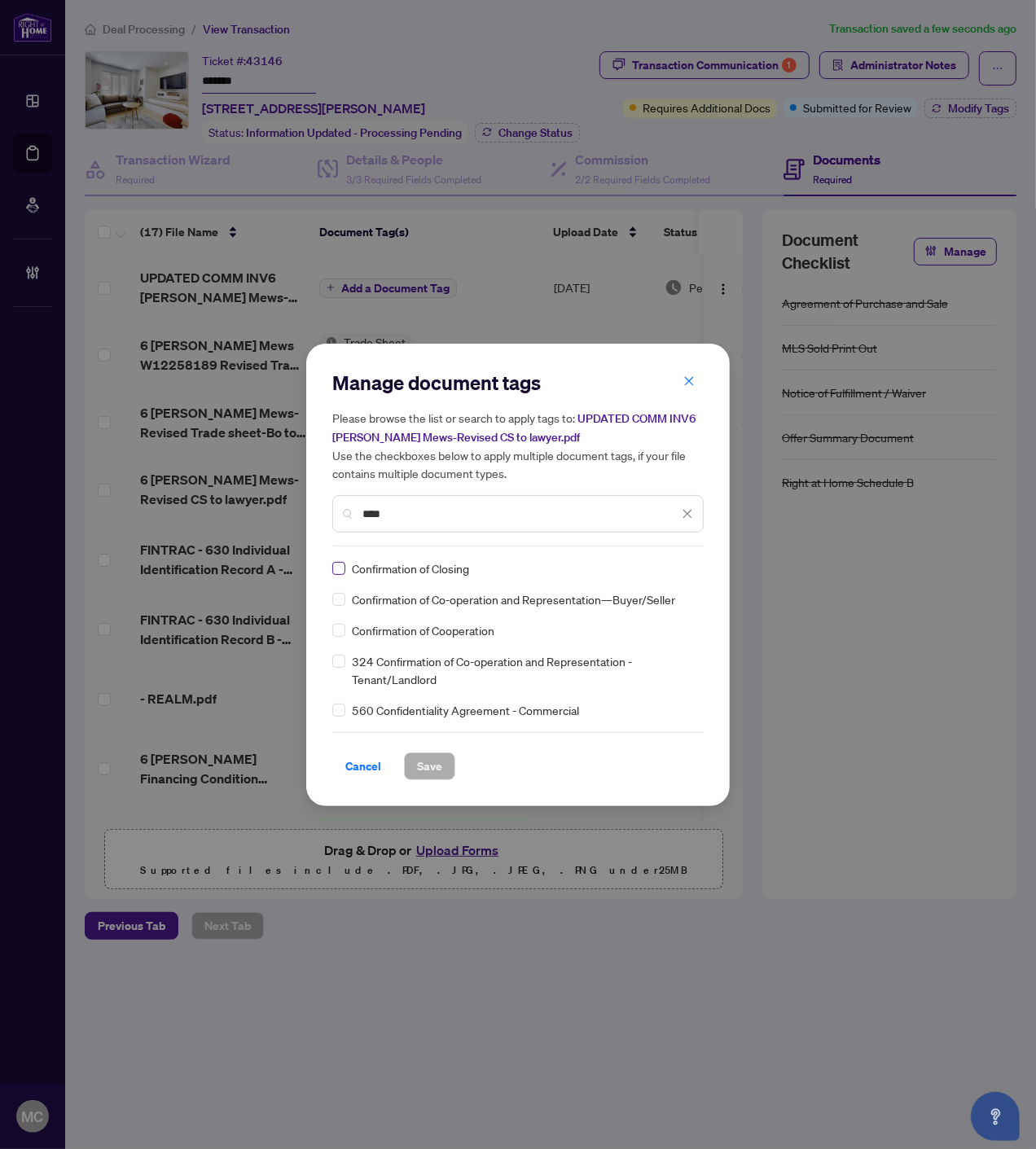
type input "****"
click at [670, 566] on img at bounding box center [670, 568] width 16 height 16
click at [633, 648] on div "Approved" at bounding box center [629, 646] width 105 height 18
click at [441, 746] on div "Cancel Save" at bounding box center [518, 755] width 371 height 49
click at [434, 762] on span "Save" at bounding box center [429, 766] width 26 height 26
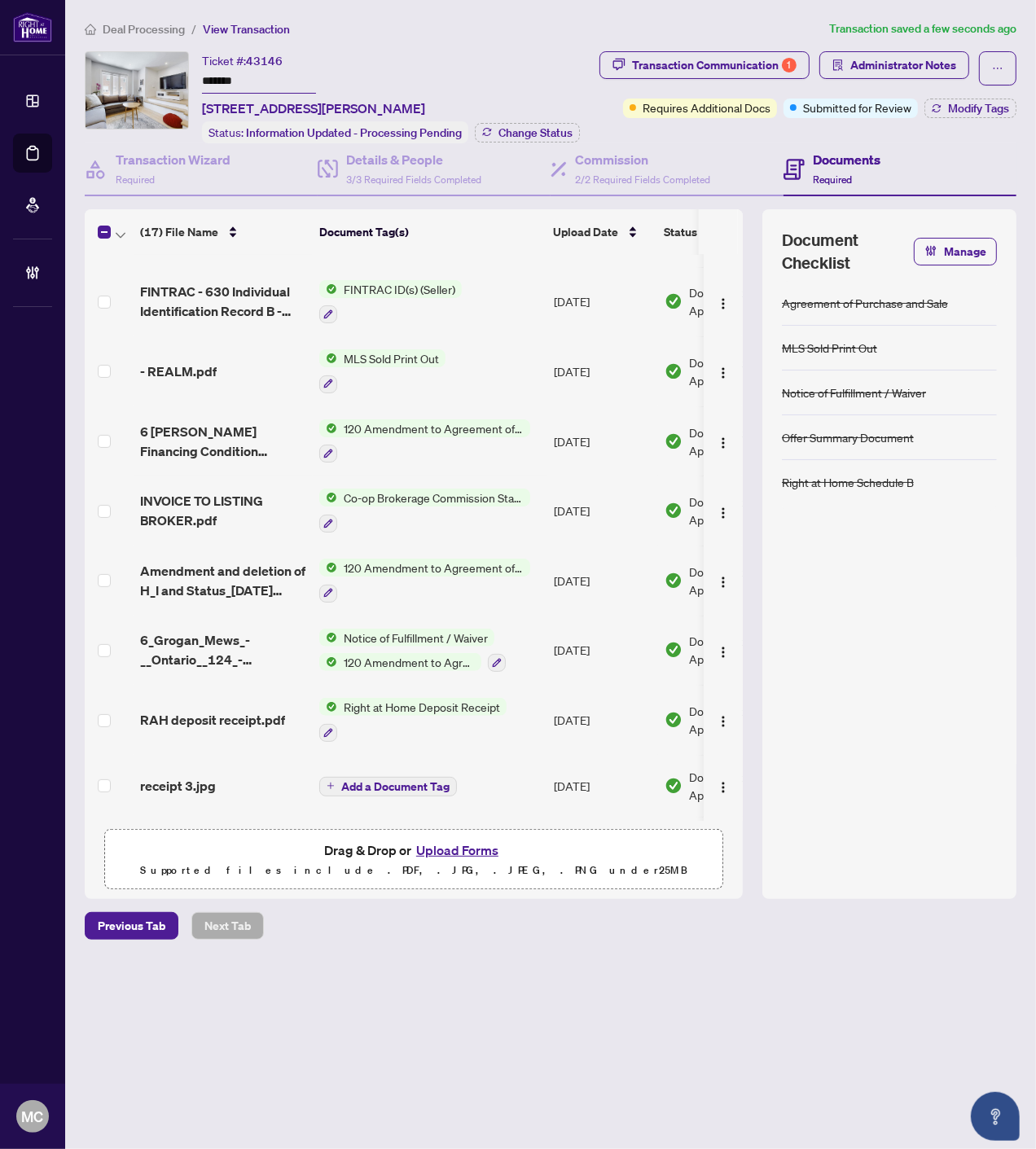
scroll to position [302, 0]
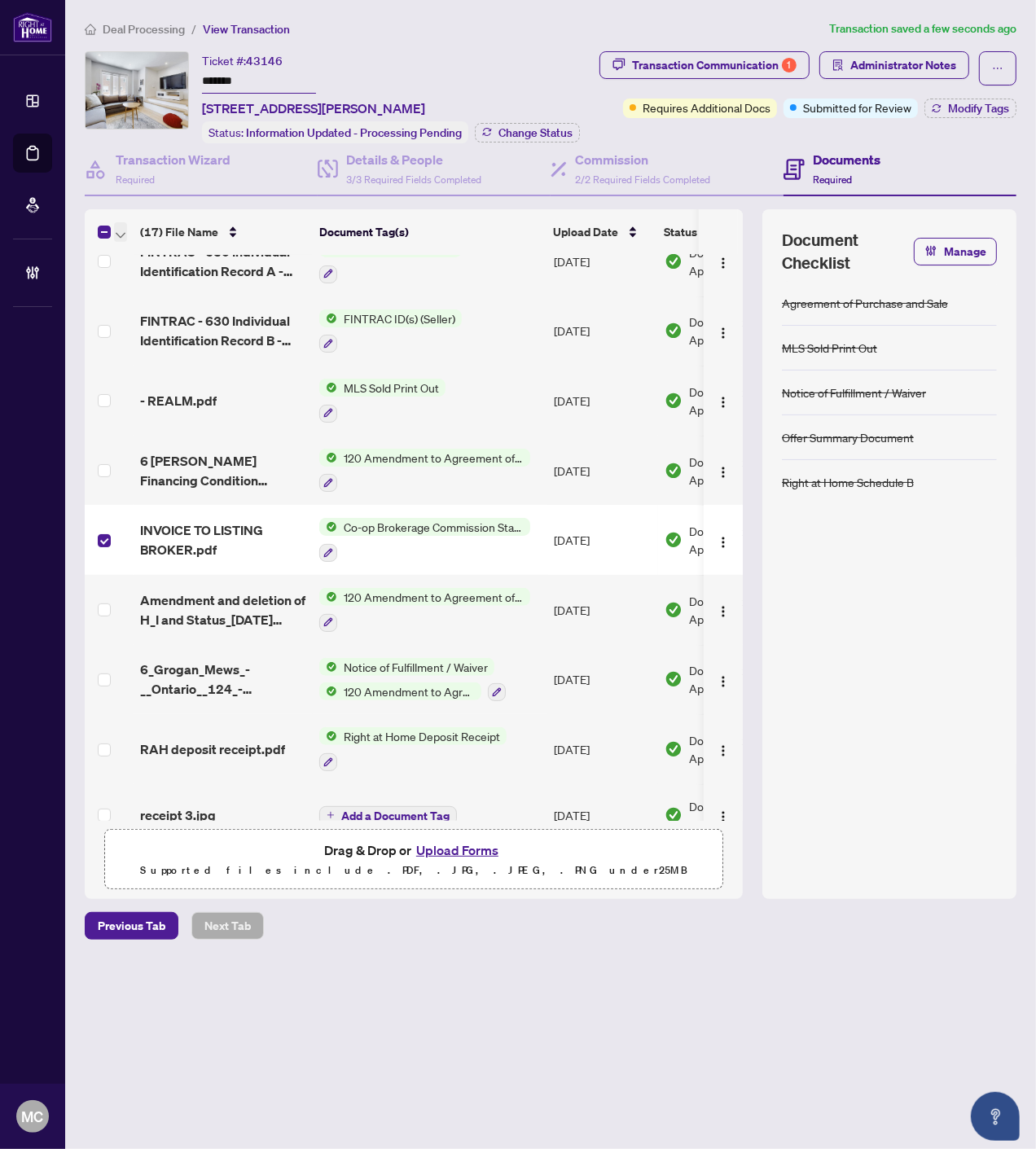
click at [125, 232] on icon "button" at bounding box center [121, 235] width 10 height 6
click at [143, 254] on span "Open Selected in New Tab(s)" at bounding box center [200, 257] width 145 height 18
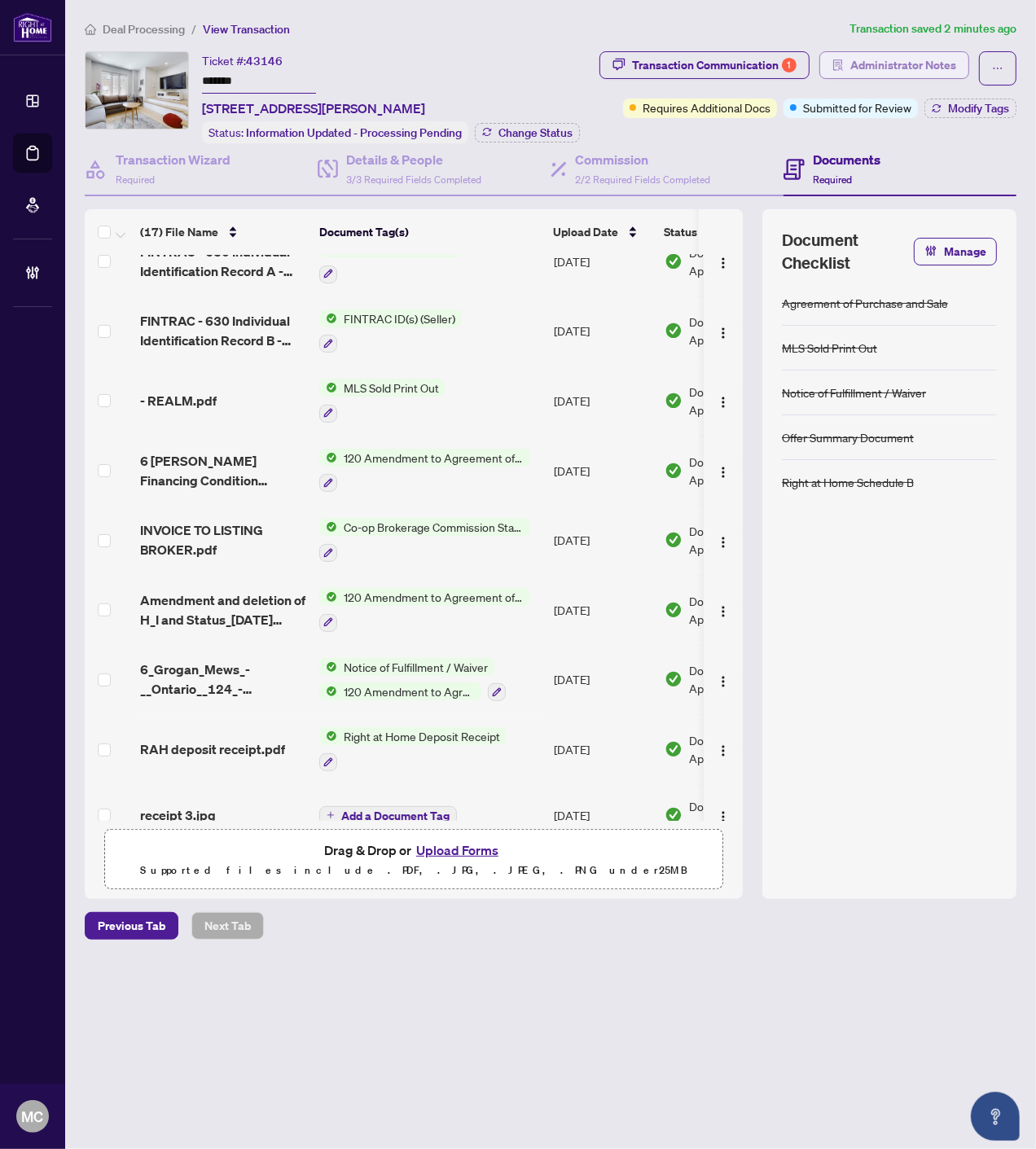
click at [925, 62] on span "Administrator Notes" at bounding box center [903, 65] width 106 height 26
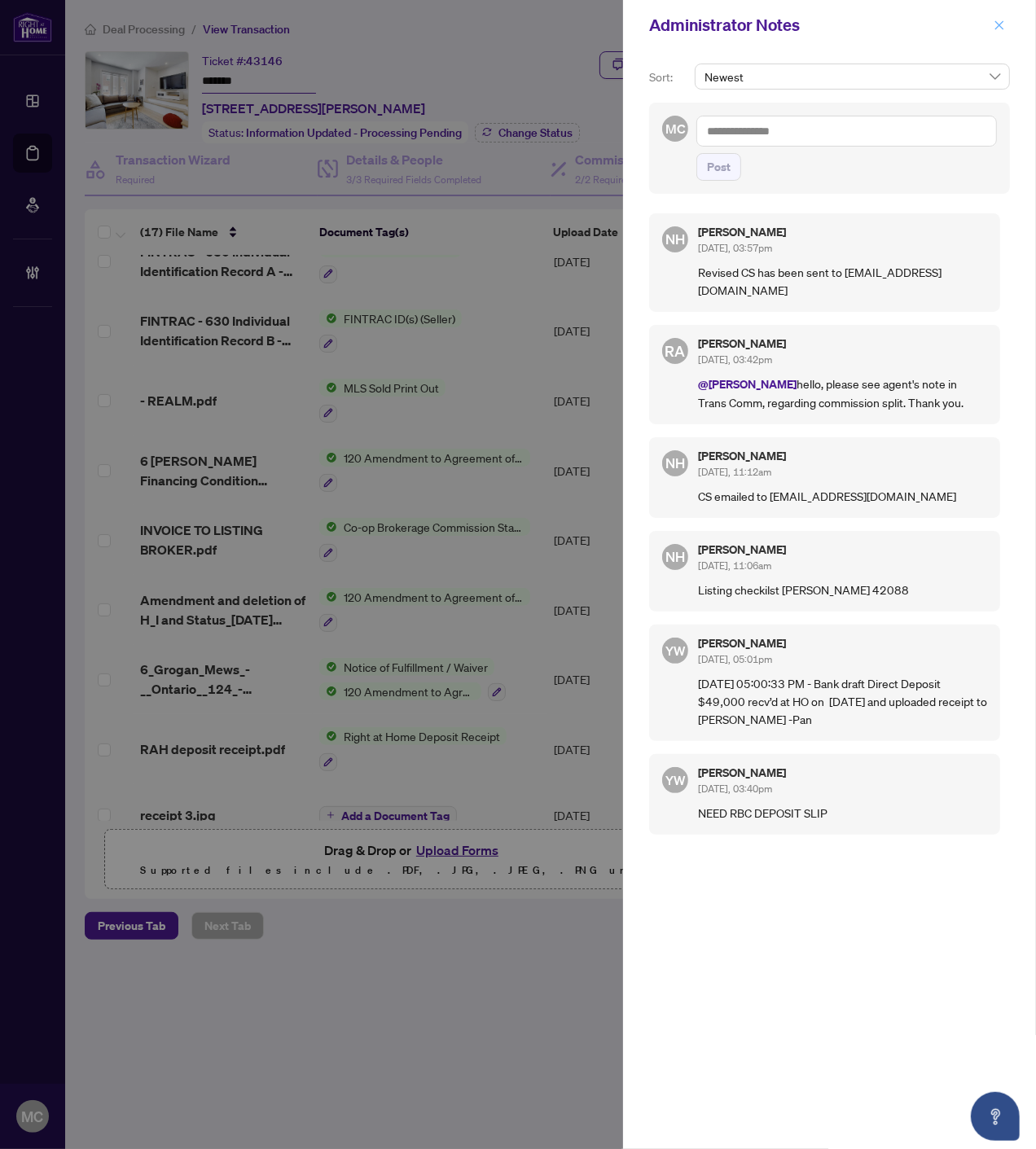
click at [996, 25] on icon "close" at bounding box center [999, 26] width 11 height 11
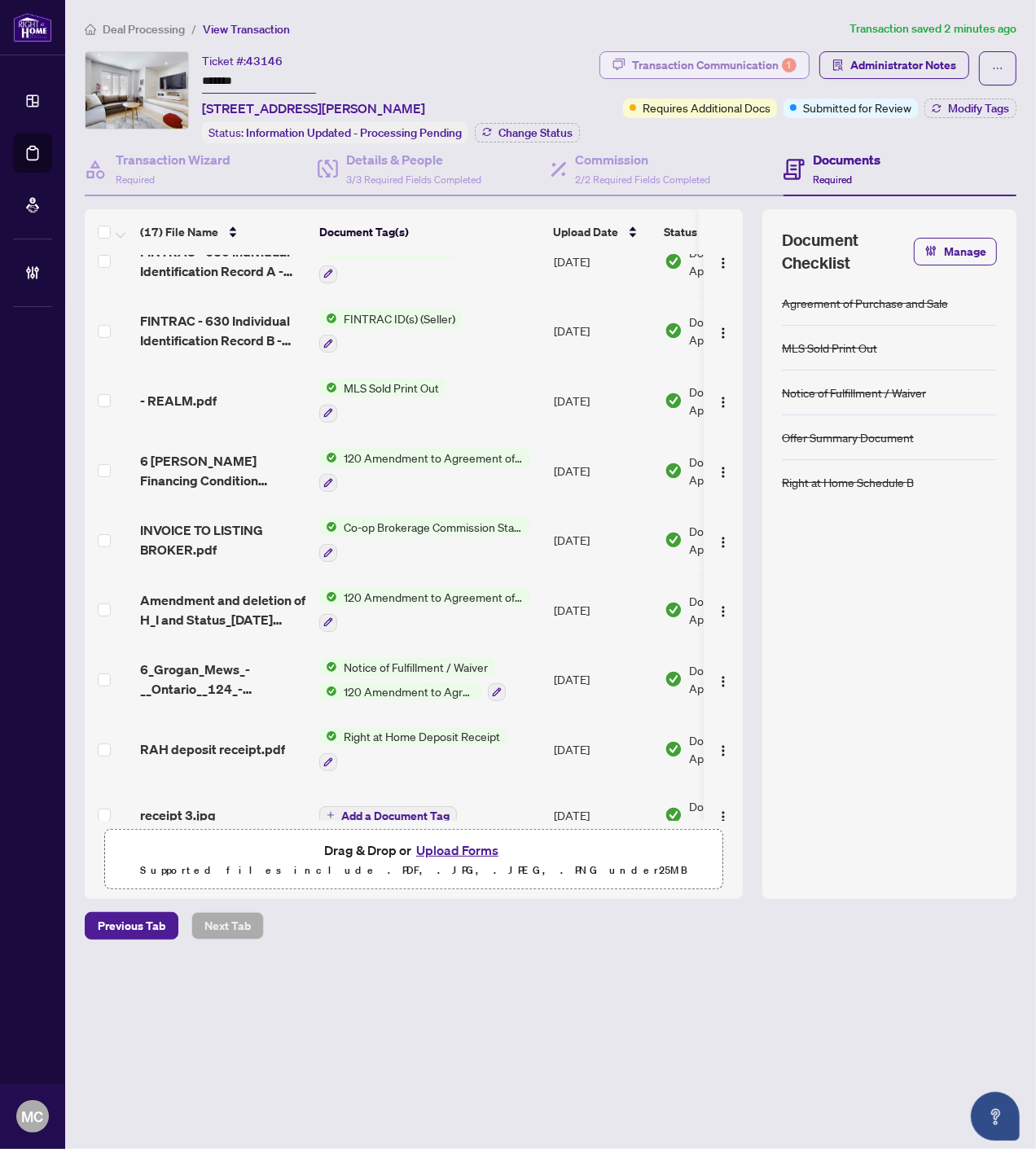
click at [731, 68] on div "Transaction Communication 1" at bounding box center [713, 65] width 165 height 26
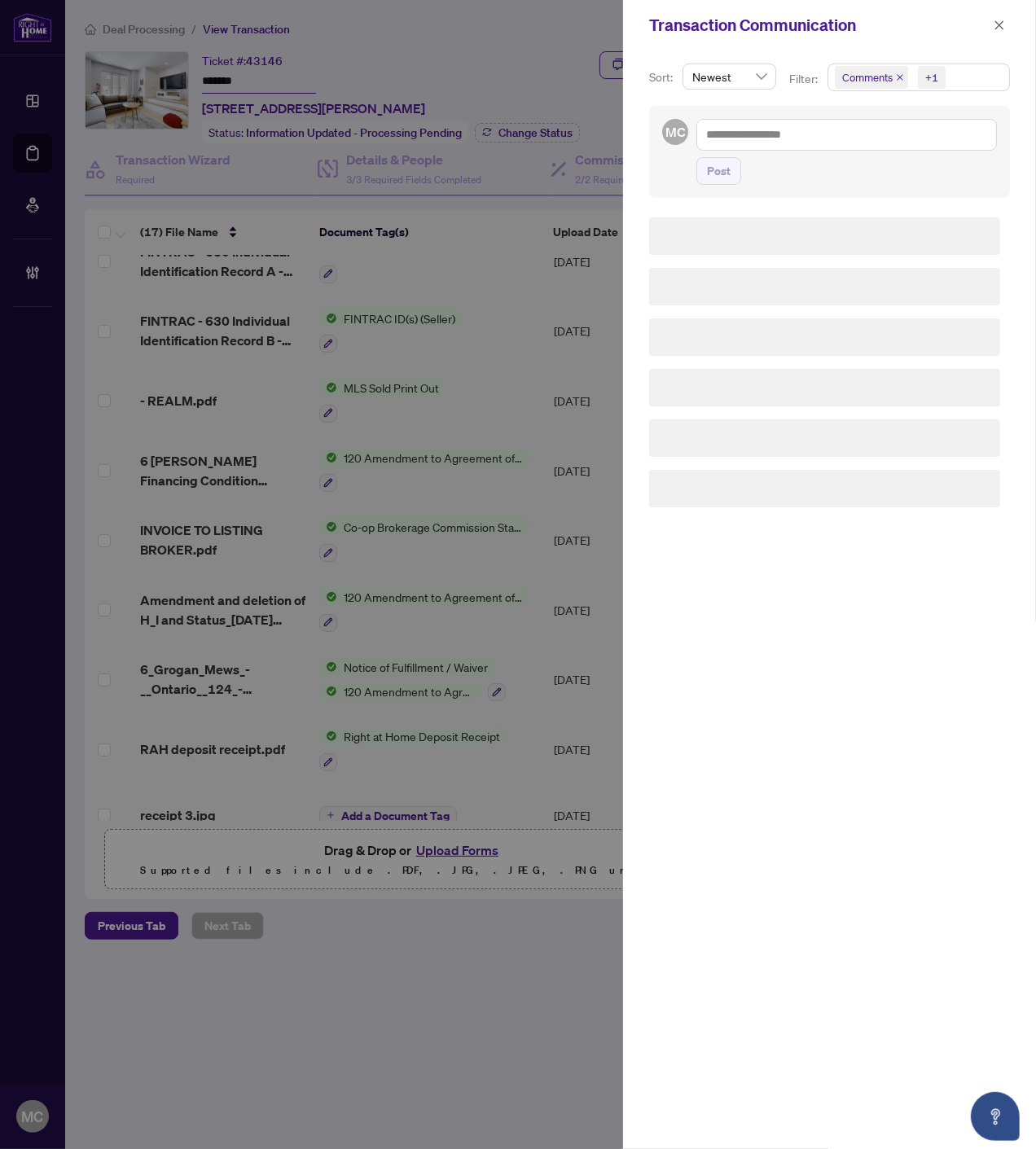
click at [935, 76] on div "+1" at bounding box center [931, 77] width 13 height 16
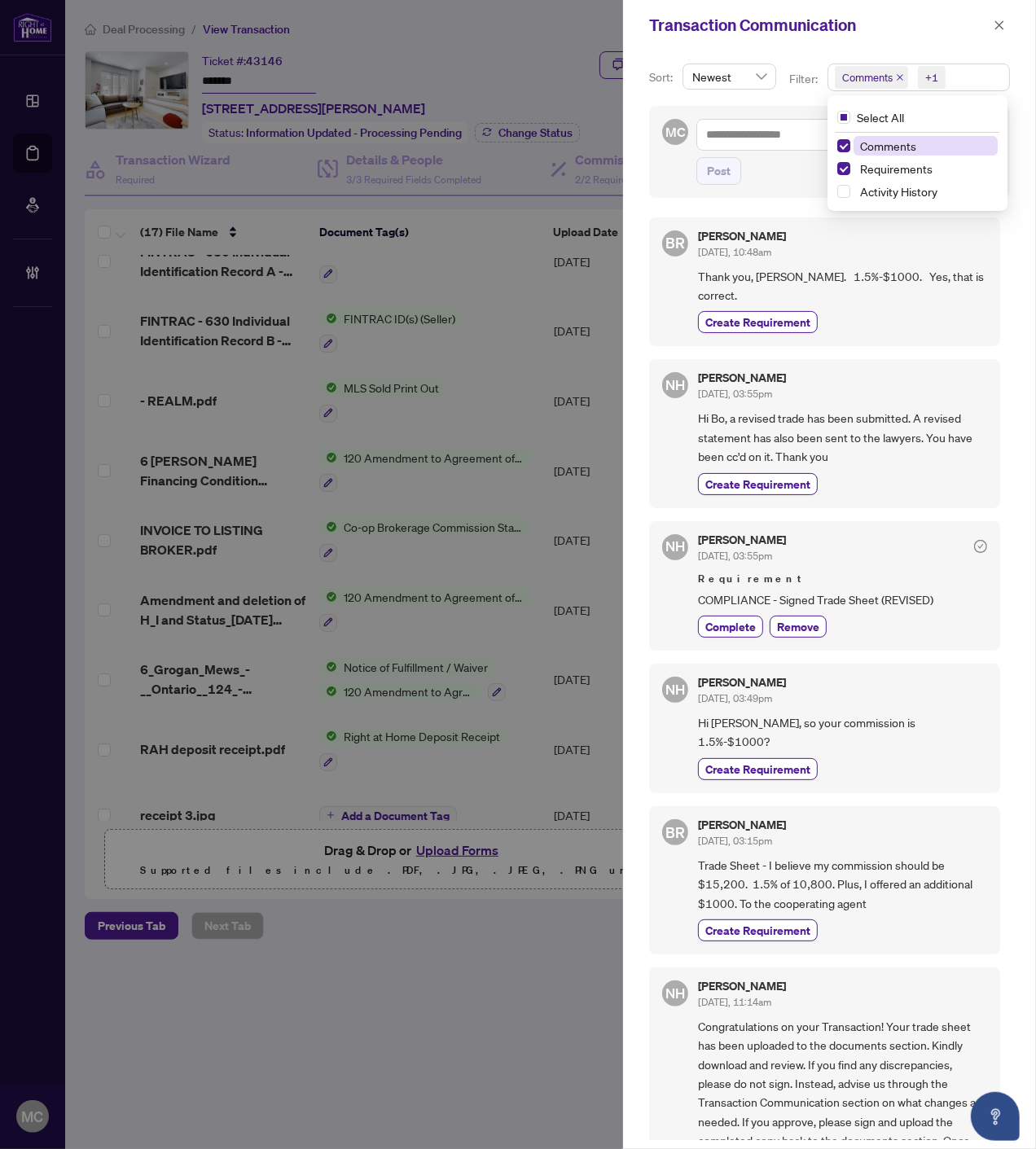
click at [908, 153] on span "Comments" at bounding box center [926, 146] width 145 height 20
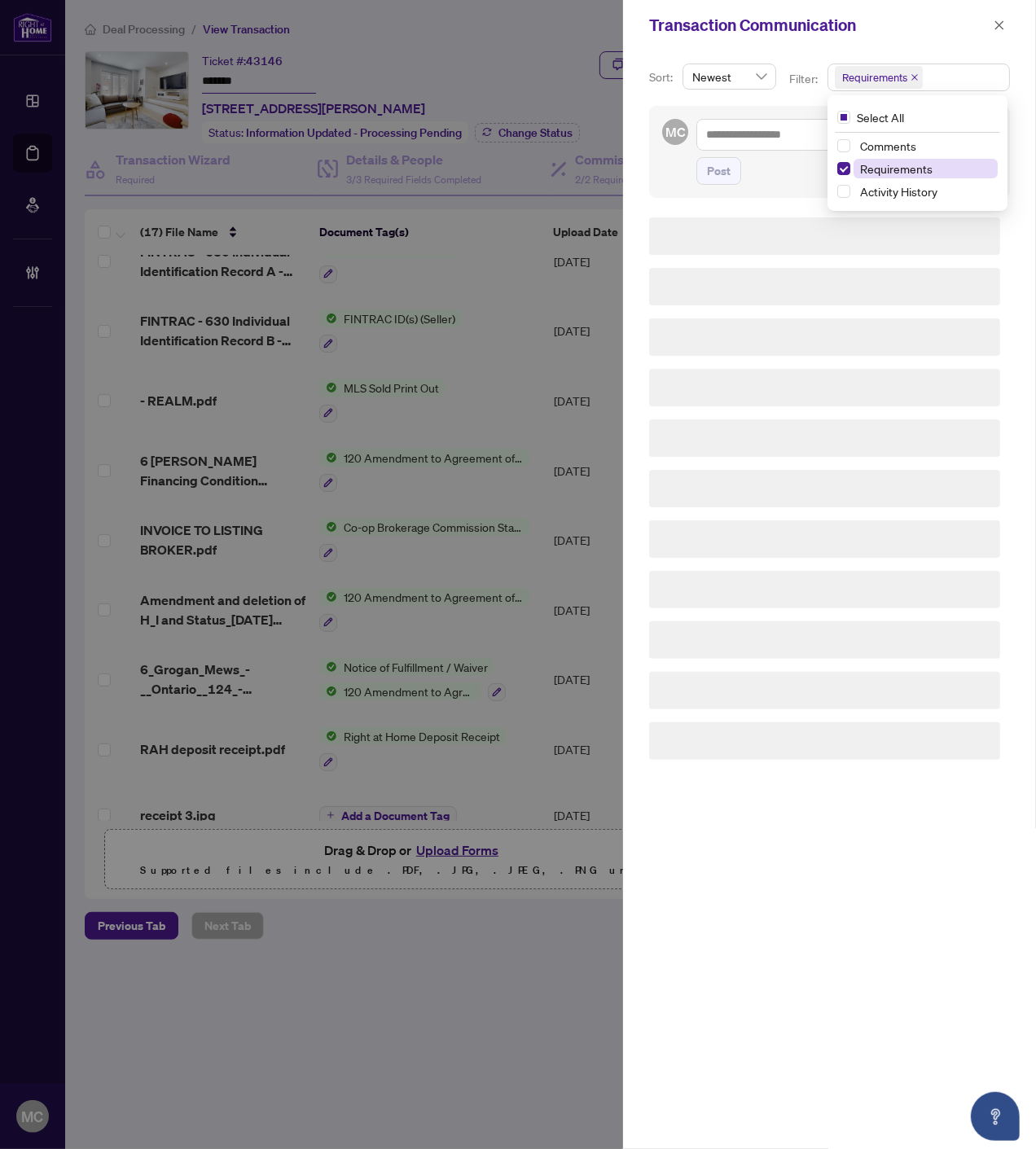
click at [906, 166] on span "Requirements" at bounding box center [896, 167] width 72 height 14
click at [904, 143] on span "Comments" at bounding box center [888, 141] width 56 height 14
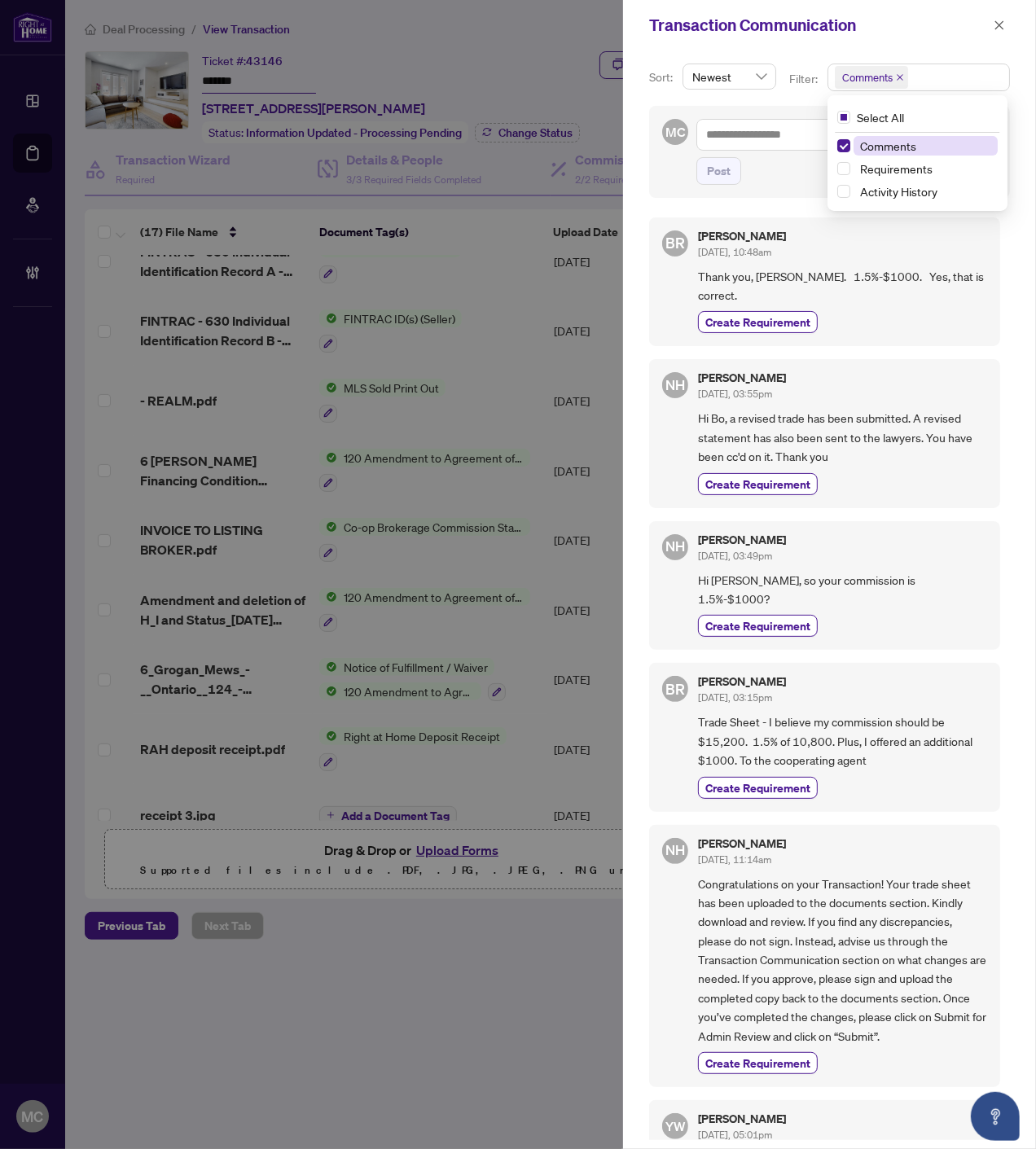
drag, startPoint x: 885, startPoint y: 168, endPoint x: 877, endPoint y: 149, distance: 20.6
click at [885, 168] on span "Requirements" at bounding box center [896, 167] width 72 height 14
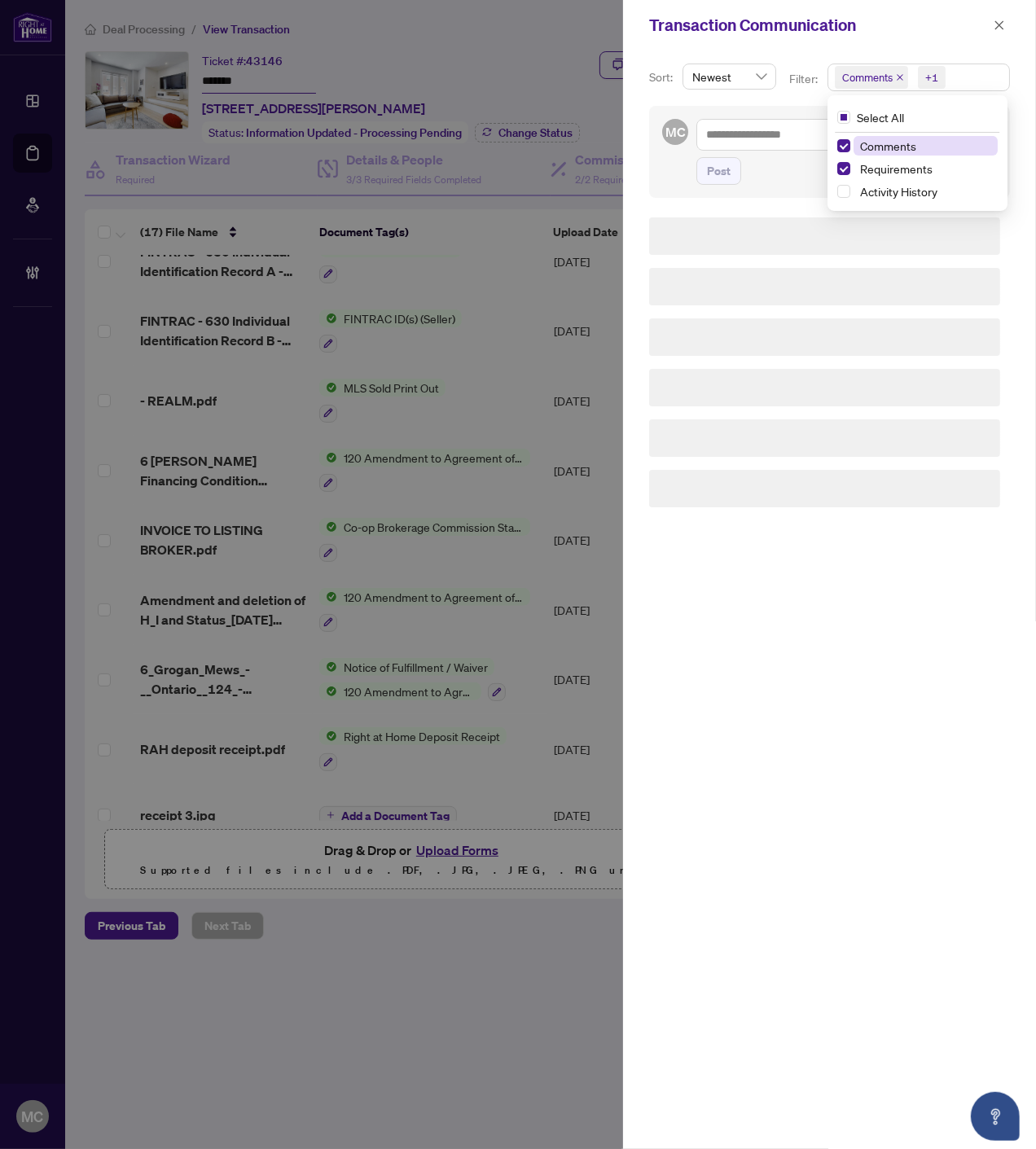
click at [876, 145] on span "Comments" at bounding box center [888, 146] width 56 height 14
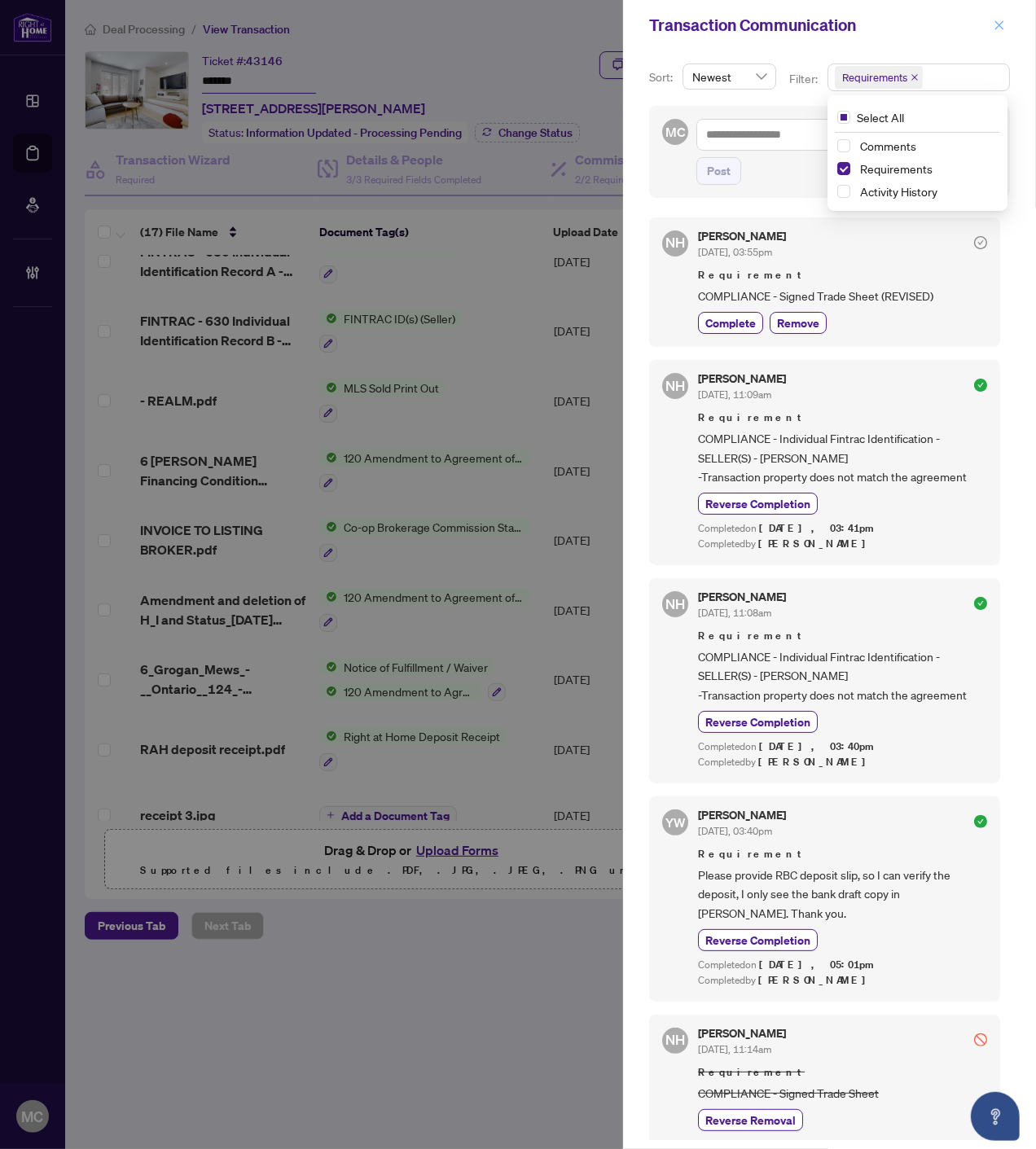
click at [1006, 21] on button "button" at bounding box center [999, 25] width 21 height 20
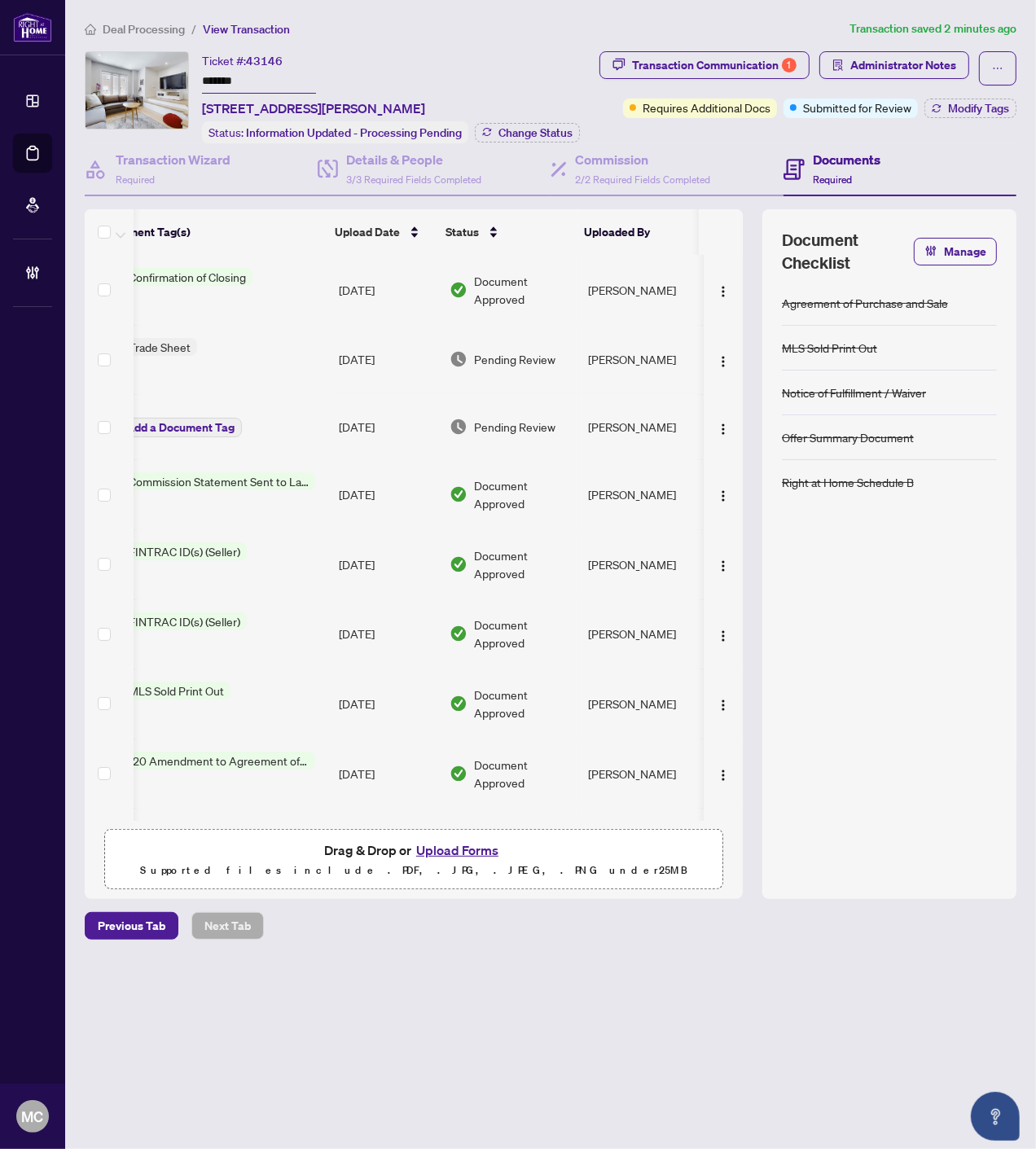
scroll to position [0, 0]
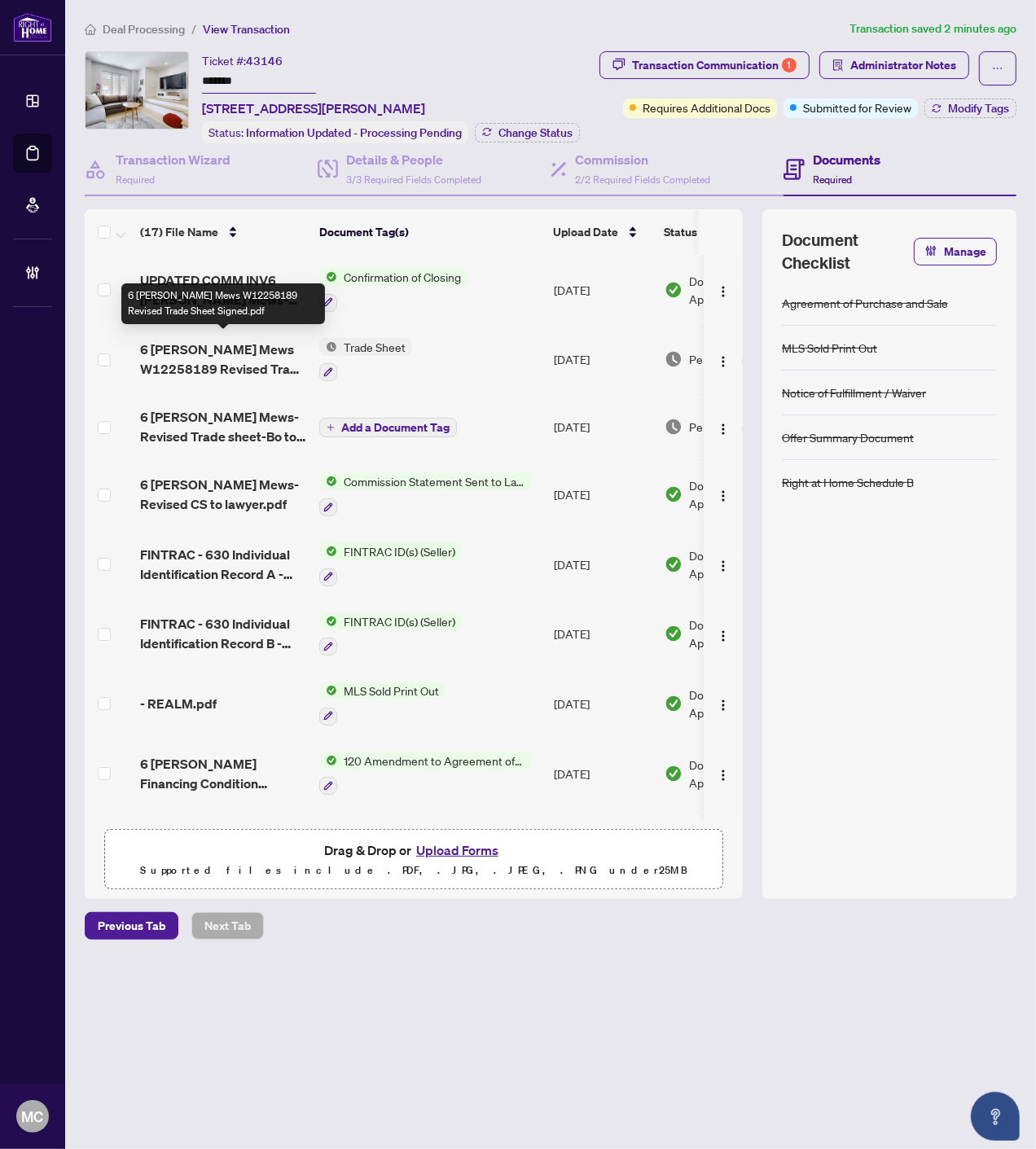
click at [202, 357] on span "6 Grogan Mews W12258189 Revised Trade Sheet Signed.pdf" at bounding box center [223, 359] width 166 height 39
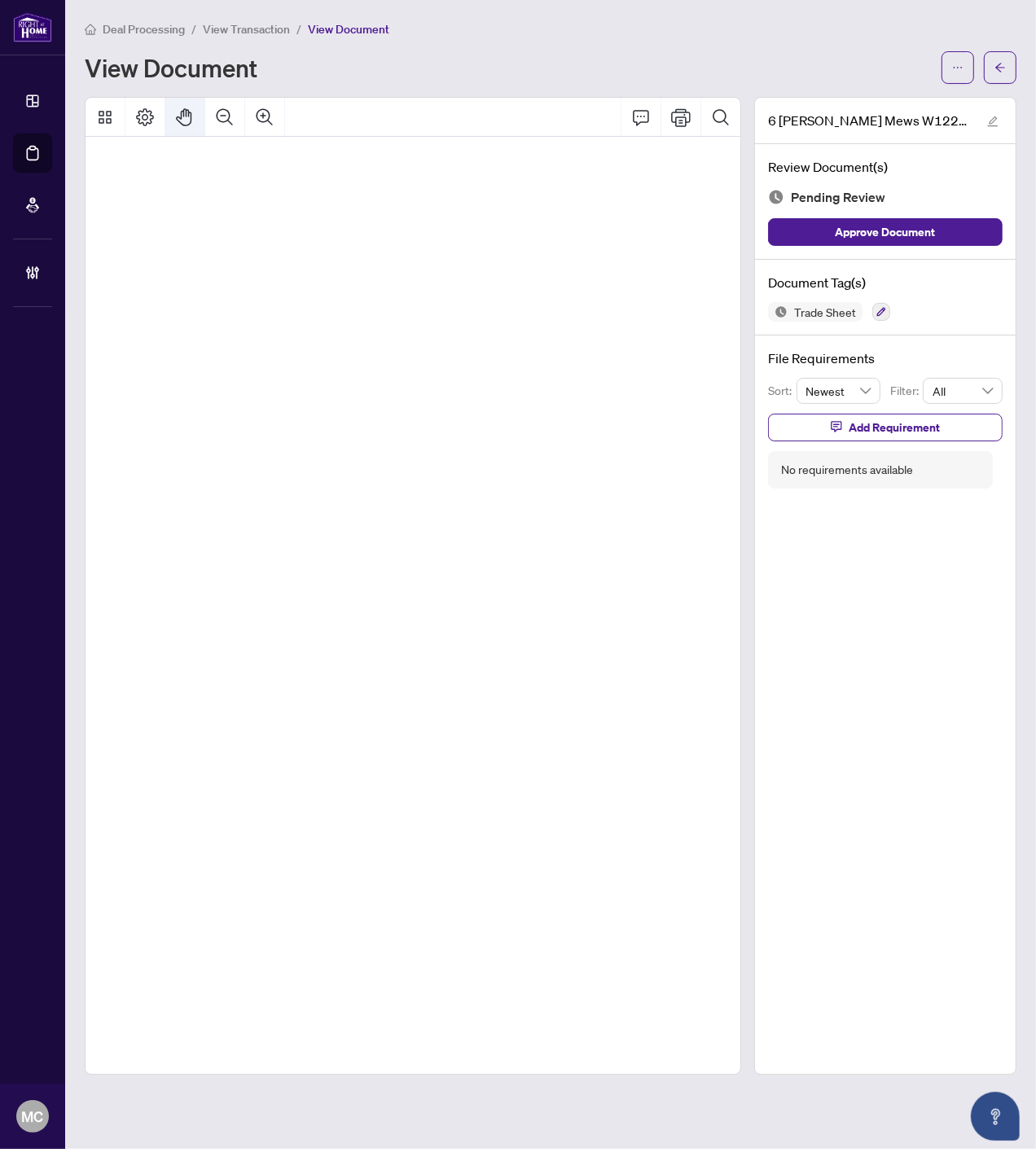
click at [187, 105] on button "Pan Mode" at bounding box center [185, 117] width 39 height 39
drag, startPoint x: 352, startPoint y: 243, endPoint x: 264, endPoint y: 107, distance: 162.0
click at [224, 30] on div "Deal Processing / View Transaction / View Document View Document 6 Grogan Mews …" at bounding box center [550, 547] width 931 height 1055
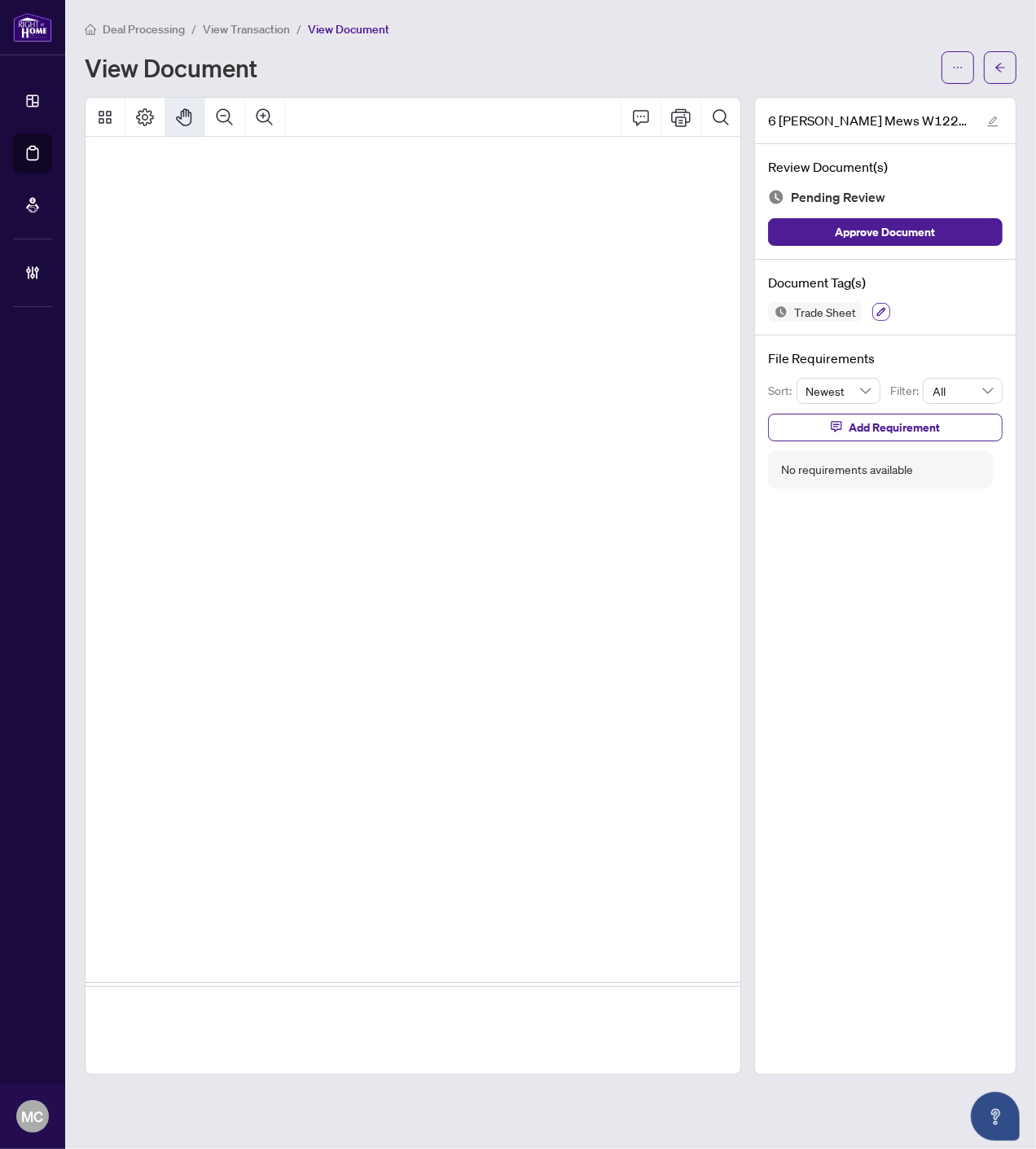
click at [879, 311] on icon "button" at bounding box center [881, 312] width 10 height 10
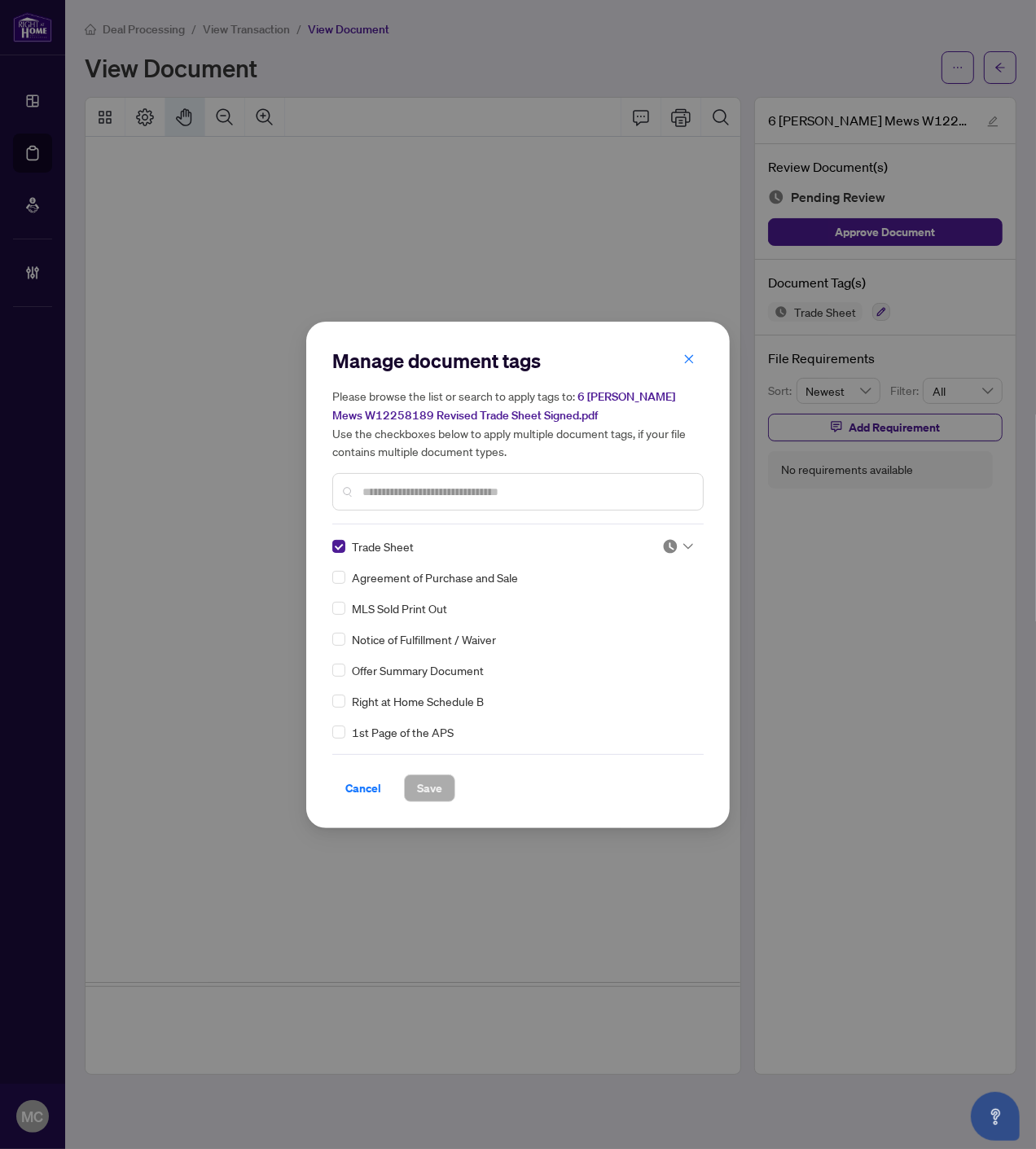
click at [676, 541] on div at bounding box center [677, 546] width 31 height 16
drag, startPoint x: 631, startPoint y: 629, endPoint x: 439, endPoint y: 771, distance: 238.8
click at [629, 628] on div "Approved" at bounding box center [624, 624] width 105 height 18
click at [411, 789] on button "Save" at bounding box center [430, 788] width 51 height 28
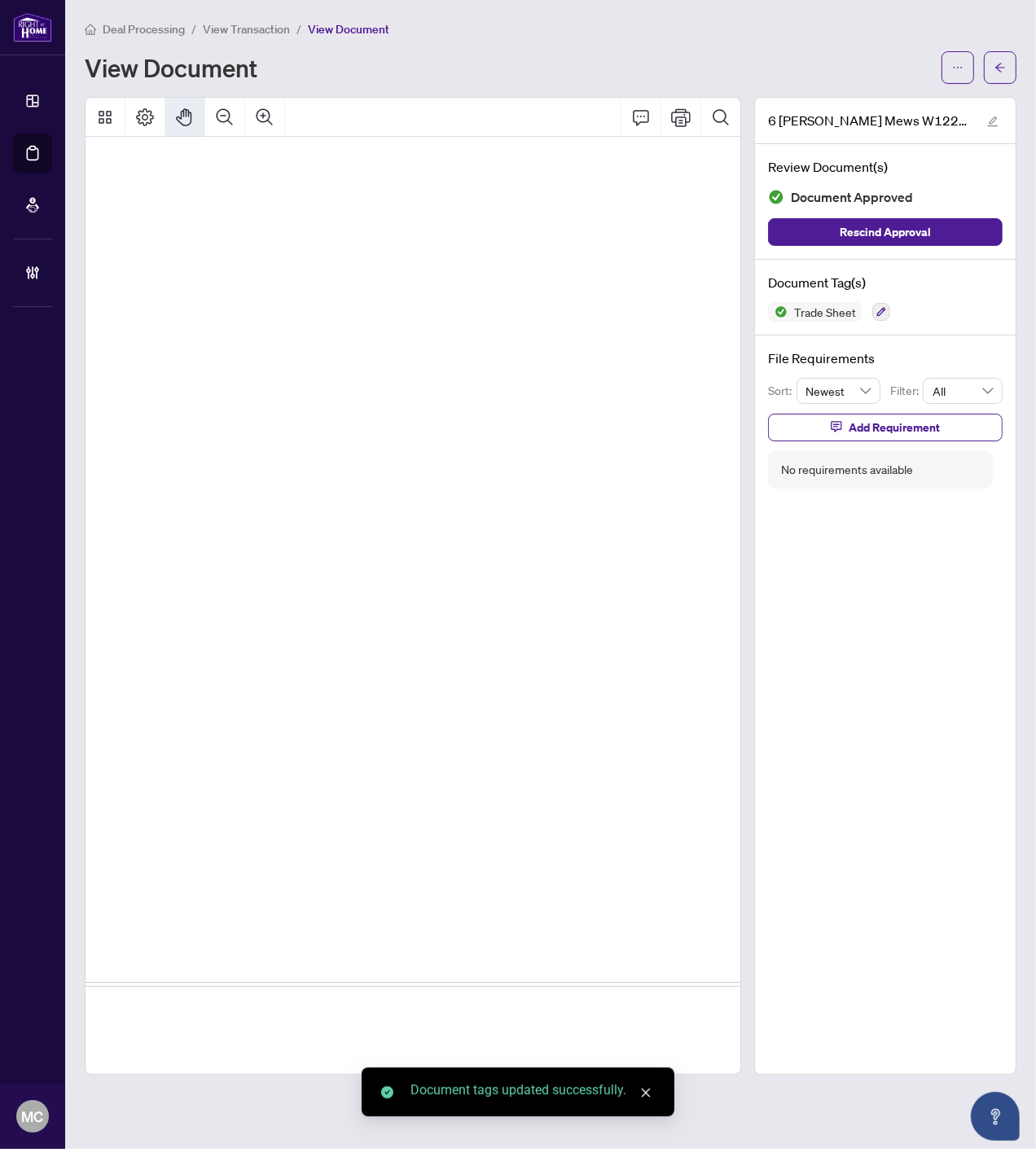
click at [997, 63] on icon "arrow-left" at bounding box center [1000, 68] width 11 height 11
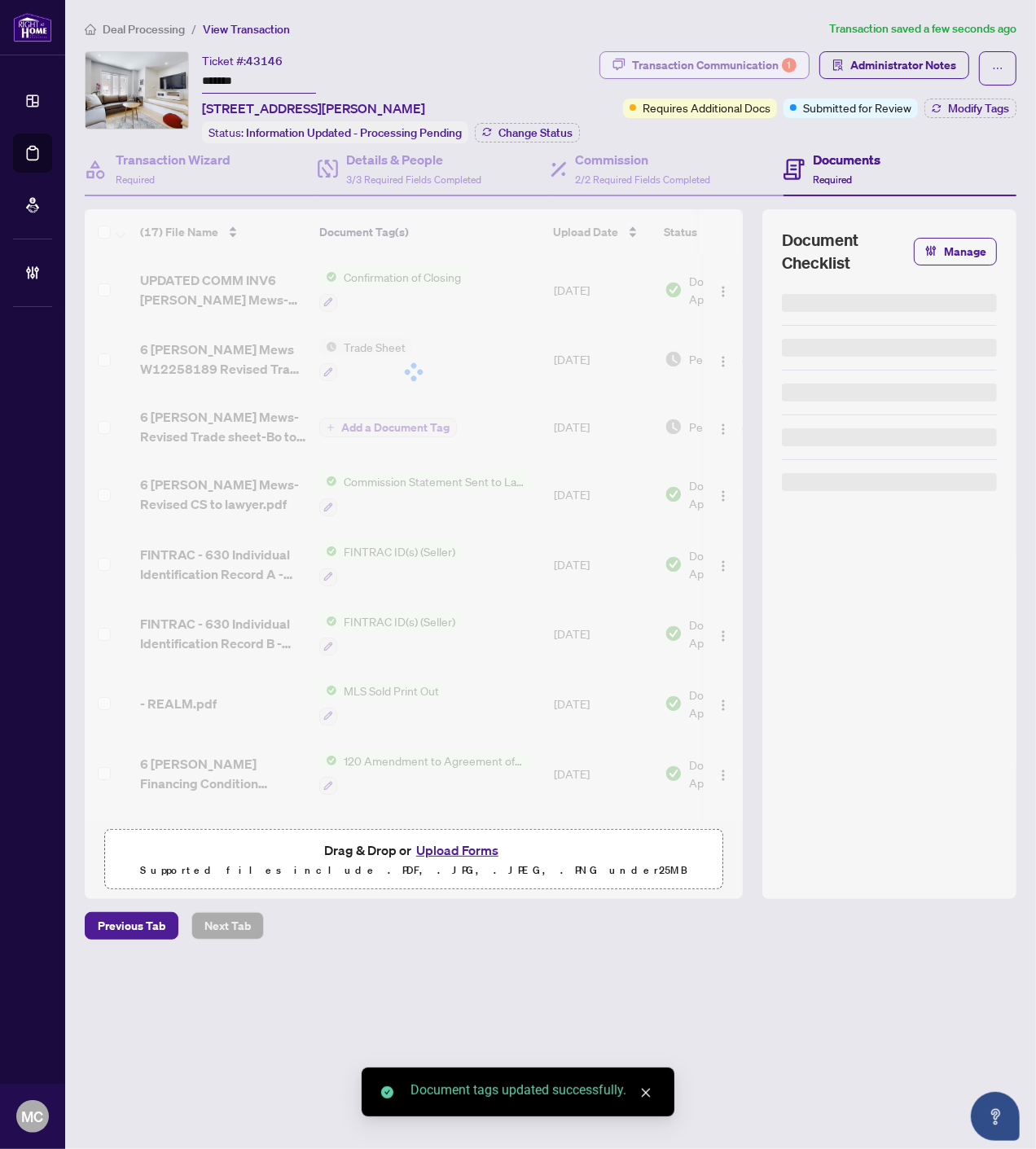
click at [691, 60] on div "Transaction Communication 1" at bounding box center [713, 65] width 165 height 26
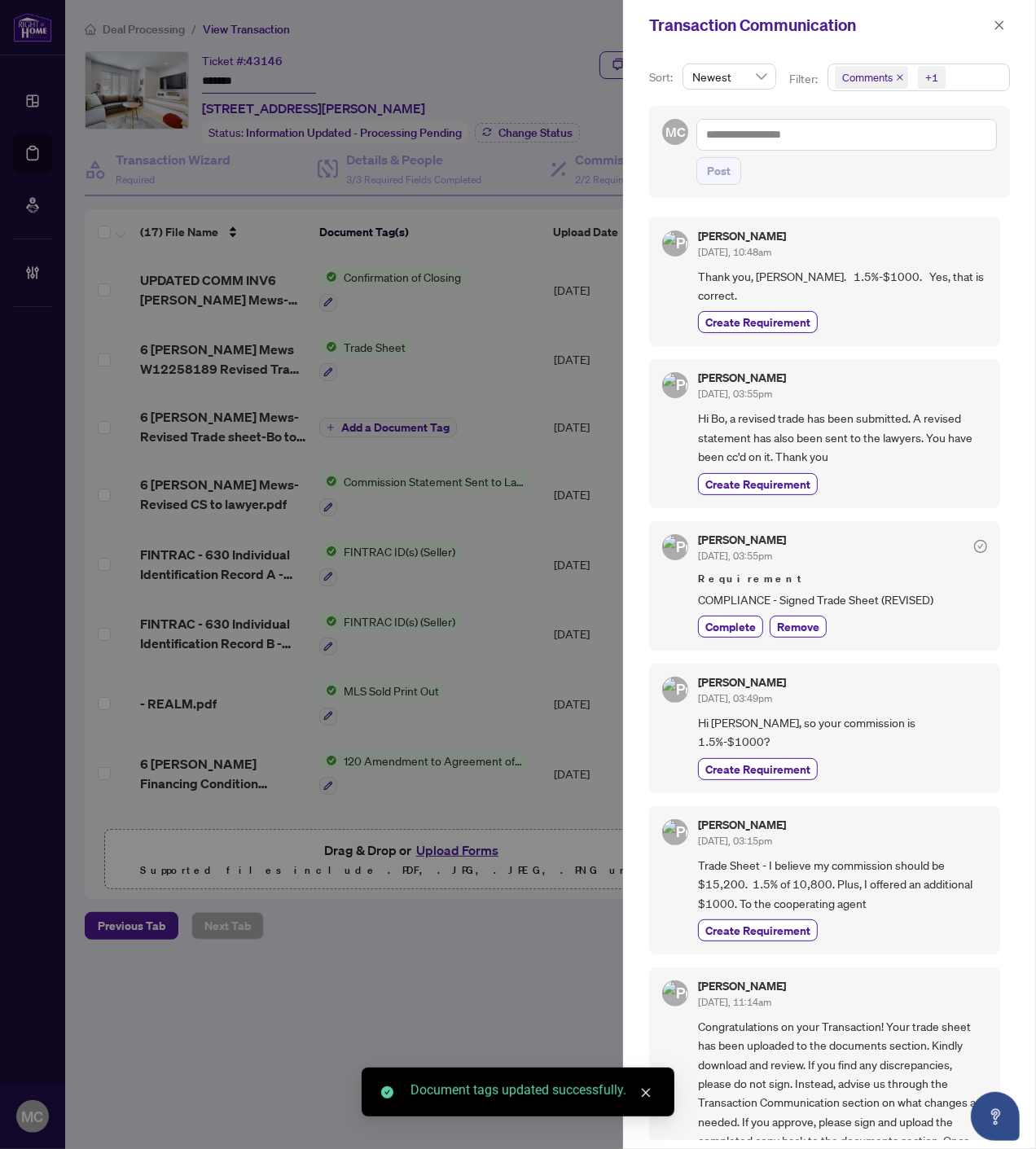
click at [893, 73] on span "Comments" at bounding box center [870, 77] width 73 height 23
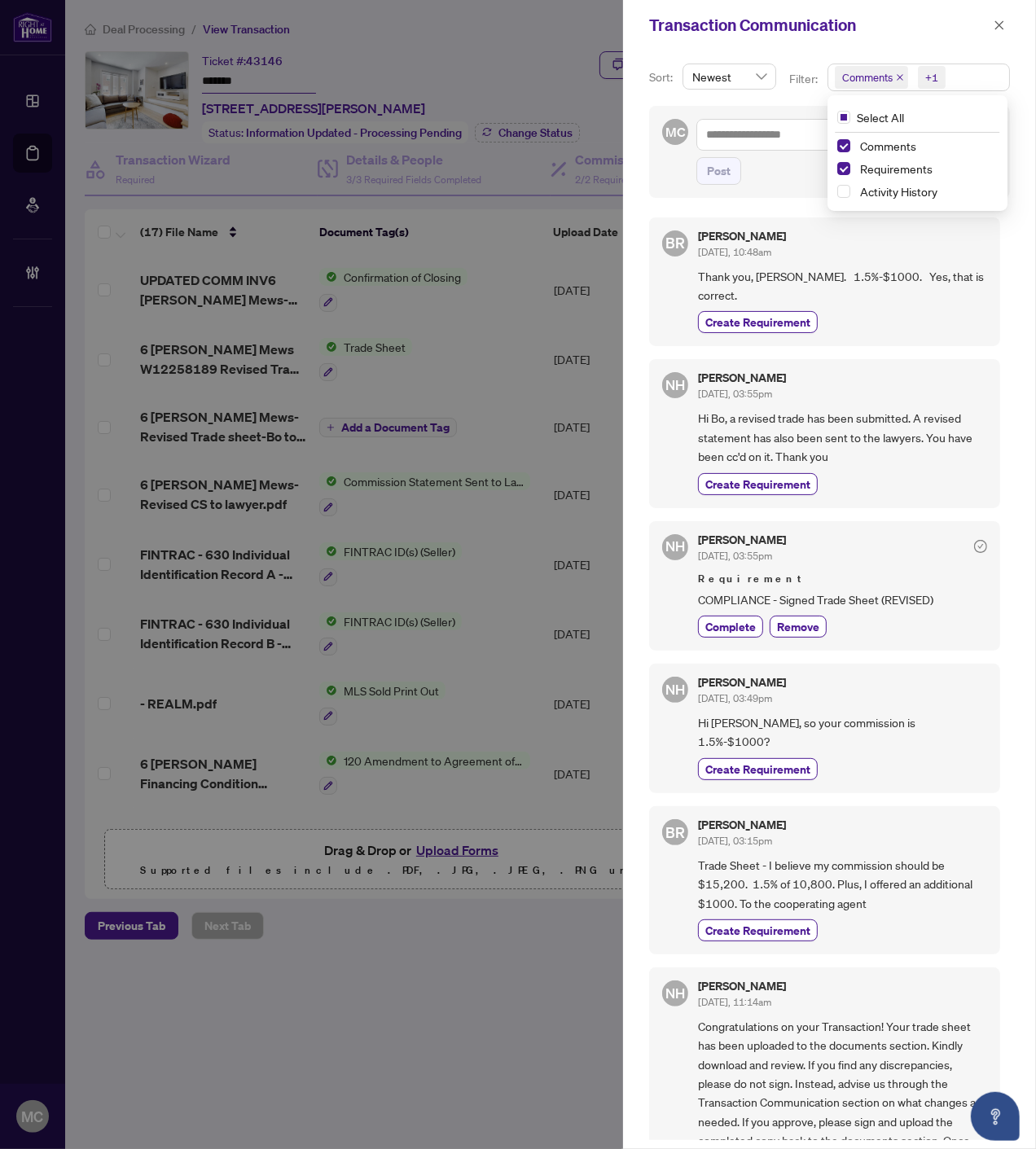
click at [897, 76] on icon "close" at bounding box center [899, 77] width 7 height 7
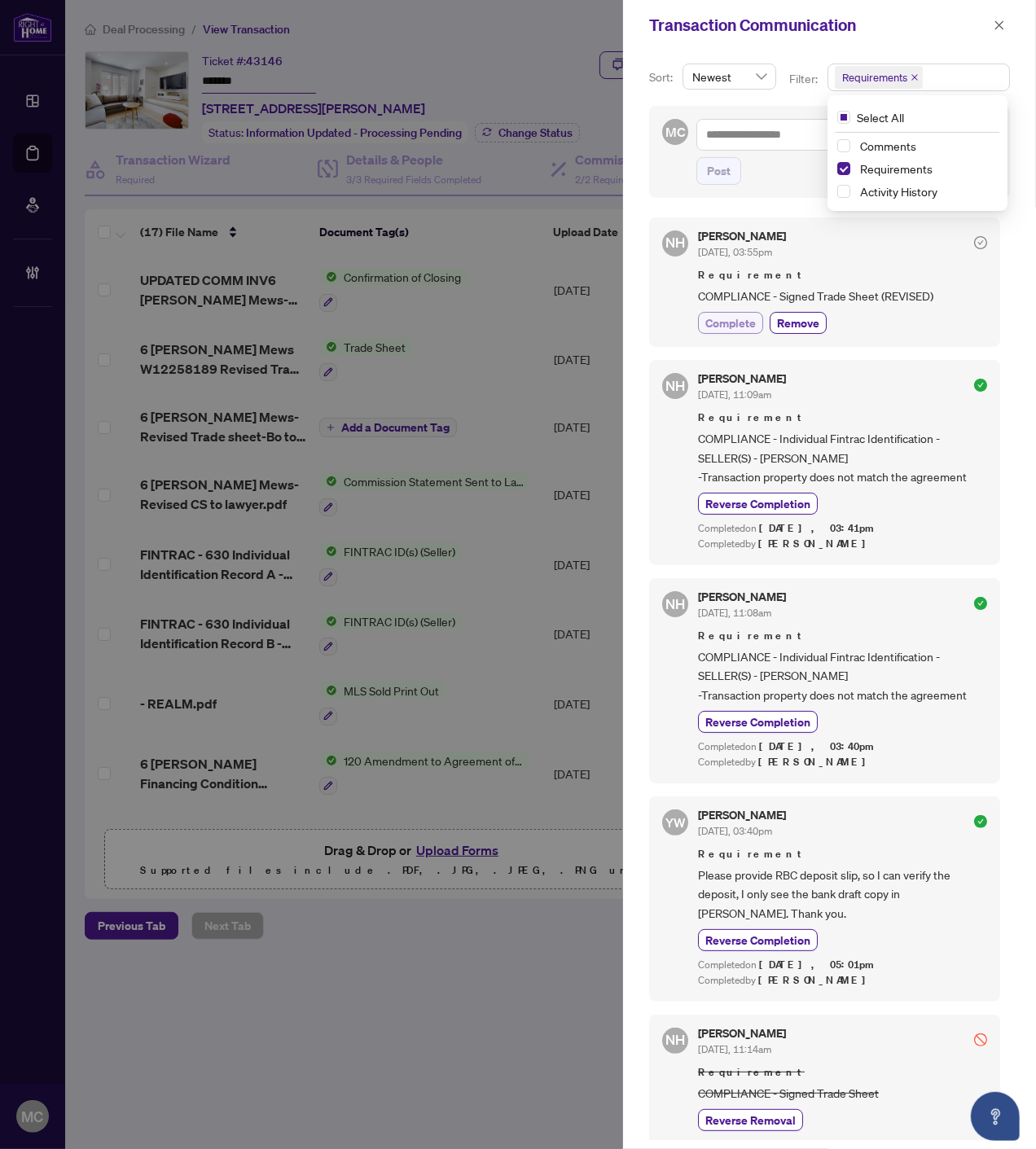
click at [713, 321] on span "Complete" at bounding box center [730, 322] width 50 height 17
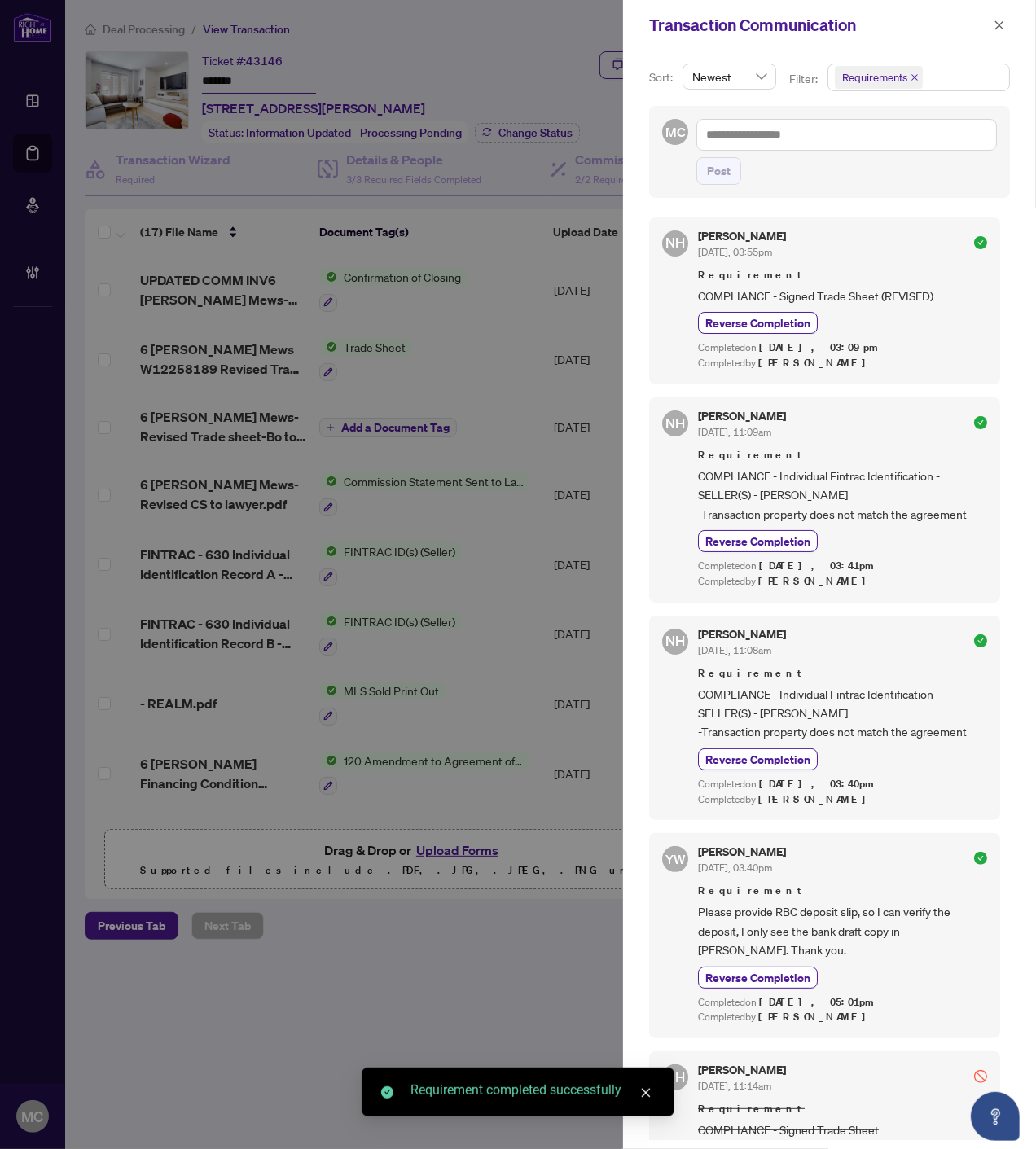
click at [994, 23] on icon "close" at bounding box center [999, 26] width 11 height 11
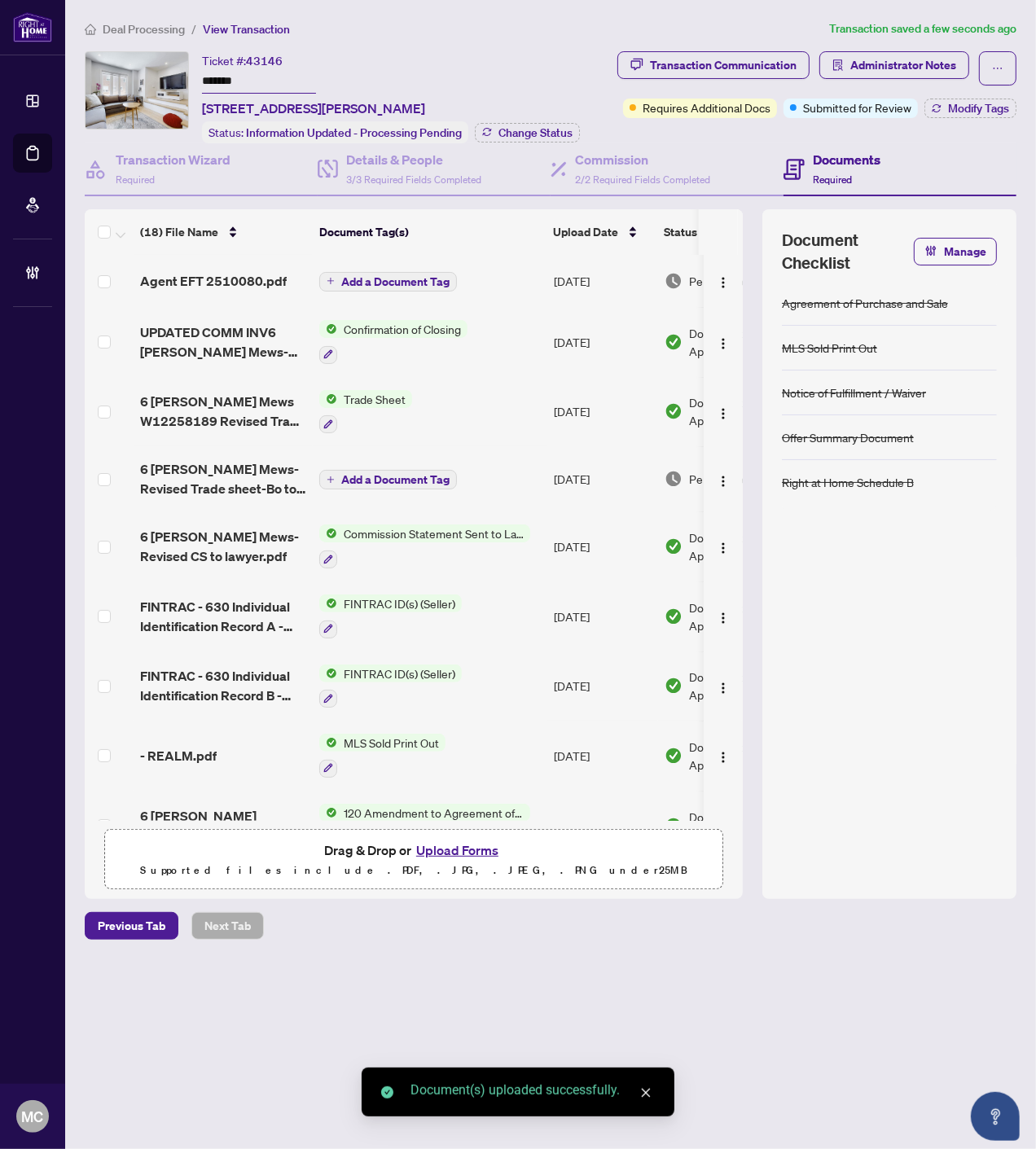
click at [396, 276] on span "Add a Document Tag" at bounding box center [396, 282] width 108 height 11
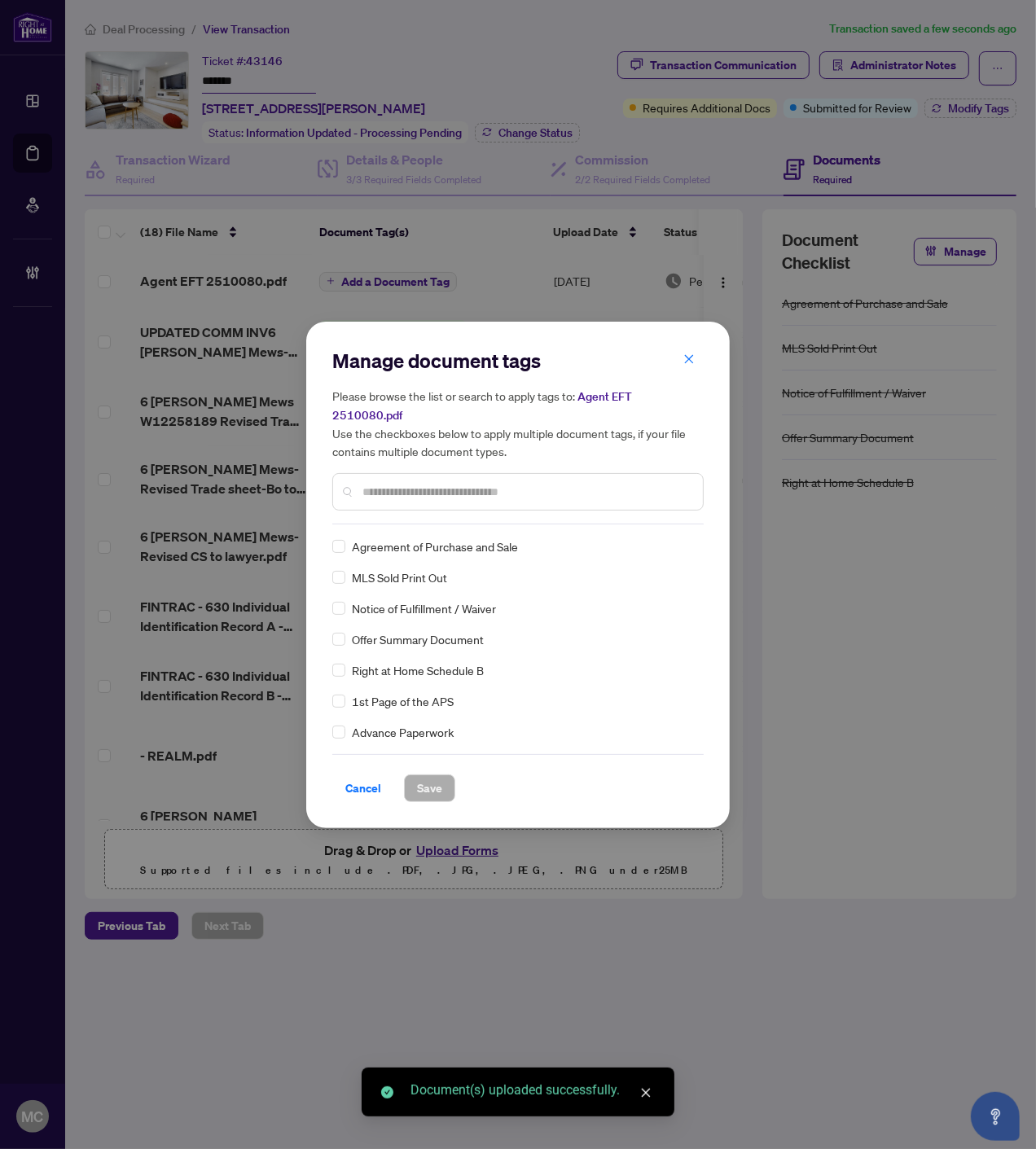
click at [538, 483] on input "text" at bounding box center [526, 492] width 327 height 18
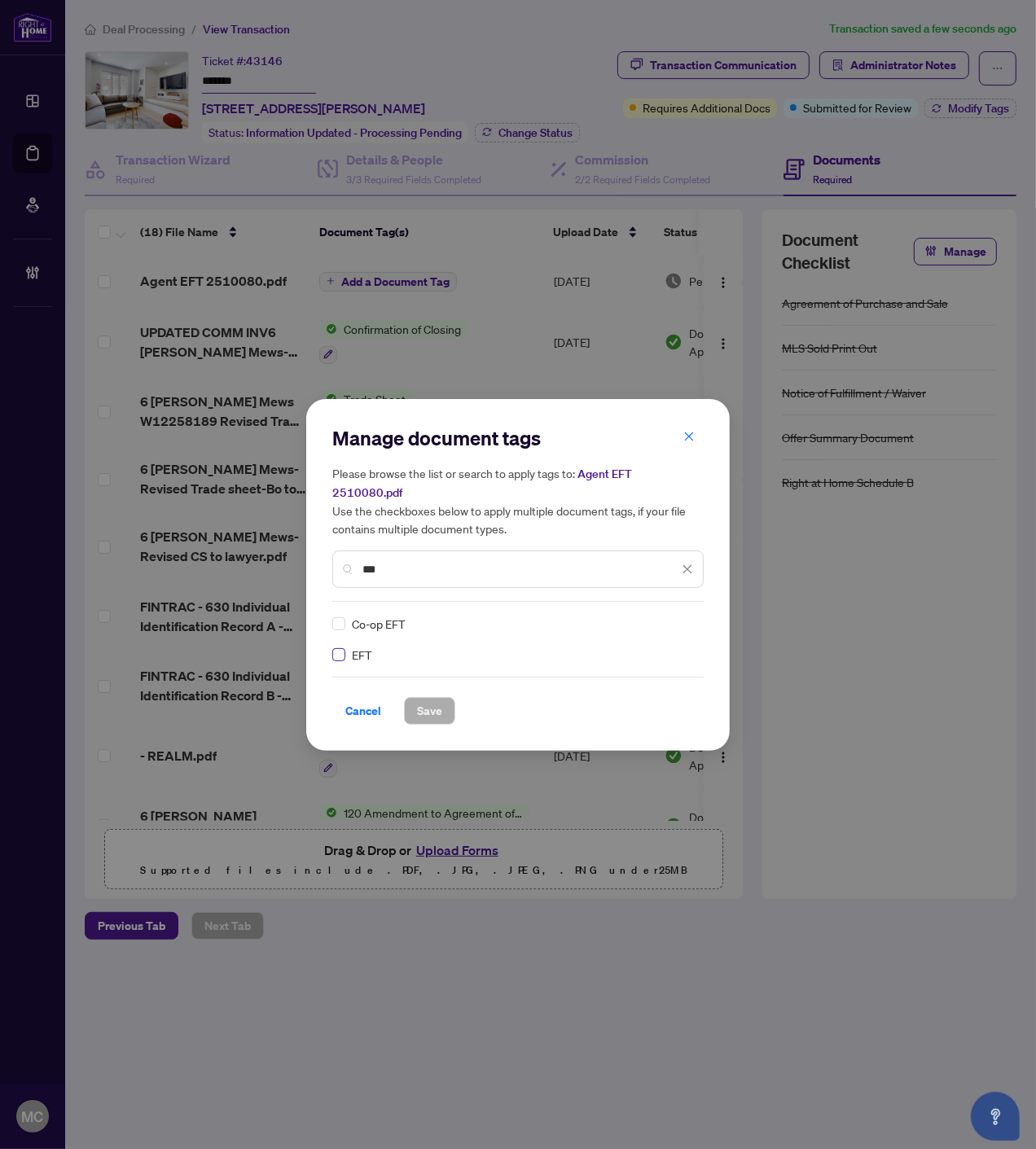
type input "***"
click at [684, 615] on div at bounding box center [677, 623] width 31 height 16
click at [639, 687] on div "Approved" at bounding box center [629, 692] width 105 height 18
click at [451, 697] on button "Save" at bounding box center [430, 711] width 51 height 28
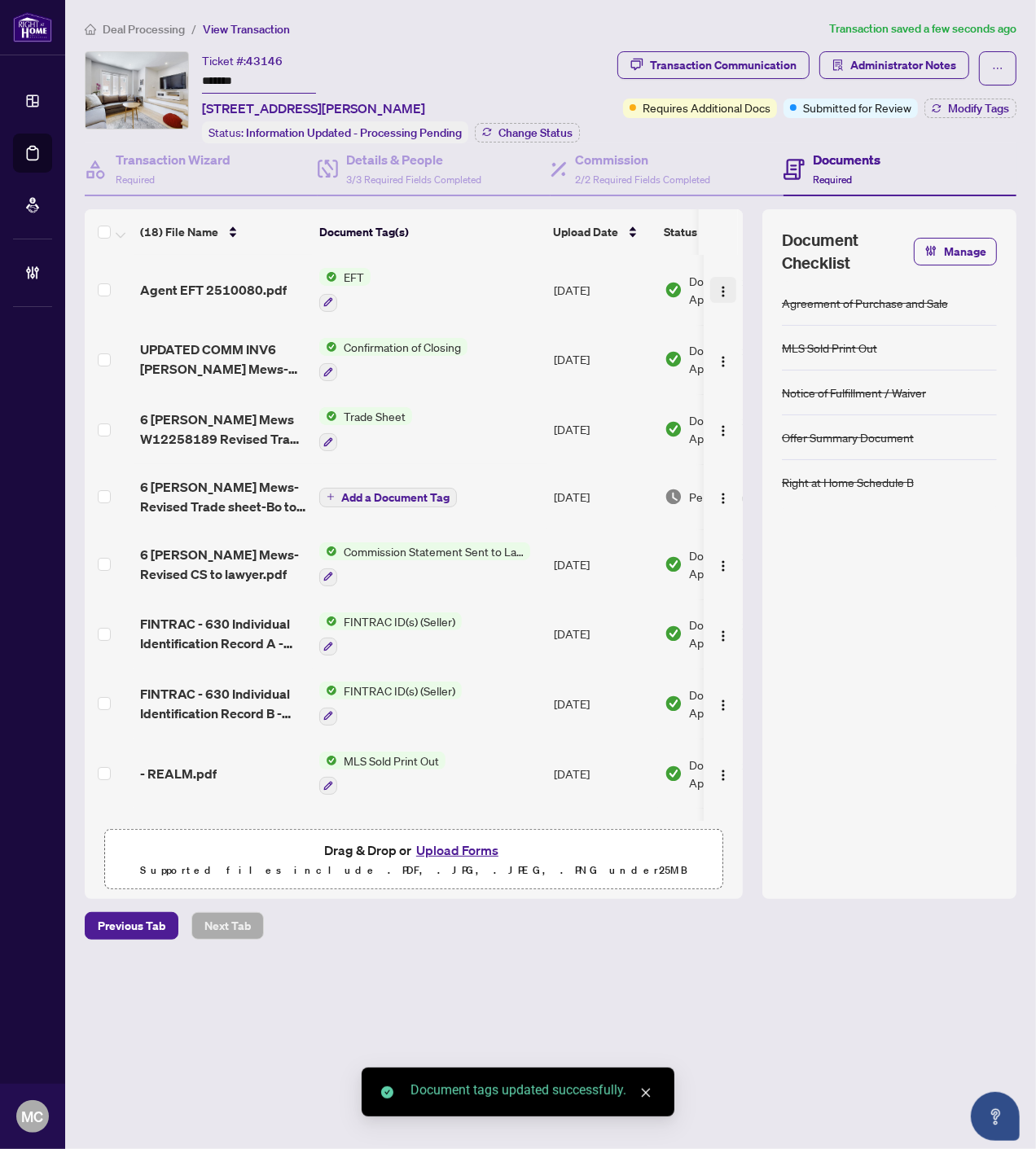
click at [723, 285] on img "button" at bounding box center [723, 292] width 13 height 13
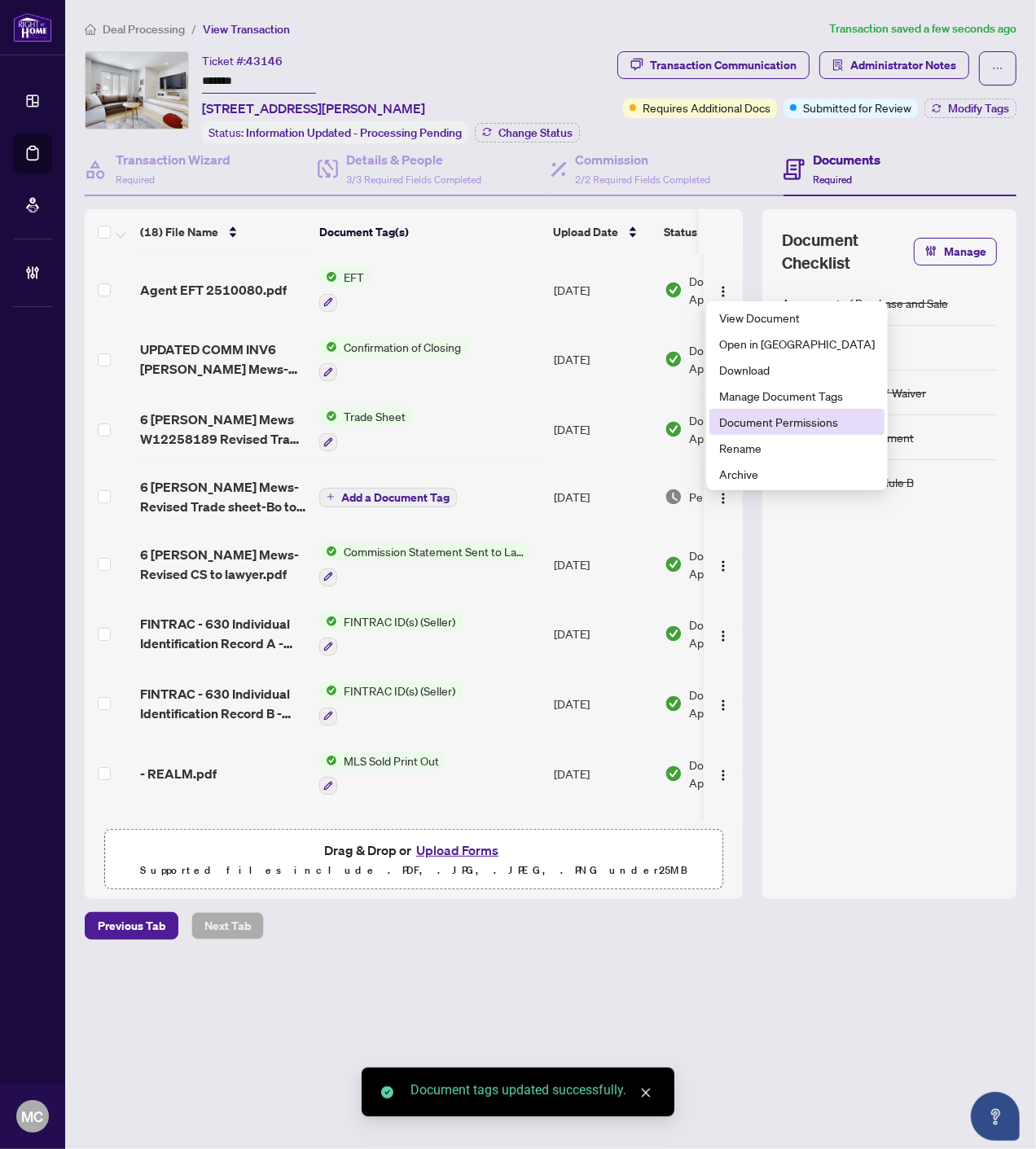
click at [769, 413] on span "Document Permissions" at bounding box center [796, 421] width 155 height 18
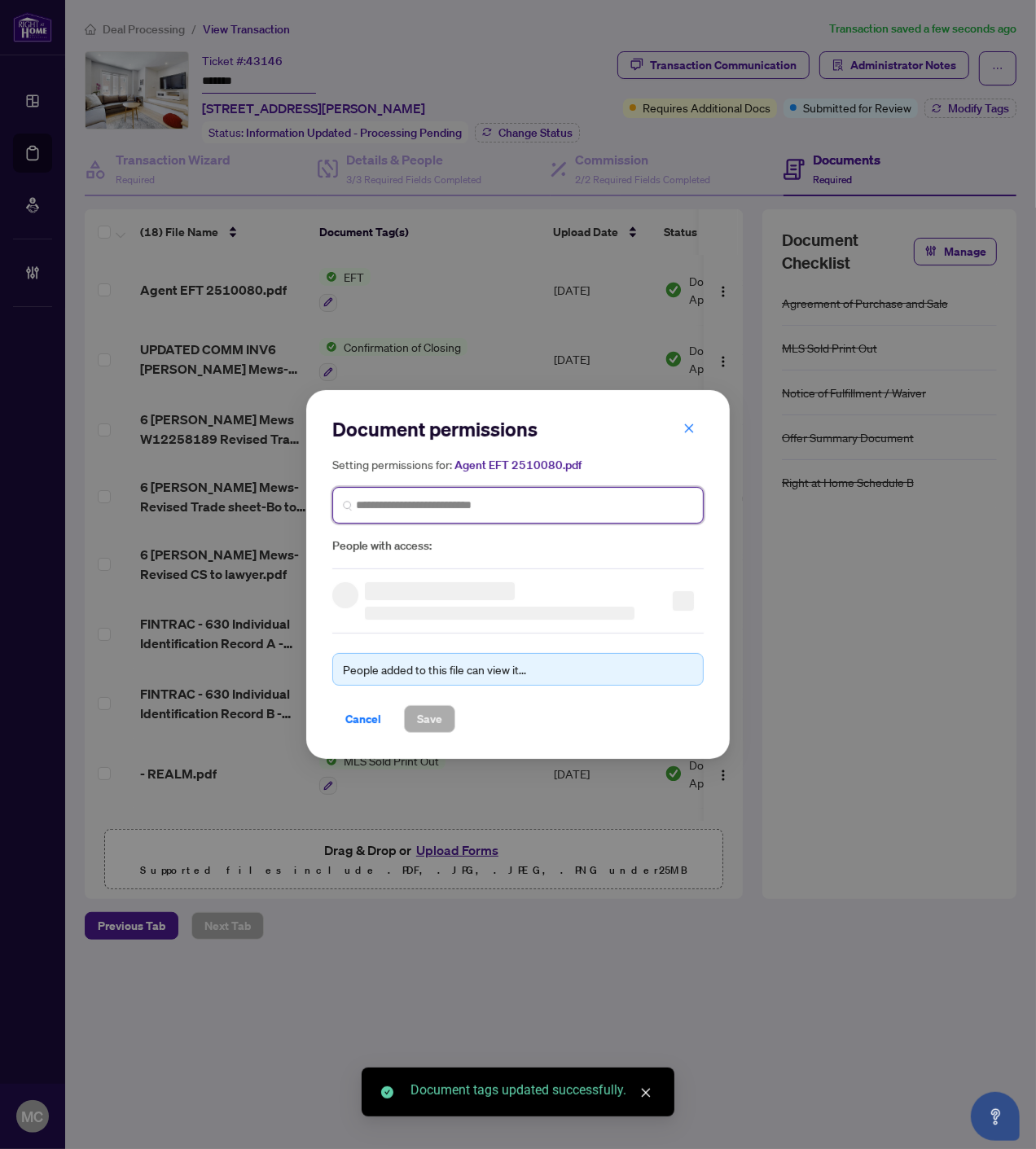
click at [498, 508] on input "search" at bounding box center [524, 505] width 337 height 17
paste input "**********"
type input "**********"
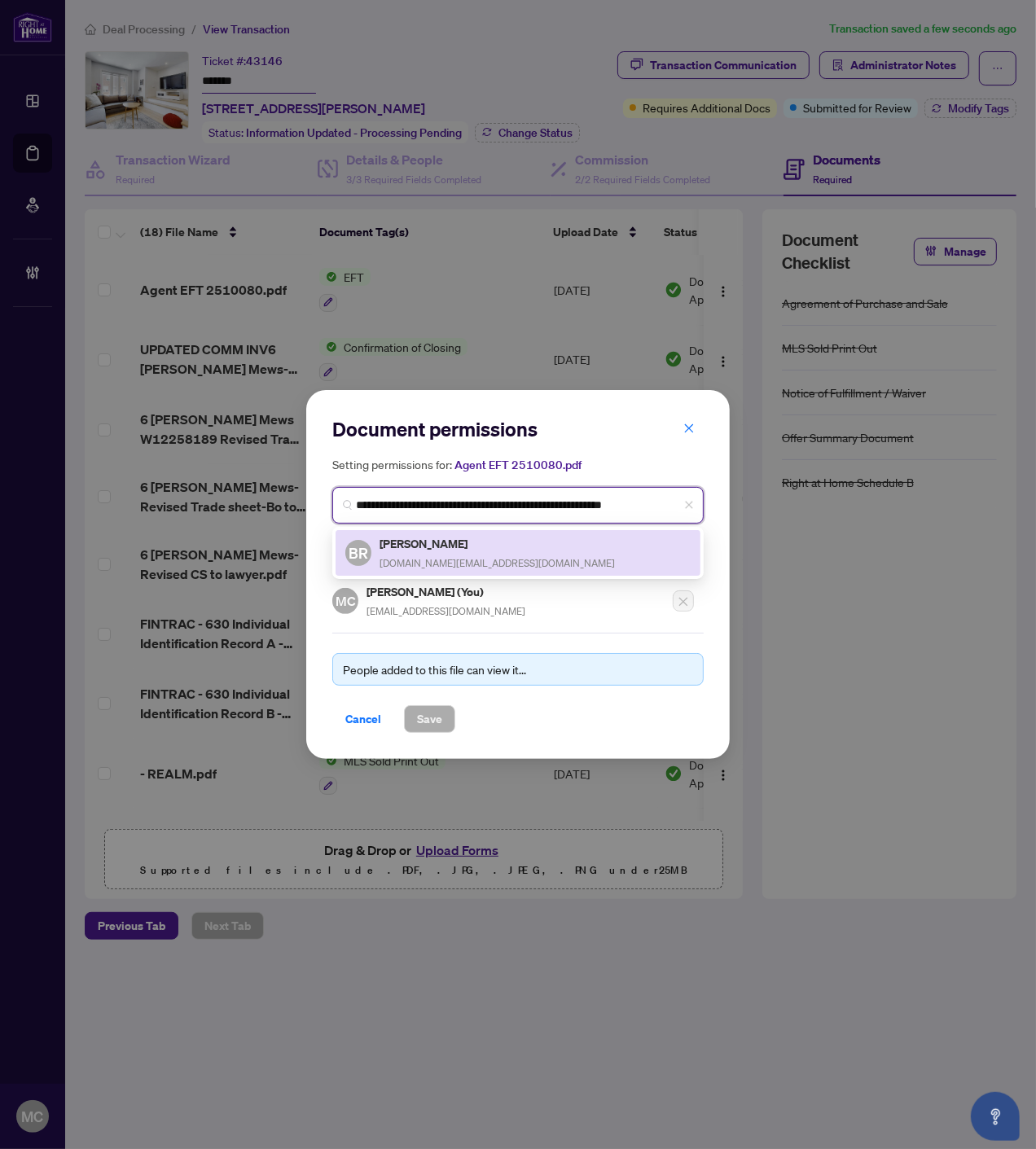
drag, startPoint x: 404, startPoint y: 551, endPoint x: 416, endPoint y: 688, distance: 137.5
click at [404, 551] on h5 "Bo Raba" at bounding box center [497, 544] width 235 height 19
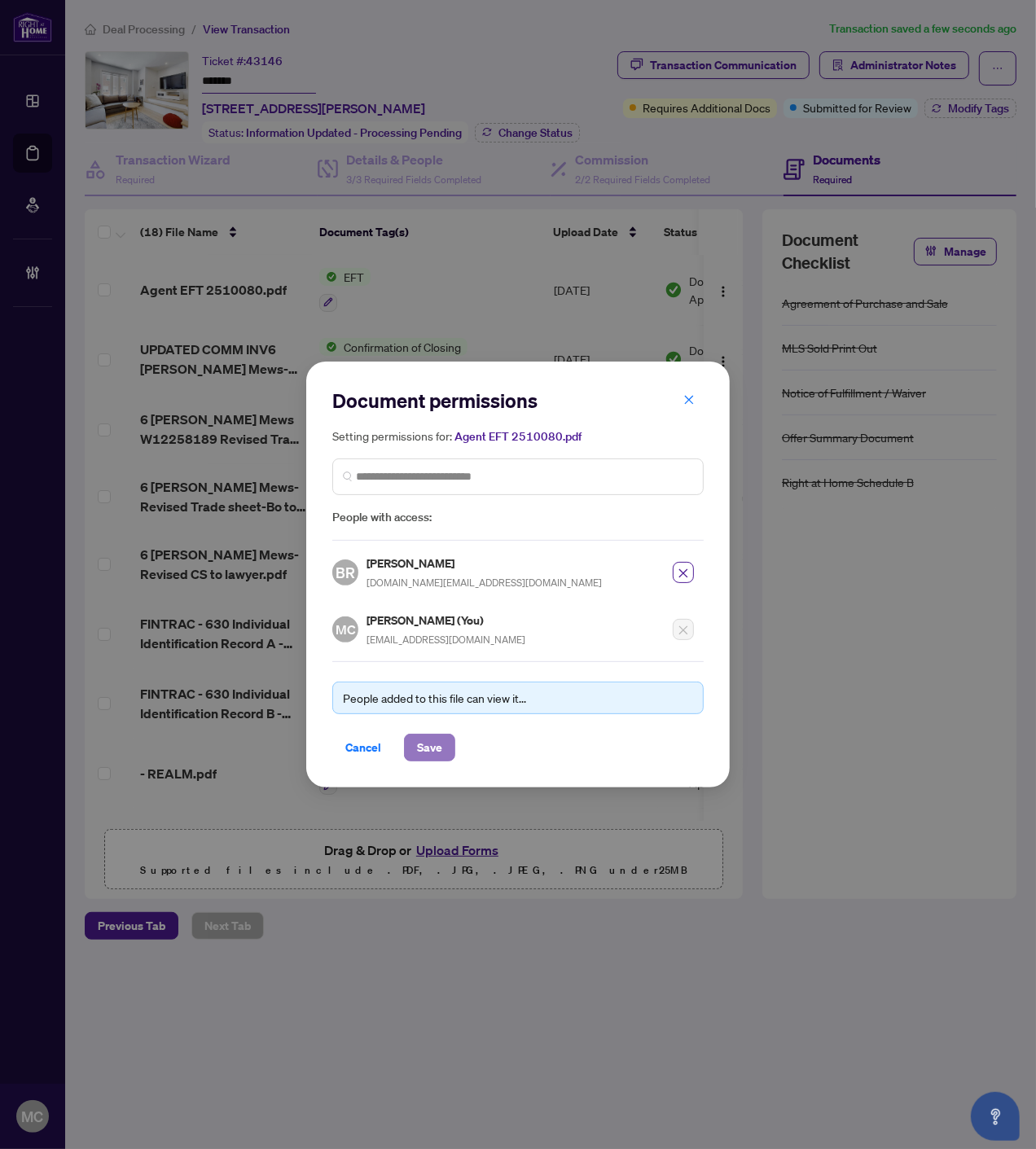
click at [432, 748] on span "Save" at bounding box center [429, 747] width 26 height 26
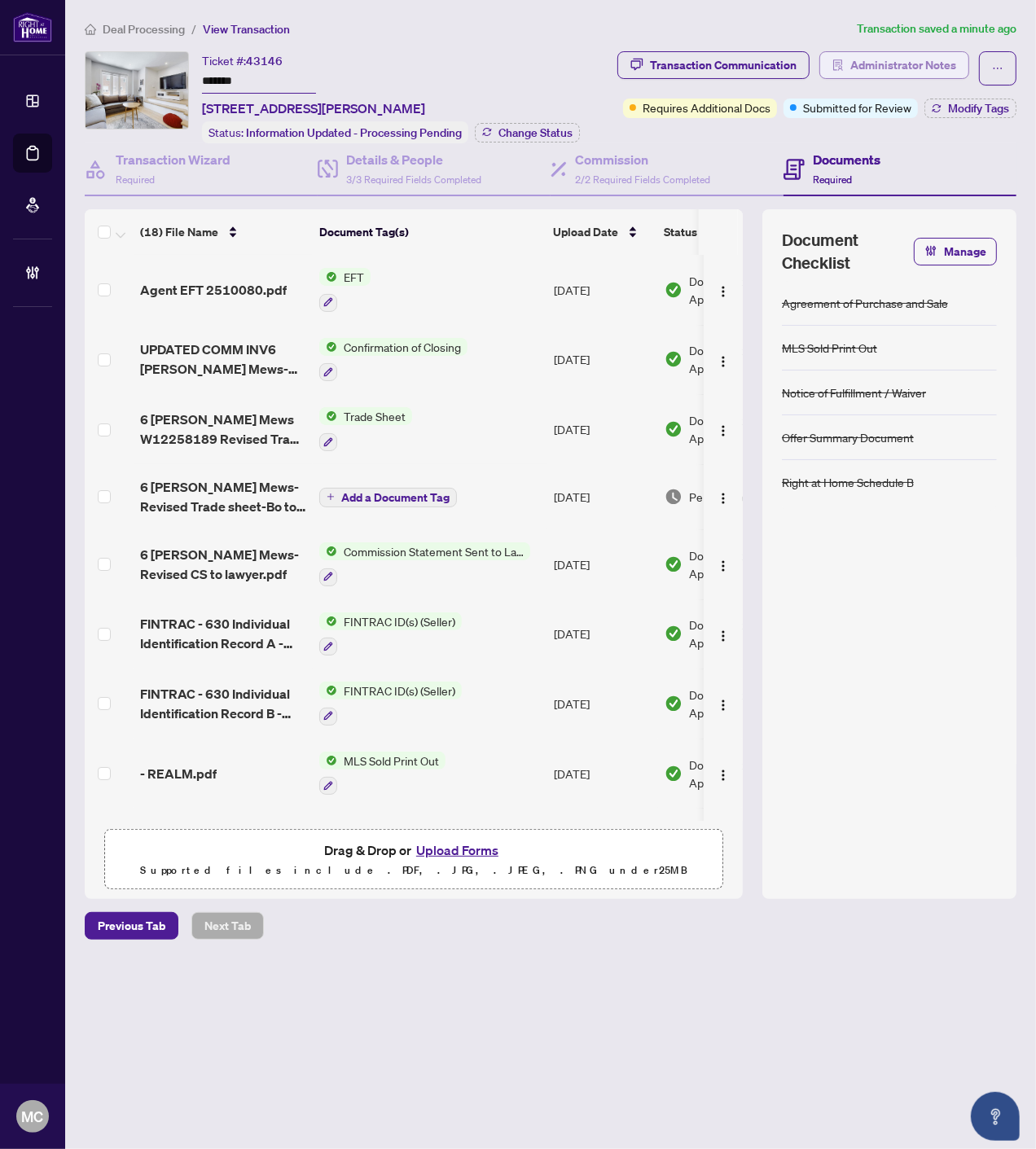
click at [936, 68] on span "Administrator Notes" at bounding box center [903, 65] width 106 height 26
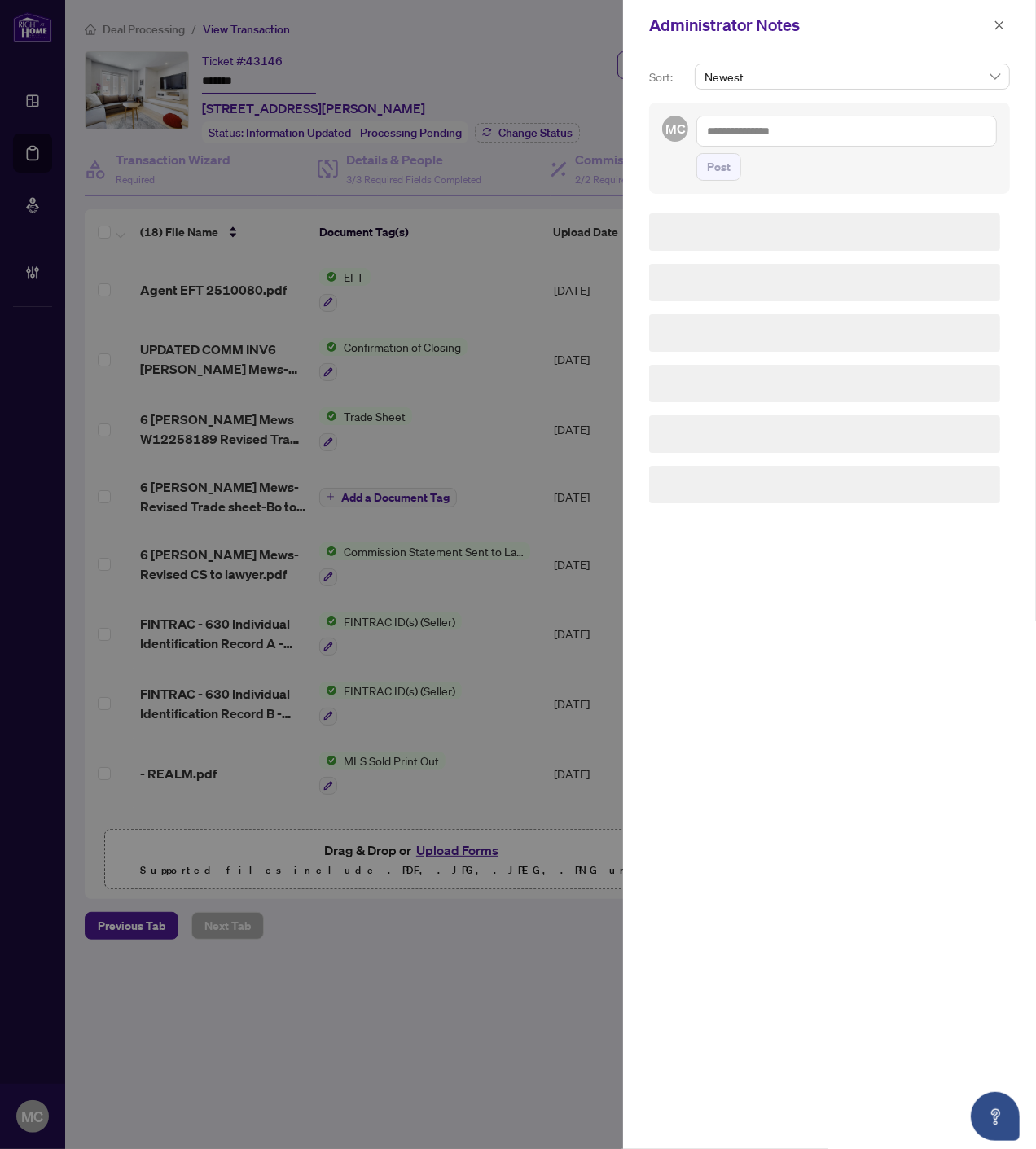
click at [863, 114] on div "MC Post" at bounding box center [829, 148] width 361 height 91
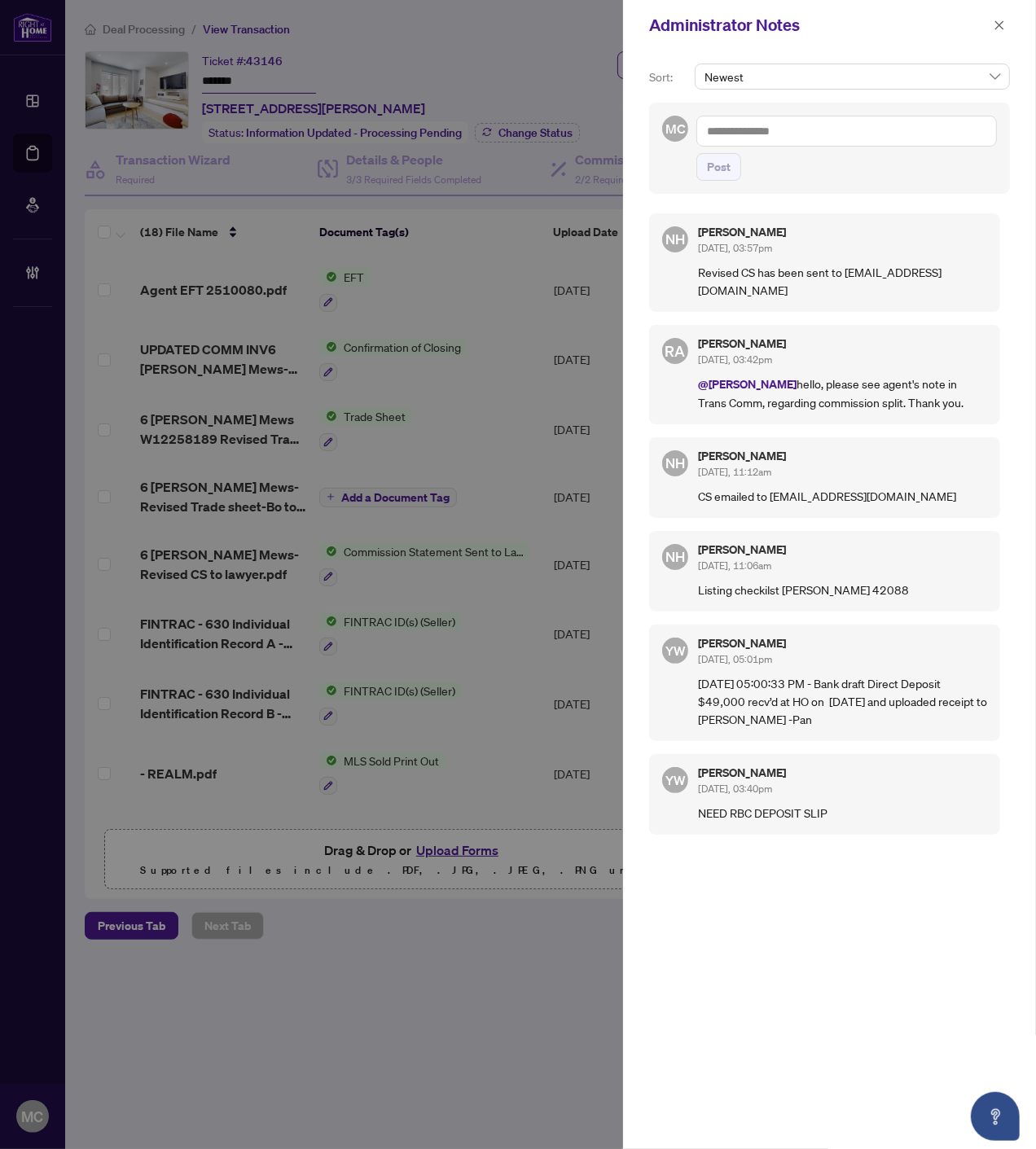
click at [862, 128] on textarea at bounding box center [847, 131] width 301 height 31
paste textarea "**********"
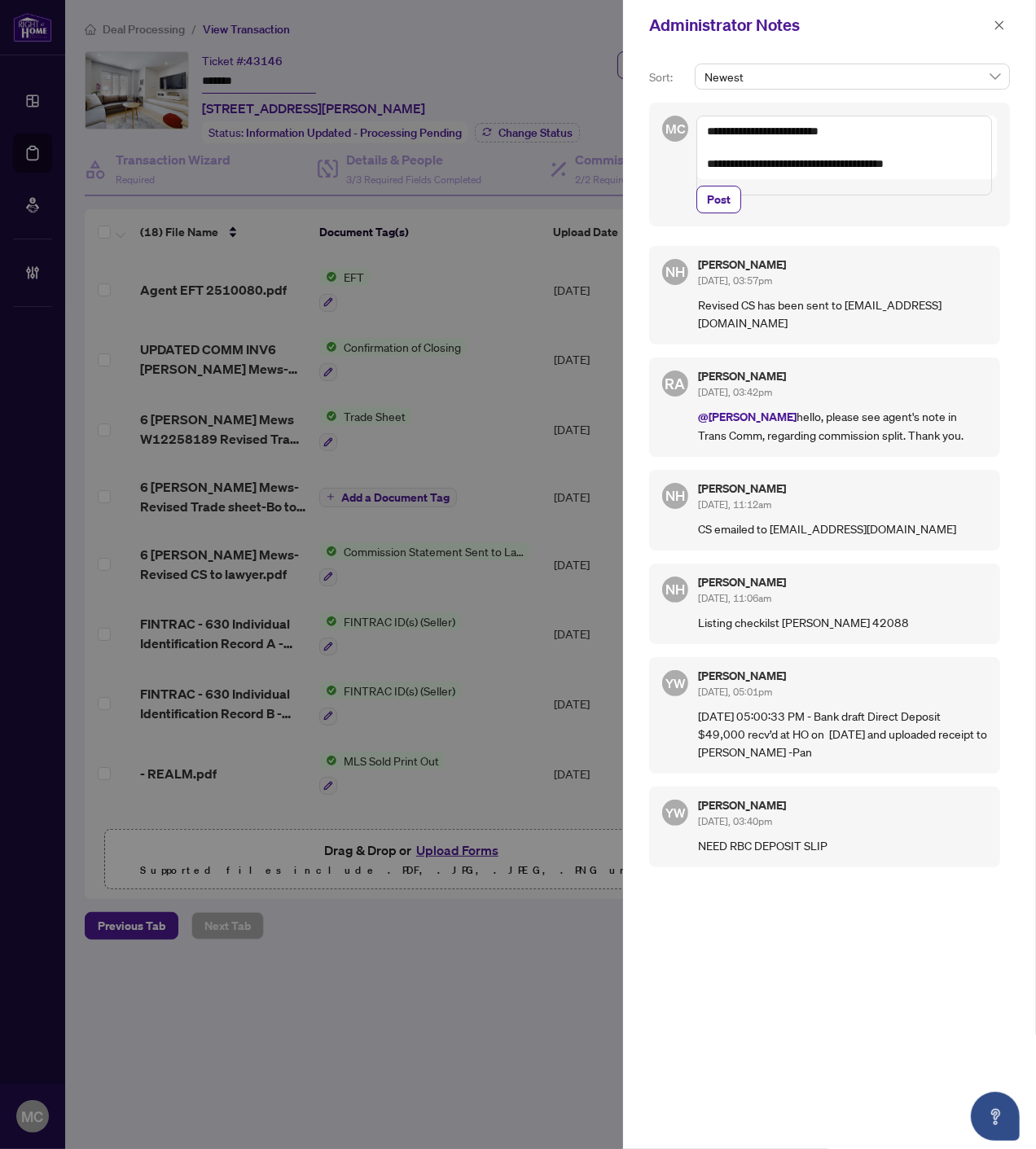
type textarea "**********"
click at [716, 212] on span "Post" at bounding box center [718, 199] width 24 height 26
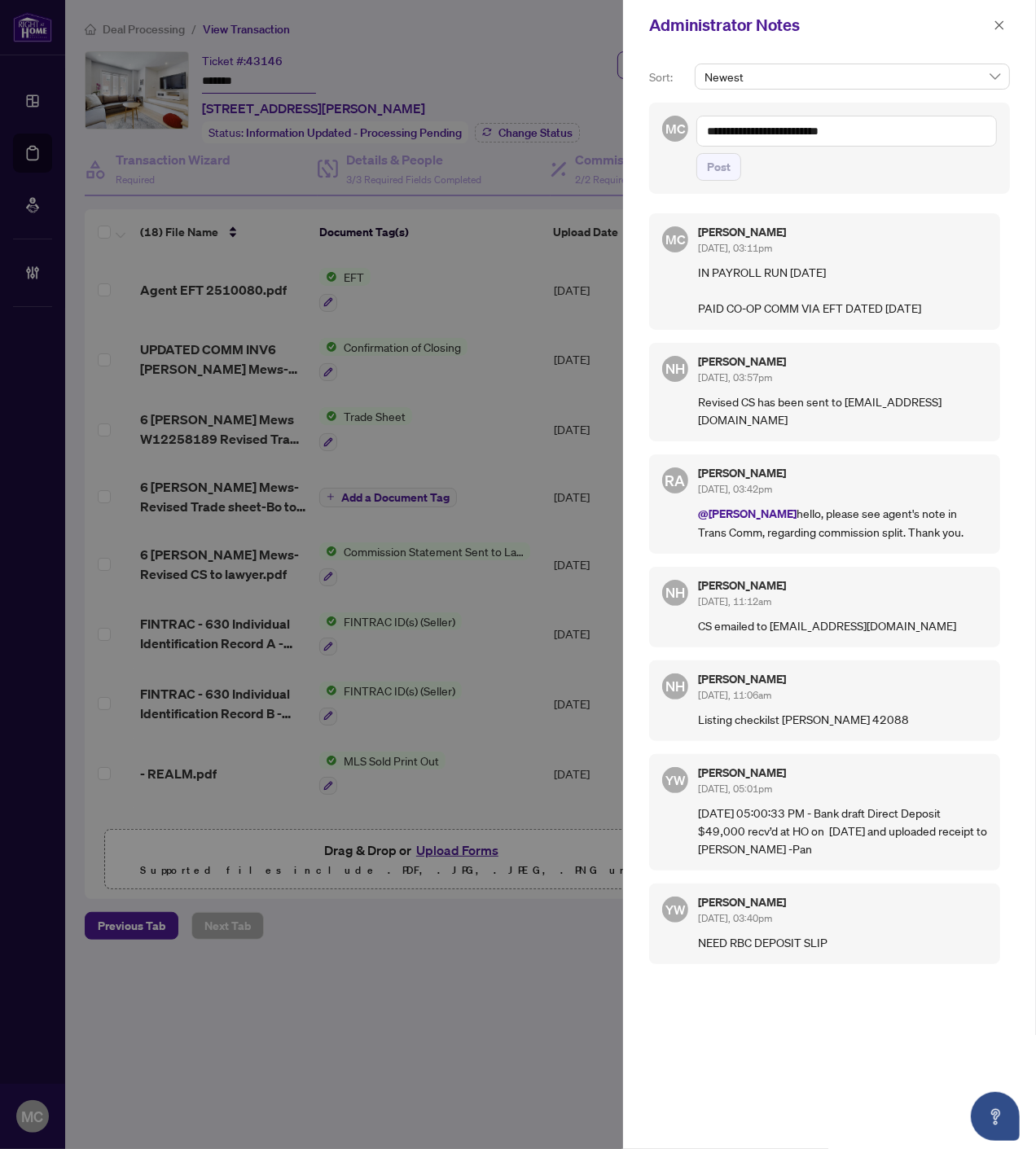
drag, startPoint x: 1005, startPoint y: 18, endPoint x: 818, endPoint y: 100, distance: 204.2
click at [1005, 18] on button "button" at bounding box center [999, 25] width 21 height 20
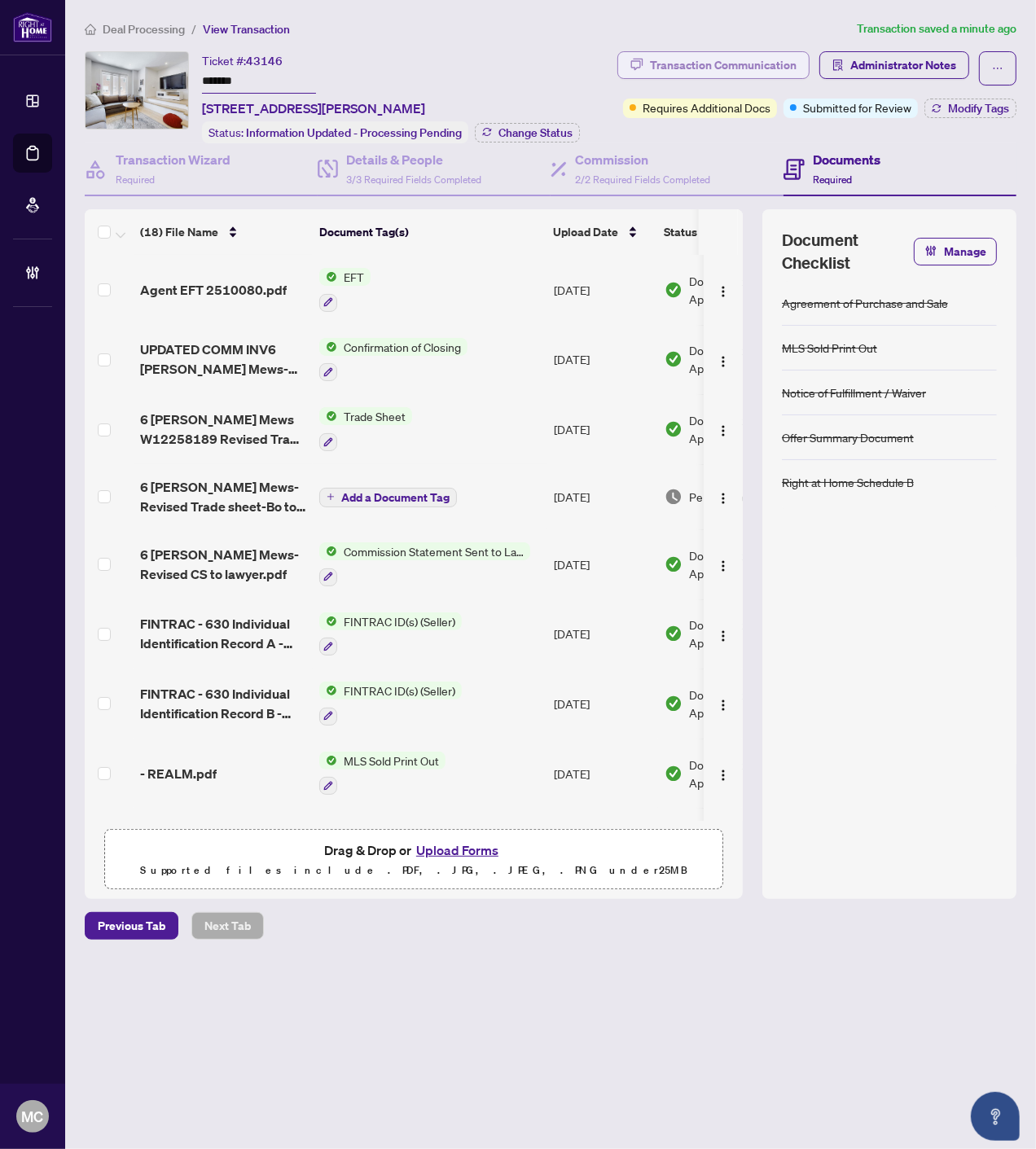
click at [718, 68] on div "Transaction Communication" at bounding box center [723, 65] width 147 height 26
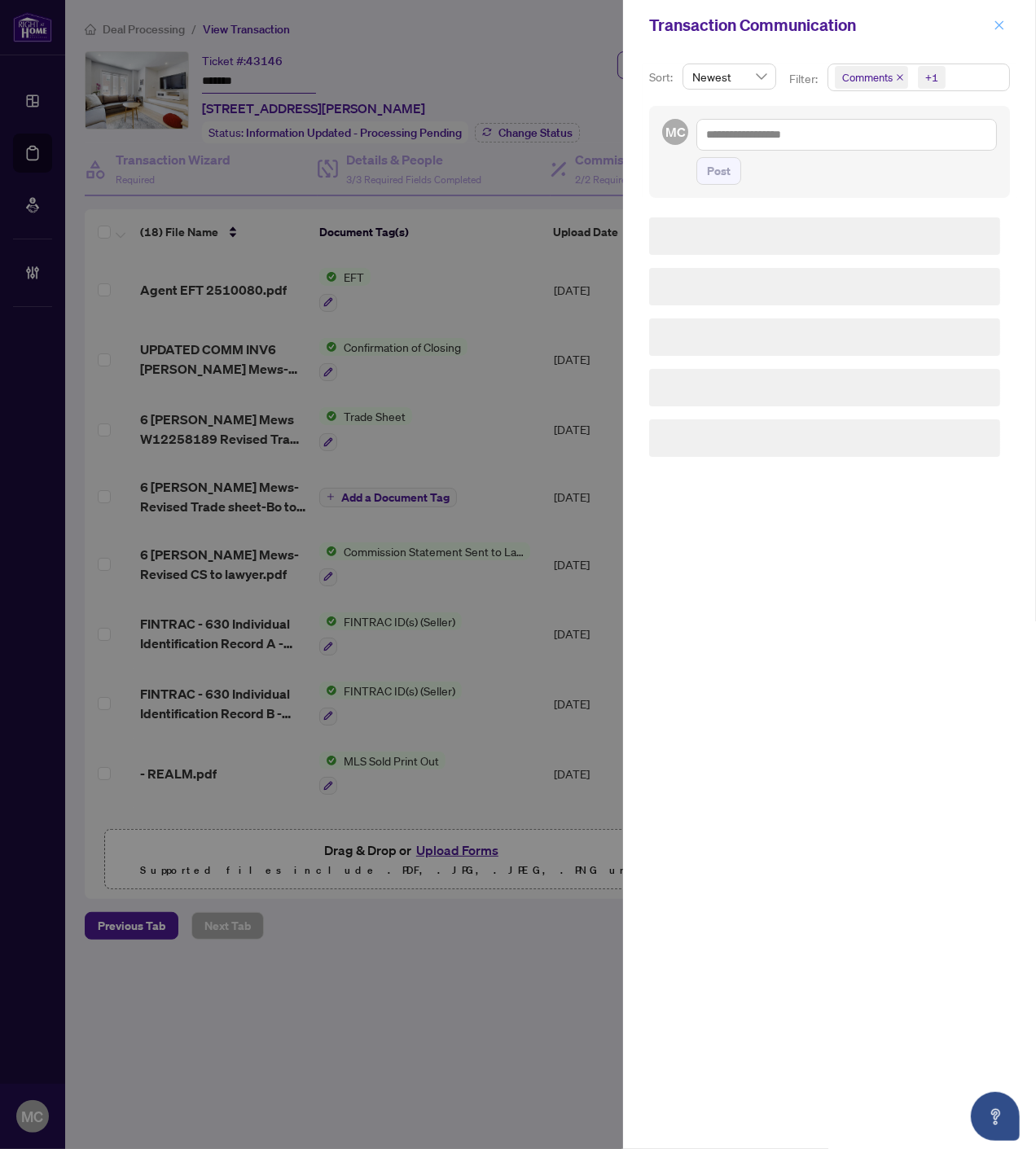
click at [998, 17] on span "button" at bounding box center [999, 25] width 11 height 26
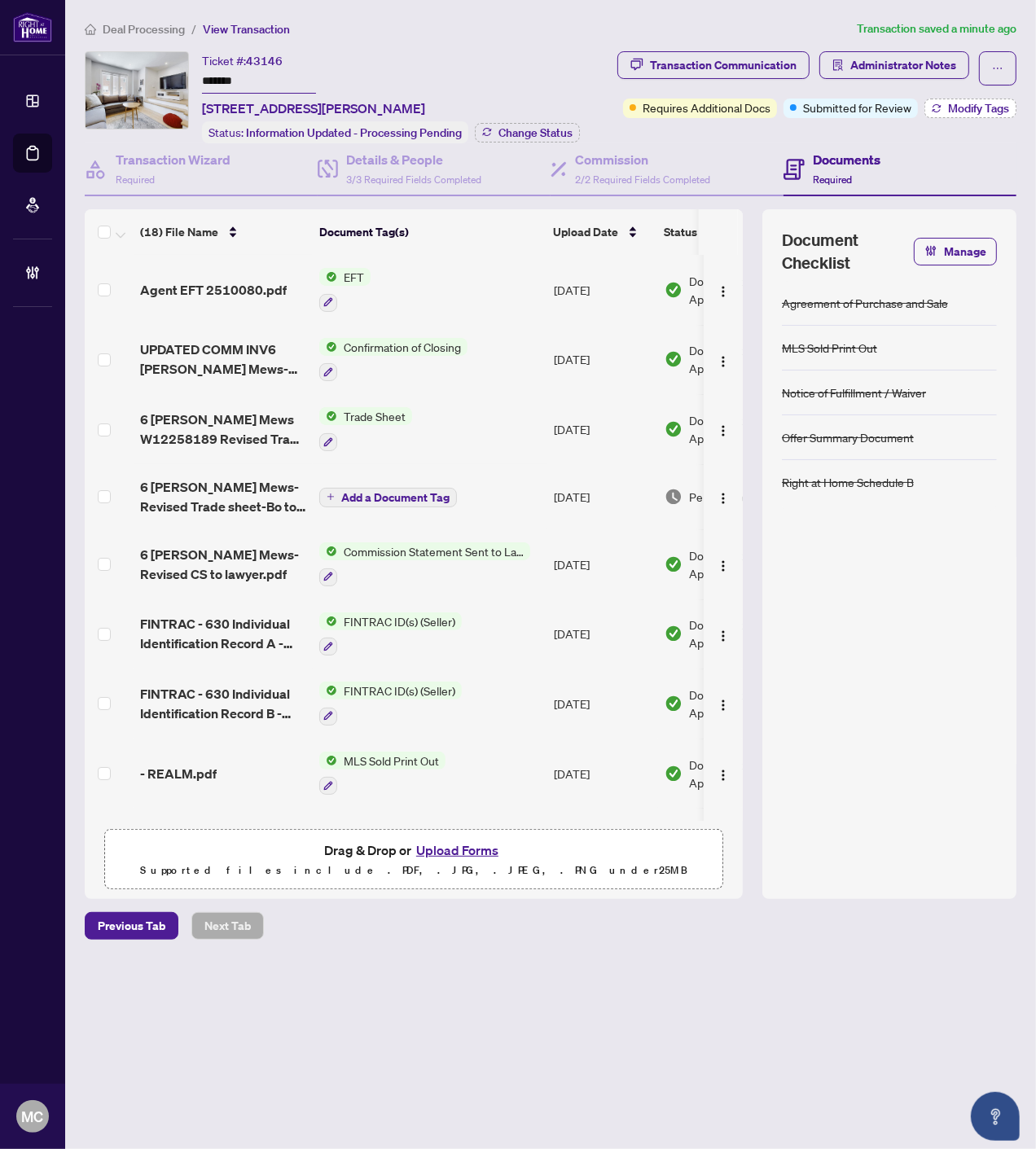
click at [962, 110] on span "Modify Tags" at bounding box center [978, 108] width 61 height 11
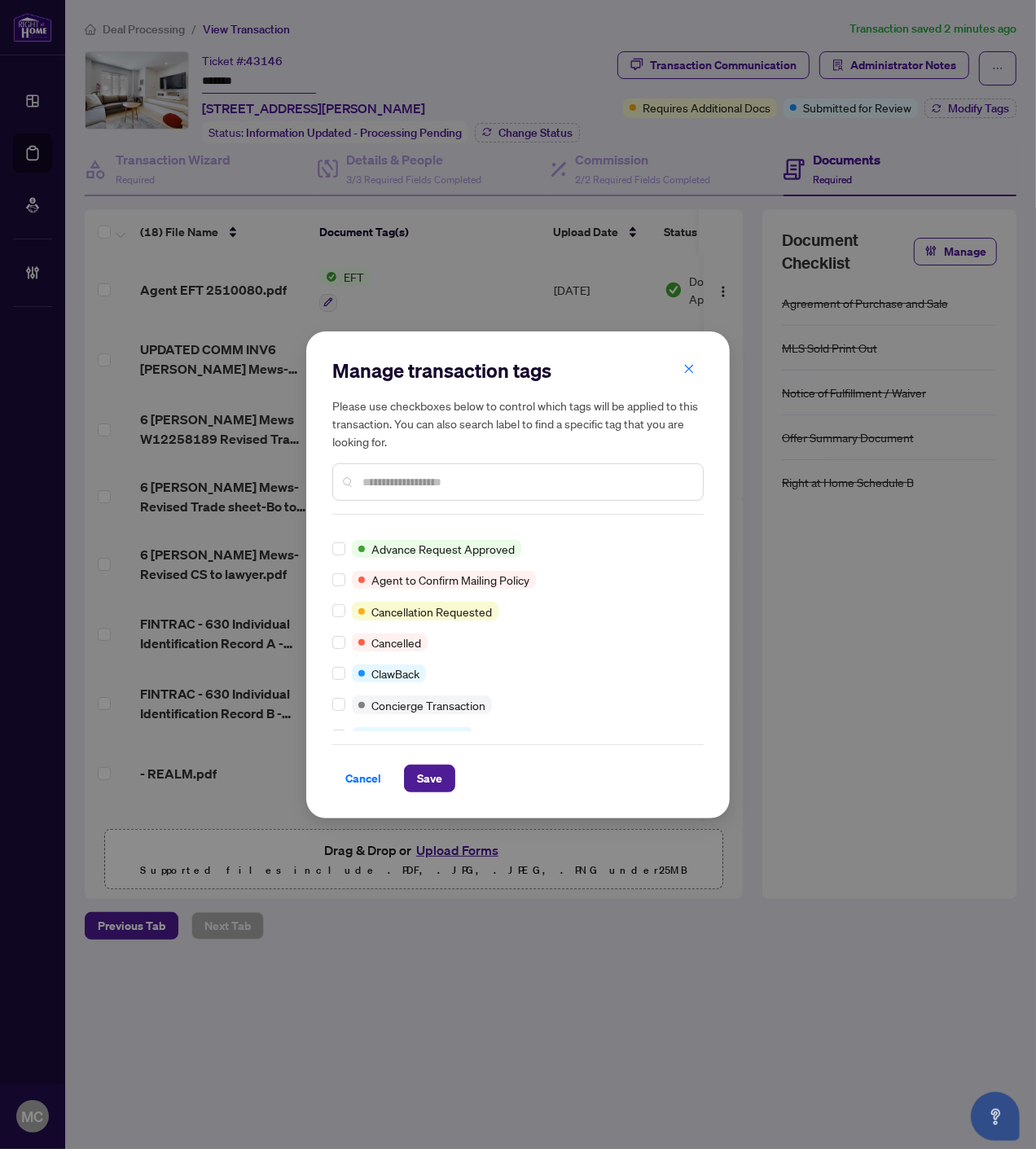
scroll to position [181, 0]
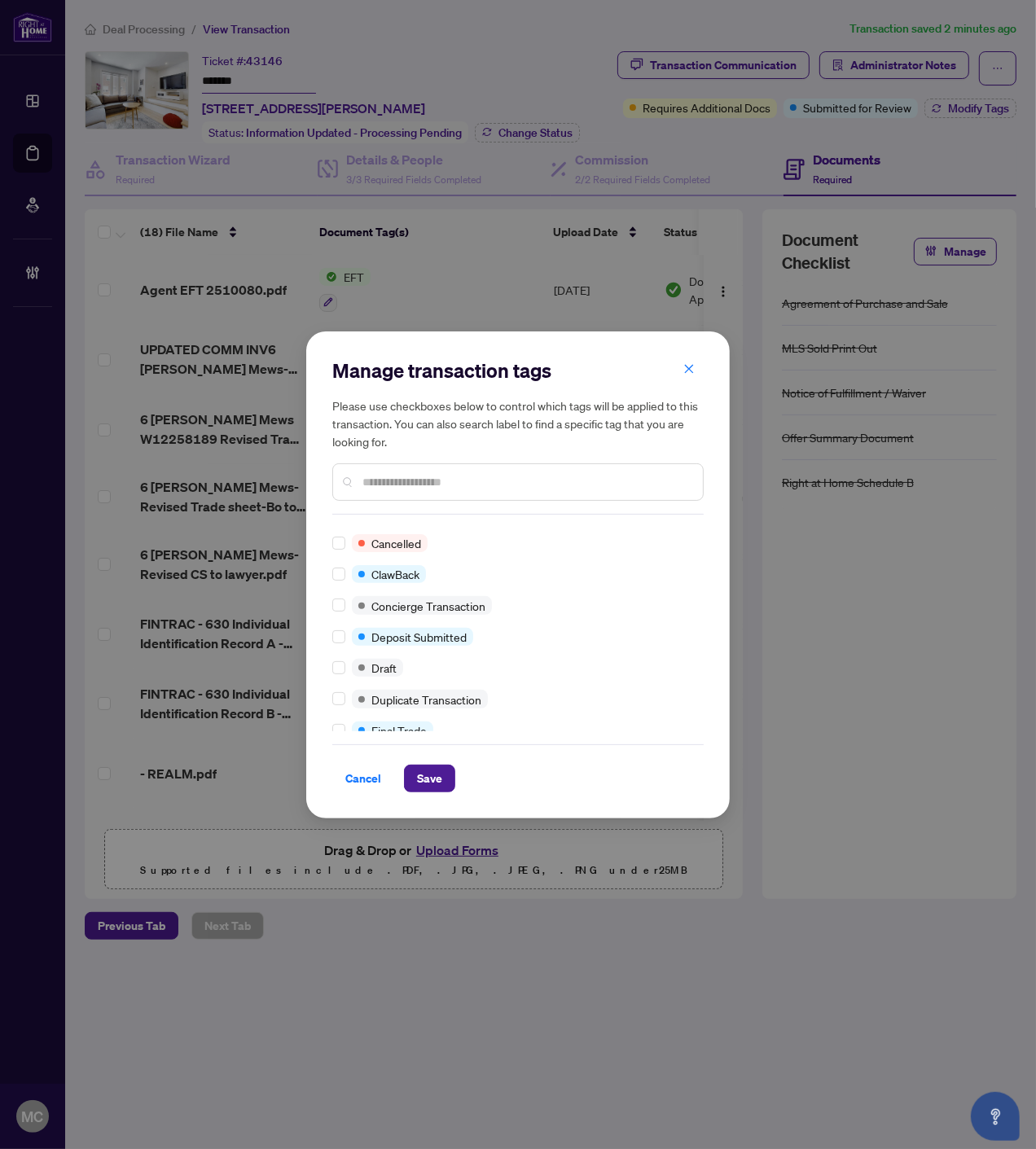
click at [340, 730] on div "Manage transaction tags Please use checkboxes below to control which tags will …" at bounding box center [518, 574] width 371 height 435
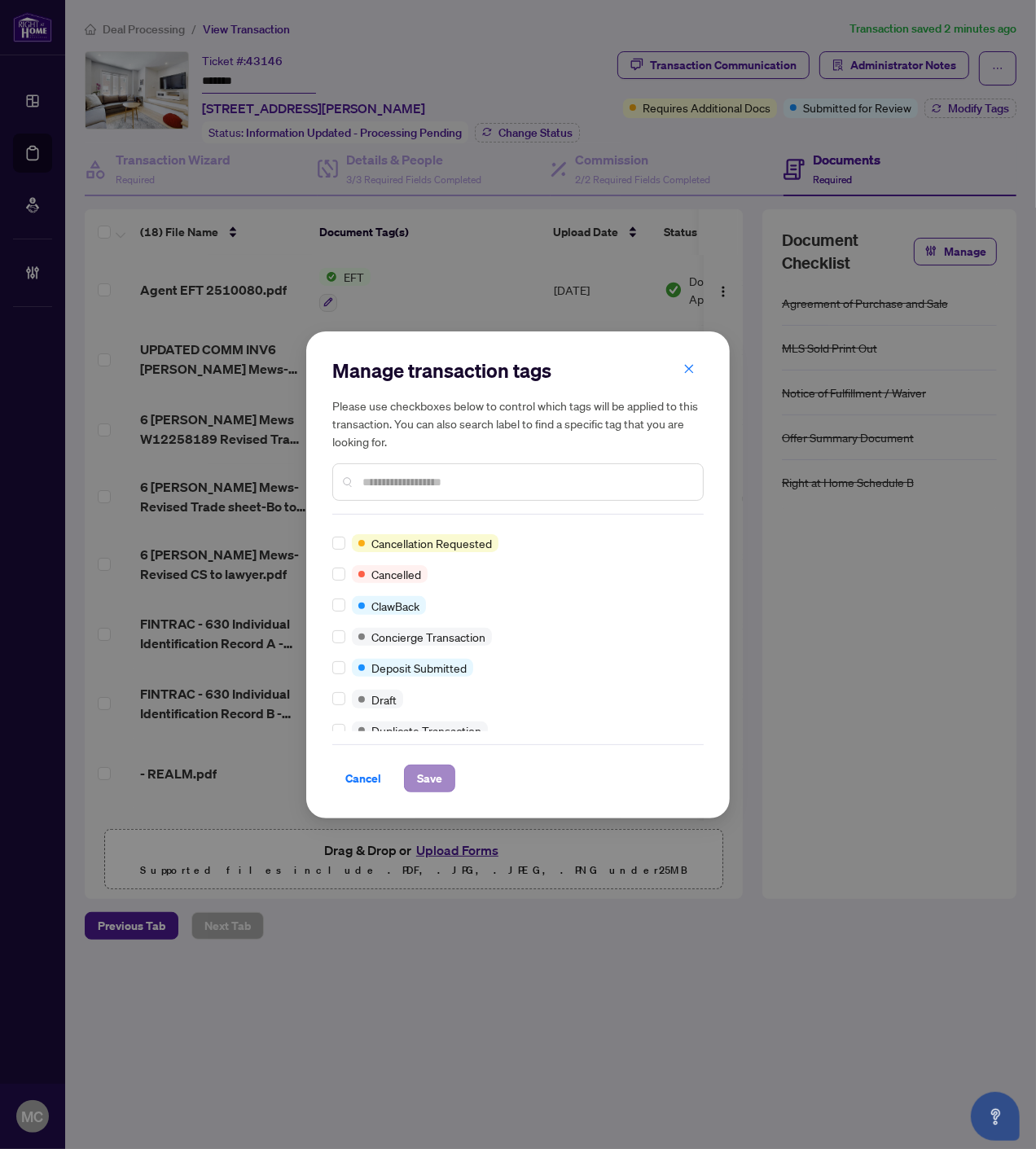
scroll to position [0, 0]
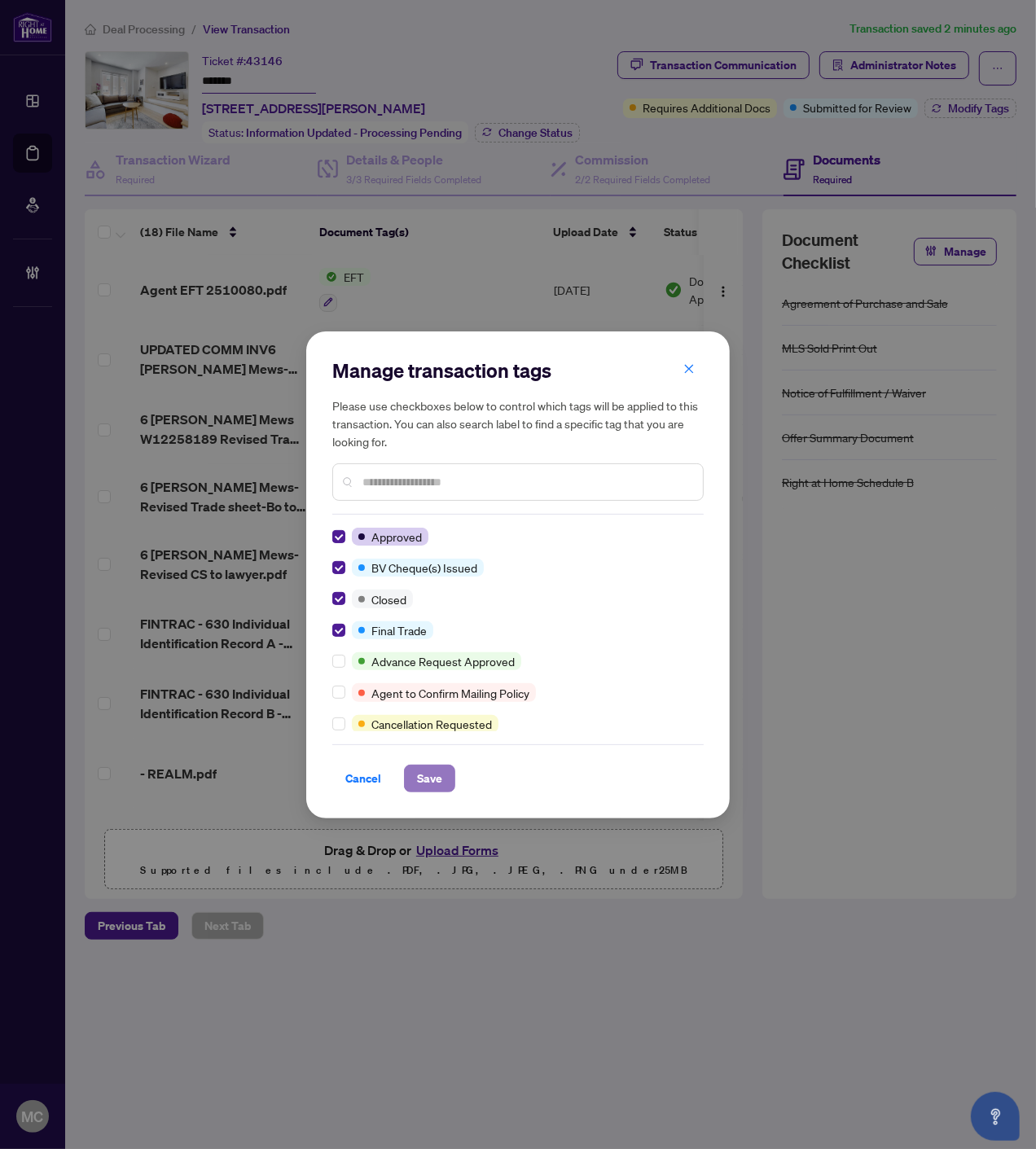
click at [434, 778] on span "Save" at bounding box center [429, 778] width 26 height 26
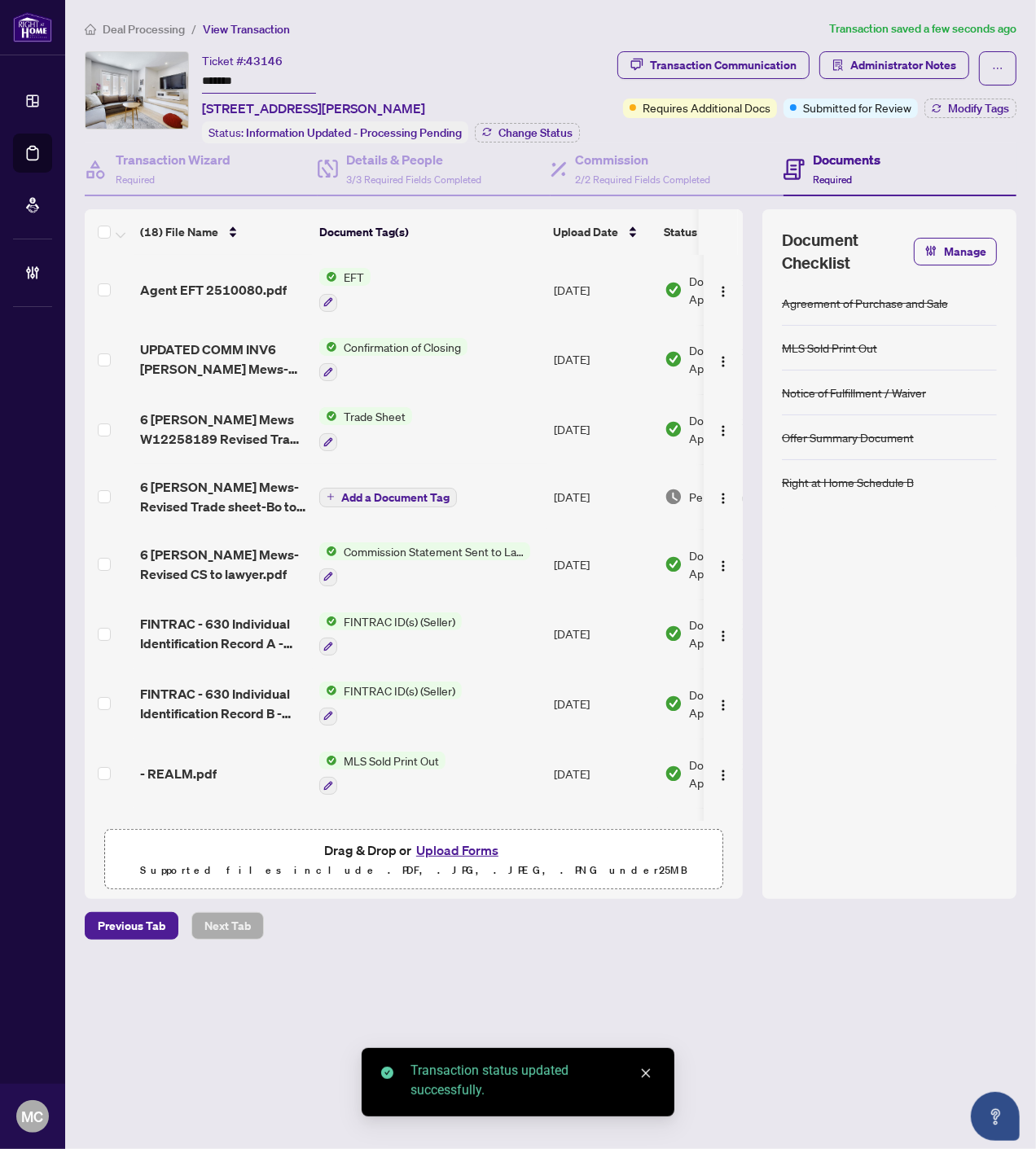
click at [536, 127] on span "Change Status" at bounding box center [536, 133] width 74 height 11
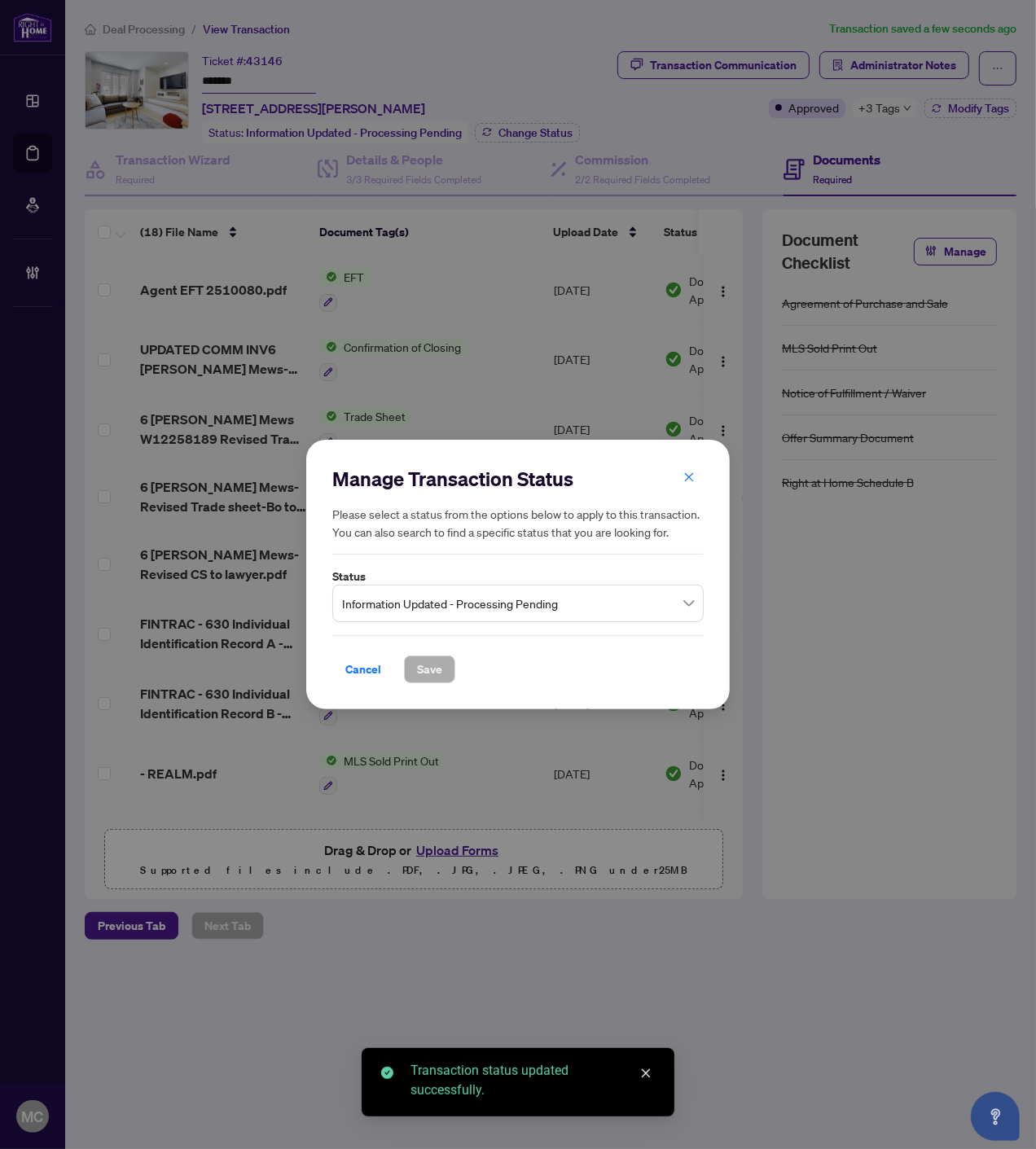
click at [523, 591] on span "Information Updated - Processing Pending" at bounding box center [518, 603] width 352 height 31
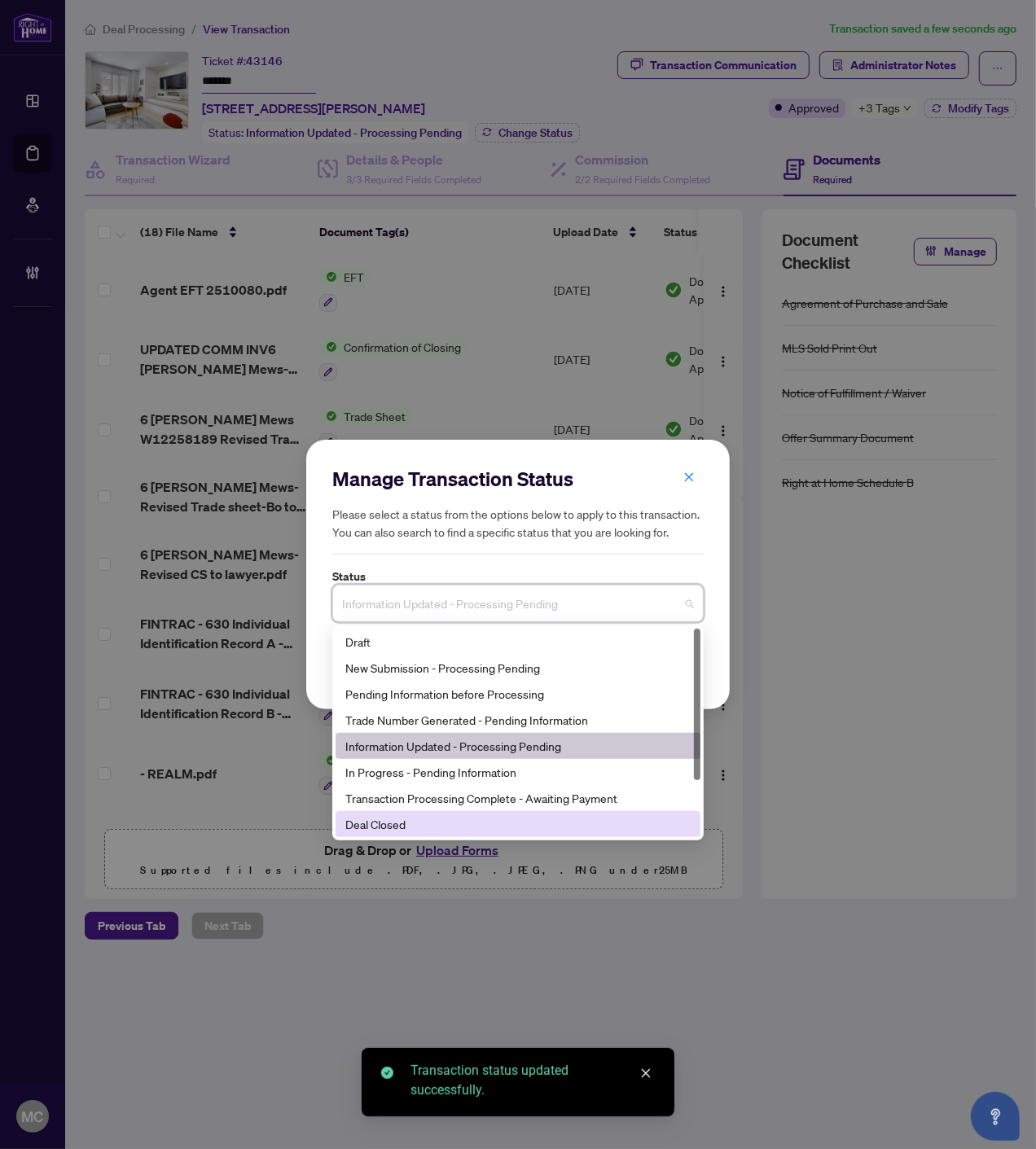
click at [420, 817] on div "Deal Closed" at bounding box center [518, 824] width 345 height 18
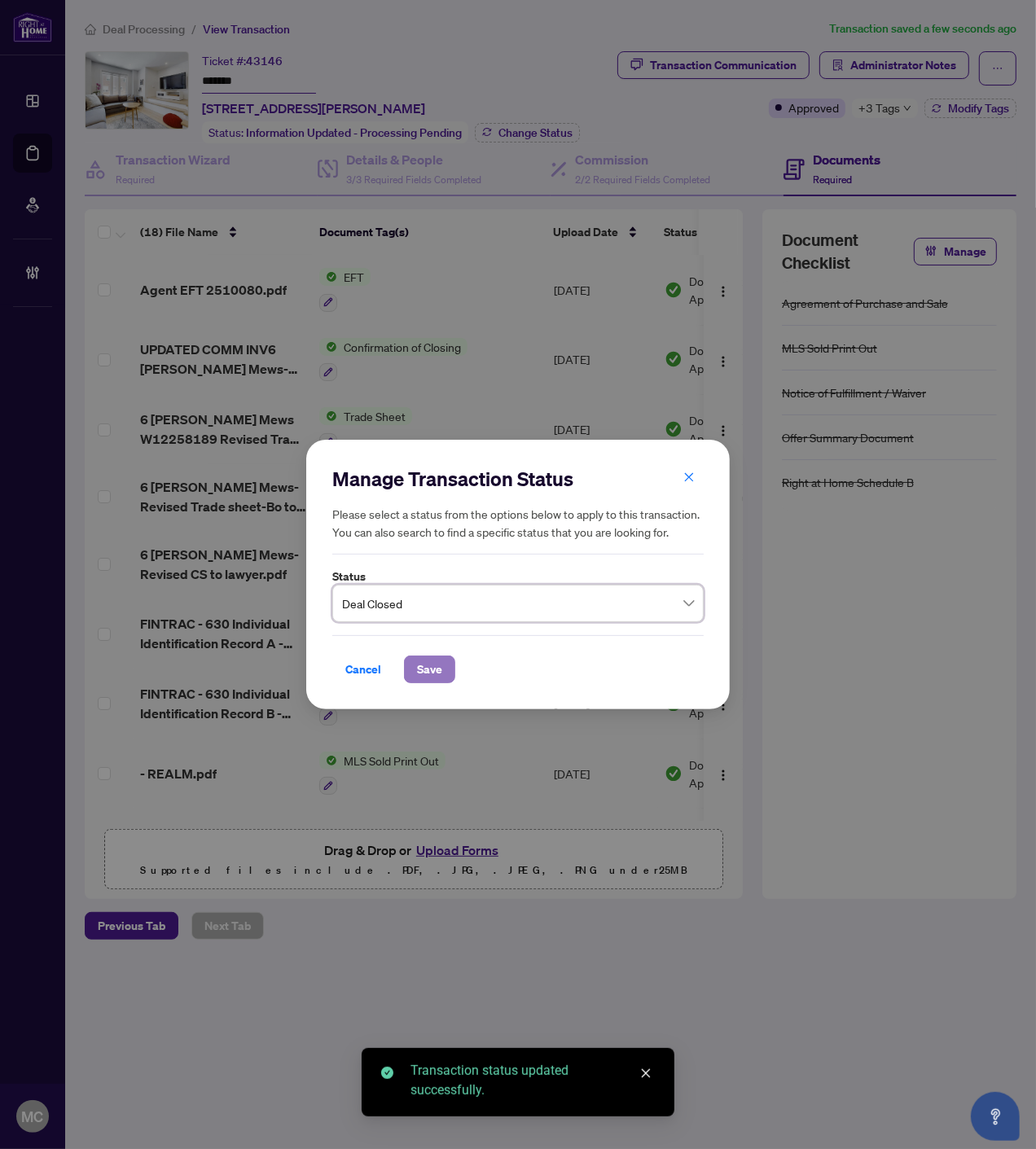
click at [421, 660] on span "Save" at bounding box center [429, 669] width 26 height 26
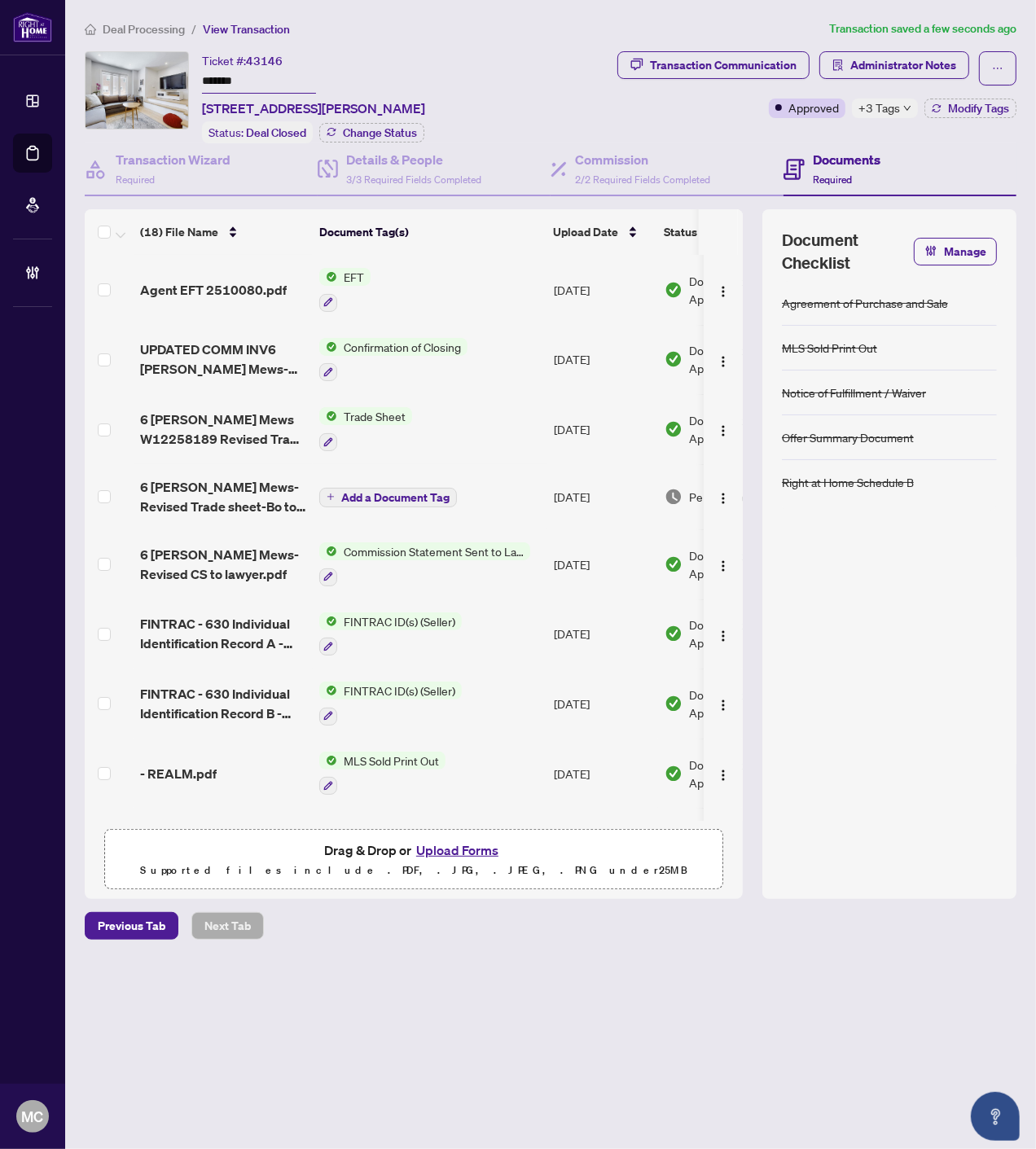
click at [159, 33] on span "Deal Processing" at bounding box center [144, 29] width 82 height 14
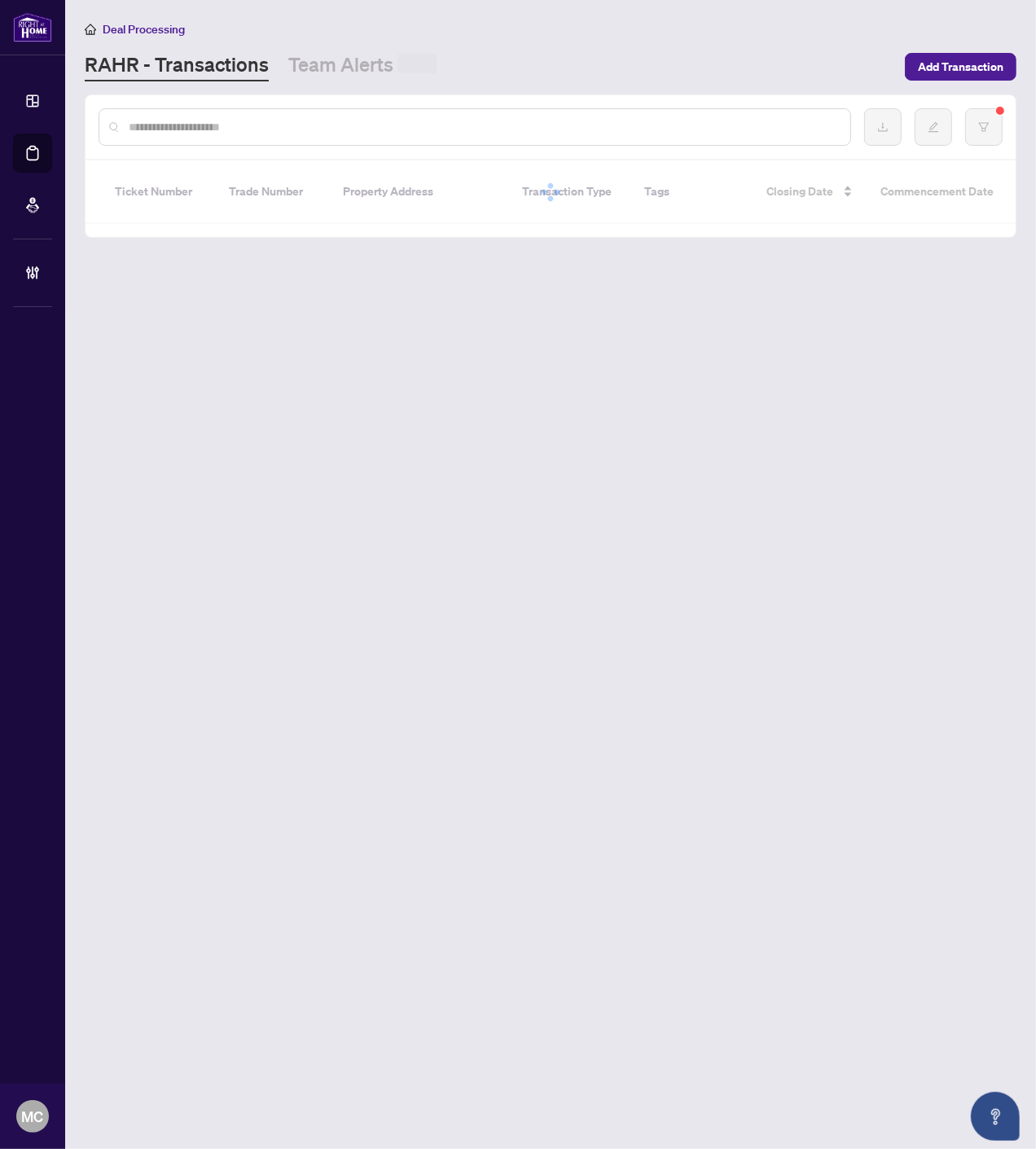
click at [323, 122] on input "text" at bounding box center [482, 127] width 709 height 18
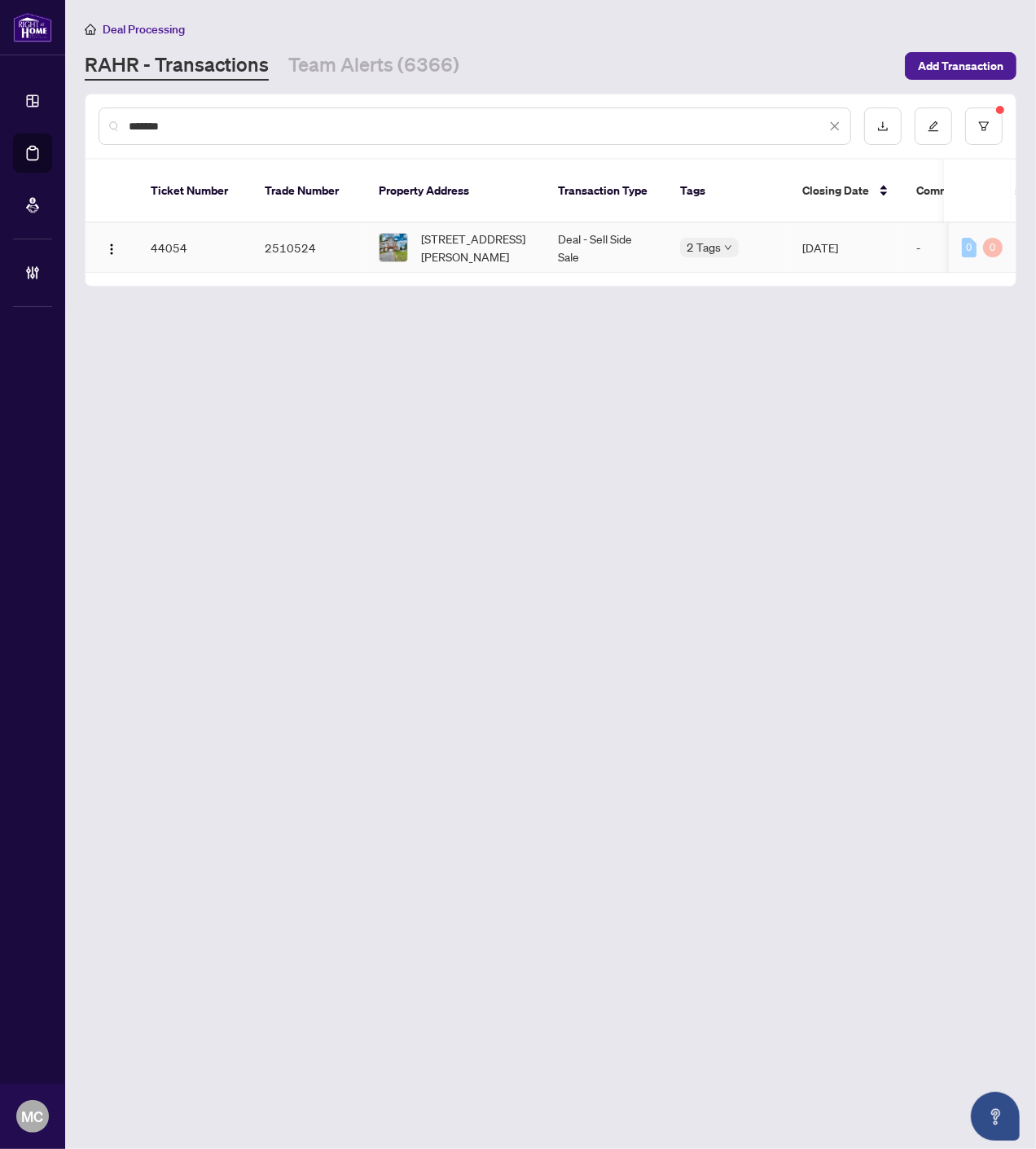
type input "*******"
click at [478, 229] on span "2 Cossey Lane, Whitchurch-Stouffville, Ontario L4A 0R1, Canada" at bounding box center [477, 247] width 110 height 36
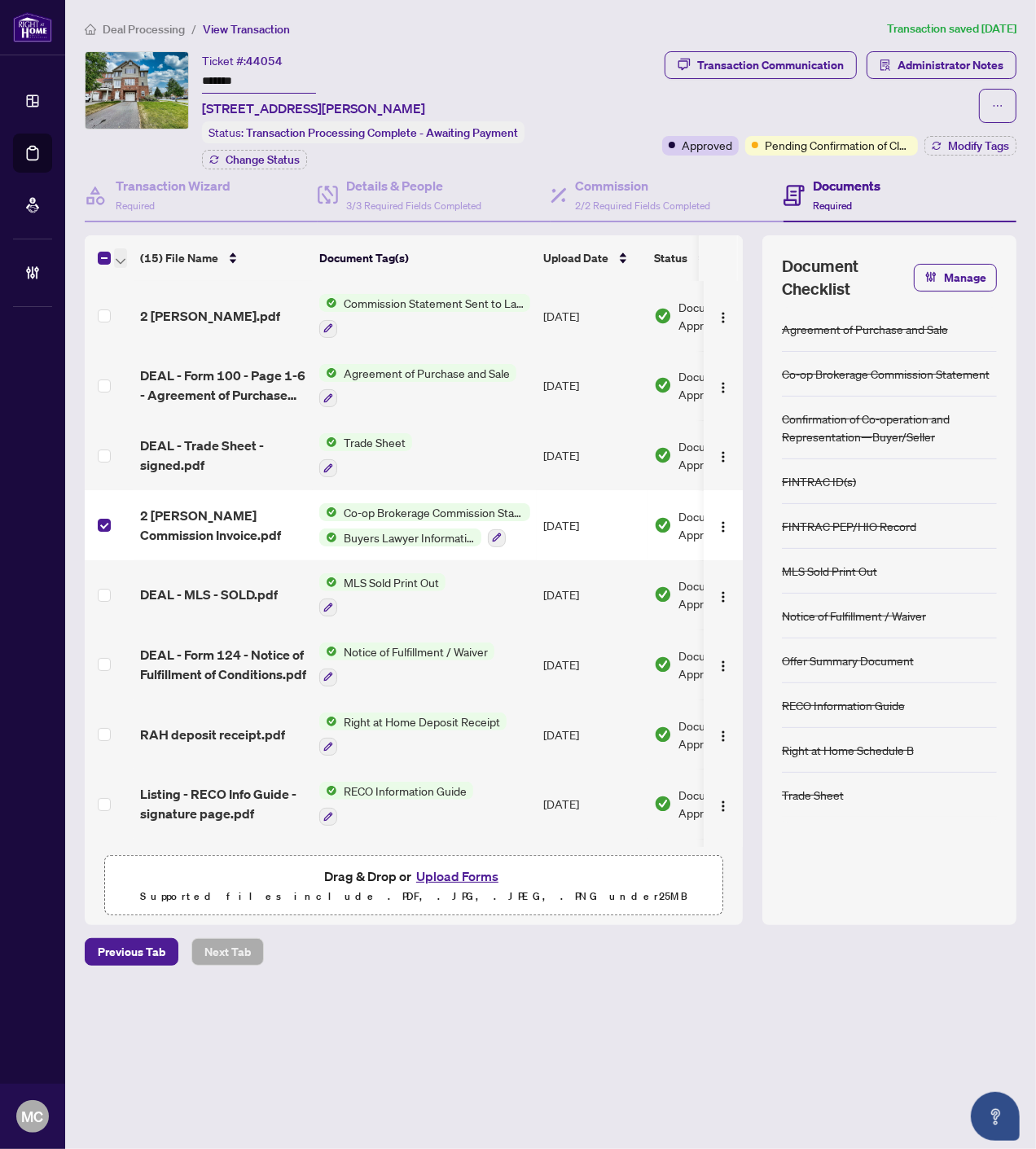
click at [117, 251] on span "button" at bounding box center [121, 258] width 10 height 18
click at [141, 275] on span "Open Selected in New Tab(s)" at bounding box center [200, 282] width 145 height 18
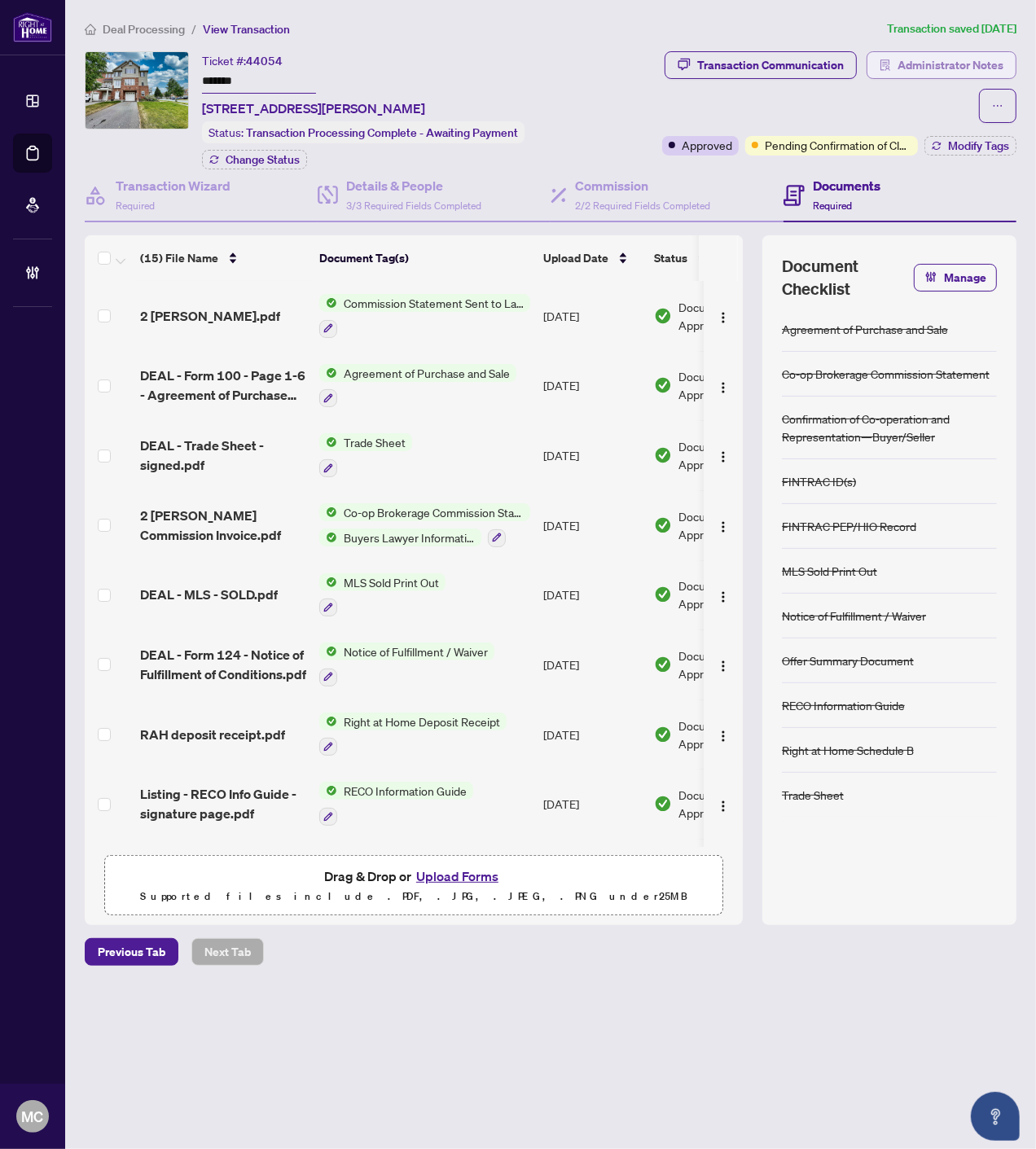
click at [948, 69] on span "Administrator Notes" at bounding box center [949, 65] width 106 height 26
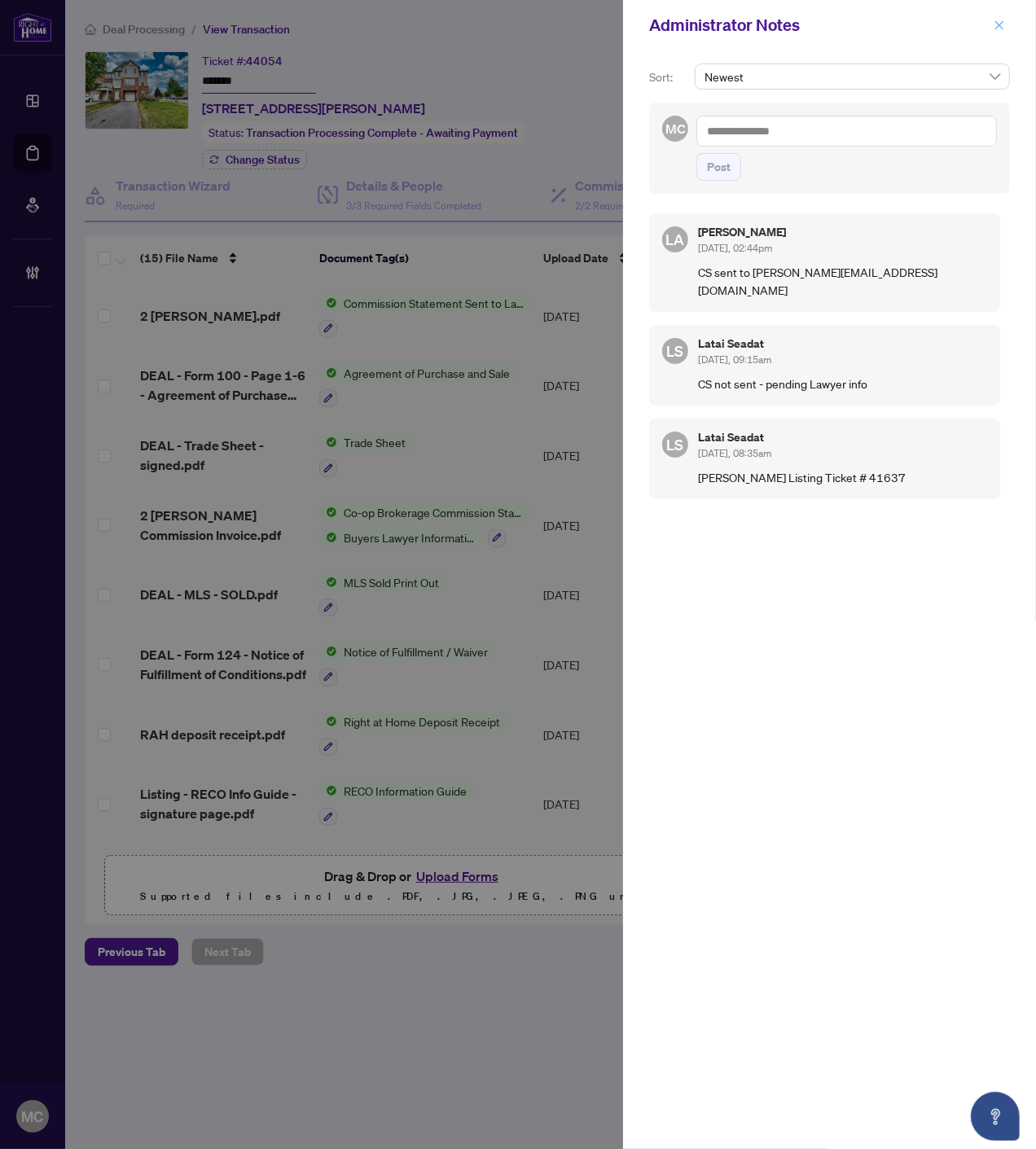
click at [998, 26] on icon "close" at bounding box center [999, 24] width 9 height 9
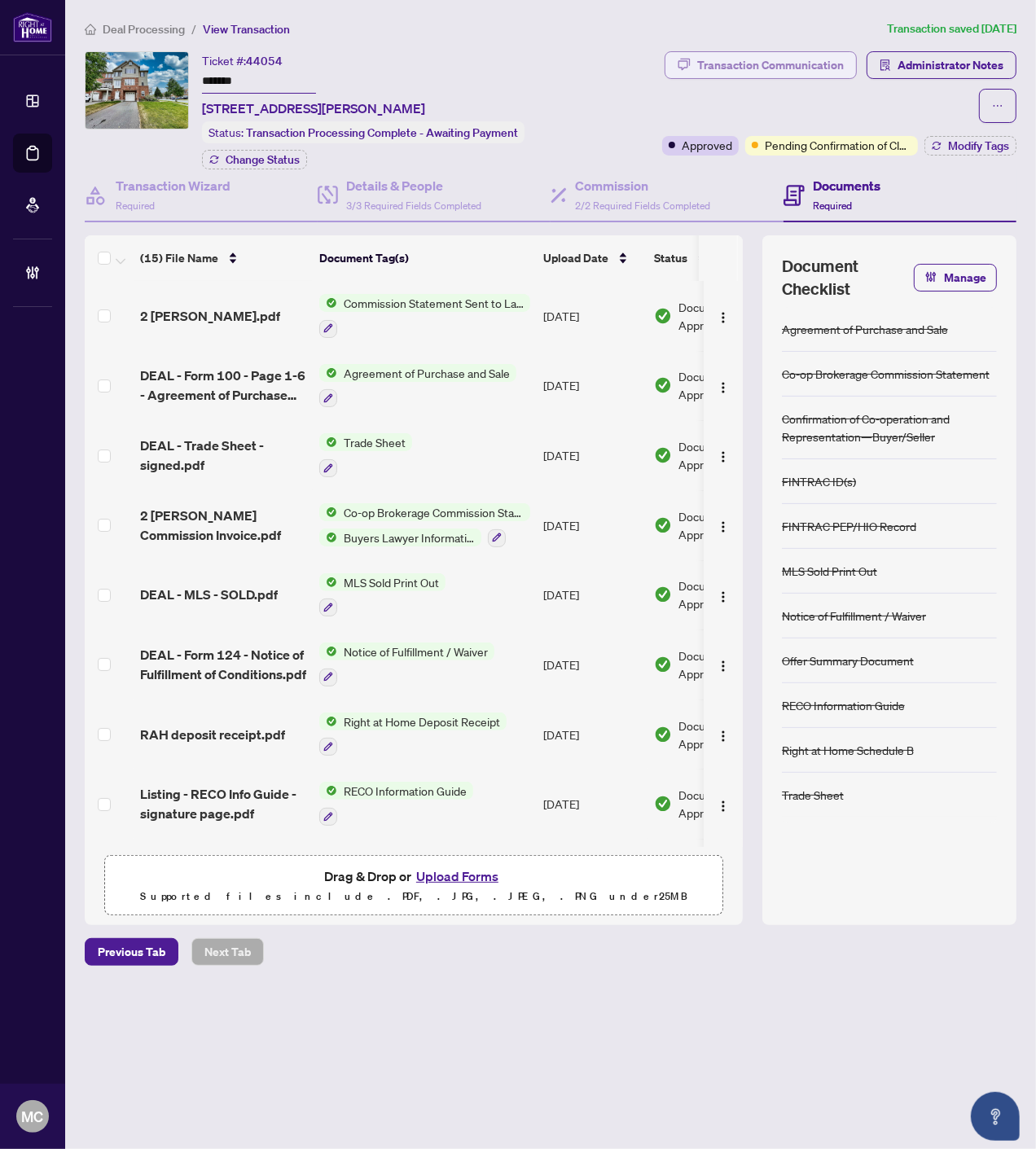
click at [750, 60] on div "Transaction Communication" at bounding box center [771, 65] width 147 height 26
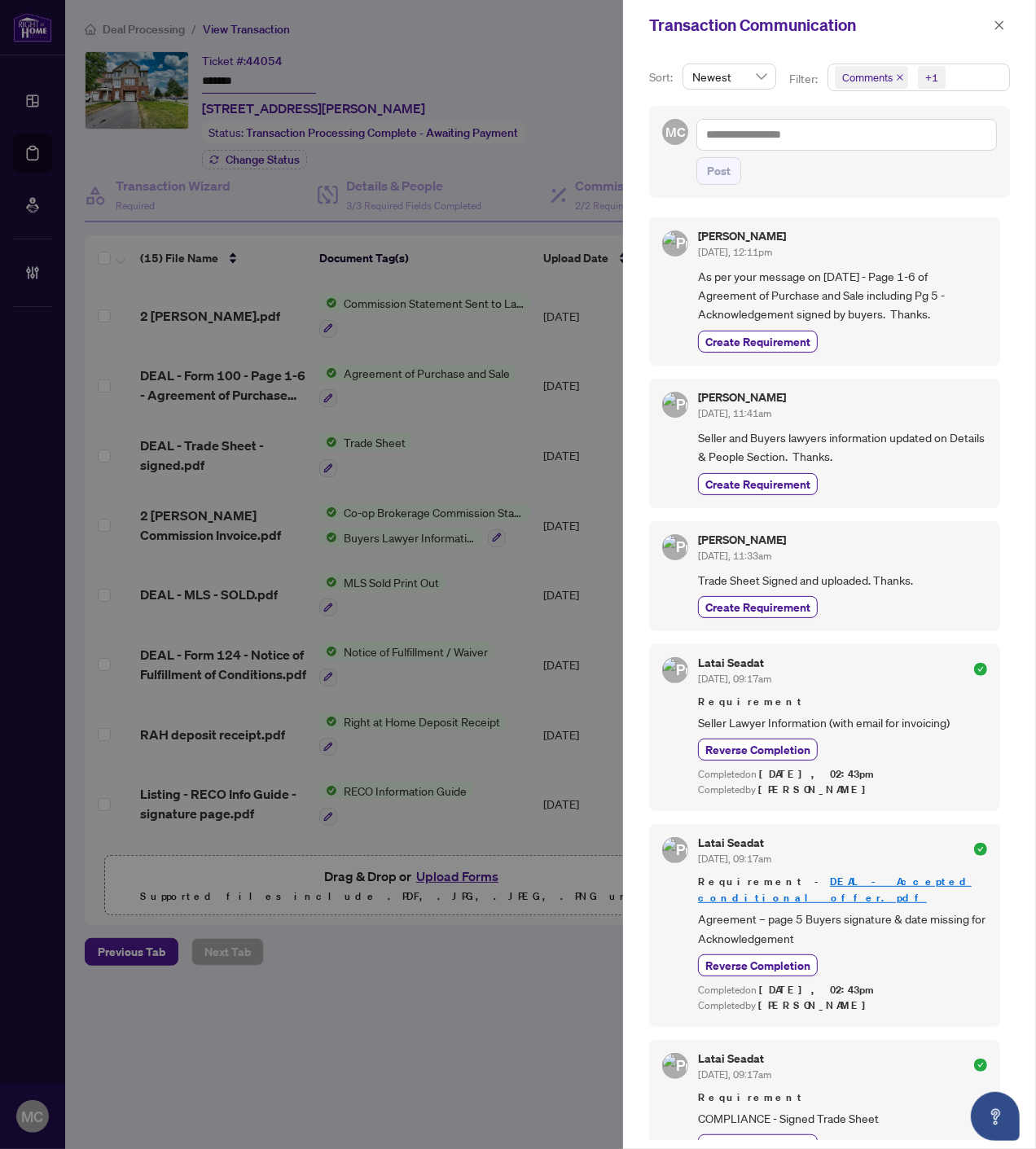
click at [932, 79] on div "+1" at bounding box center [931, 77] width 13 height 16
click at [901, 169] on span "Requirements" at bounding box center [896, 167] width 72 height 14
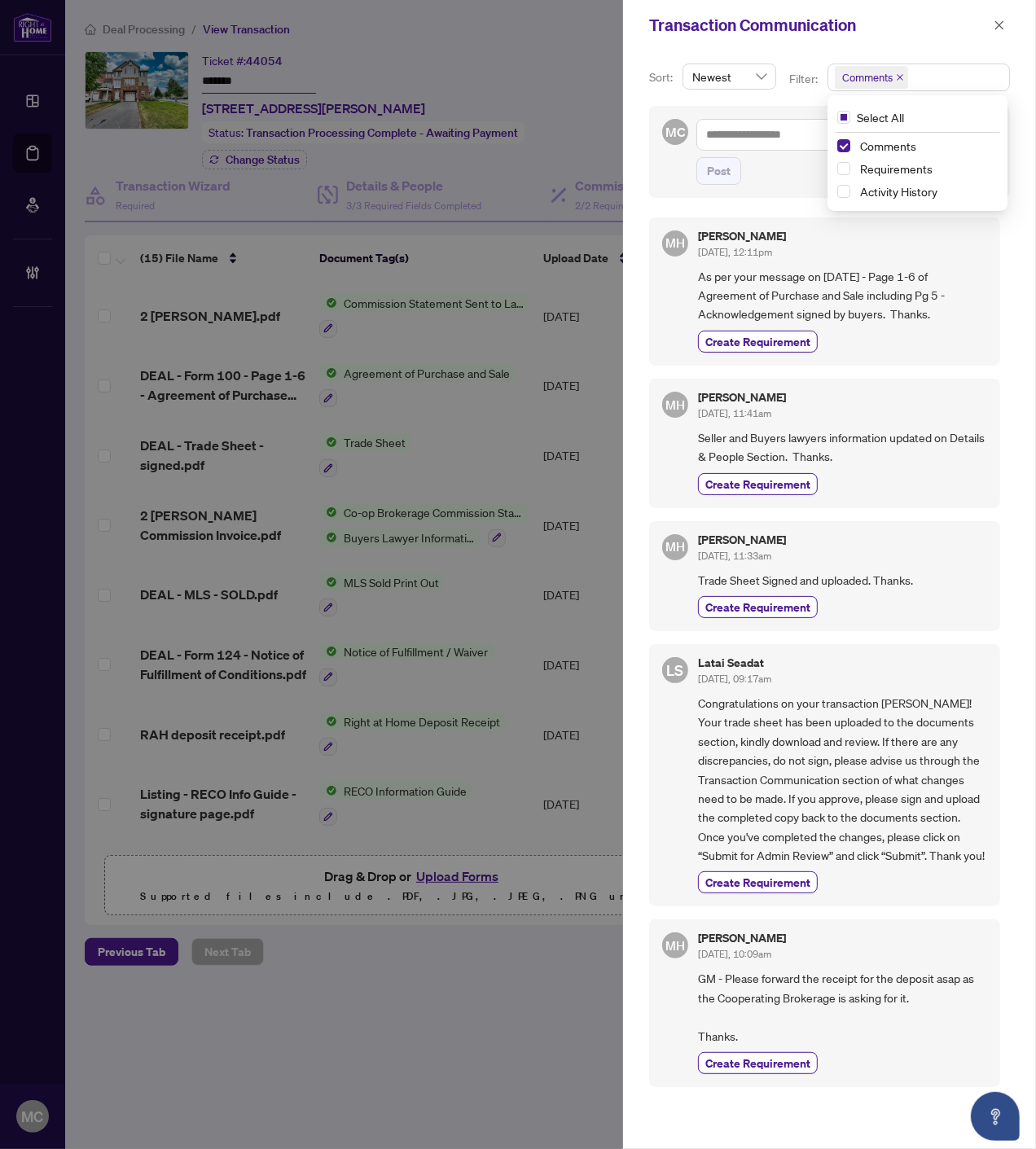
scroll to position [4, 0]
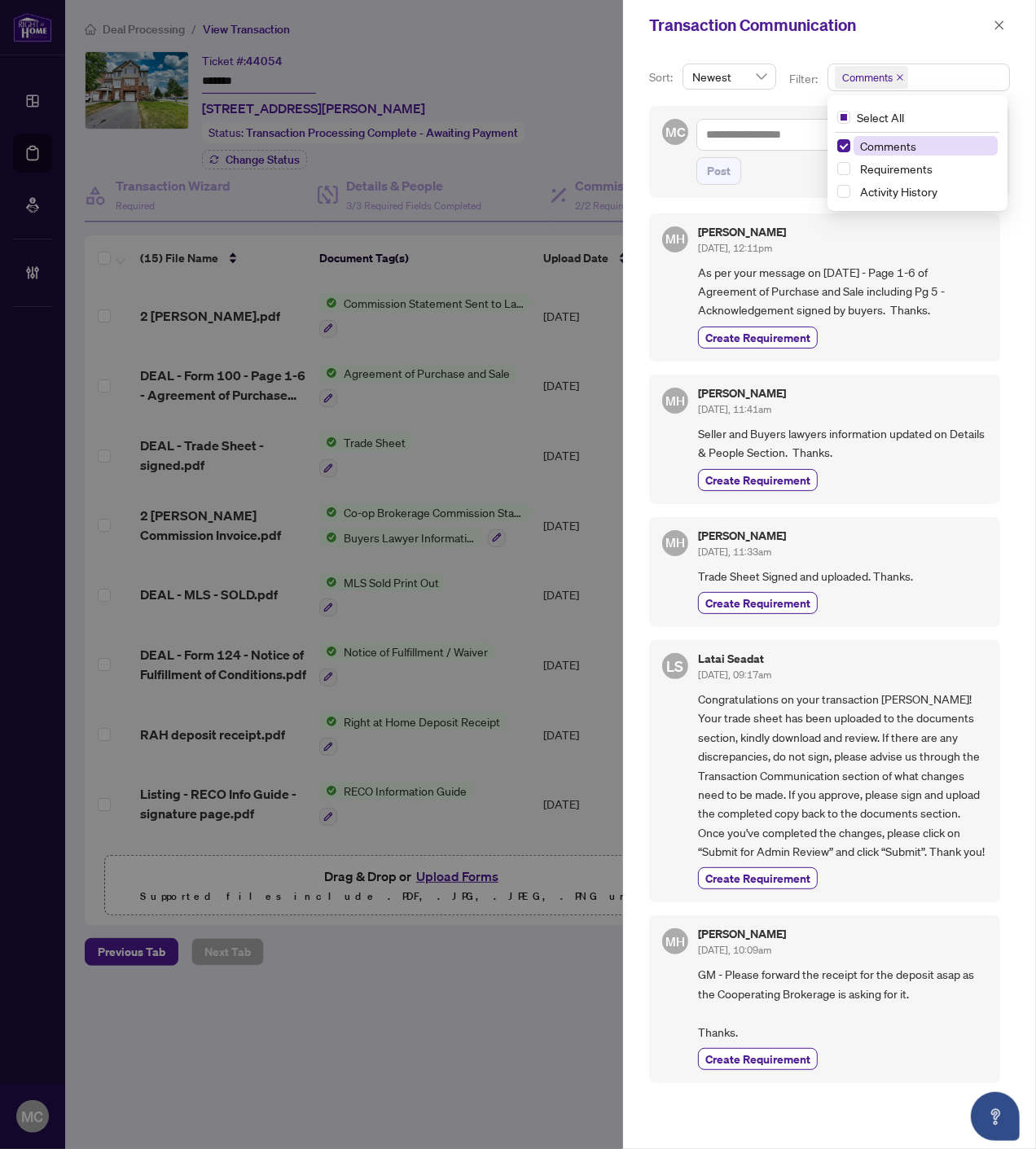
click at [889, 155] on div "Comments" at bounding box center [917, 146] width 161 height 20
click at [882, 166] on span "Requirements" at bounding box center [896, 167] width 72 height 14
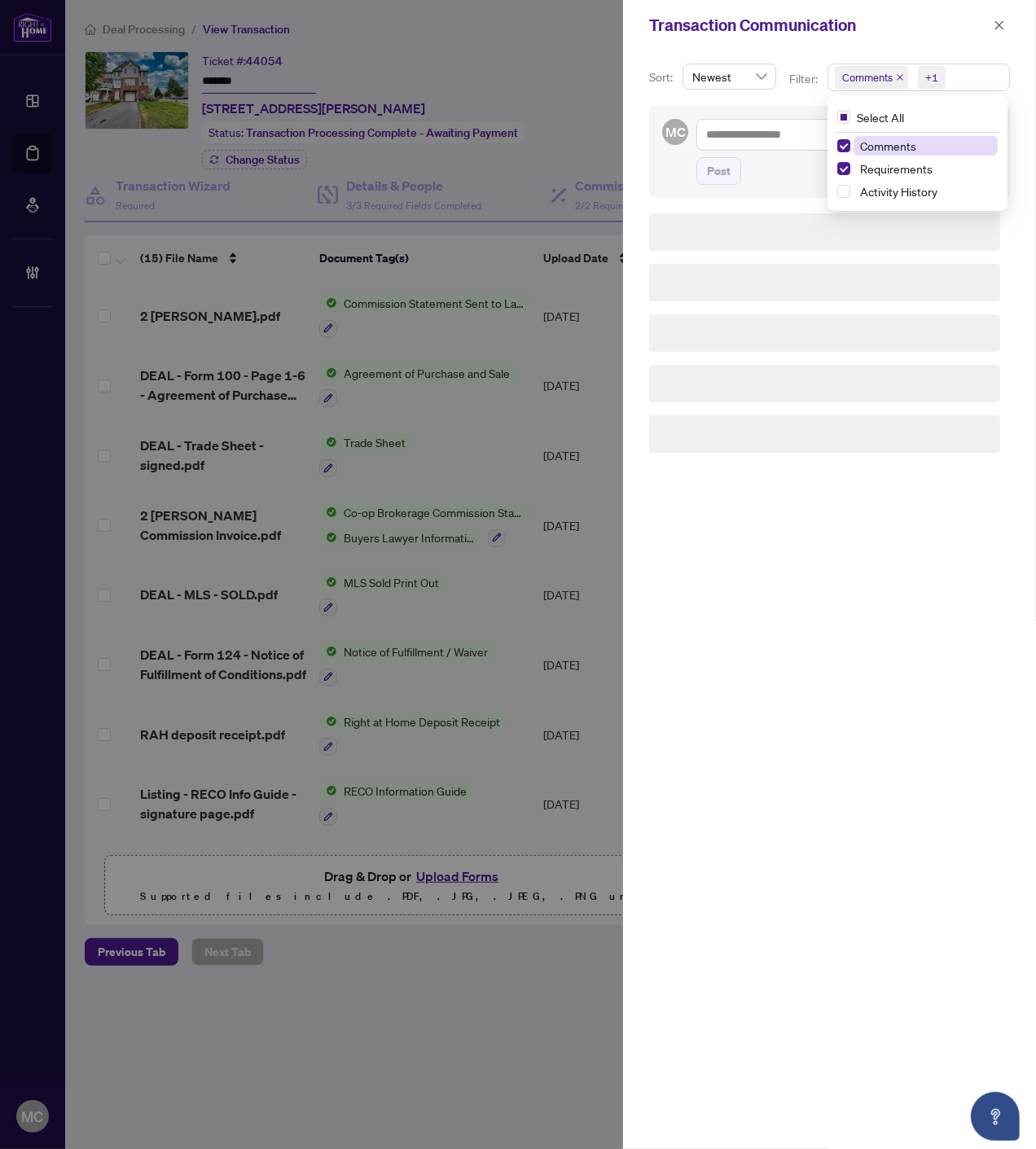
click at [877, 144] on span "Comments" at bounding box center [888, 146] width 56 height 14
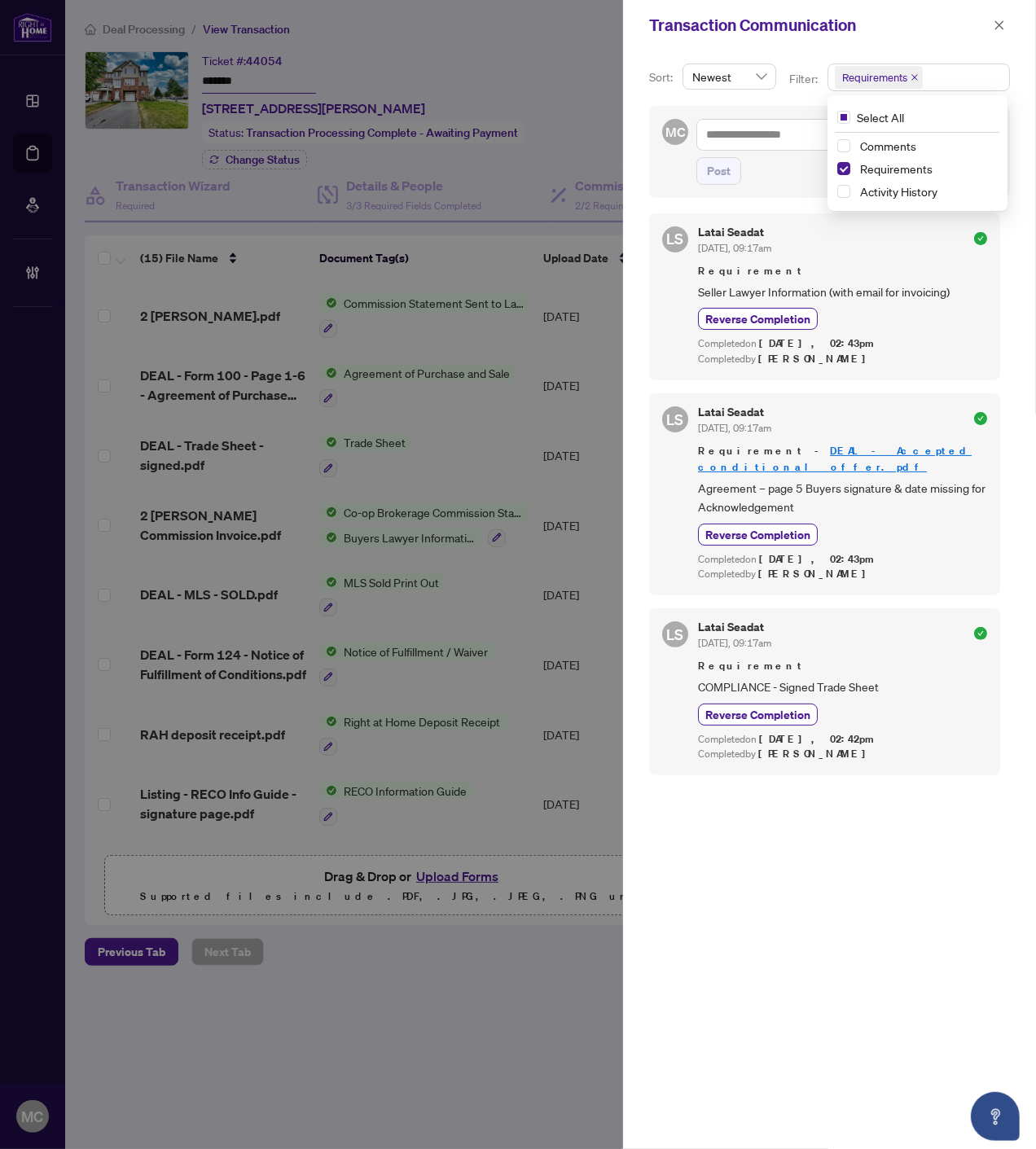
click at [997, 27] on icon "close" at bounding box center [999, 24] width 9 height 9
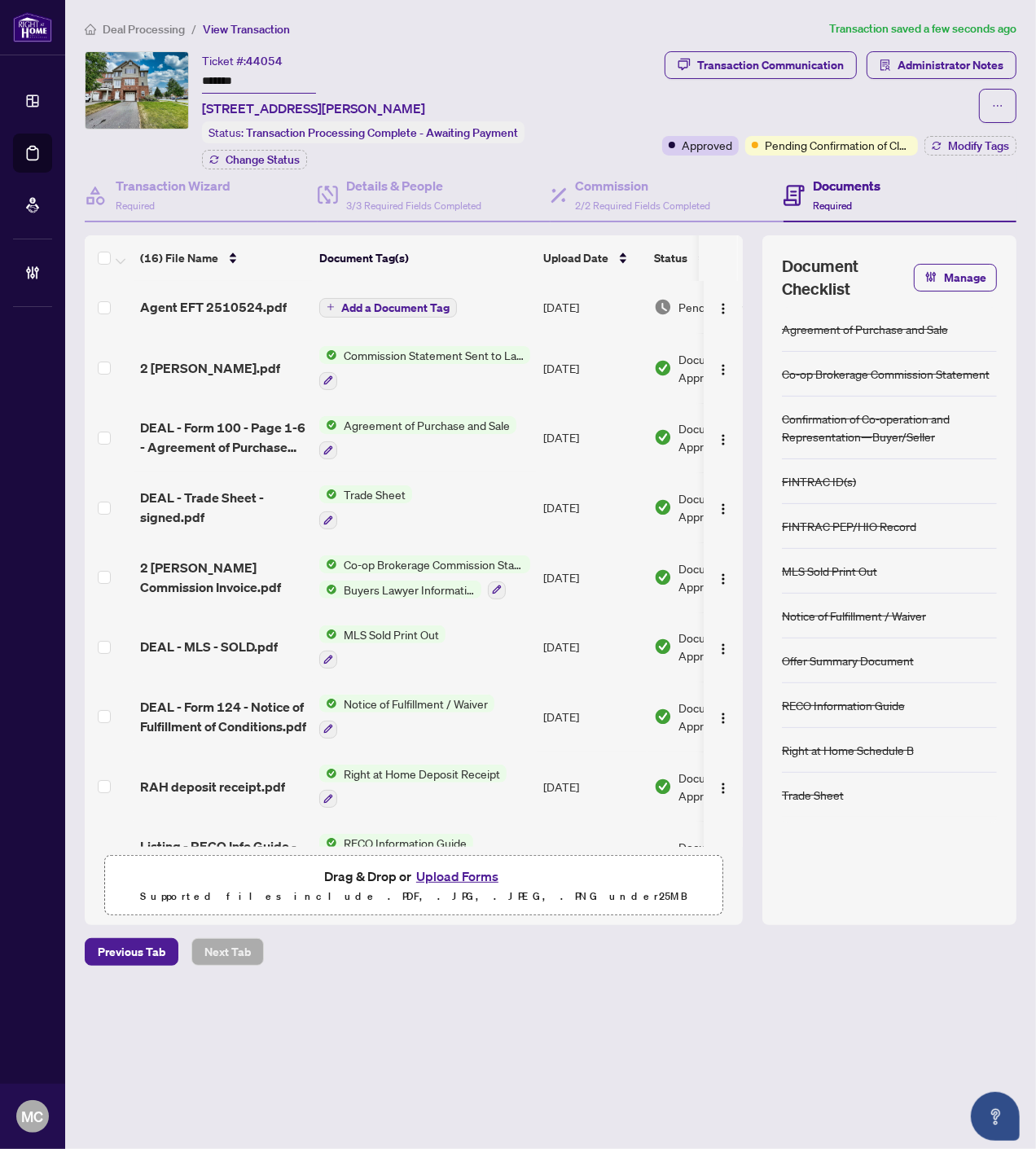
click at [425, 314] on td "Add a Document Tag" at bounding box center [424, 306] width 224 height 52
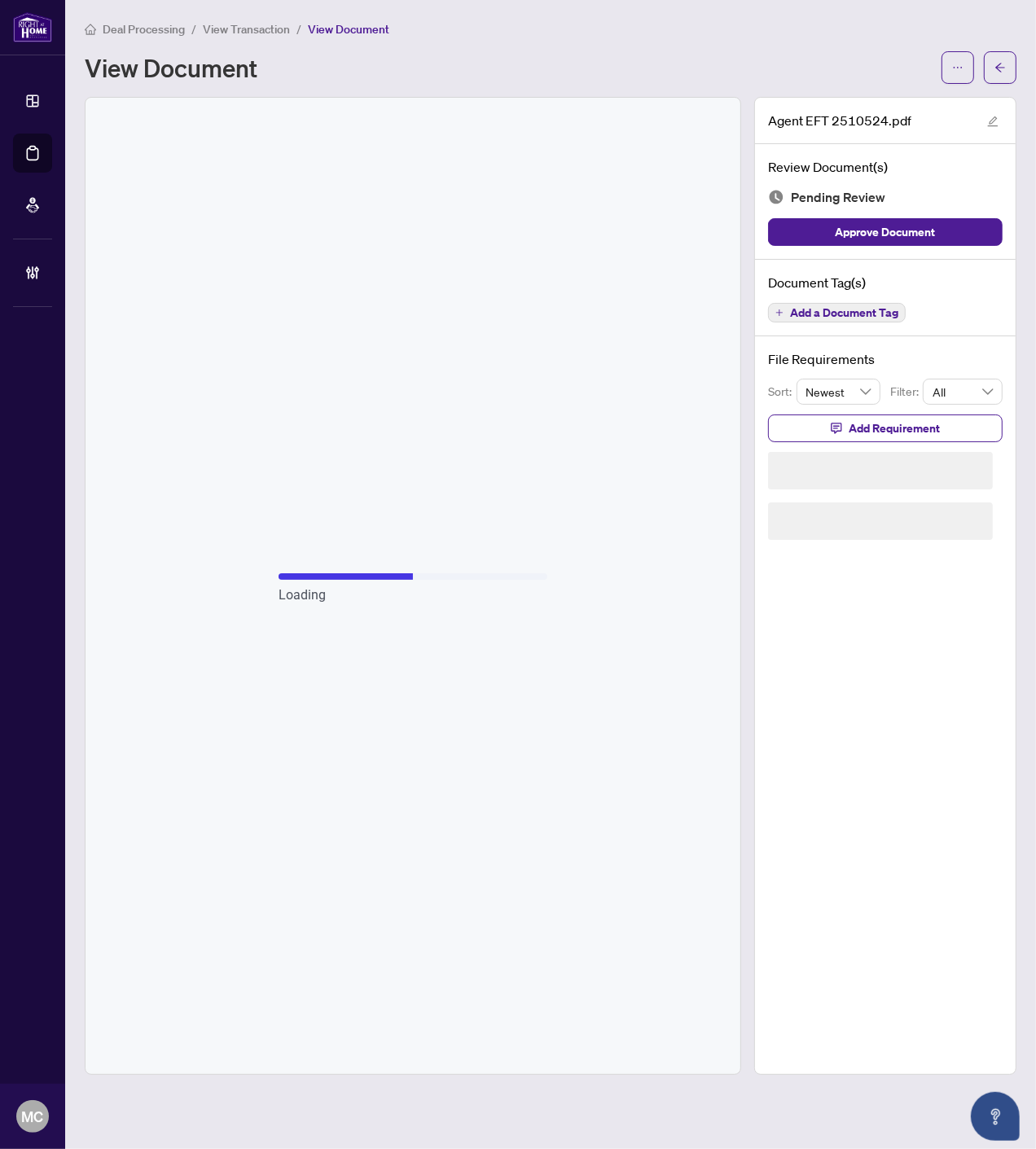
click at [994, 62] on icon "arrow-left" at bounding box center [1000, 68] width 11 height 11
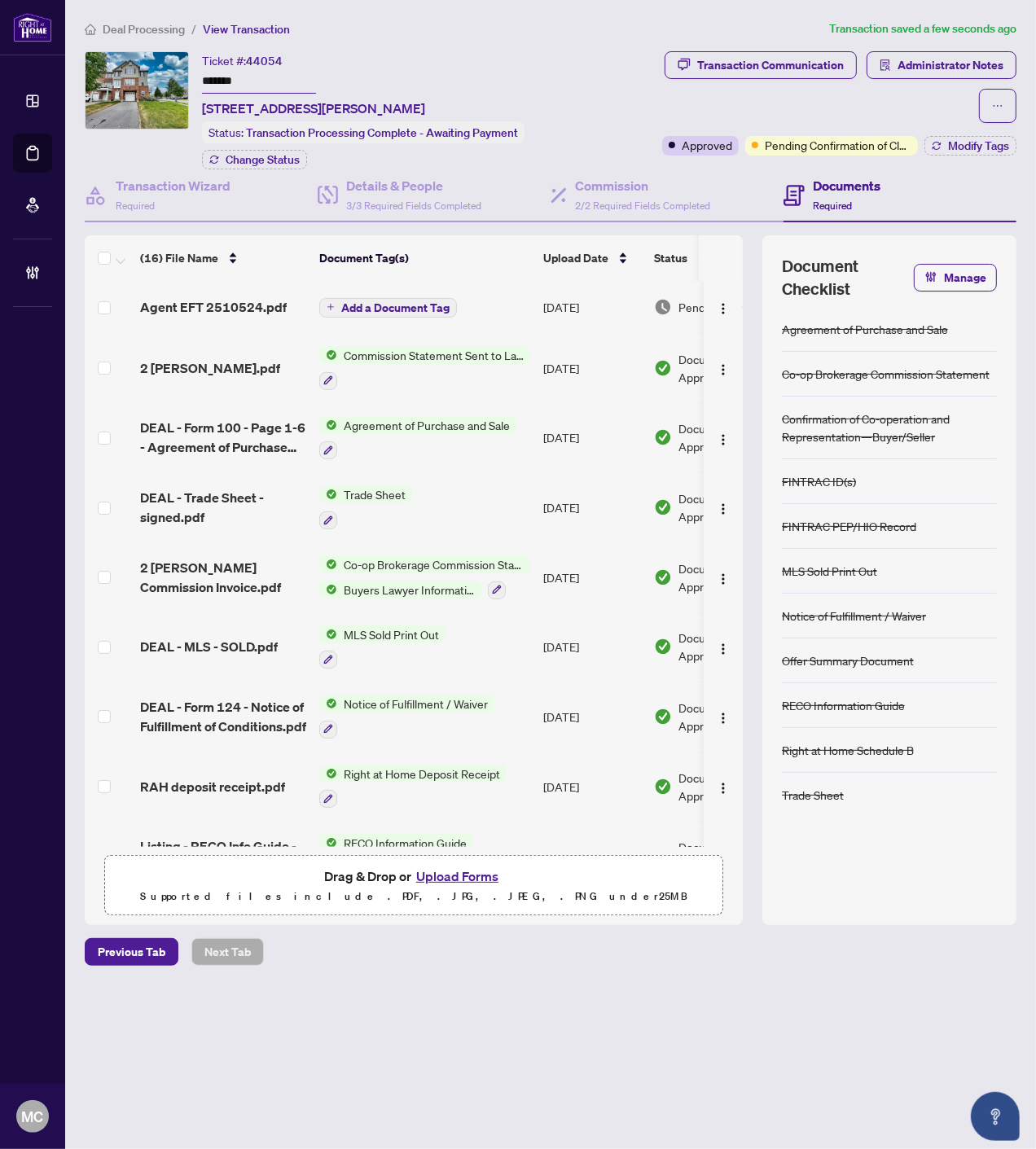
click at [378, 302] on span "Add a Document Tag" at bounding box center [396, 308] width 108 height 11
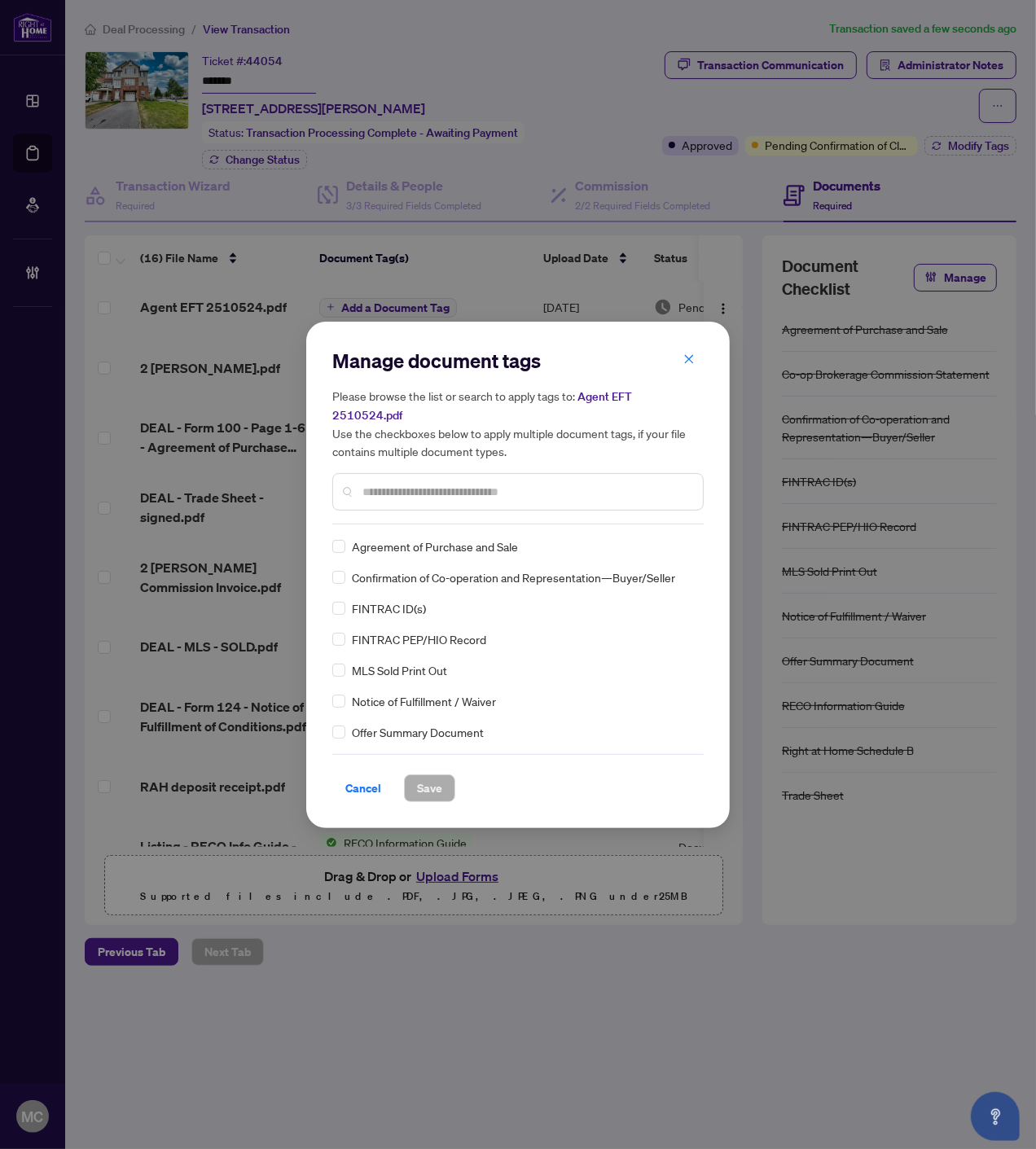
click at [543, 483] on input "text" at bounding box center [526, 492] width 327 height 18
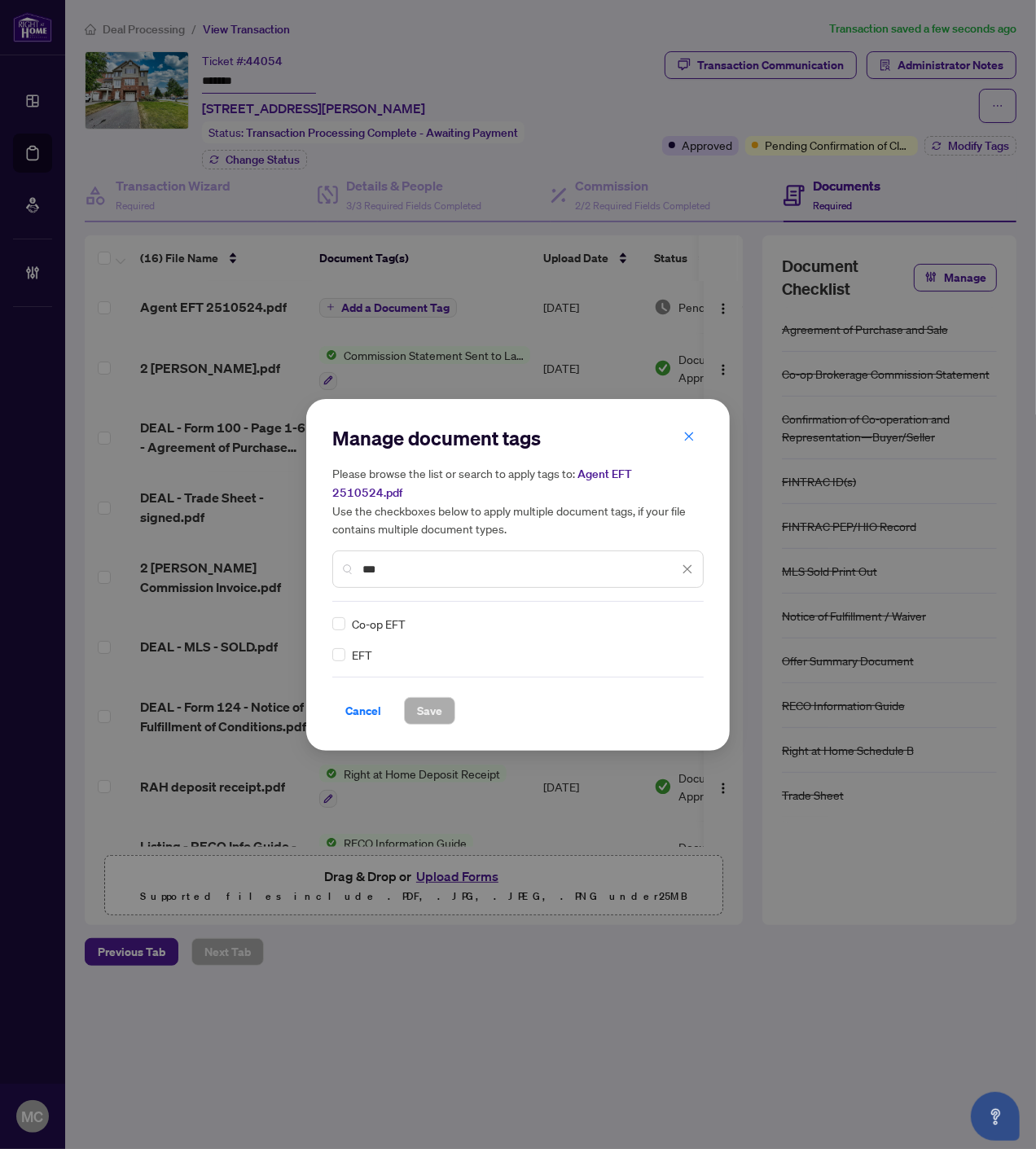
type input "***"
click at [670, 615] on img at bounding box center [670, 623] width 16 height 16
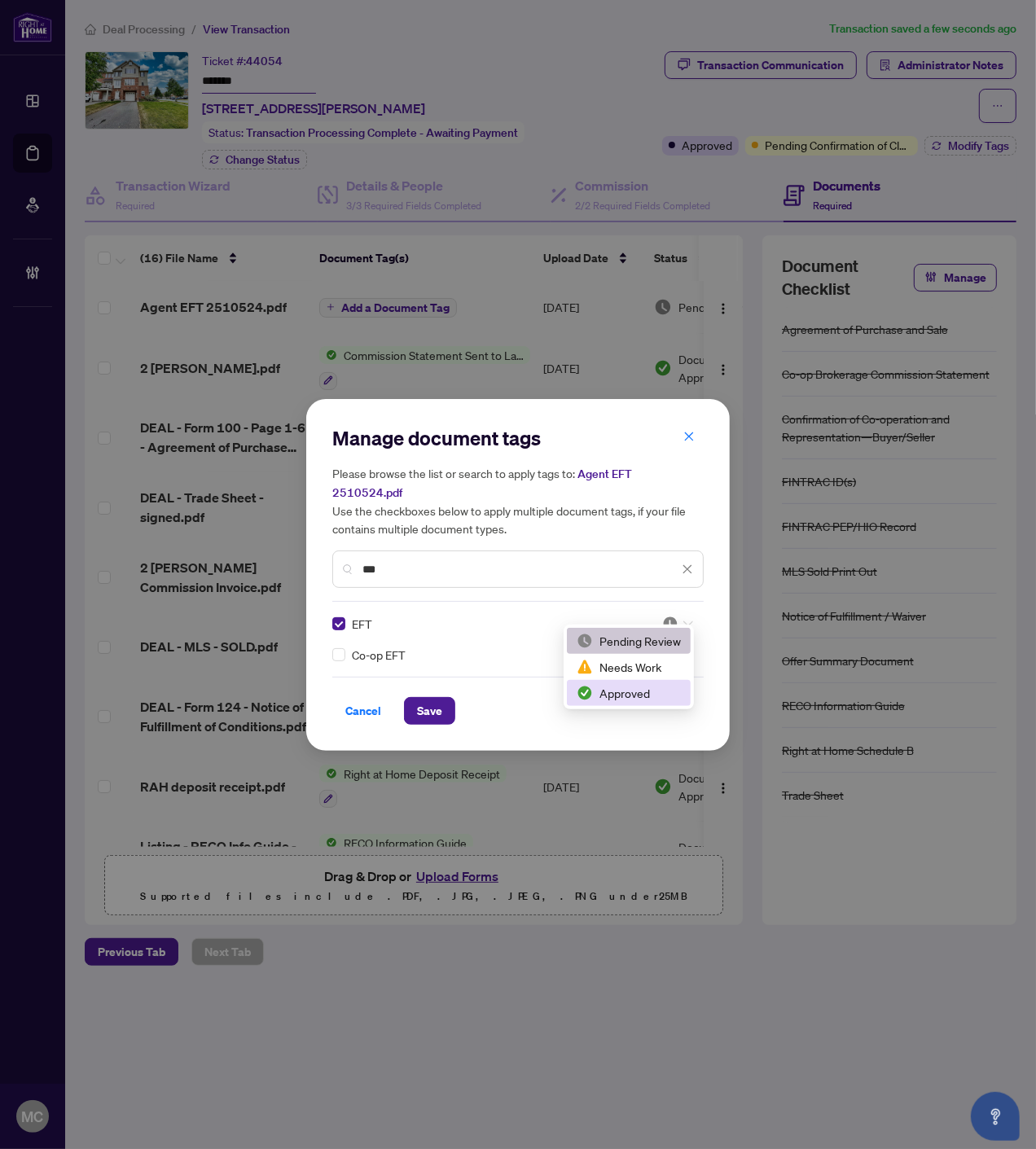
click at [632, 693] on div "Approved" at bounding box center [629, 692] width 105 height 18
click at [433, 698] on span "Save" at bounding box center [429, 711] width 26 height 26
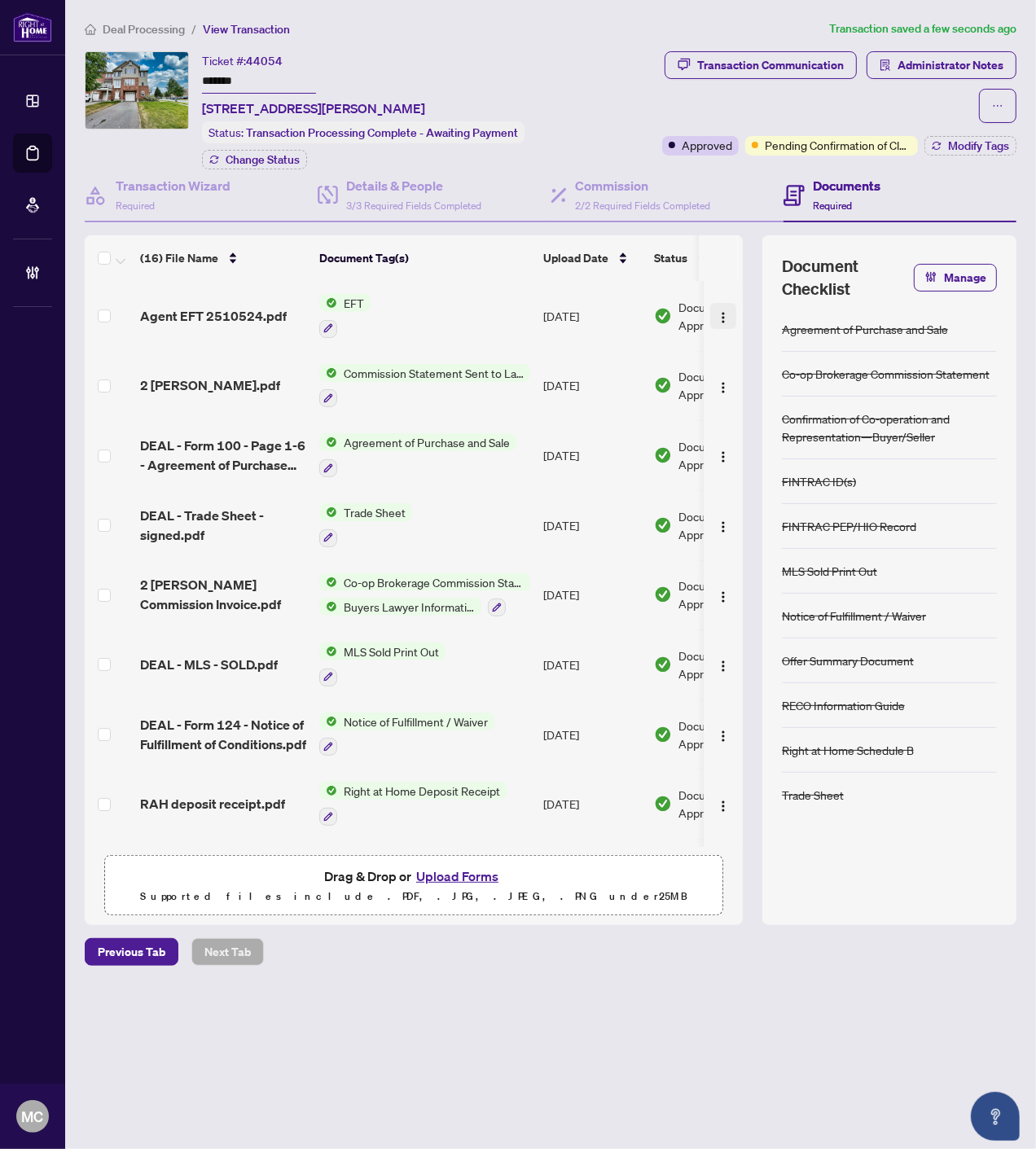
click at [716, 311] on img "button" at bounding box center [723, 318] width 13 height 13
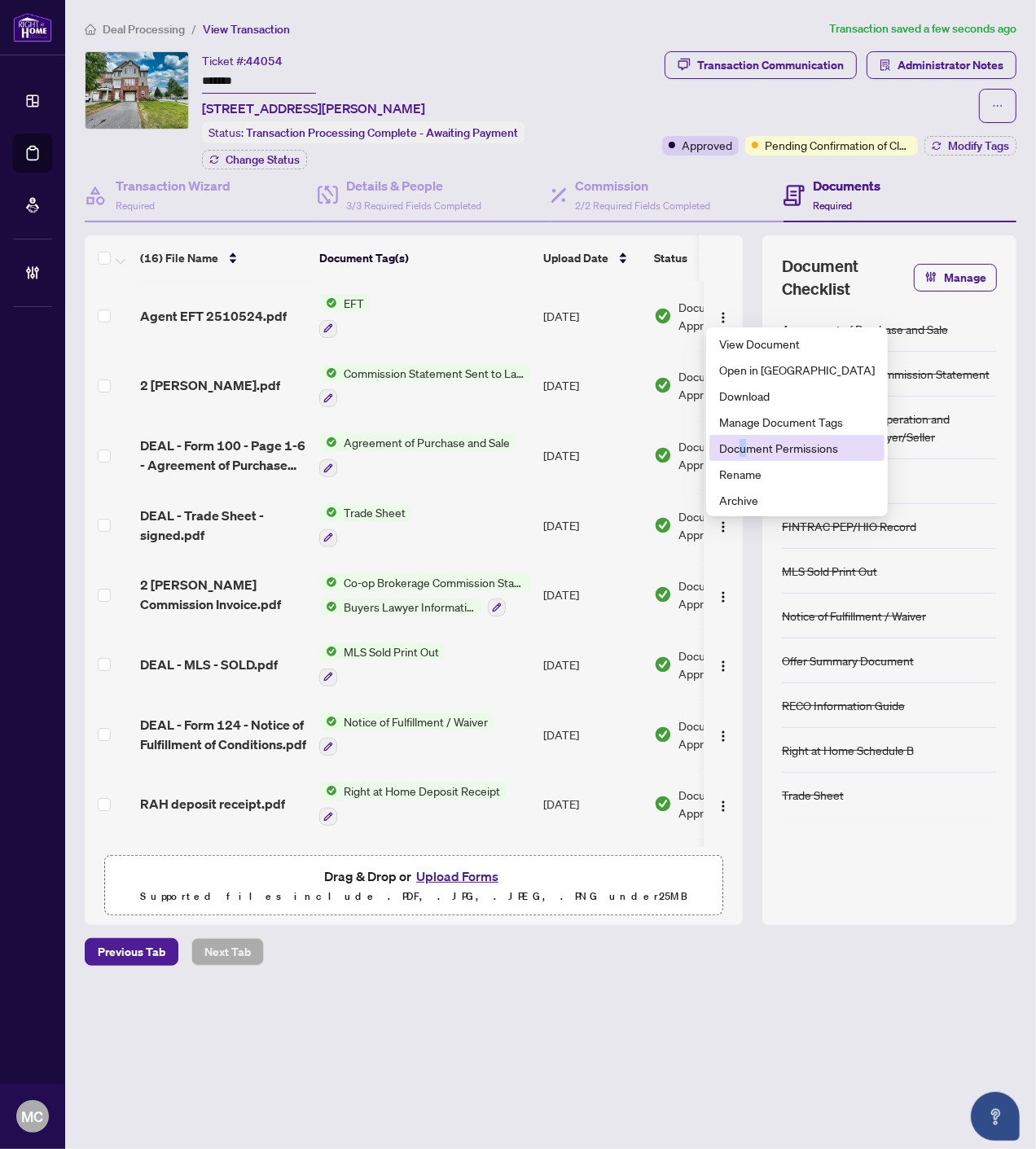
click at [743, 442] on span "Document Permissions" at bounding box center [796, 447] width 155 height 18
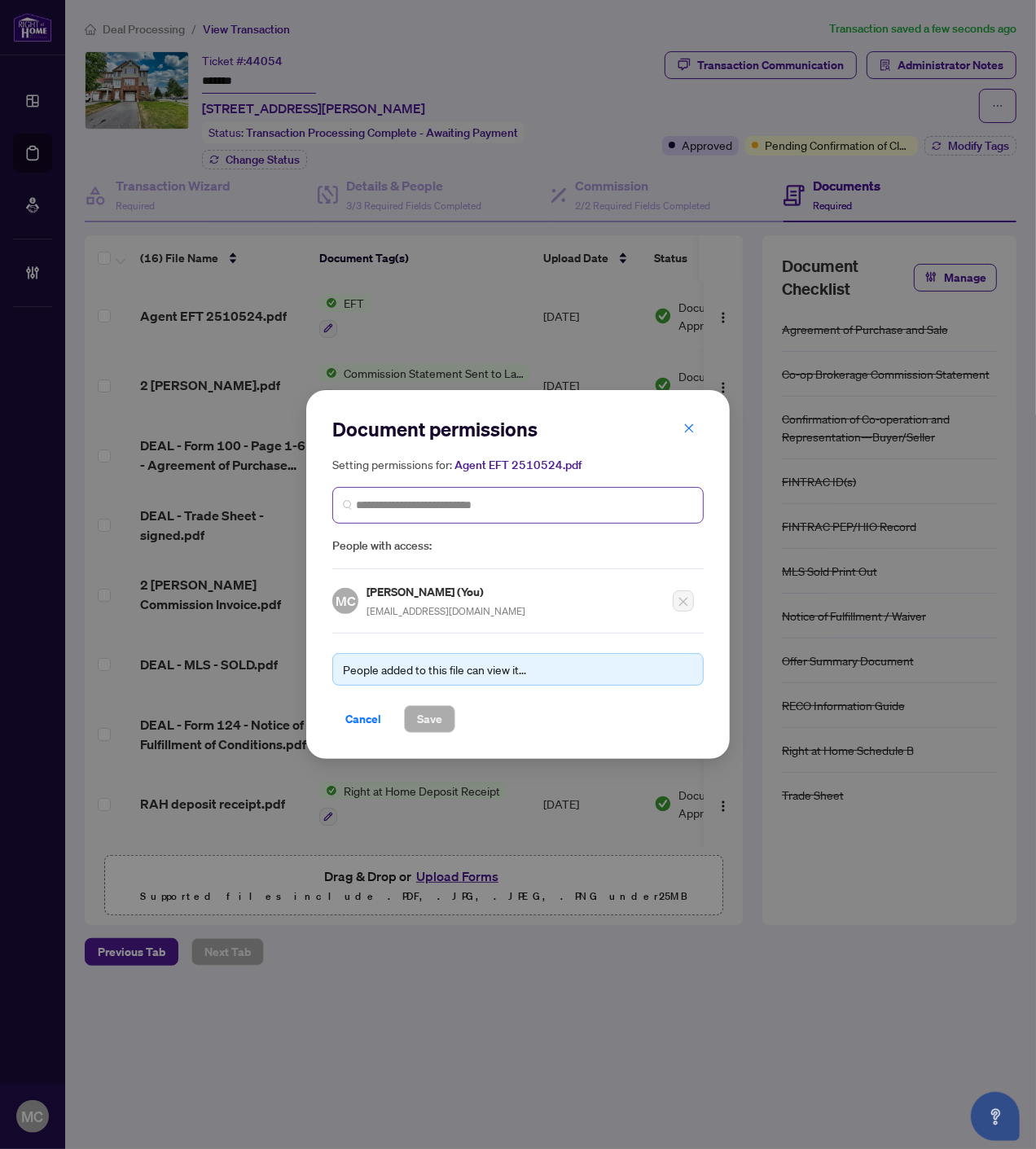
click at [535, 518] on span at bounding box center [518, 505] width 371 height 37
paste input "**********"
type input "**********"
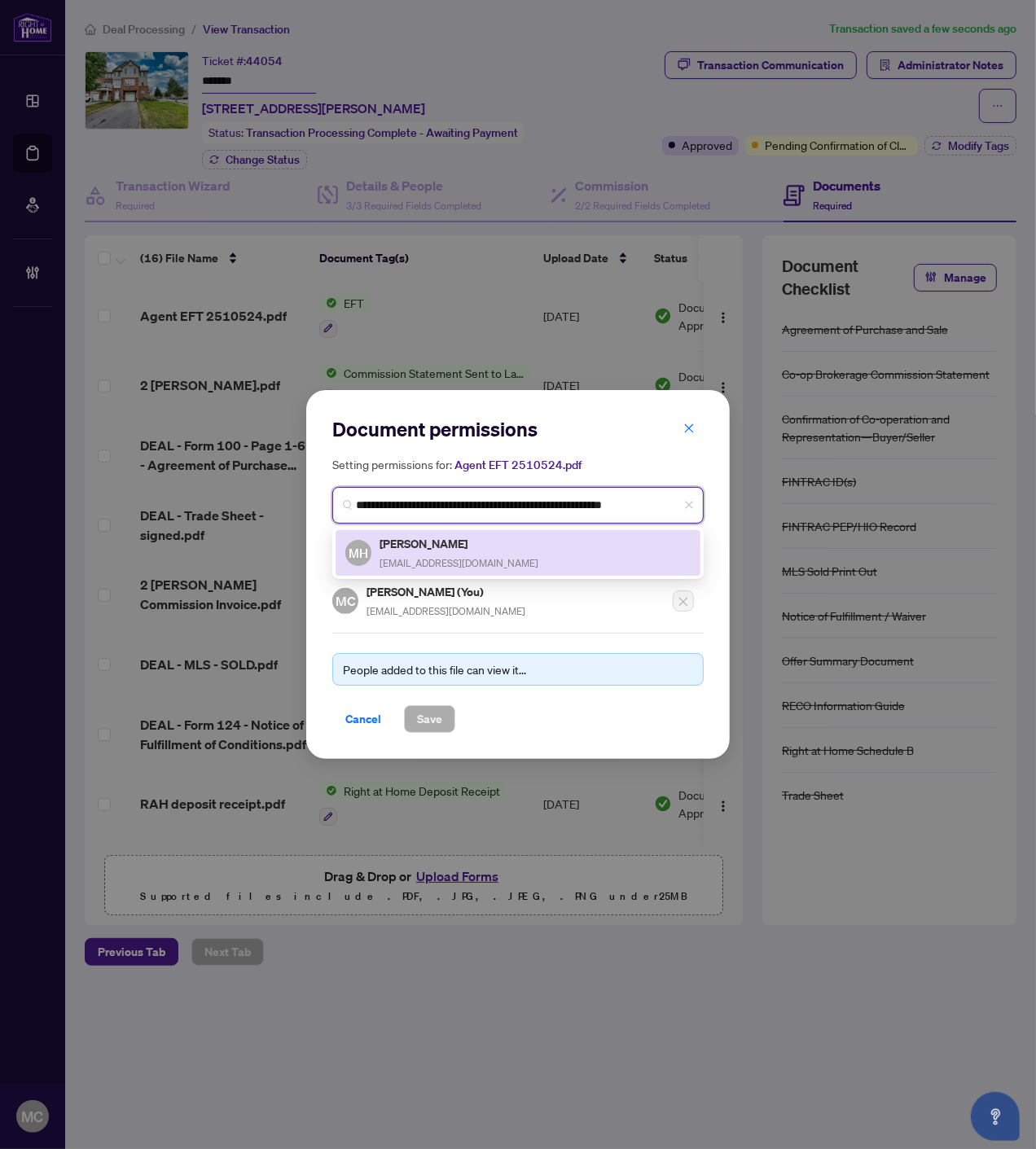
click at [410, 547] on h5 "Margaret Ho" at bounding box center [459, 544] width 159 height 19
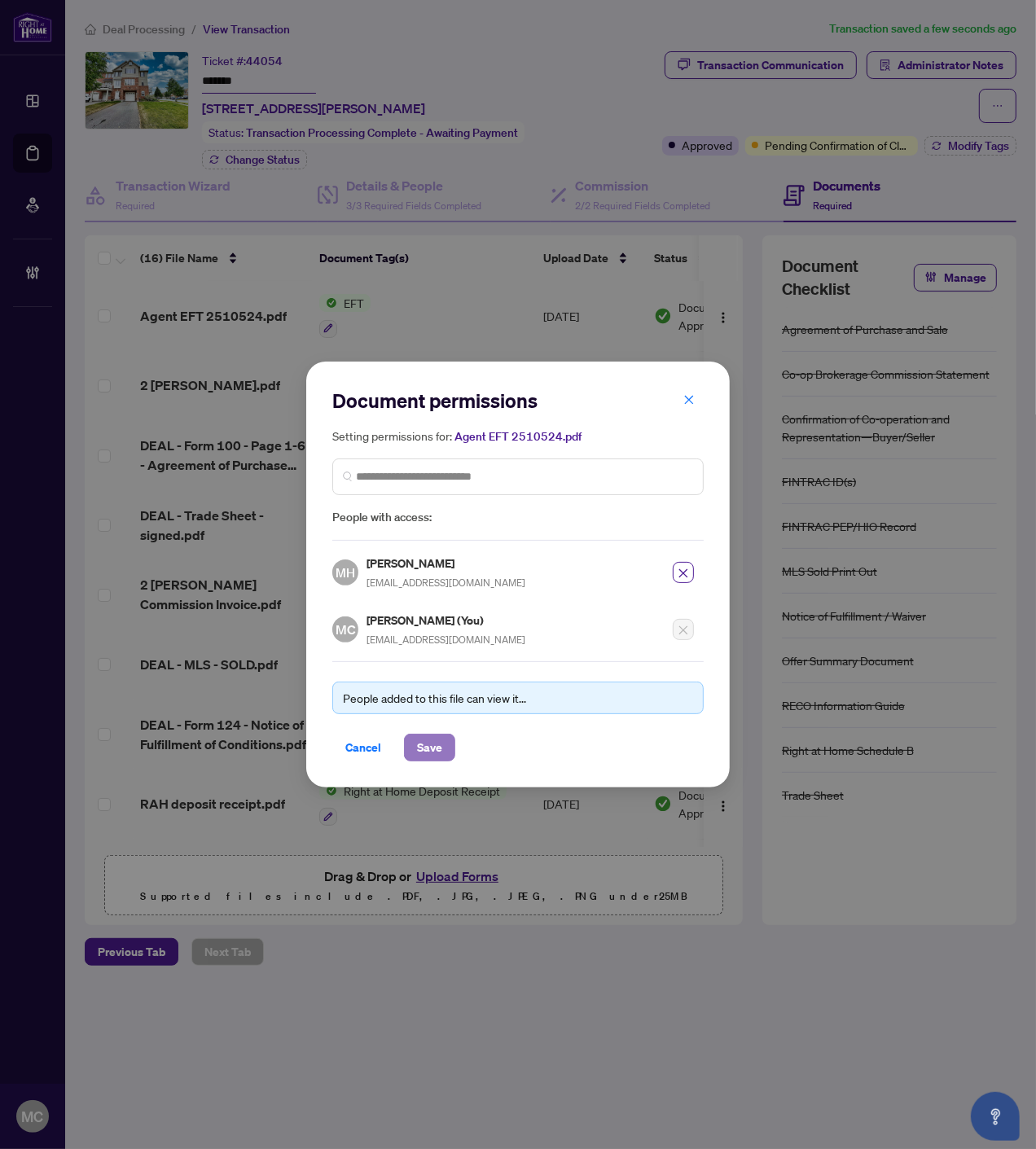
click at [427, 748] on span "Save" at bounding box center [429, 747] width 26 height 26
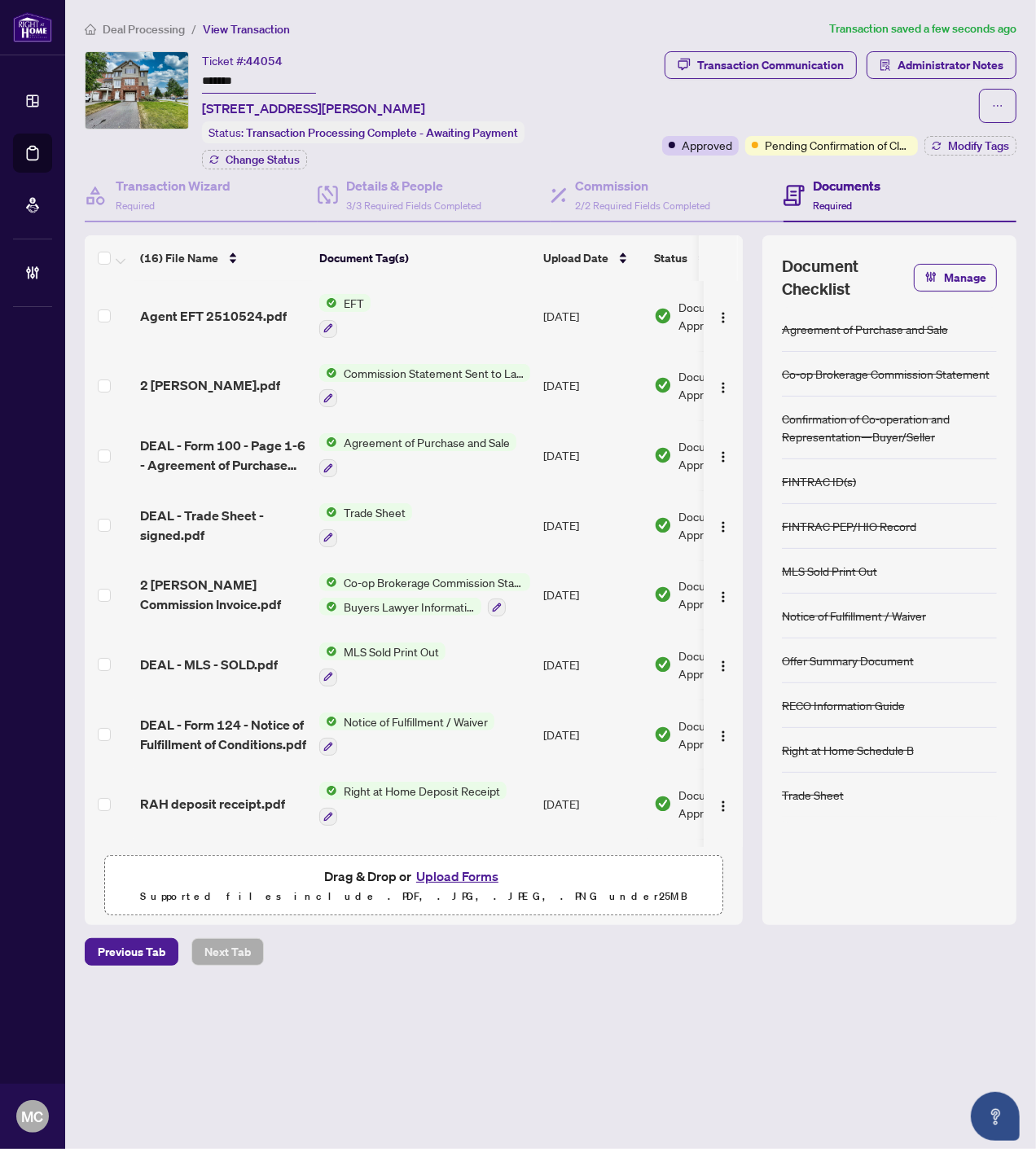
click at [909, 64] on div "Document permissions Setting permissions for: Agent EFT 2510524.pdf 365 MH Marg…" at bounding box center [518, 574] width 1036 height 1149
click at [909, 64] on span "Administrator Notes" at bounding box center [949, 65] width 106 height 26
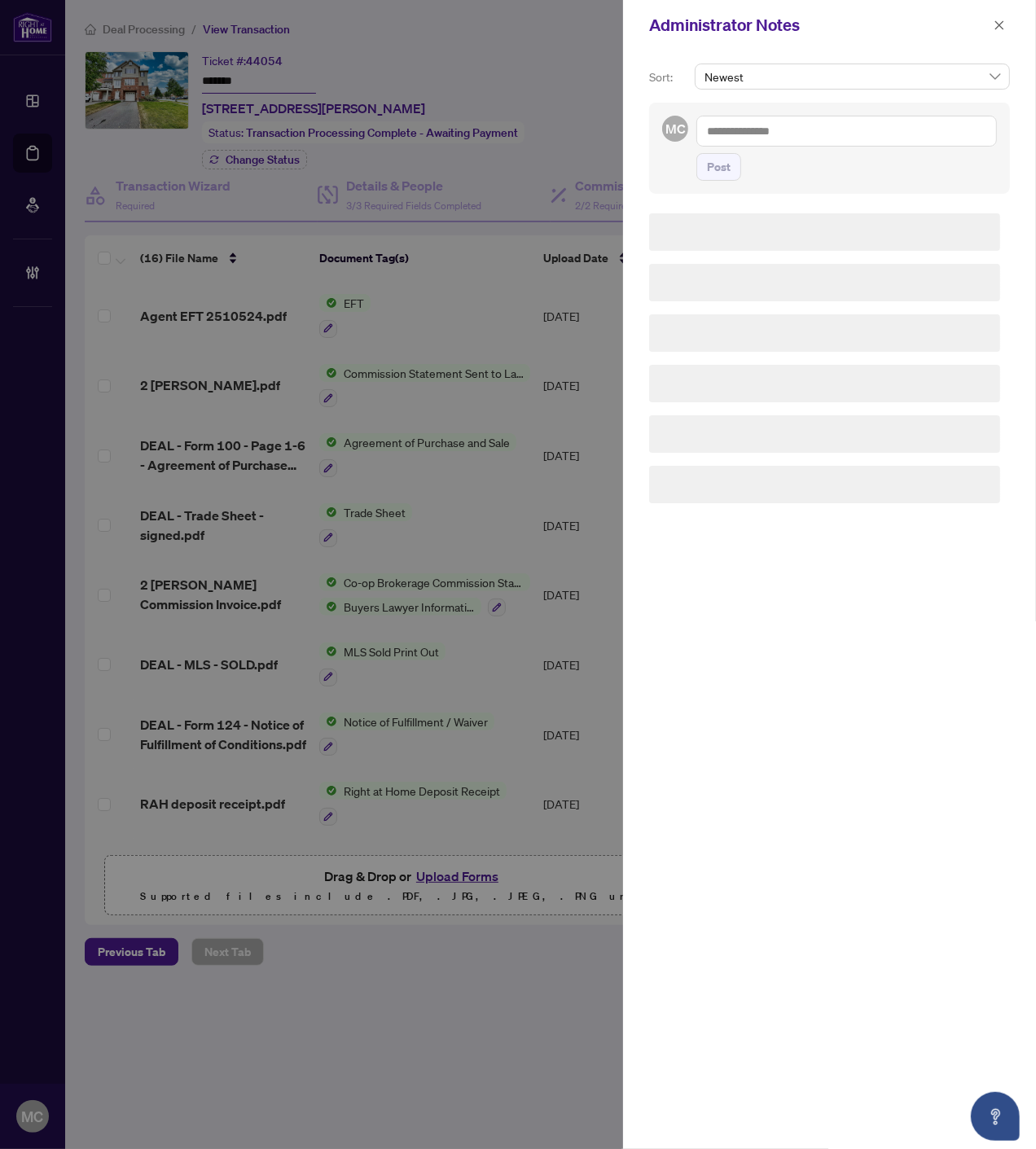
click at [873, 133] on textarea at bounding box center [847, 131] width 301 height 31
paste textarea "**********"
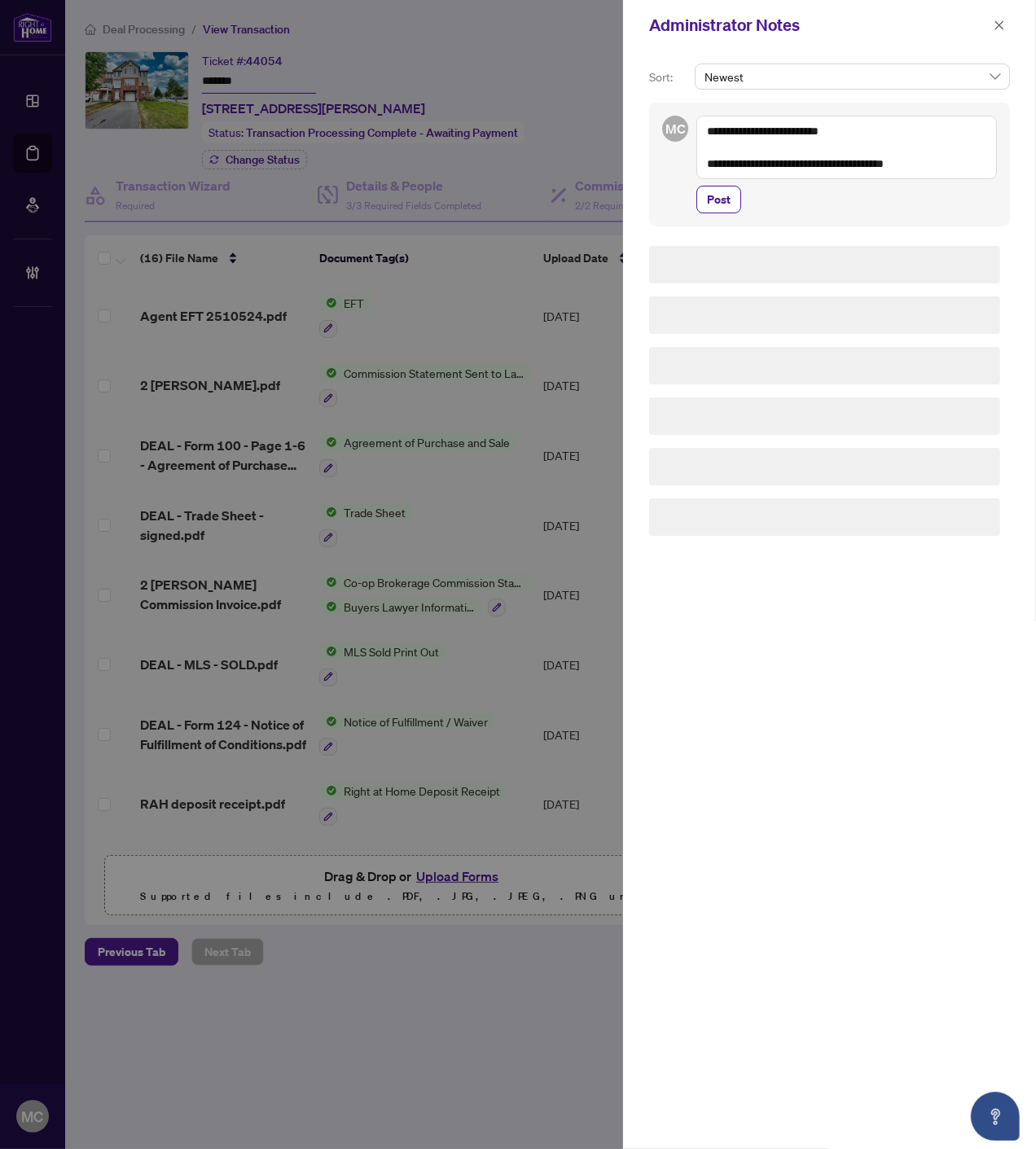
type textarea "**********"
click at [696, 206] on button "Post" at bounding box center [718, 199] width 45 height 28
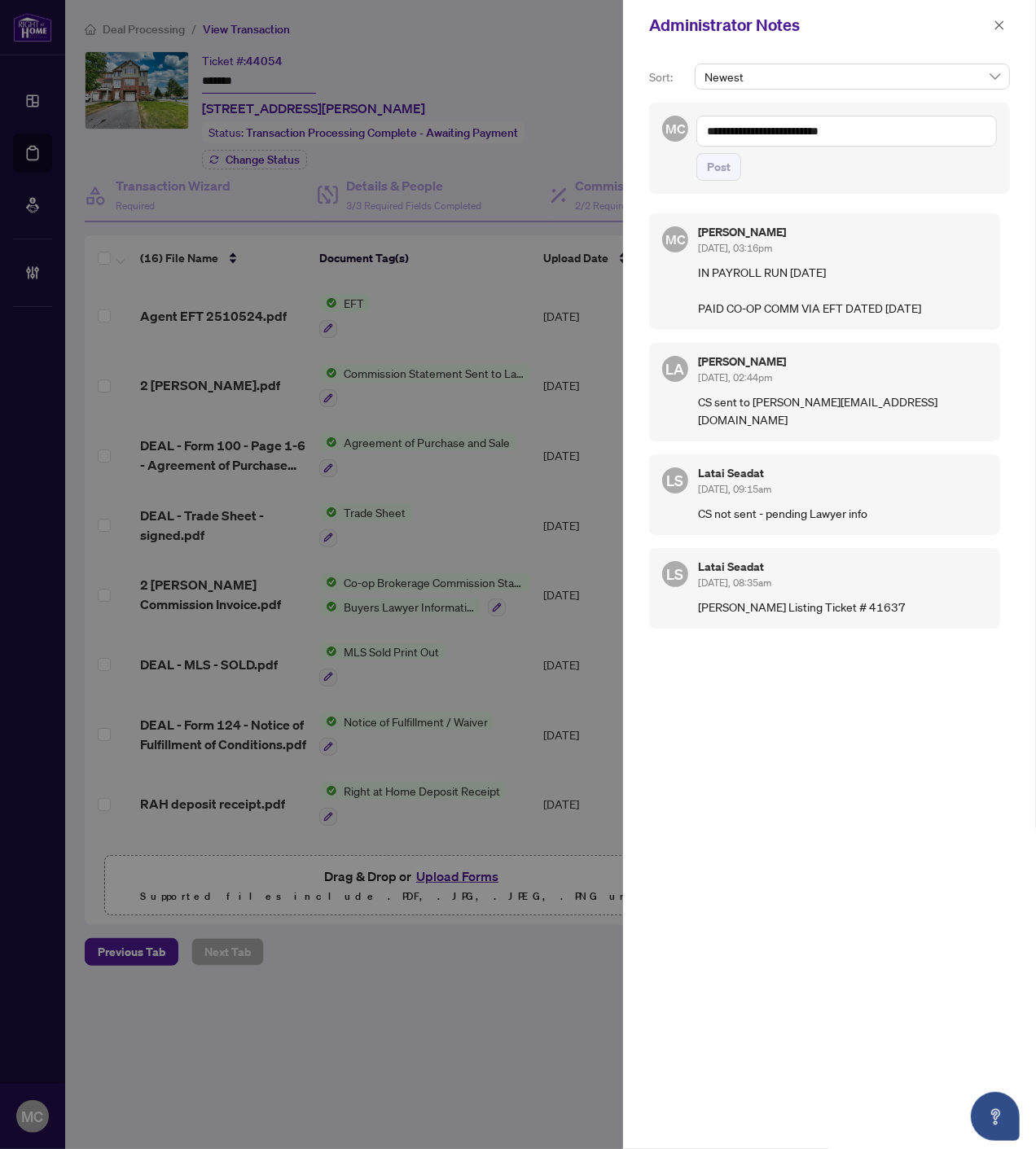
click at [841, 120] on textarea "**********" at bounding box center [847, 131] width 301 height 31
paste textarea "**********"
type textarea "**********"
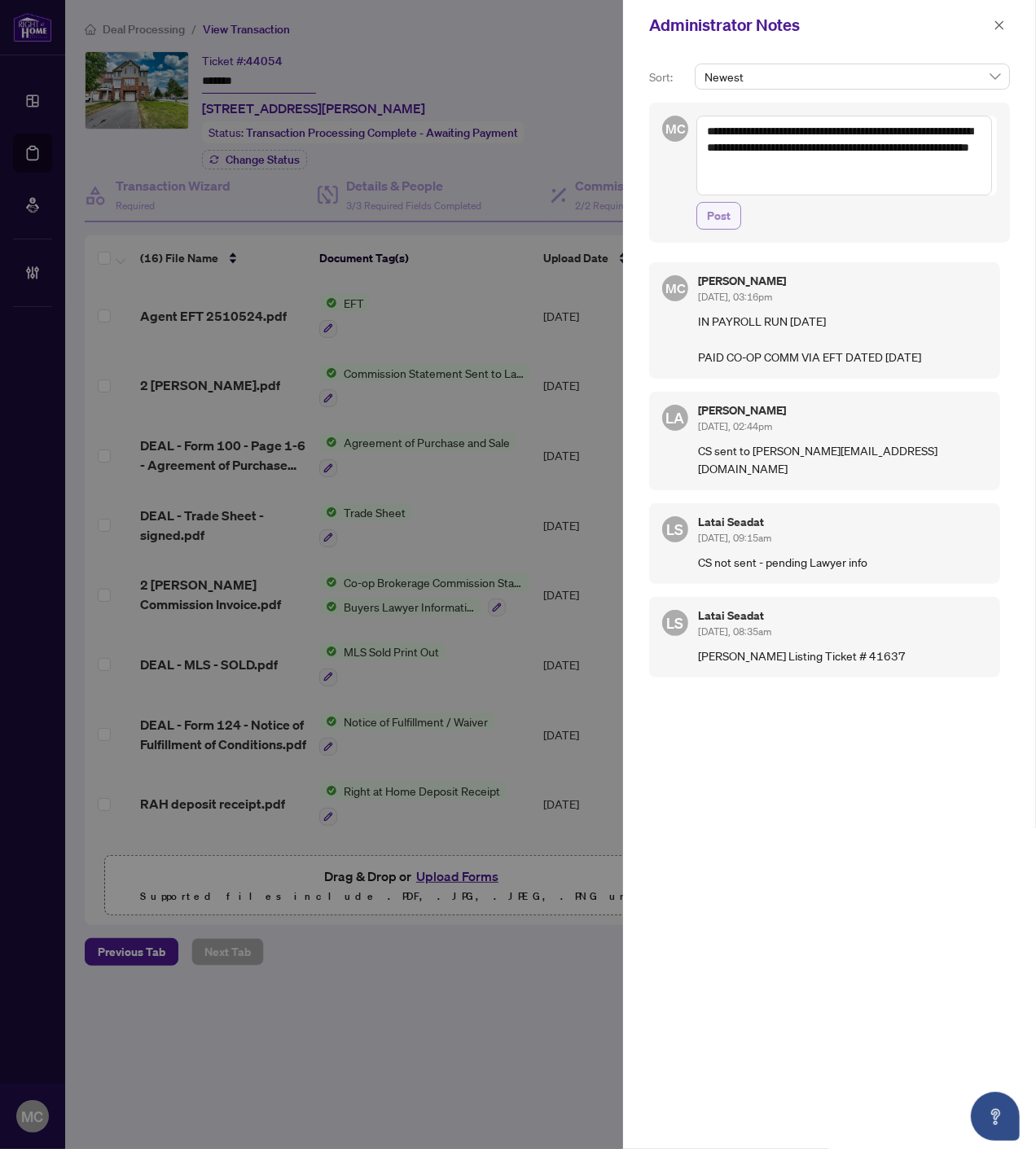
click at [718, 209] on span "Post" at bounding box center [718, 215] width 24 height 26
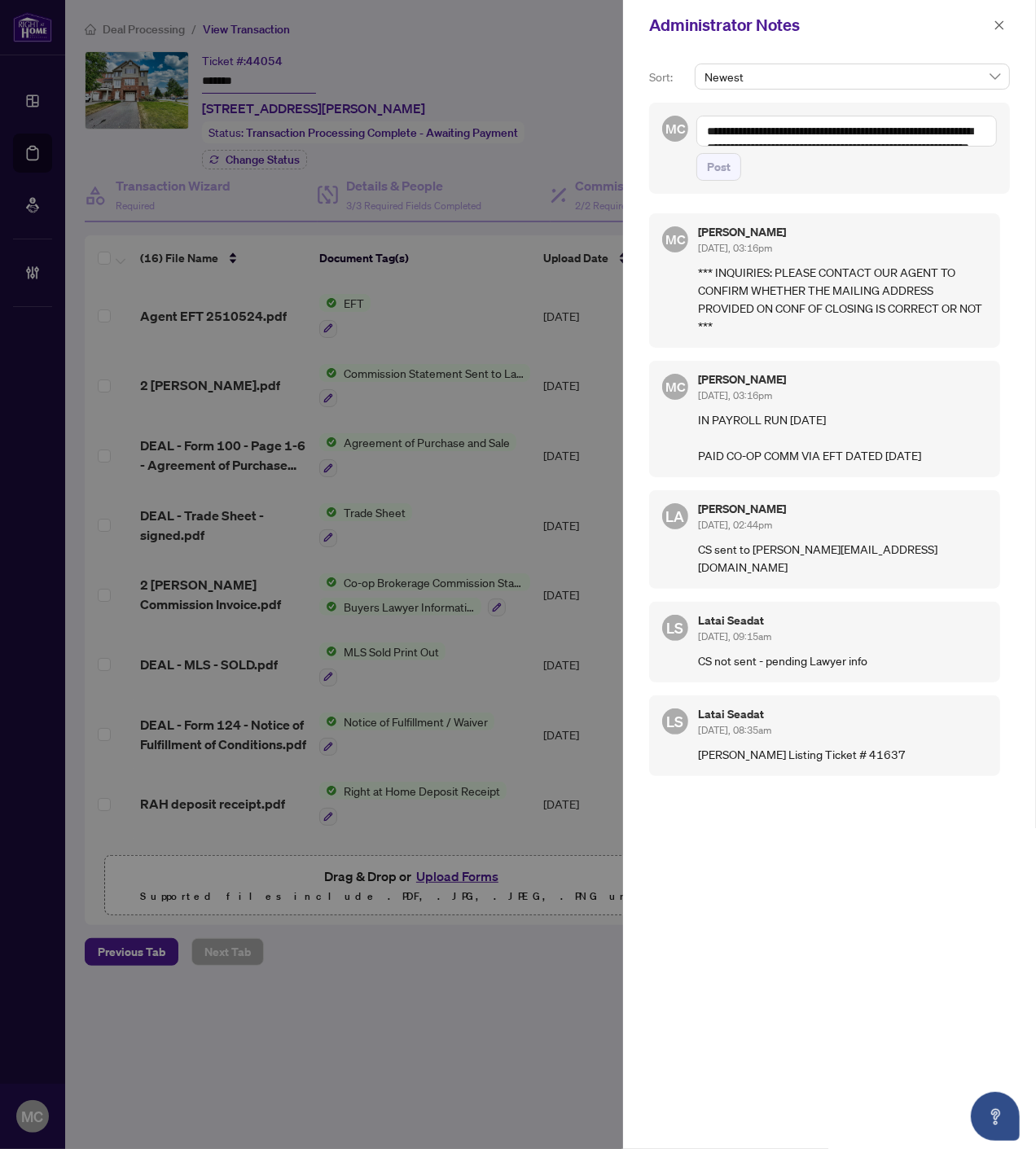
drag, startPoint x: 998, startPoint y: 18, endPoint x: 989, endPoint y: 96, distance: 78.5
click at [998, 18] on span "button" at bounding box center [999, 25] width 11 height 26
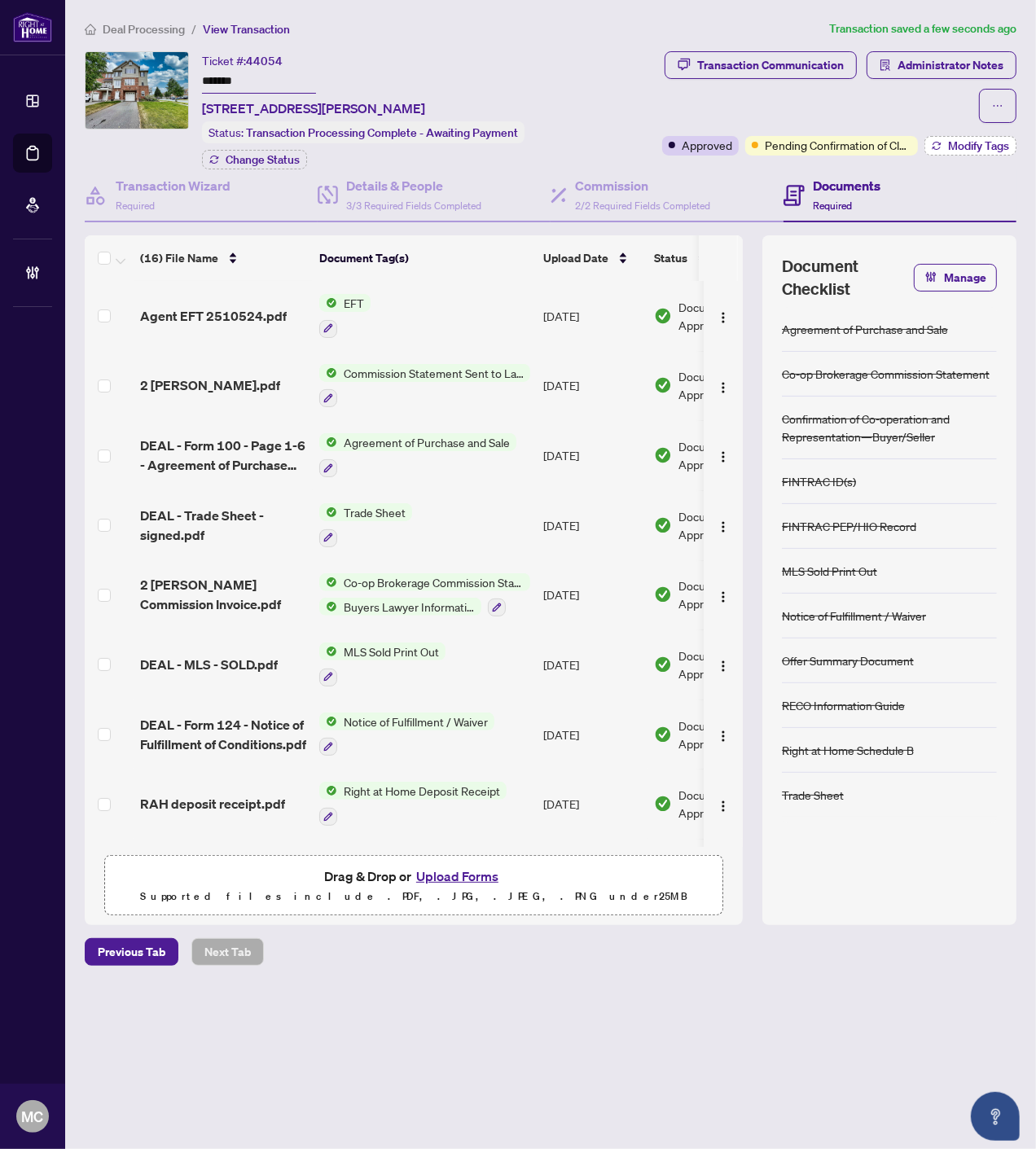
click at [982, 140] on span "Modify Tags" at bounding box center [978, 146] width 61 height 11
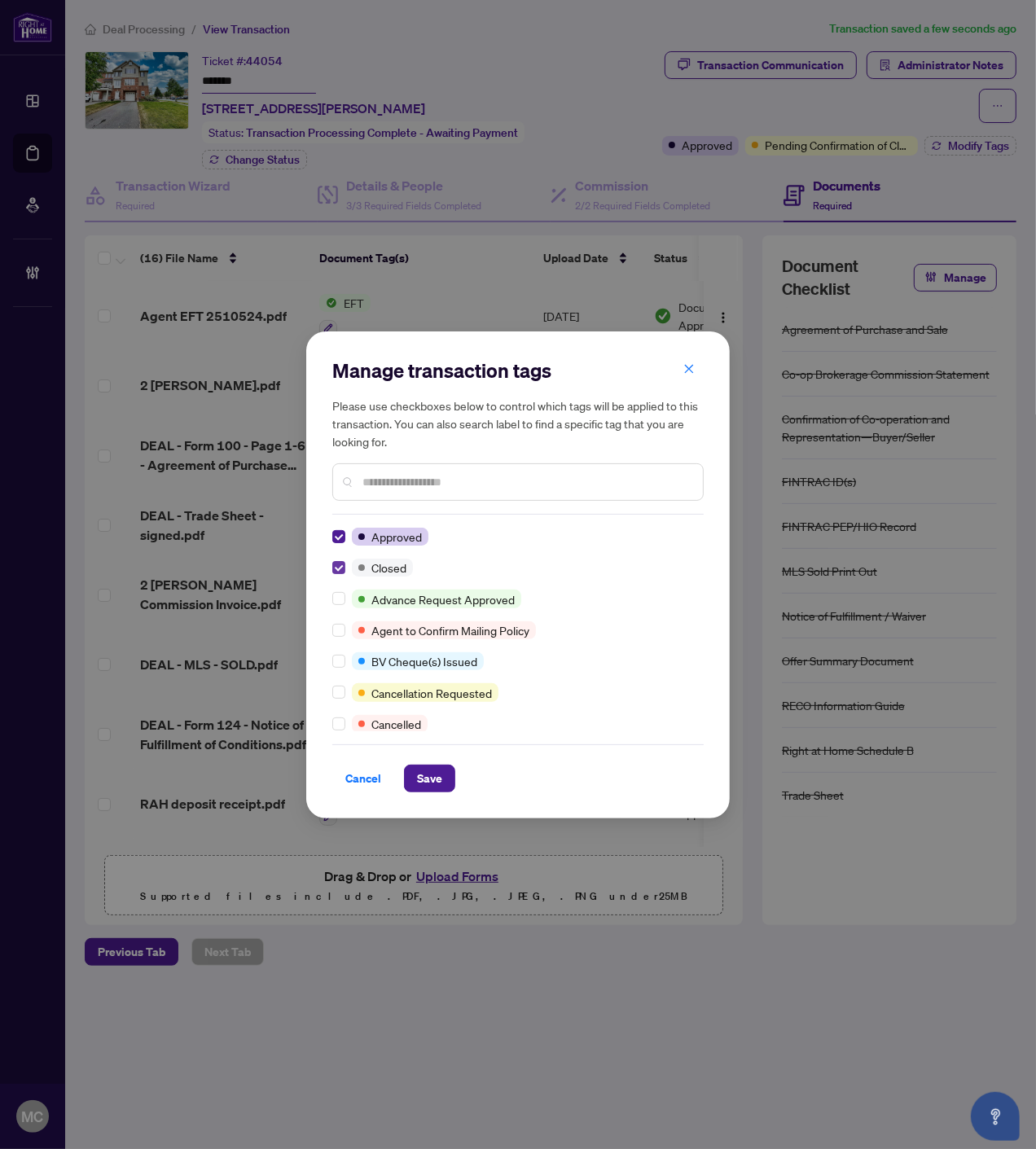
click at [335, 666] on label at bounding box center [339, 661] width 13 height 18
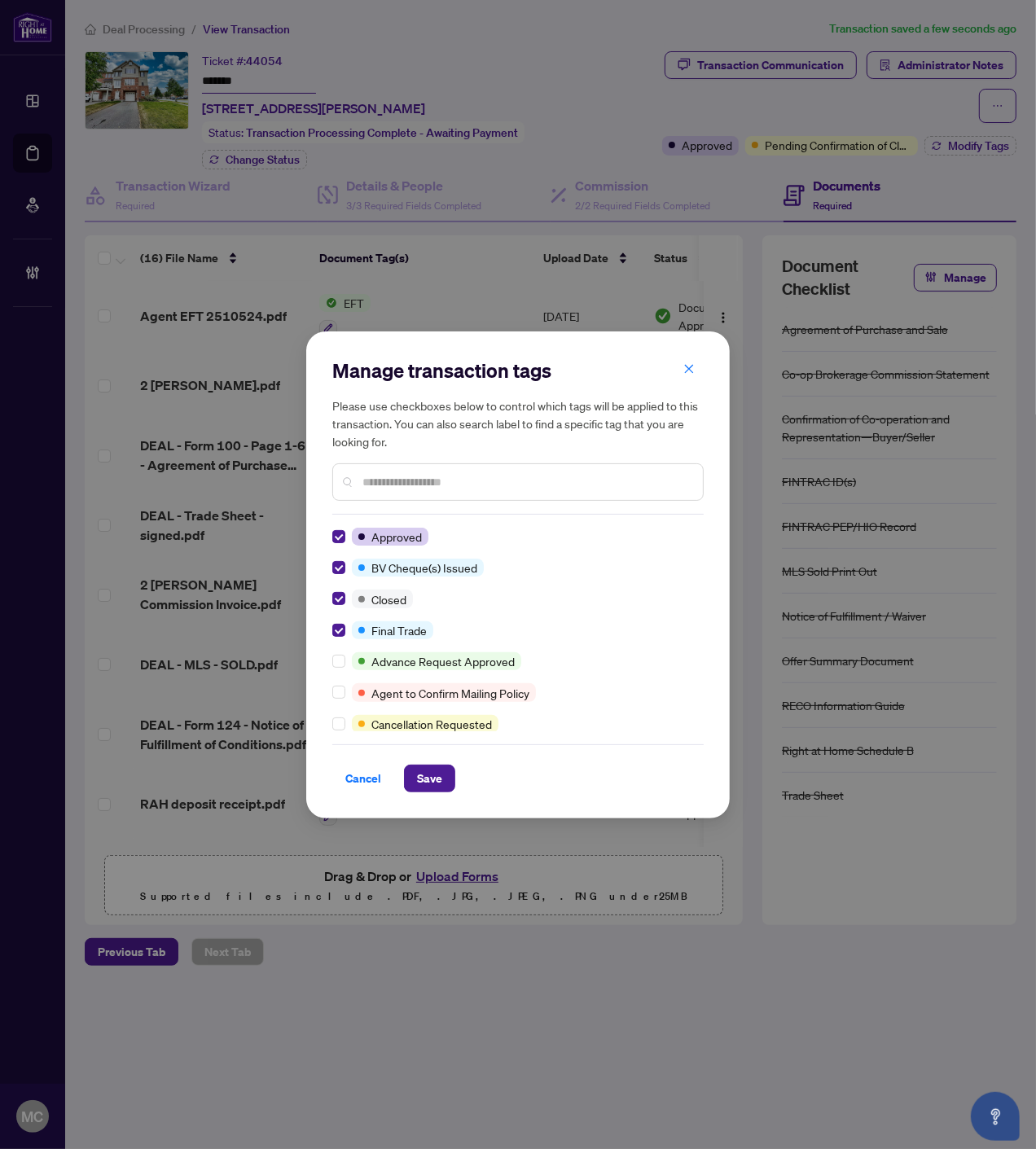
click at [407, 759] on div "Cancel Save" at bounding box center [518, 768] width 371 height 49
click at [413, 780] on button "Save" at bounding box center [430, 778] width 51 height 28
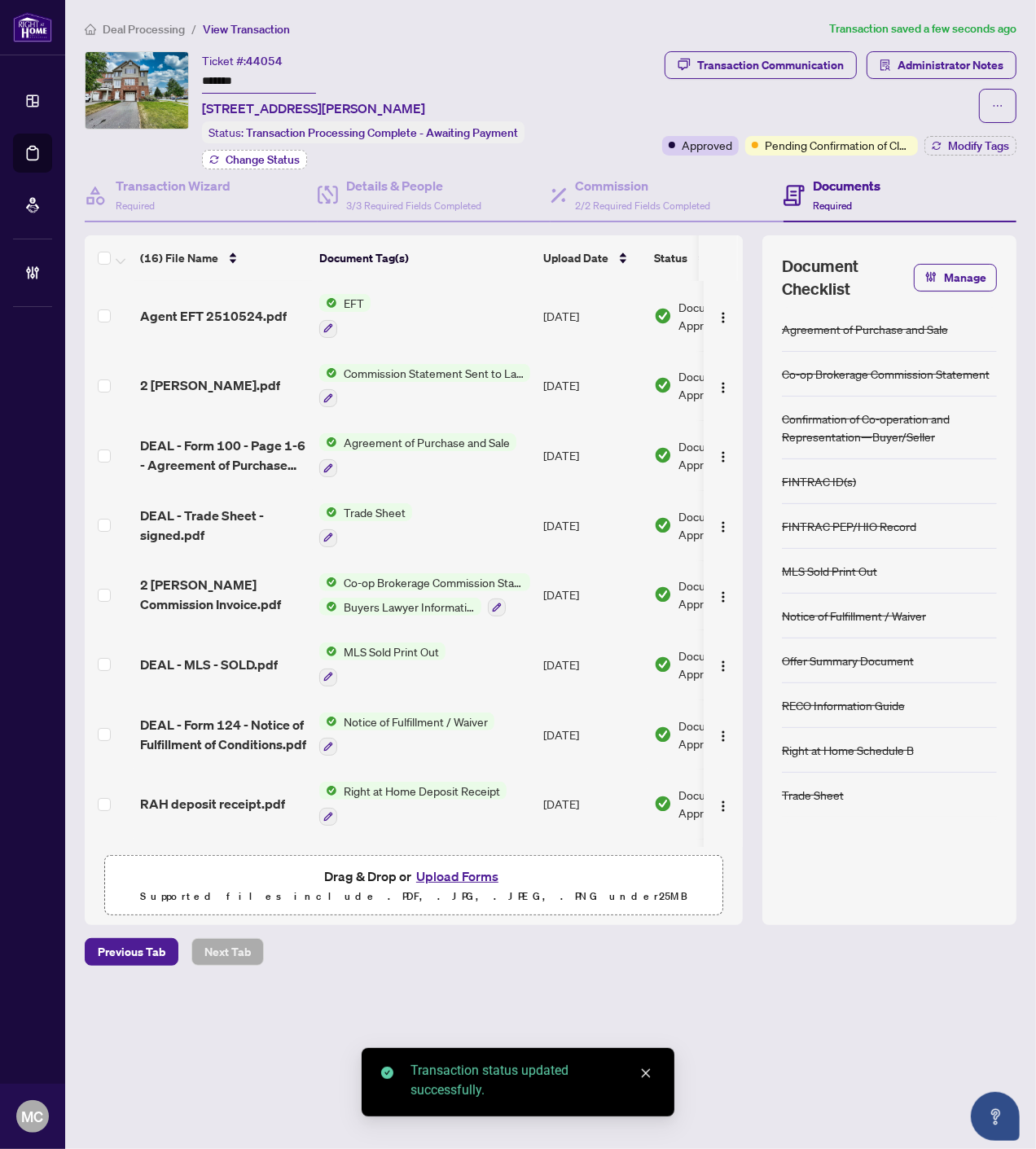
click at [266, 158] on span "Change Status" at bounding box center [263, 160] width 74 height 11
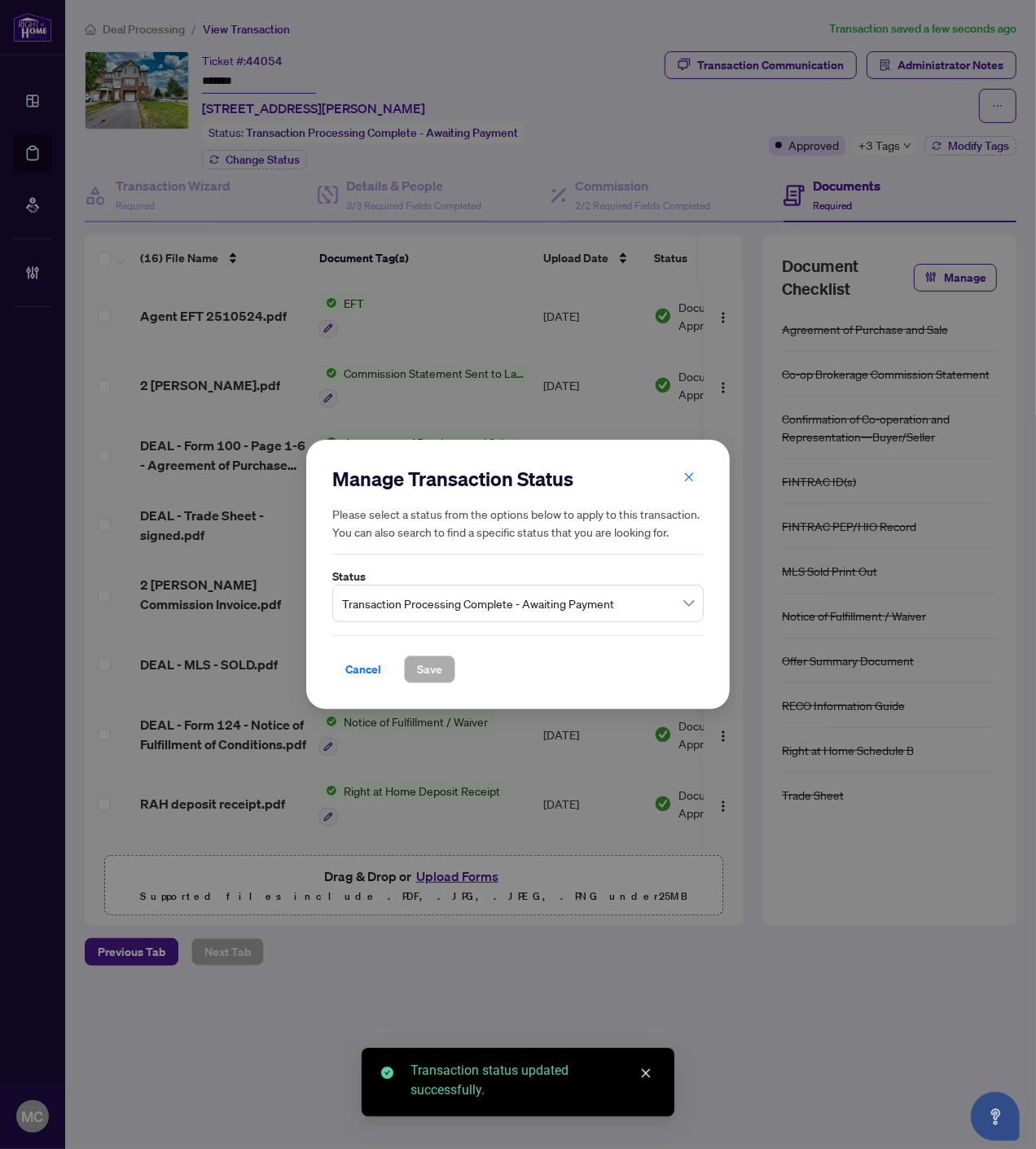
click at [449, 612] on span "Transaction Processing Complete - Awaiting Payment" at bounding box center [518, 603] width 352 height 31
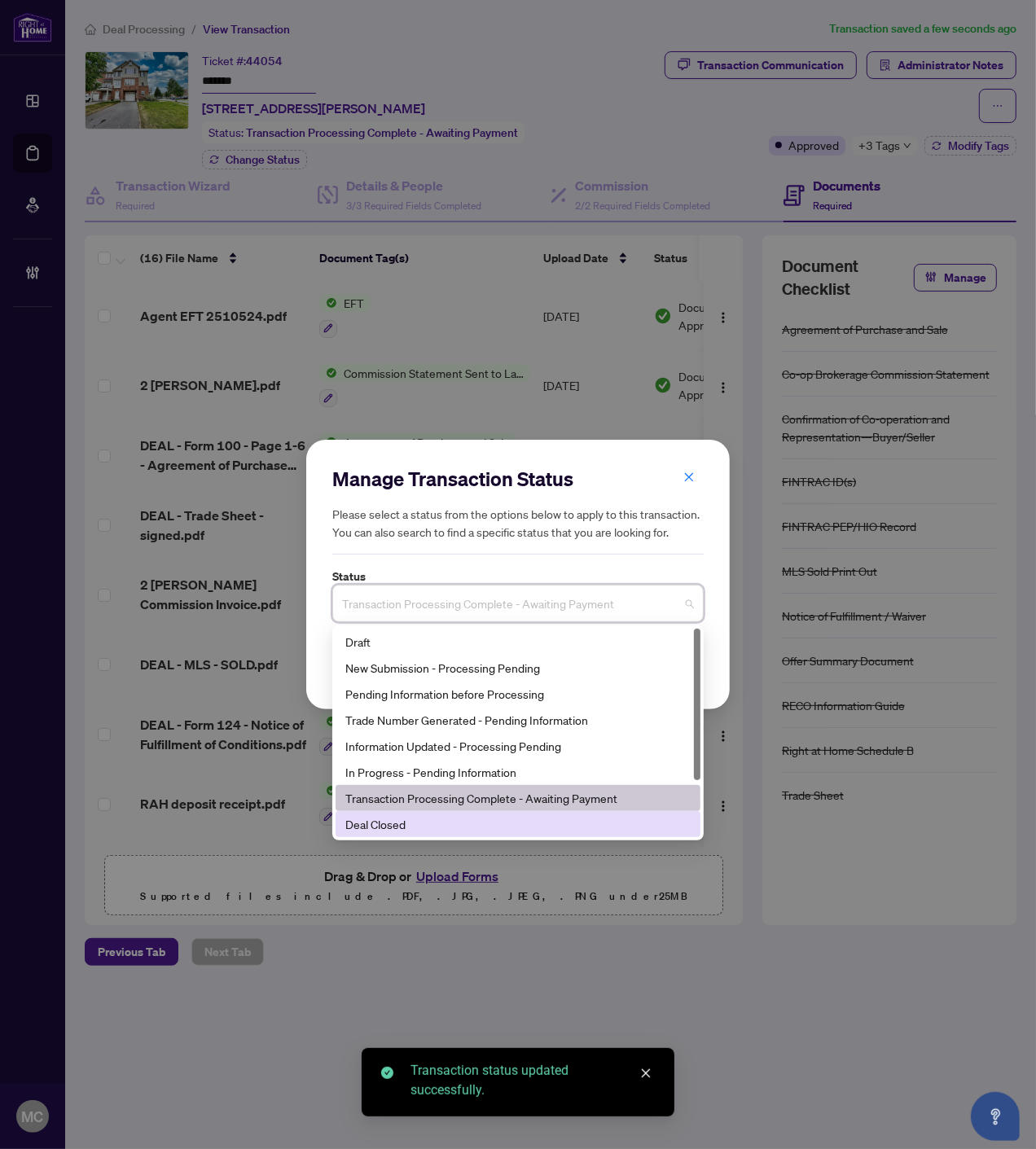
click at [445, 818] on div "Deal Closed" at bounding box center [518, 824] width 345 height 18
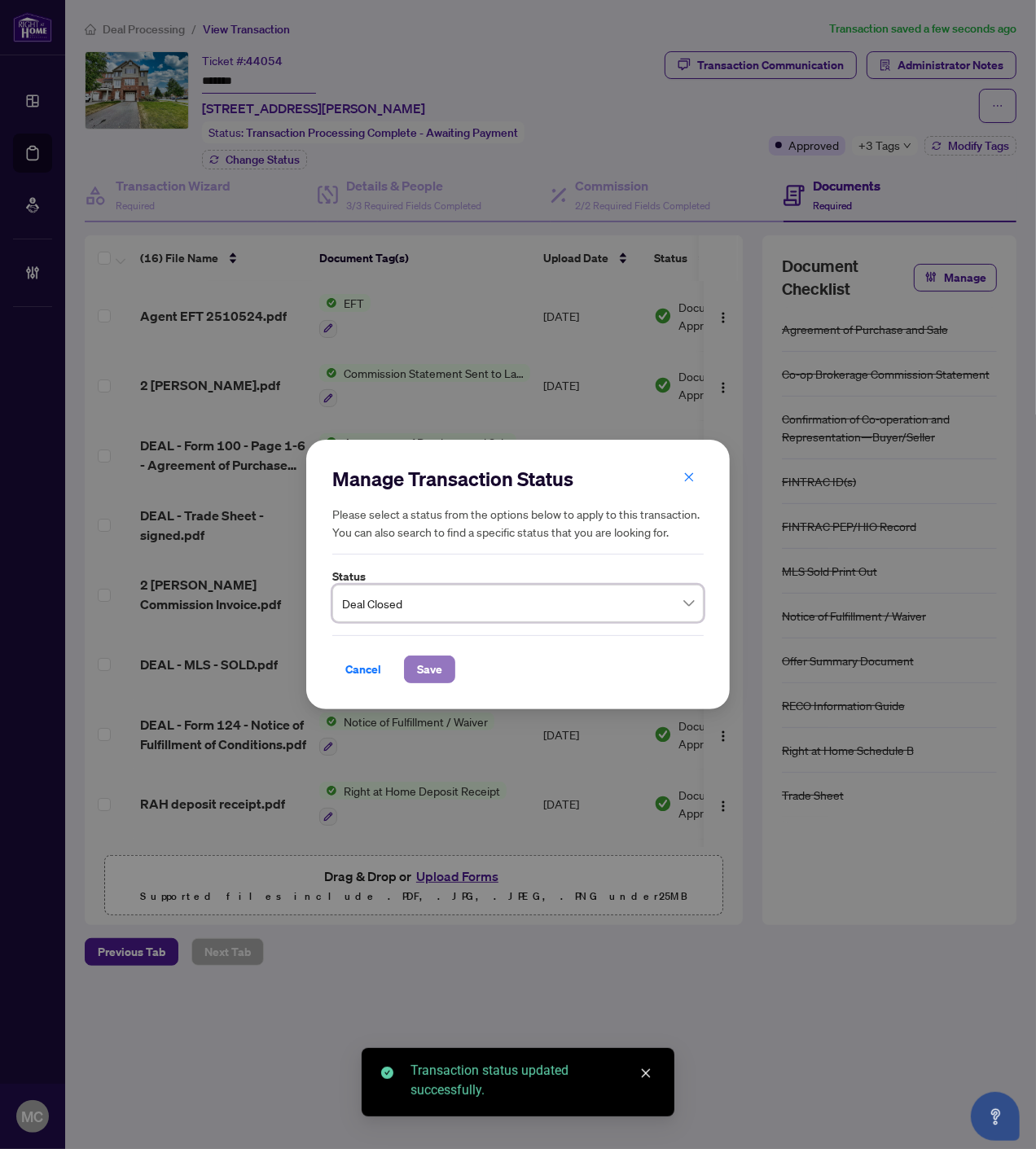
click at [439, 670] on span "Save" at bounding box center [429, 669] width 26 height 26
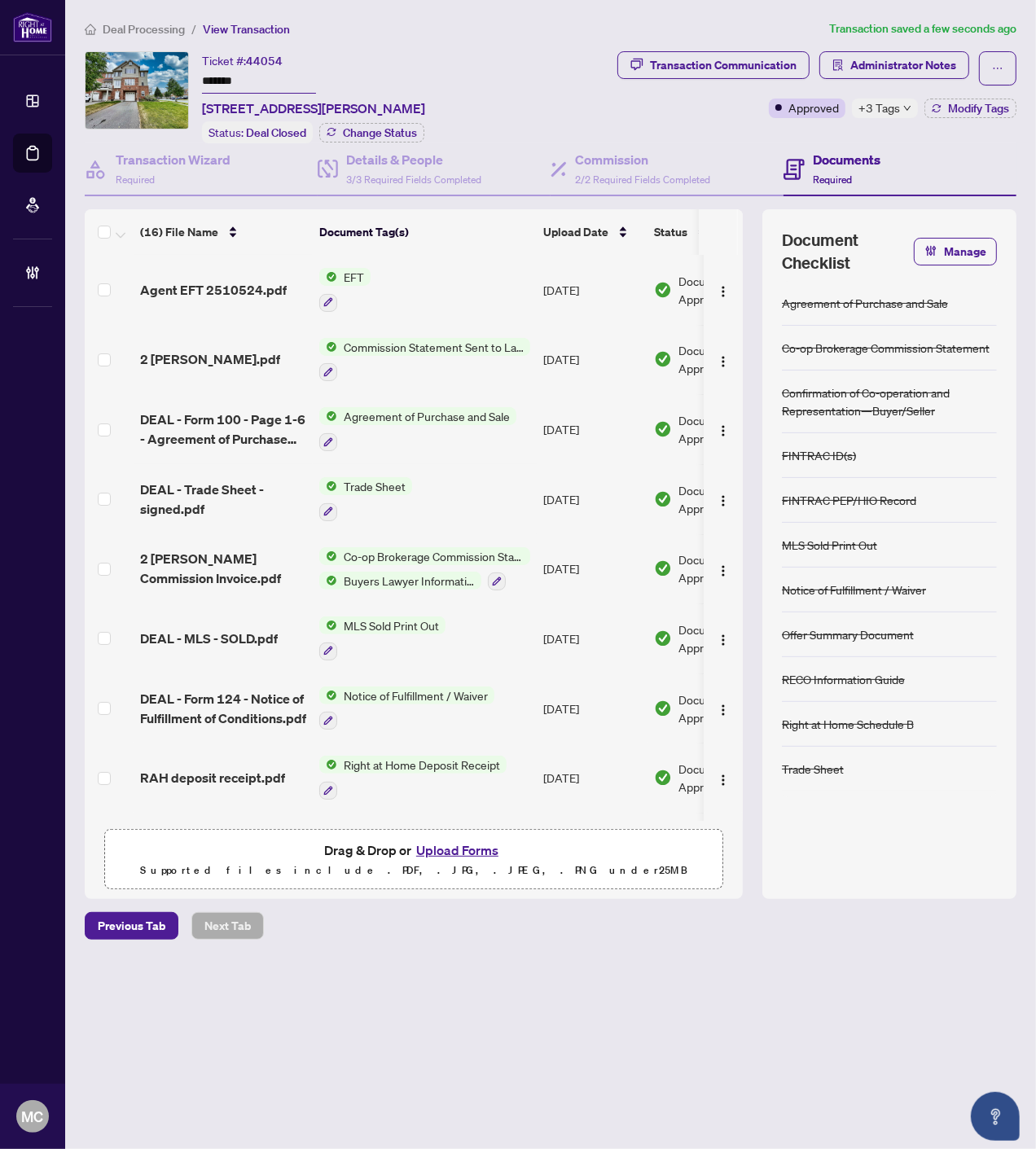
click at [127, 27] on span "Deal Processing" at bounding box center [144, 29] width 82 height 14
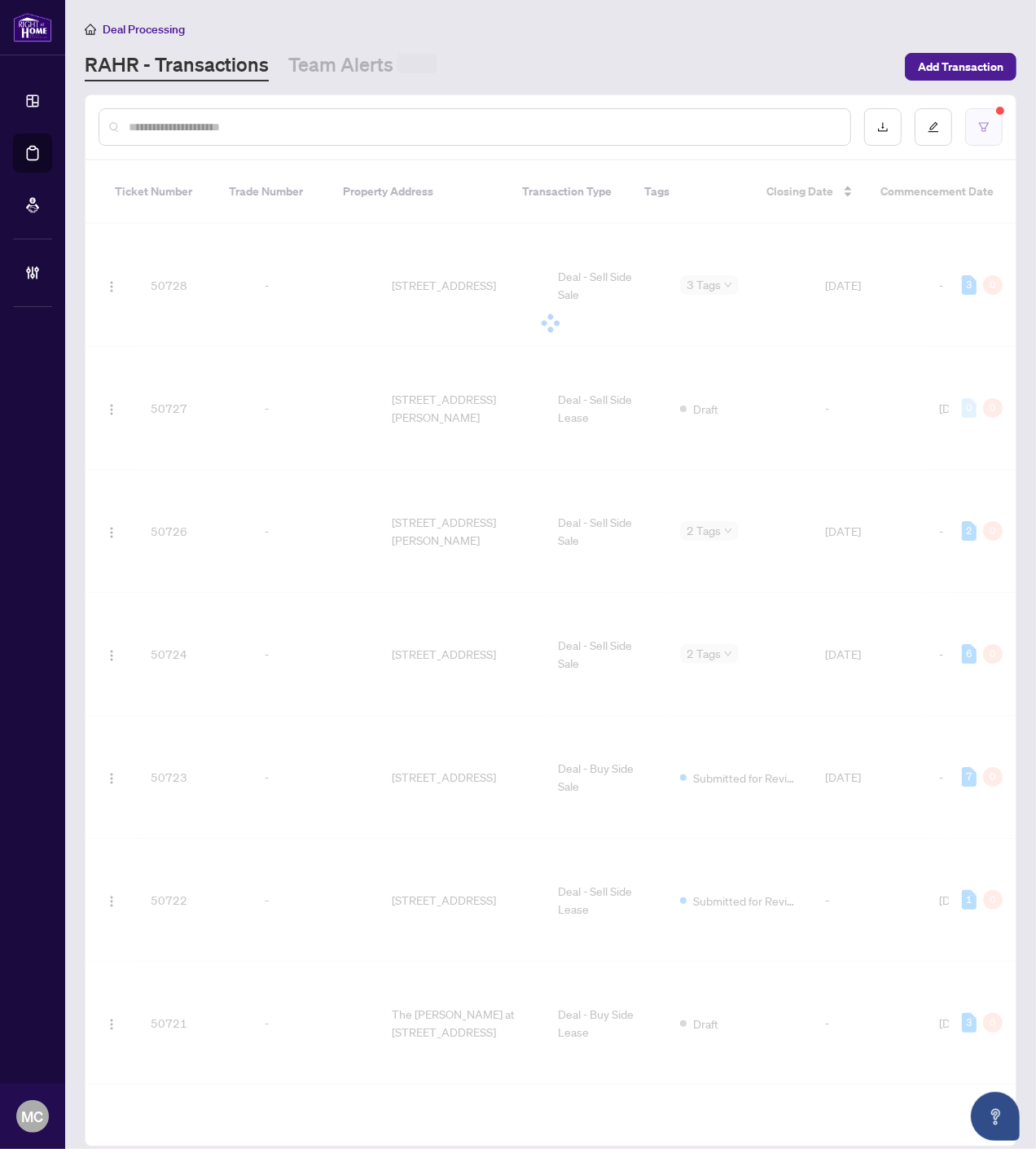
click at [987, 125] on icon "filter" at bounding box center [984, 127] width 11 height 11
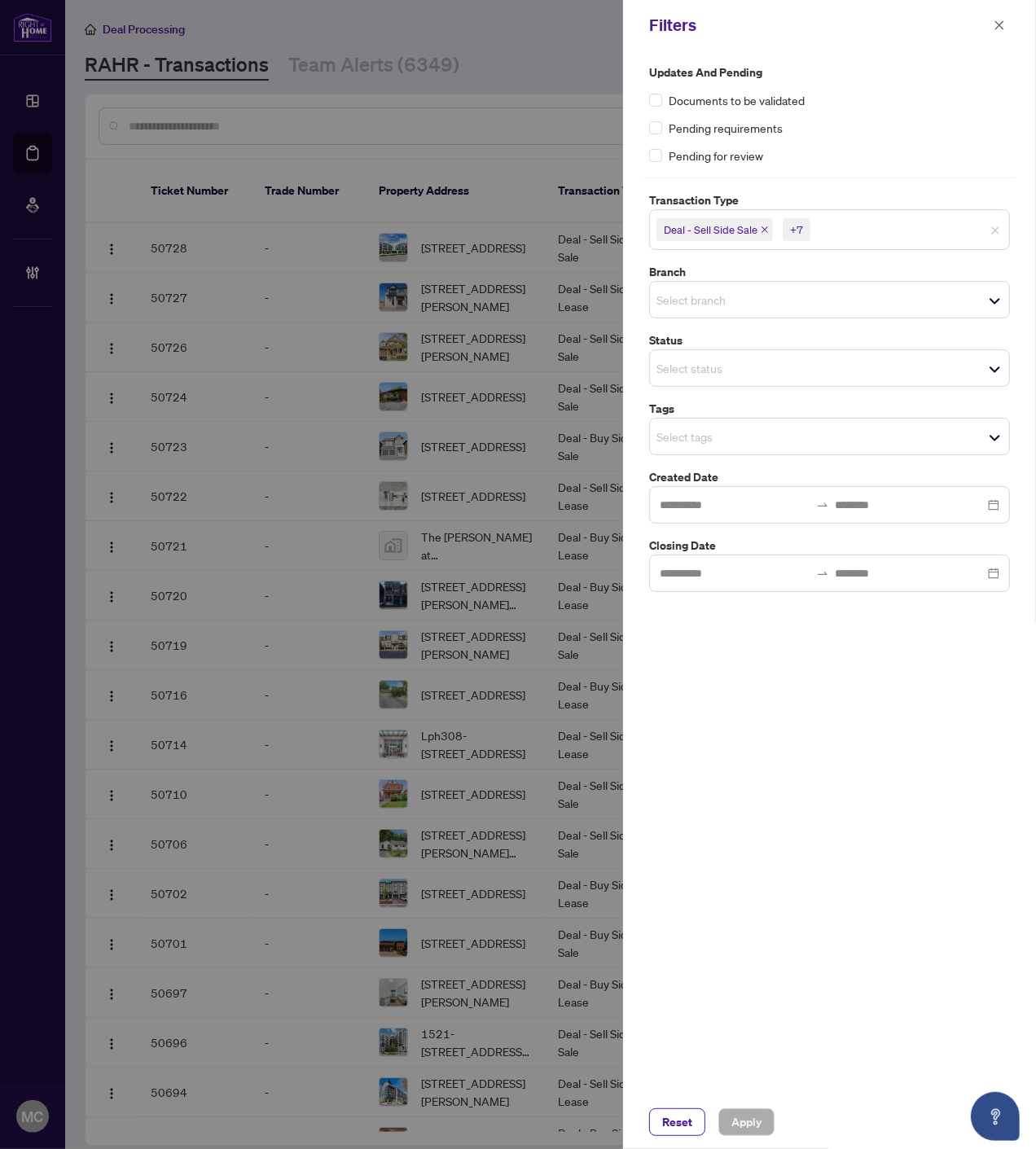
click at [798, 449] on div "Select tags" at bounding box center [829, 436] width 361 height 37
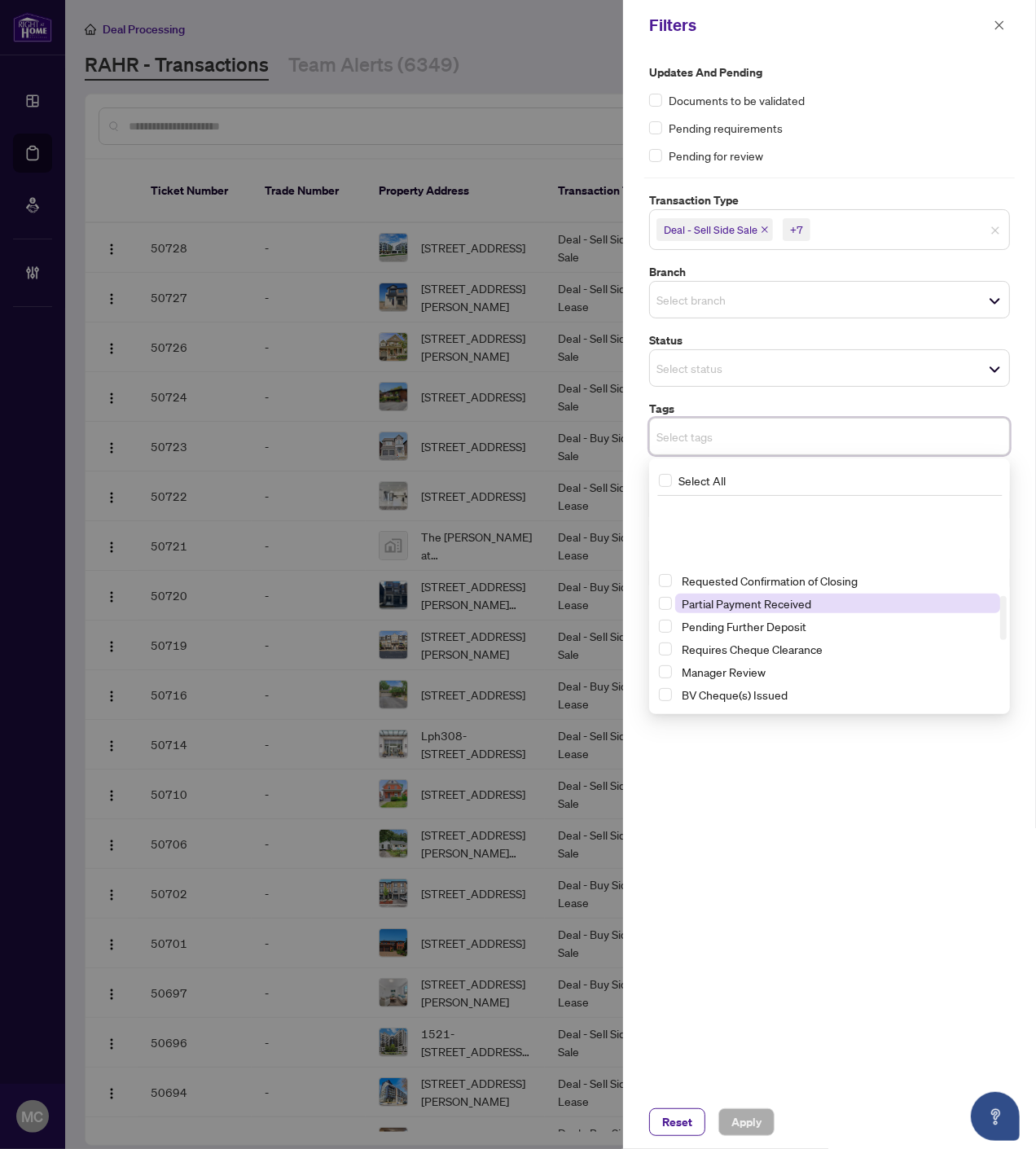
scroll to position [452, 0]
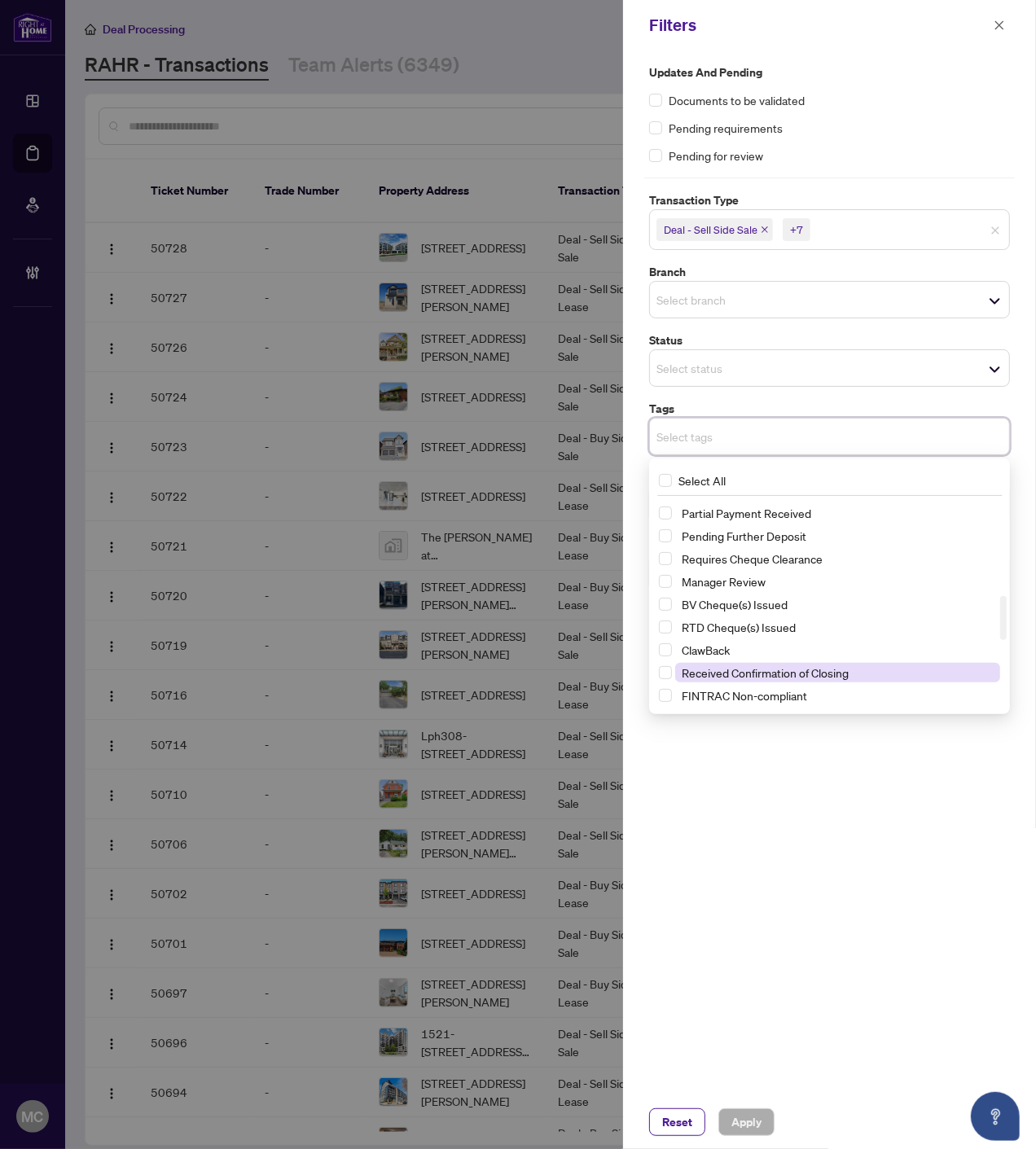
click at [758, 668] on span "Received Confirmation of Closing" at bounding box center [764, 672] width 166 height 14
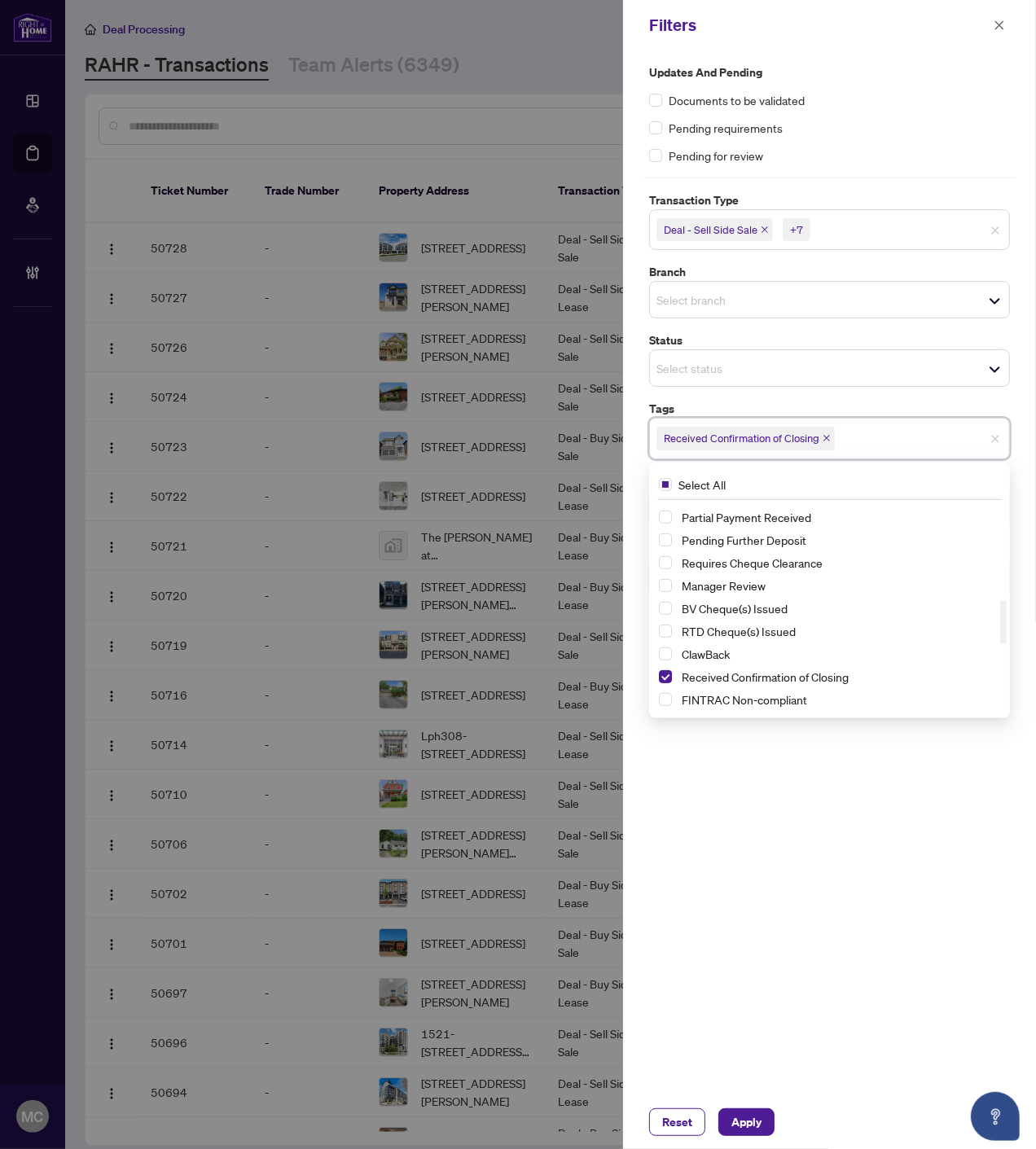
click at [867, 224] on input "search" at bounding box center [870, 229] width 114 height 20
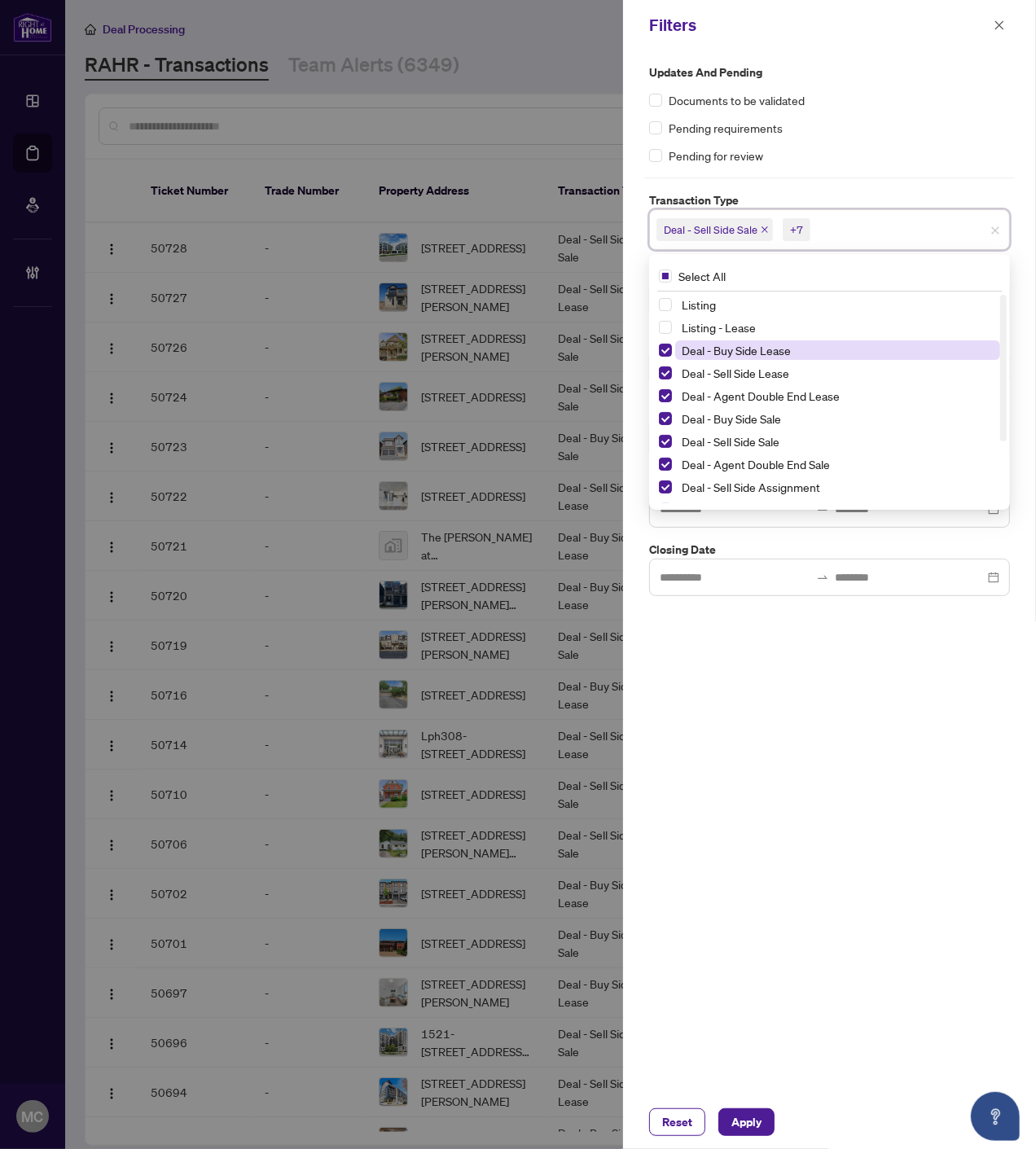
click at [754, 354] on span "Deal - Buy Side Lease" at bounding box center [735, 349] width 109 height 14
click at [752, 375] on span "Deal - Sell Side Lease" at bounding box center [734, 372] width 108 height 14
click at [751, 395] on span "Deal - Agent Double End Lease" at bounding box center [760, 395] width 158 height 14
drag, startPoint x: 746, startPoint y: 416, endPoint x: 746, endPoint y: 425, distance: 9.0
click at [746, 416] on span "Deal - Buy Side Sale" at bounding box center [731, 418] width 99 height 14
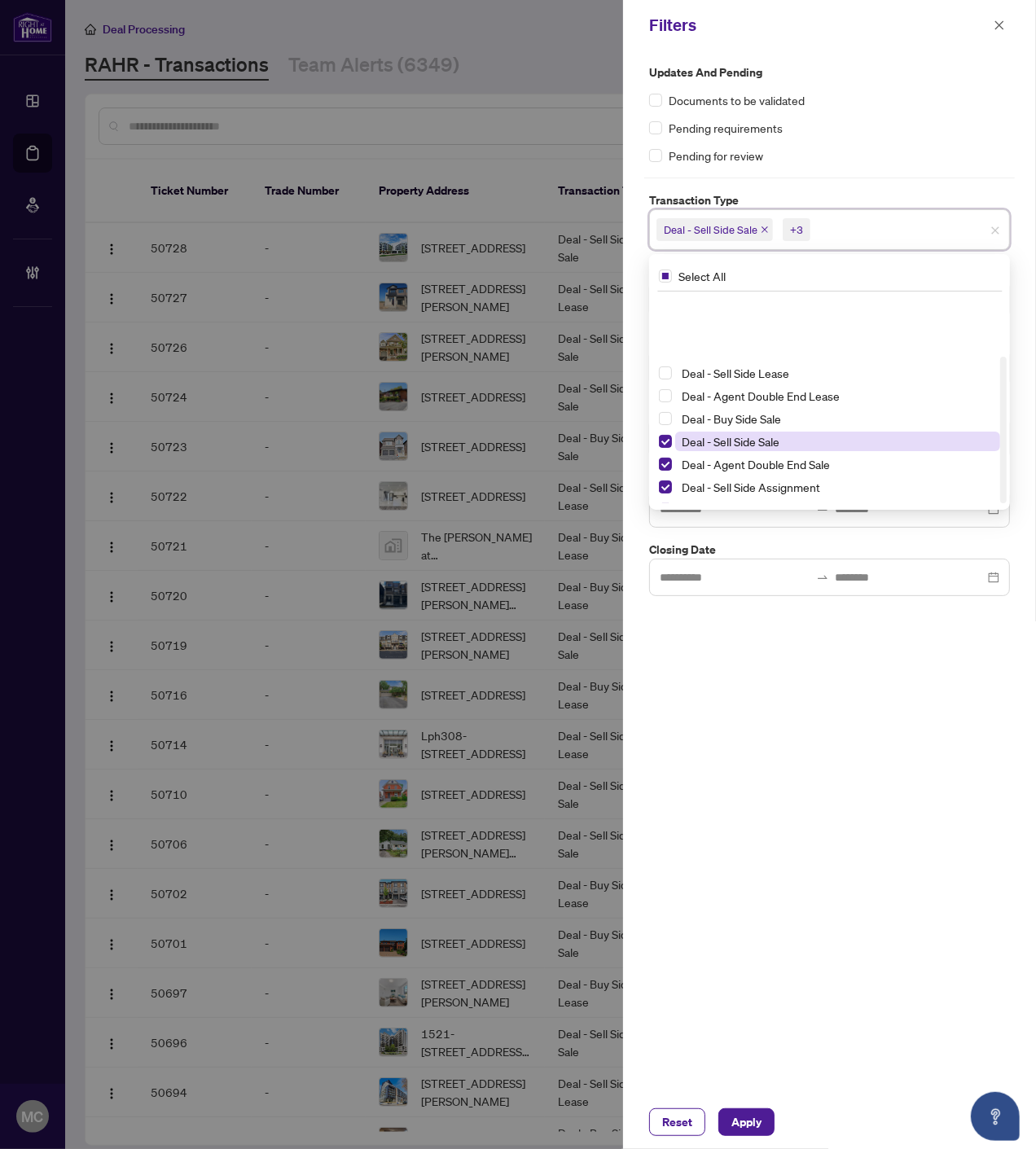
scroll to position [88, 0]
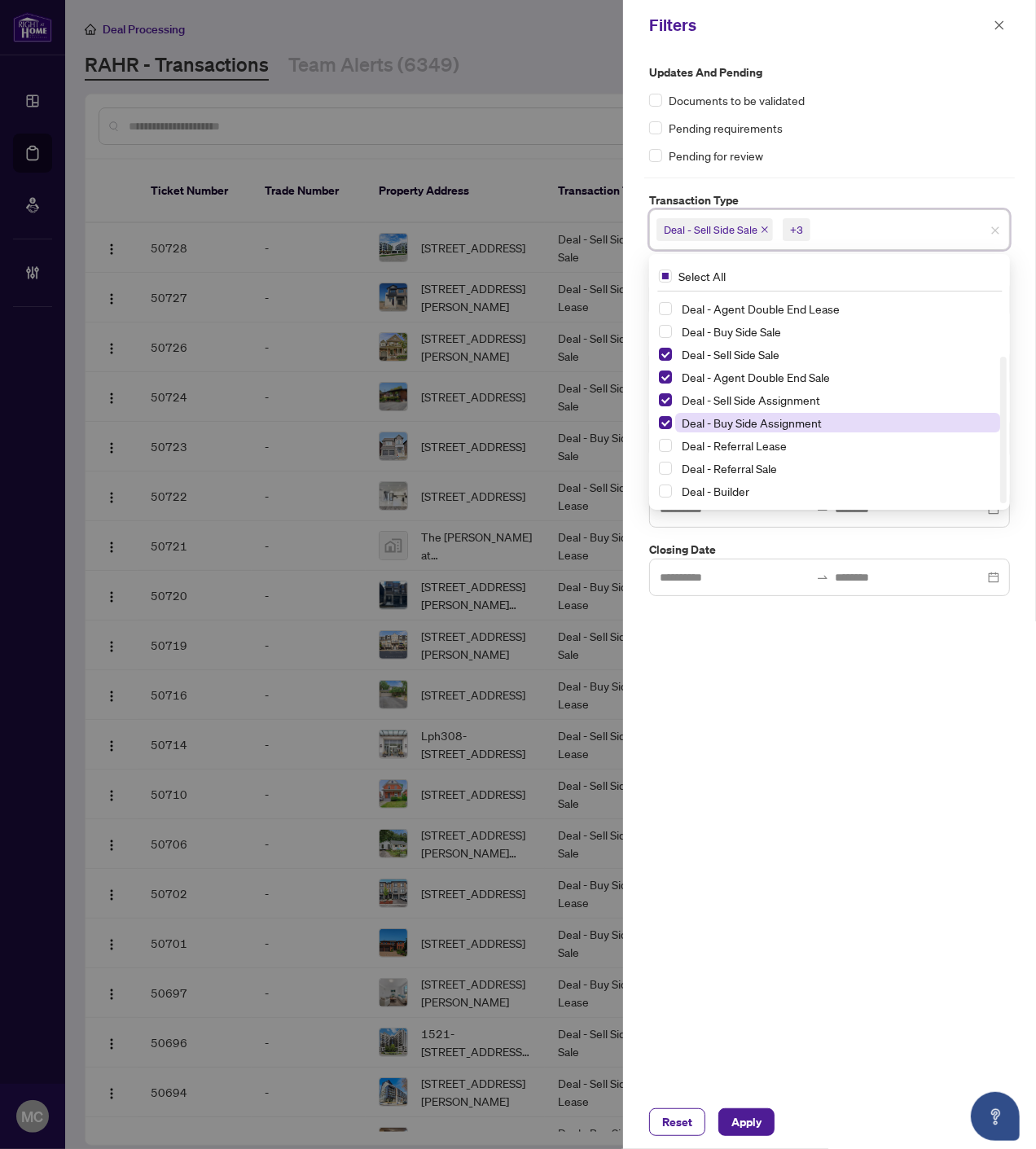
click at [733, 421] on span "Deal - Buy Side Assignment" at bounding box center [751, 422] width 140 height 14
click at [737, 1118] on span "Apply" at bounding box center [747, 1121] width 30 height 26
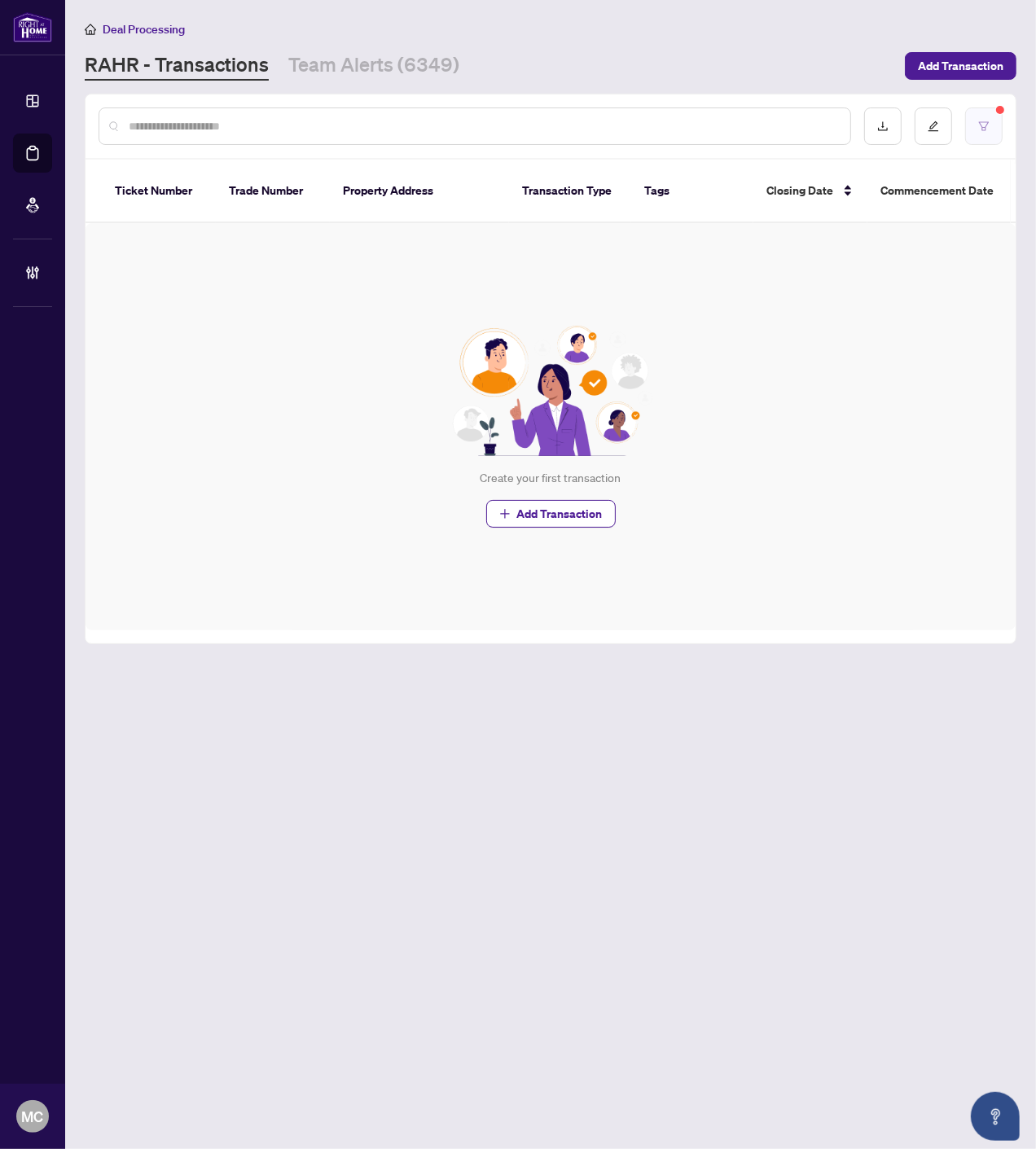
click at [975, 120] on button "button" at bounding box center [983, 126] width 37 height 37
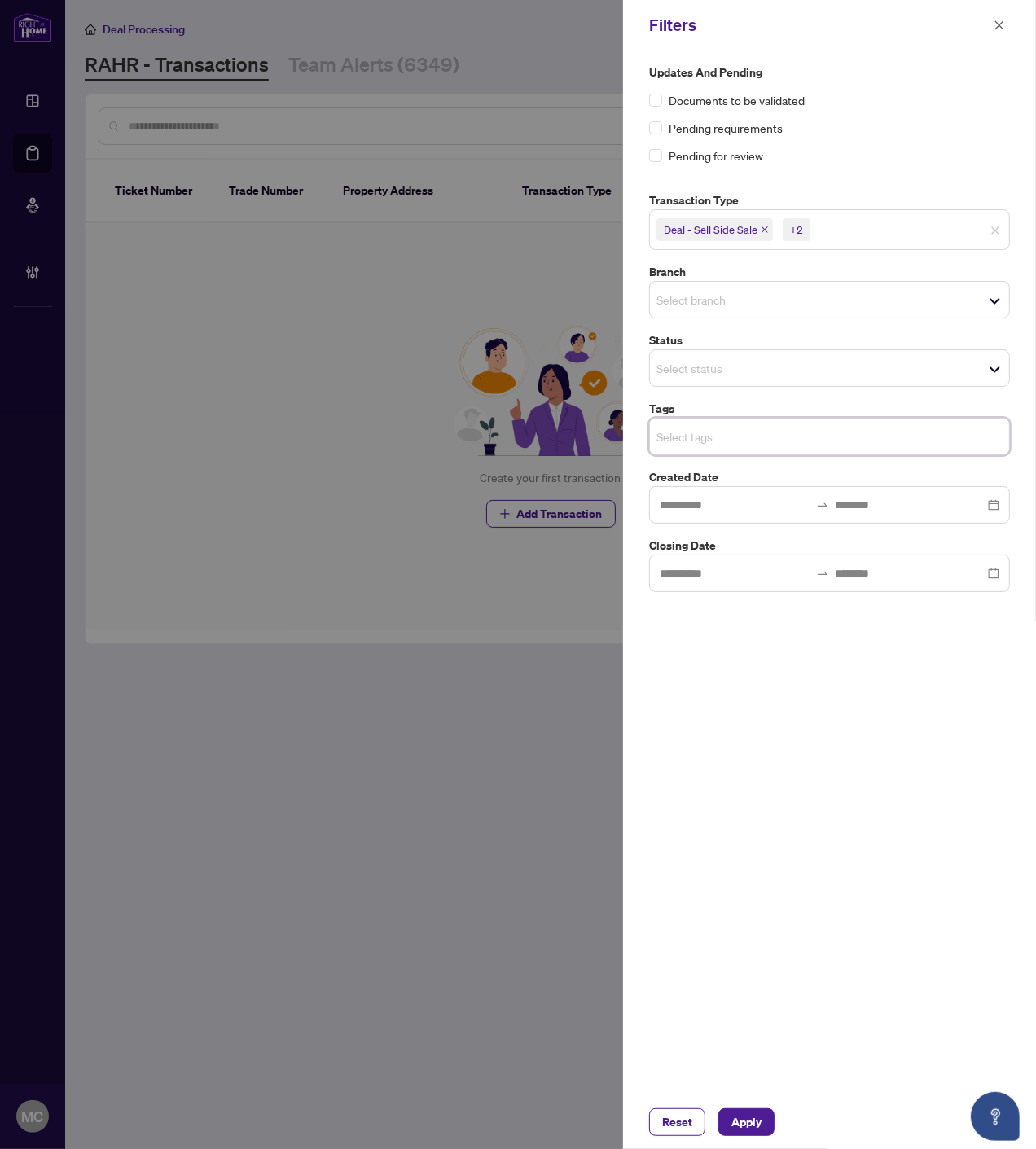
click at [890, 234] on input "search" at bounding box center [870, 229] width 114 height 20
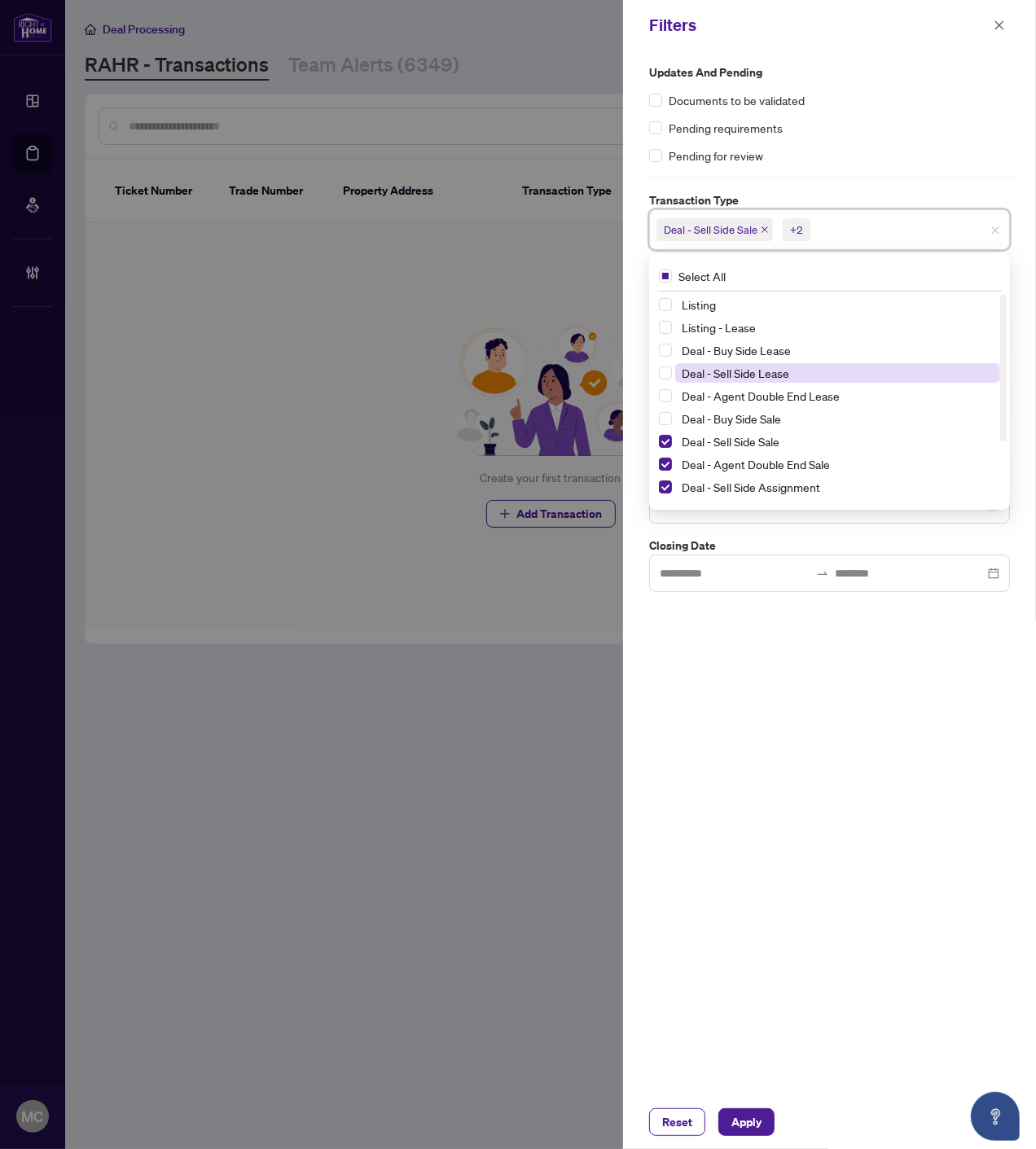
click at [767, 343] on span "Deal - Buy Side Lease" at bounding box center [735, 349] width 109 height 14
click at [761, 376] on span "Deal - Sell Side Lease" at bounding box center [734, 372] width 108 height 14
click at [762, 397] on span "Deal - Agent Double End Lease" at bounding box center [760, 395] width 158 height 14
click at [761, 417] on span "Deal - Buy Side Sale" at bounding box center [731, 418] width 99 height 14
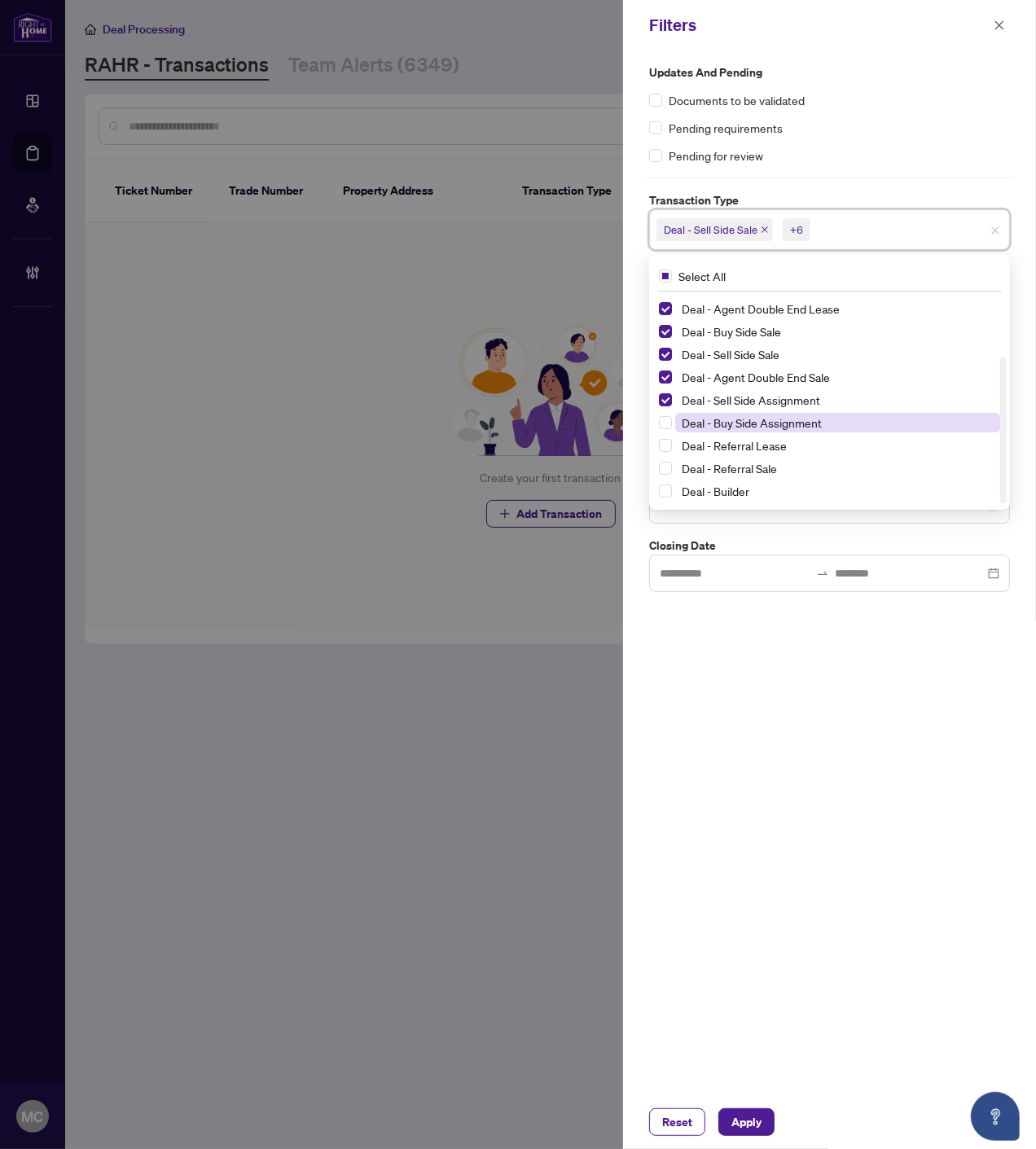
click at [735, 418] on span "Deal - Buy Side Assignment" at bounding box center [751, 422] width 140 height 14
click at [748, 1116] on span "Apply" at bounding box center [747, 1121] width 30 height 26
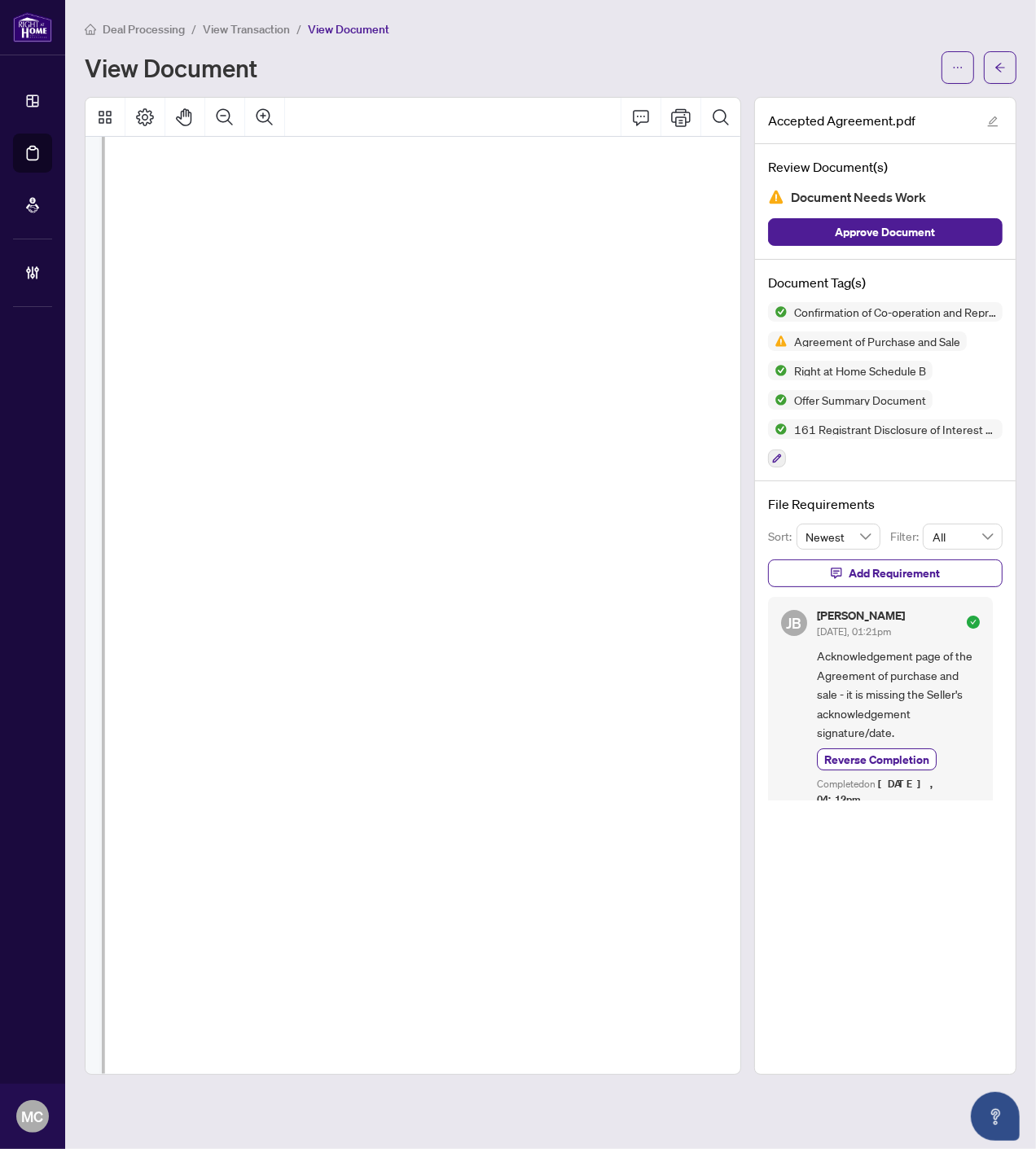
scroll to position [2796, 183]
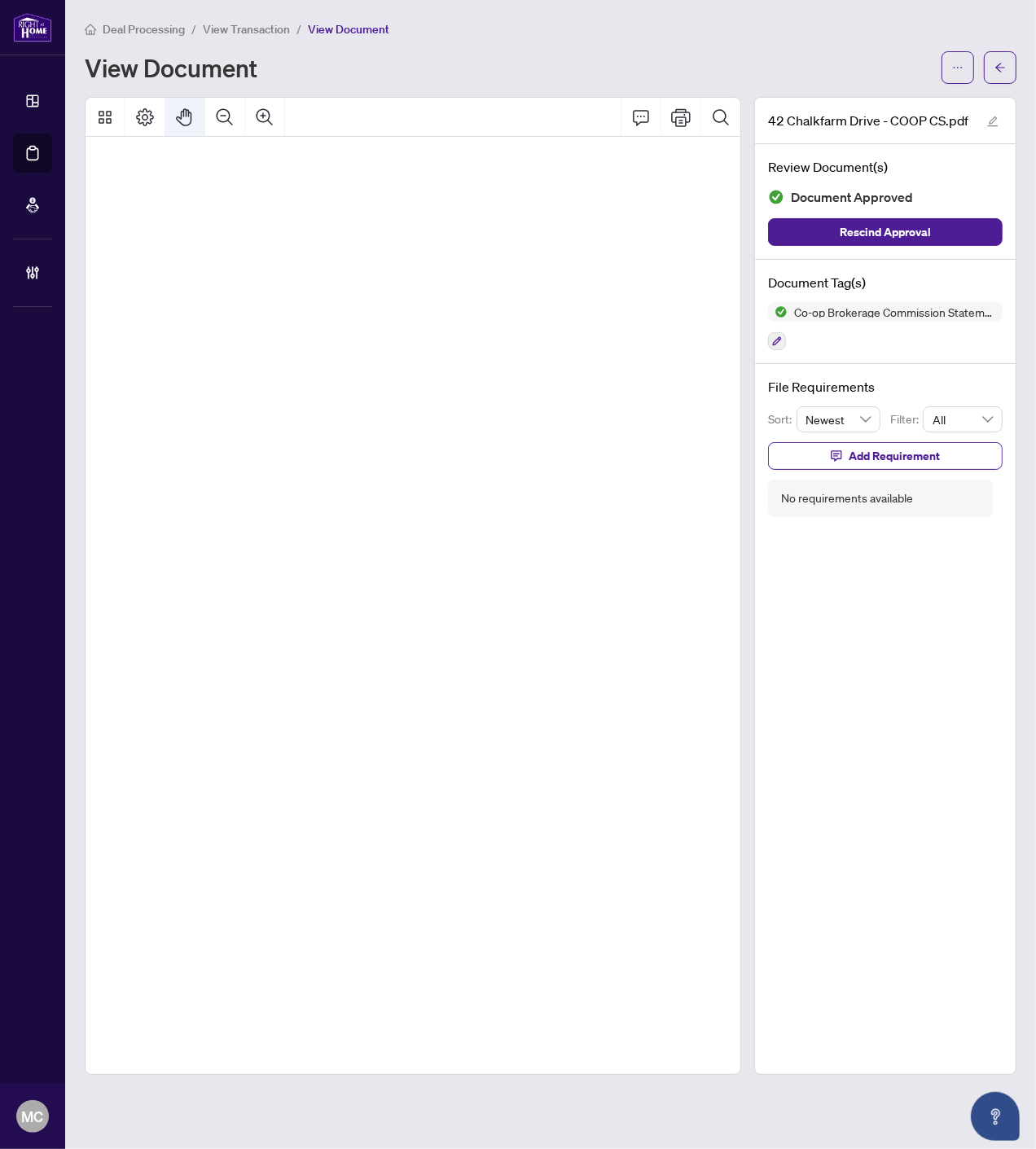
click at [177, 110] on icon "Pan Mode" at bounding box center [185, 117] width 20 height 20
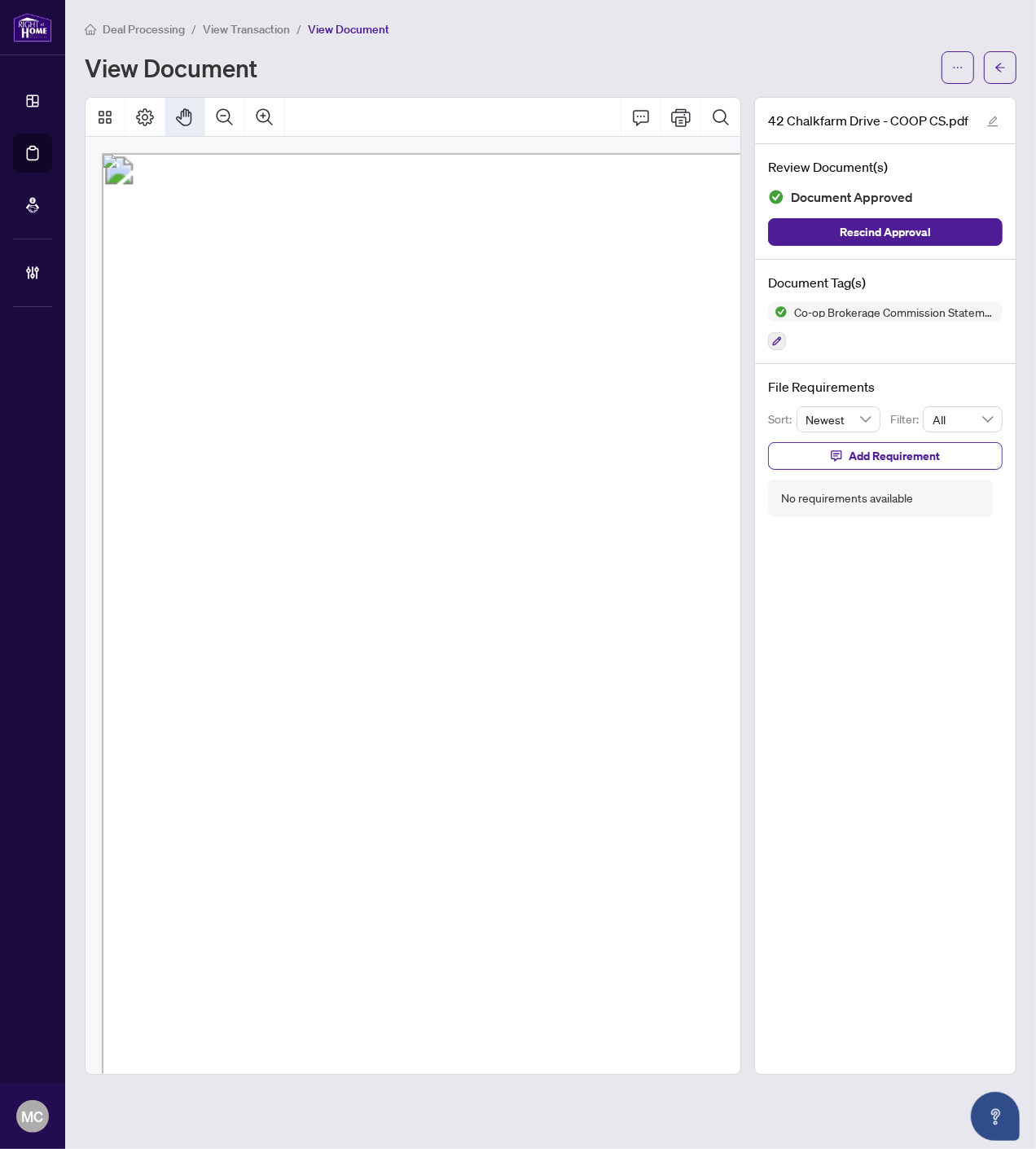
drag, startPoint x: 282, startPoint y: 281, endPoint x: 449, endPoint y: 437, distance: 228.5
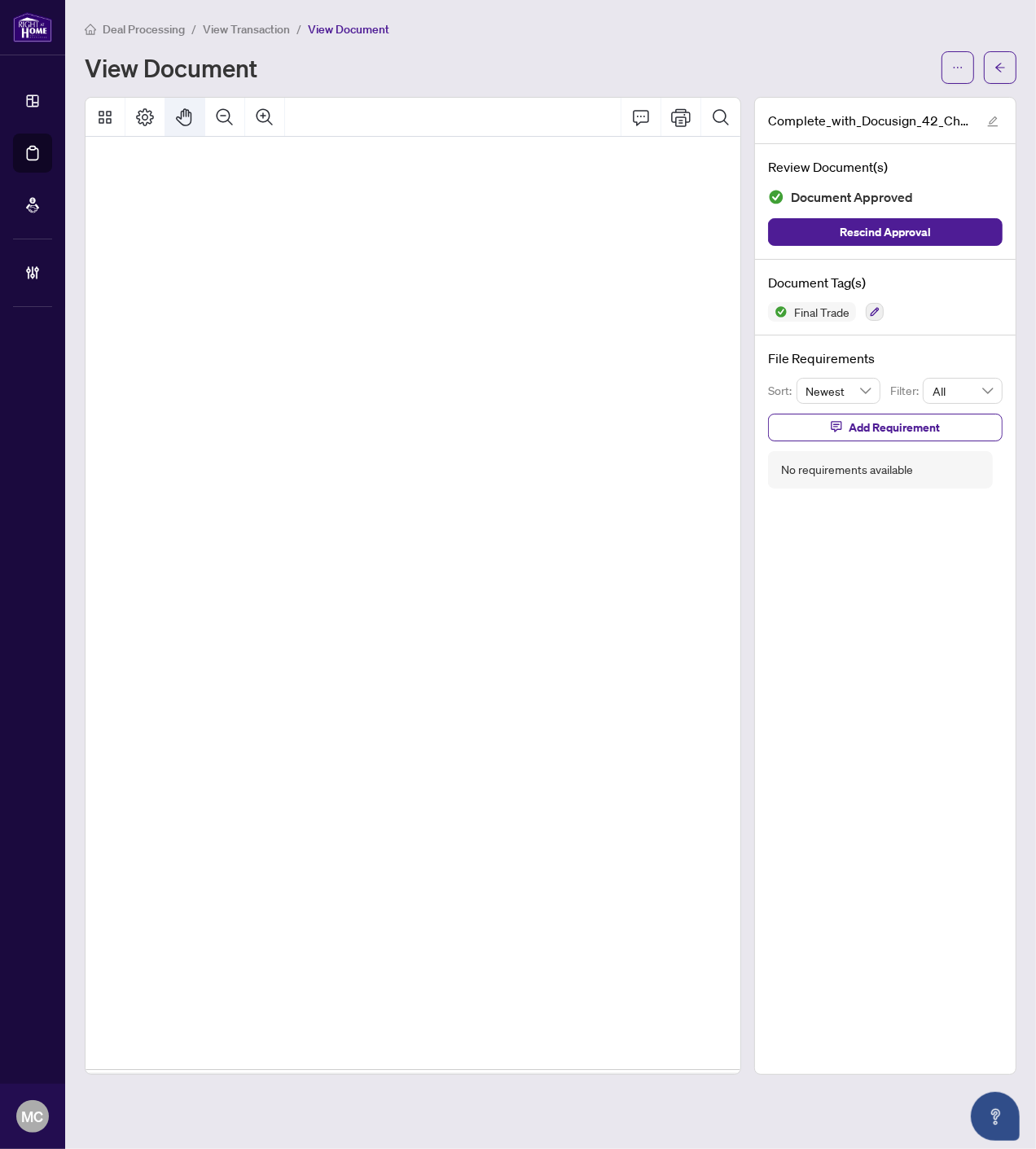
click at [187, 114] on icon "Pan Mode" at bounding box center [185, 117] width 20 height 20
drag, startPoint x: 556, startPoint y: 370, endPoint x: 428, endPoint y: 302, distance: 144.9
click at [872, 302] on button "button" at bounding box center [874, 311] width 18 height 18
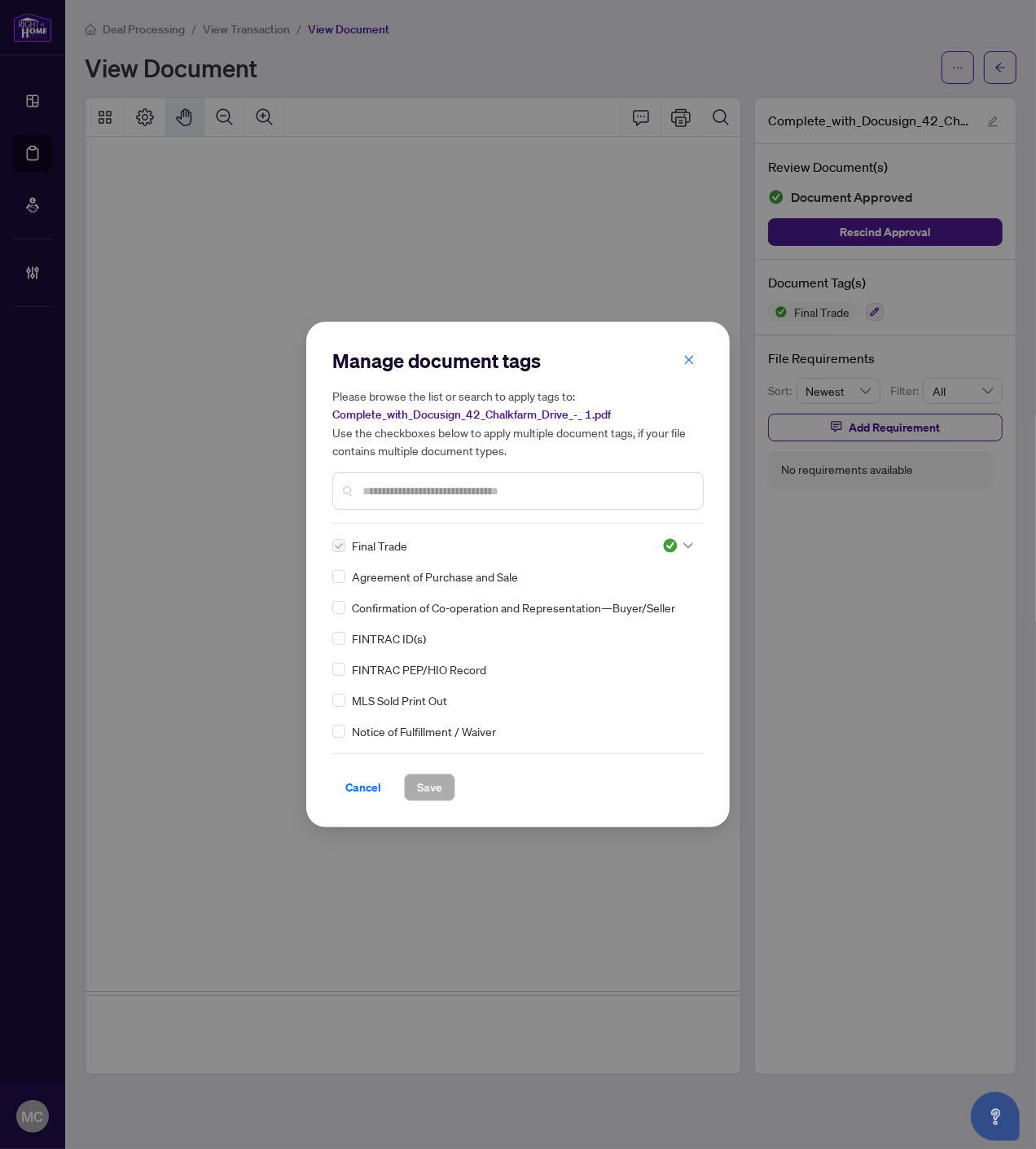
click at [674, 539] on div at bounding box center [677, 545] width 31 height 16
click at [635, 571] on div "Pending Review" at bounding box center [624, 572] width 105 height 18
click at [635, 571] on div "Agreement of Purchase and Sale" at bounding box center [513, 576] width 362 height 18
click at [455, 473] on div at bounding box center [518, 490] width 371 height 37
click at [454, 486] on input "text" at bounding box center [526, 491] width 327 height 18
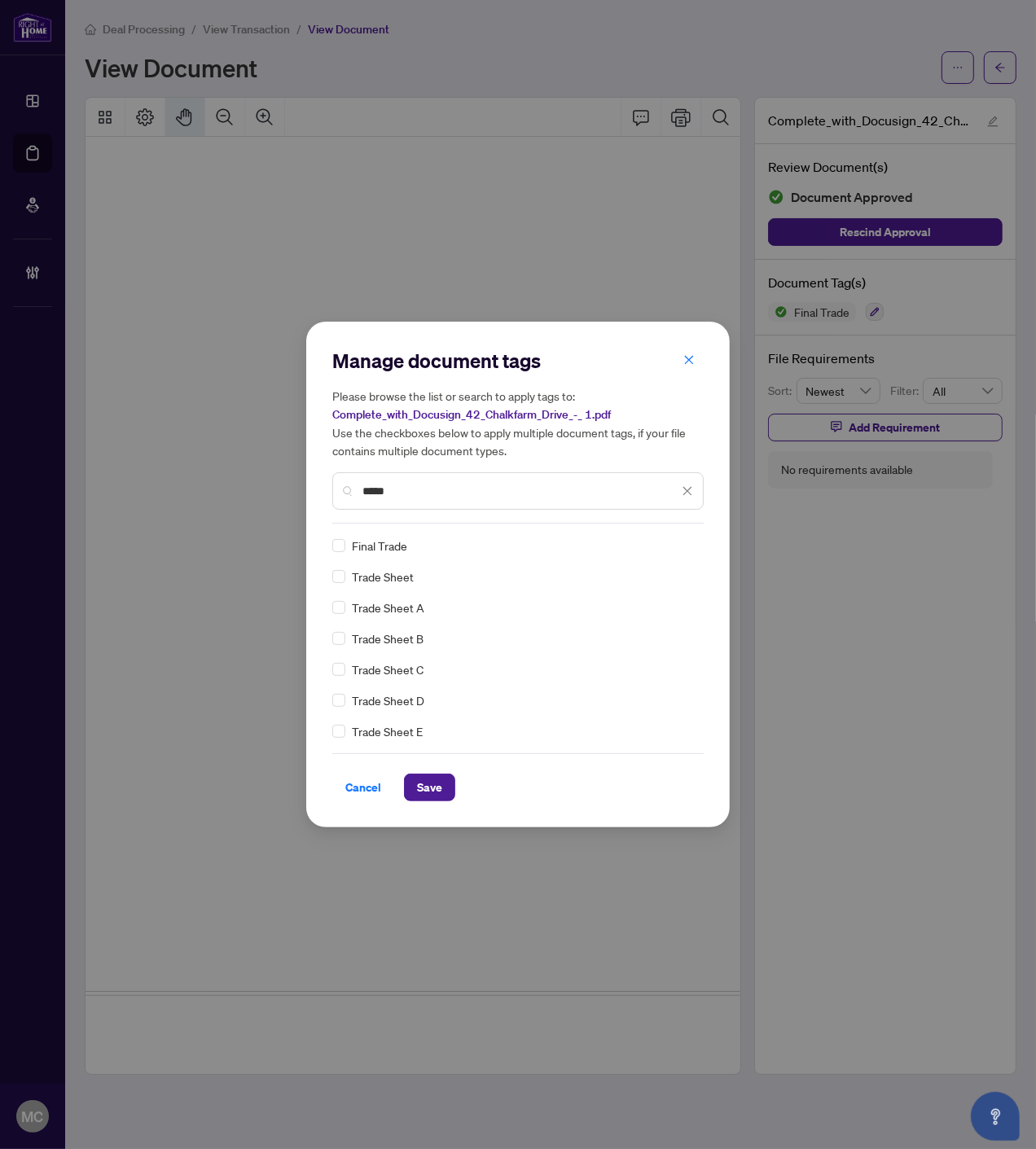
type input "*****"
click at [662, 540] on img at bounding box center [670, 545] width 16 height 16
drag, startPoint x: 629, startPoint y: 619, endPoint x: 516, endPoint y: 704, distance: 141.4
click at [628, 619] on div "Approved" at bounding box center [624, 624] width 105 height 18
click at [413, 790] on button "Save" at bounding box center [430, 787] width 51 height 28
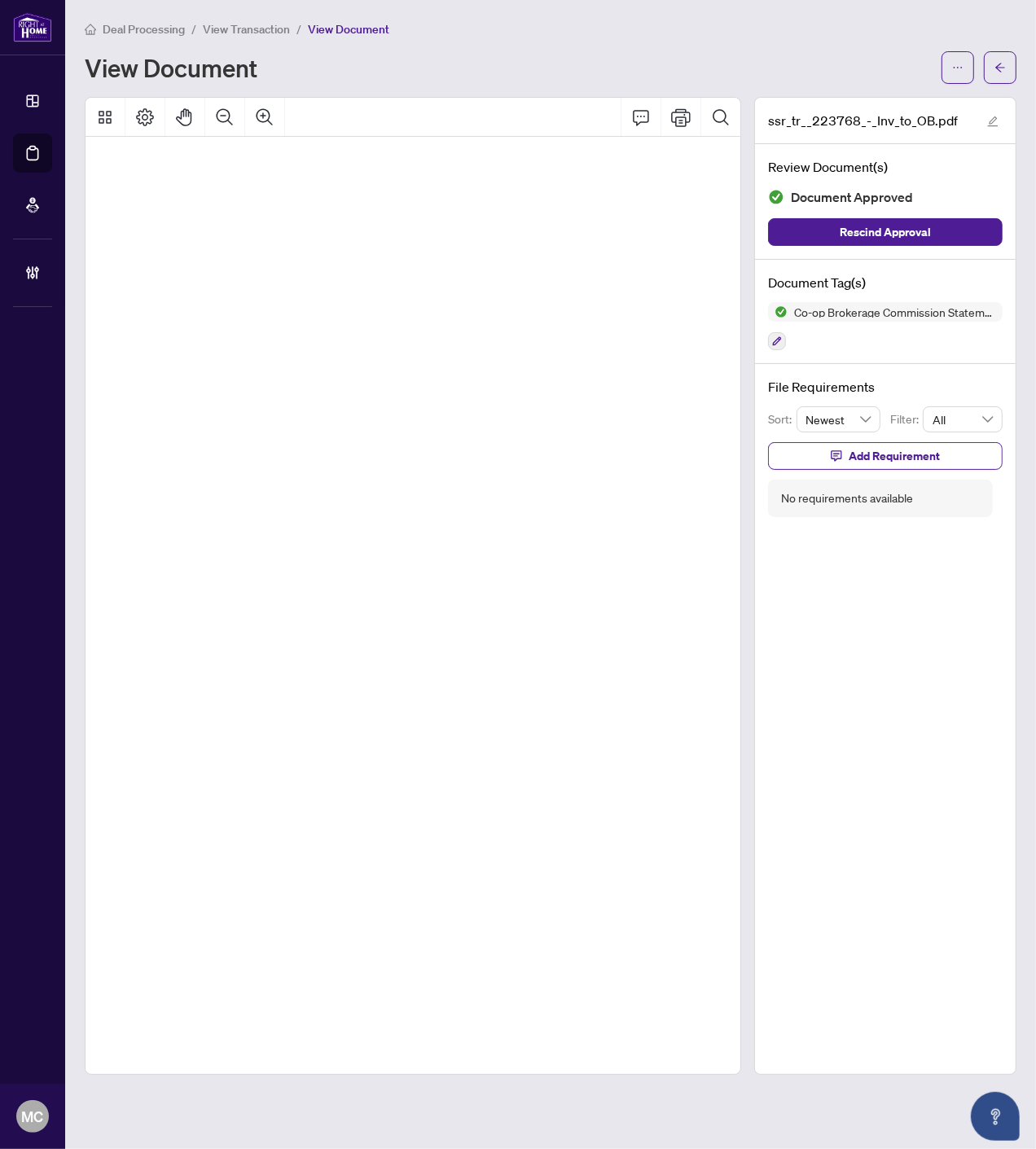
scroll to position [68, 136]
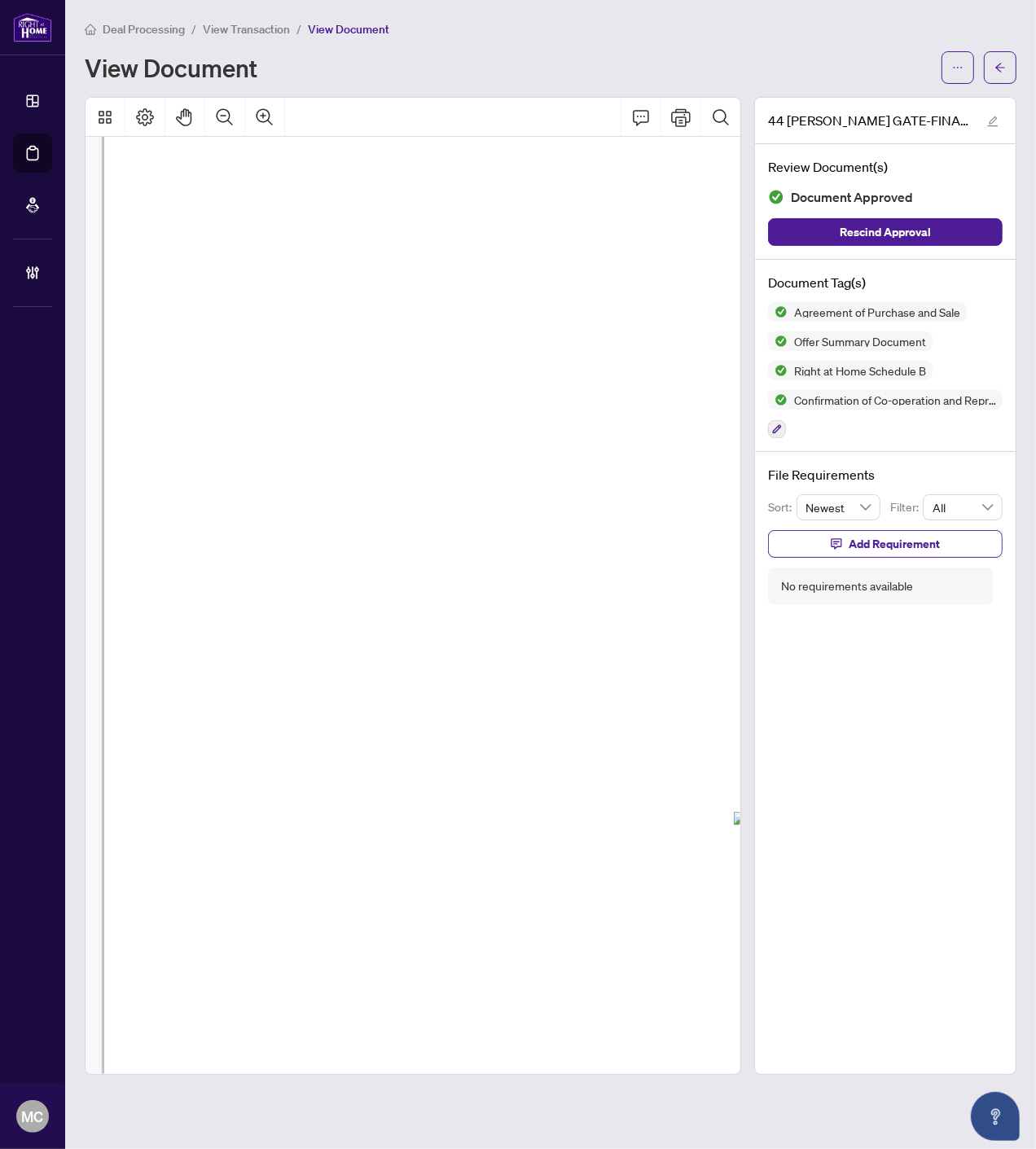
scroll to position [2139, 264]
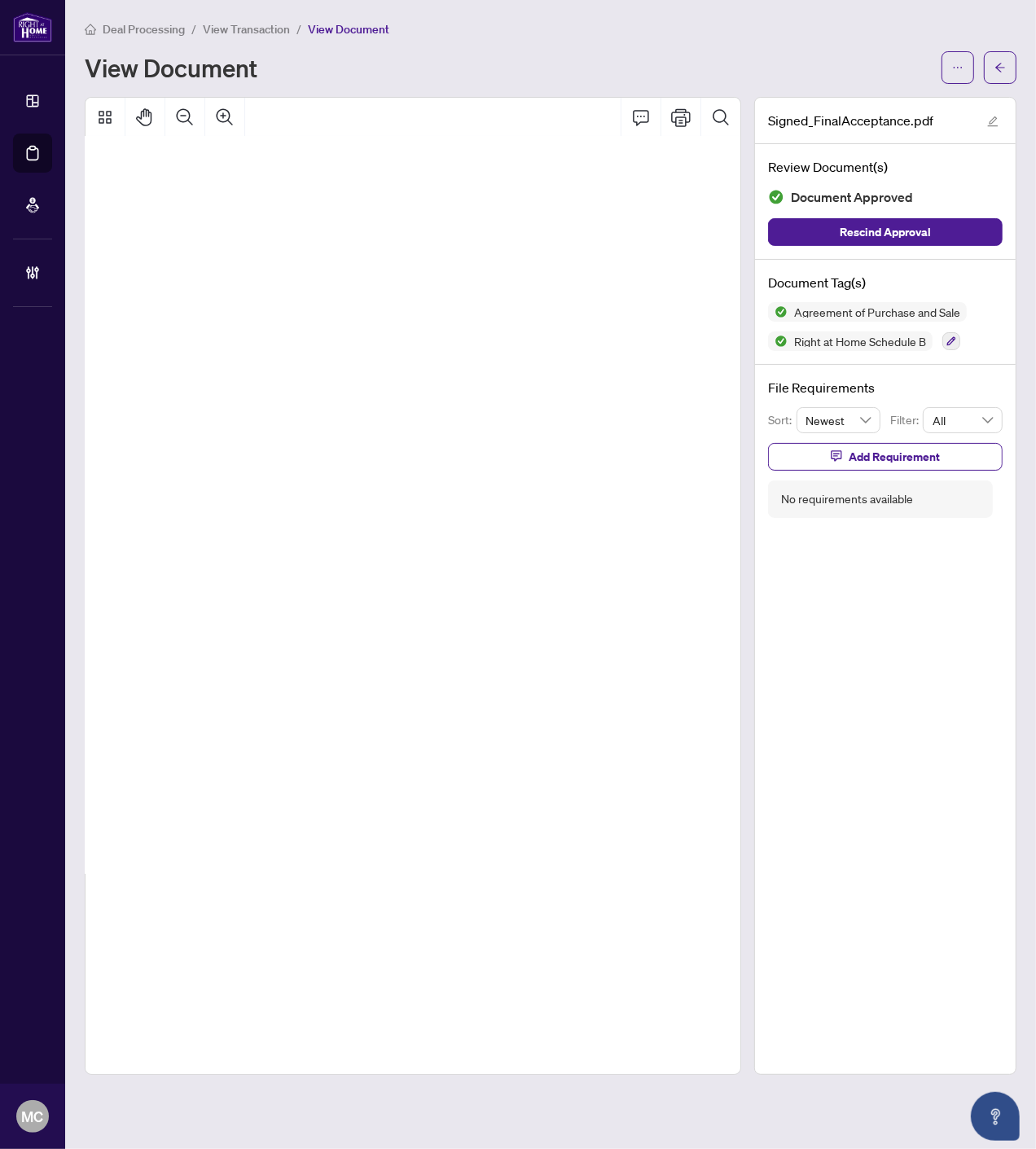
scroll to position [291, 340]
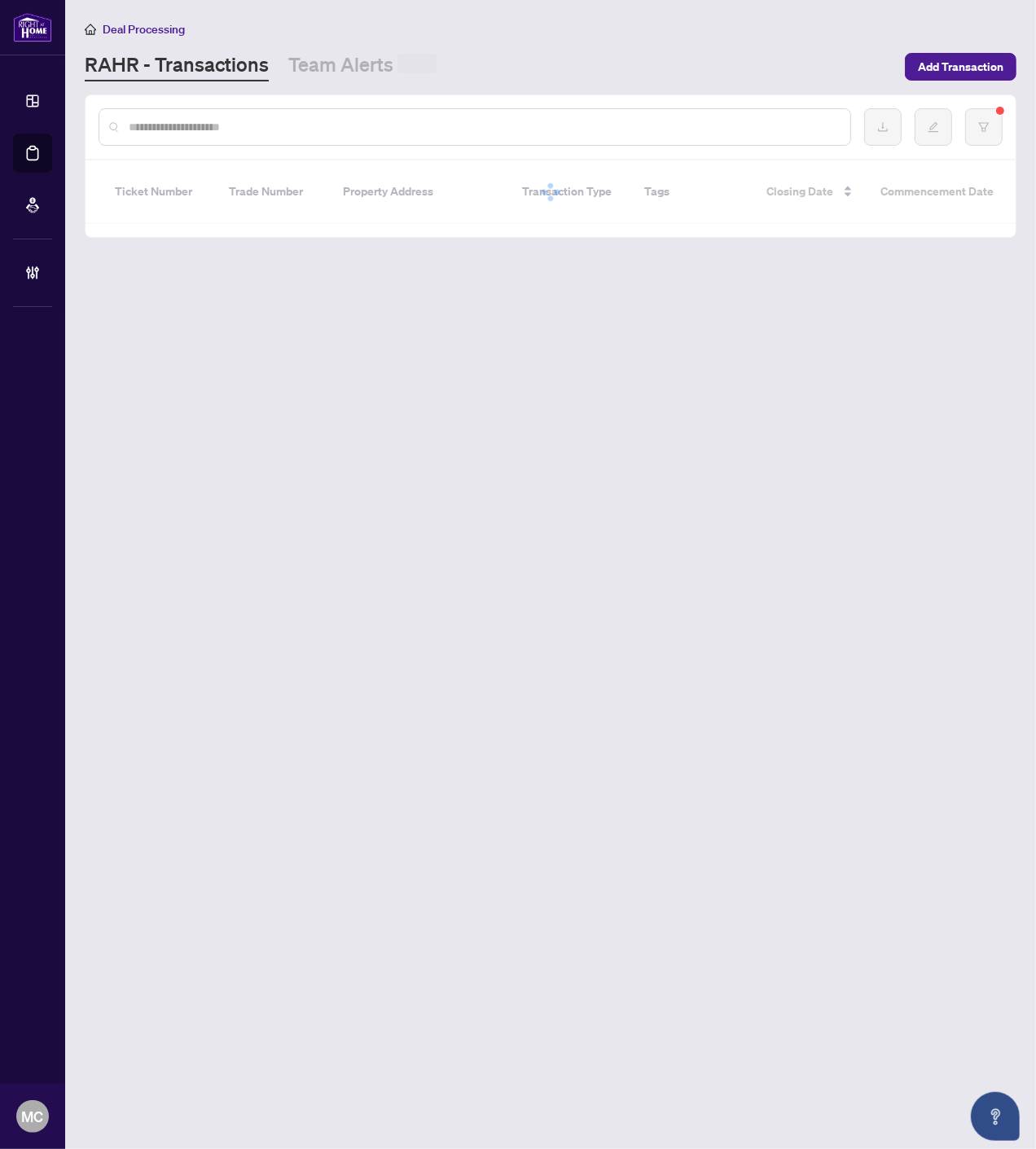
click at [367, 131] on input "text" at bounding box center [482, 127] width 709 height 18
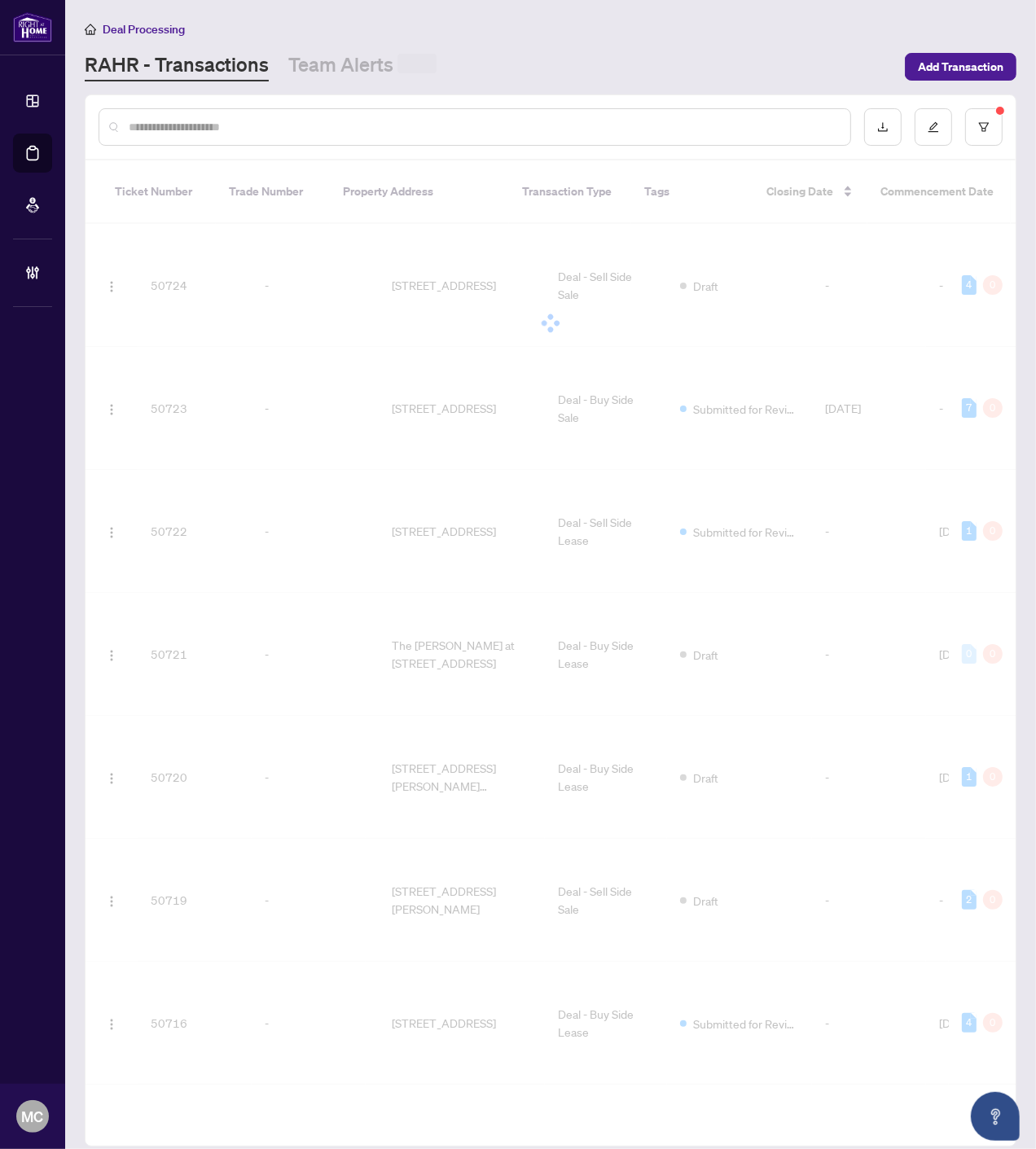
click at [362, 127] on input "text" at bounding box center [482, 127] width 709 height 18
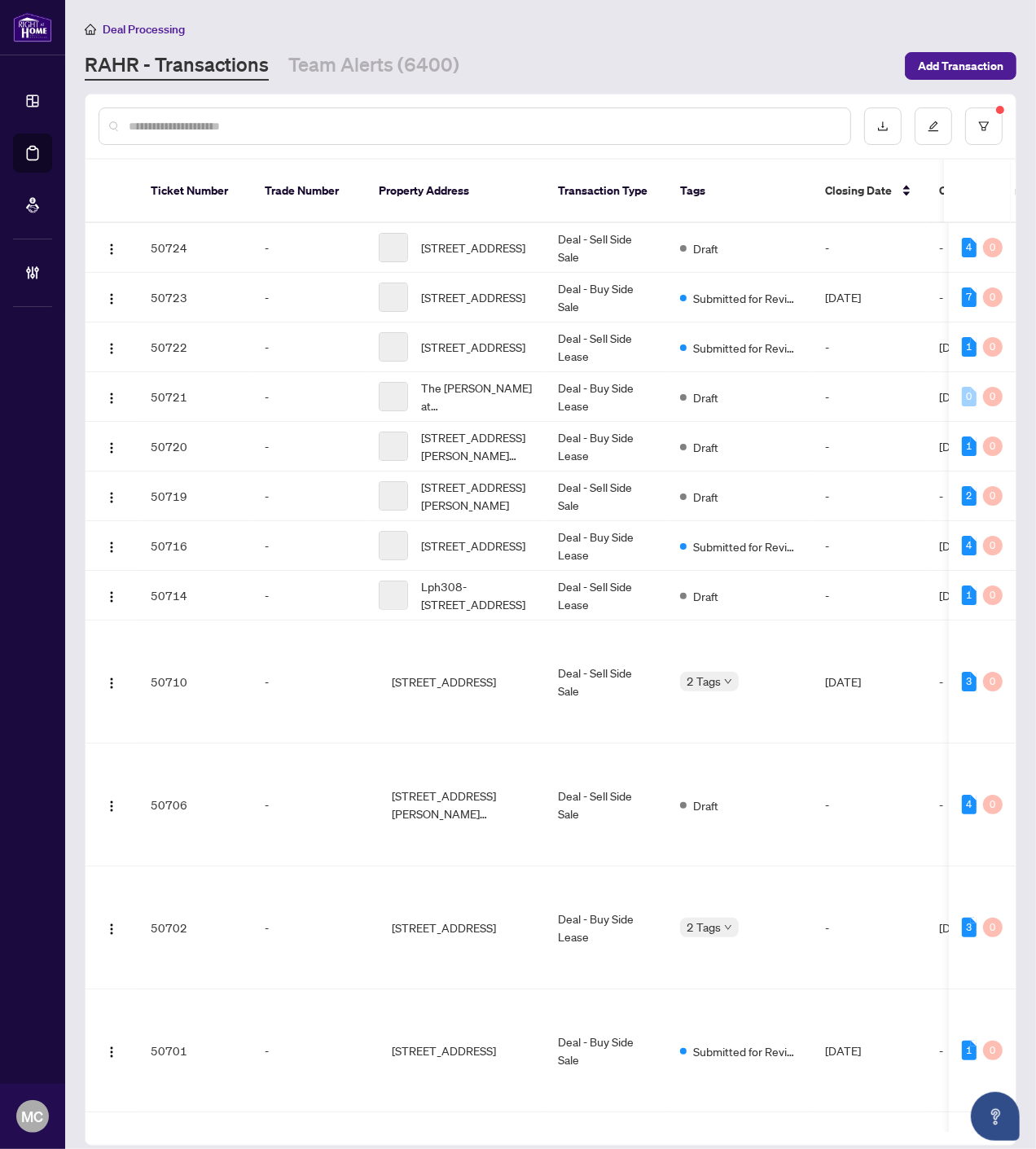
paste input "*******"
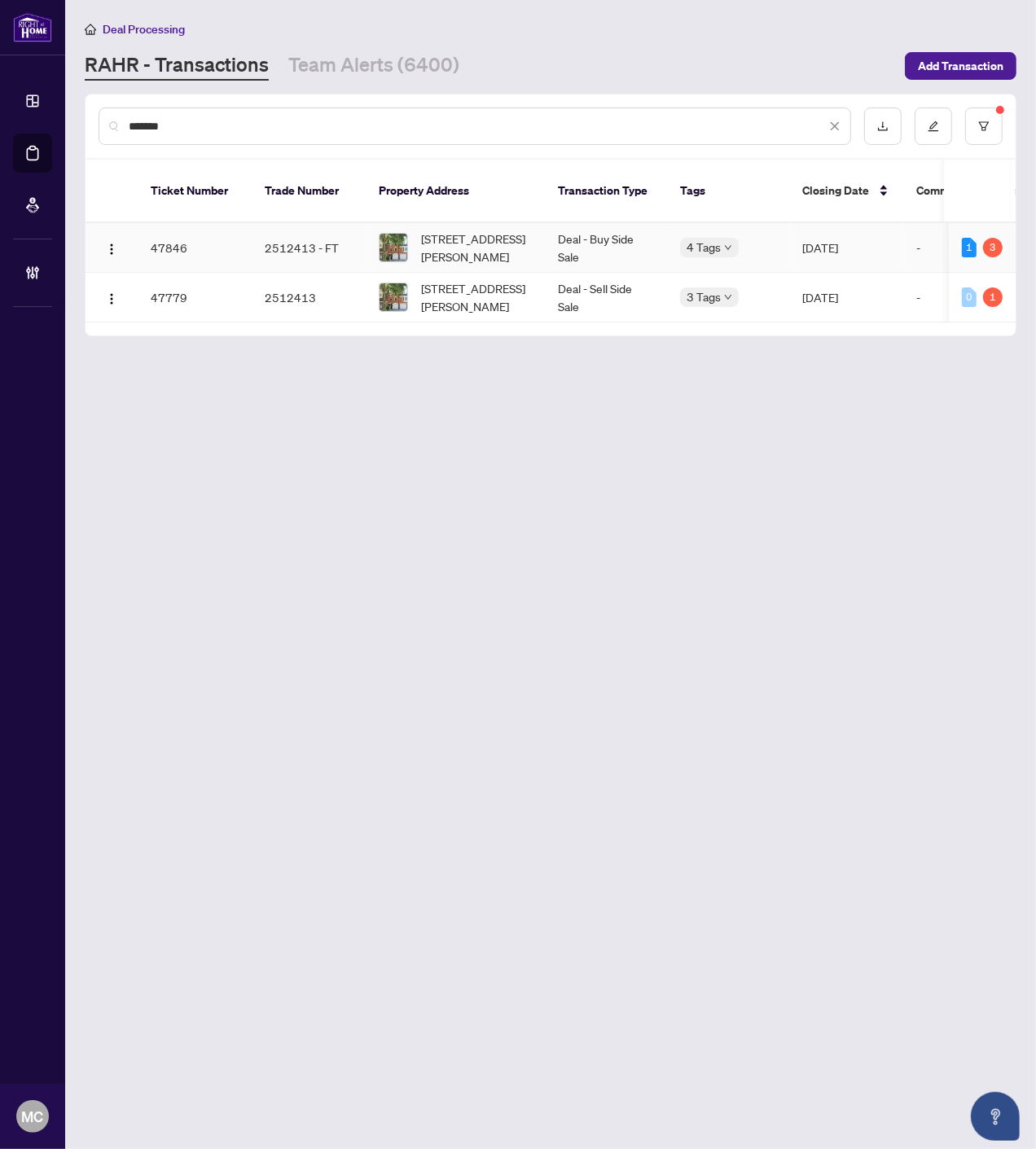
type input "*******"
click at [402, 229] on div "[STREET_ADDRESS][PERSON_NAME]" at bounding box center [455, 247] width 153 height 36
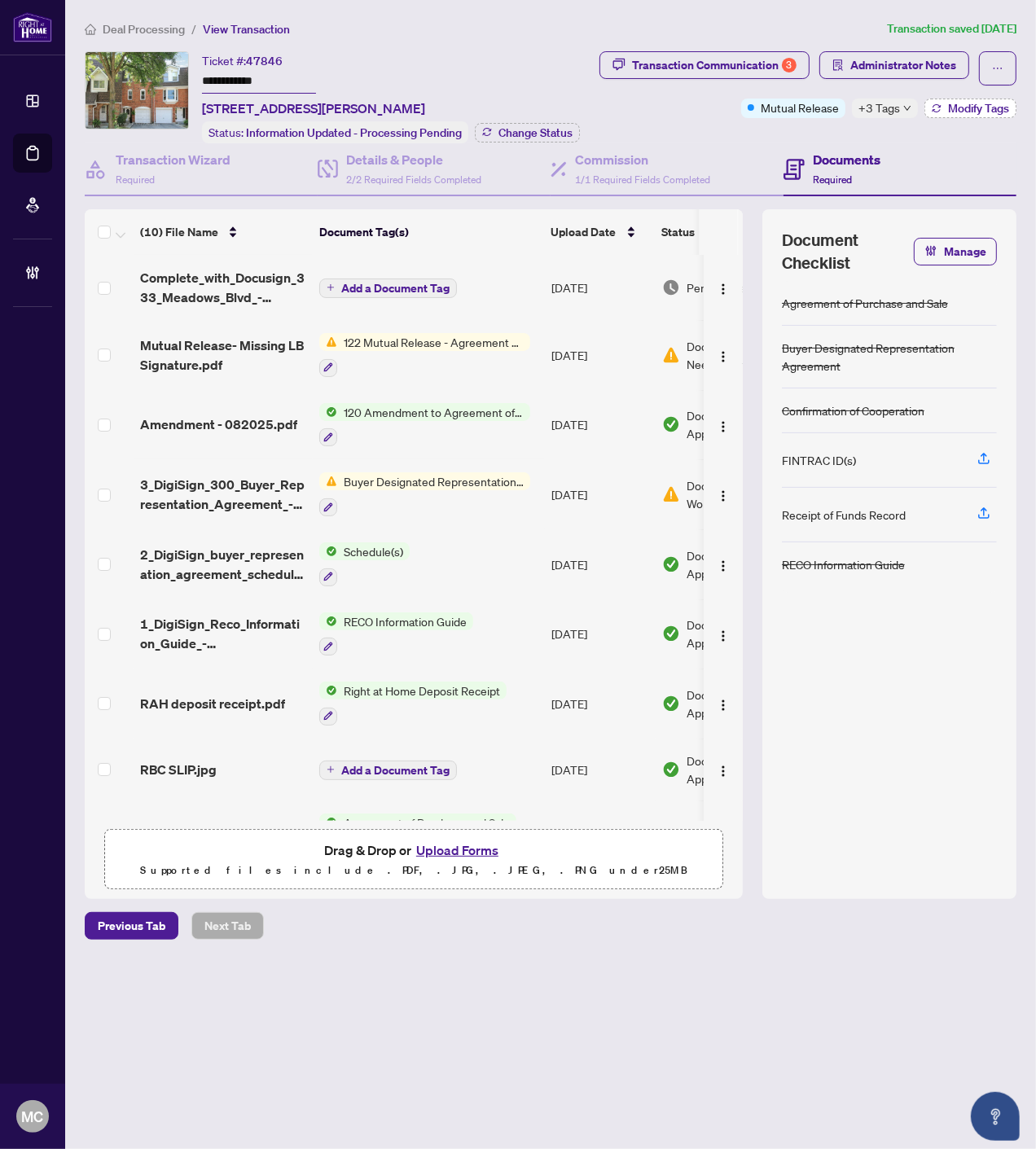
click at [964, 111] on span "Modify Tags" at bounding box center [978, 108] width 61 height 11
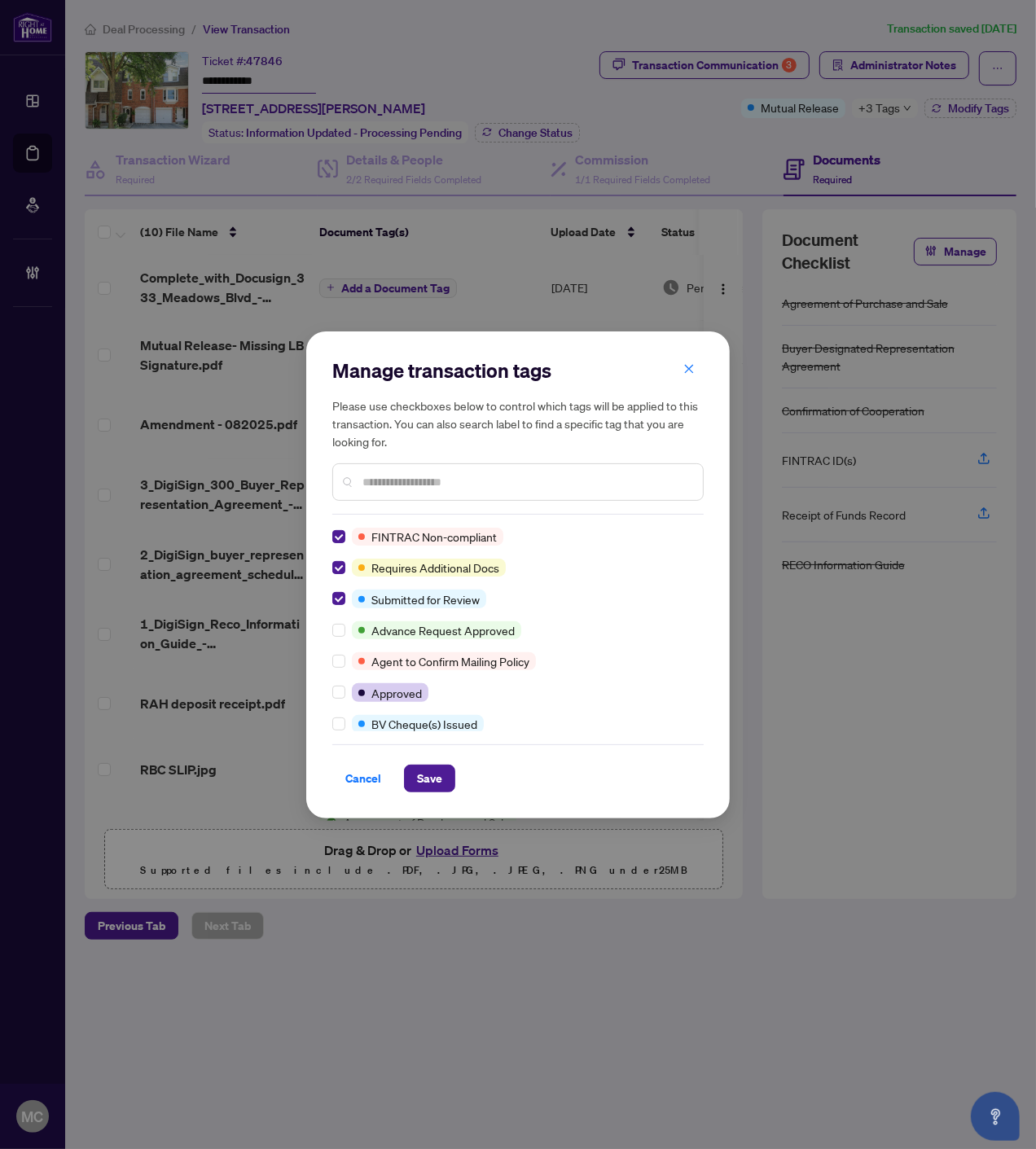
click at [468, 483] on input "text" at bounding box center [526, 481] width 327 height 18
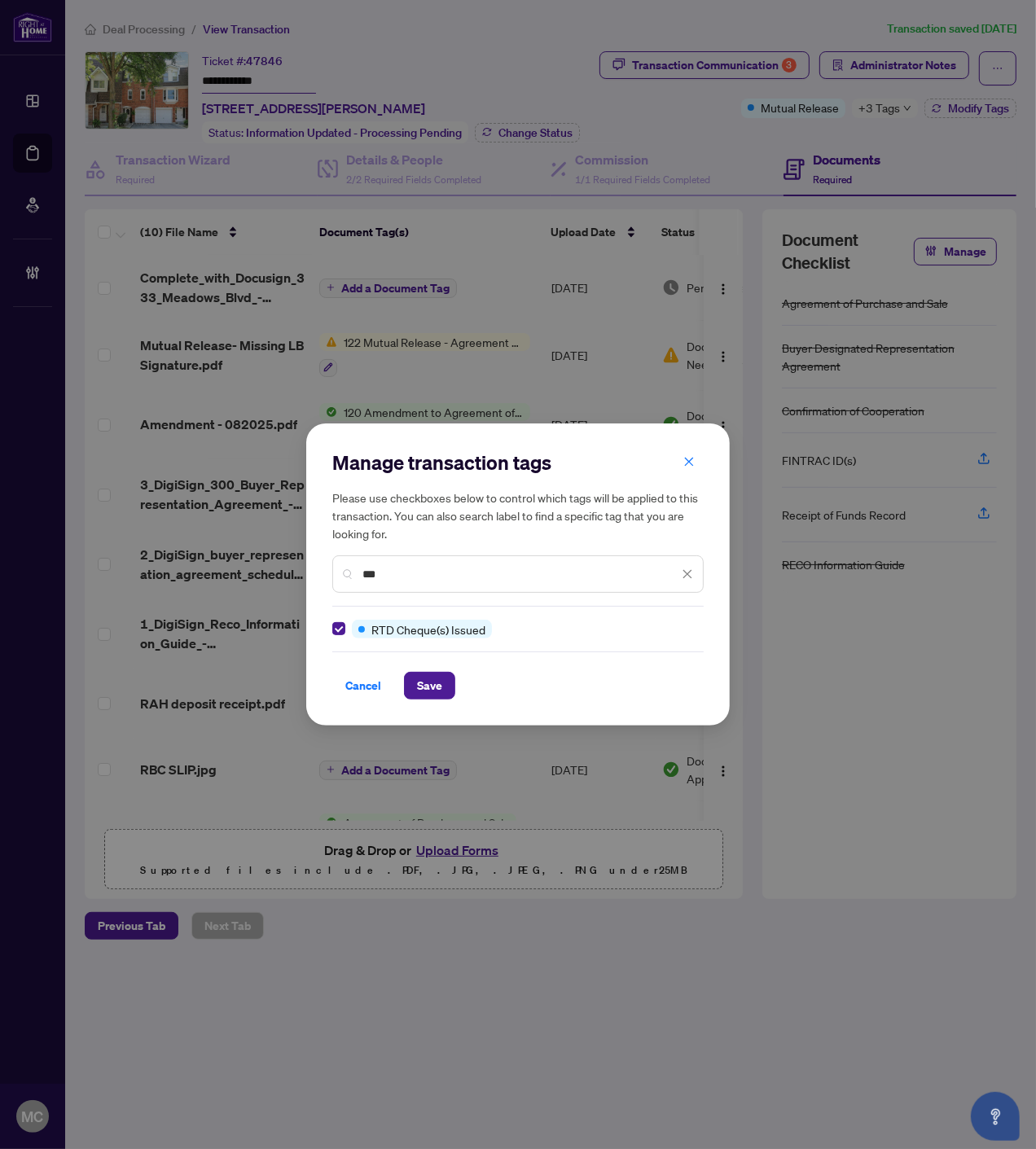
drag, startPoint x: 420, startPoint y: 566, endPoint x: 312, endPoint y: 556, distance: 108.5
click at [312, 556] on div "Manage transaction tags Please use checkboxes below to control which tags will …" at bounding box center [518, 574] width 423 height 302
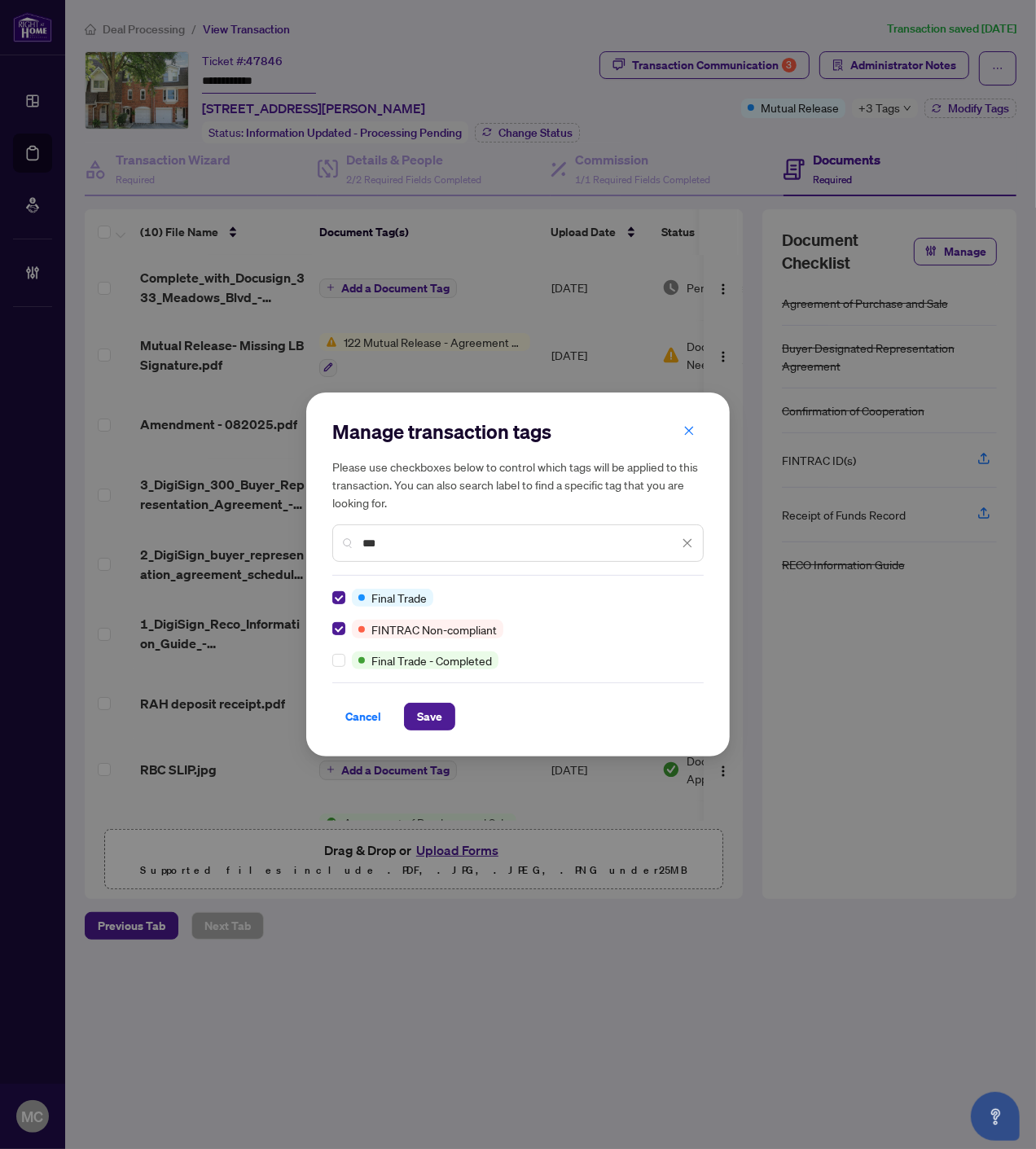
drag, startPoint x: 343, startPoint y: 535, endPoint x: 287, endPoint y: 522, distance: 57.5
click at [287, 522] on div "Manage transaction tags Please use checkboxes below to control which tags will …" at bounding box center [518, 574] width 1036 height 1149
type input "***"
click at [435, 700] on div "Cancel Save" at bounding box center [518, 706] width 371 height 49
click at [435, 710] on span "Save" at bounding box center [429, 716] width 26 height 26
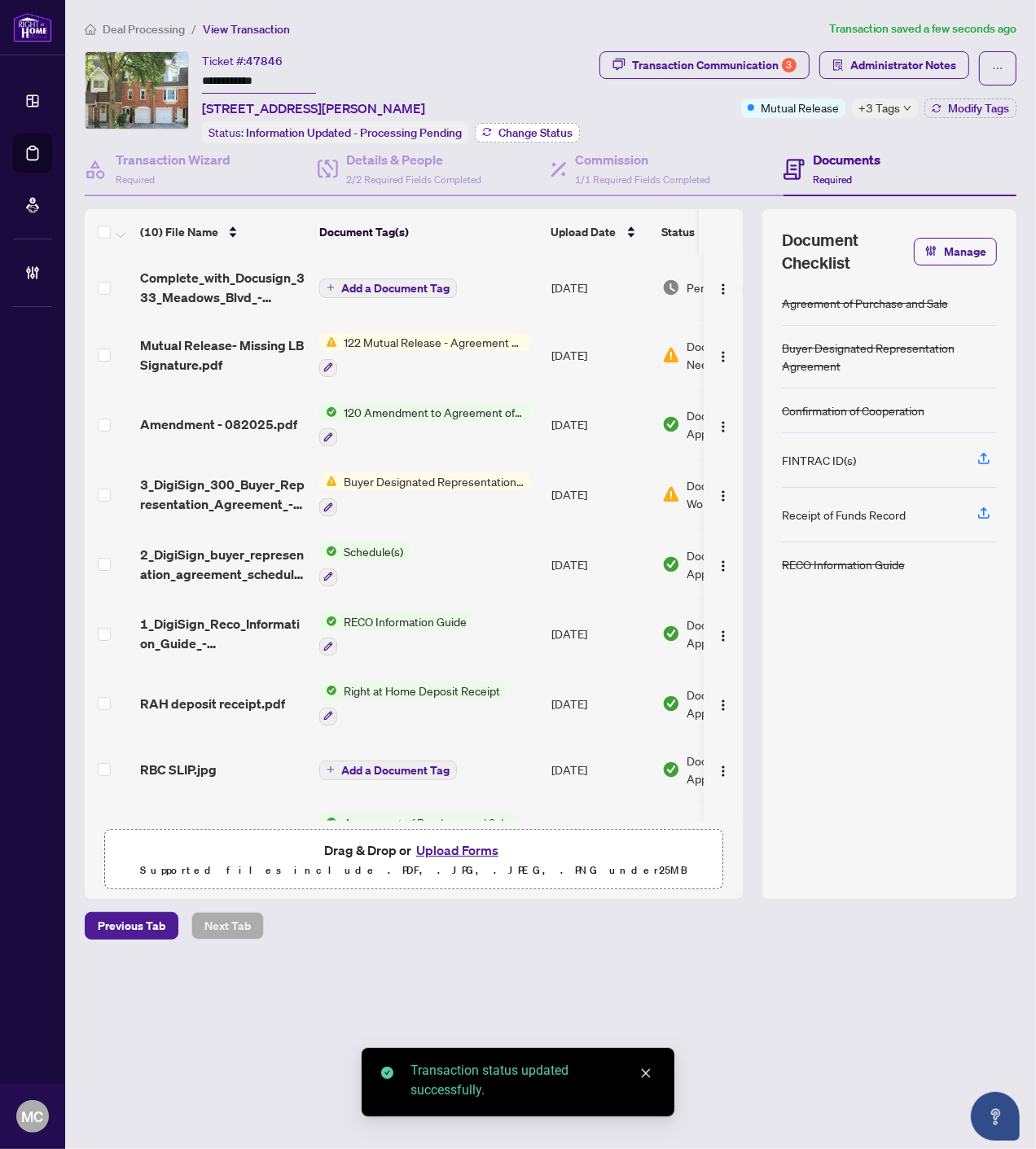
click at [552, 130] on span "Change Status" at bounding box center [536, 133] width 74 height 11
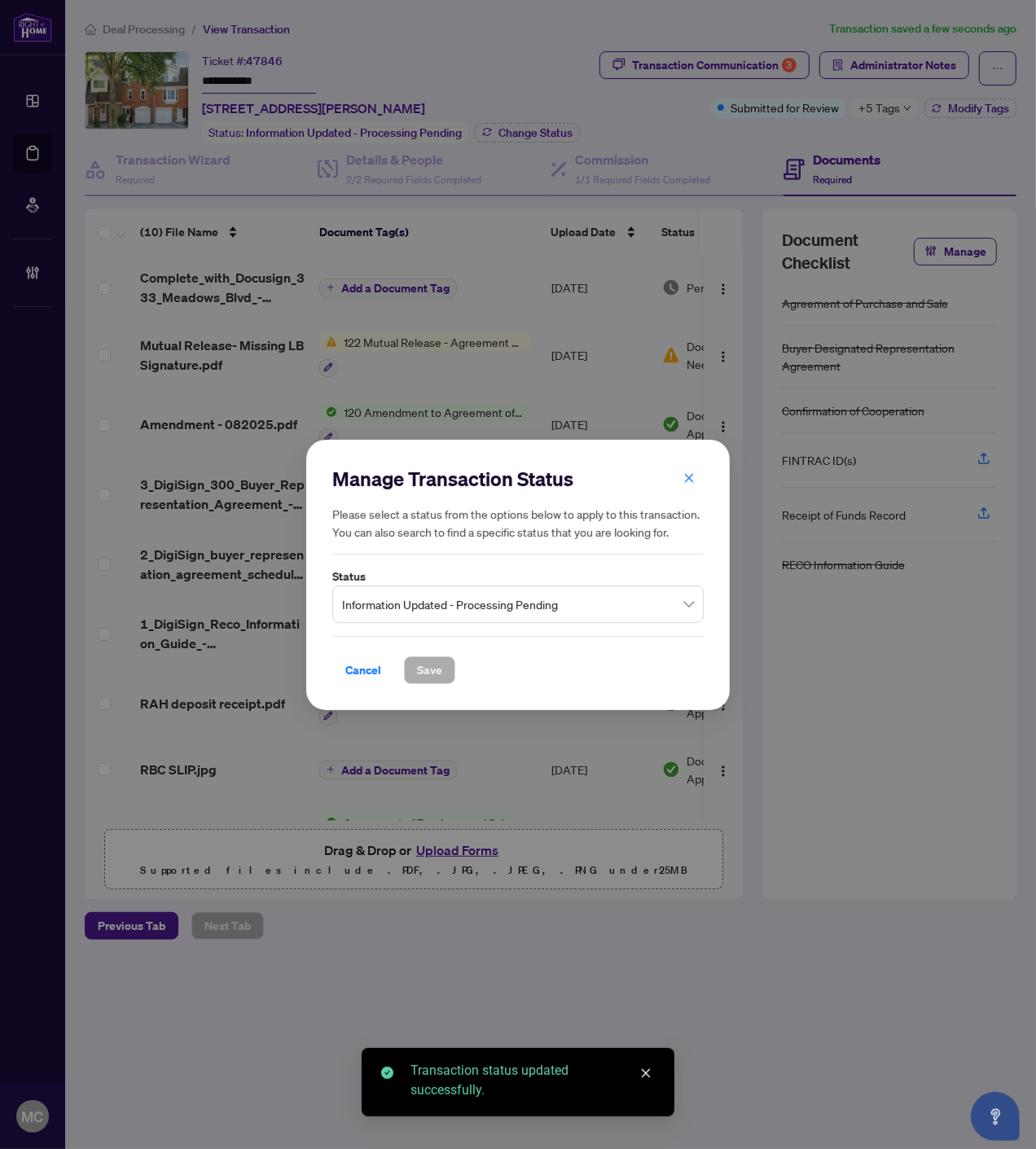
click at [509, 596] on span "Information Updated - Processing Pending" at bounding box center [518, 603] width 352 height 31
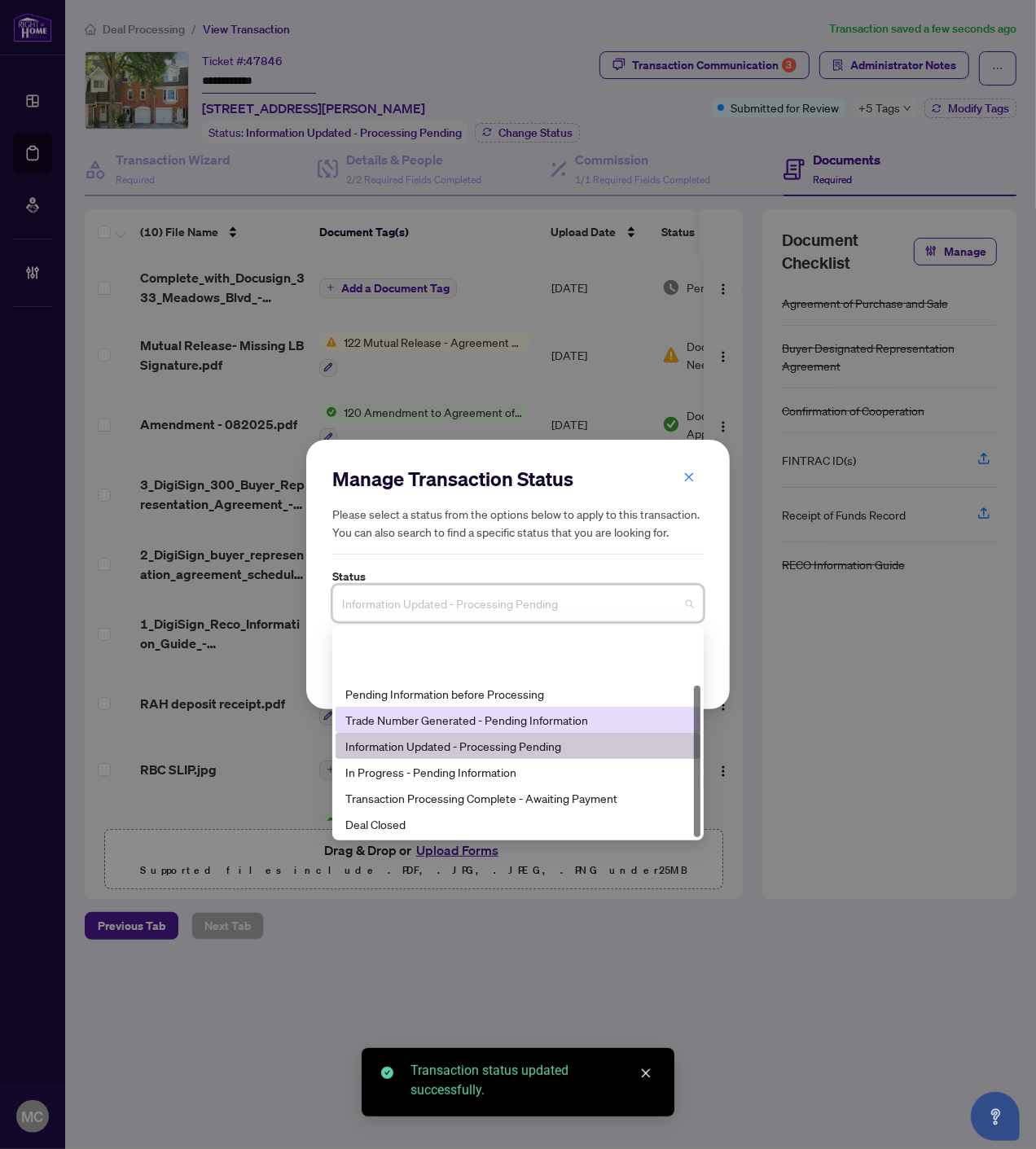
scroll to position [77, 0]
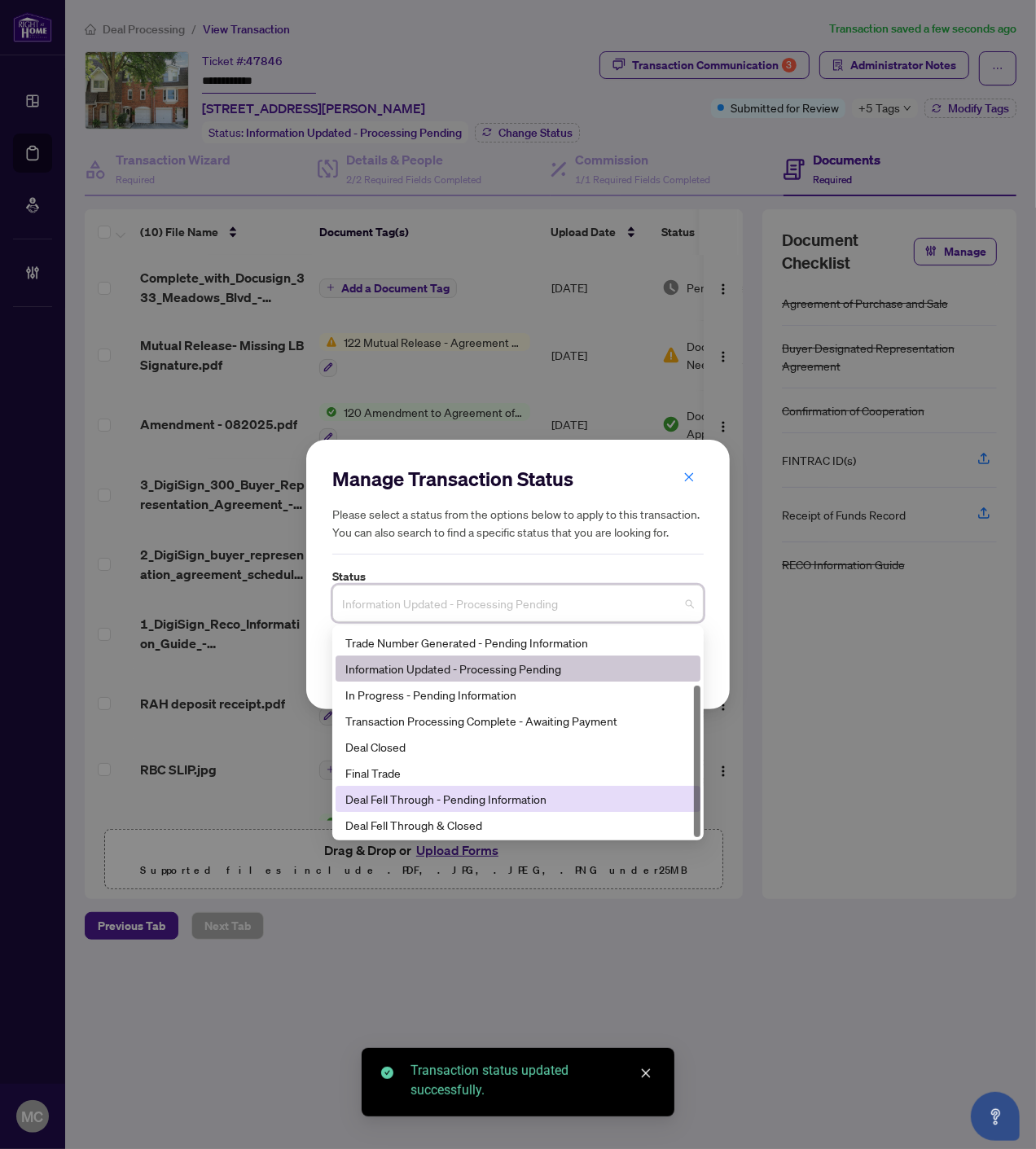
click at [441, 796] on div "Deal Fell Through - Pending Information" at bounding box center [518, 798] width 345 height 18
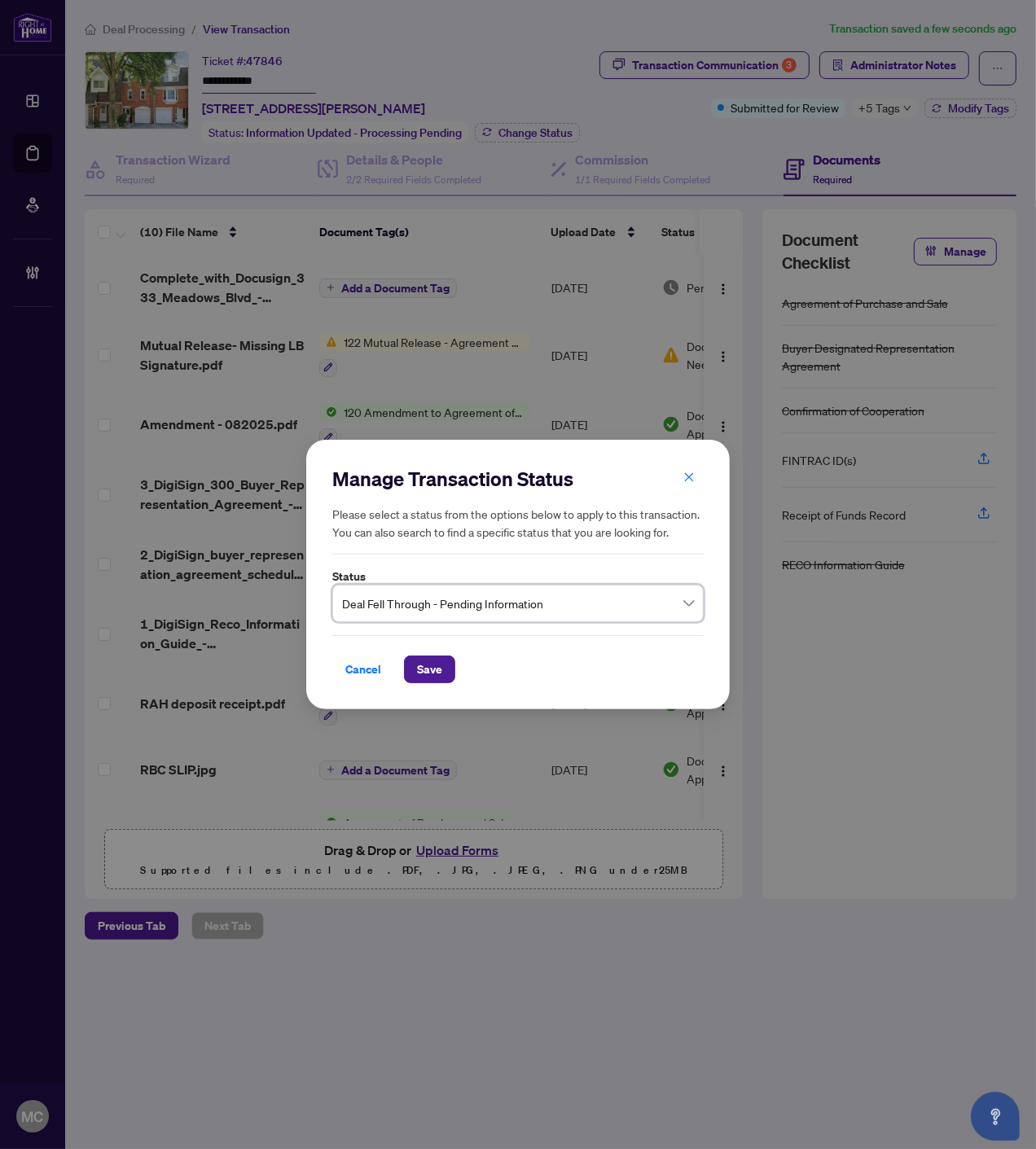
click at [434, 686] on div "Manage Transaction Status Please select a status from the options below to appl…" at bounding box center [518, 574] width 423 height 270
click at [433, 672] on span "Save" at bounding box center [429, 669] width 26 height 26
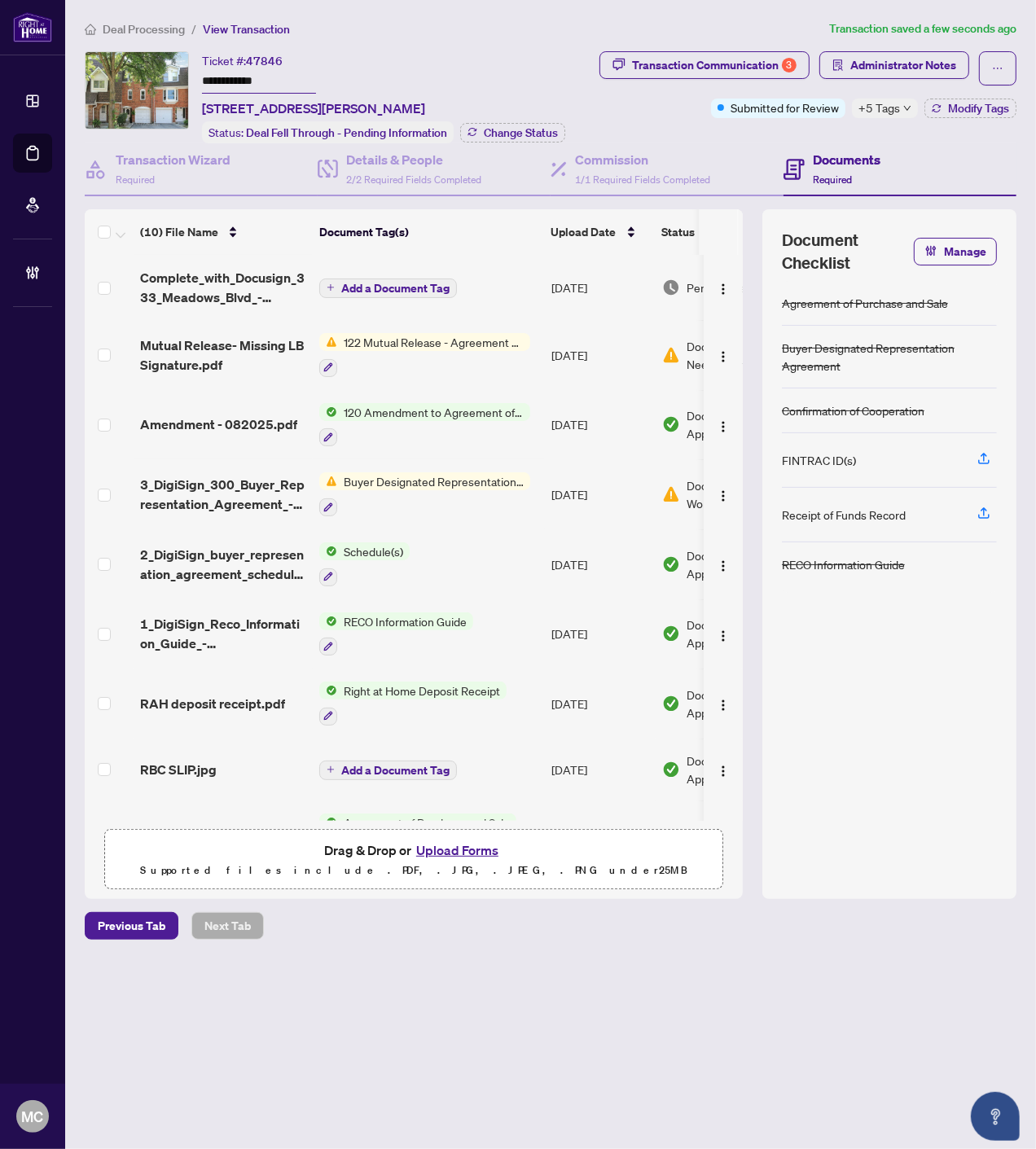
drag, startPoint x: 159, startPoint y: 34, endPoint x: 562, endPoint y: 9, distance: 403.8
click at [159, 33] on span "Deal Processing" at bounding box center [144, 29] width 82 height 14
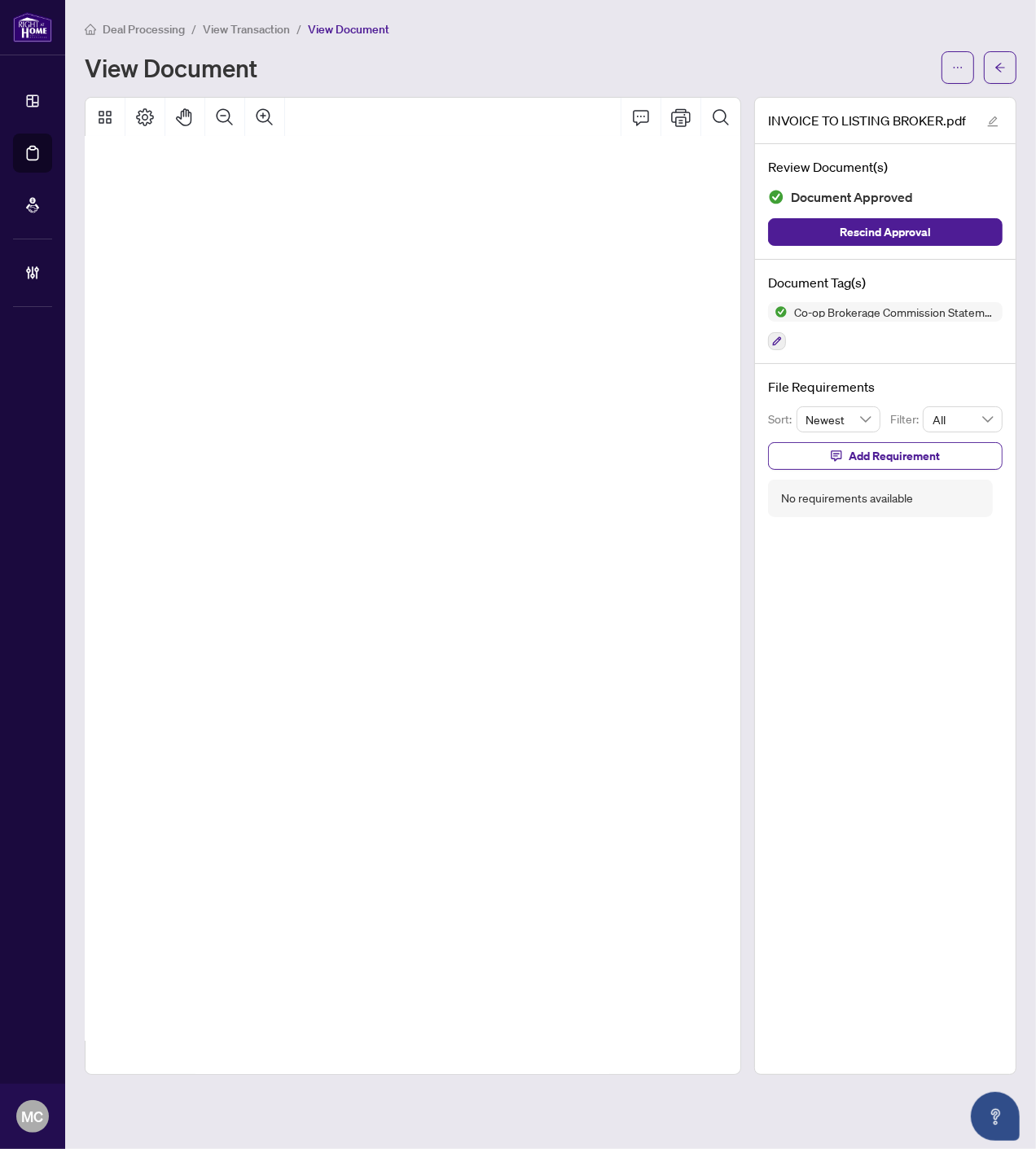
scroll to position [139, 105]
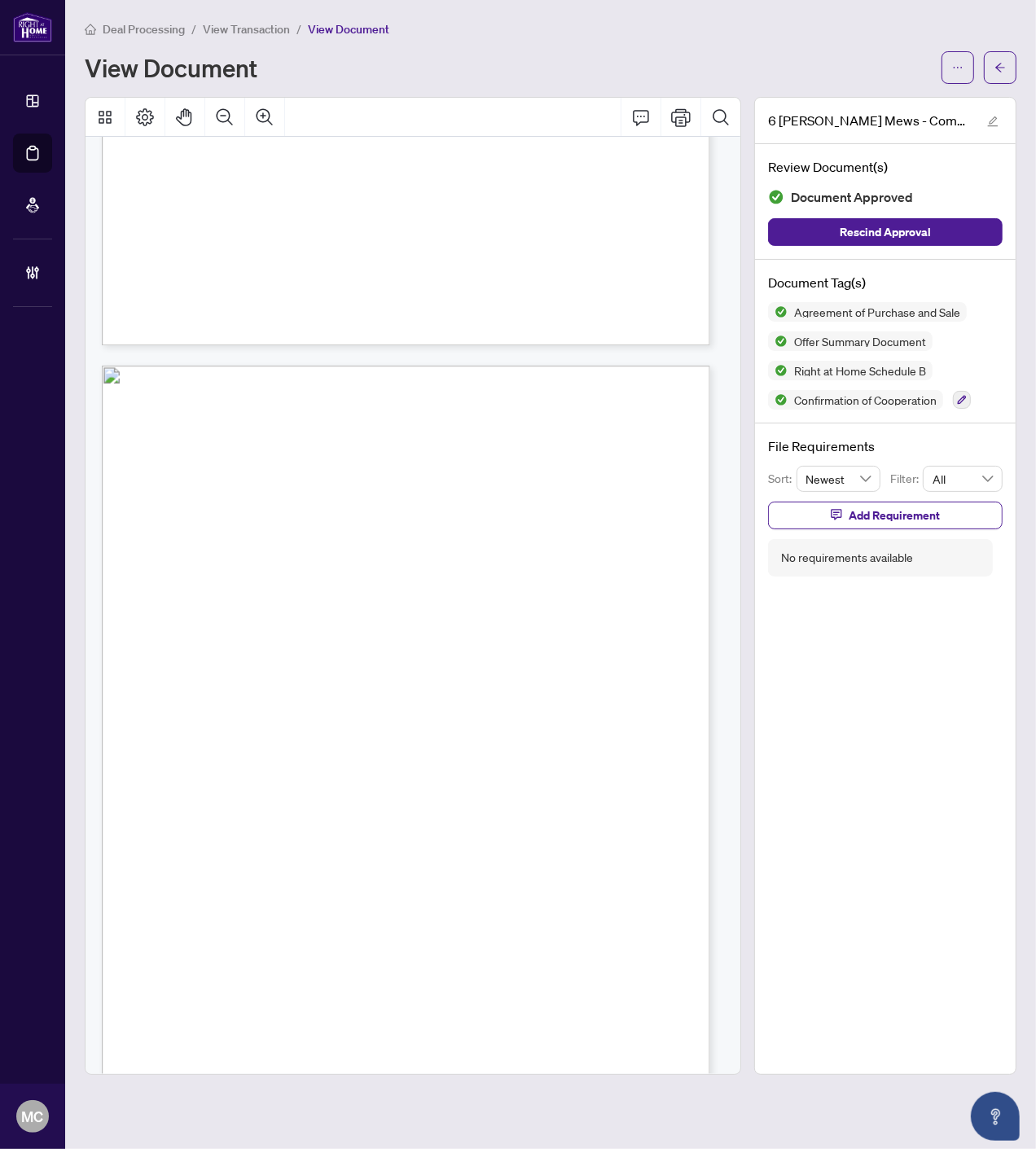
scroll to position [2261, 0]
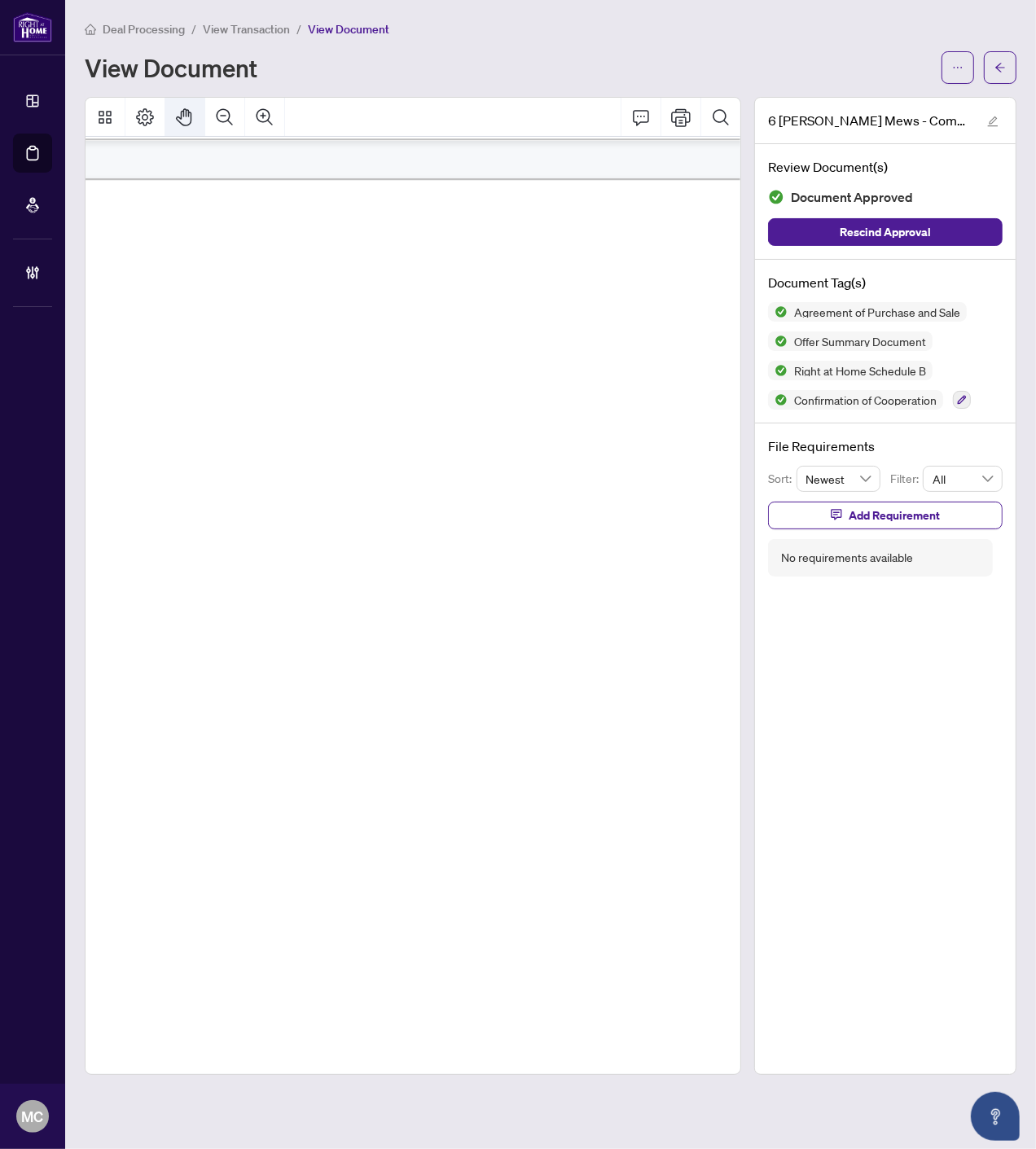
click at [183, 117] on icon "Pan Mode" at bounding box center [185, 117] width 20 height 20
drag, startPoint x: 421, startPoint y: 483, endPoint x: 346, endPoint y: 468, distance: 76.5
click at [346, 468] on span "...............................................................................…" at bounding box center [427, 468] width 929 height 17
click at [495, 443] on span "[PERSON_NAME]" at bounding box center [378, 455] width 235 height 29
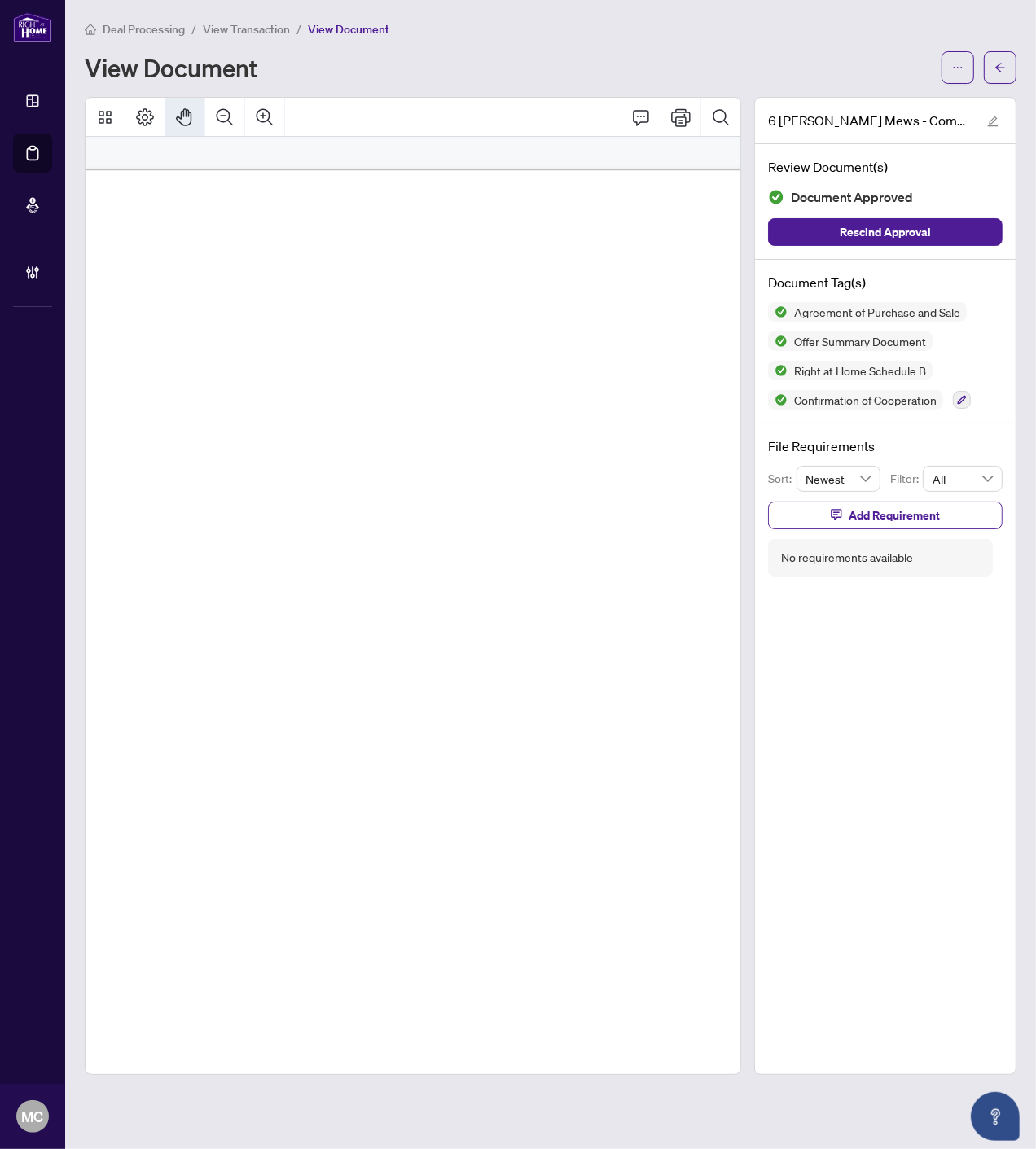
scroll to position [4548, 291]
drag, startPoint x: 445, startPoint y: 449, endPoint x: 505, endPoint y: 452, distance: 60.1
click at [473, 452] on span "[PERSON_NAME]" at bounding box center [356, 461] width 235 height 29
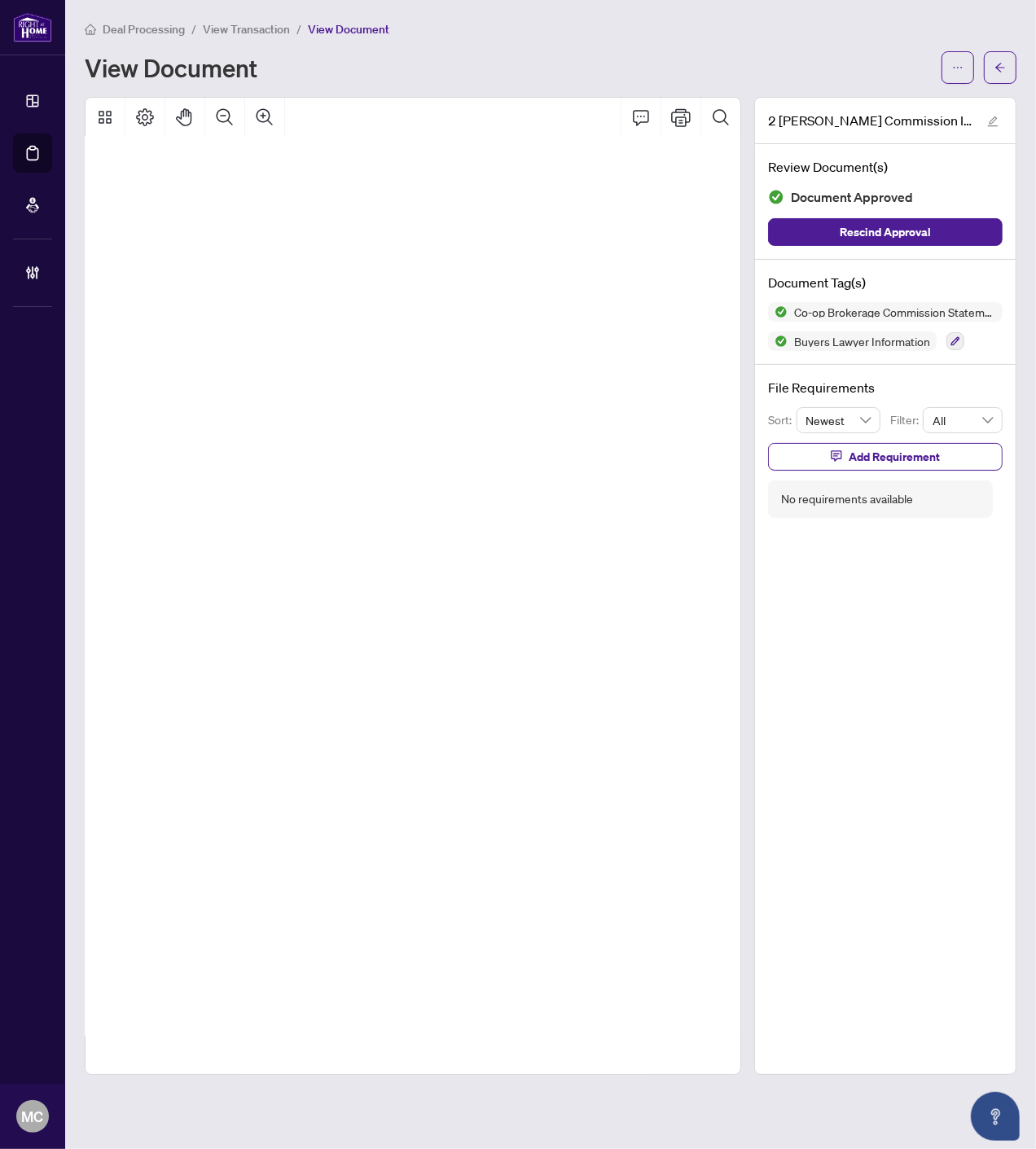
scroll to position [142, 59]
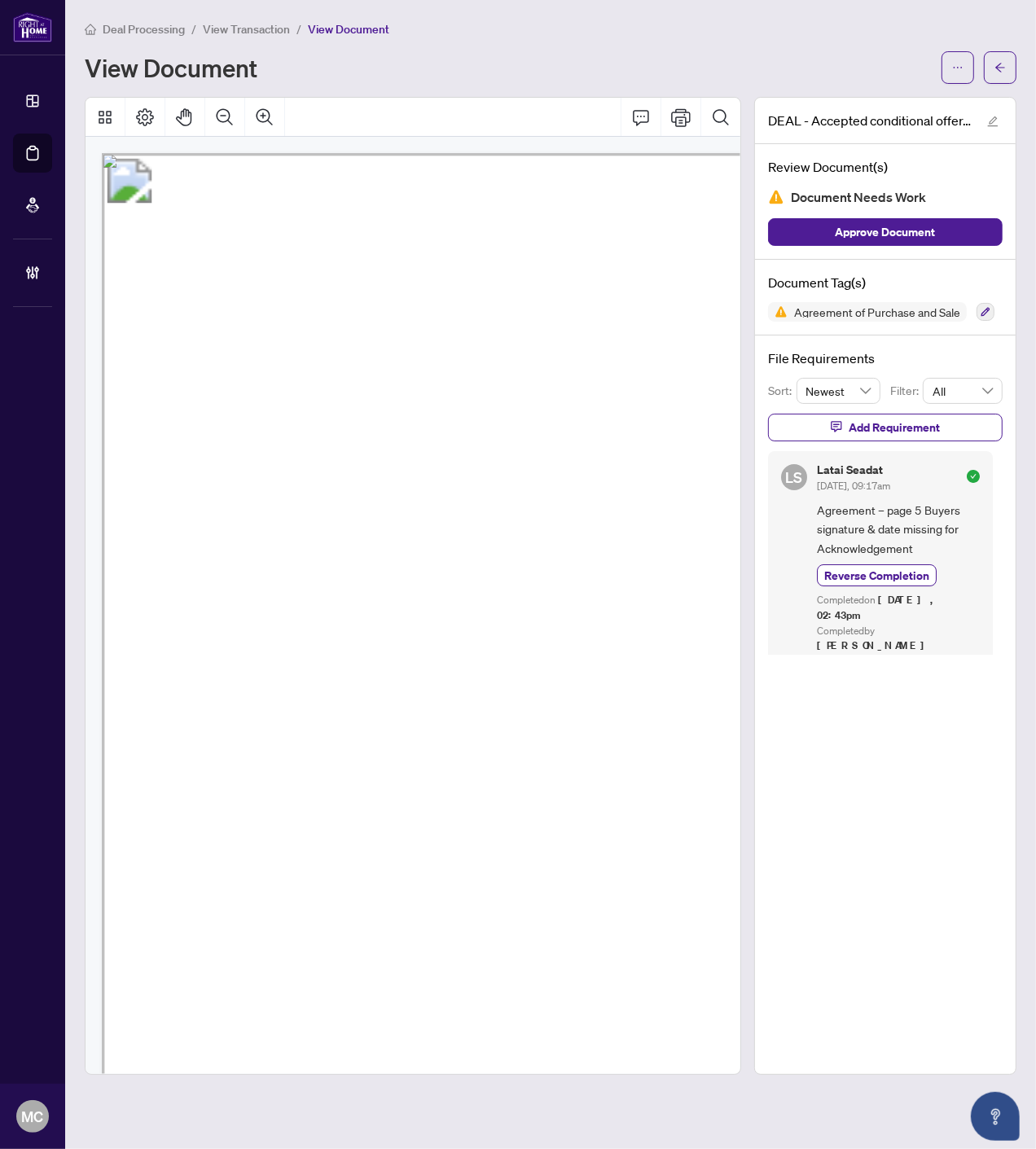
scroll to position [184, 248]
